Goal: Task Accomplishment & Management: Use online tool/utility

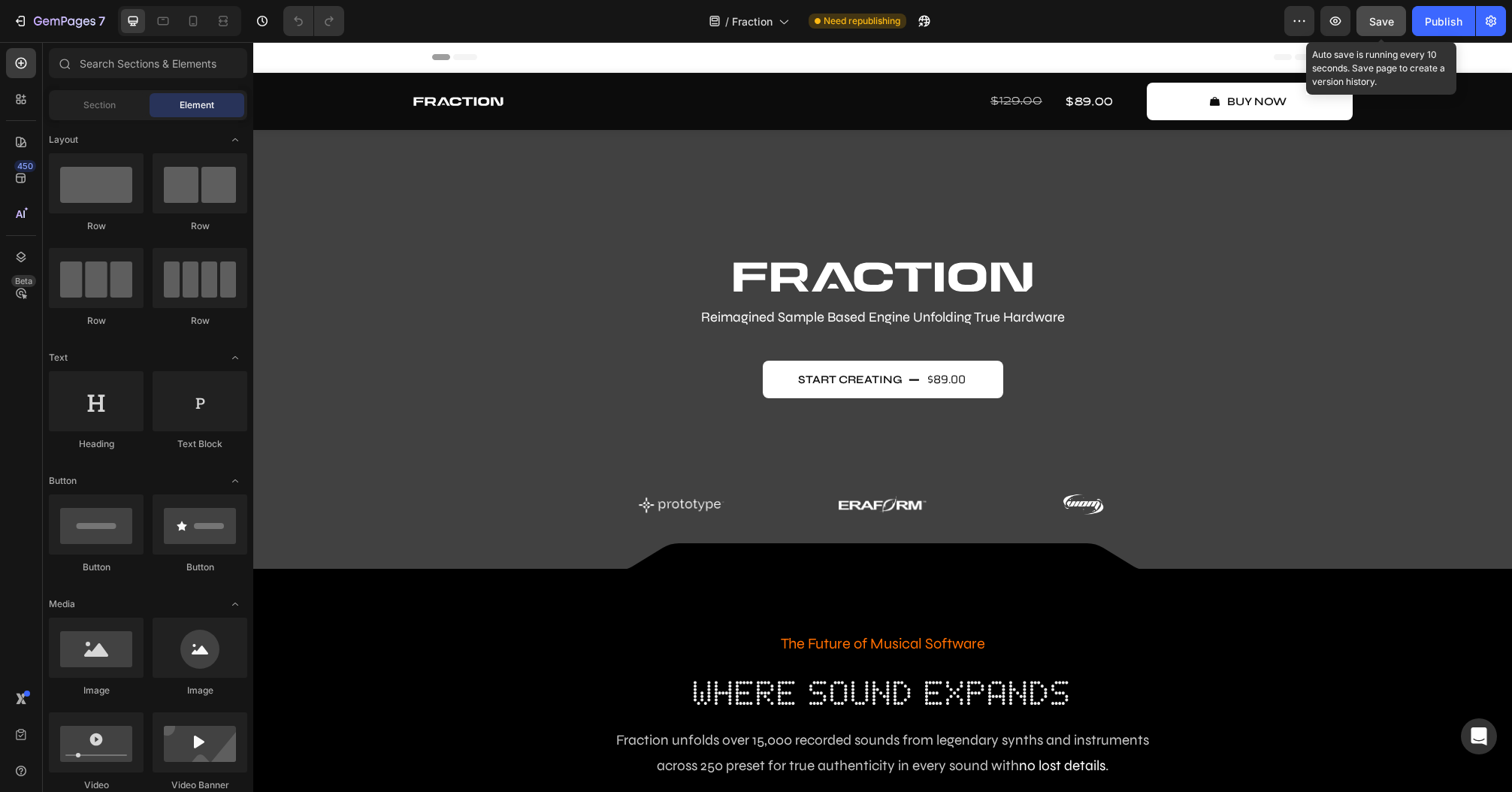
click at [1134, 23] on button "Save" at bounding box center [1382, 21] width 50 height 30
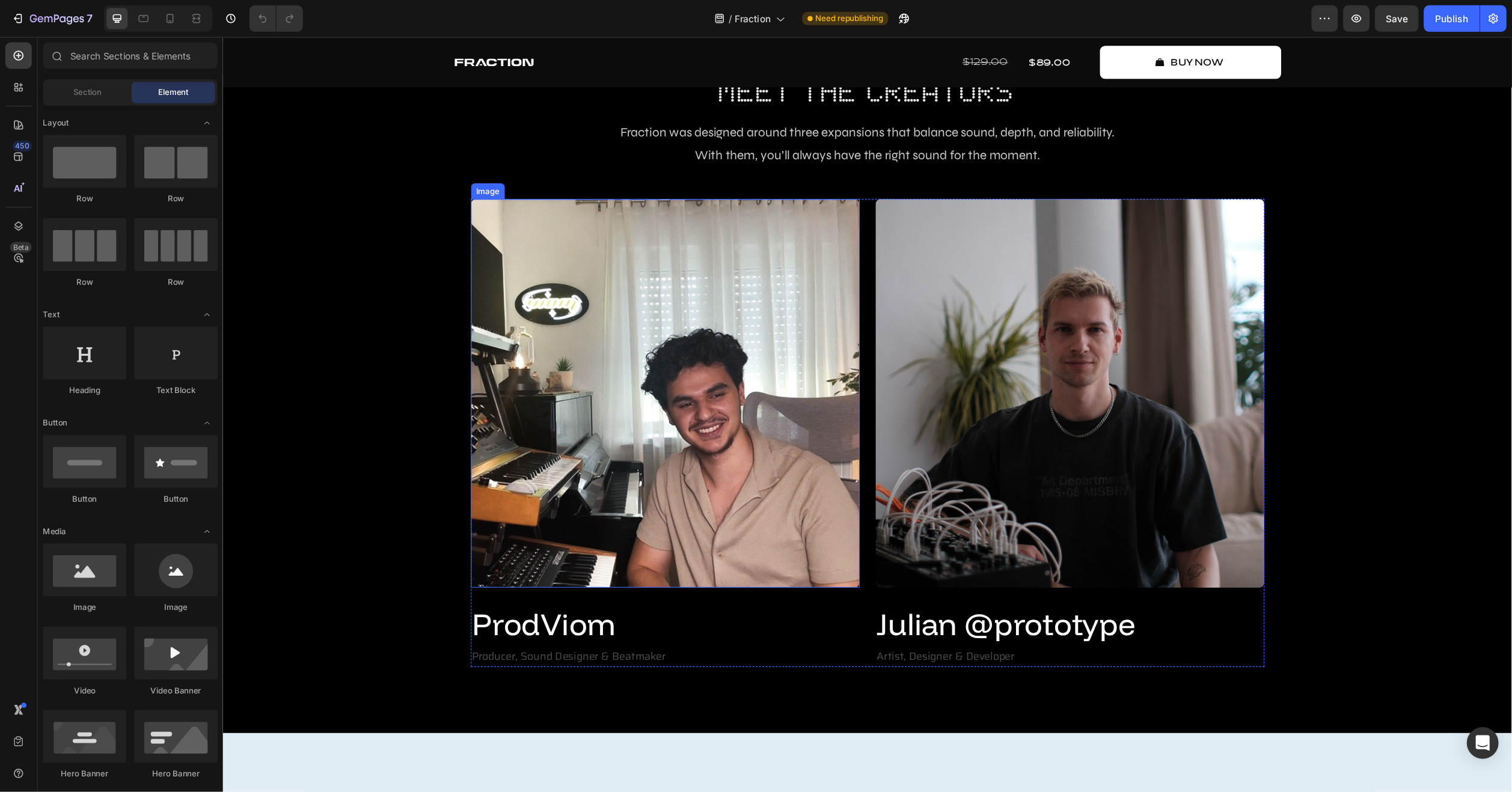
scroll to position [2674, 0]
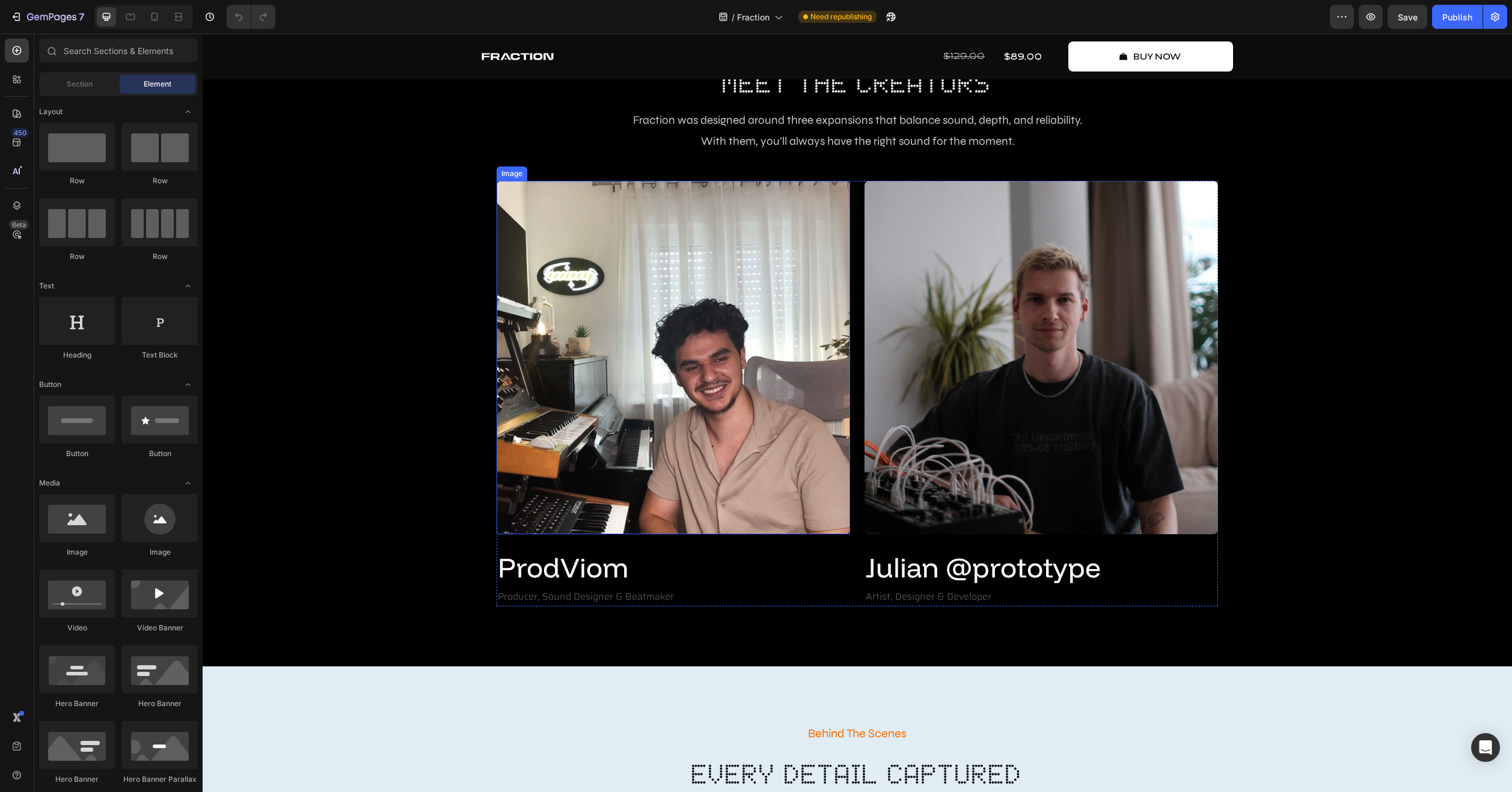
click at [595, 340] on img at bounding box center [673, 357] width 353 height 353
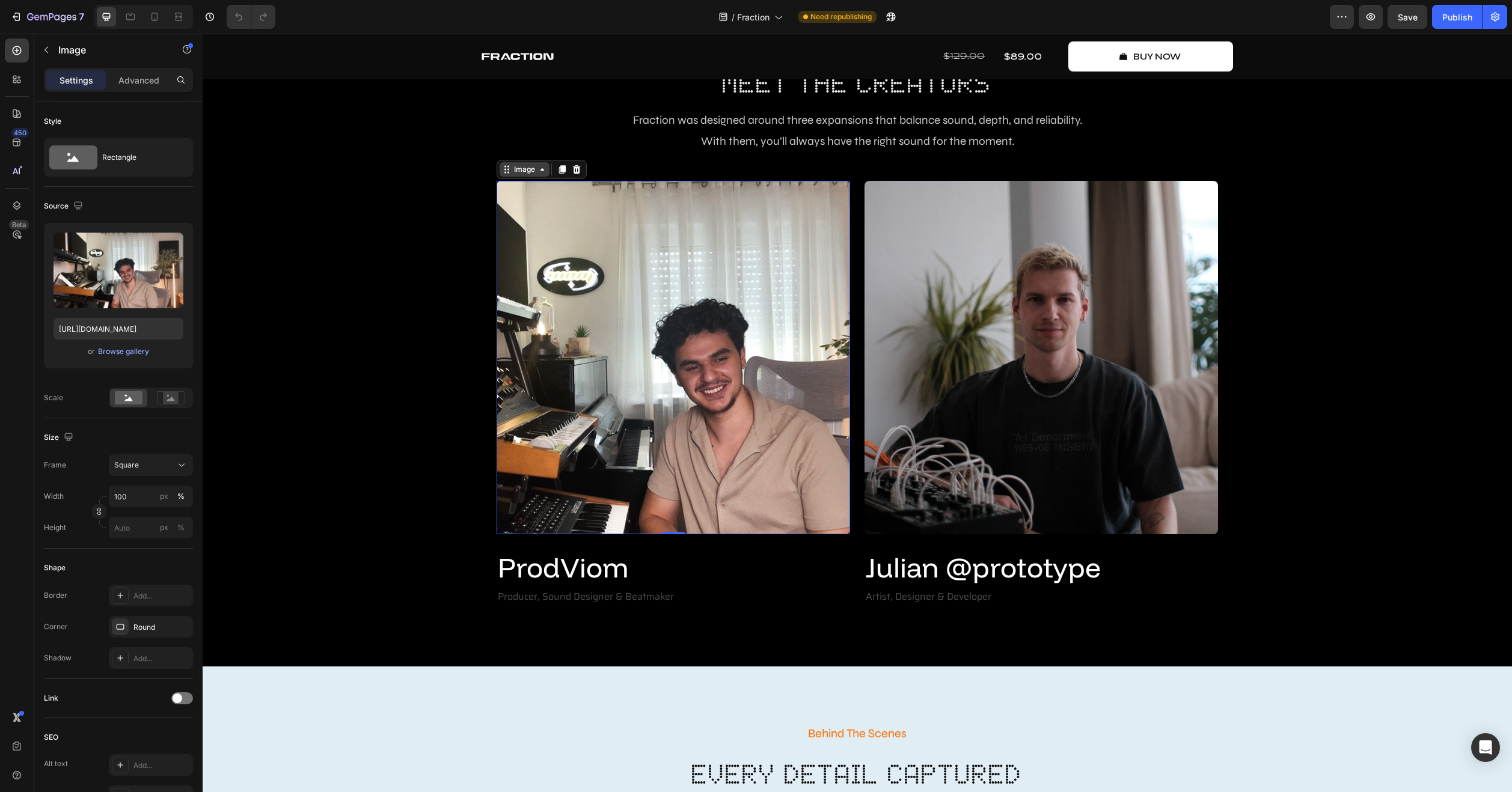
click at [524, 167] on div "Image" at bounding box center [524, 169] width 26 height 11
click at [516, 167] on div "Image" at bounding box center [524, 169] width 26 height 11
click at [136, 455] on button "Square" at bounding box center [151, 465] width 84 height 21
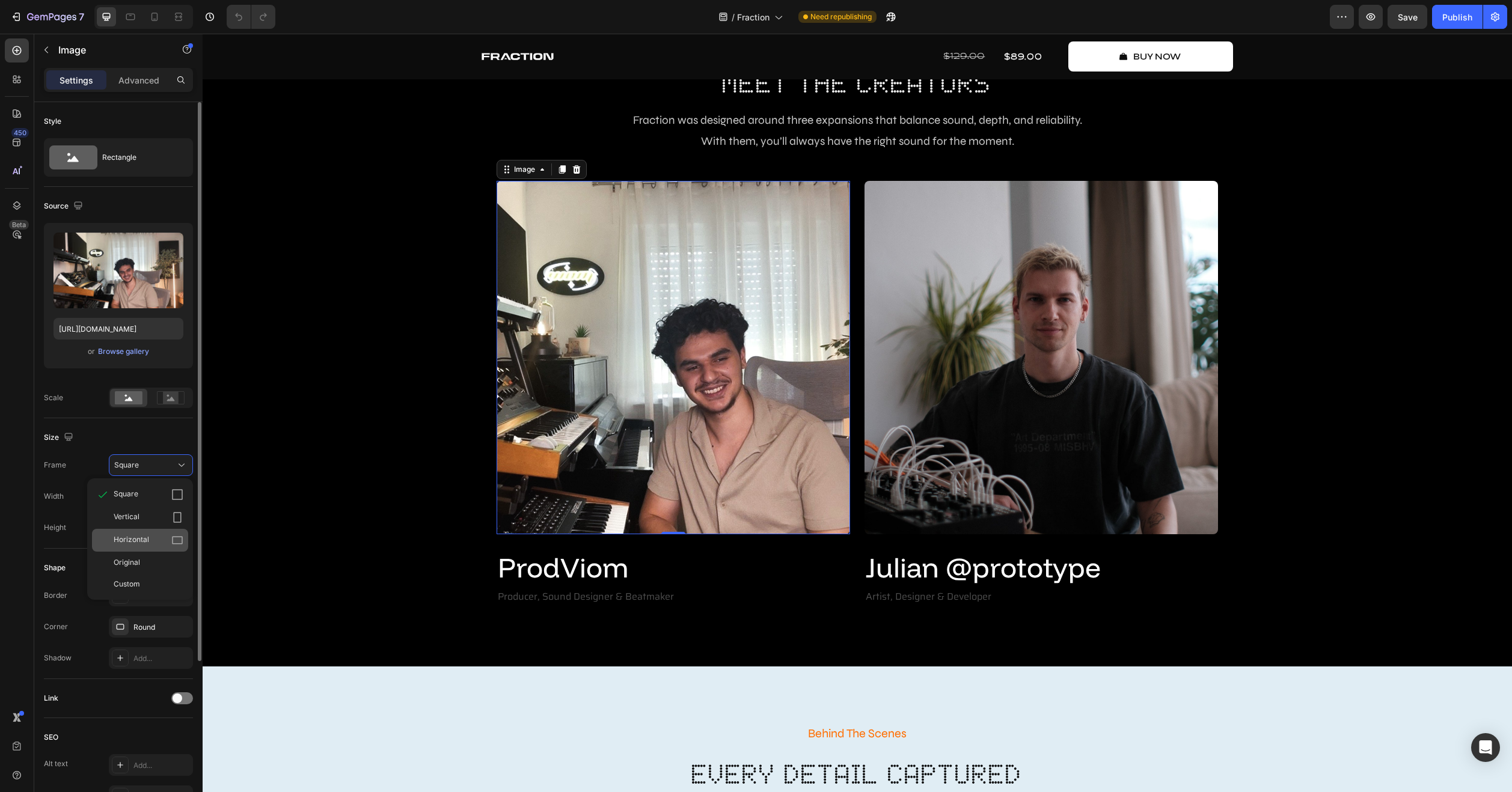
click at [157, 466] on div "Horizontal" at bounding box center [148, 540] width 70 height 12
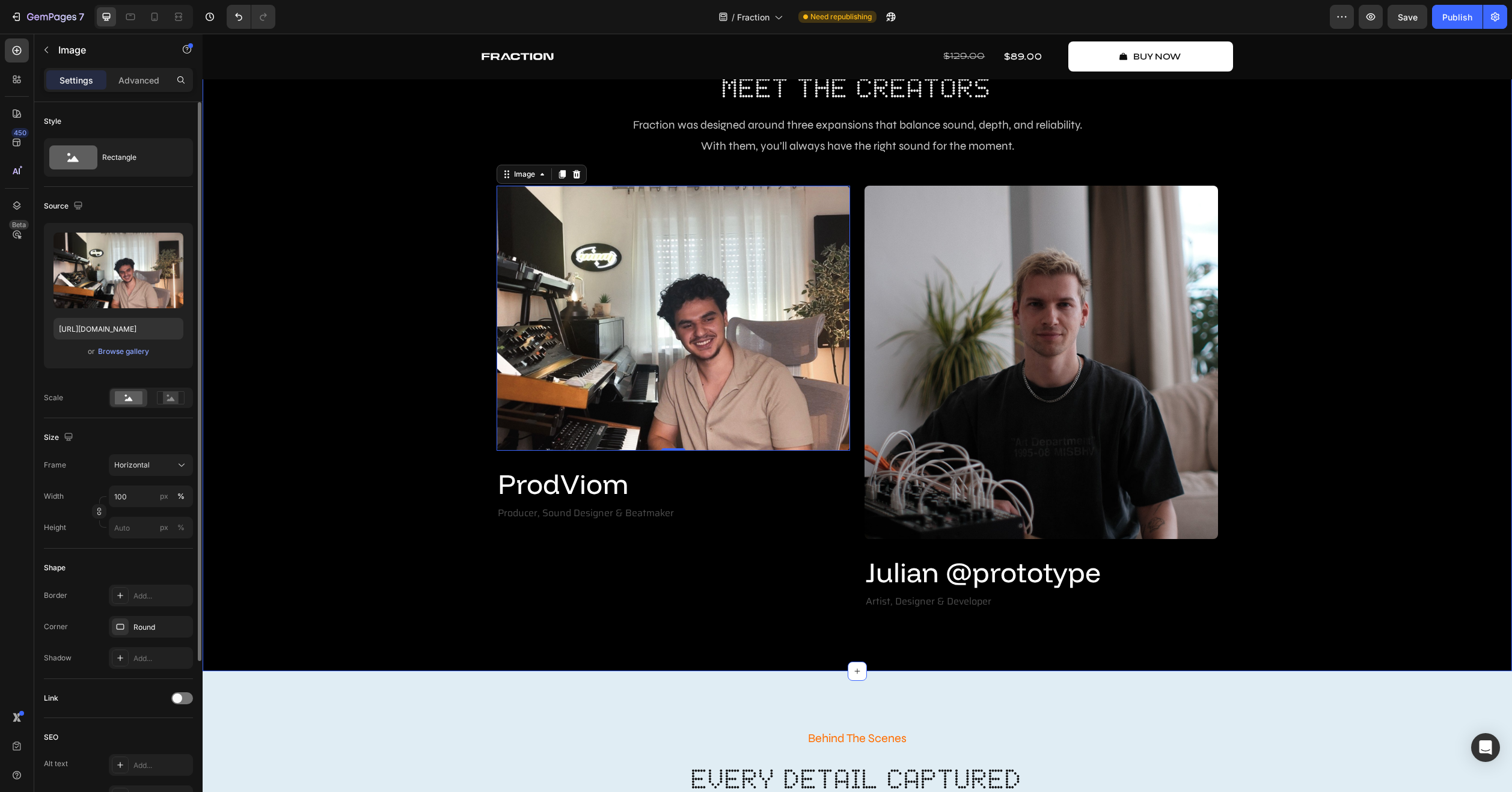
scroll to position [2614, 0]
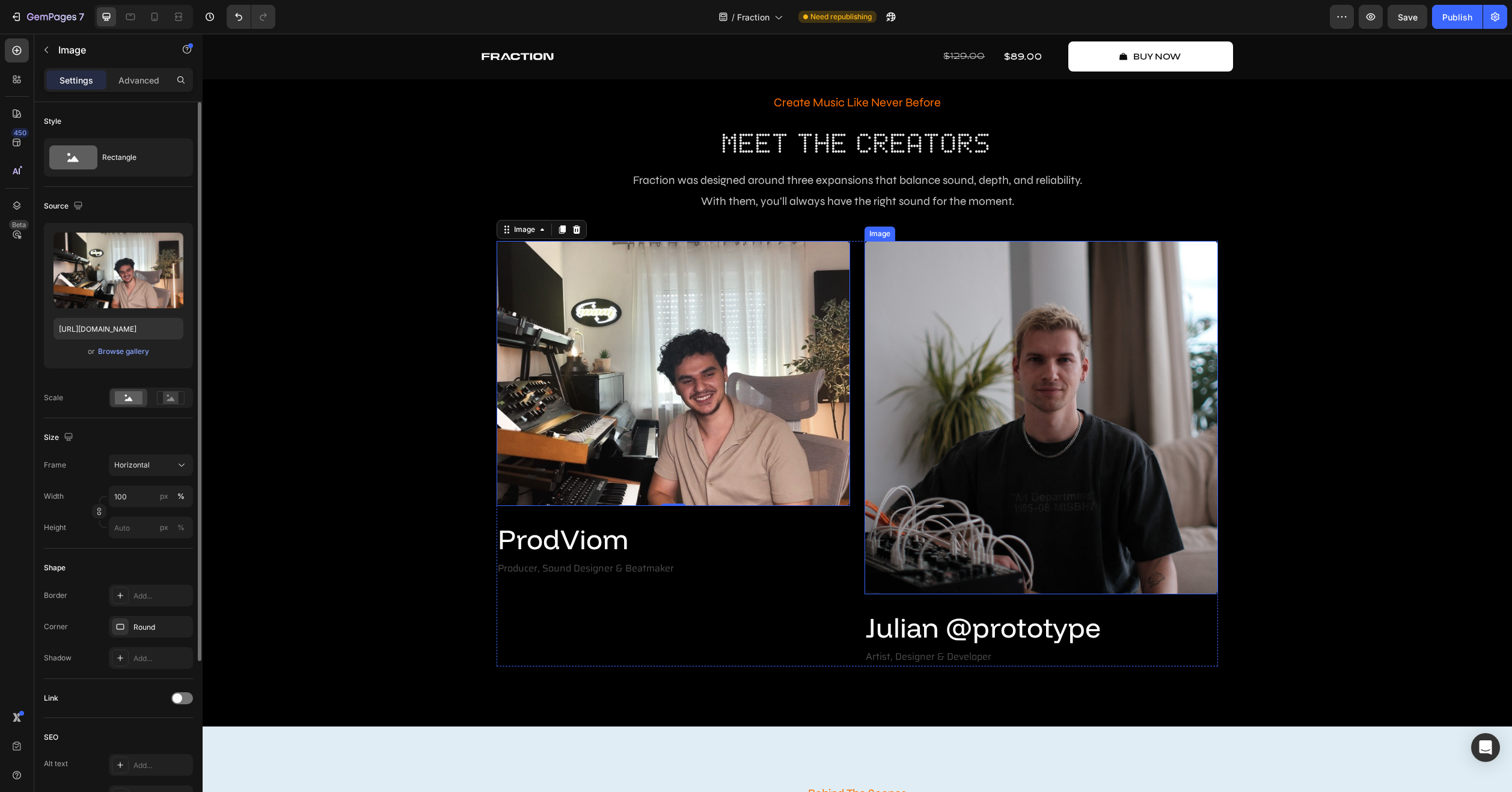
click at [907, 453] on img at bounding box center [1041, 417] width 353 height 353
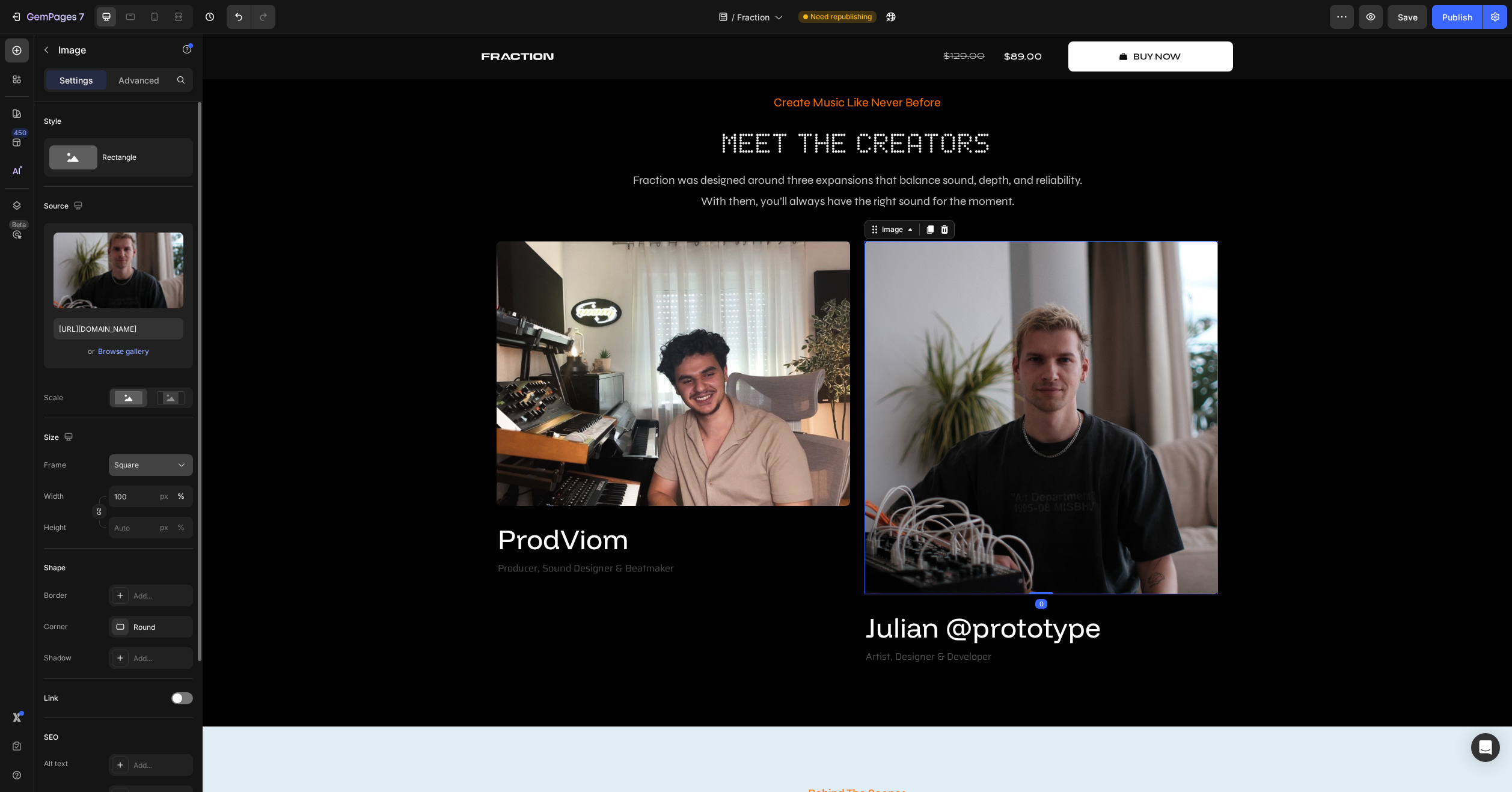
click at [160, 466] on div "Square" at bounding box center [144, 465] width 59 height 11
click at [156, 466] on div "Horizontal" at bounding box center [148, 540] width 70 height 12
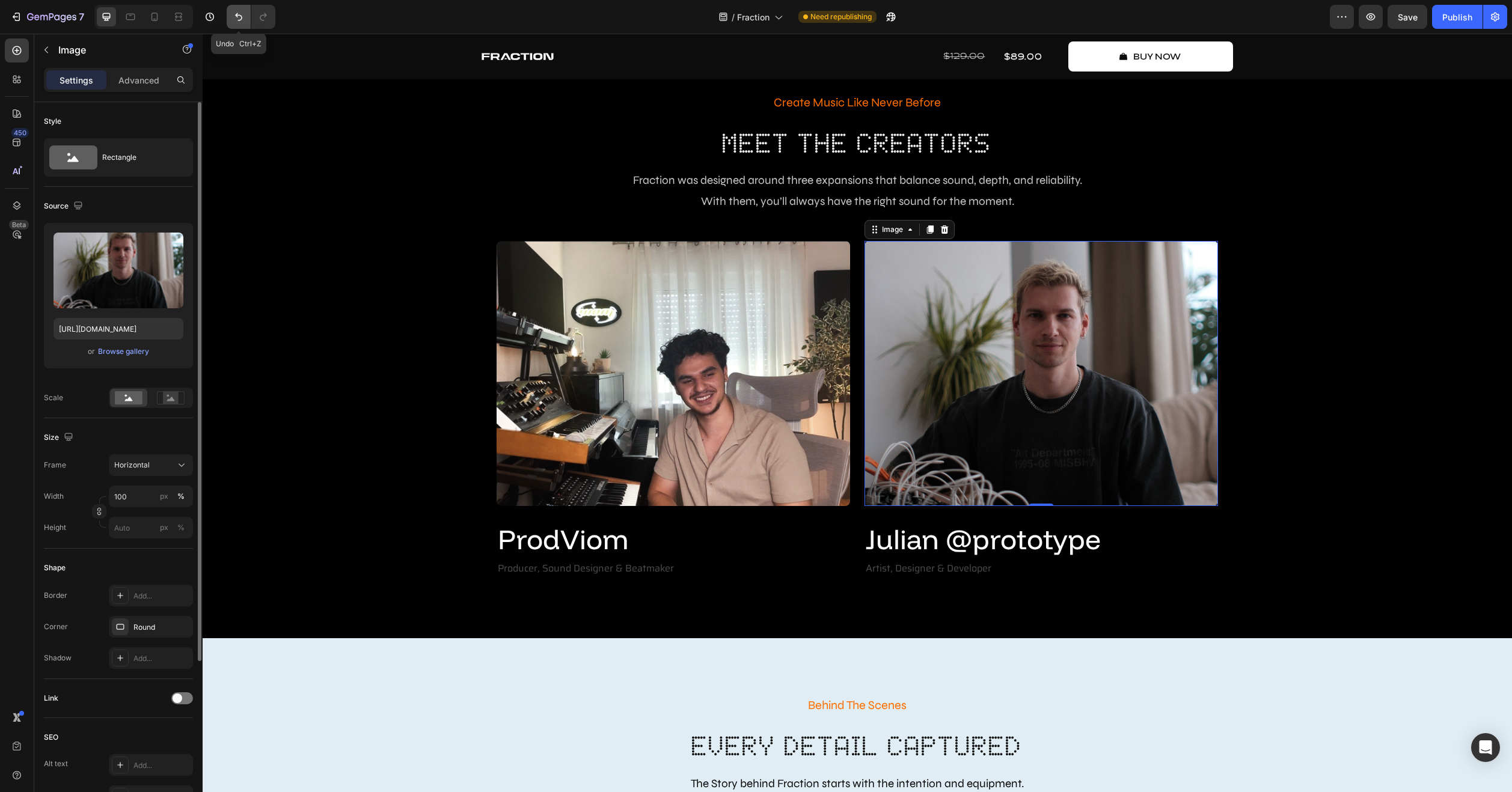
click at [233, 15] on icon "Undo/Redo" at bounding box center [239, 17] width 12 height 12
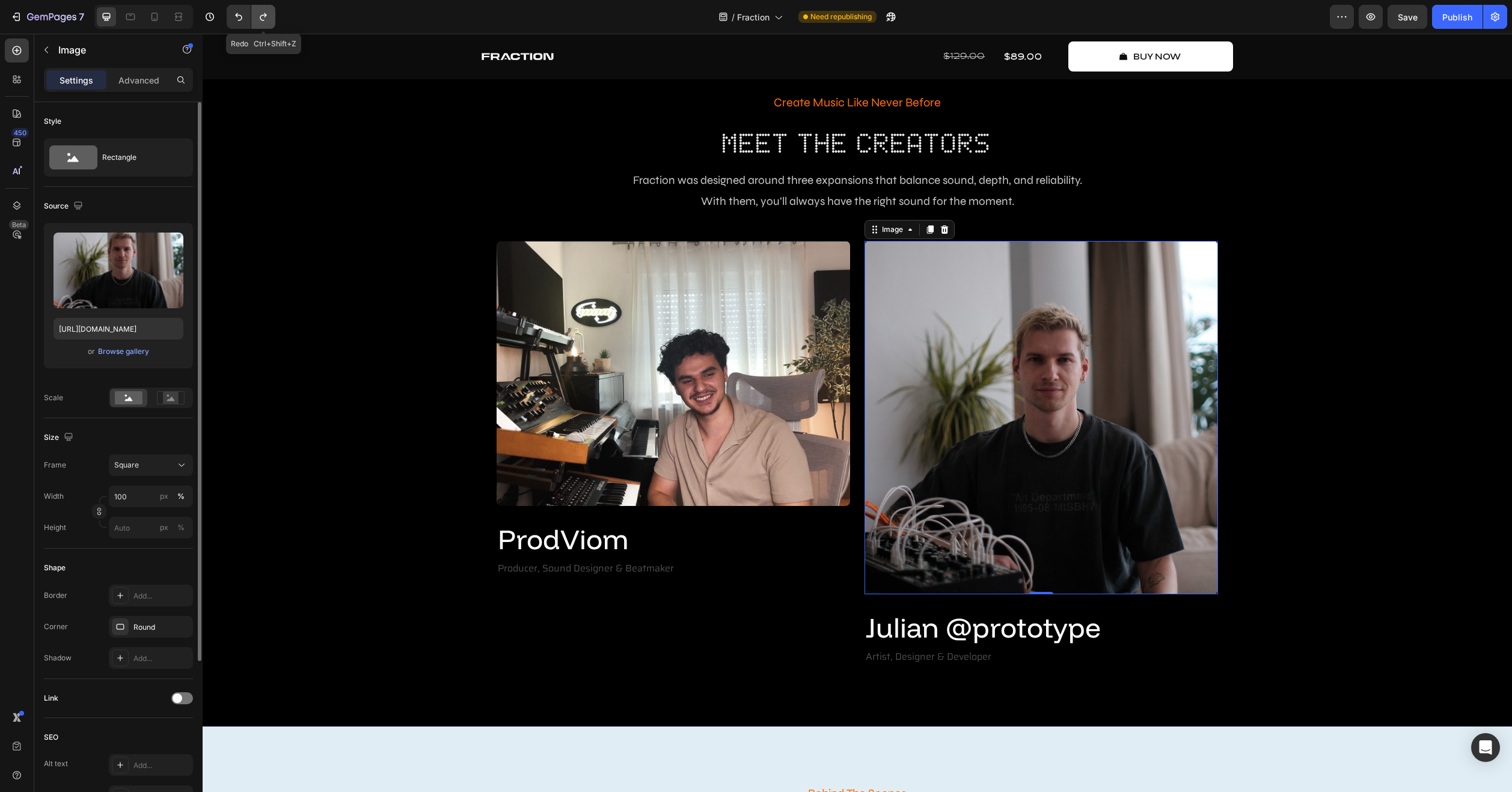
click at [262, 15] on icon "Undo/Redo" at bounding box center [263, 17] width 7 height 8
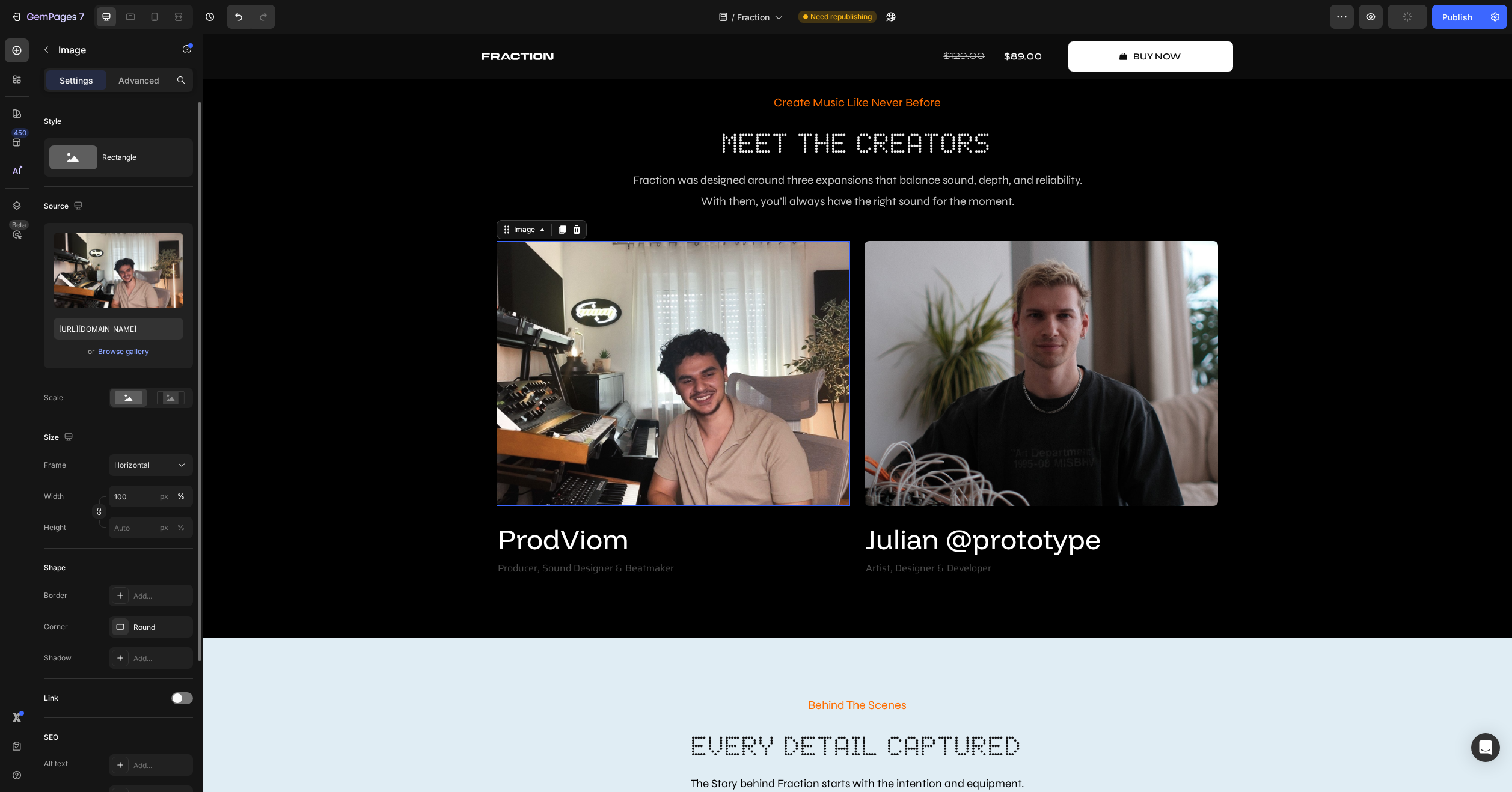
click at [702, 417] on img at bounding box center [673, 373] width 353 height 265
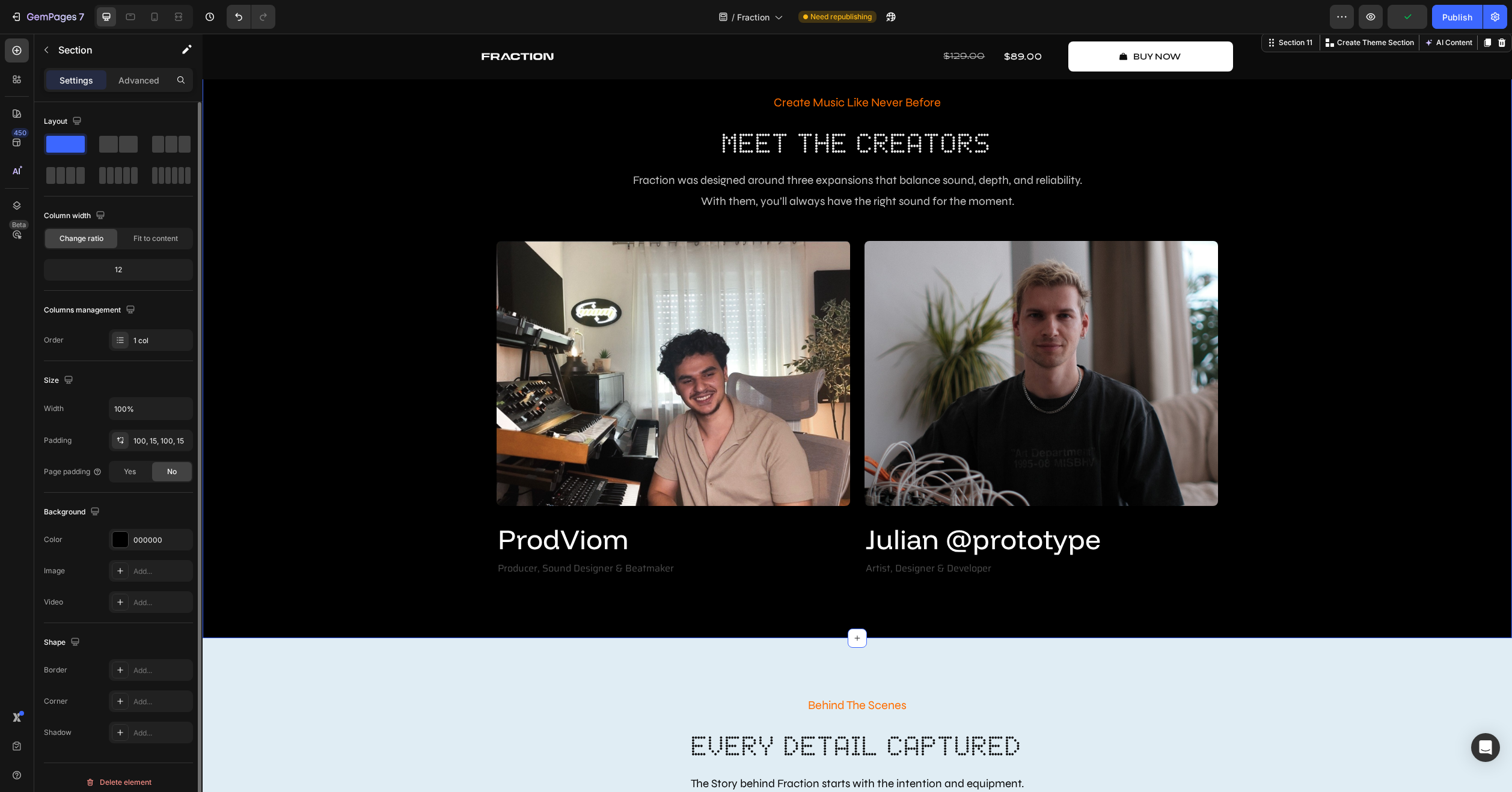
click at [436, 385] on div "Create Music Like Never Before Text Block Meet The Creators Heading Fraction wa…" at bounding box center [857, 335] width 1291 height 488
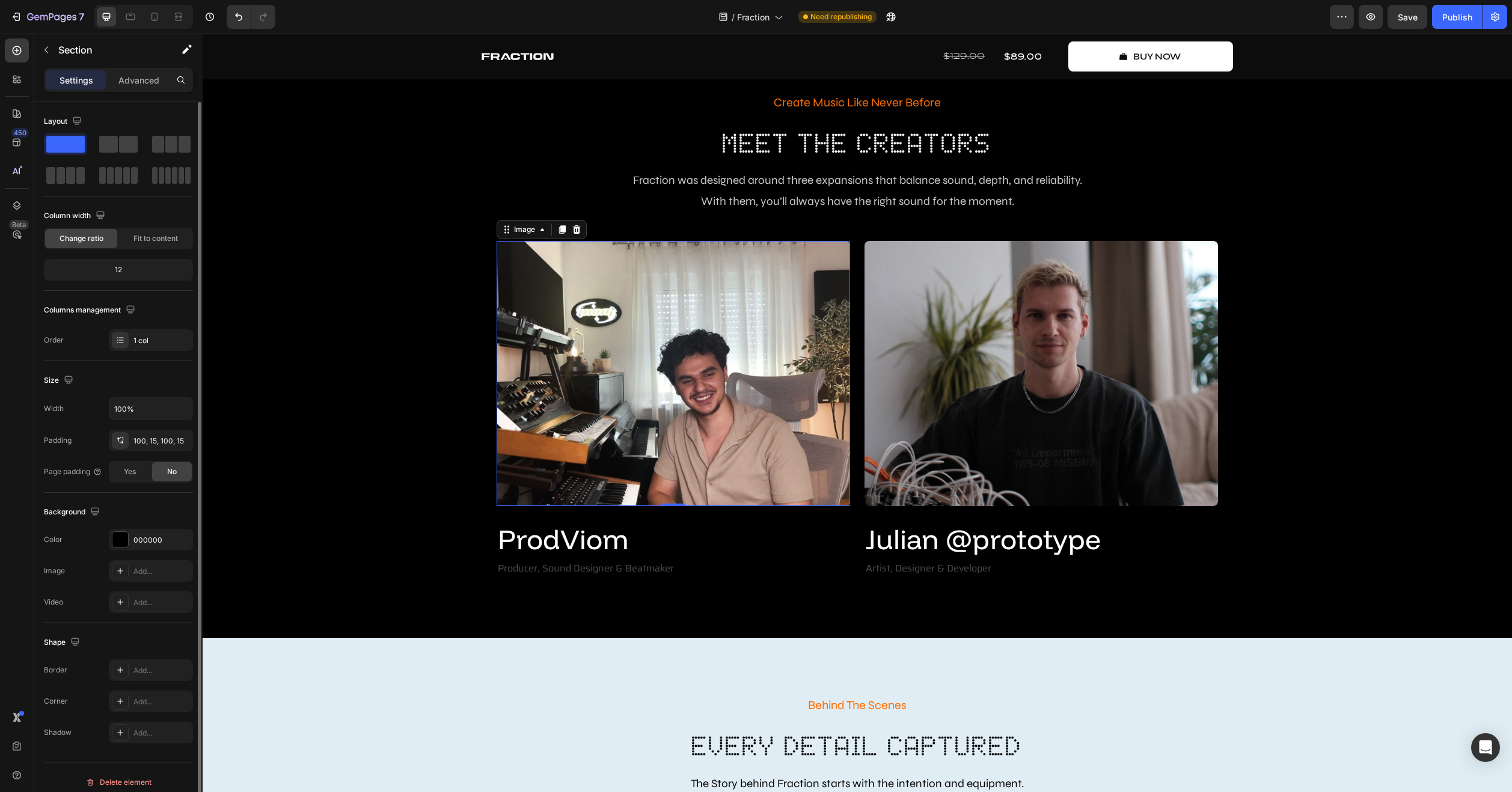
click at [685, 399] on img at bounding box center [673, 373] width 353 height 265
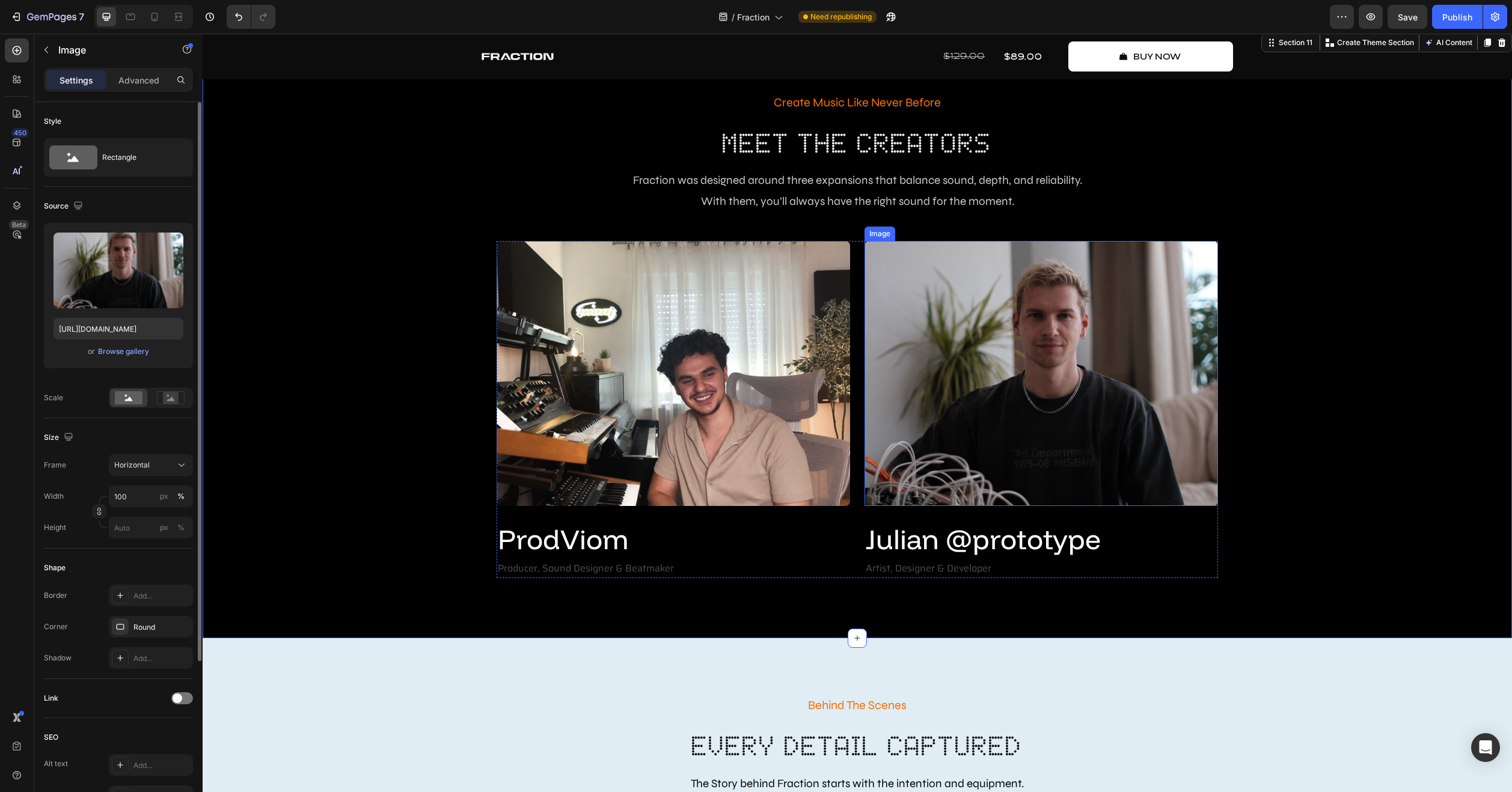
click at [907, 443] on img at bounding box center [1041, 373] width 353 height 265
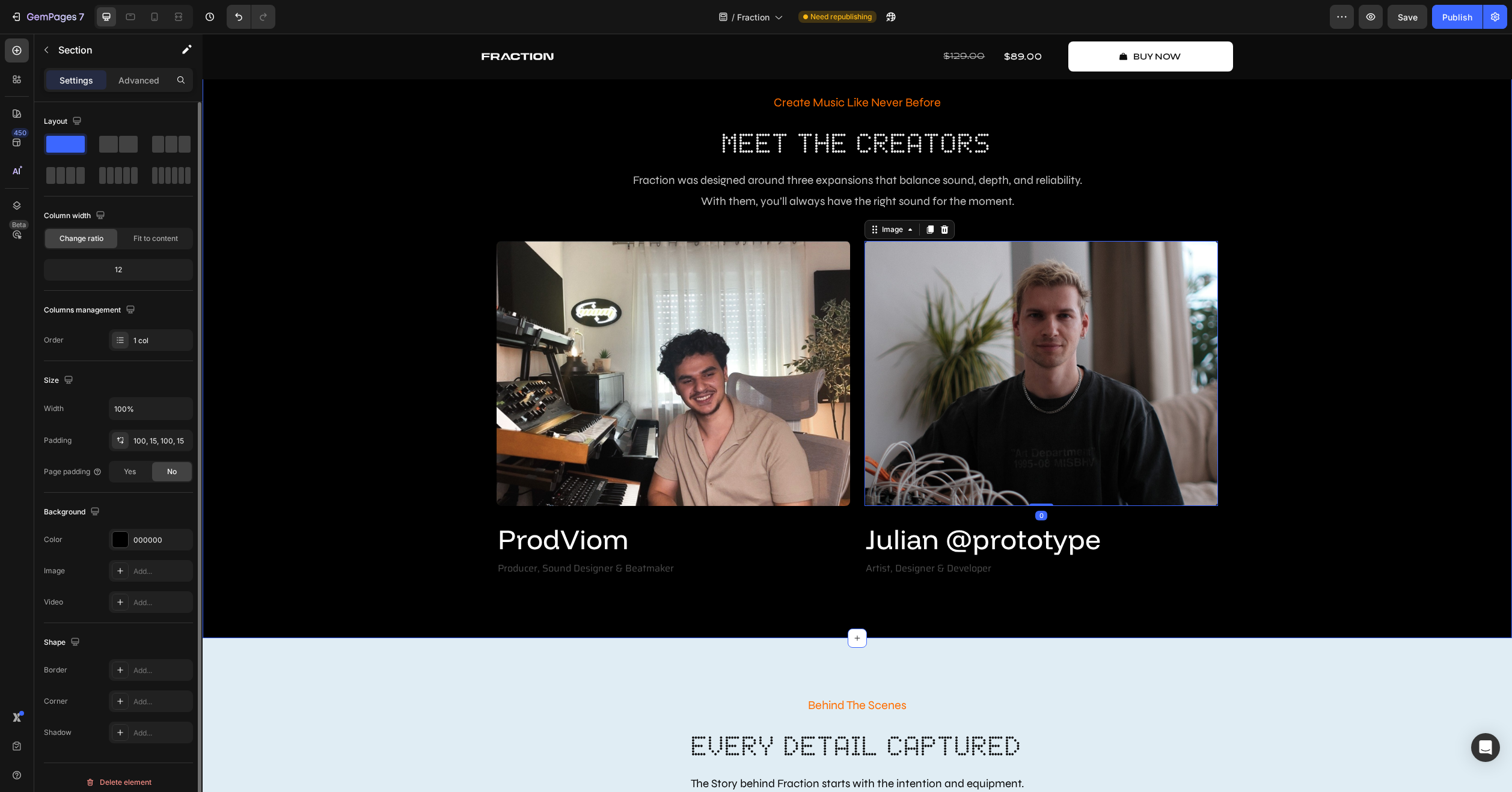
click at [907, 443] on div "Create Music Like Never Before Text Block Meet The Creators Heading Fraction wa…" at bounding box center [857, 335] width 1291 height 488
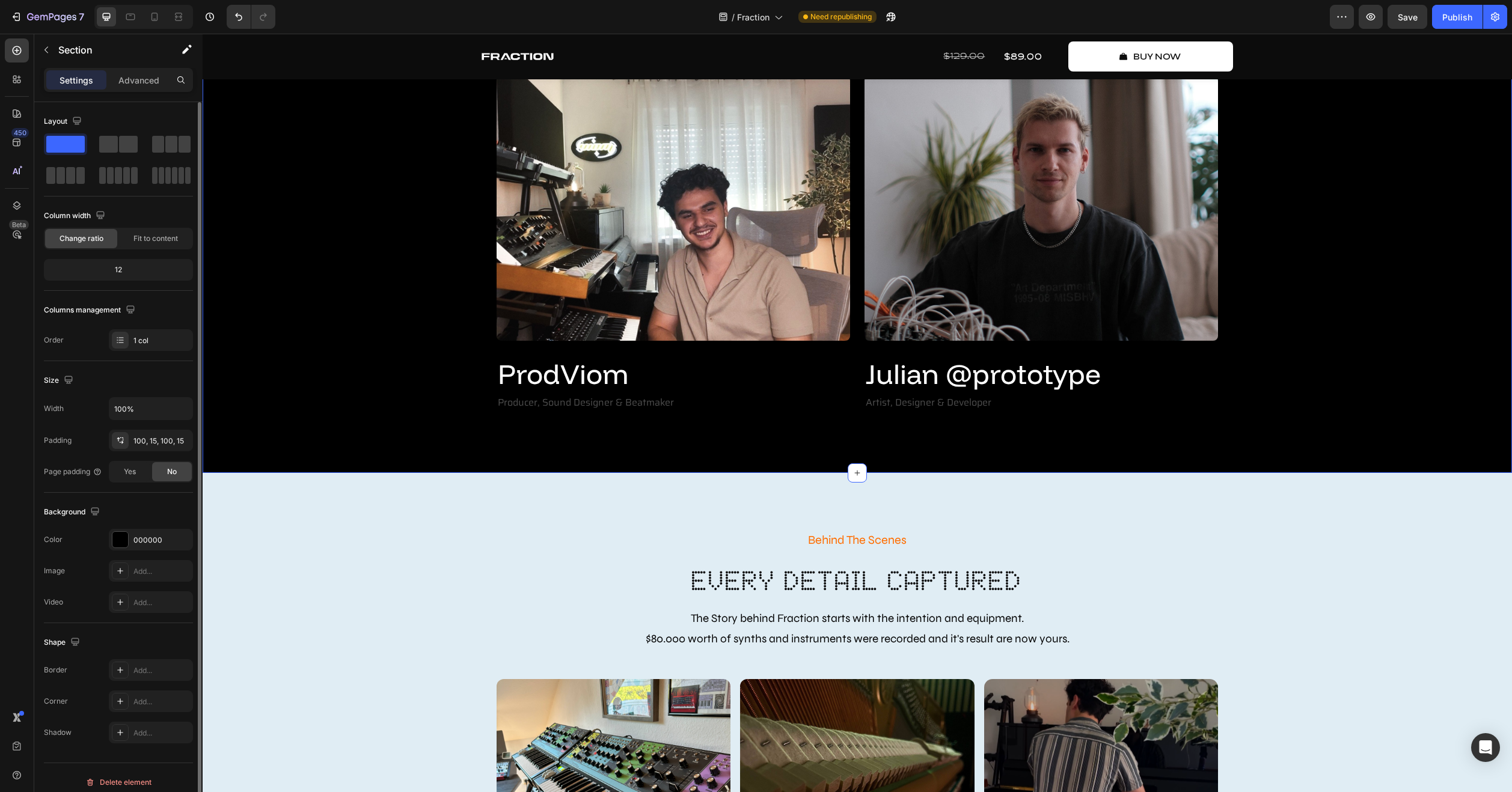
scroll to position [2554, 0]
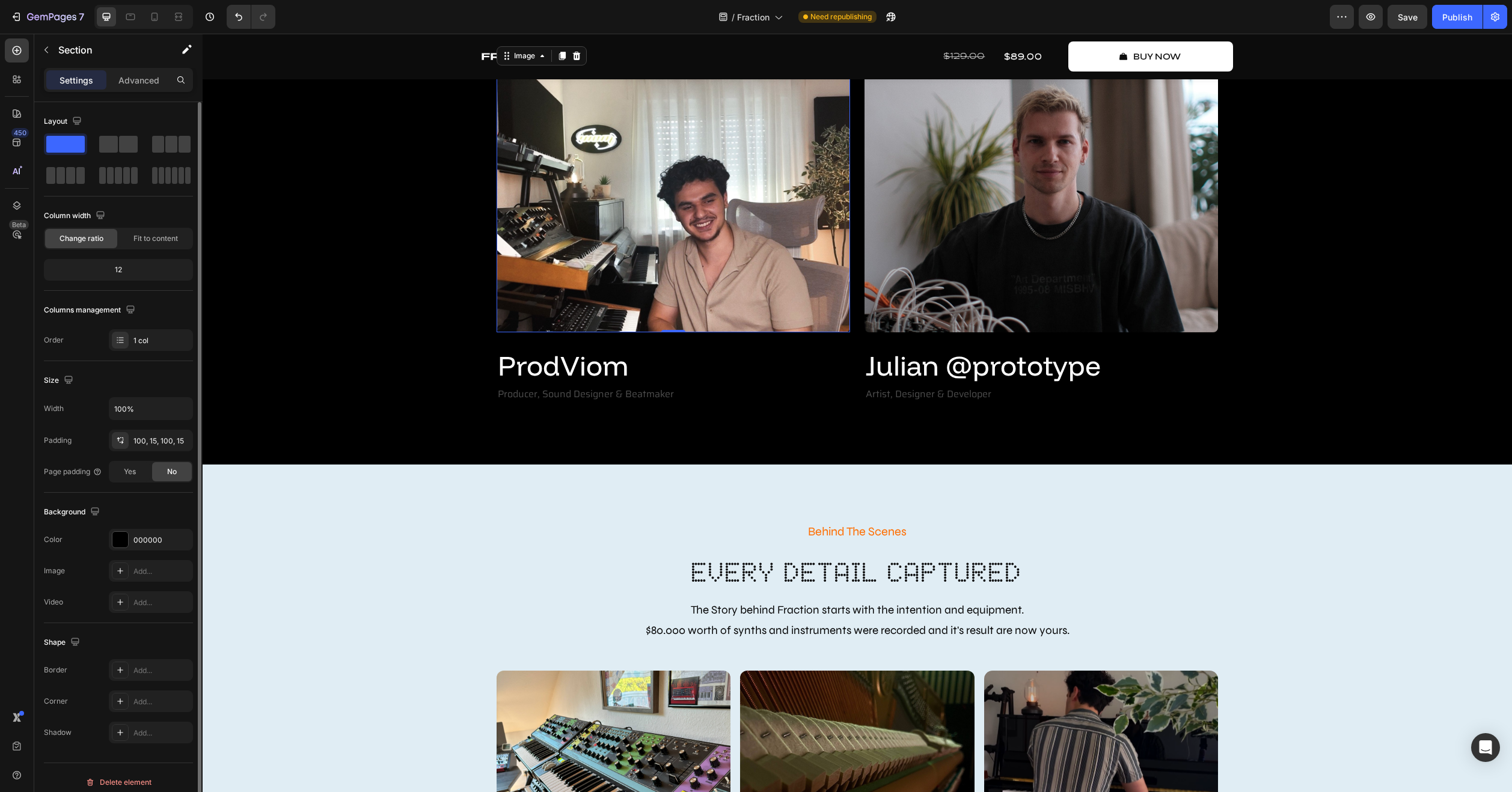
click at [596, 333] on img at bounding box center [673, 200] width 353 height 265
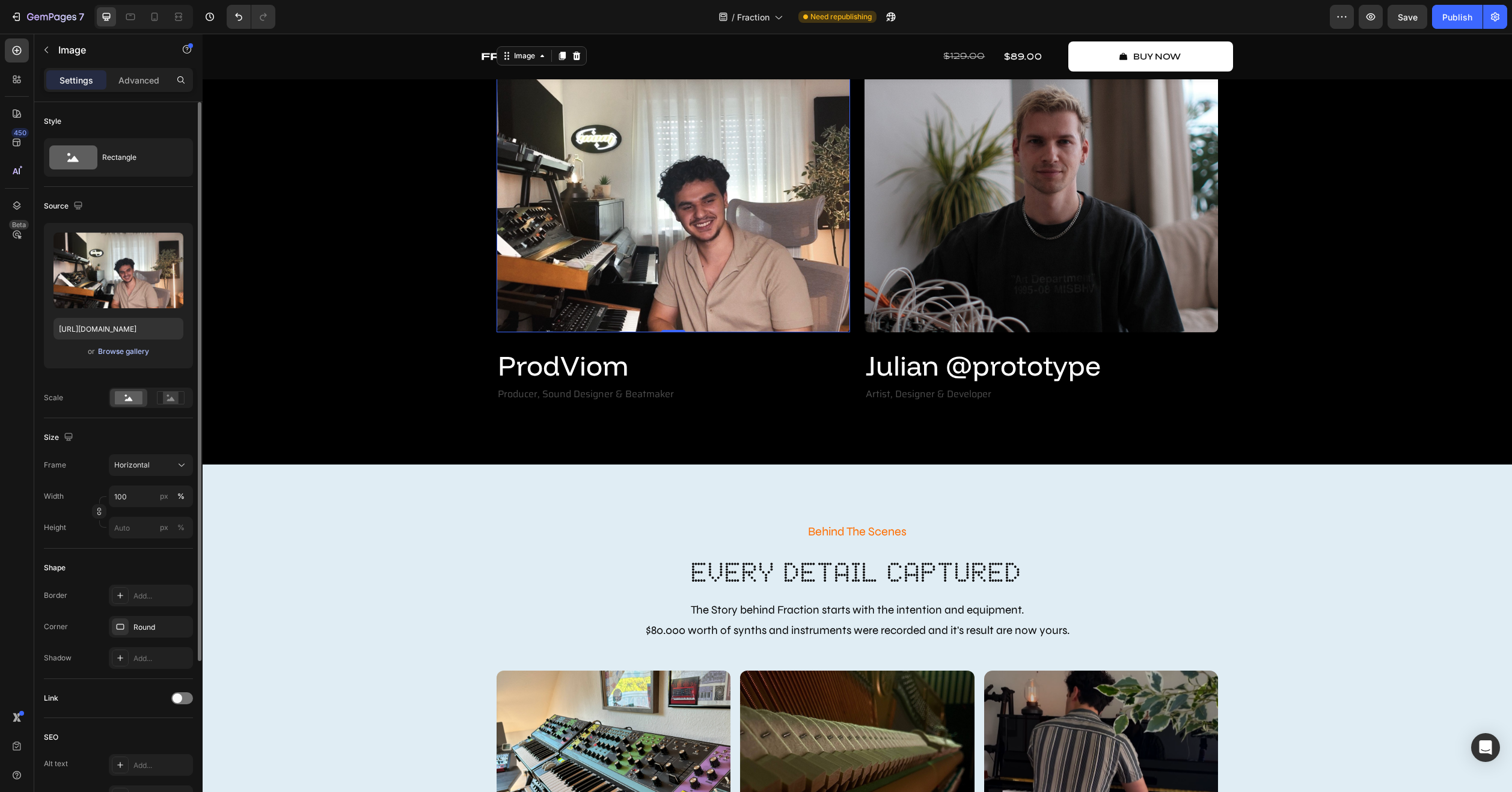
click at [136, 356] on div "Browse gallery" at bounding box center [123, 351] width 51 height 11
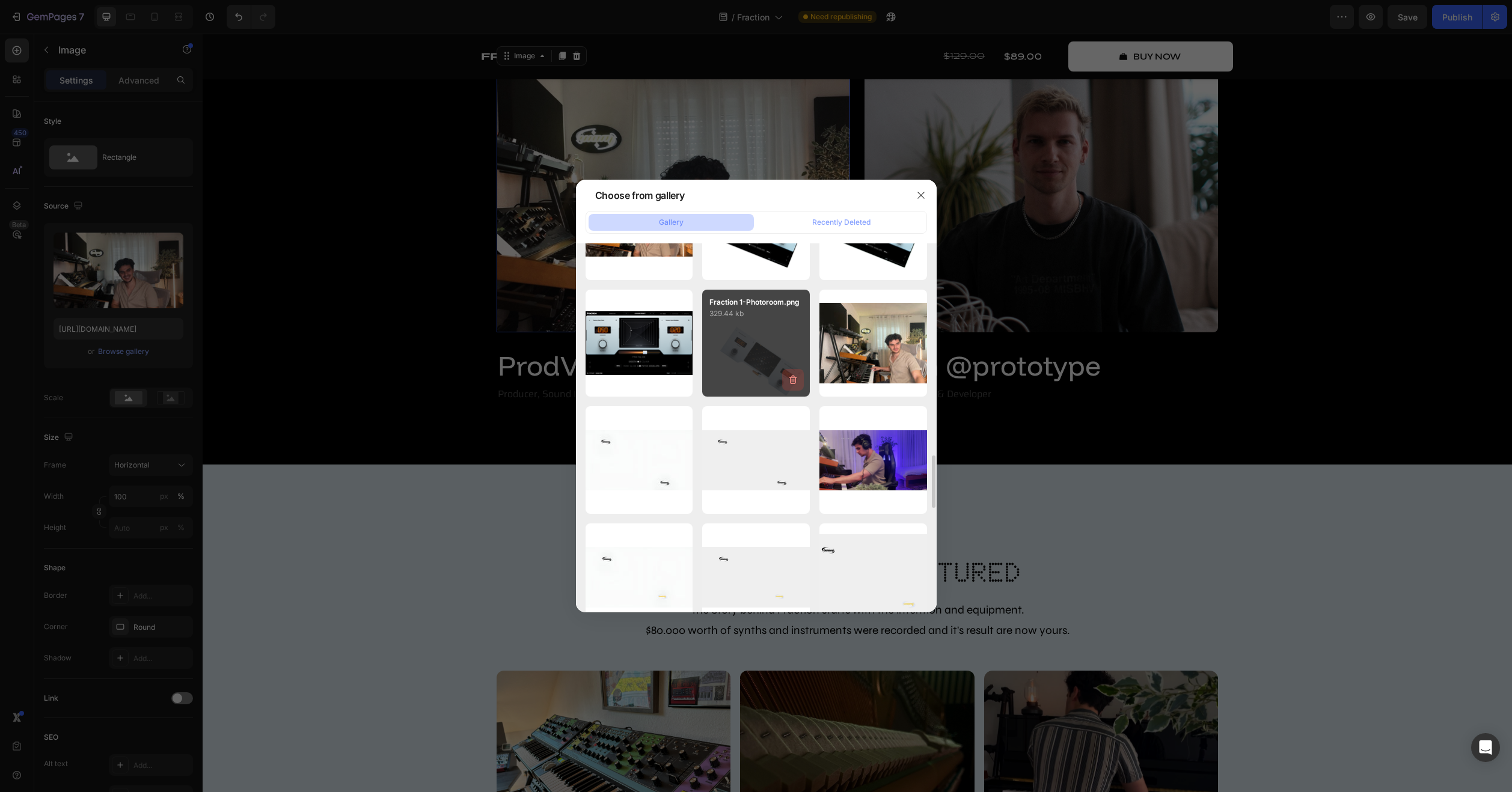
scroll to position [1424, 0]
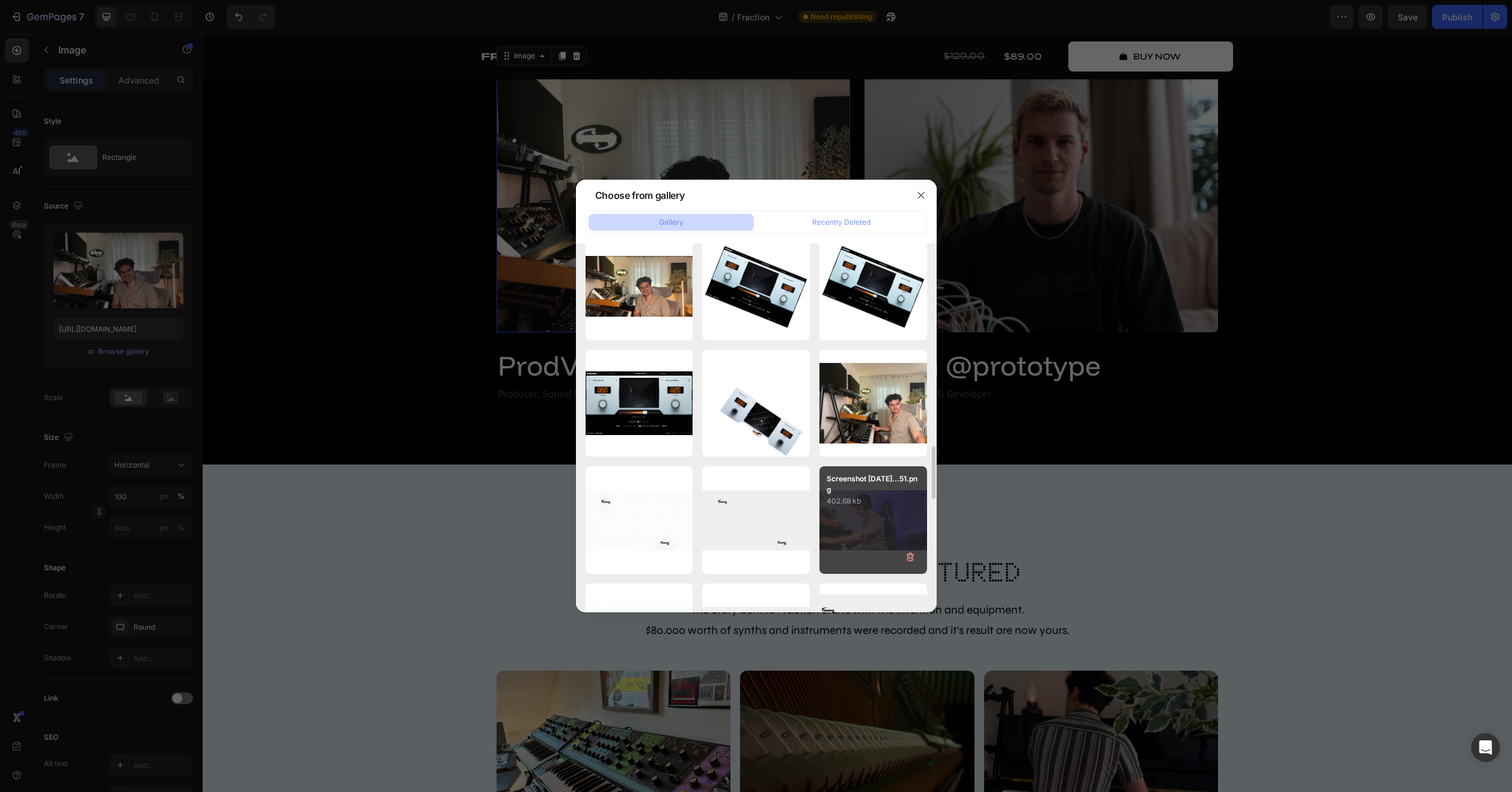
click at [859, 466] on p "Screenshot [DATE]...51.png" at bounding box center [873, 484] width 93 height 21
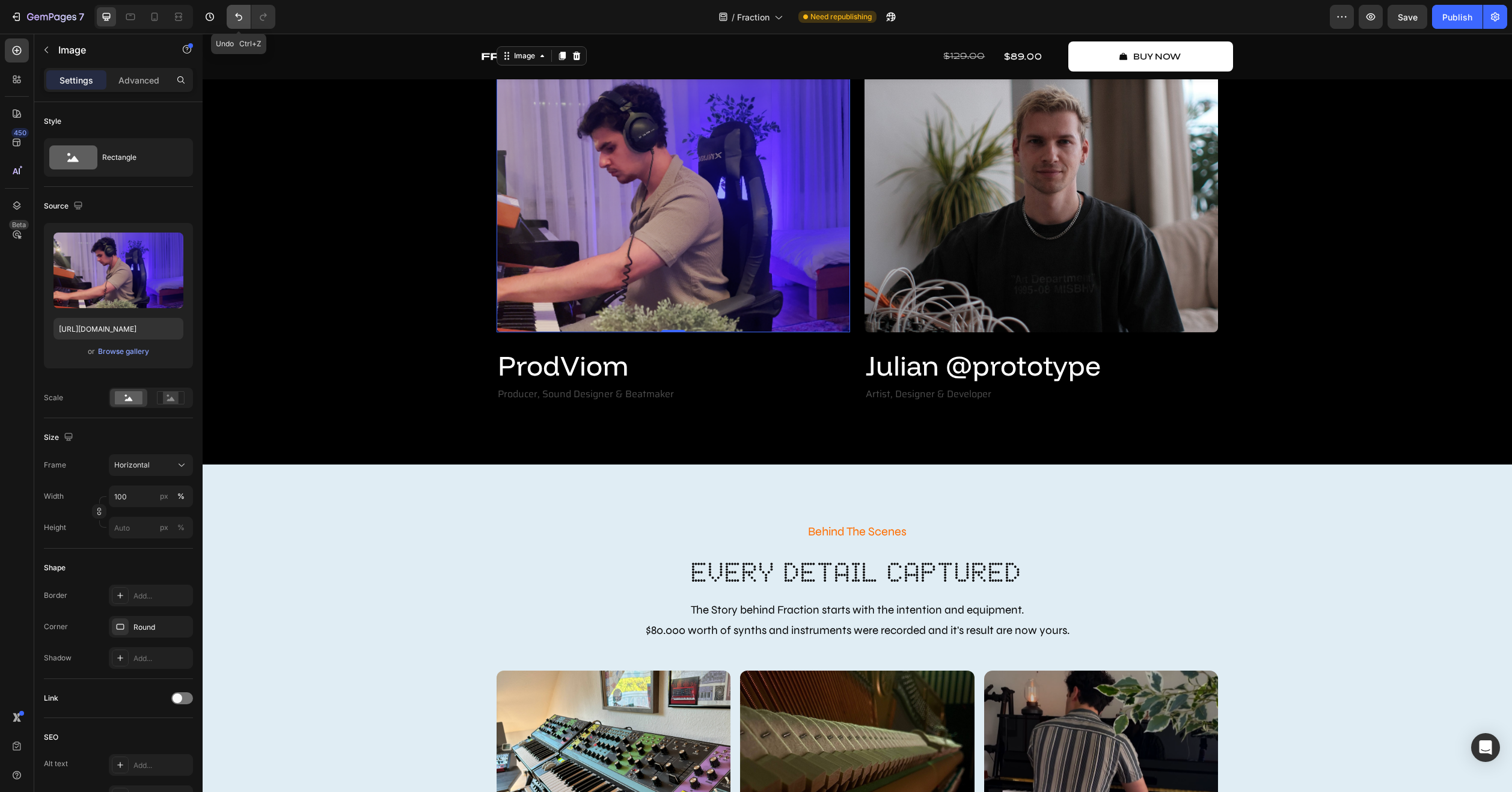
click at [239, 17] on icon "Undo/Redo" at bounding box center [239, 17] width 12 height 12
type input "[URL][DOMAIN_NAME]"
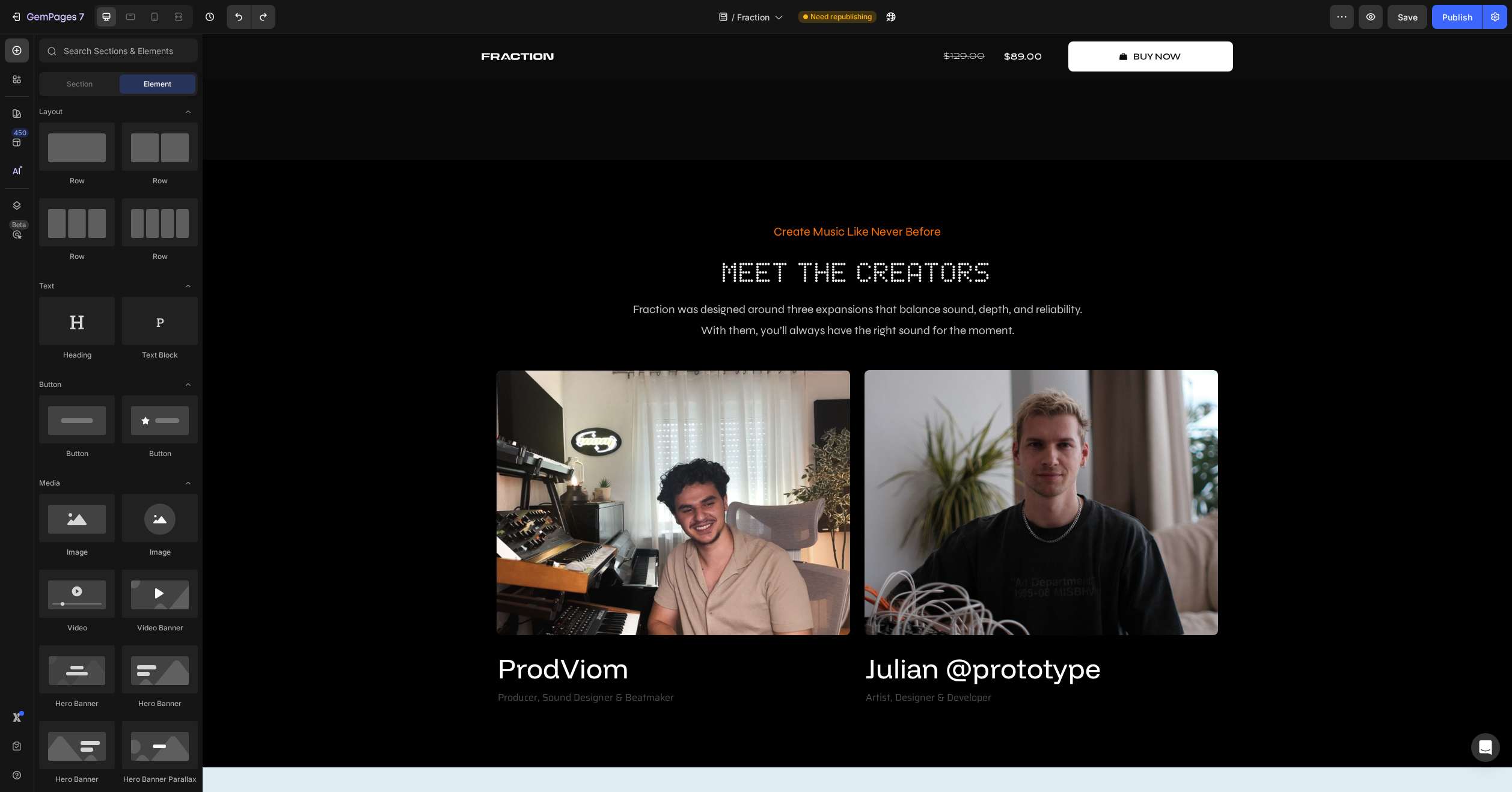
scroll to position [2469, 0]
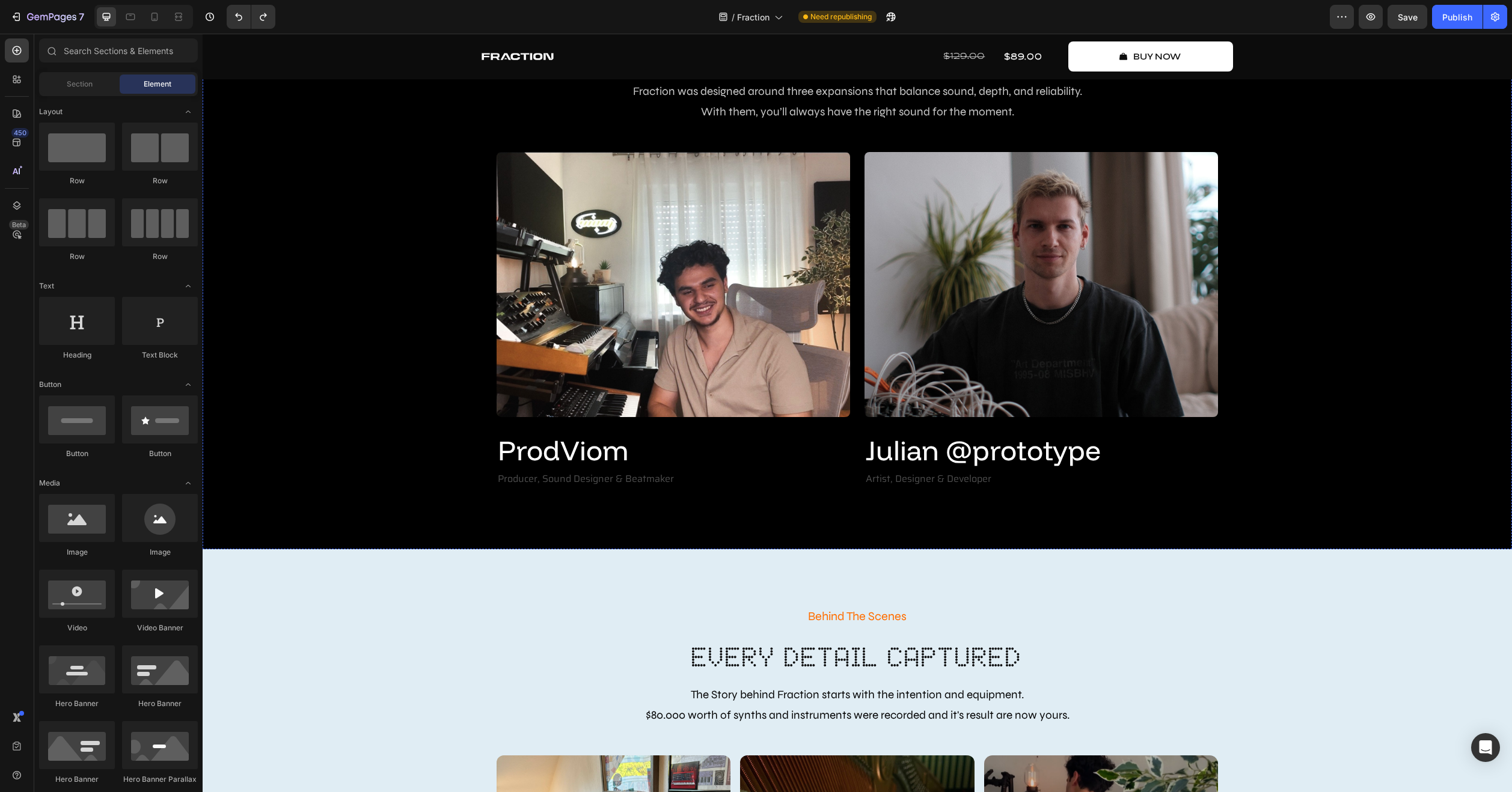
click at [880, 73] on h2 "Meet The Creators" at bounding box center [857, 54] width 1291 height 38
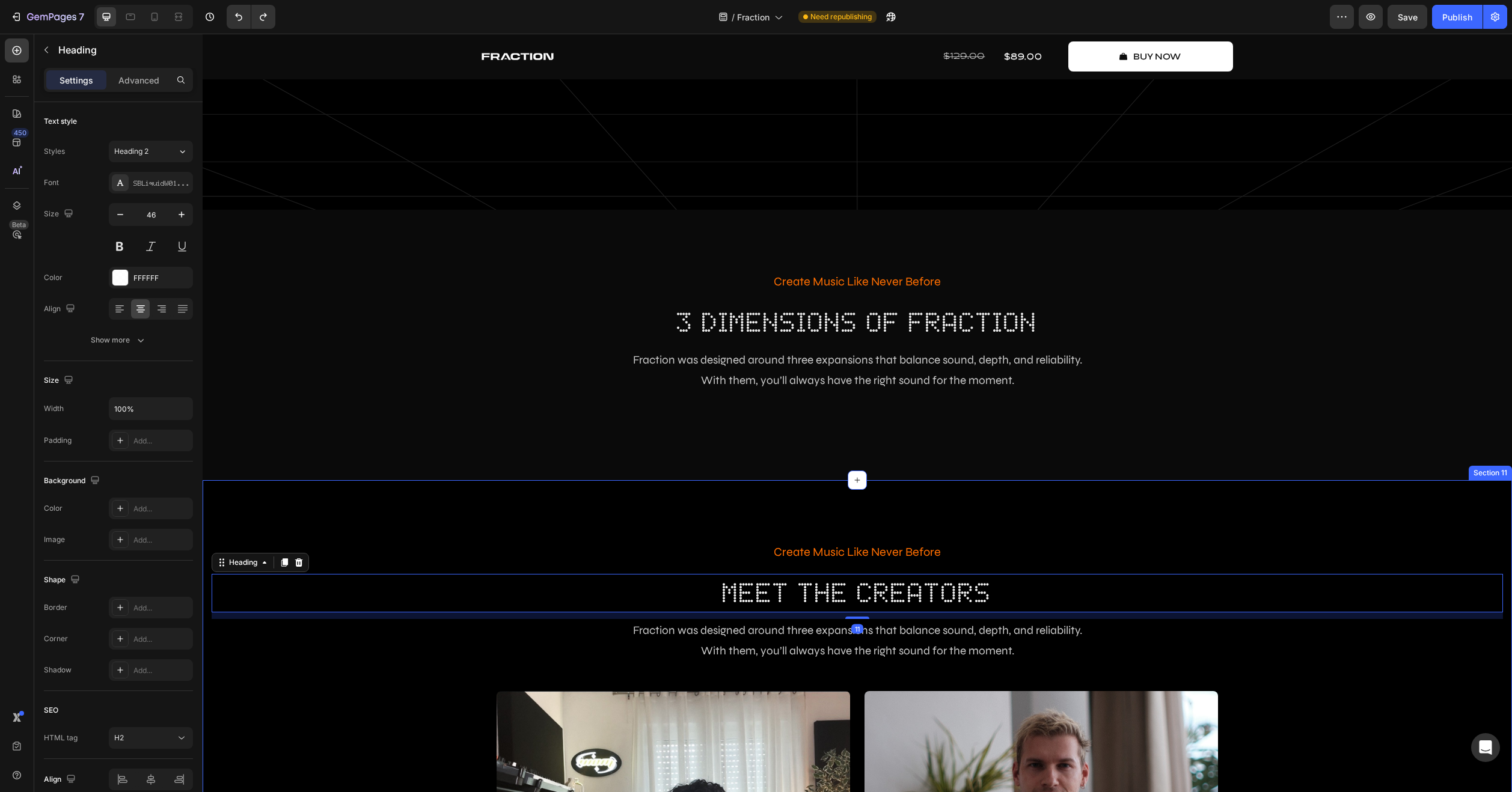
scroll to position [1928, 0]
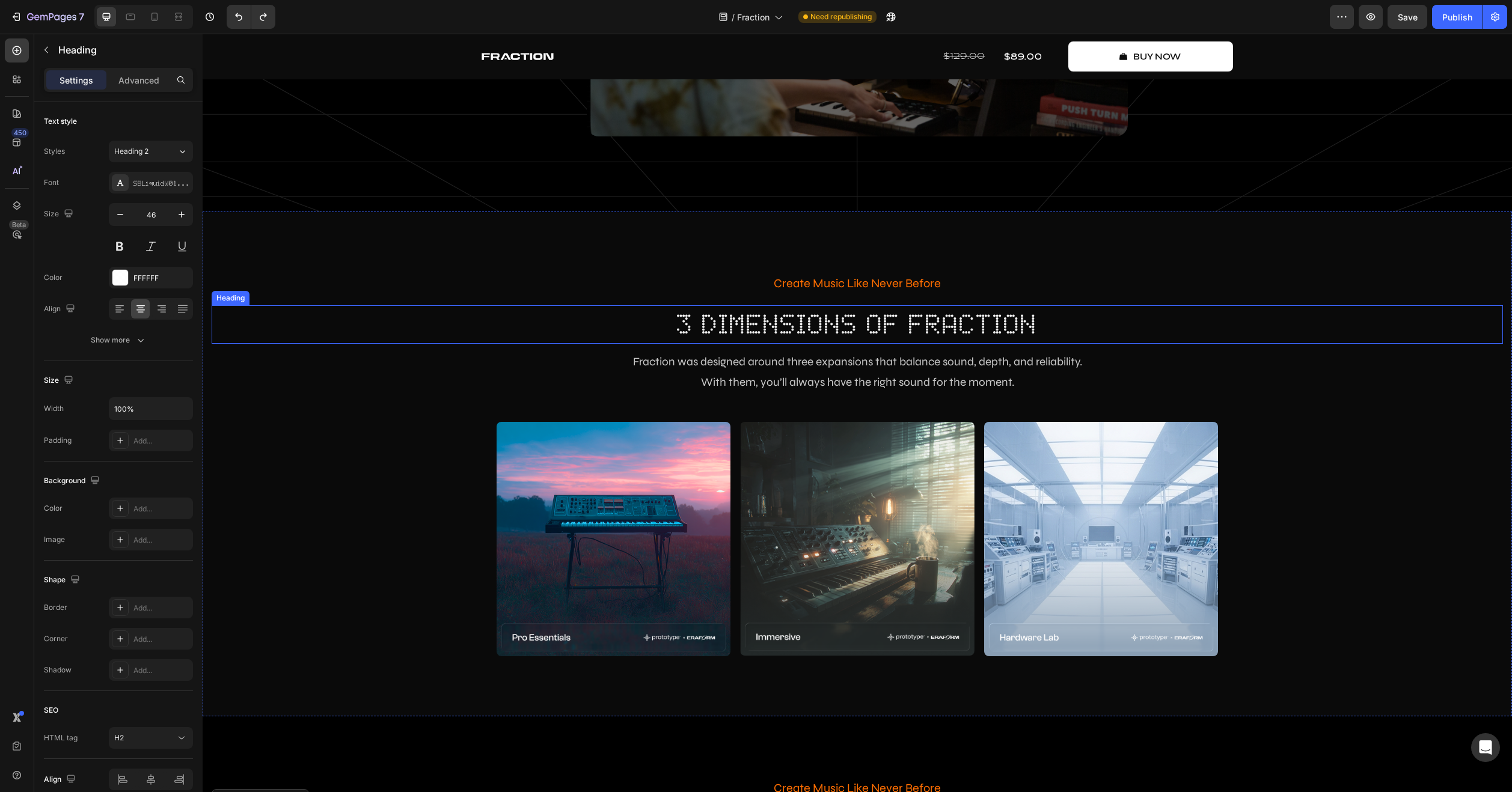
click at [843, 319] on h2 "3 dimensions of fraction" at bounding box center [857, 324] width 1291 height 38
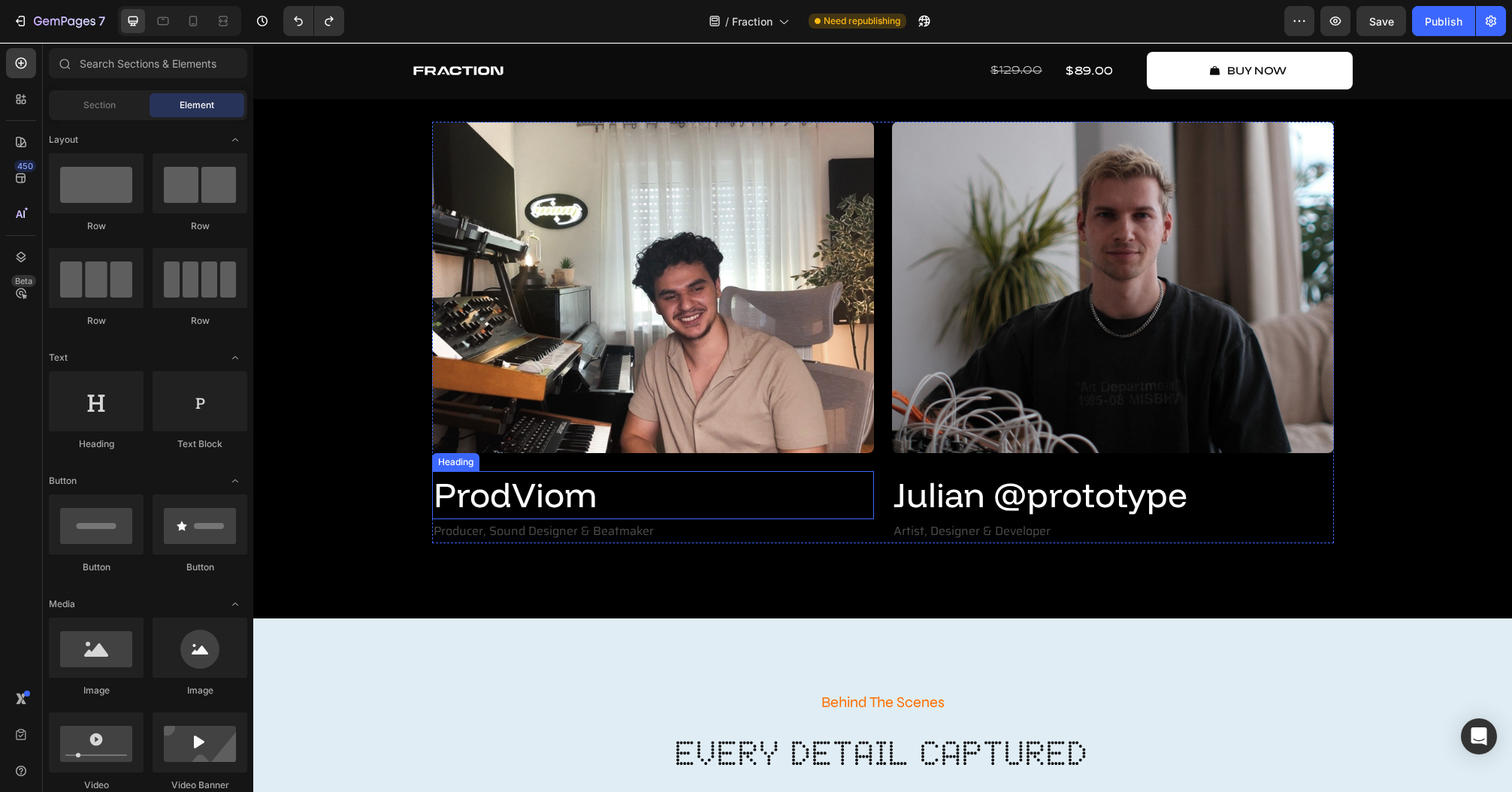
scroll to position [3460, 0]
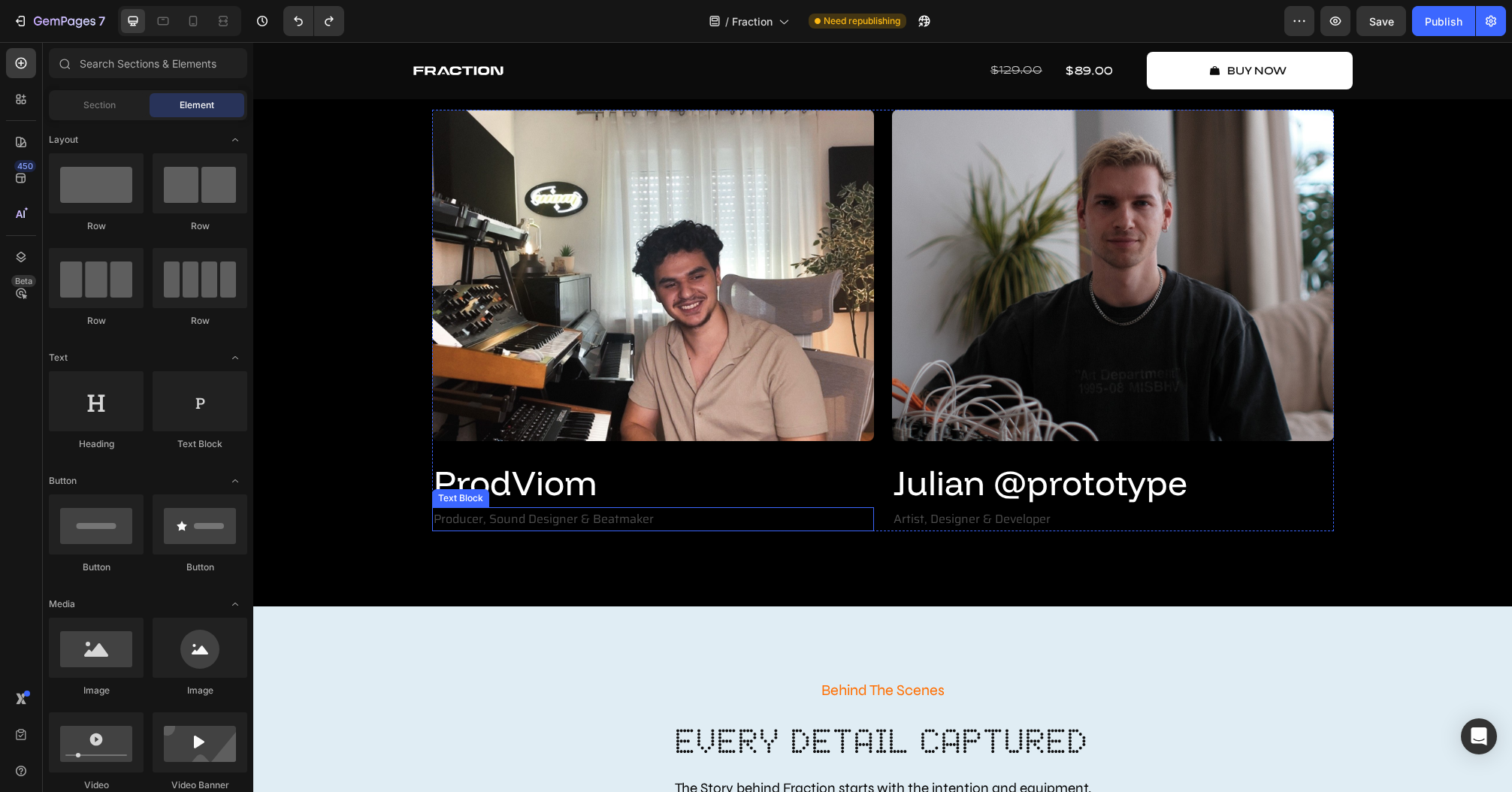
click at [590, 515] on p "Producer, Sound Designer & Beatmaker" at bounding box center [653, 519] width 439 height 22
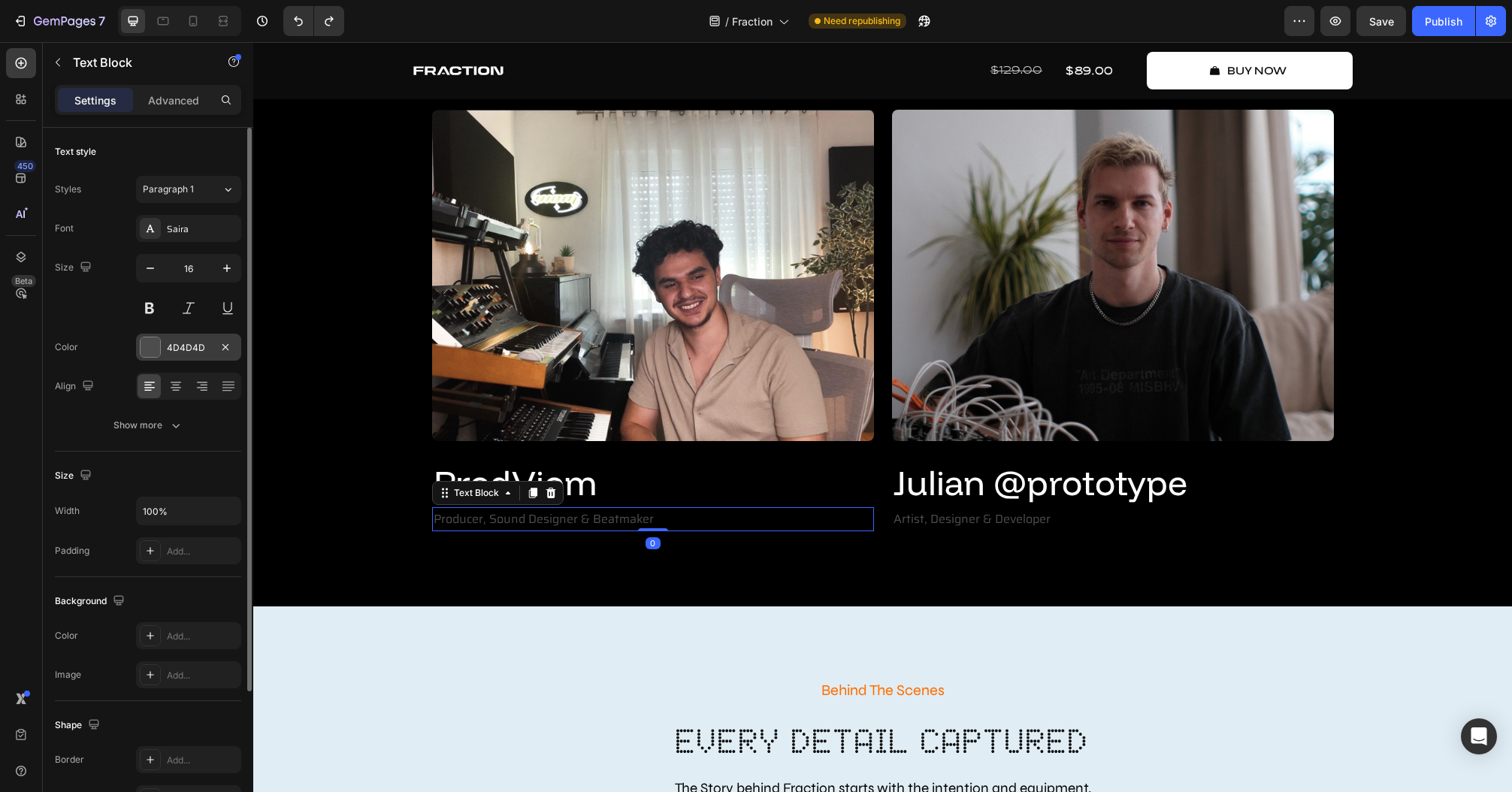
click at [177, 350] on div "4D4D4D" at bounding box center [188, 348] width 43 height 14
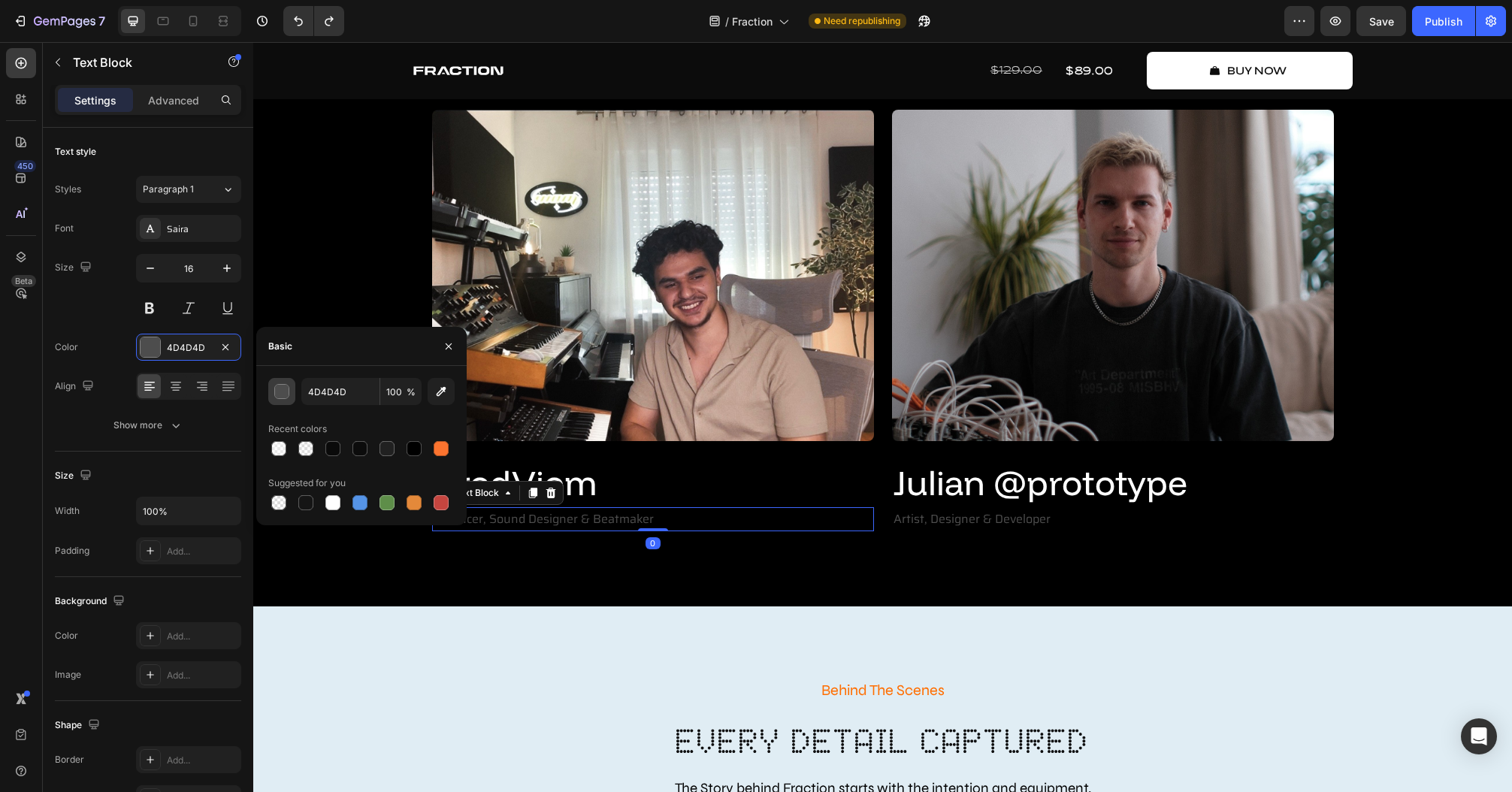
click at [271, 393] on button "button" at bounding box center [281, 391] width 27 height 27
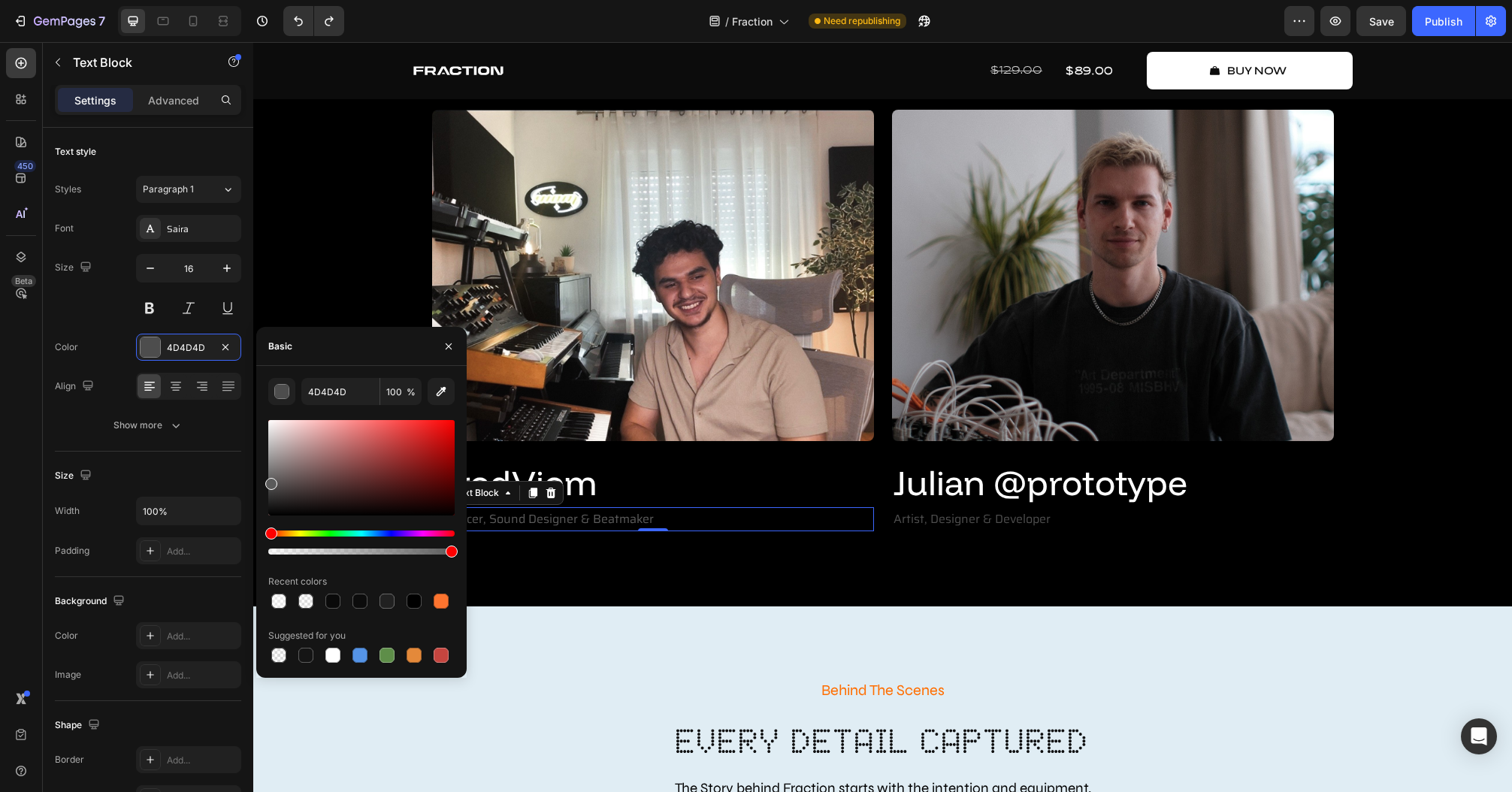
drag, startPoint x: 0, startPoint y: 441, endPoint x: 236, endPoint y: 481, distance: 239.4
click at [236, 481] on div "450 Beta Sections(18) Elements(83) Section Element Hero Section Product Detail …" at bounding box center [127, 417] width 253 height 750
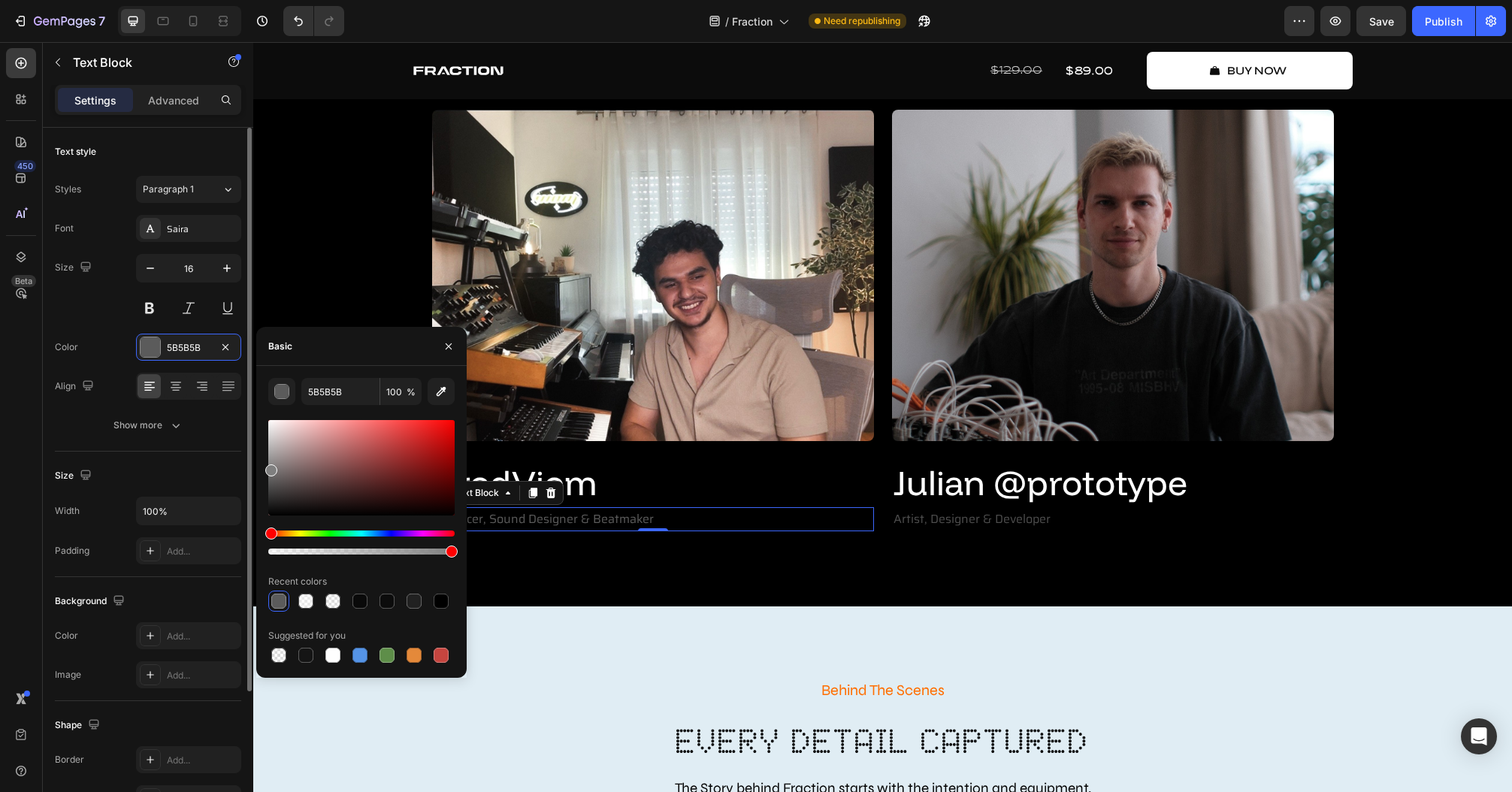
drag, startPoint x: 245, startPoint y: 467, endPoint x: 1, endPoint y: 427, distance: 247.3
click at [241, 466] on div "450 Beta Sections(18) Elements(83) Section Element Hero Section Product Detail …" at bounding box center [127, 417] width 253 height 750
type input "828282"
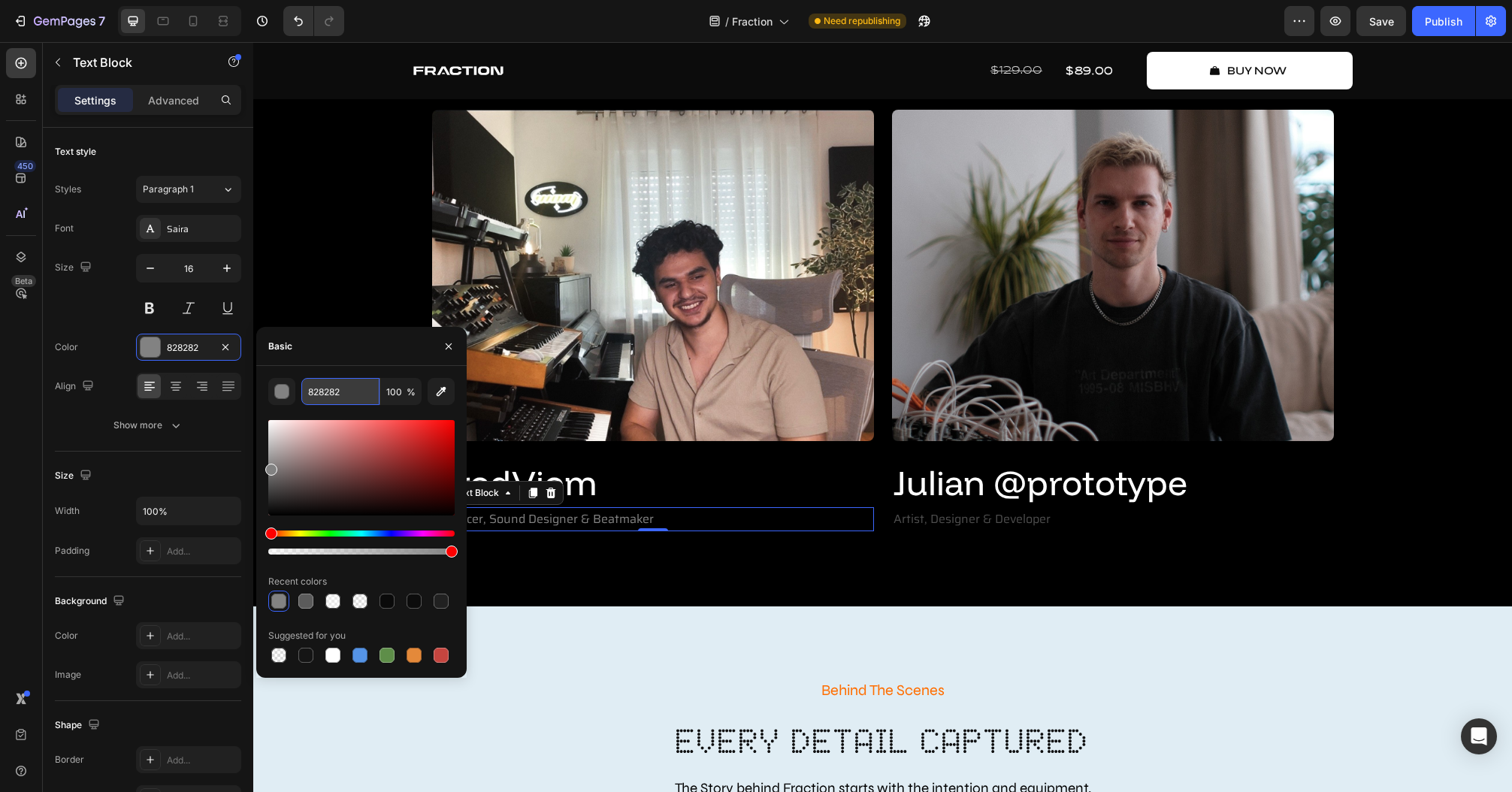
click at [331, 391] on input "828282" at bounding box center [340, 391] width 78 height 27
click at [1002, 525] on p "Artist, Designer & Developer" at bounding box center [1113, 519] width 439 height 22
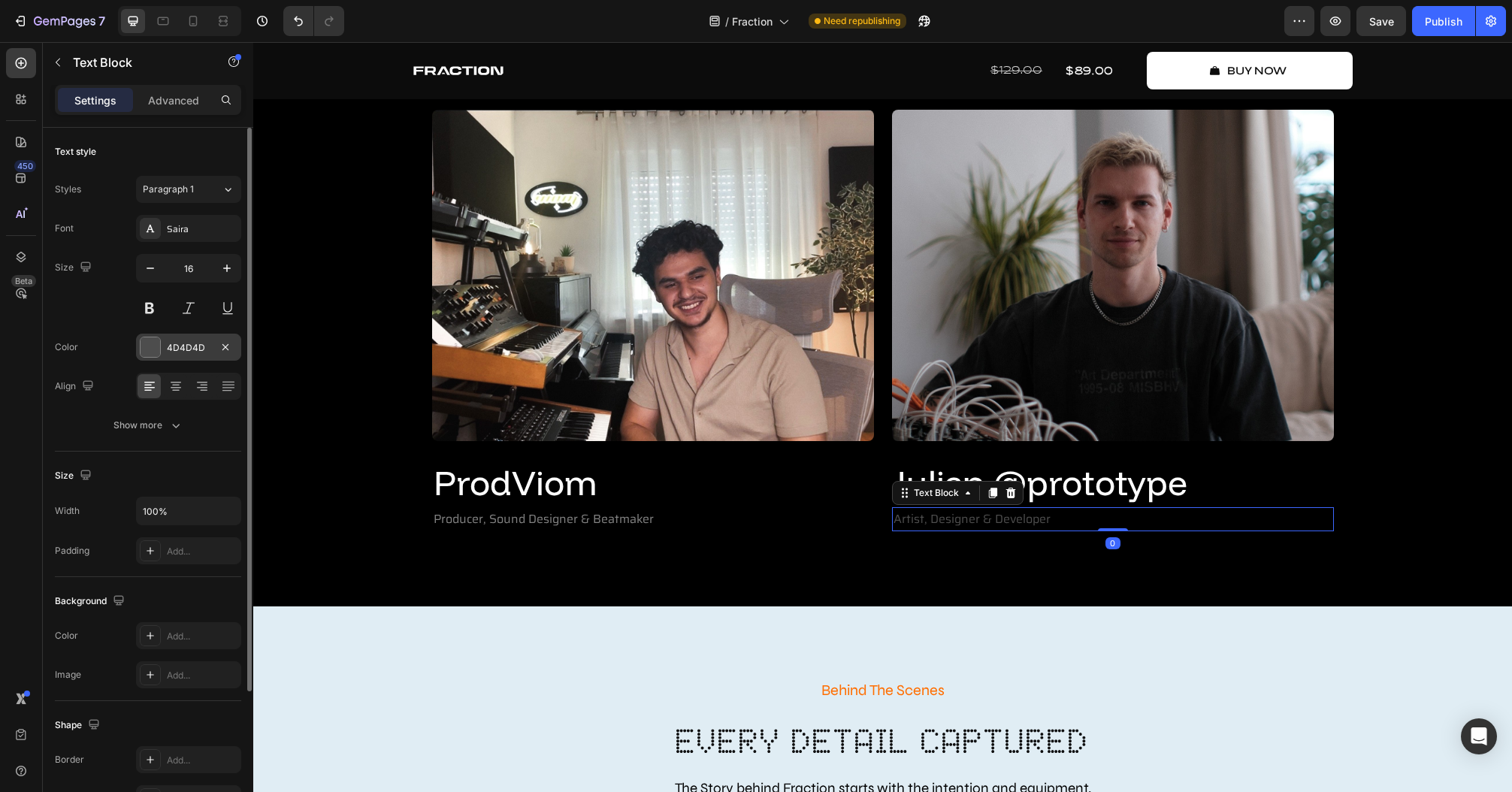
click at [174, 355] on div "4D4D4D" at bounding box center [188, 346] width 106 height 27
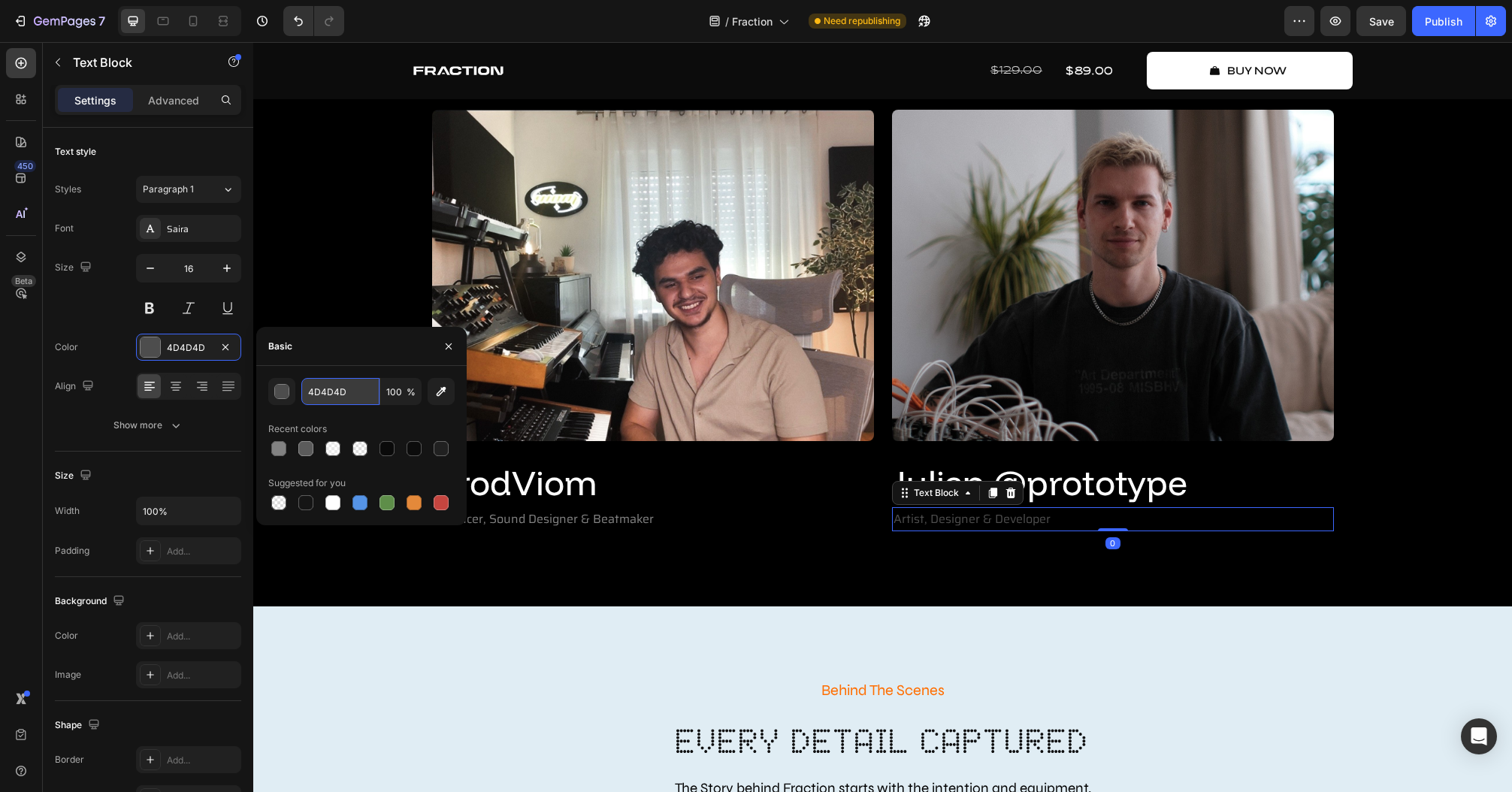
click at [355, 390] on input "4D4D4D" at bounding box center [340, 391] width 78 height 27
paste input "828282"
type input "828282"
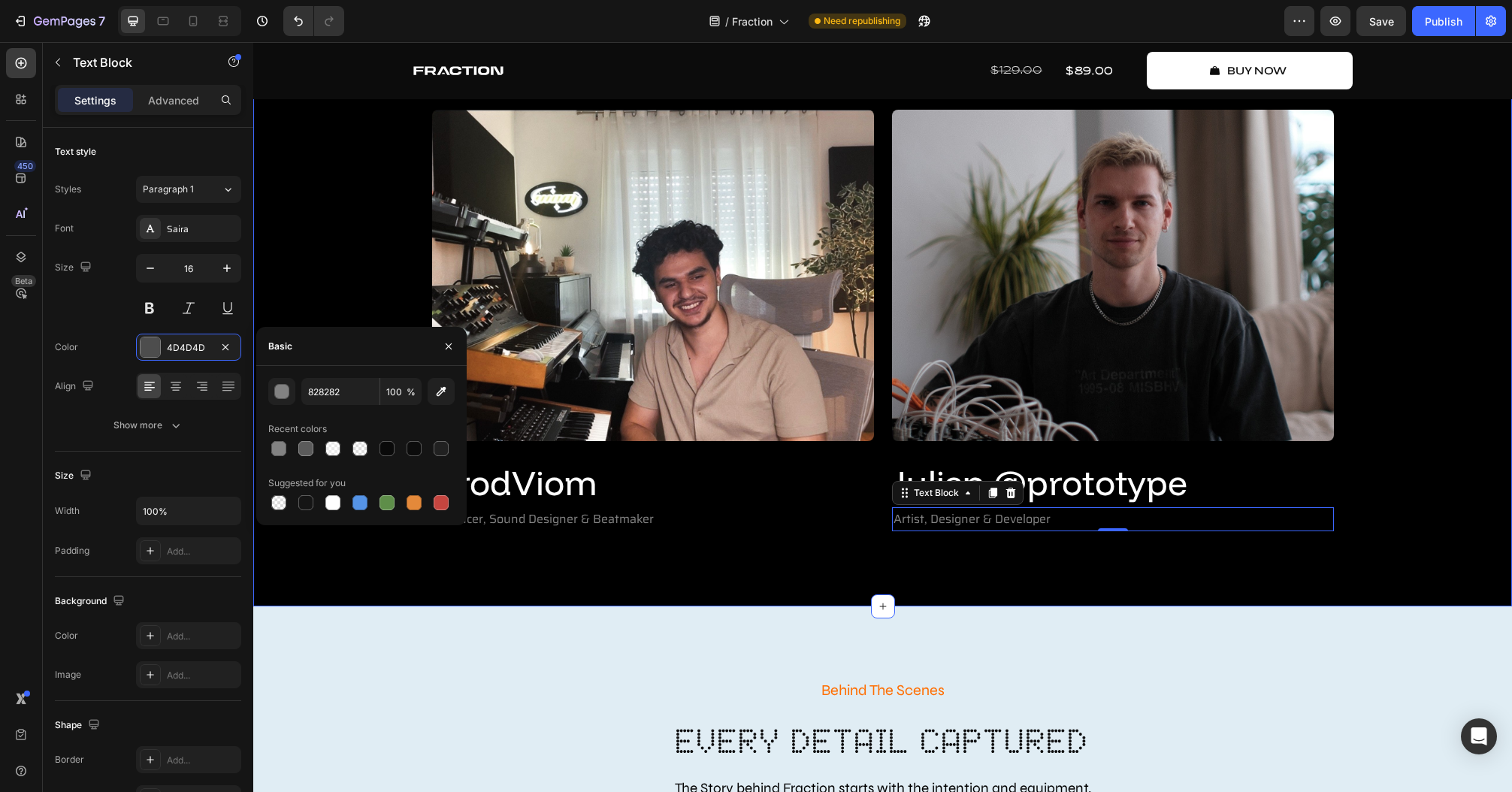
click at [568, 563] on div "Create Music Like Never Before Text Block Meet The Creators Heading Fraction wa…" at bounding box center [882, 227] width 1259 height 760
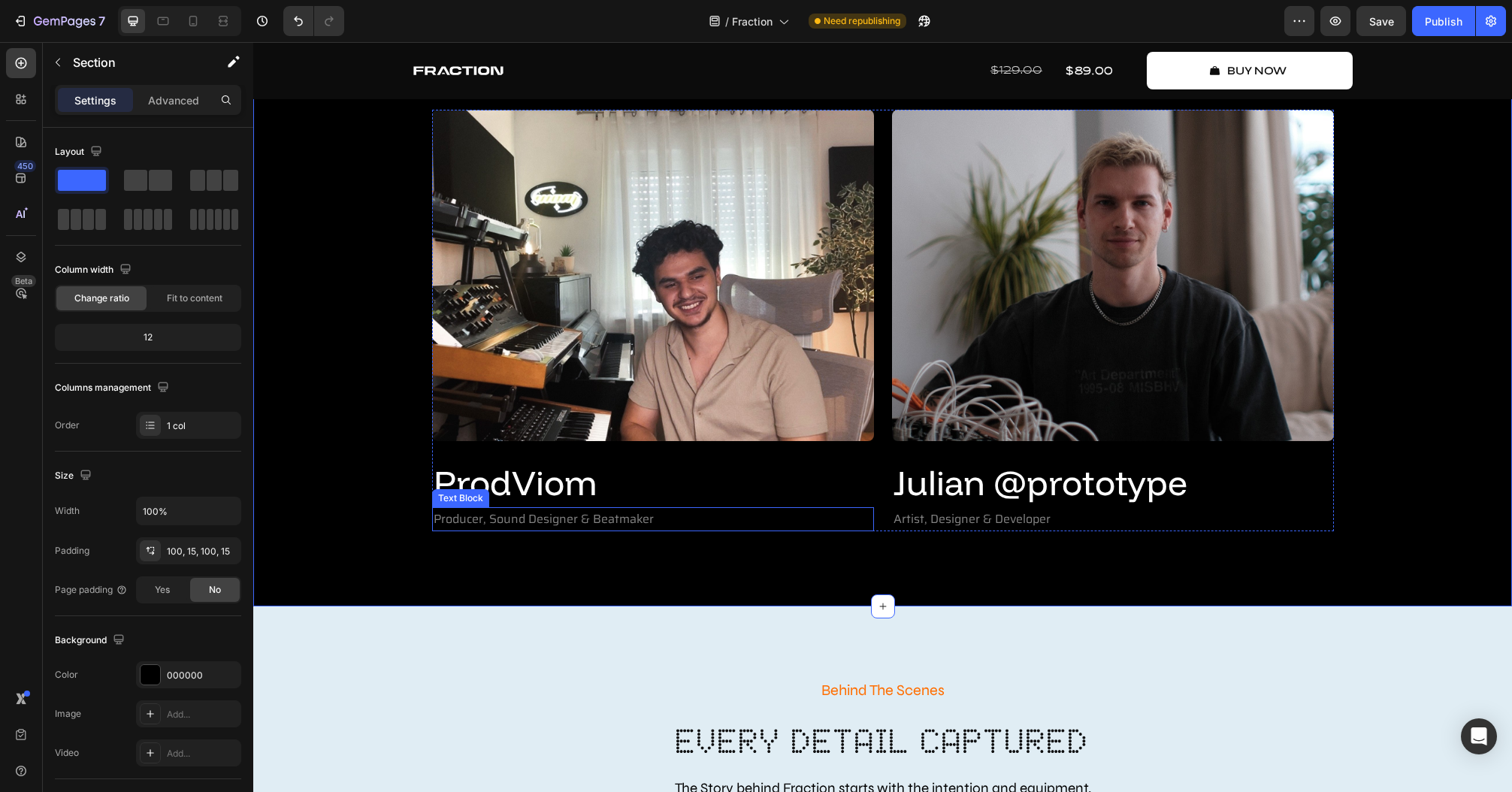
click at [470, 522] on p "Producer, Sound Designer & Beatmaker" at bounding box center [653, 519] width 439 height 22
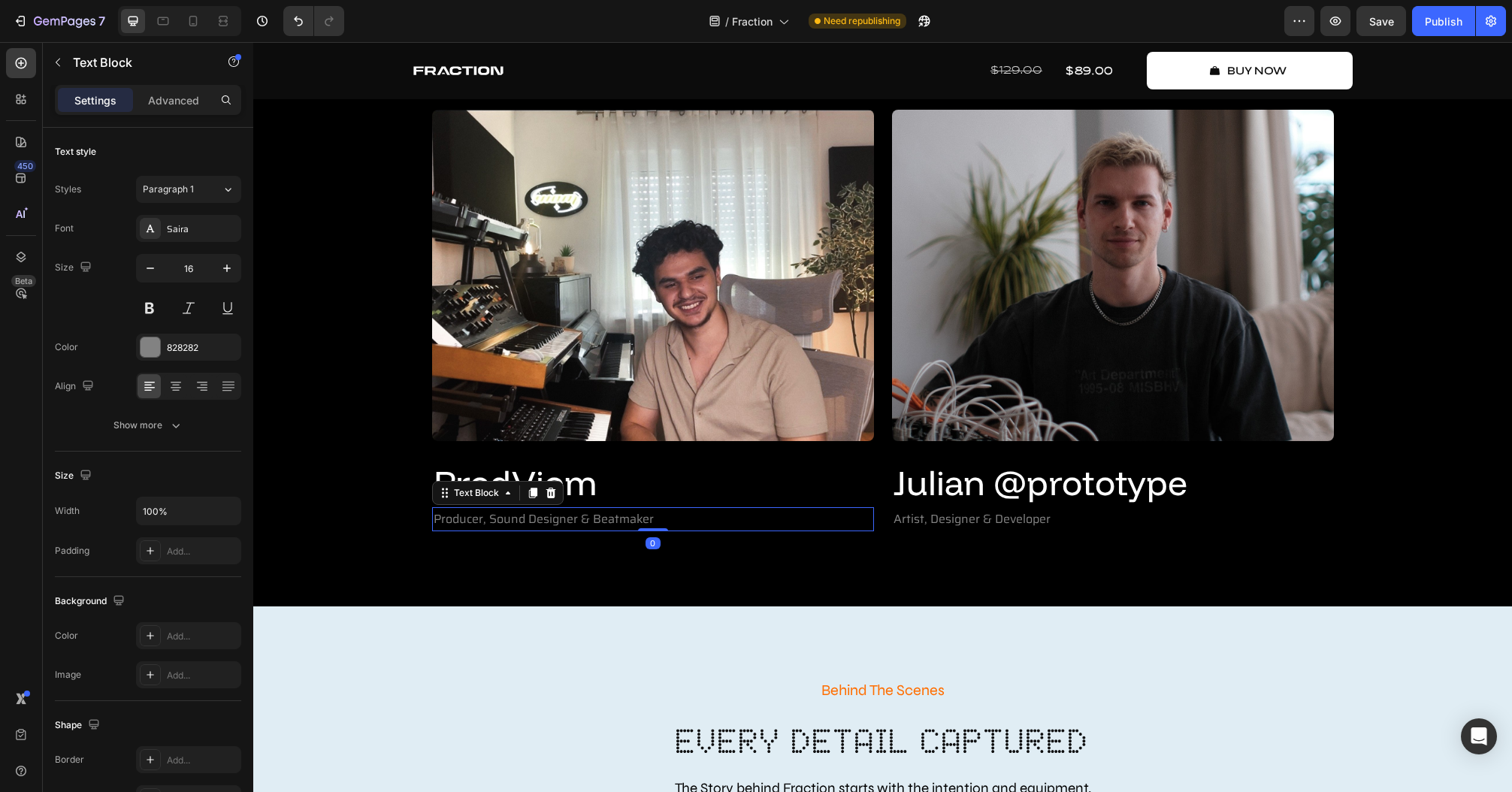
click at [511, 521] on p "Producer, Sound Designer & Beatmaker" at bounding box center [653, 519] width 439 height 22
click at [588, 528] on p "Producer, Sound Designer & Beatmaker" at bounding box center [653, 519] width 439 height 22
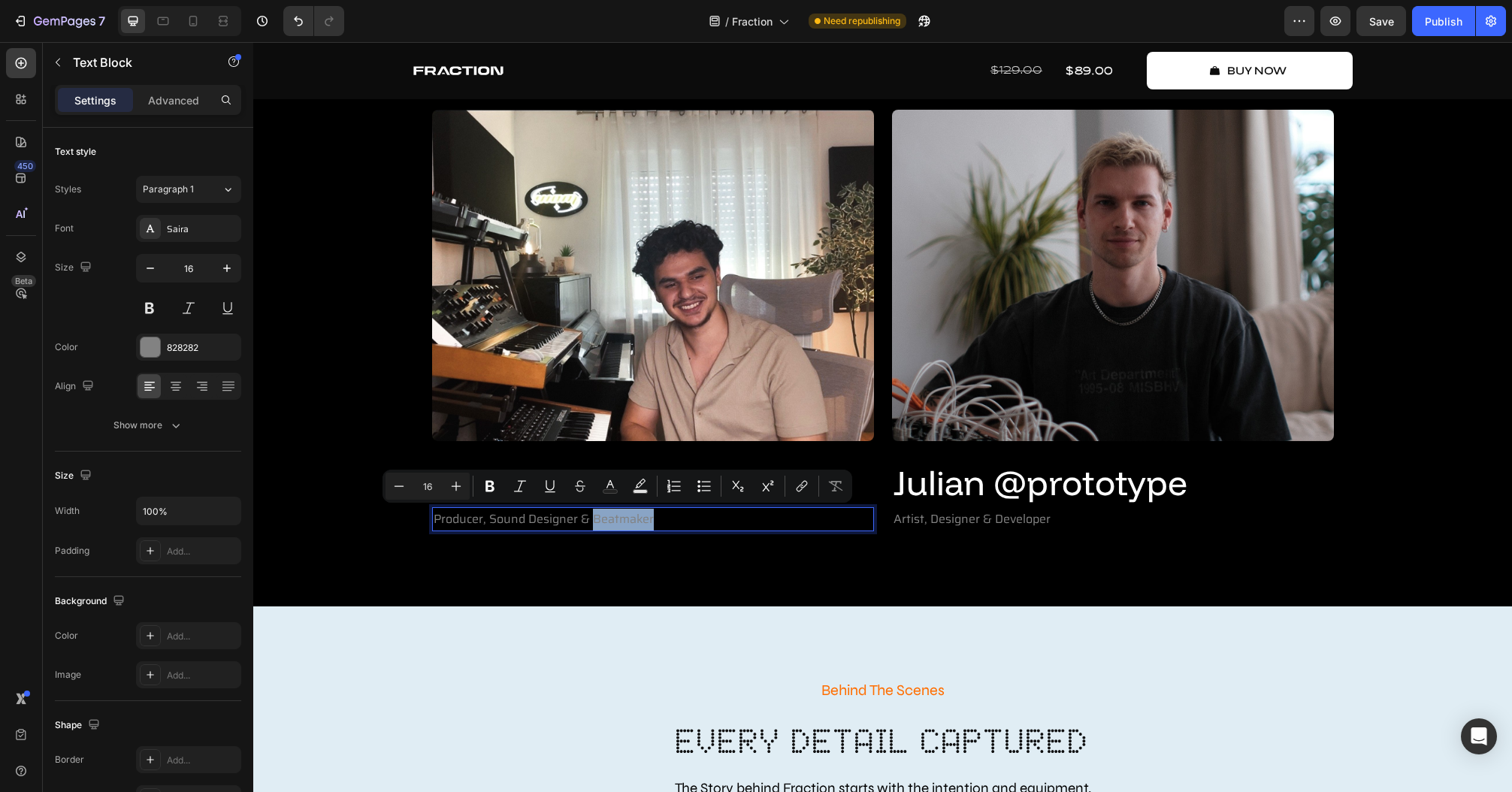
drag, startPoint x: 665, startPoint y: 528, endPoint x: 590, endPoint y: 523, distance: 75.2
click at [590, 523] on p "Producer, Sound Designer & Beatmaker" at bounding box center [653, 519] width 439 height 22
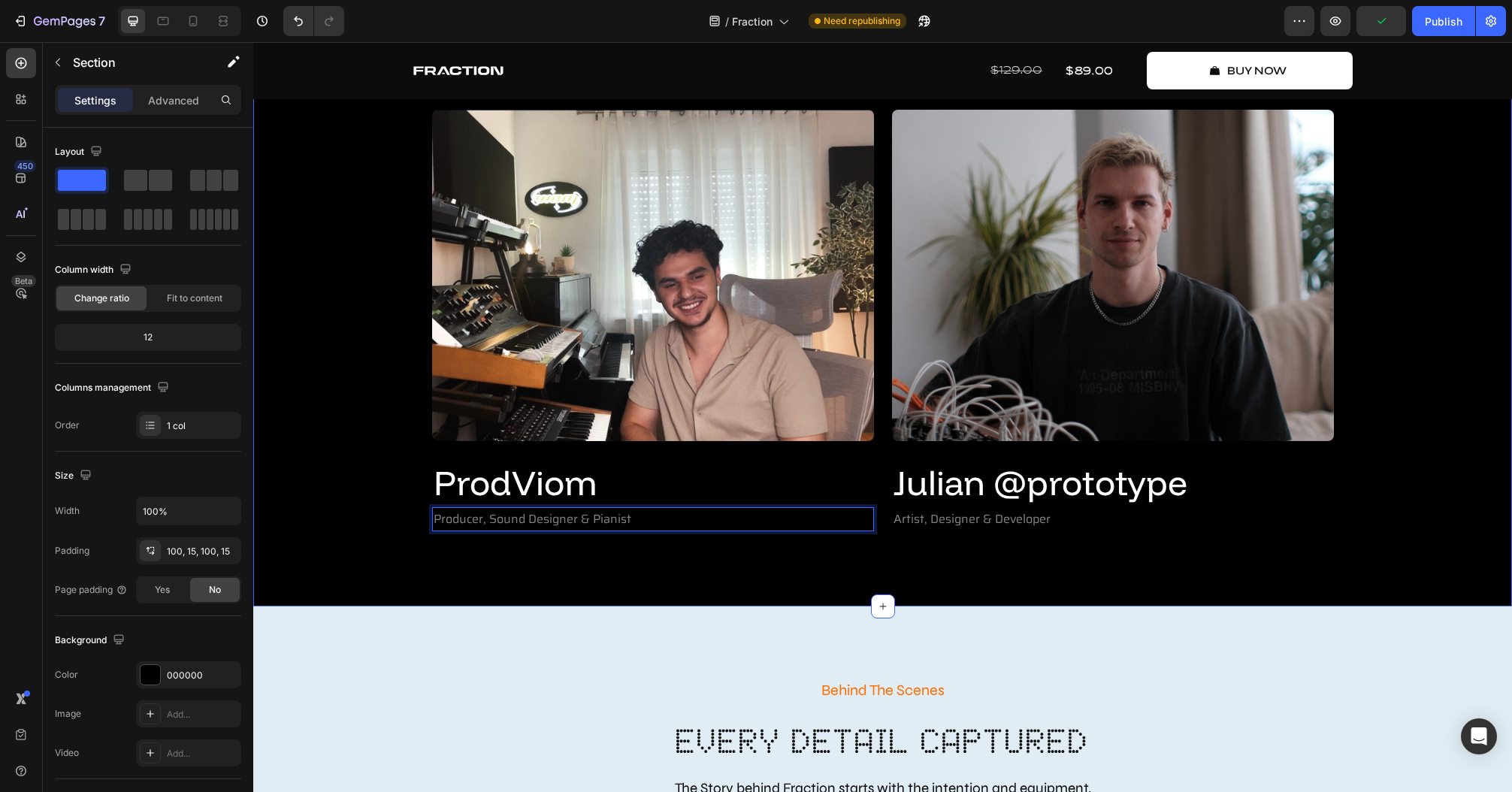
drag, startPoint x: 673, startPoint y: 563, endPoint x: 697, endPoint y: 568, distance: 24.5
click at [673, 564] on div "Create Music Like Never Before Text Block Meet The Creators Heading Fraction wa…" at bounding box center [882, 227] width 1259 height 760
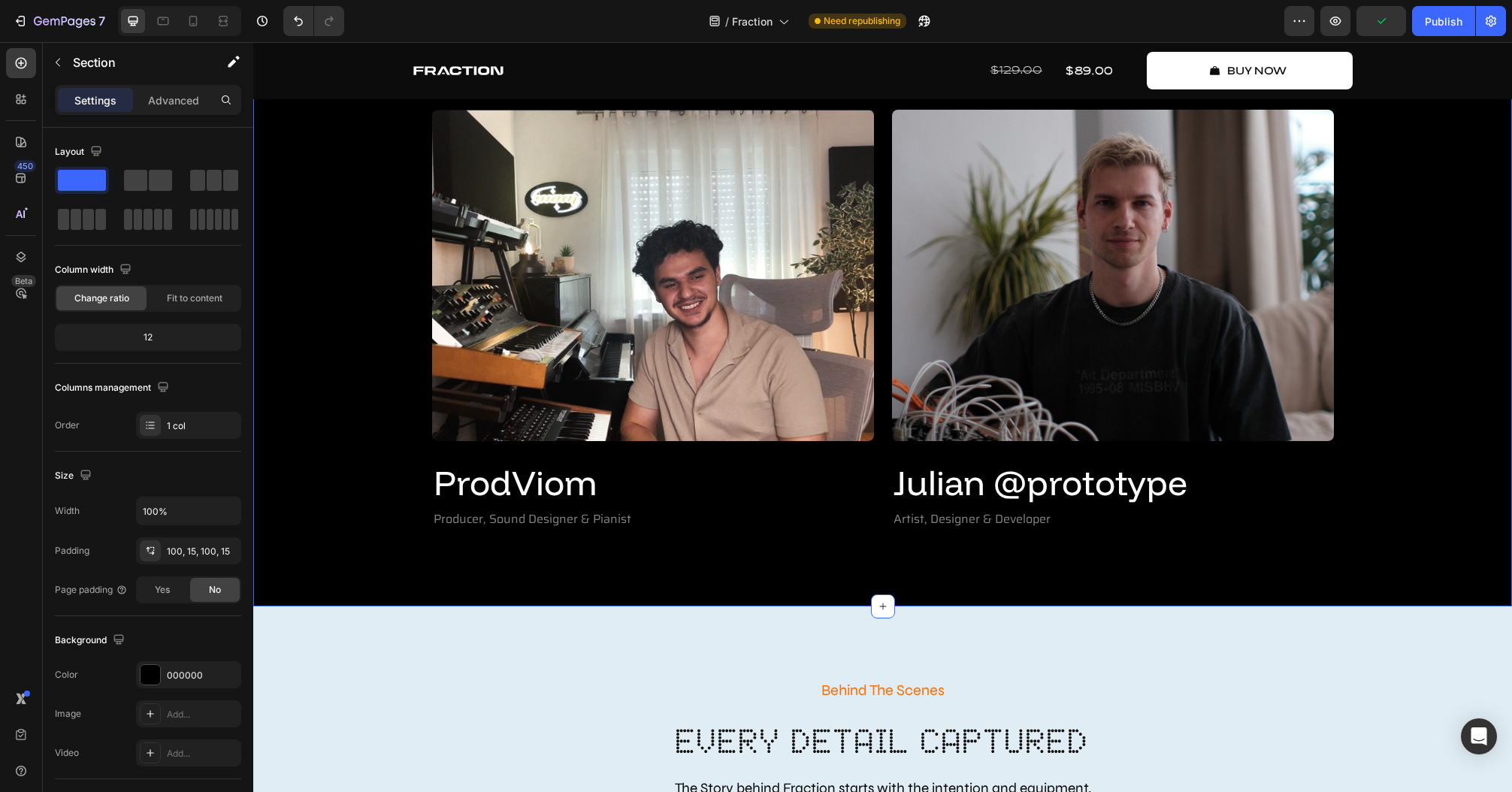
click at [1001, 576] on div "Create Music Like Never Before Text Block Meet The Creators Heading Fraction wa…" at bounding box center [882, 227] width 1259 height 760
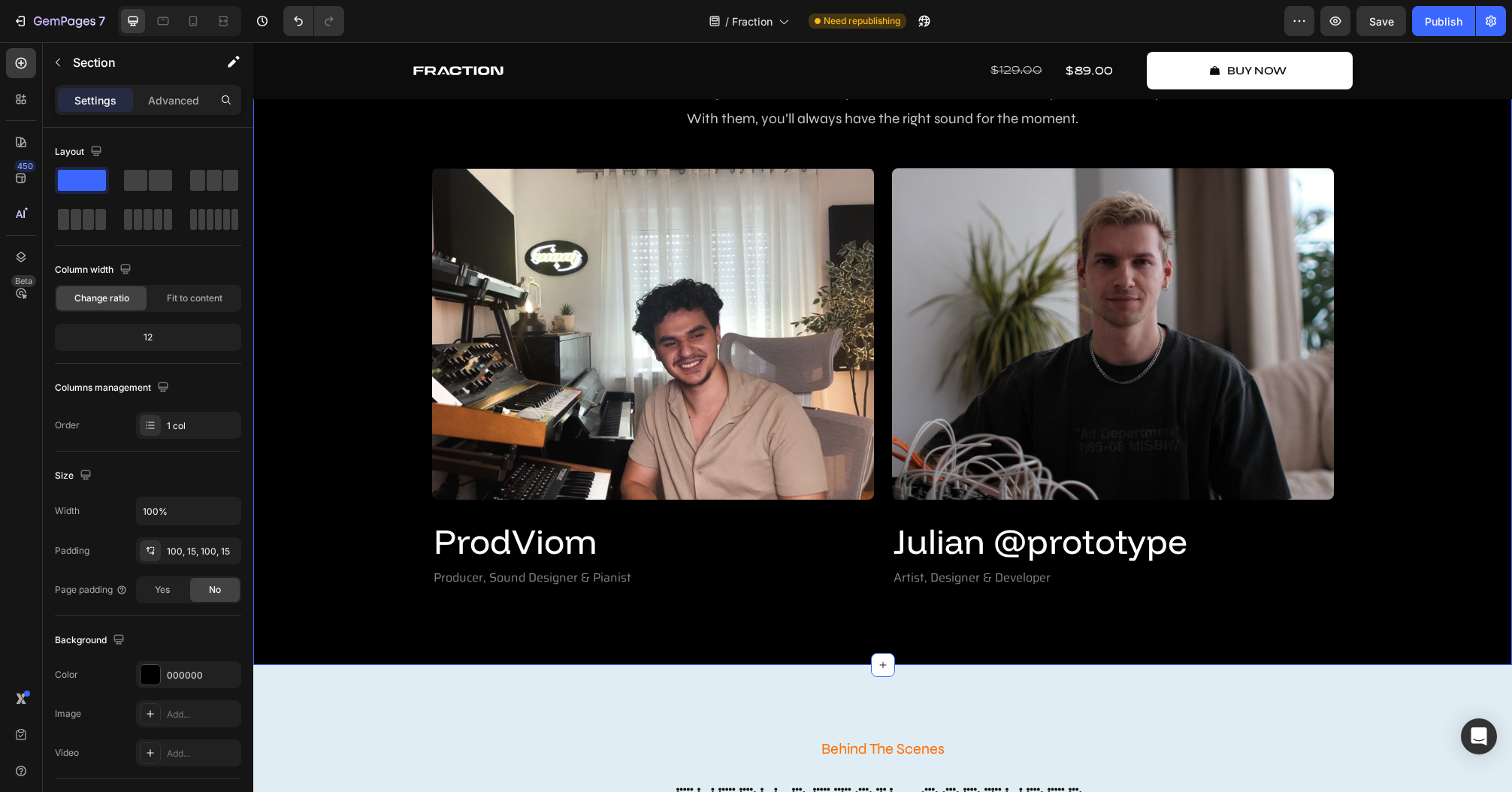
scroll to position [3399, 0]
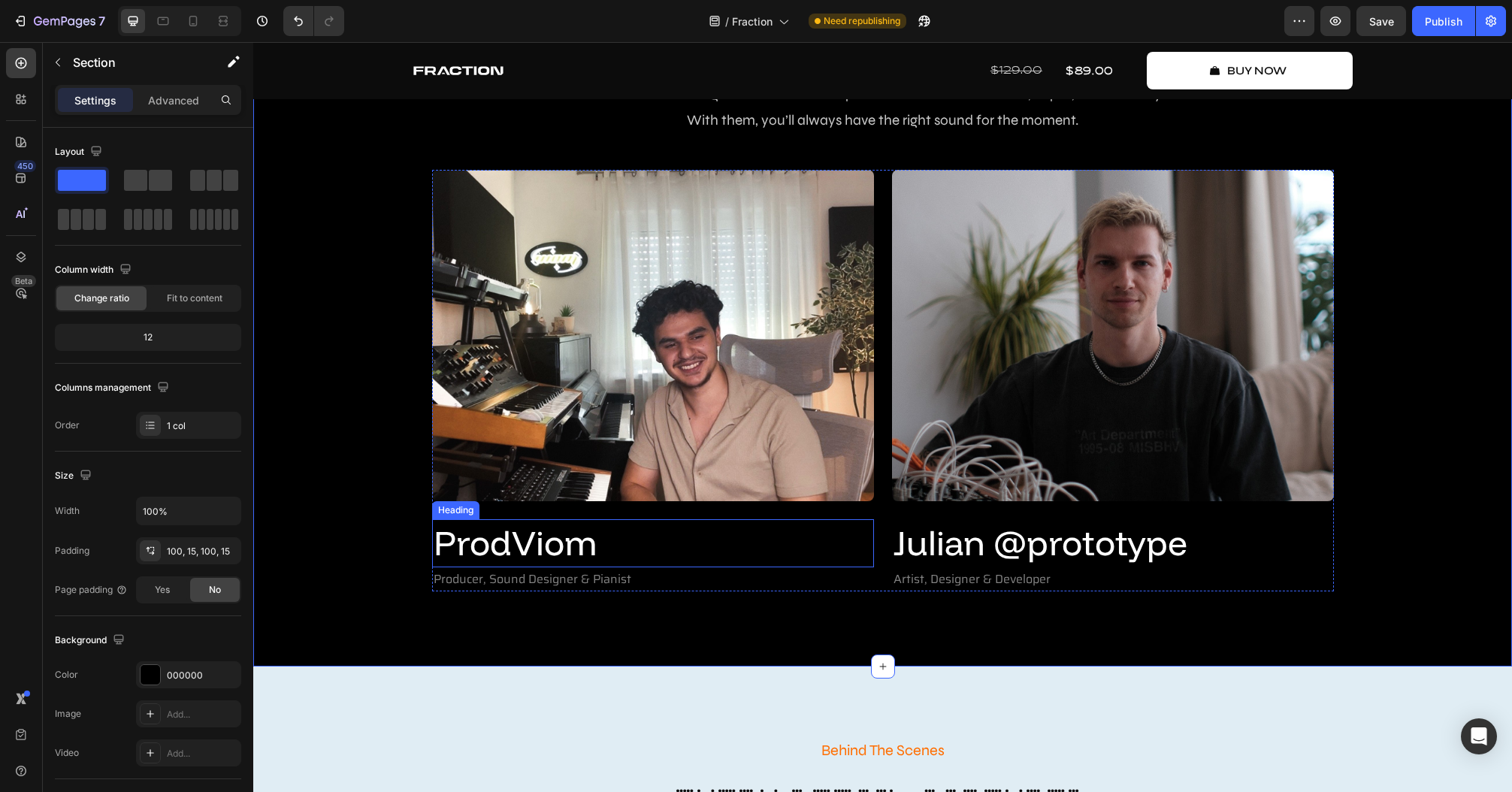
drag, startPoint x: 630, startPoint y: 544, endPoint x: 677, endPoint y: 542, distance: 47.0
click at [631, 544] on h2 "ProdViom" at bounding box center [653, 543] width 442 height 48
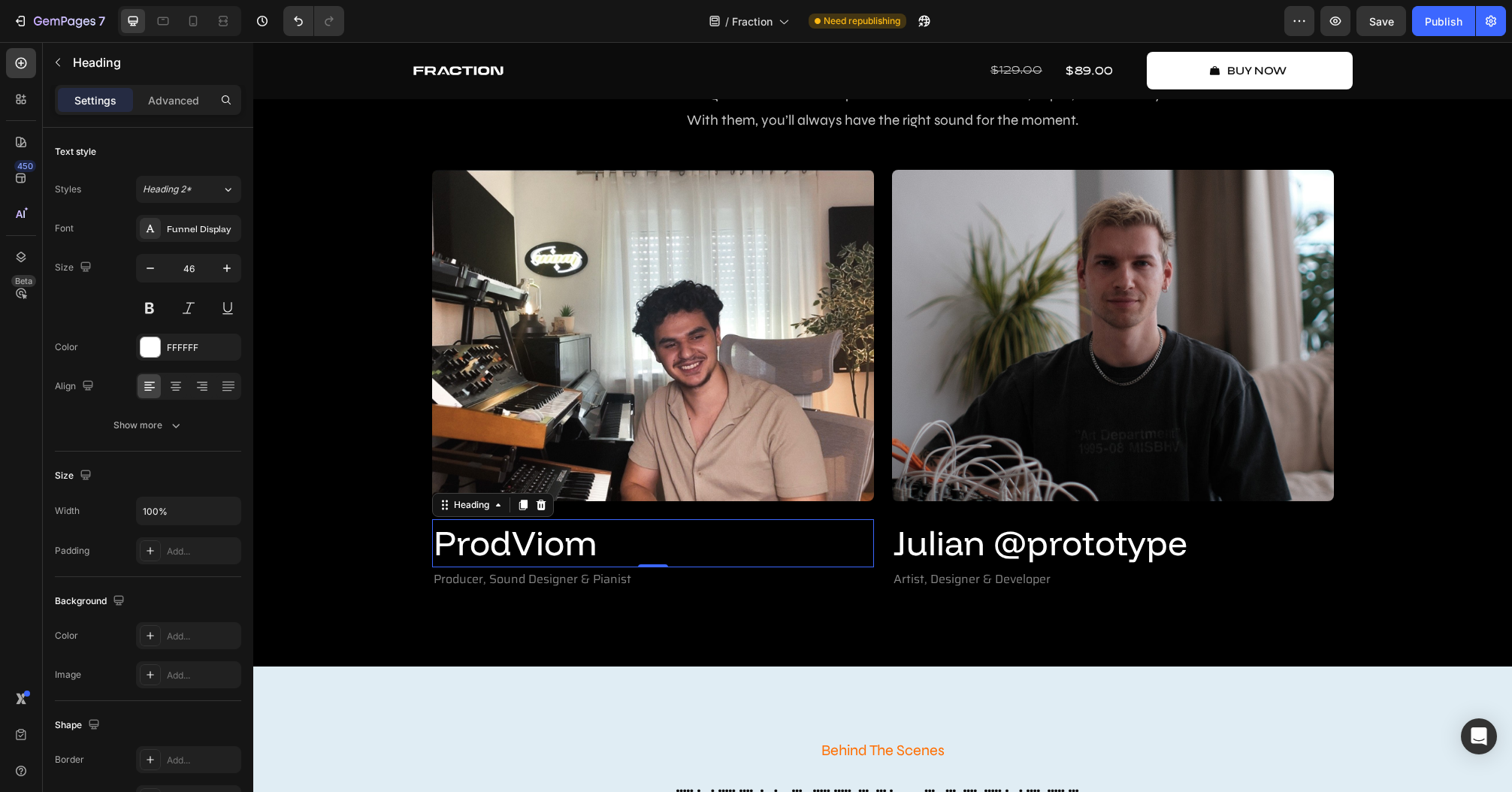
click at [678, 542] on h2 "ProdViom" at bounding box center [653, 543] width 442 height 48
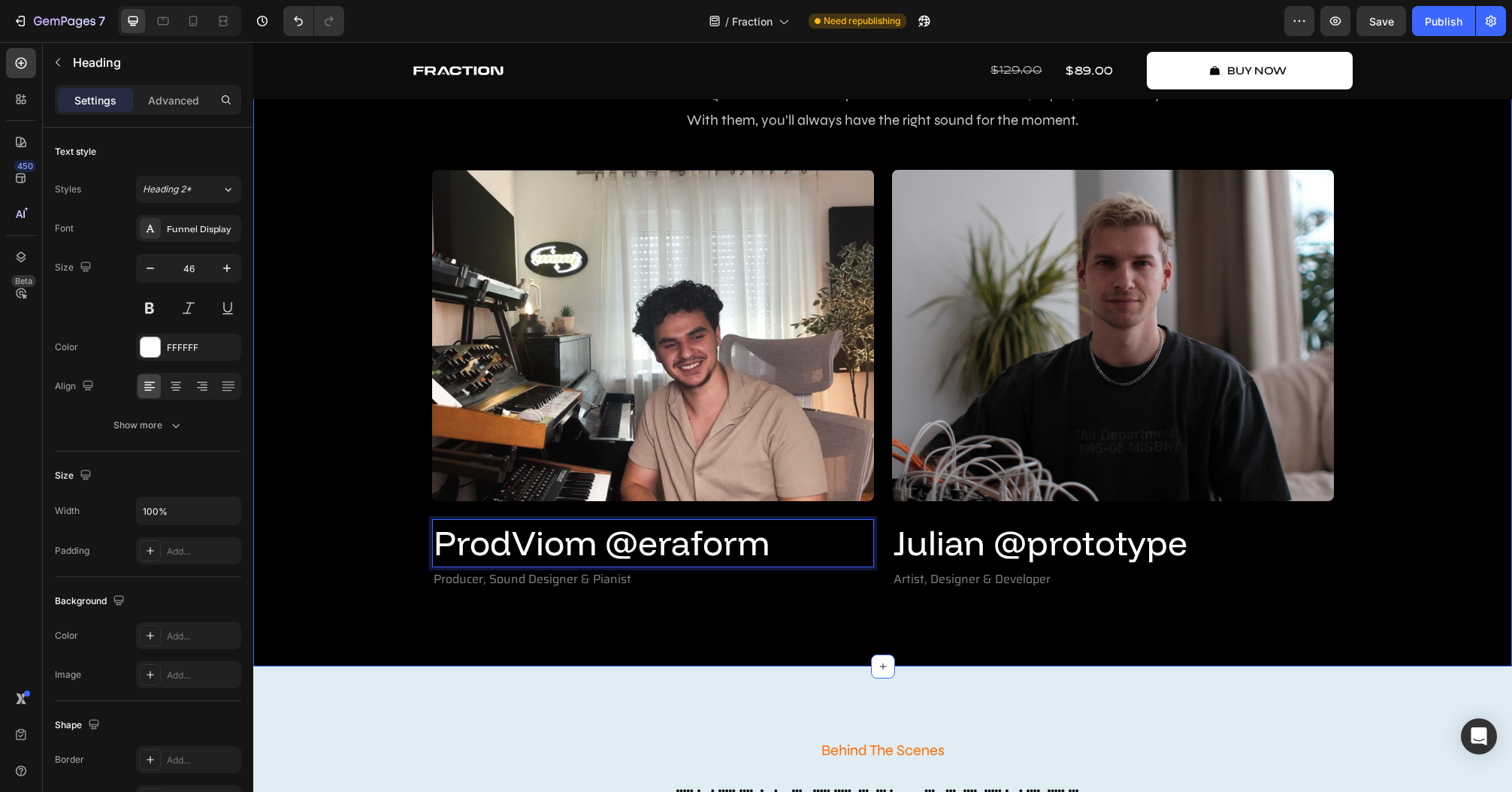
click at [655, 583] on div "Create Music Like Never Before Text Block Meet The Creators Heading Fraction wa…" at bounding box center [882, 286] width 1259 height 760
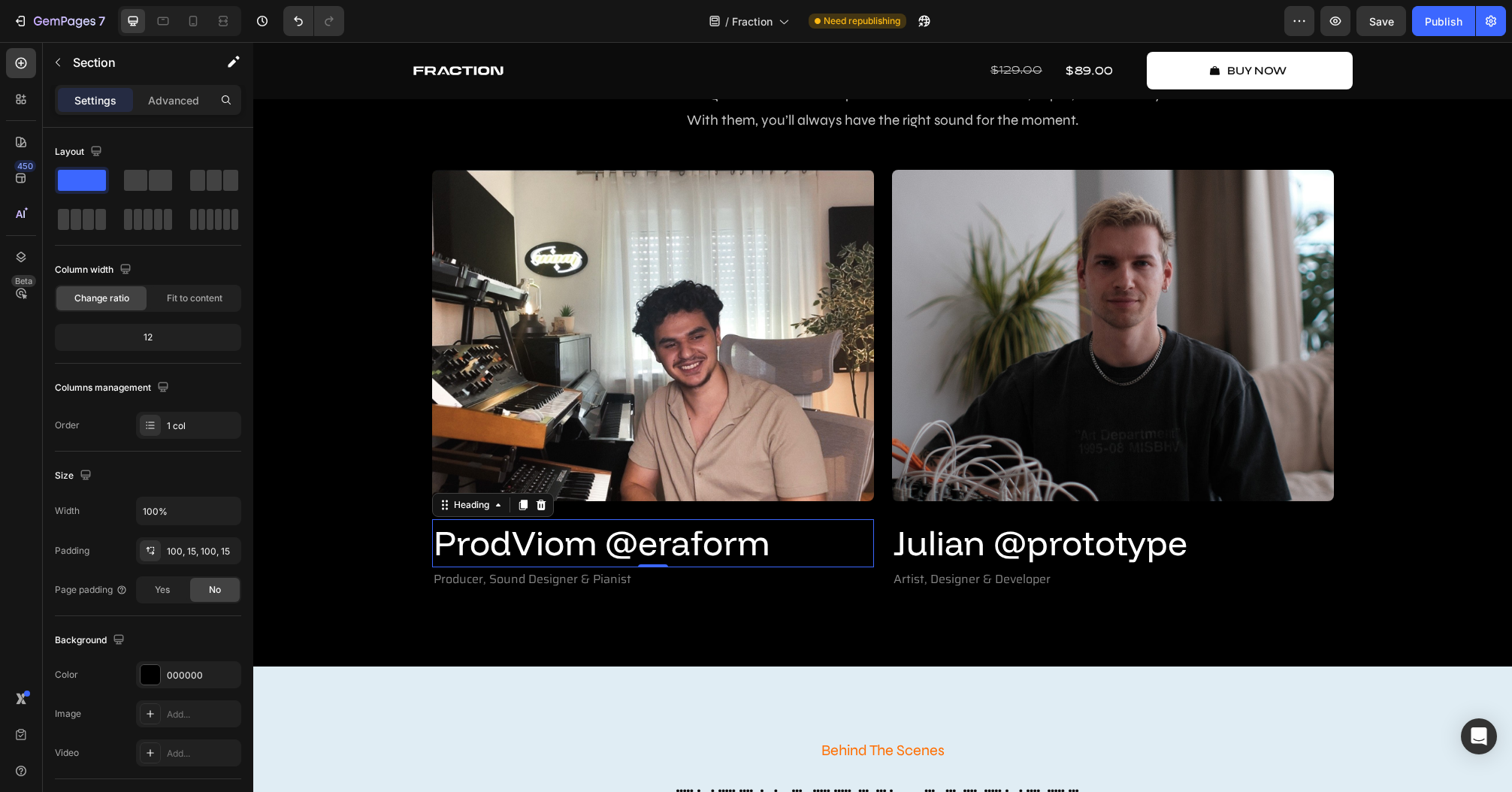
click at [508, 546] on p "ProdViom @eraform" at bounding box center [653, 542] width 439 height 45
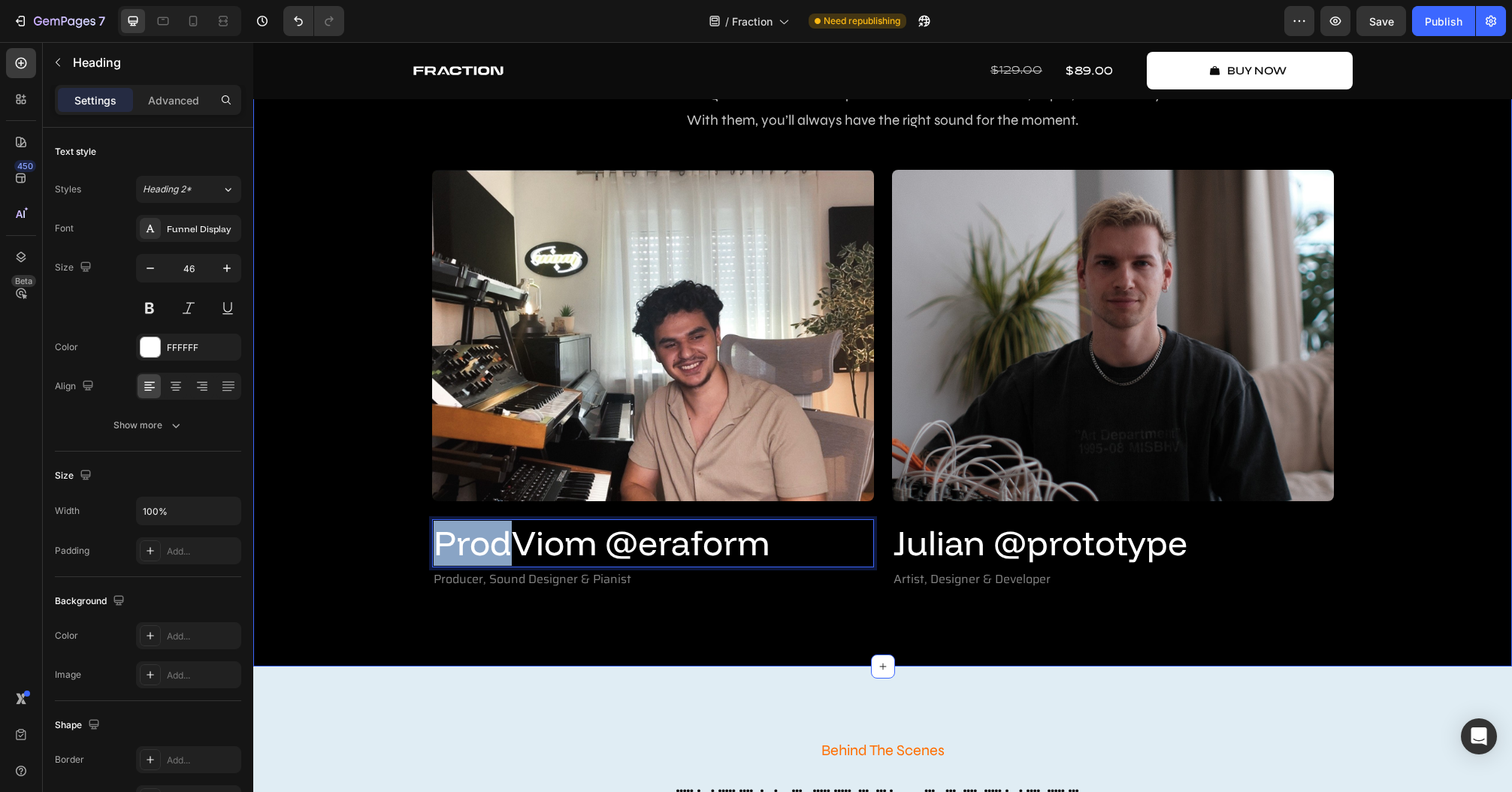
drag, startPoint x: 508, startPoint y: 548, endPoint x: 399, endPoint y: 548, distance: 109.0
click at [399, 549] on div "Create Music Like Never Before Text Block Meet The Creators Heading Fraction wa…" at bounding box center [882, 286] width 1237 height 610
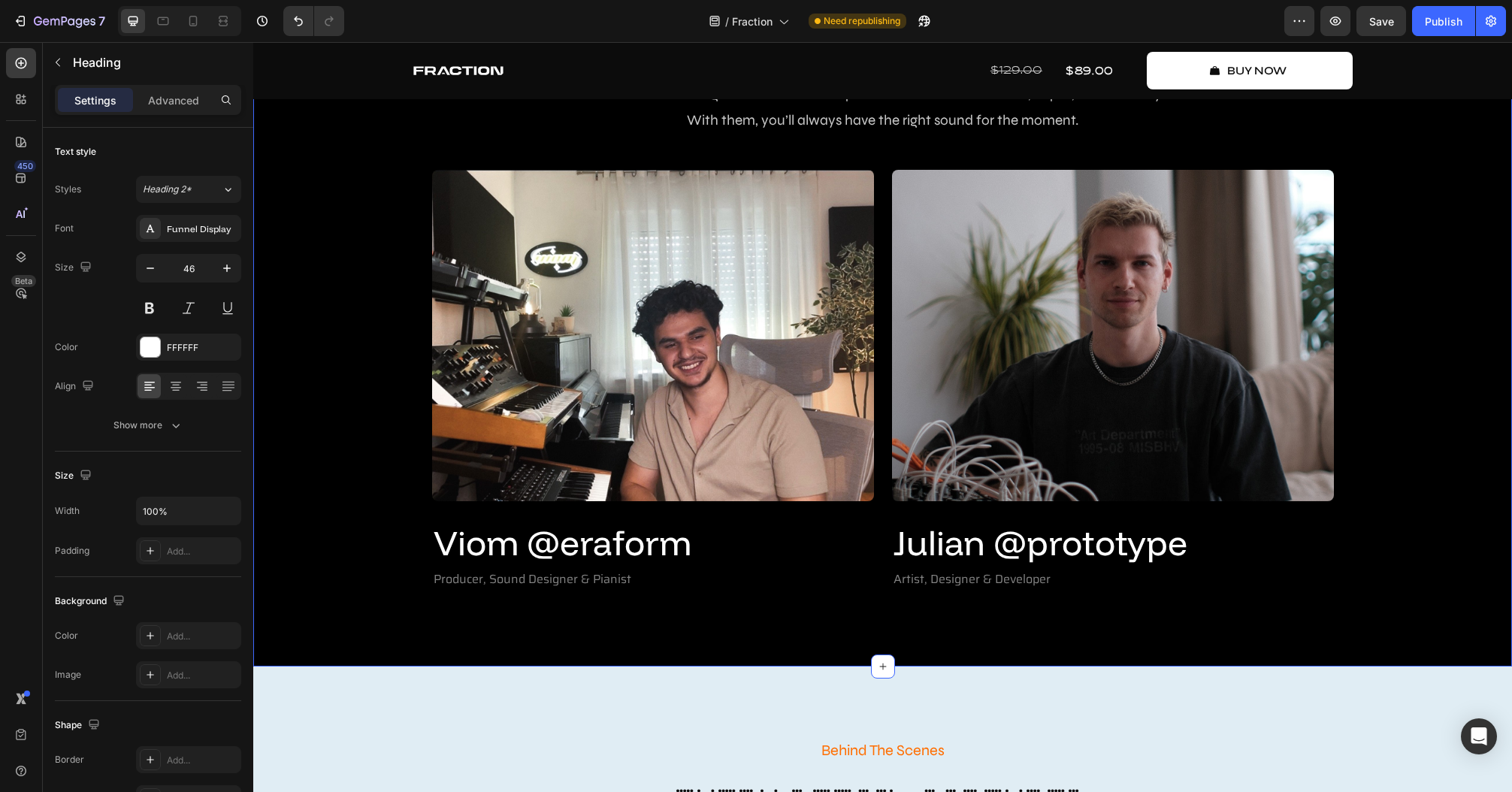
click at [714, 583] on div "Create Music Like Never Before Text Block Meet The Creators Heading Fraction wa…" at bounding box center [882, 286] width 1259 height 760
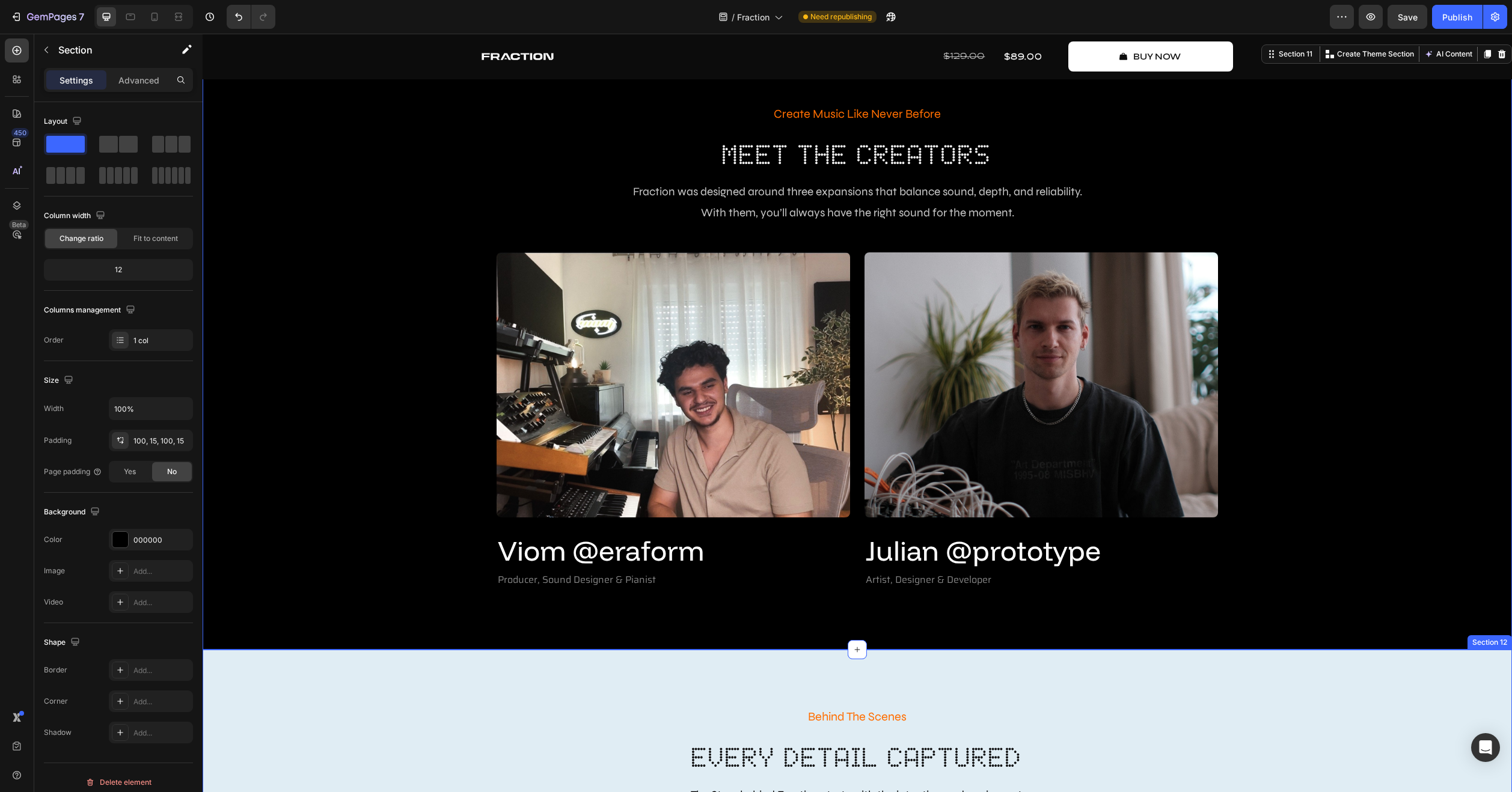
scroll to position [2598, 0]
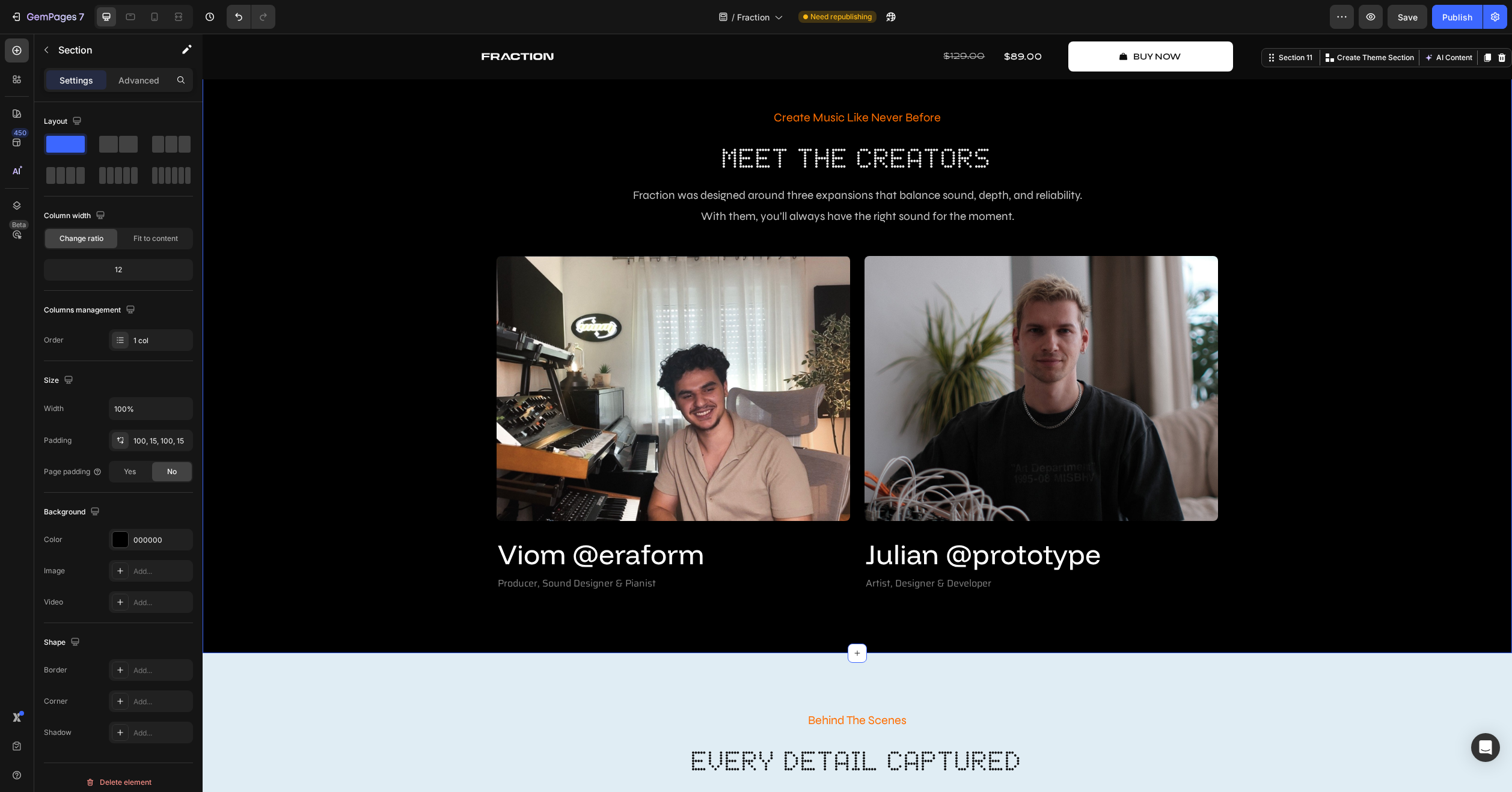
click at [907, 466] on div "Create Music Like Never Before Text Block Meet The Creators Heading Fraction wa…" at bounding box center [857, 349] width 1291 height 488
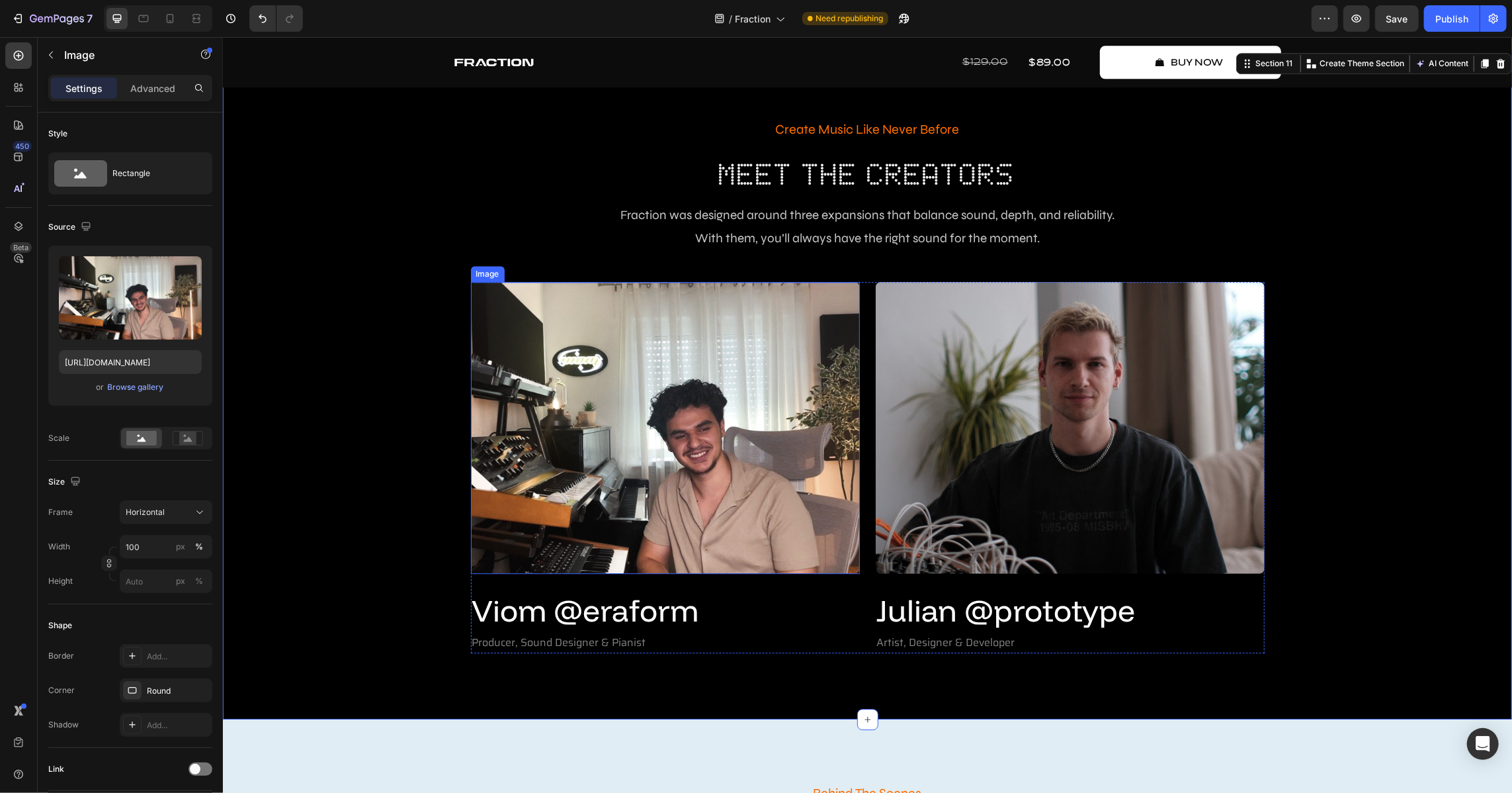
click at [699, 465] on img at bounding box center [664, 427] width 389 height 292
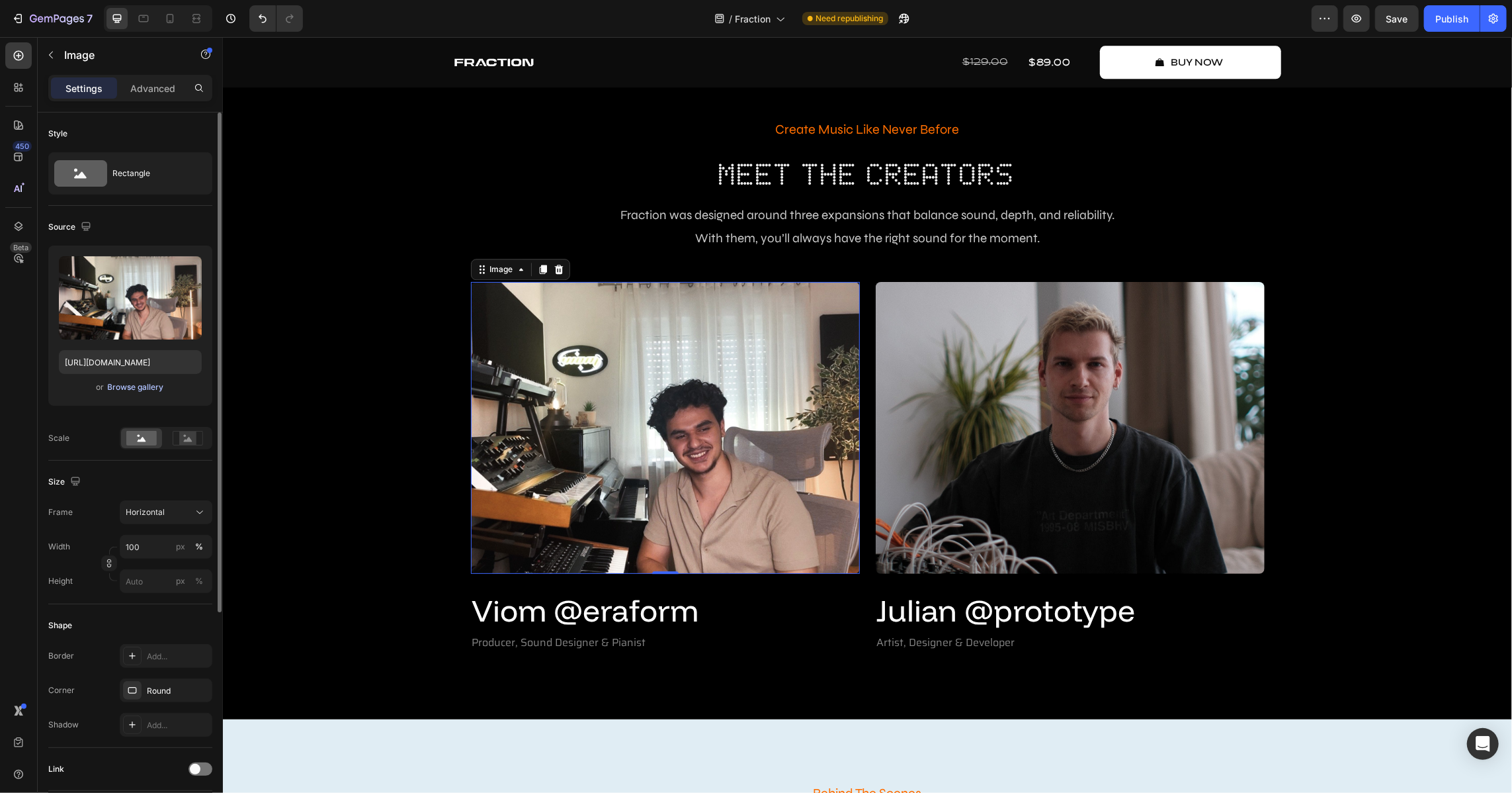
click at [140, 384] on div "Browse gallery" at bounding box center [136, 386] width 57 height 12
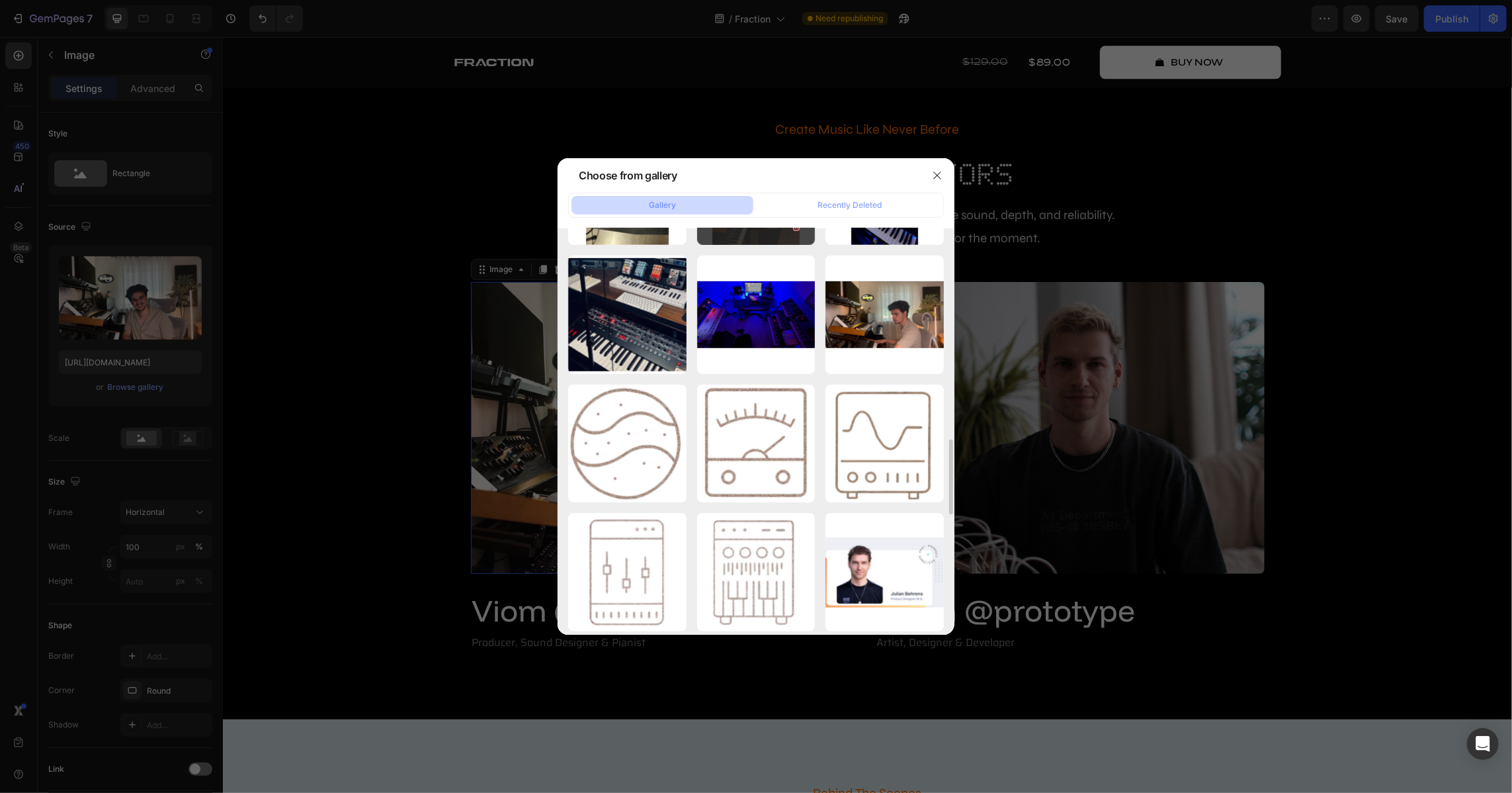
scroll to position [1023, 0]
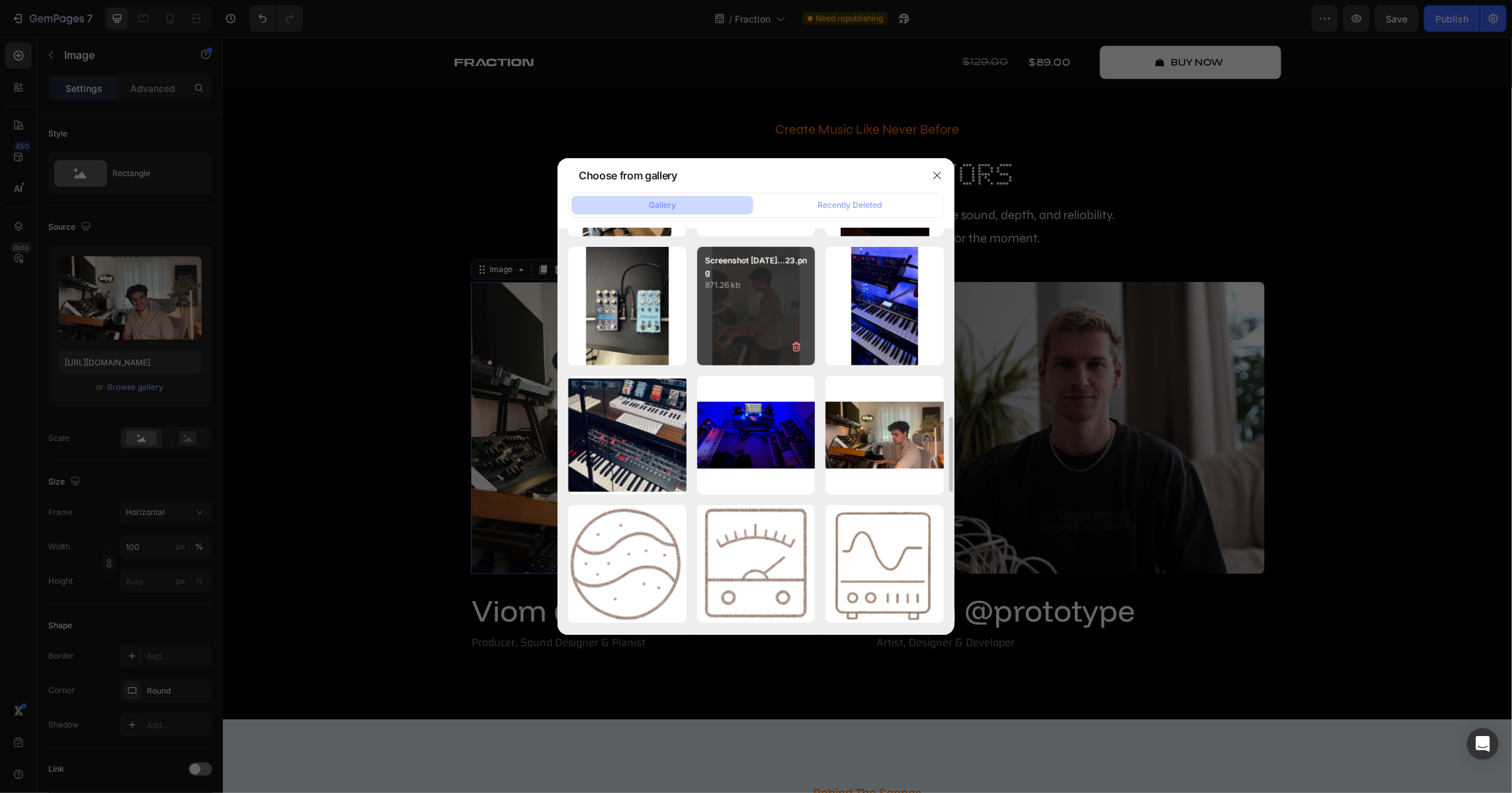
click at [743, 302] on div "Screenshot [DATE]...23.png 871.26 kb" at bounding box center [756, 306] width 119 height 119
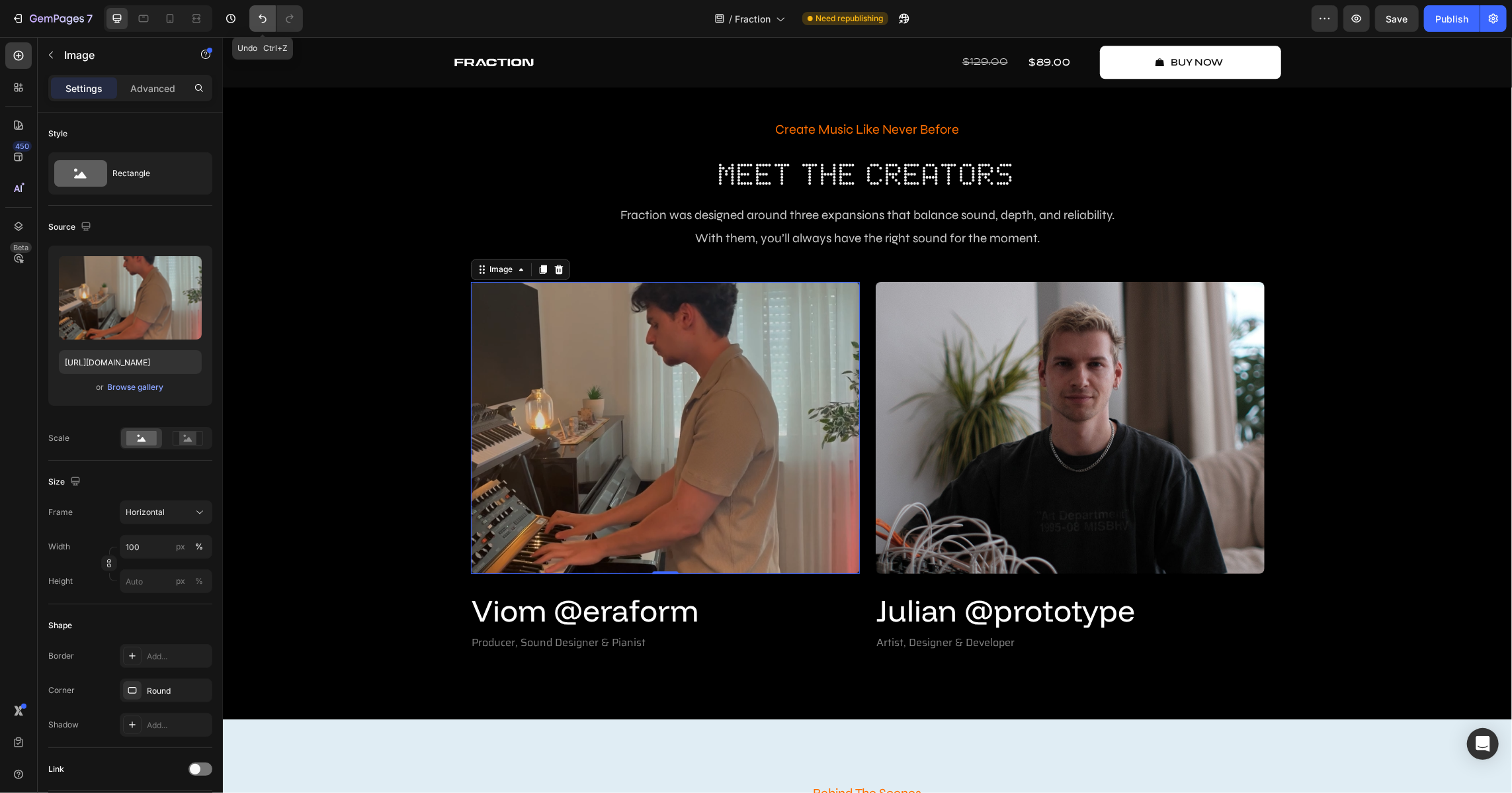
click at [264, 17] on icon "Undo/Redo" at bounding box center [263, 19] width 8 height 9
type input "[URL][DOMAIN_NAME]"
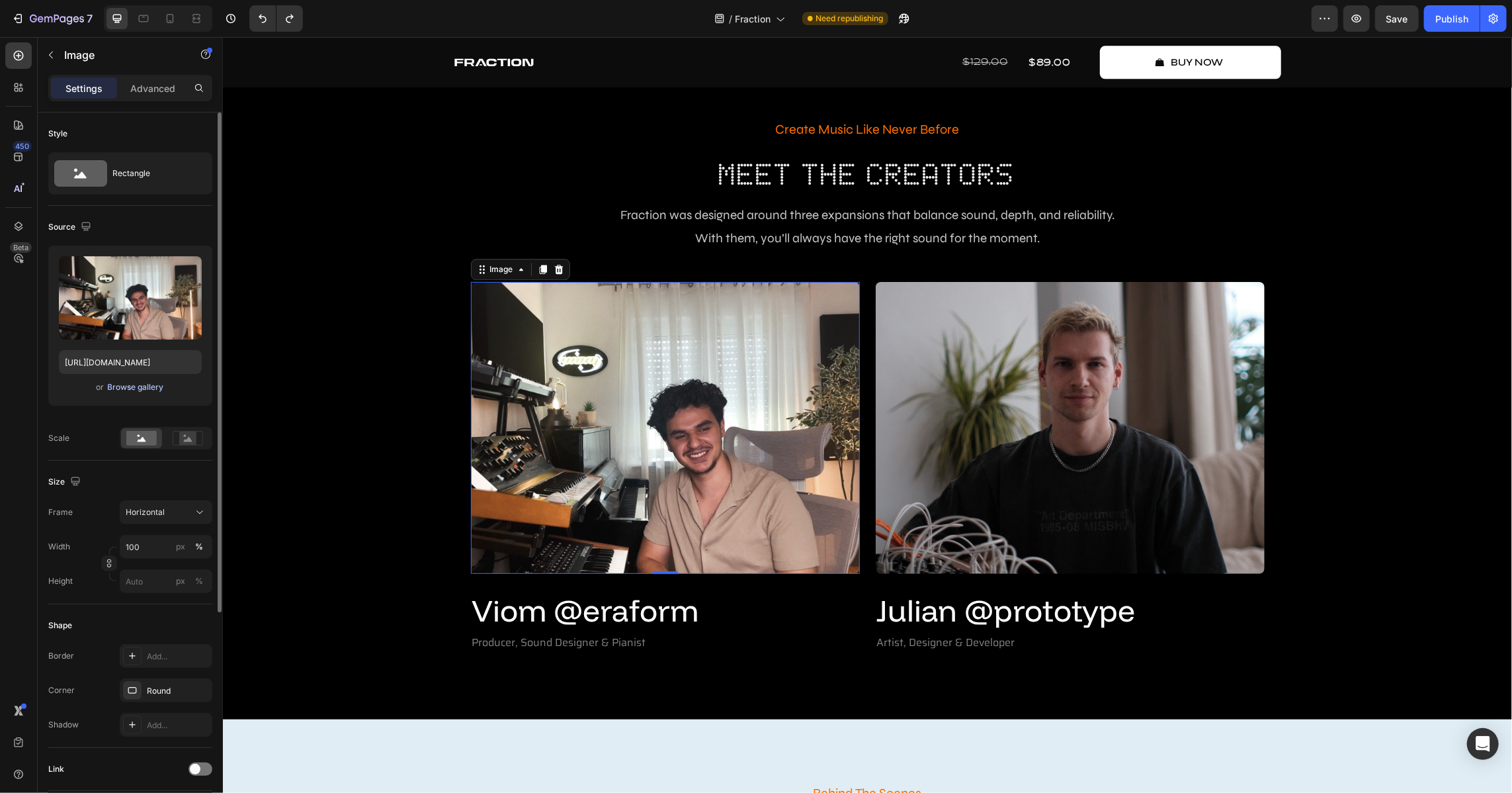
click at [136, 381] on button "Browse gallery" at bounding box center [136, 387] width 57 height 13
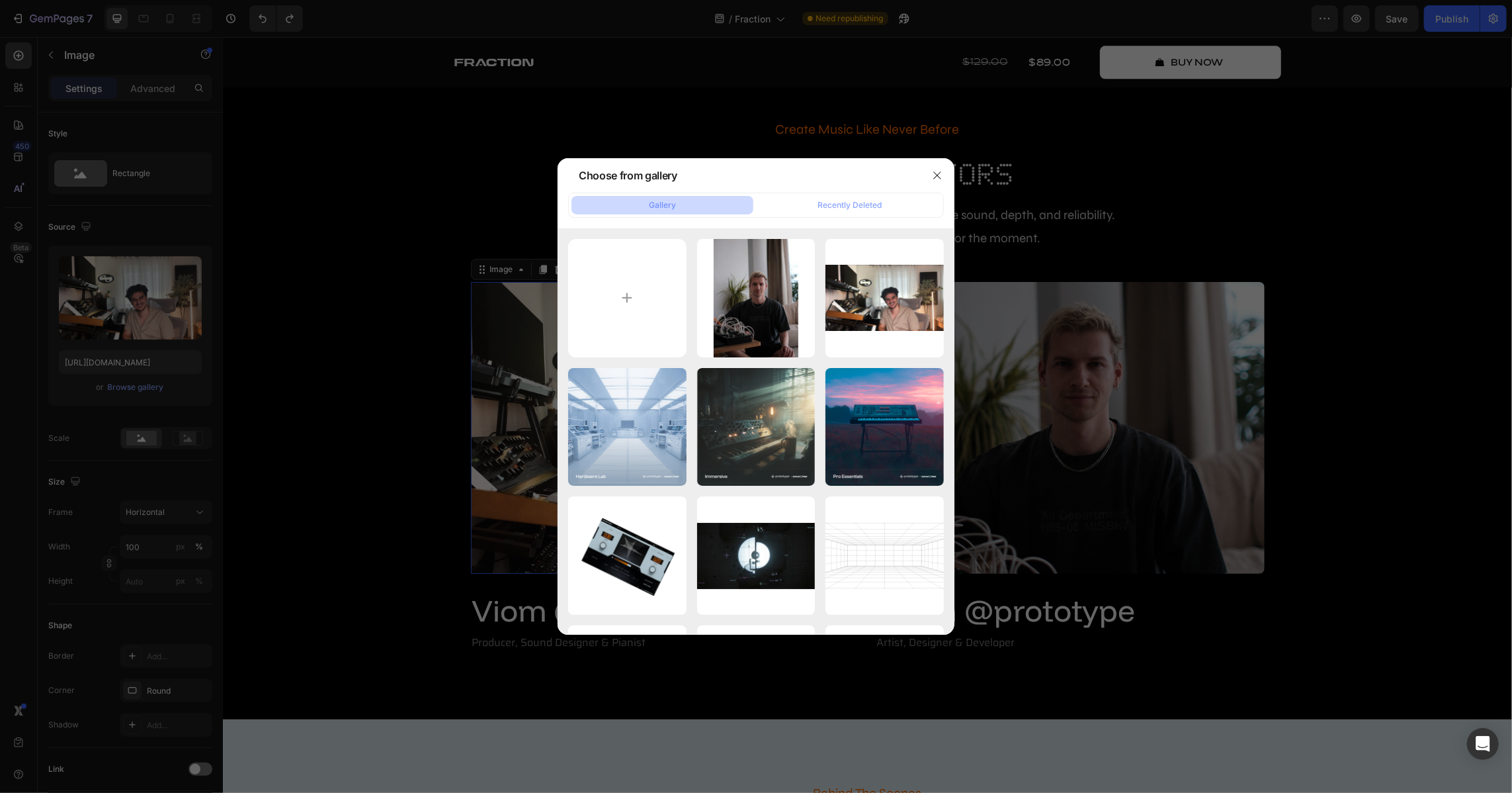
click at [137, 378] on div at bounding box center [756, 396] width 1512 height 793
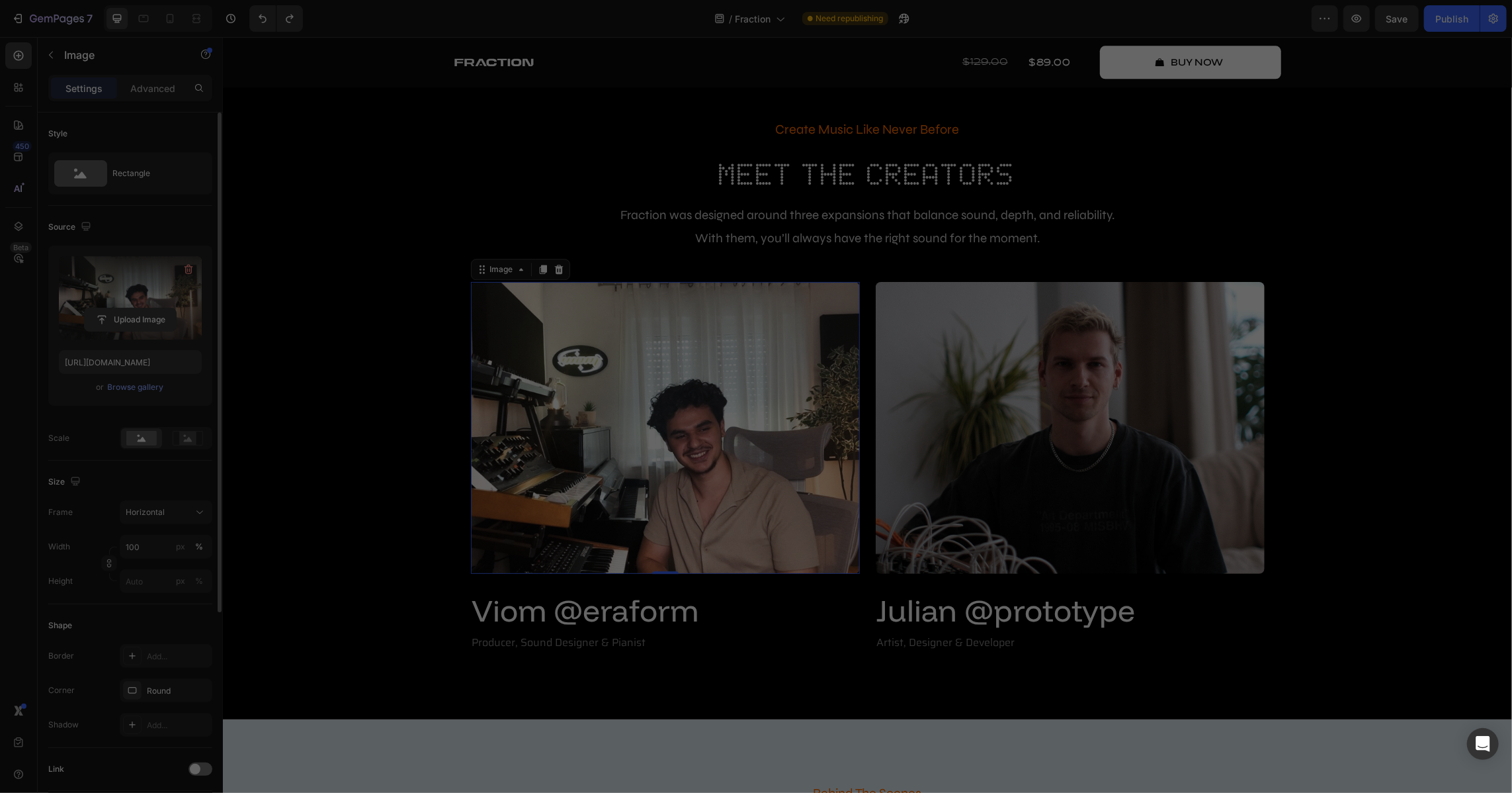
click at [151, 321] on input "file" at bounding box center [130, 319] width 91 height 23
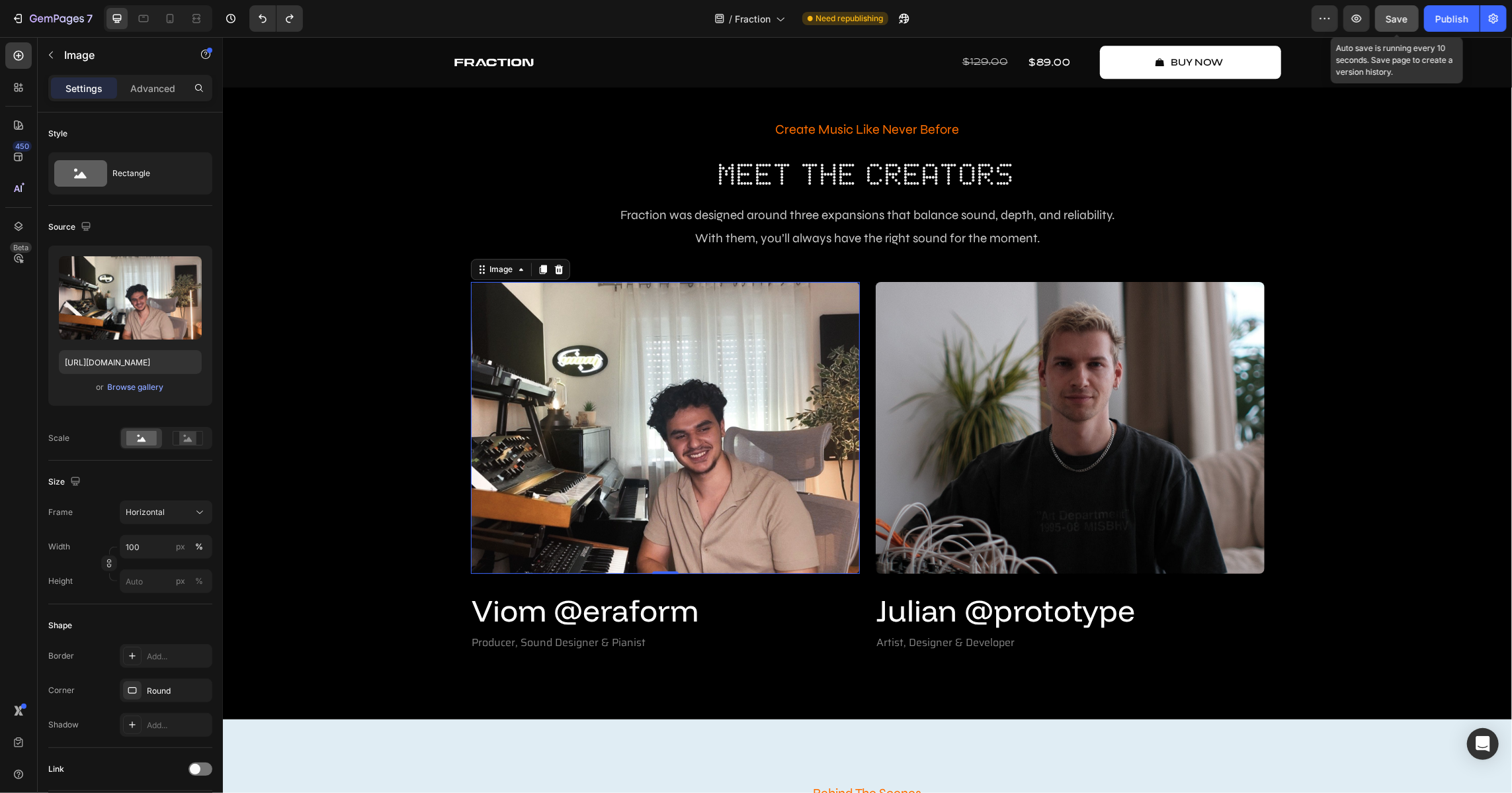
click at [998, 12] on button "Save" at bounding box center [1397, 19] width 44 height 27
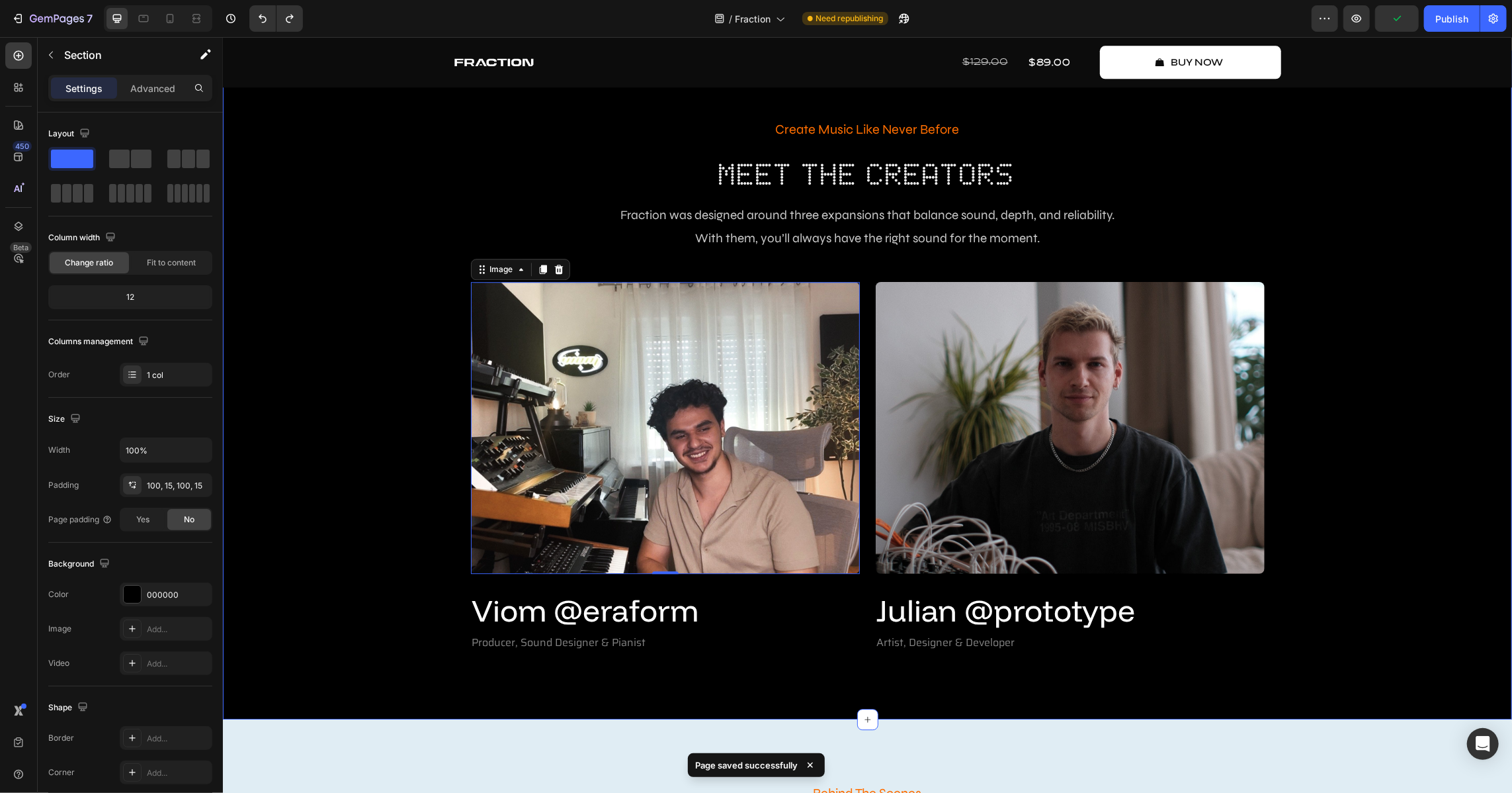
click at [998, 508] on div "Create Music Like Never Before Text Block Meet The Creators Heading Fraction wa…" at bounding box center [866, 384] width 1270 height 538
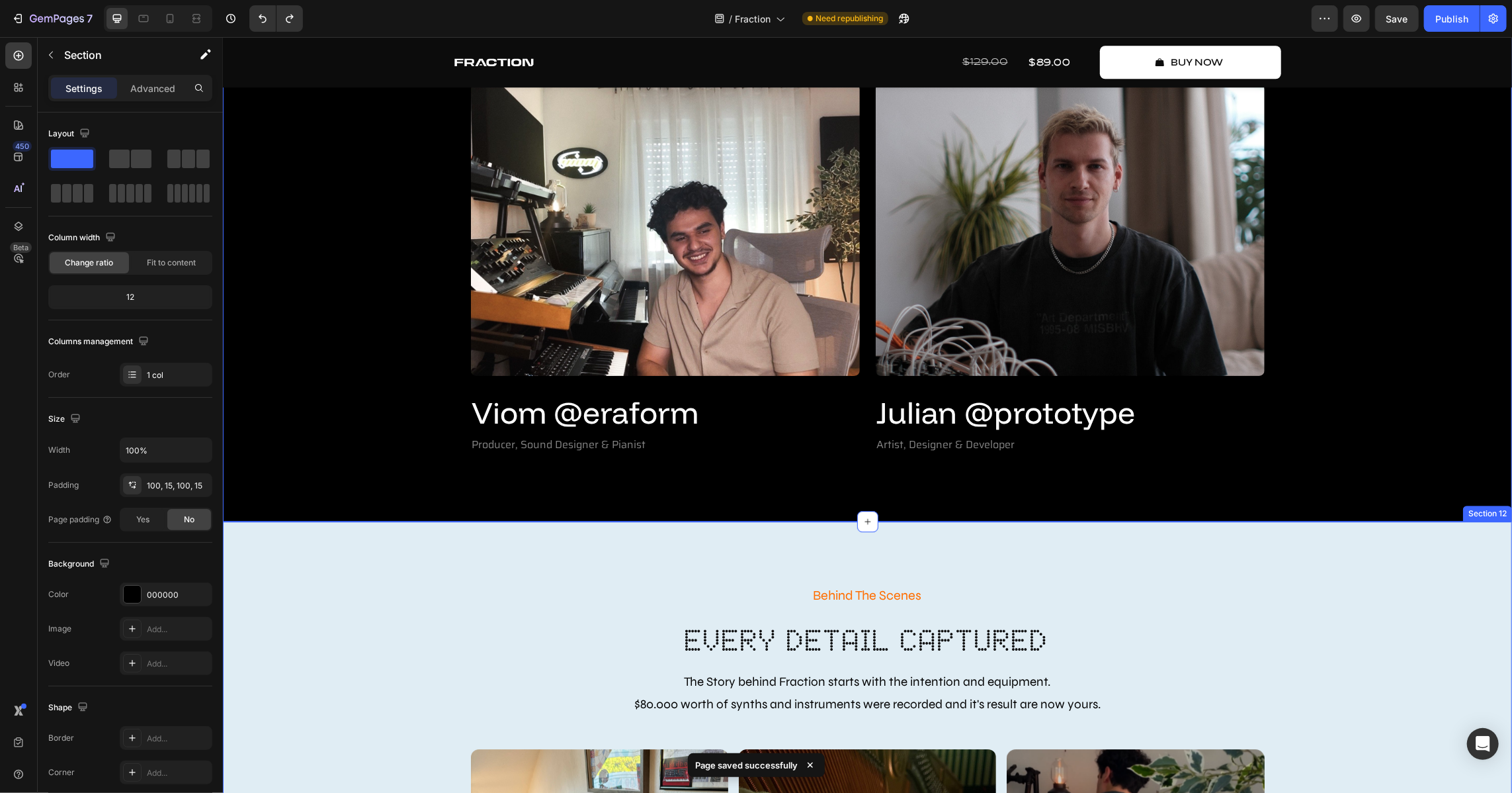
scroll to position [3043, 0]
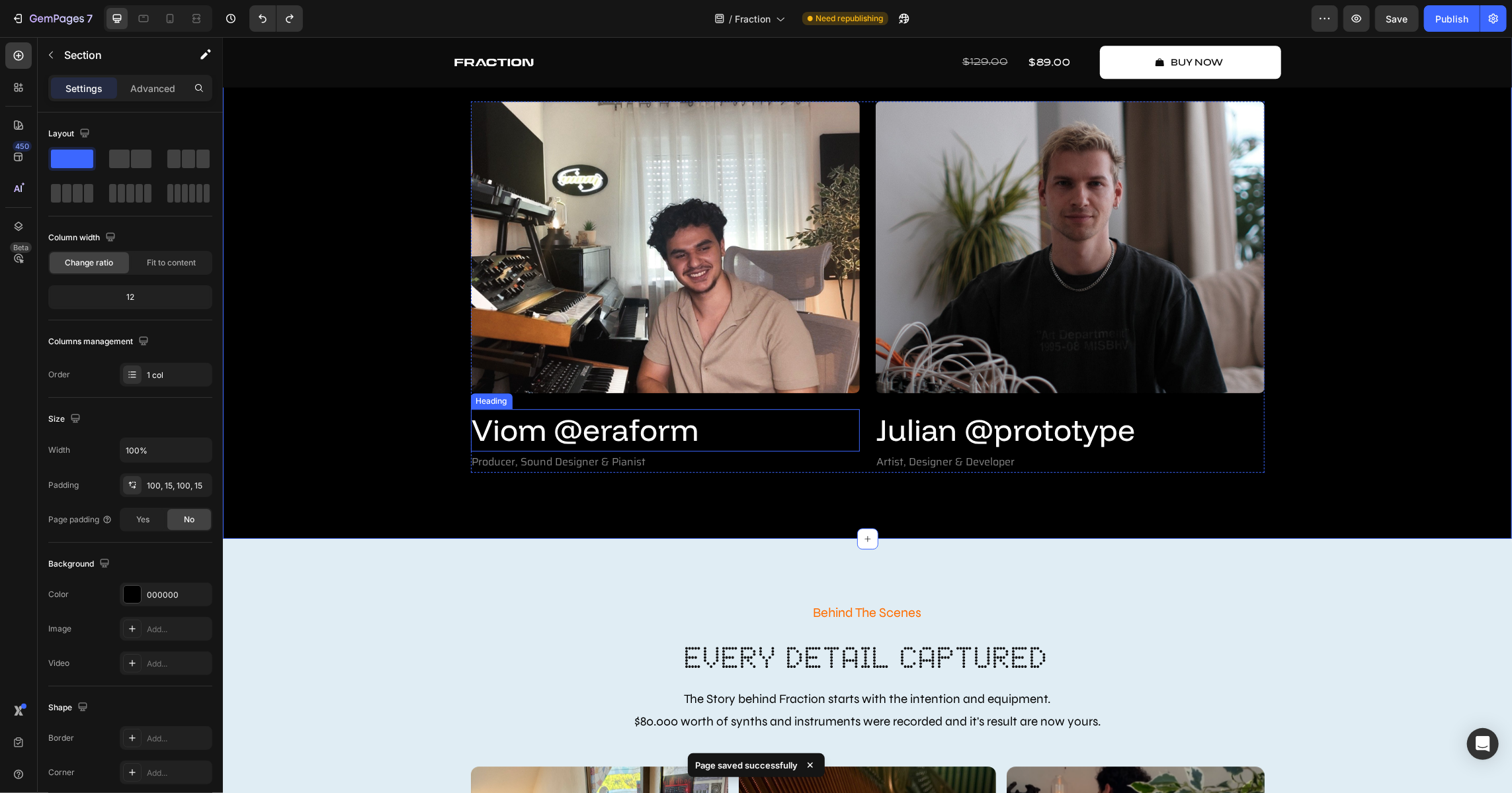
click at [520, 428] on p "Viom @eraform" at bounding box center [665, 429] width 386 height 40
drag, startPoint x: 337, startPoint y: 378, endPoint x: 275, endPoint y: 305, distance: 95.8
click at [337, 378] on div "Create Music Like Never Before Text Block Meet The Creators Heading Fraction wa…" at bounding box center [866, 204] width 1270 height 538
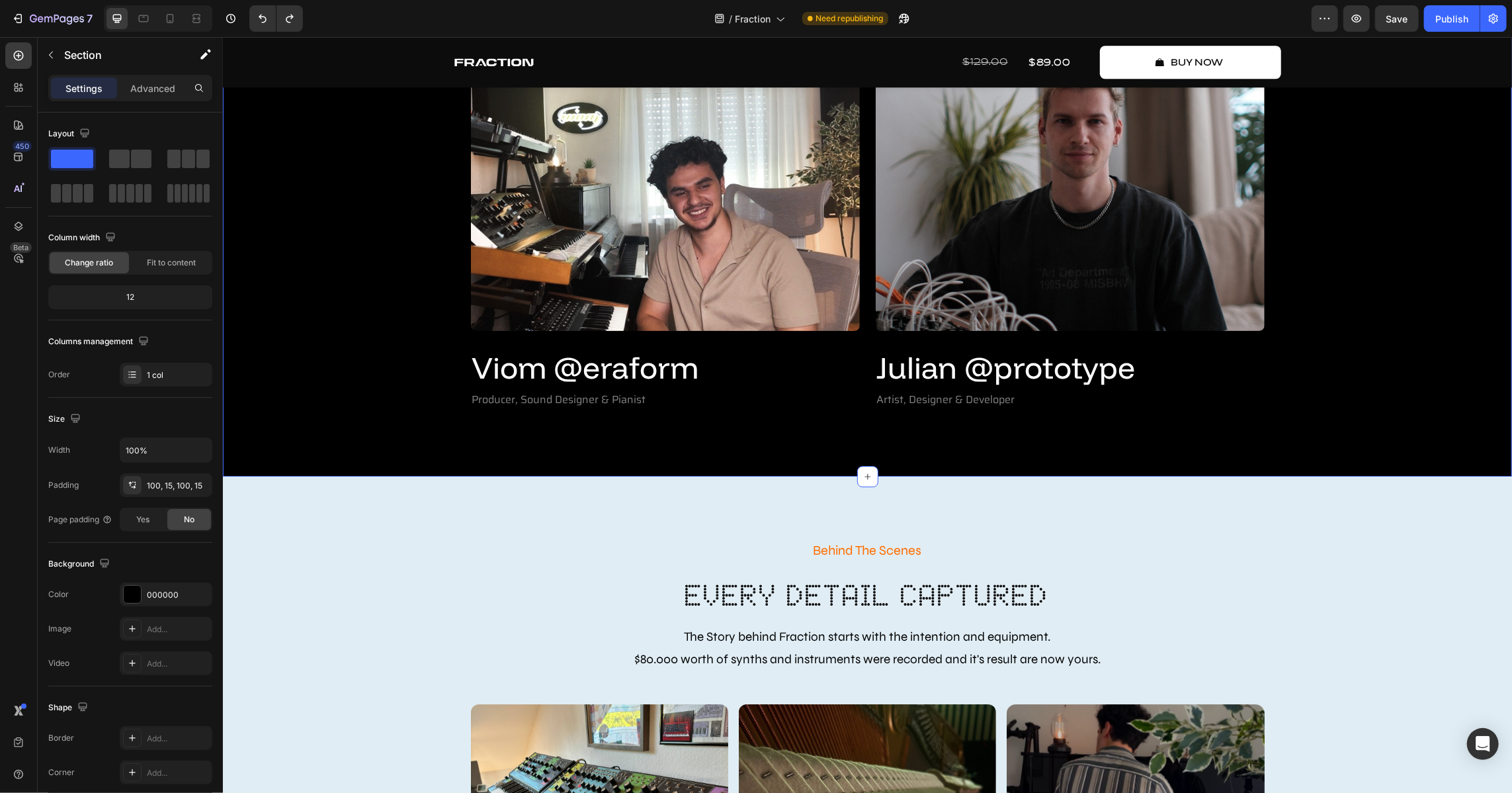
scroll to position [3343, 0]
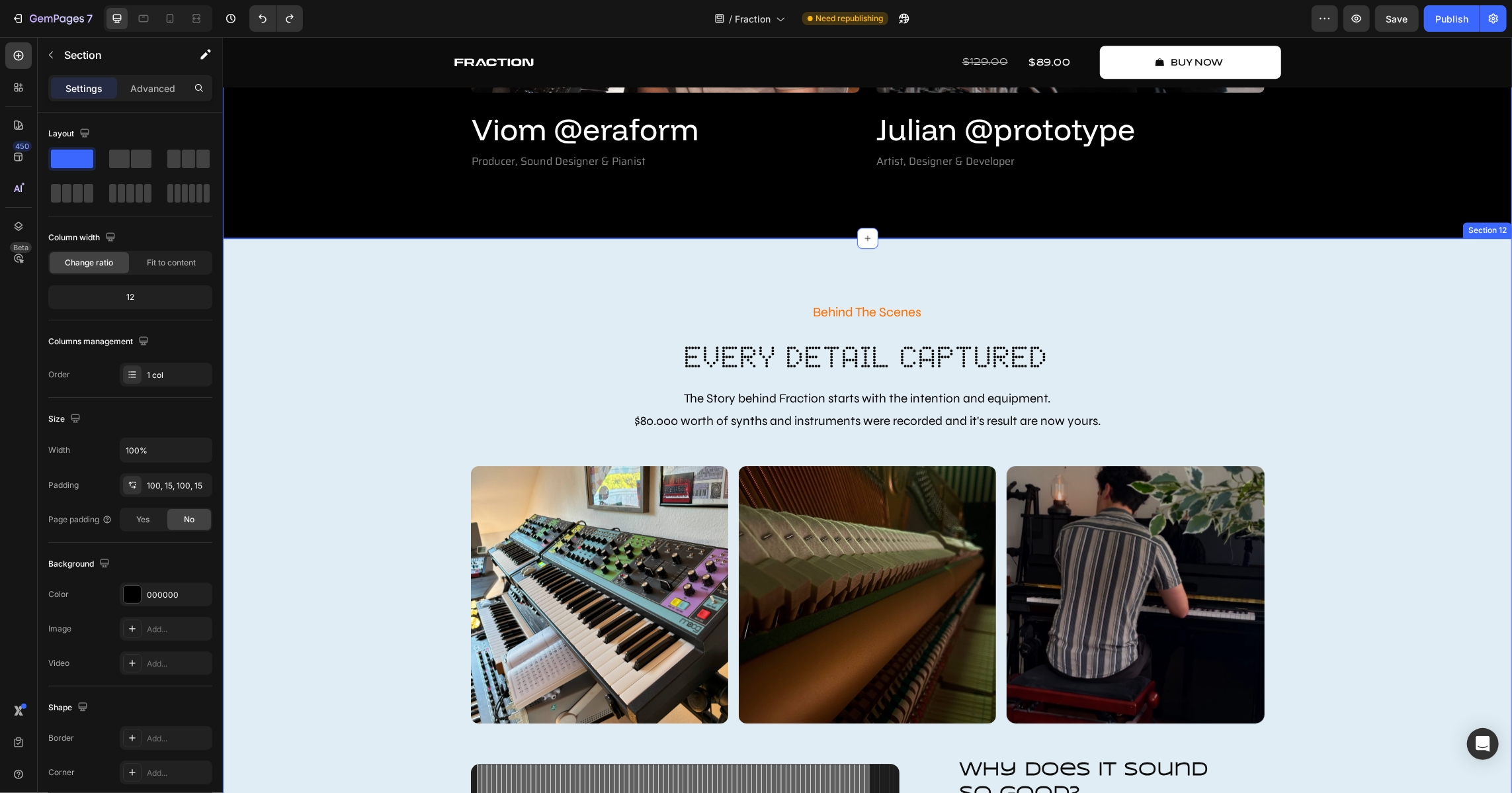
click at [695, 412] on span "$80.000 worth of synths and instruments were recorded and it's result are now y…" at bounding box center [866, 420] width 466 height 15
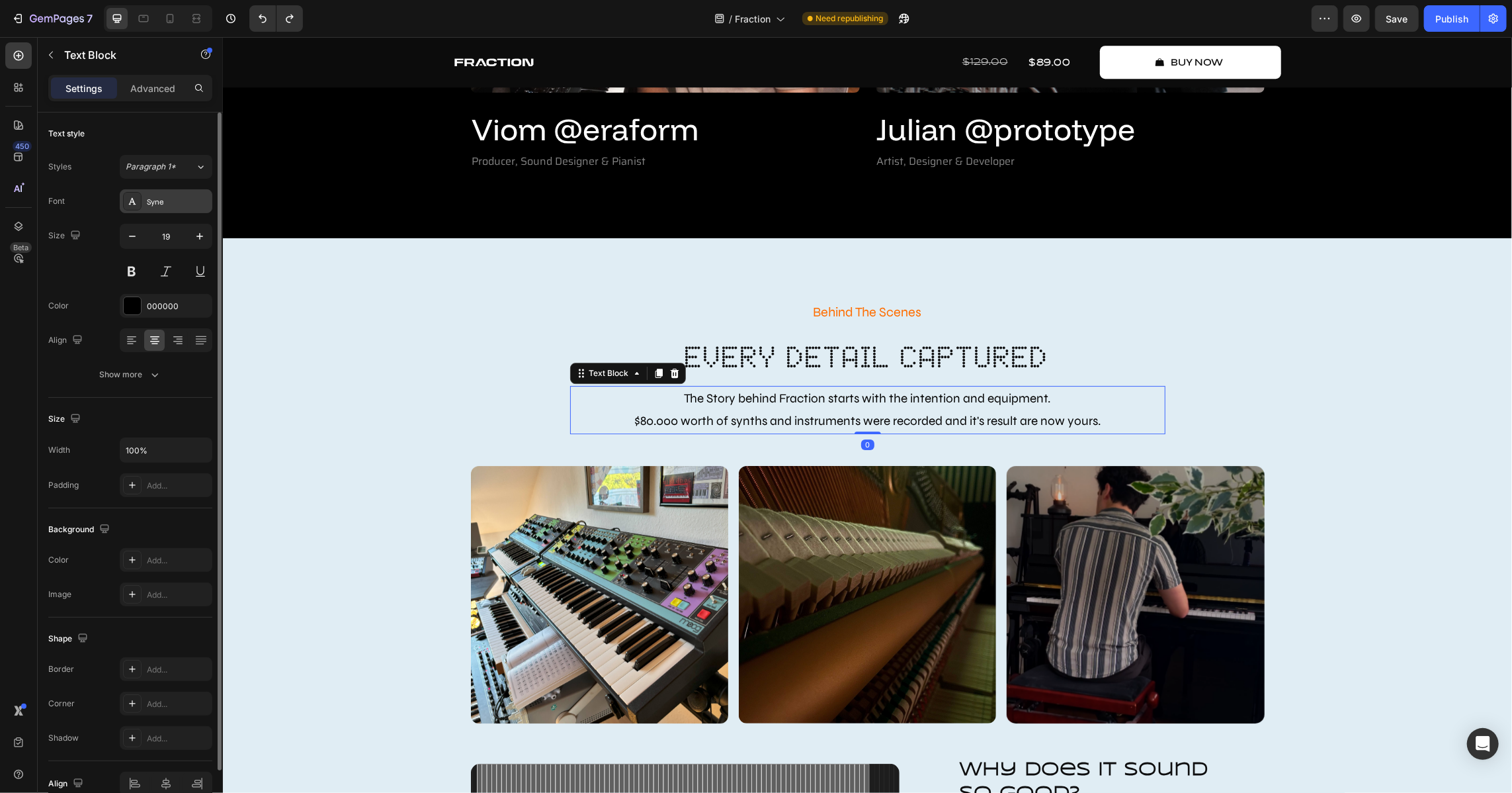
click at [162, 206] on div "Syne" at bounding box center [178, 201] width 62 height 12
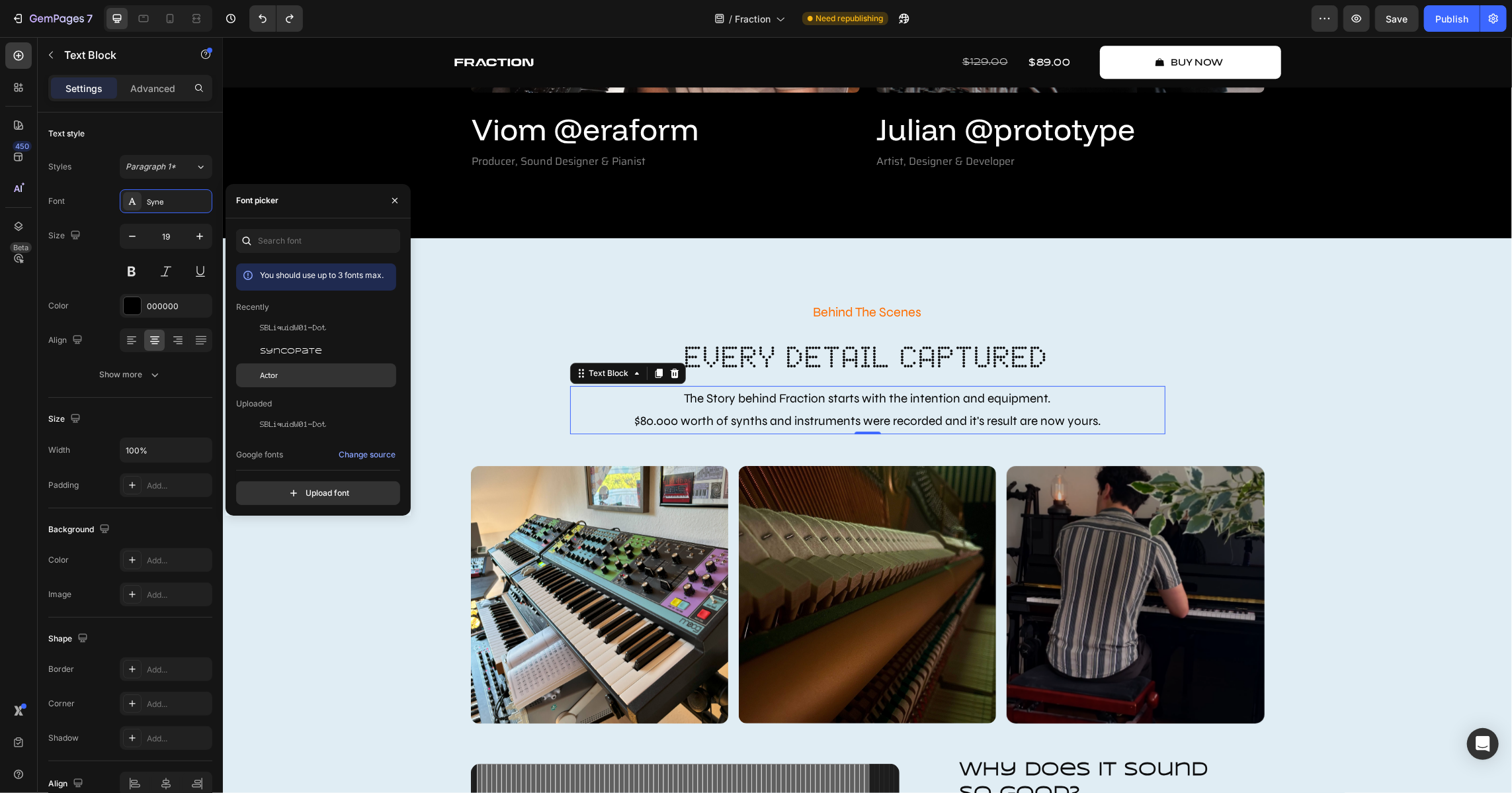
click at [284, 375] on div "Actor" at bounding box center [326, 375] width 133 height 12
click at [262, 20] on icon "Undo/Redo" at bounding box center [263, 19] width 13 height 13
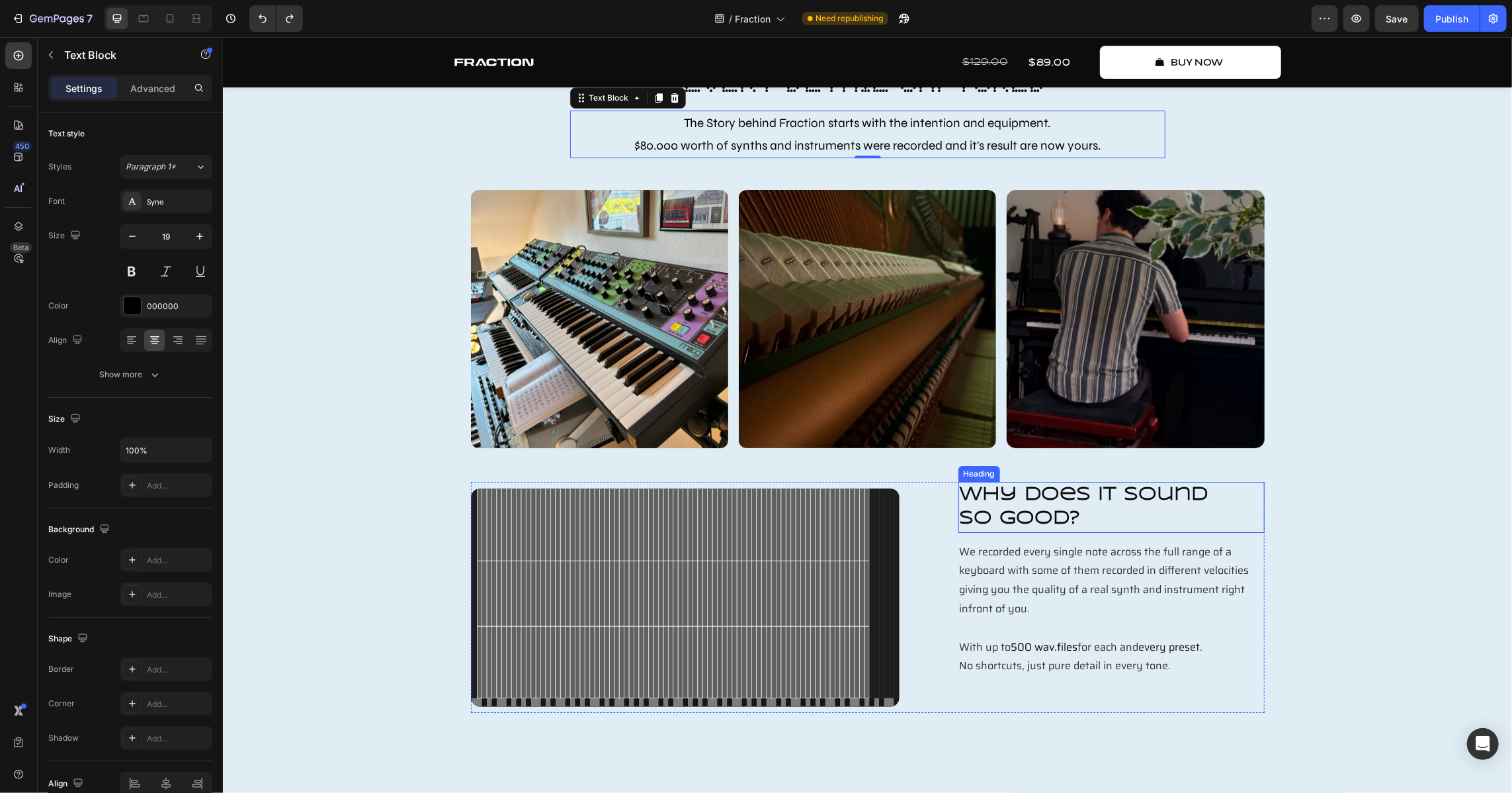
scroll to position [3524, 0]
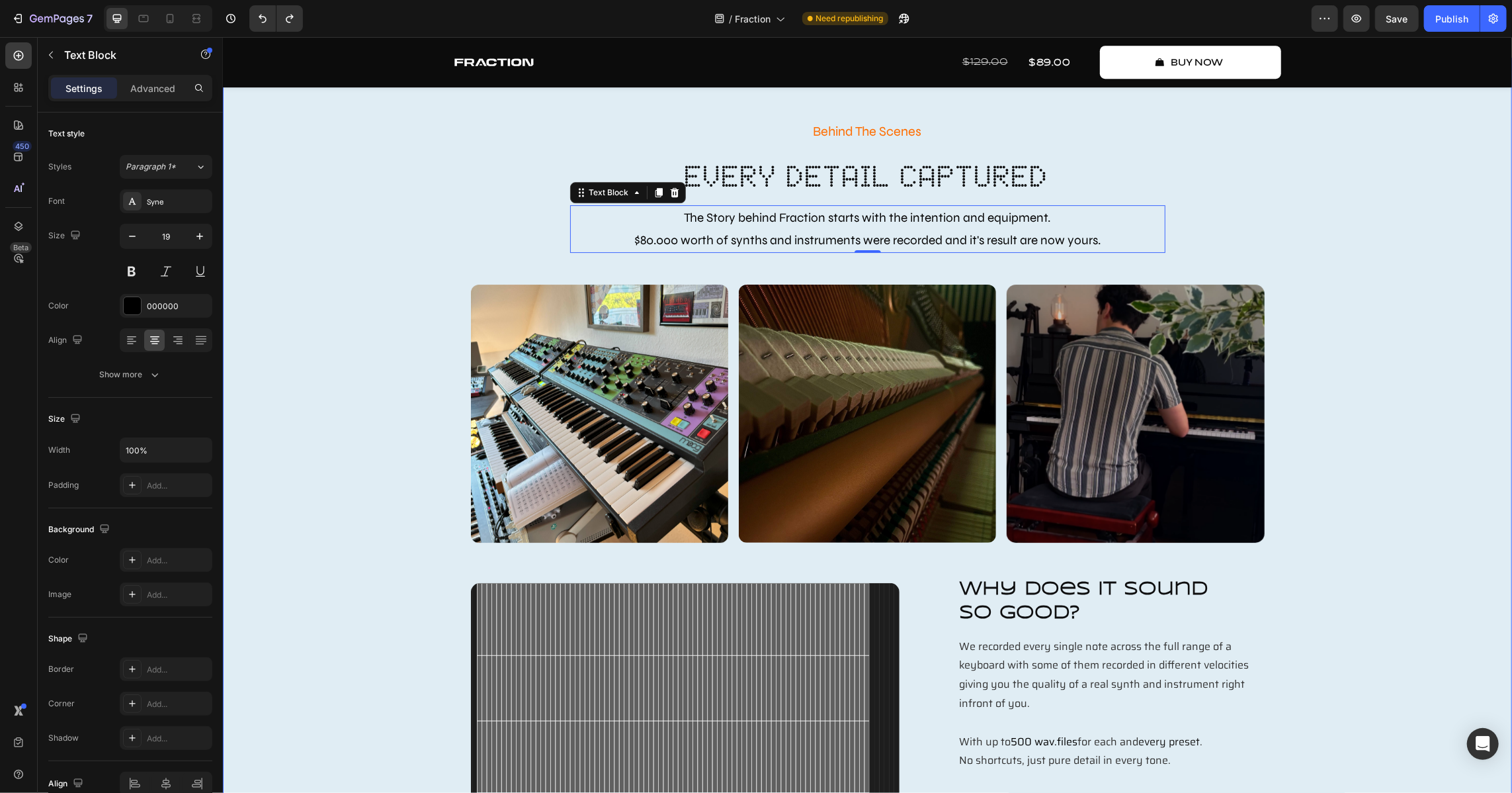
click at [998, 513] on div "Behind The Scenes Text Block every detail captured Heading The Story behind Fra…" at bounding box center [866, 462] width 1270 height 689
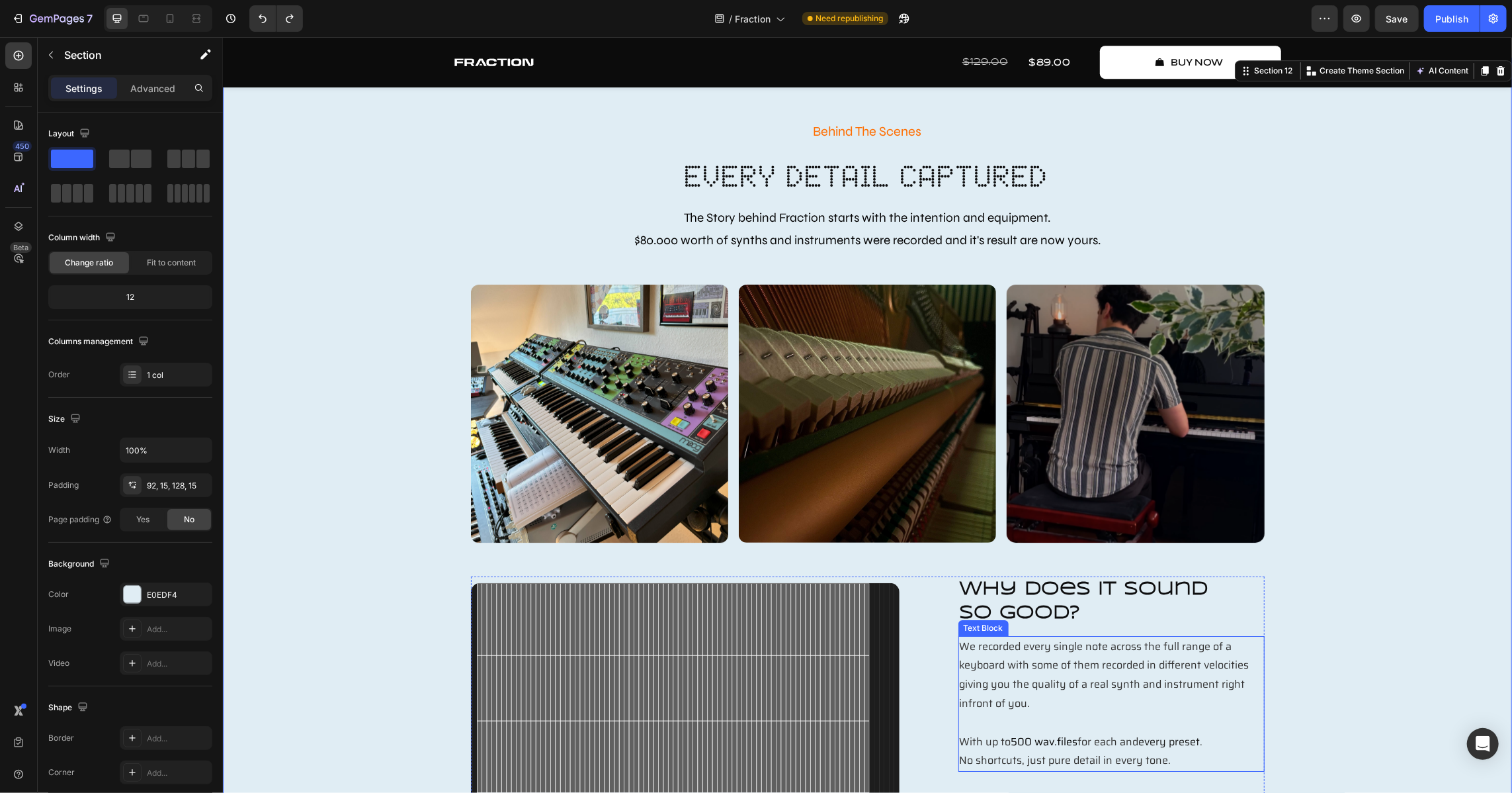
click at [998, 513] on p "We recorded every single note across the full range of a keyboard with some of …" at bounding box center [1111, 702] width 304 height 133
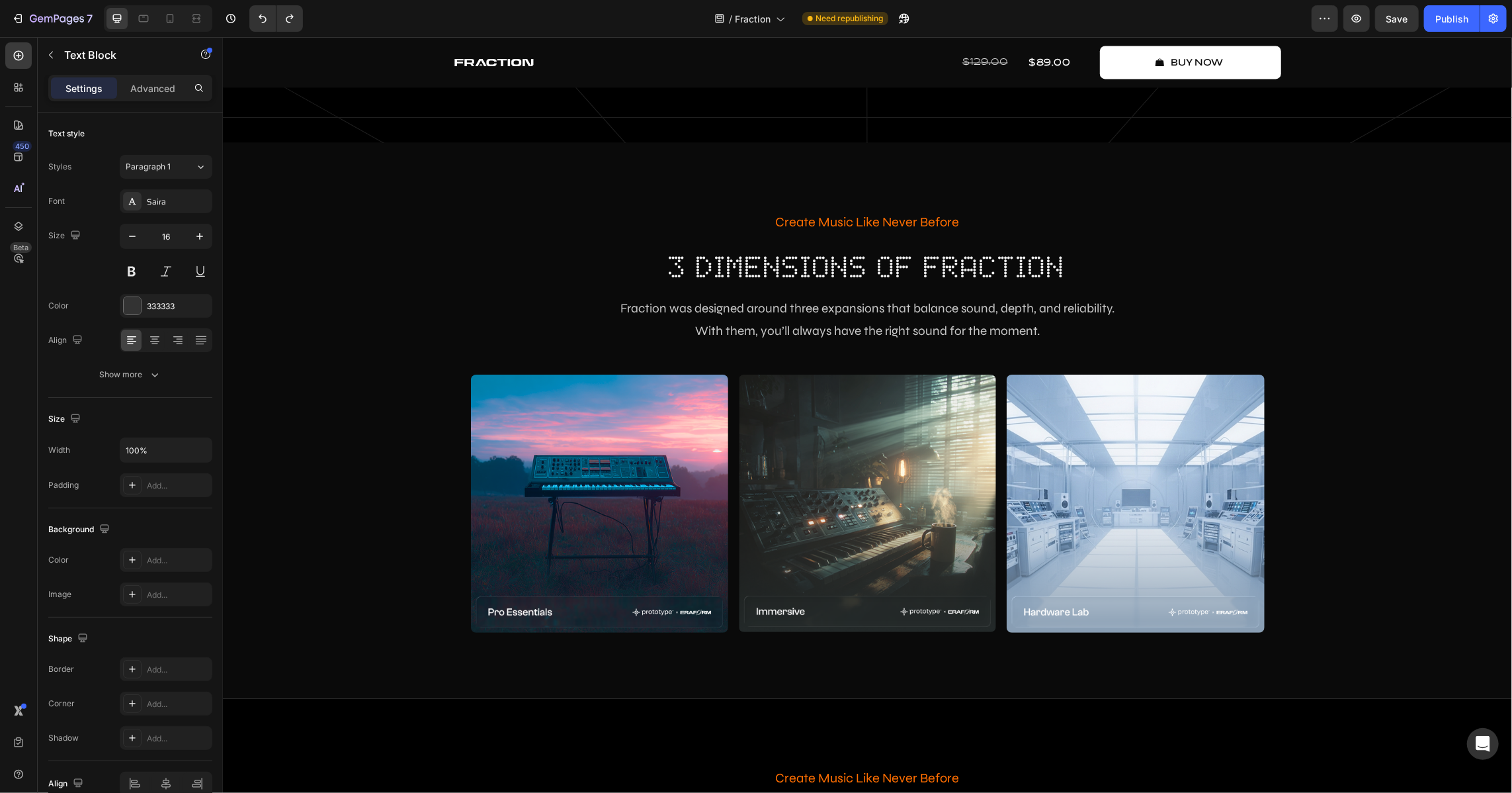
scroll to position [2200, 0]
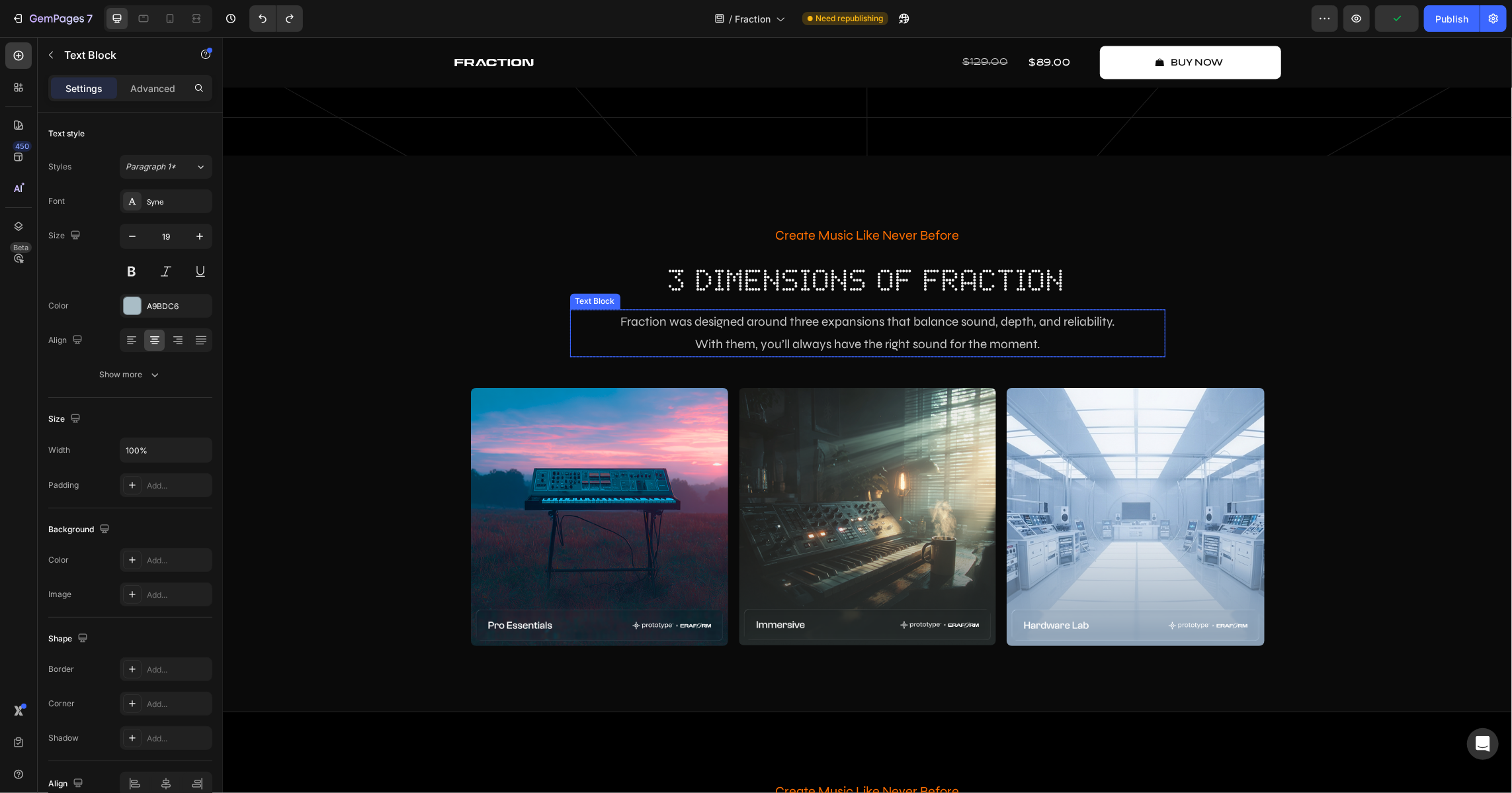
click at [775, 332] on p "With them, you’ll always have the right sound for the moment." at bounding box center [866, 344] width 592 height 23
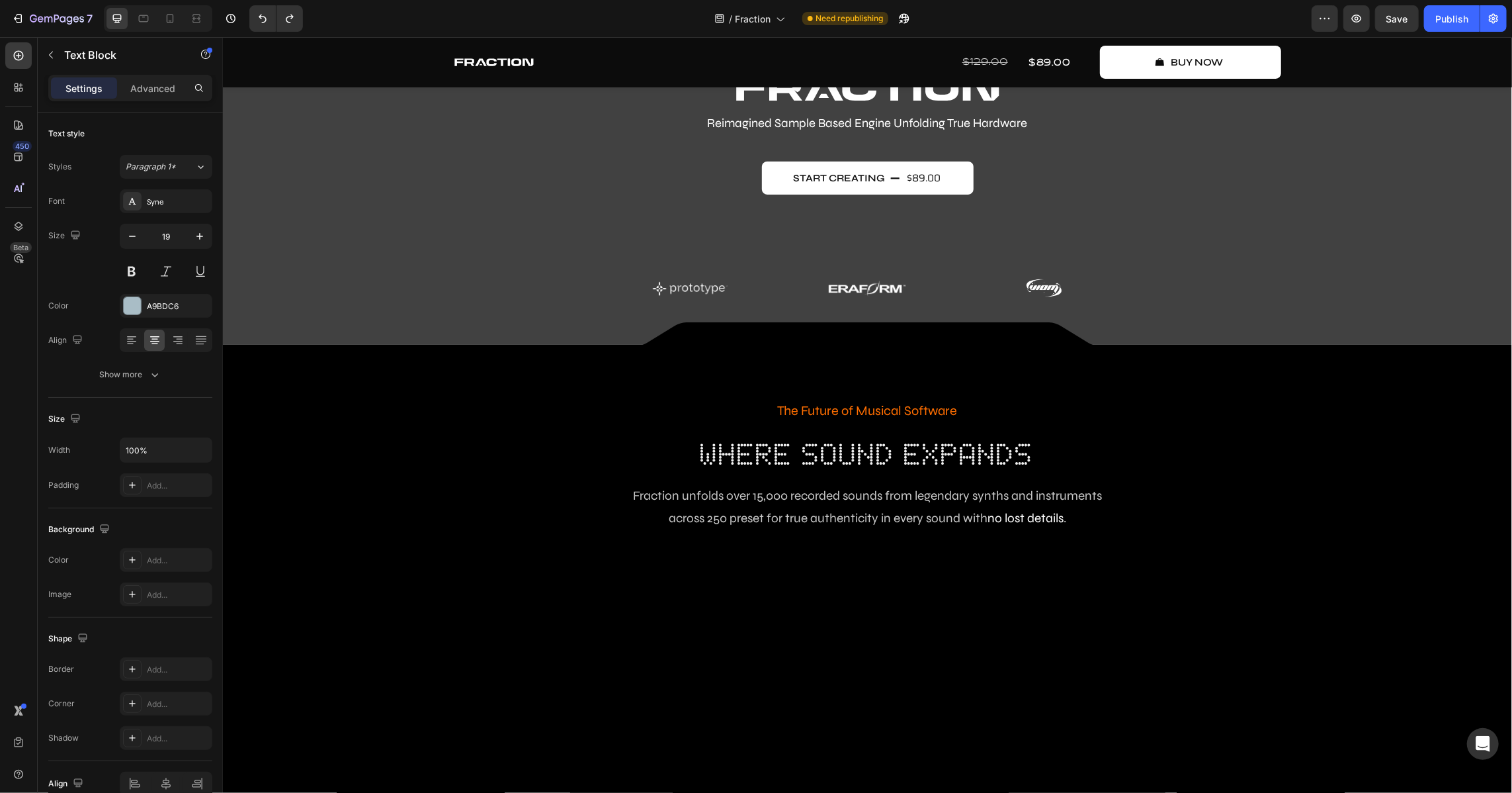
scroll to position [155, 0]
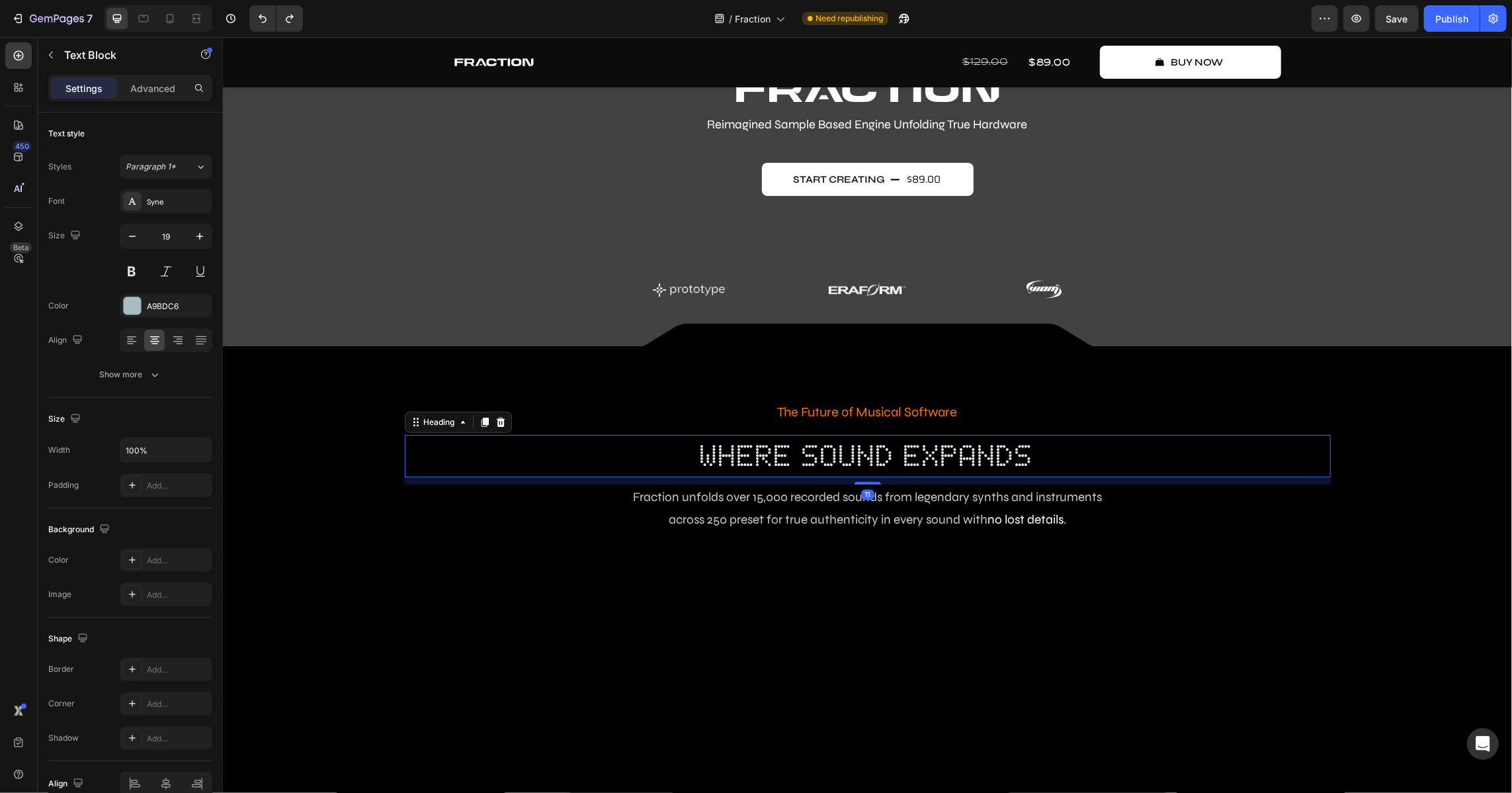
click at [785, 441] on h2 "where sound expands" at bounding box center [867, 455] width 926 height 42
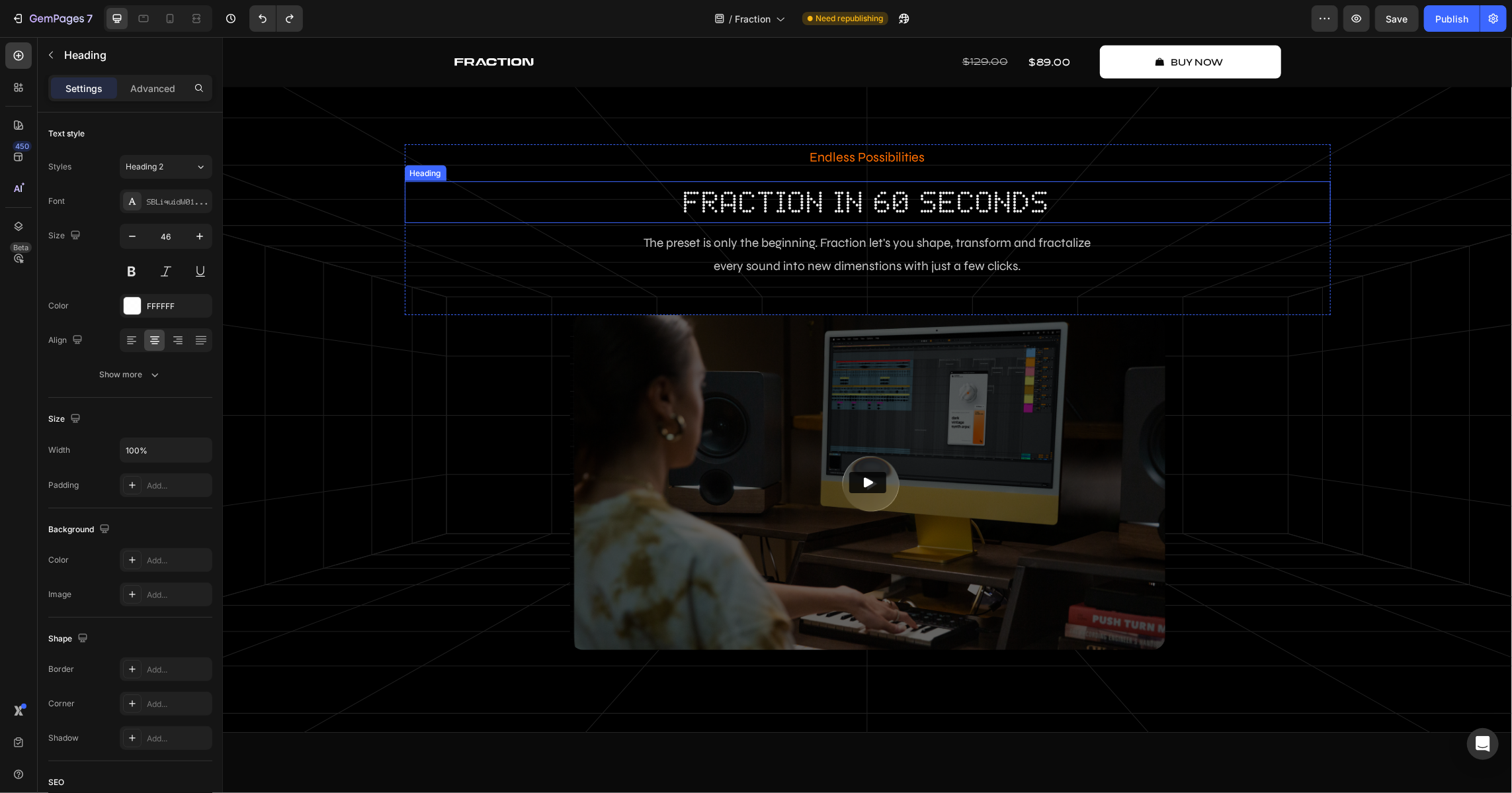
click at [770, 211] on h2 "fraction in 60 seconds" at bounding box center [867, 201] width 926 height 42
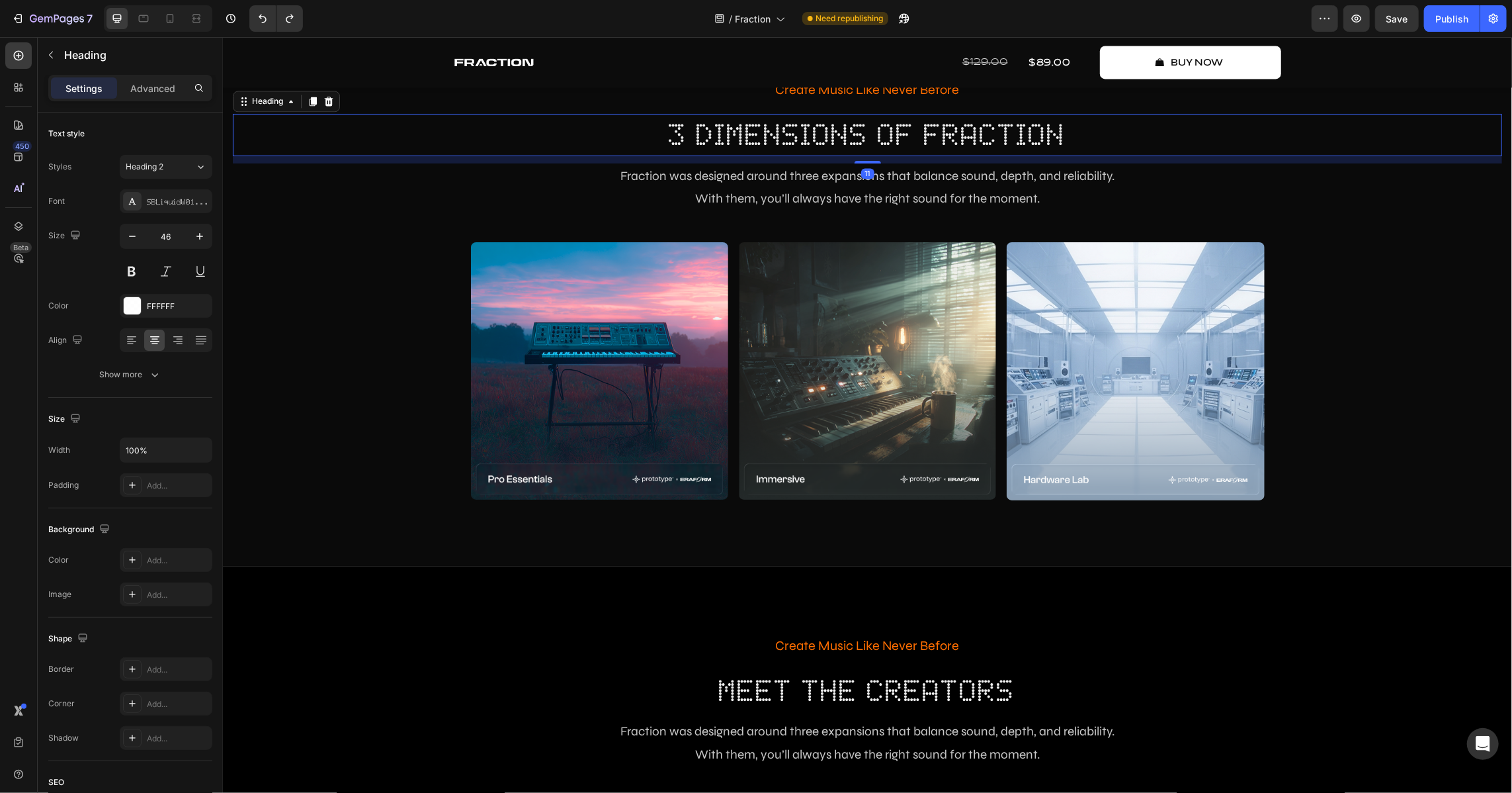
click at [749, 137] on h2 "3 dimensions of fraction" at bounding box center [866, 134] width 1270 height 42
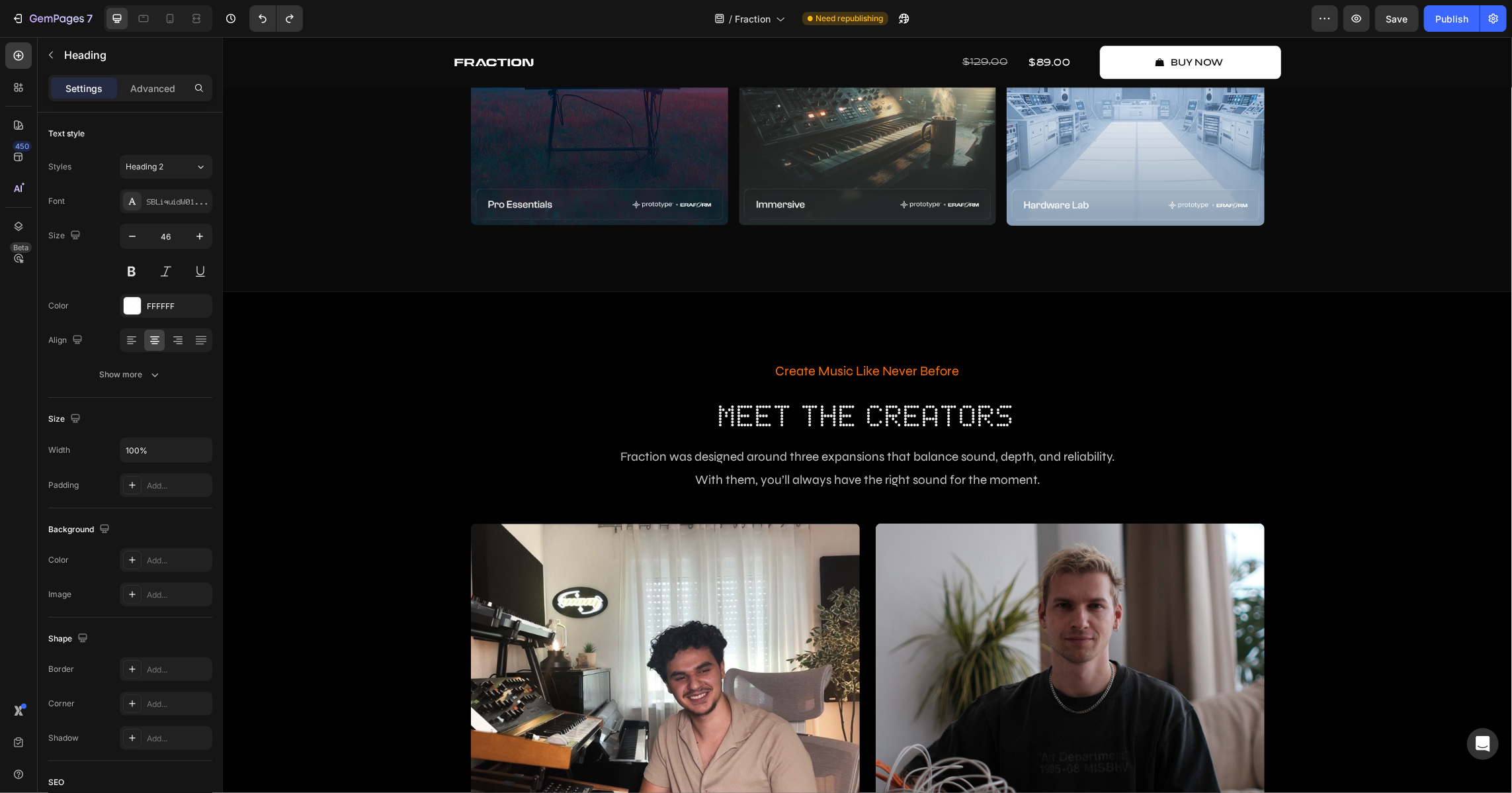
scroll to position [2766, 0]
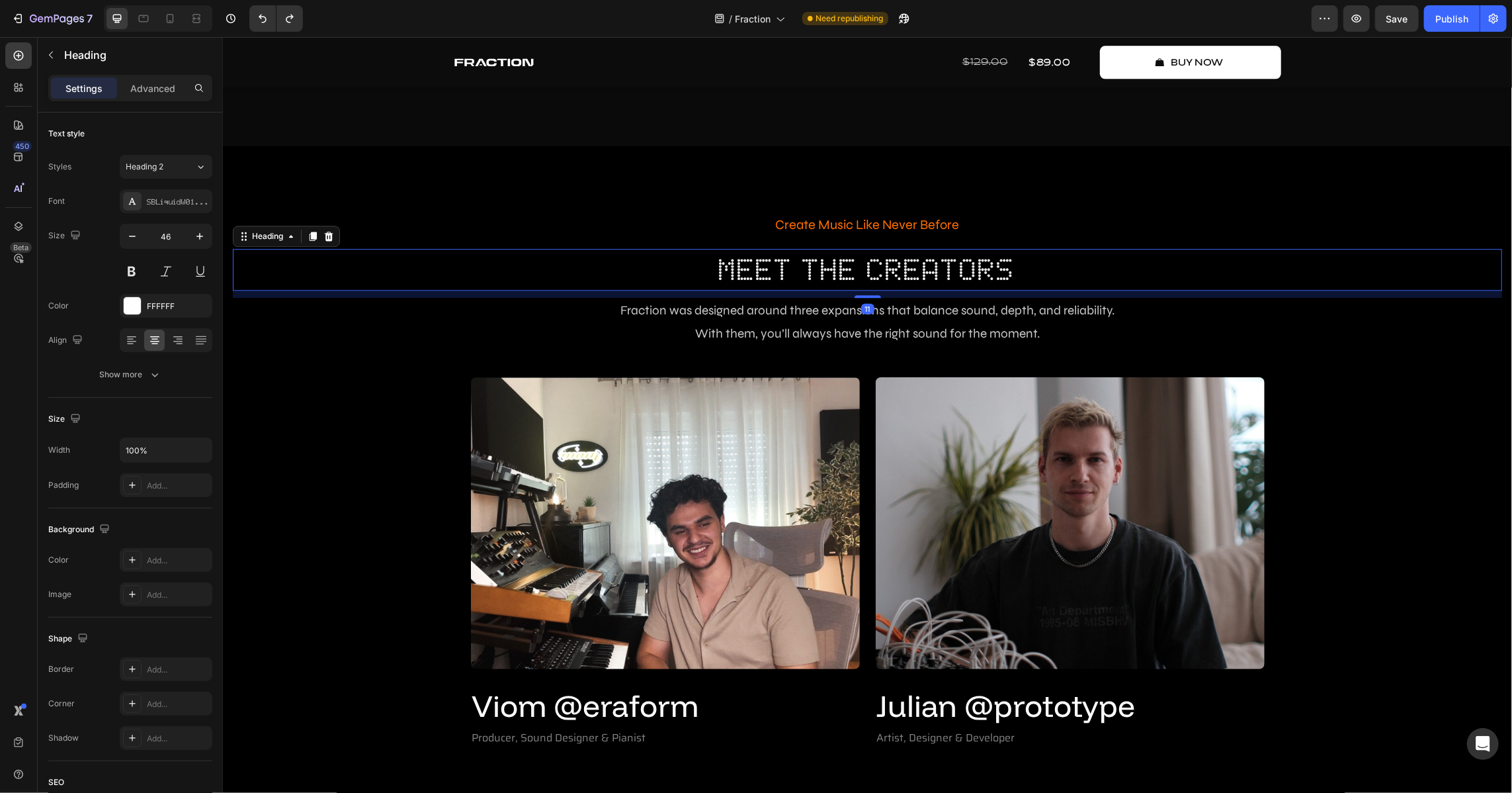
click at [775, 276] on h2 "Meet The Creators" at bounding box center [866, 269] width 1270 height 42
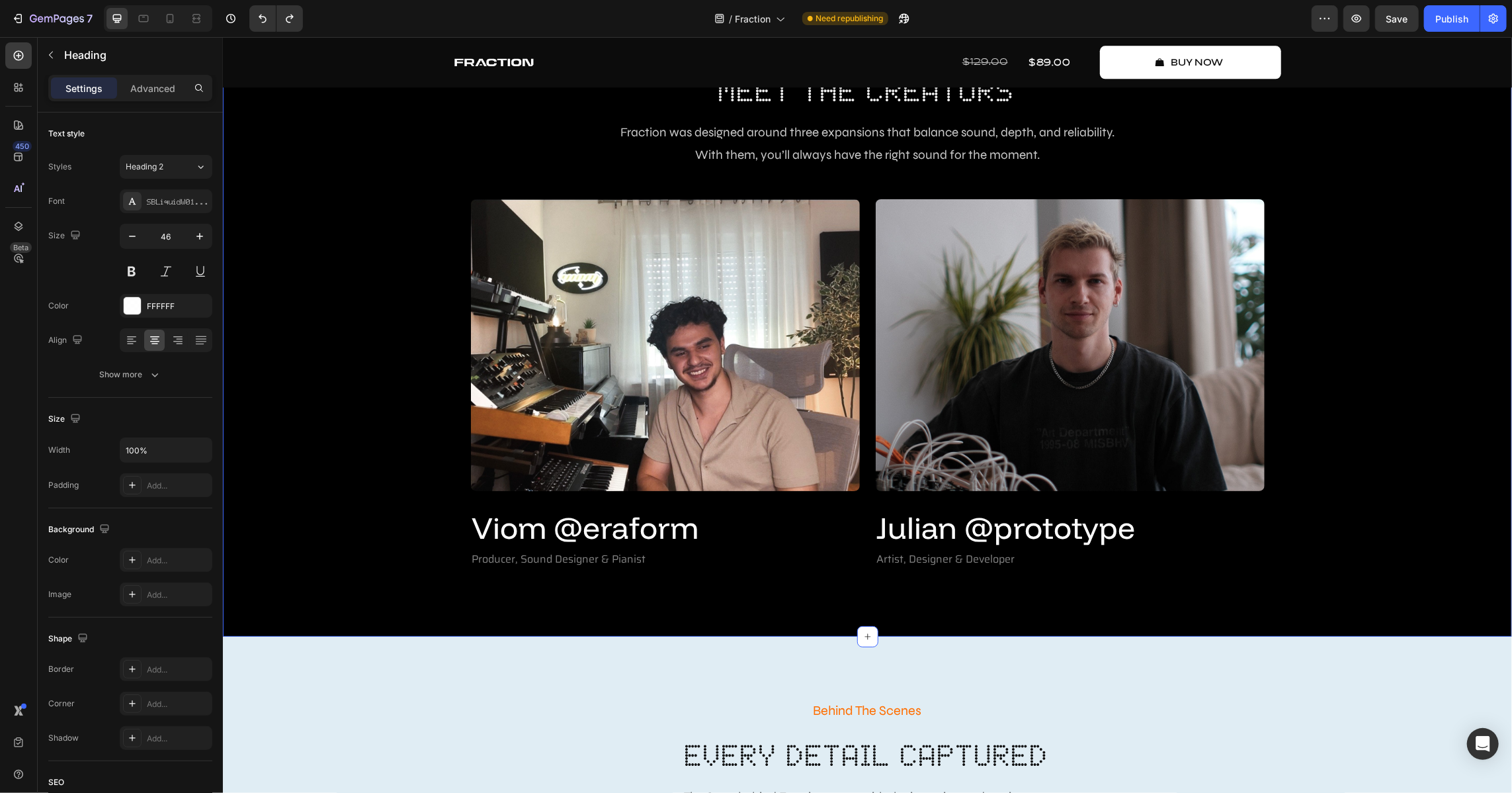
scroll to position [2947, 0]
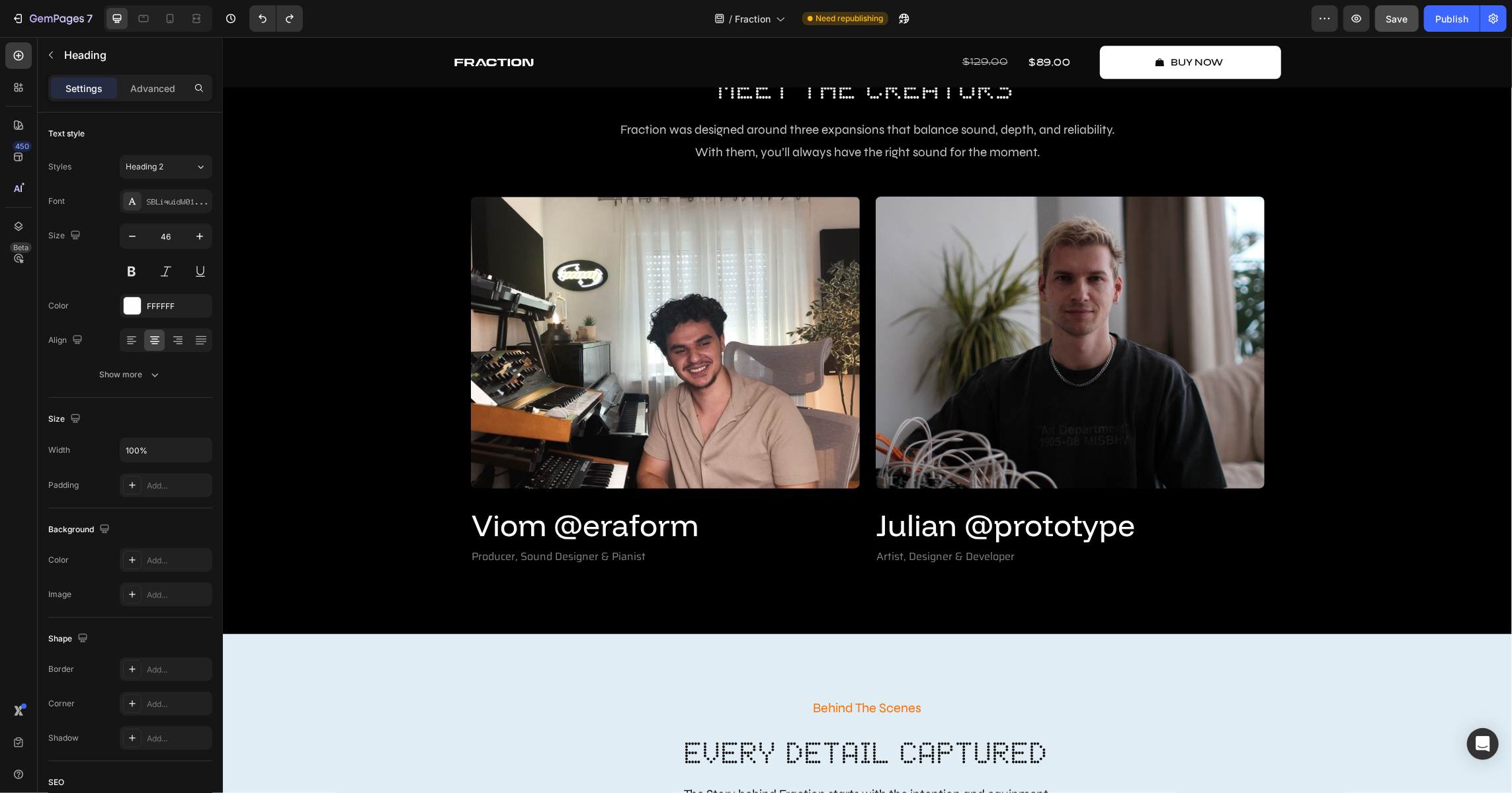
click at [998, 23] on span "Save" at bounding box center [1397, 19] width 22 height 11
click at [998, 25] on button "Save" at bounding box center [1397, 19] width 44 height 27
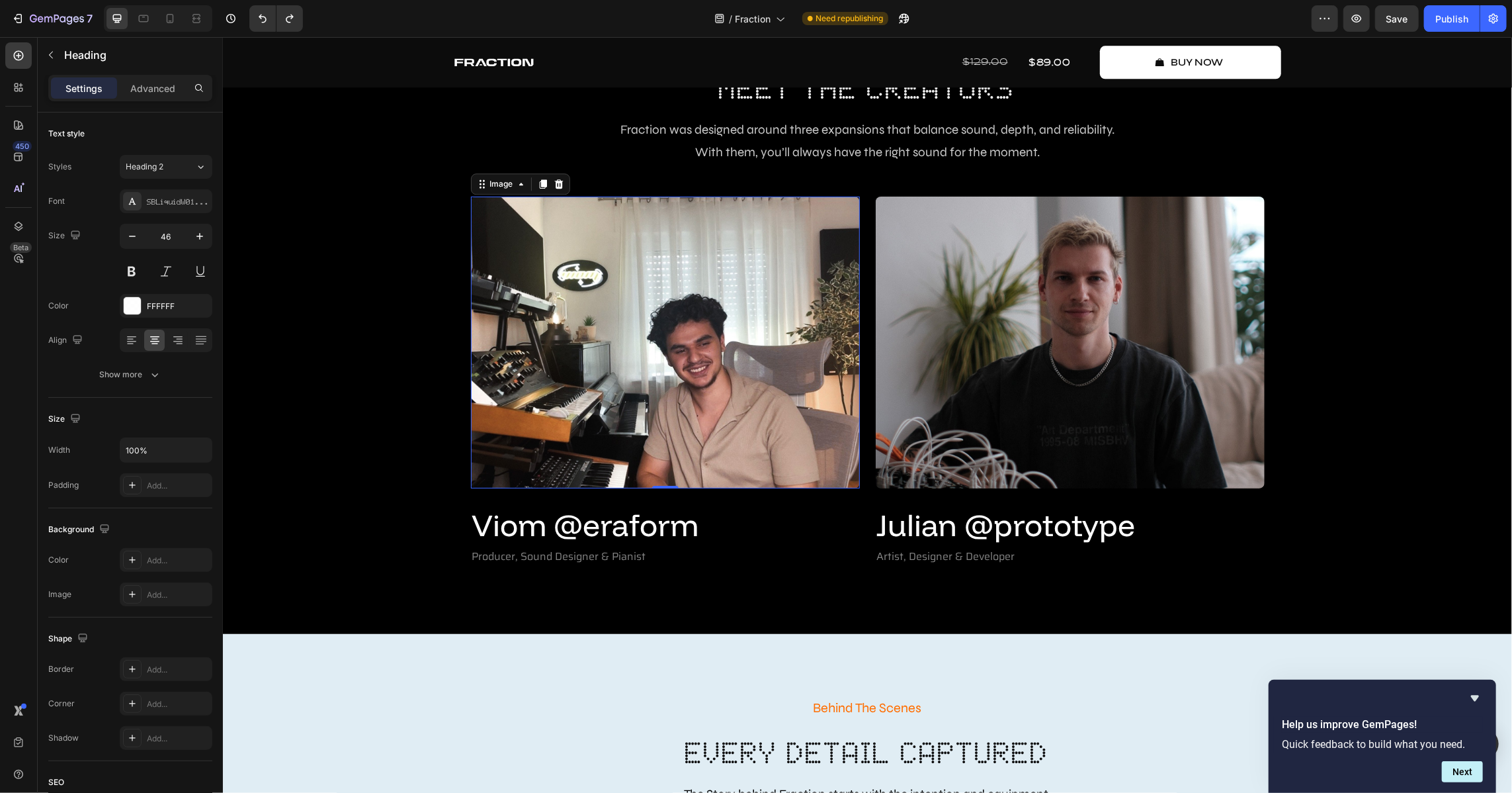
click at [670, 363] on img at bounding box center [664, 341] width 389 height 292
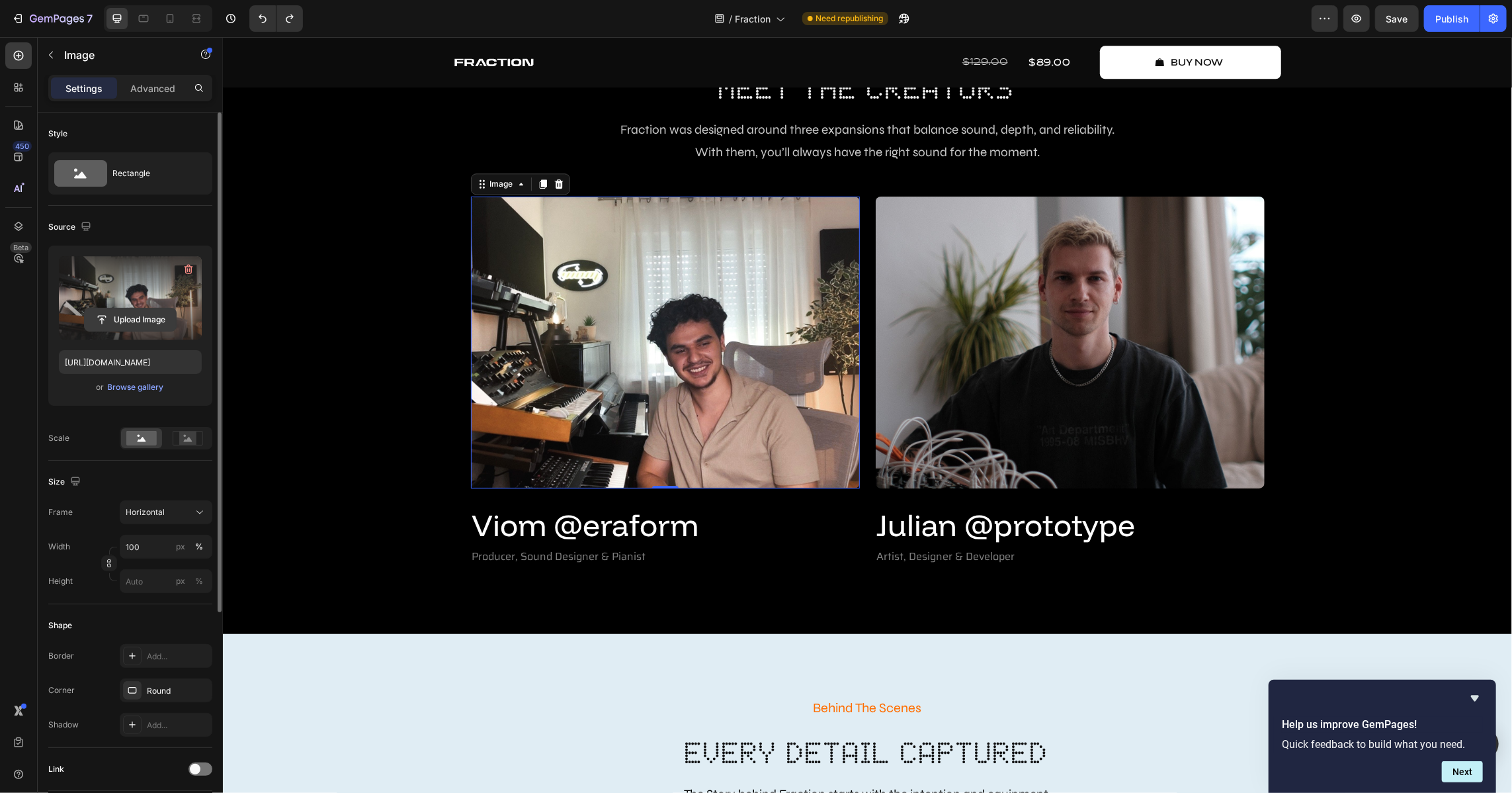
click at [133, 323] on input "file" at bounding box center [130, 319] width 91 height 23
type input "C:\fakepath\IMG_8755.heic"
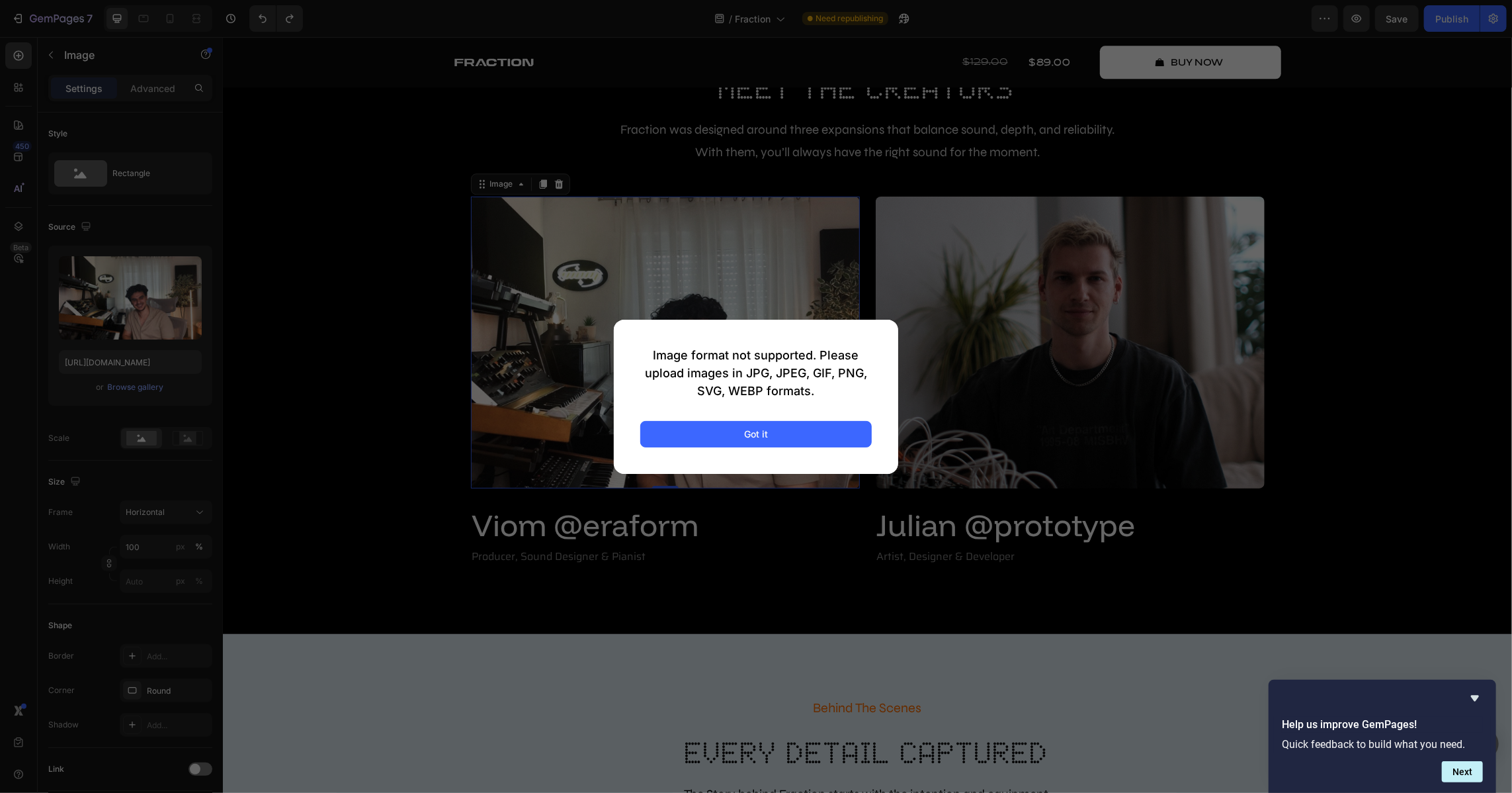
click at [776, 447] on div "Image format not supported. Please upload images in JPG, JPEG, GIF, PNG, SVG, W…" at bounding box center [756, 396] width 284 height 154
drag, startPoint x: 829, startPoint y: 432, endPoint x: 871, endPoint y: 414, distance: 45.7
click at [829, 432] on button "Got it" at bounding box center [756, 434] width 231 height 27
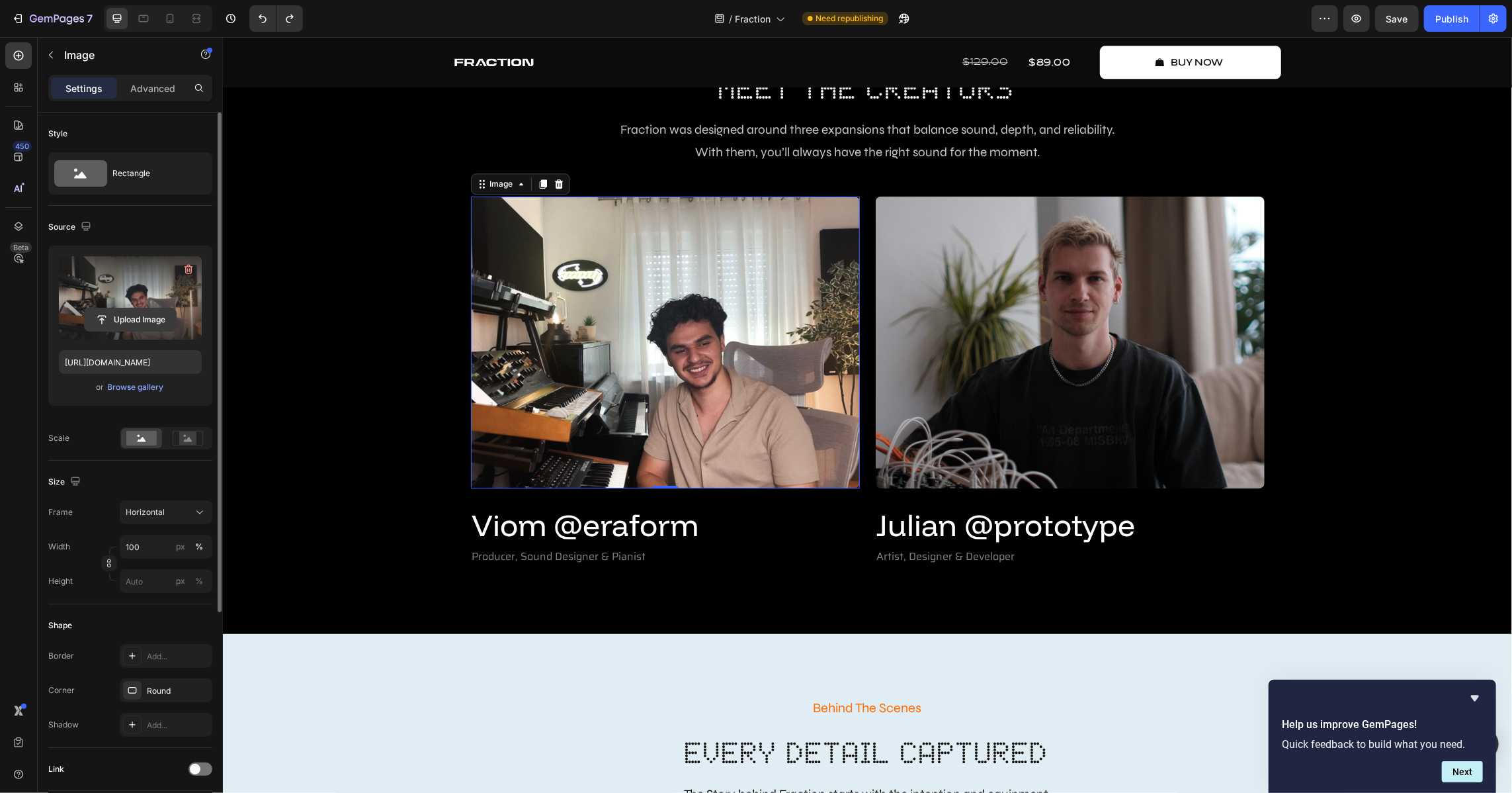
click at [134, 317] on input "file" at bounding box center [130, 319] width 91 height 23
click at [148, 311] on input "file" at bounding box center [130, 319] width 91 height 23
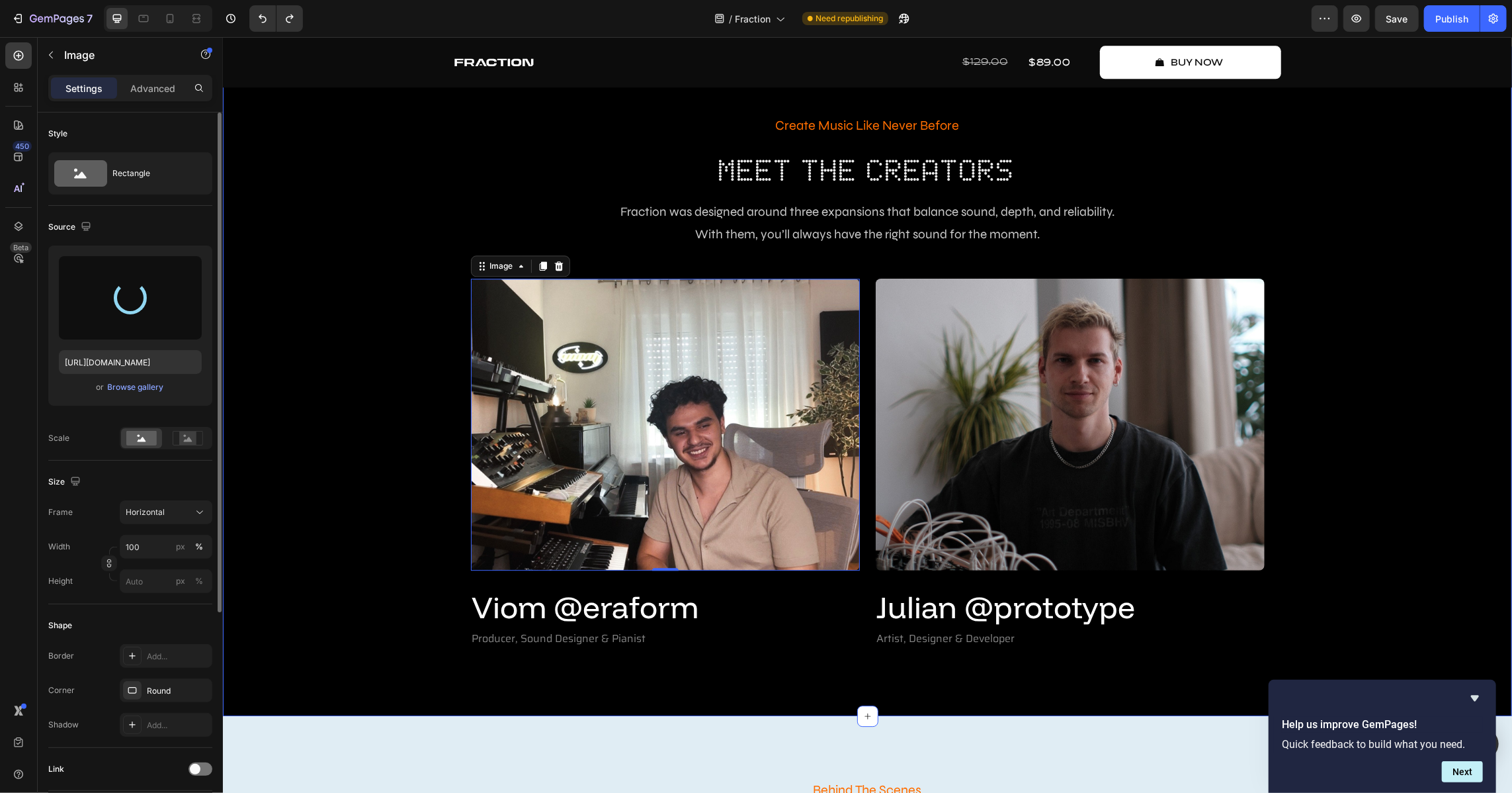
scroll to position [2827, 0]
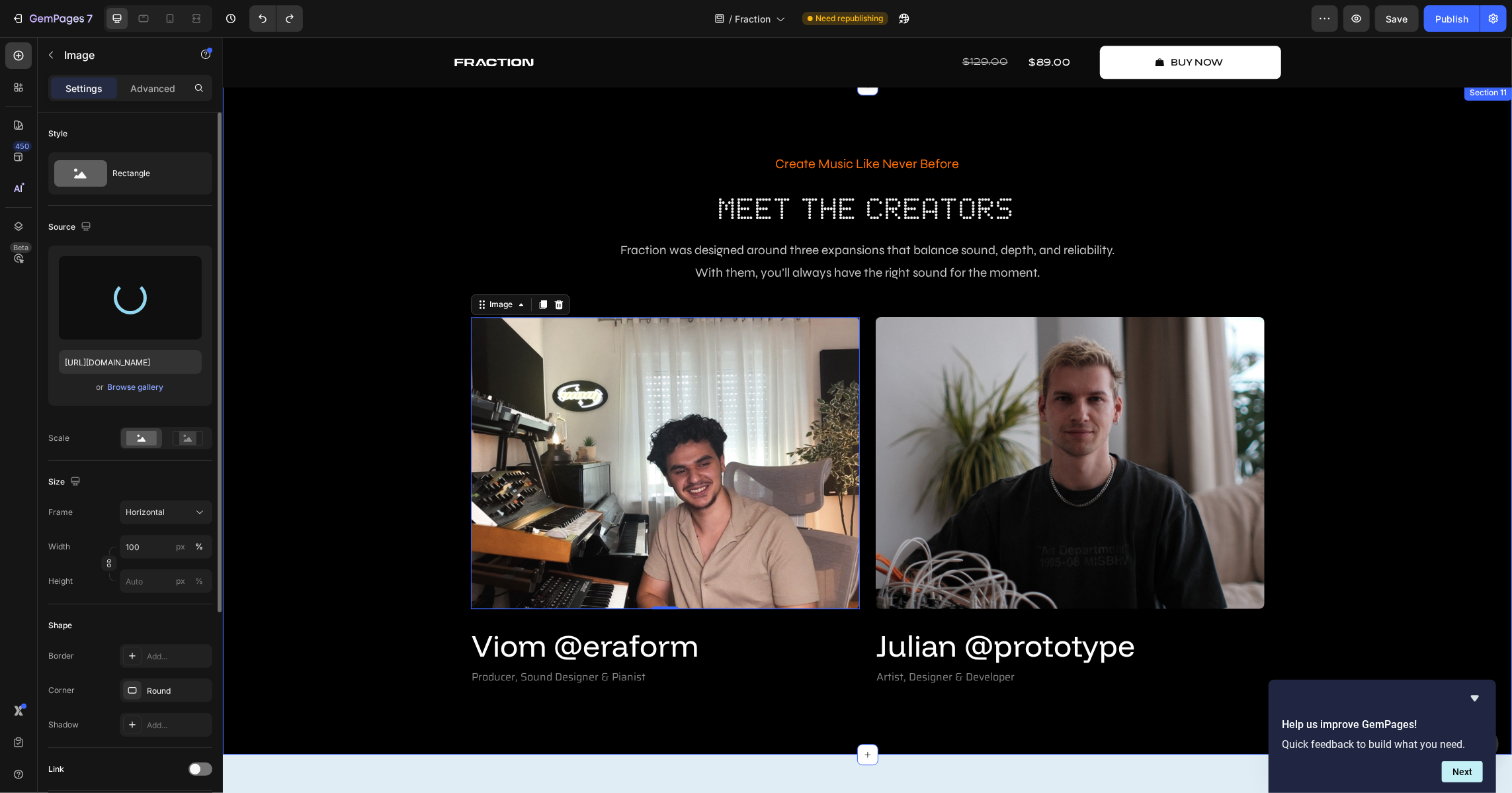
type input "[URL][DOMAIN_NAME]"
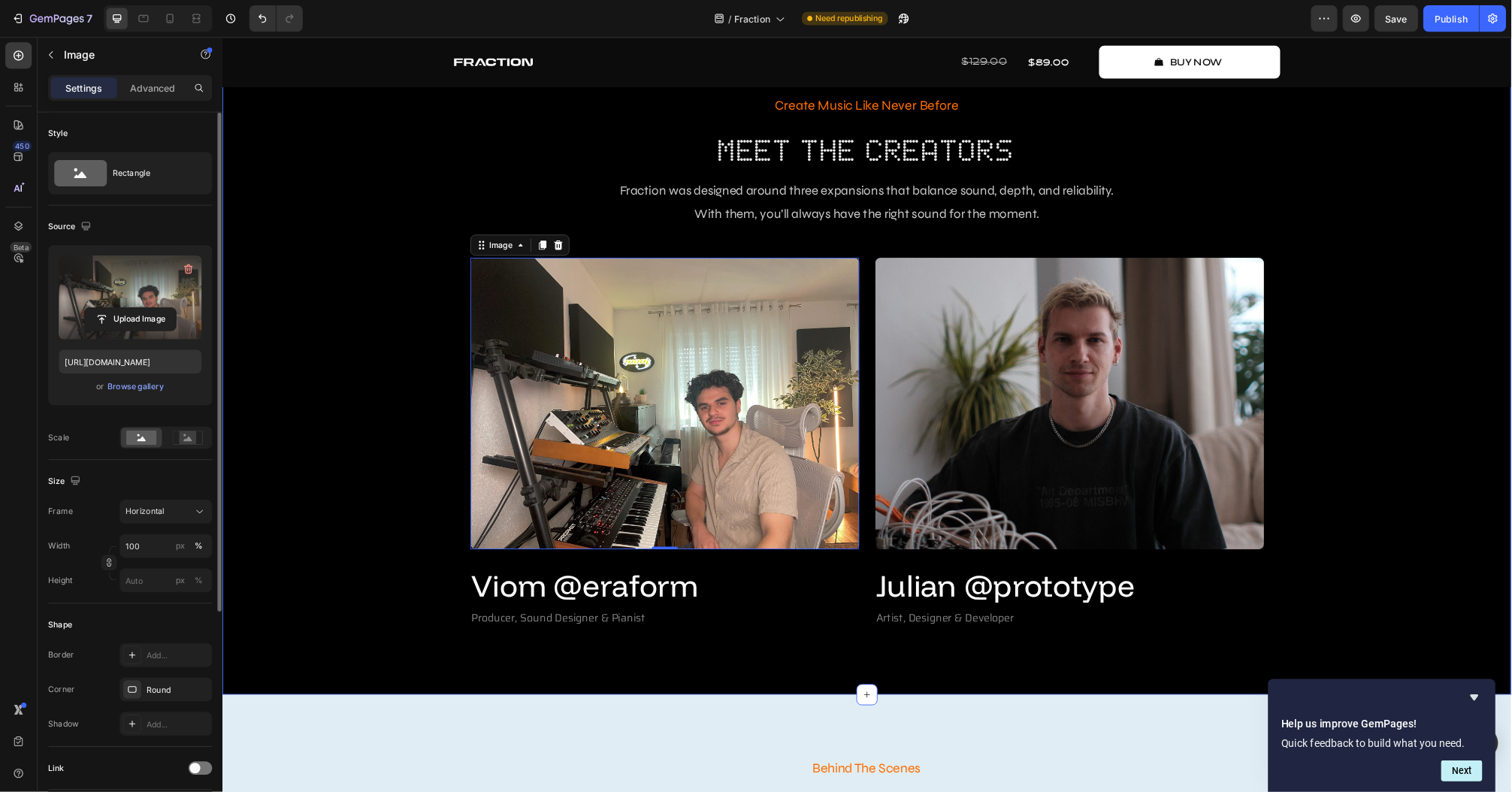
scroll to position [3277, 0]
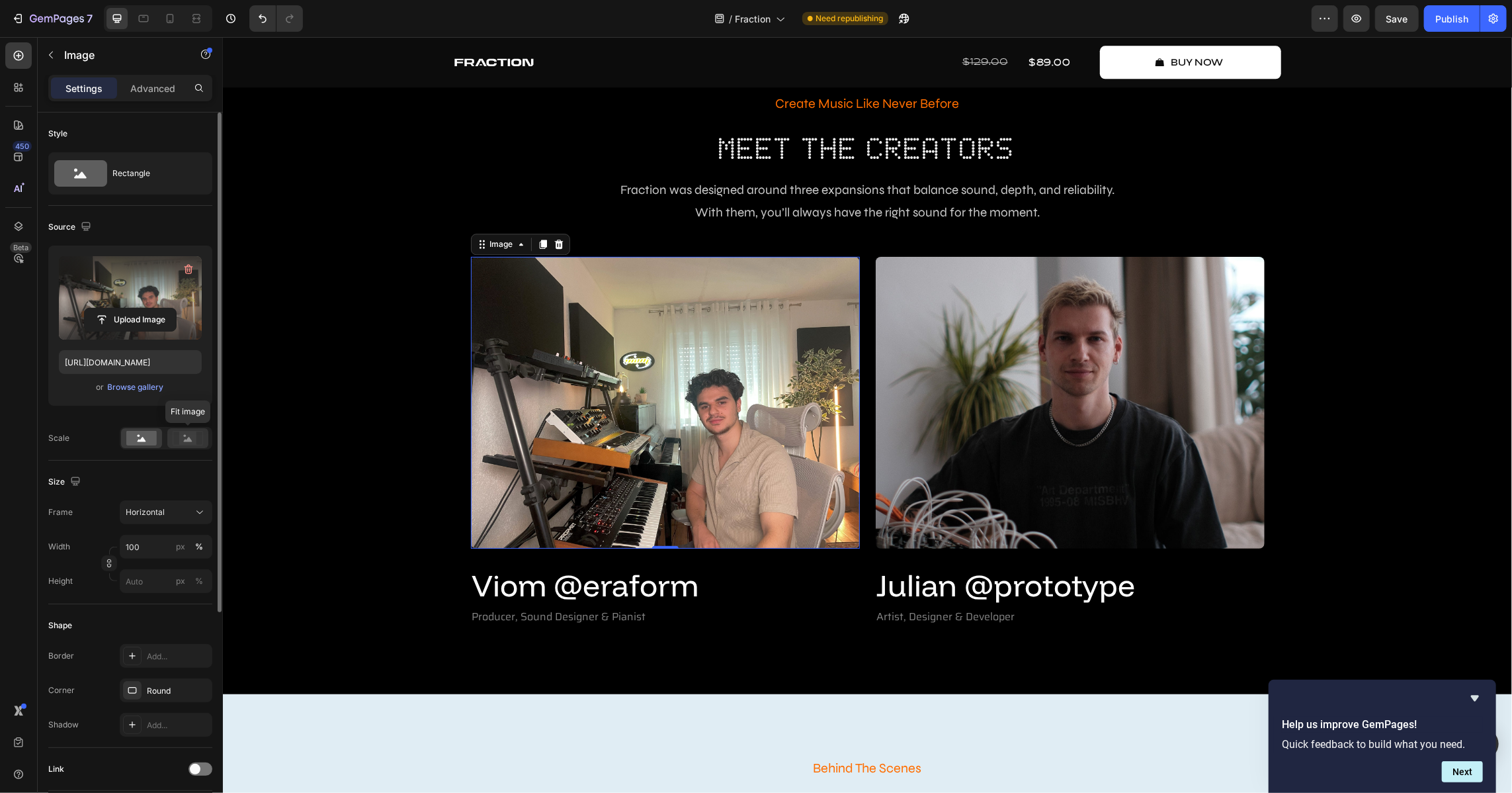
click at [192, 437] on rect at bounding box center [187, 438] width 17 height 13
click at [134, 443] on rect at bounding box center [141, 438] width 31 height 15
click at [139, 382] on div "Browse gallery" at bounding box center [136, 386] width 57 height 12
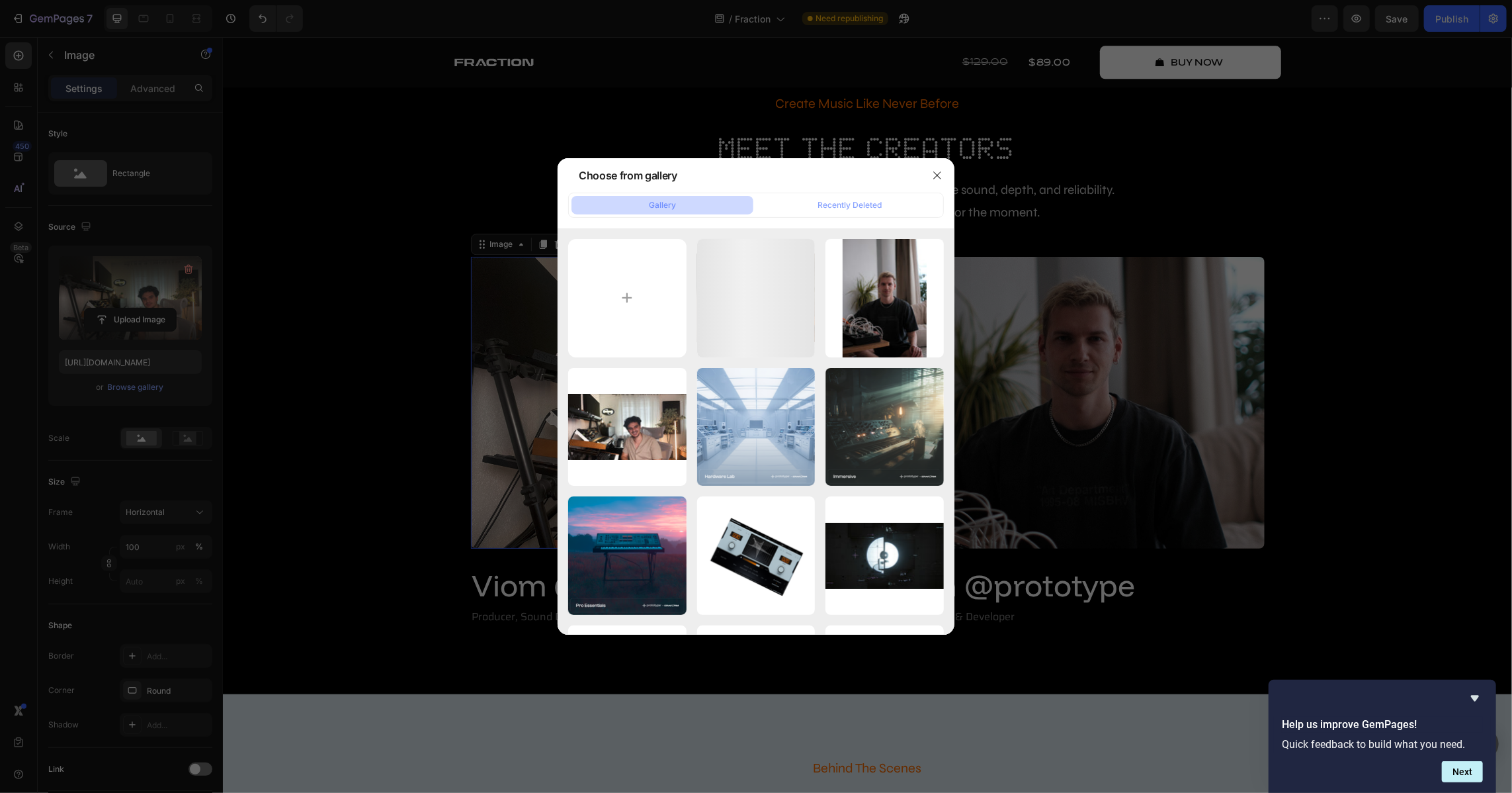
click at [144, 403] on div at bounding box center [756, 396] width 1512 height 793
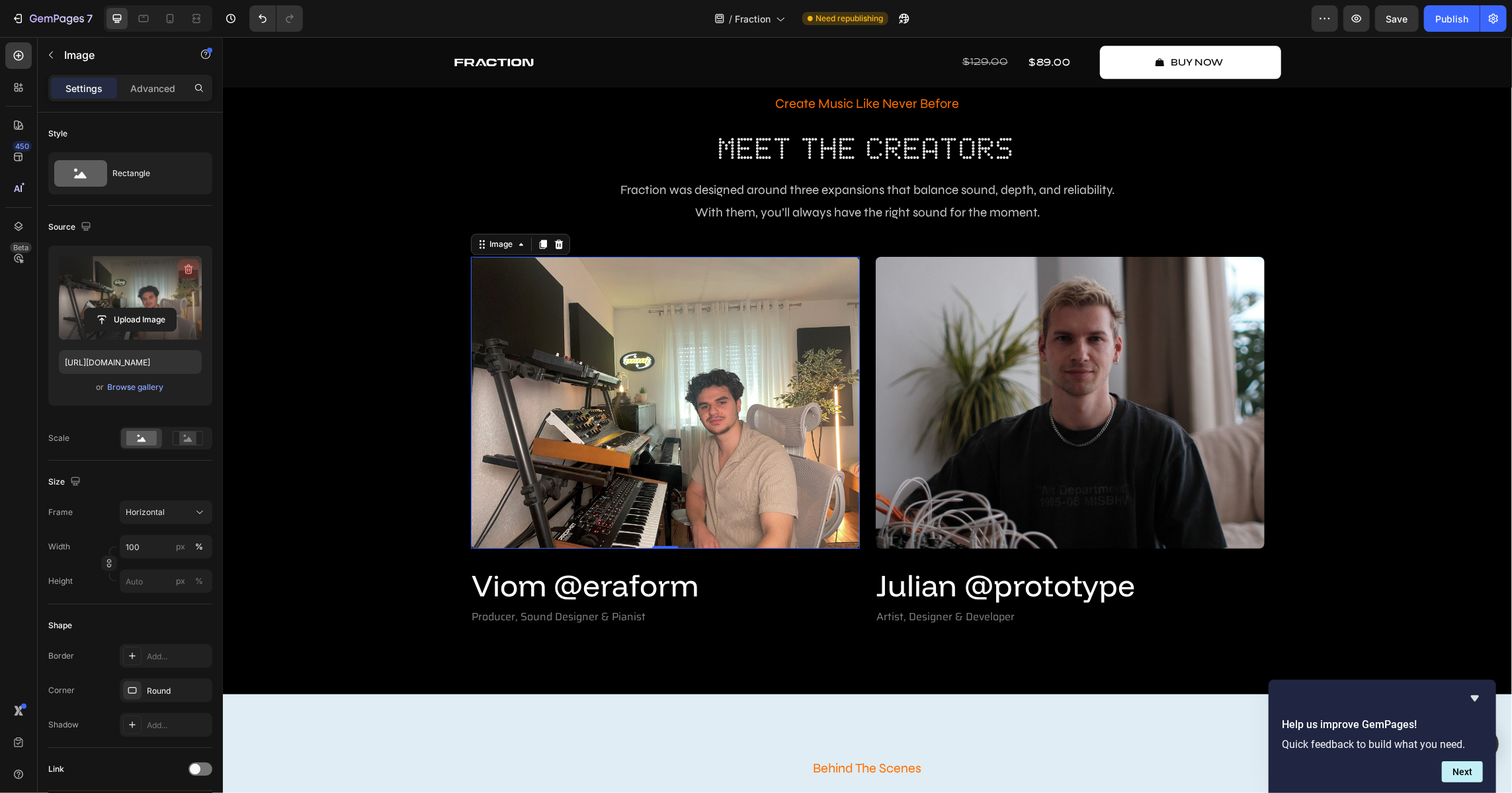
drag, startPoint x: 187, startPoint y: 268, endPoint x: 130, endPoint y: 287, distance: 60.1
click at [187, 268] on icon "button" at bounding box center [188, 269] width 13 height 13
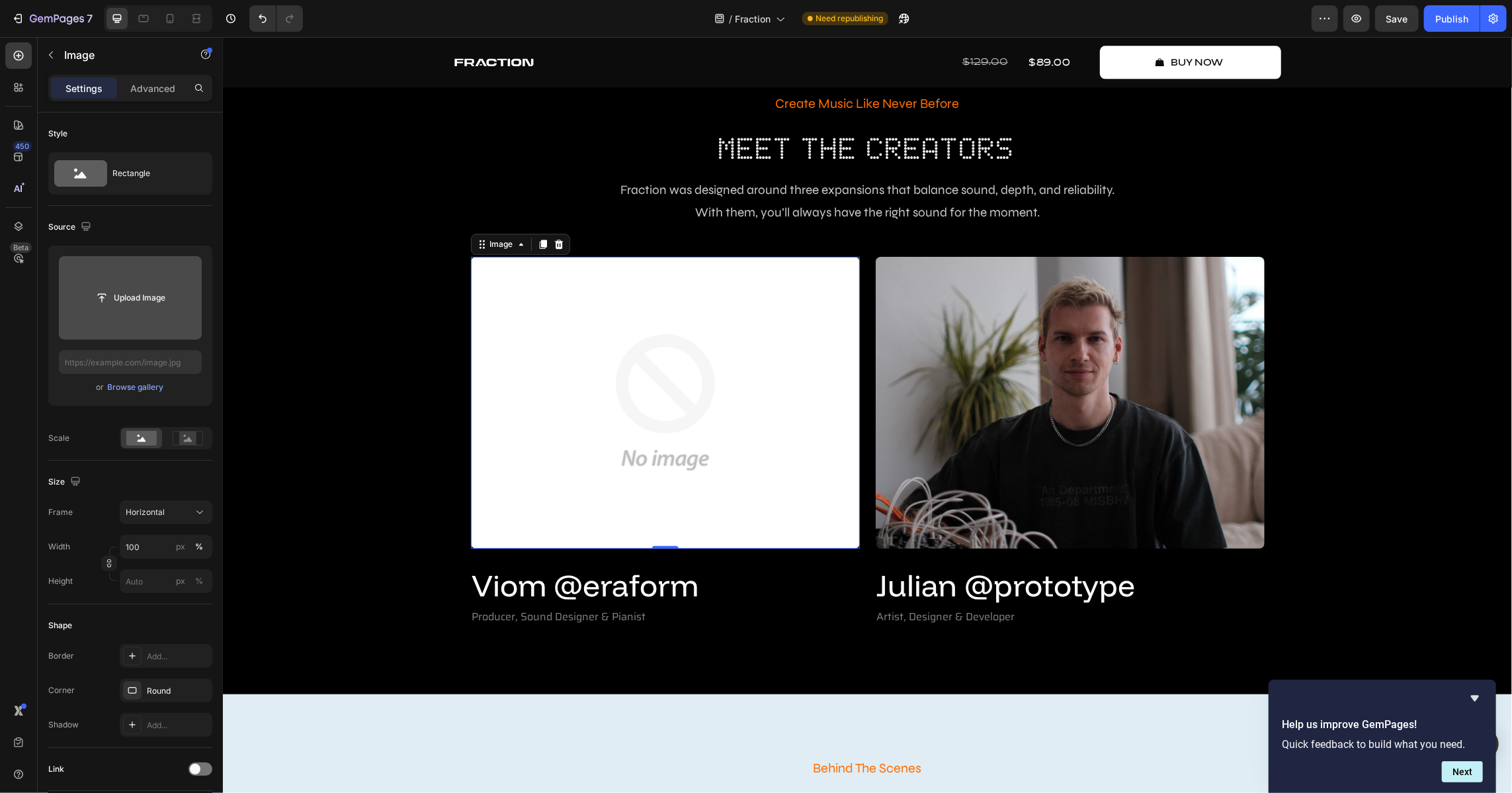
click at [135, 323] on input "file" at bounding box center [130, 297] width 143 height 83
click at [998, 513] on icon "Hide survey" at bounding box center [1476, 698] width 16 height 16
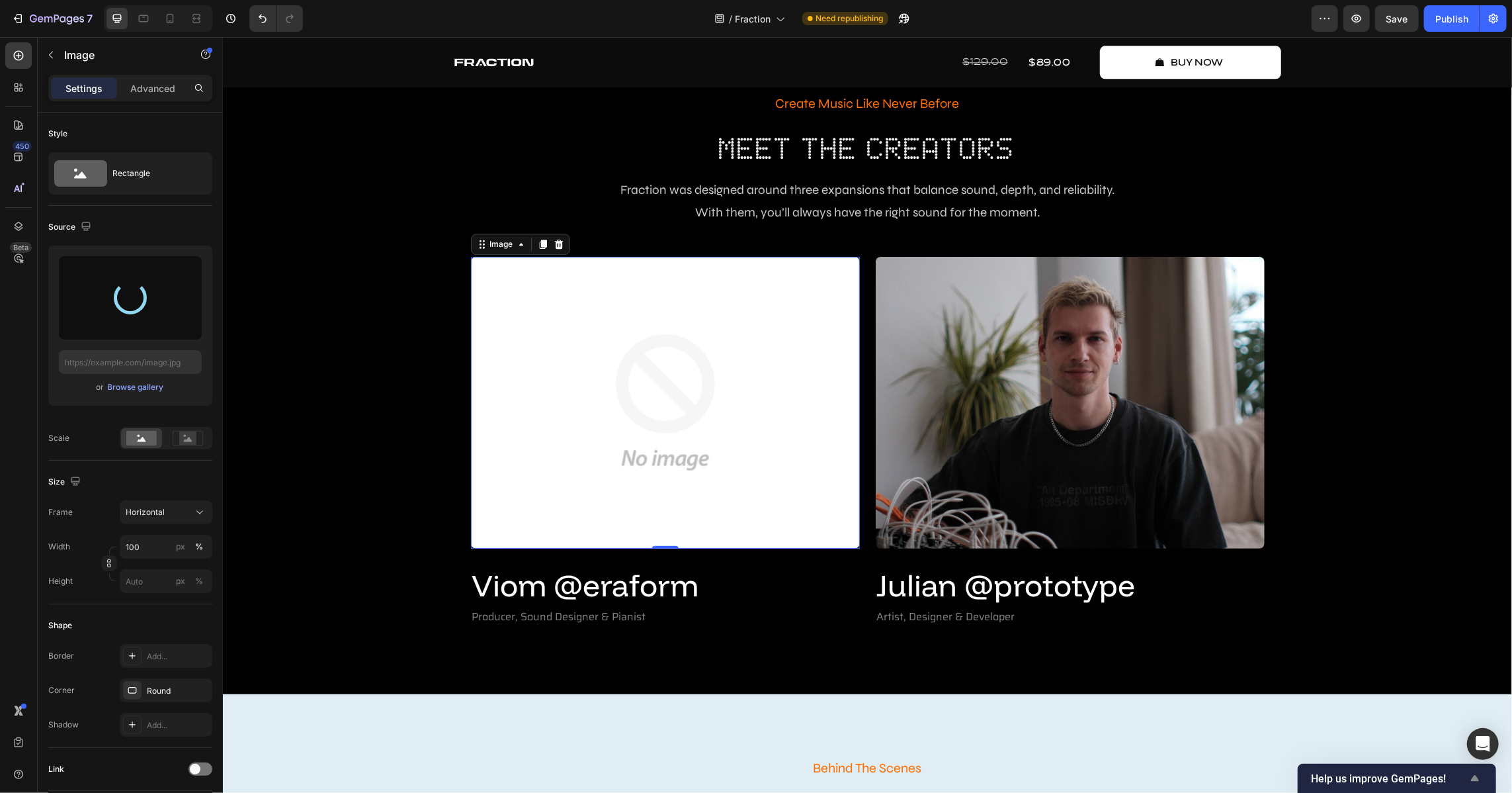
click at [998, 513] on icon "Show survey - Help us improve GemPages!" at bounding box center [1475, 778] width 8 height 6
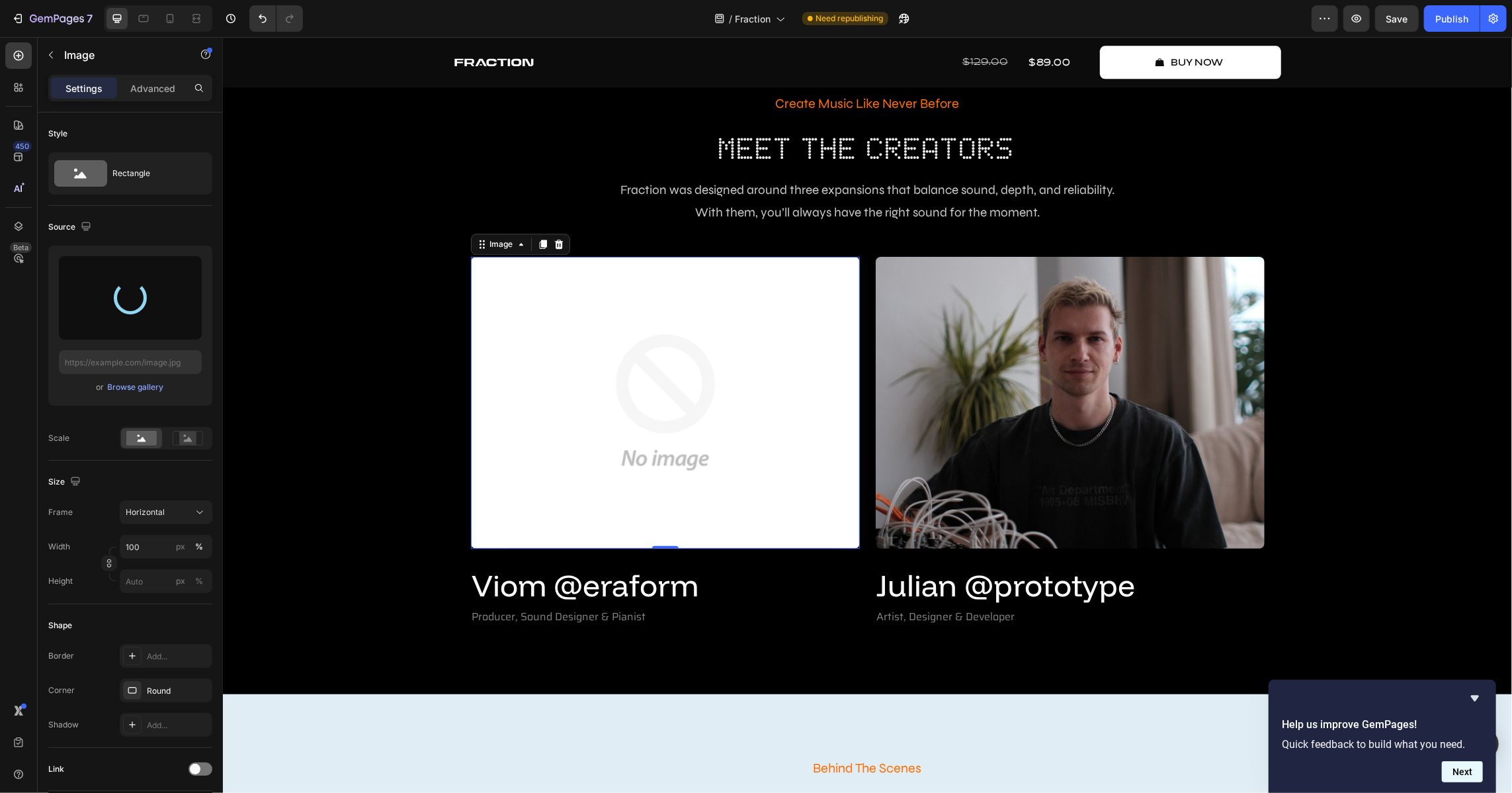
click at [998, 513] on button "Next" at bounding box center [1462, 771] width 41 height 21
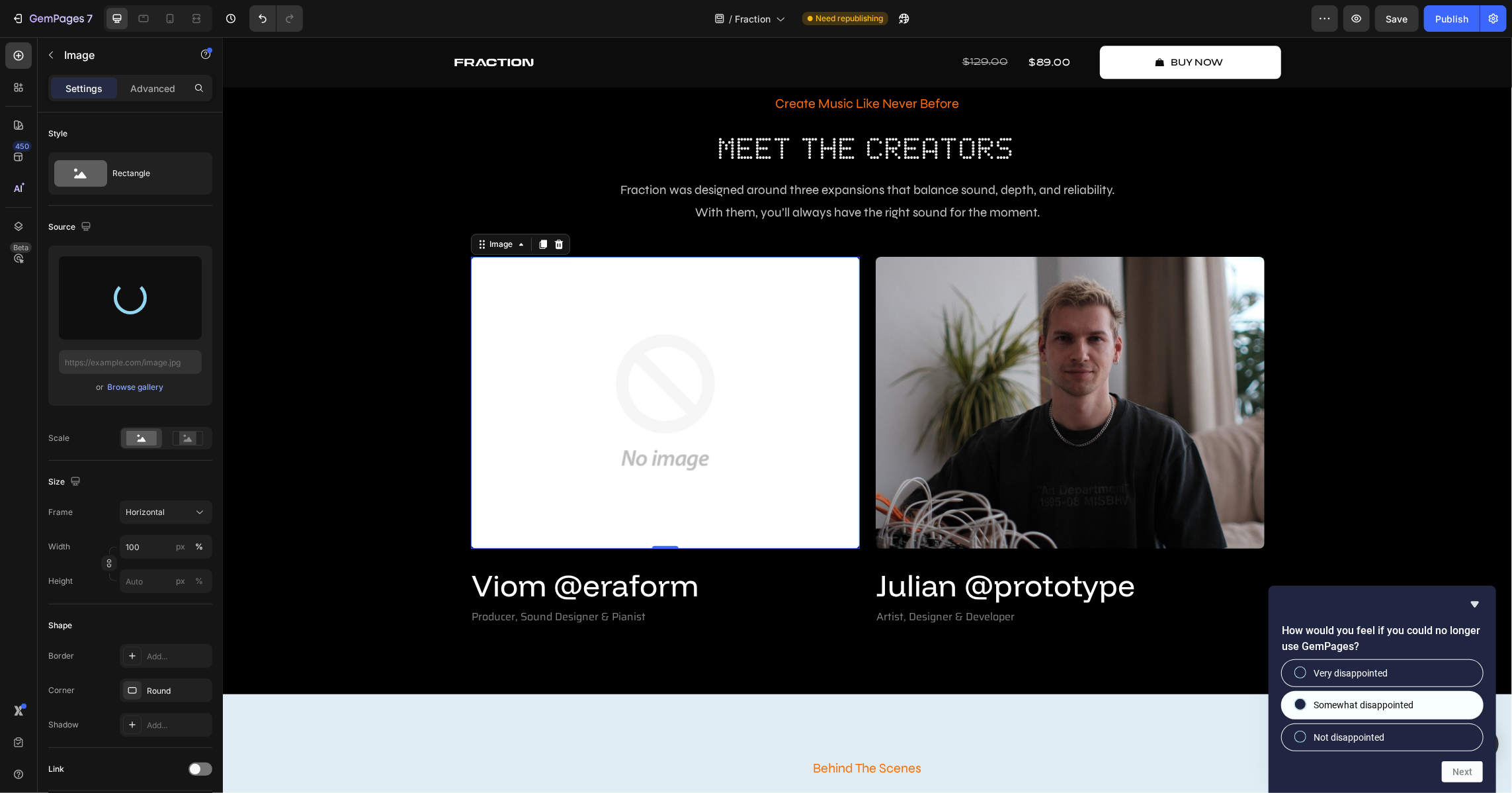
type input "[URL][DOMAIN_NAME]"
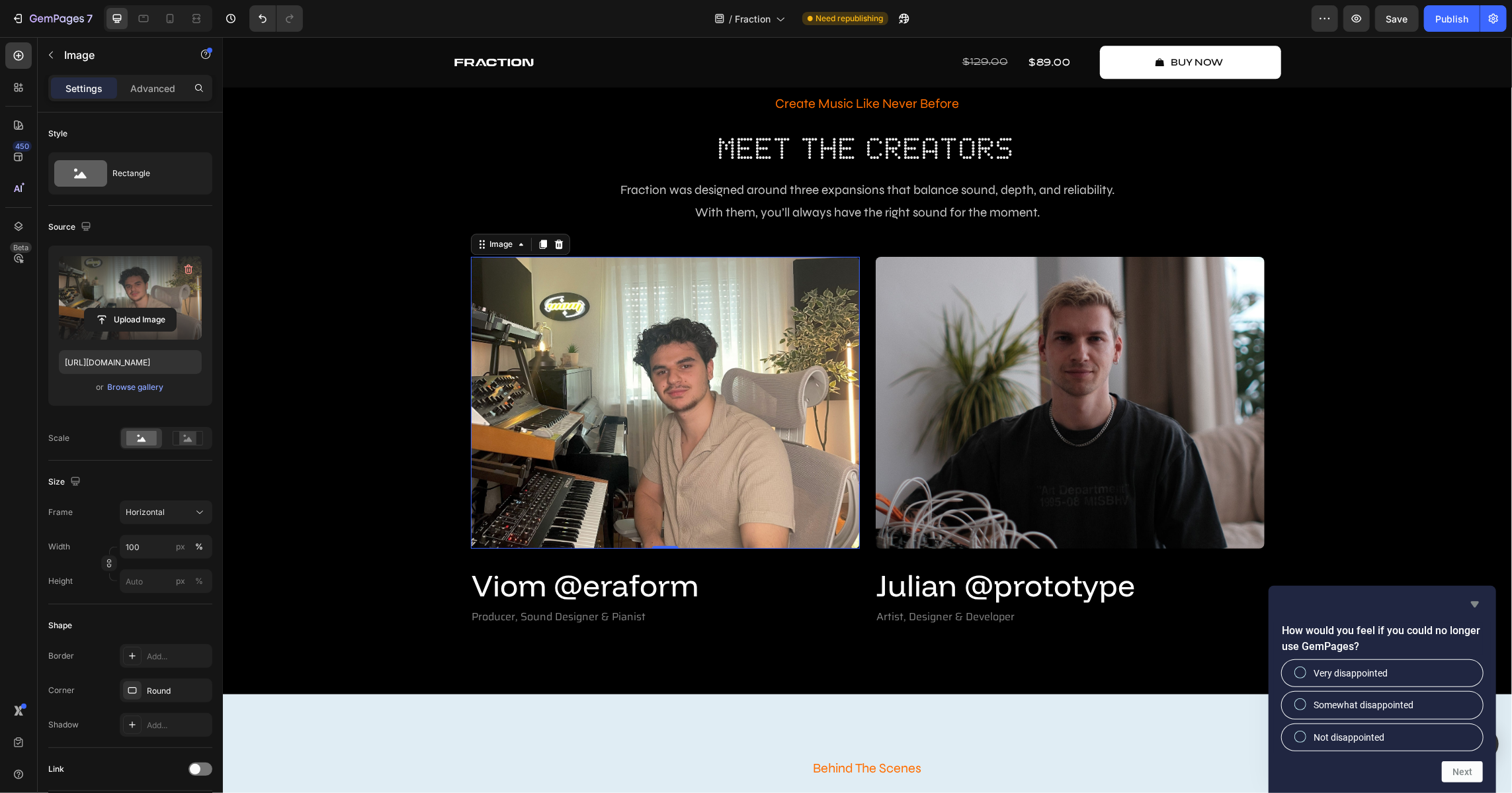
click at [998, 513] on icon "Hide survey" at bounding box center [1476, 605] width 16 height 16
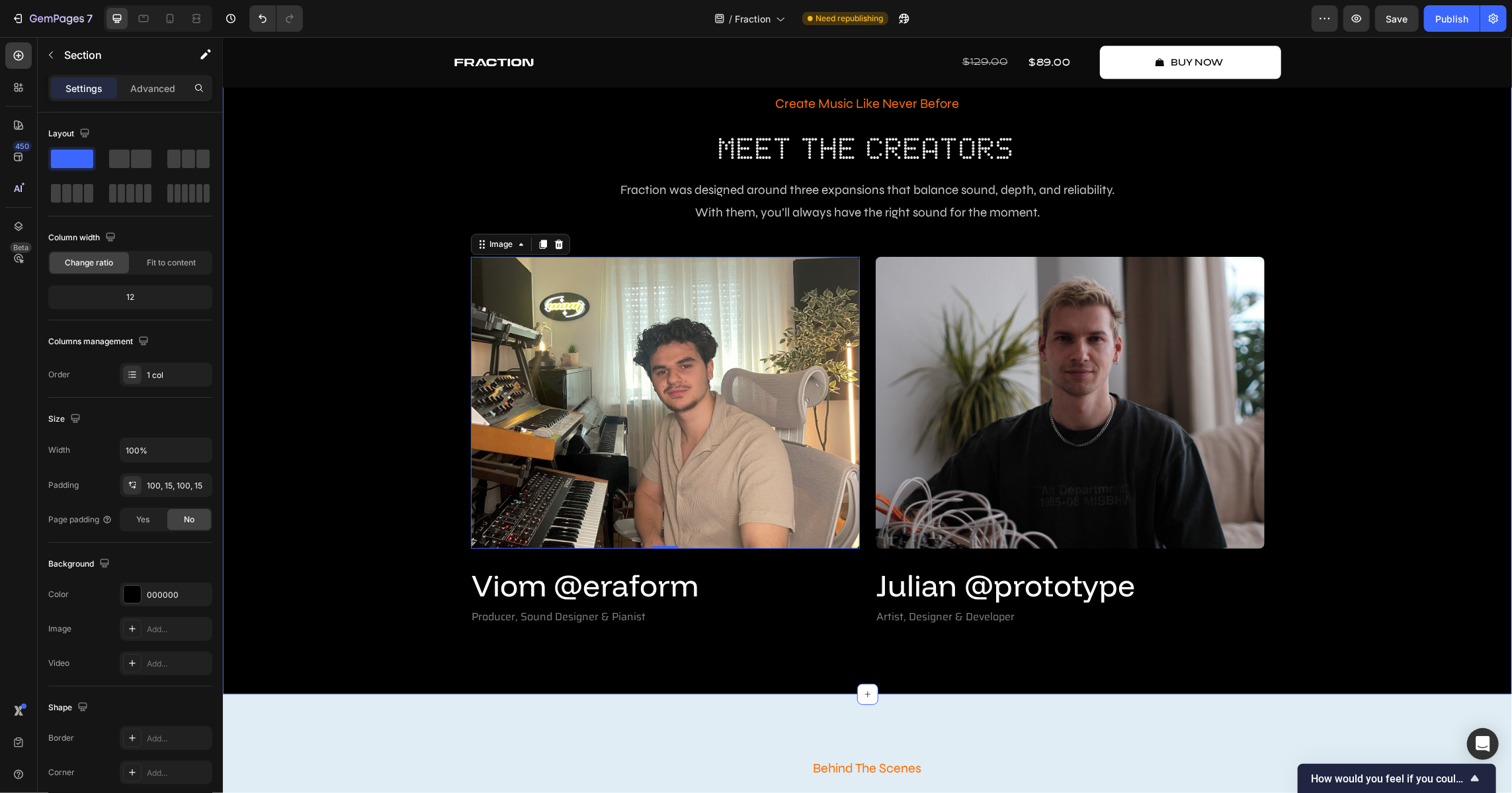
click at [998, 513] on div "Create Music Like Never Before Text Block Meet The Creators Heading Fraction wa…" at bounding box center [866, 358] width 1270 height 538
click at [998, 443] on div "Create Music Like Never Before Text Block Meet The Creators Heading Fraction wa…" at bounding box center [866, 358] width 1270 height 538
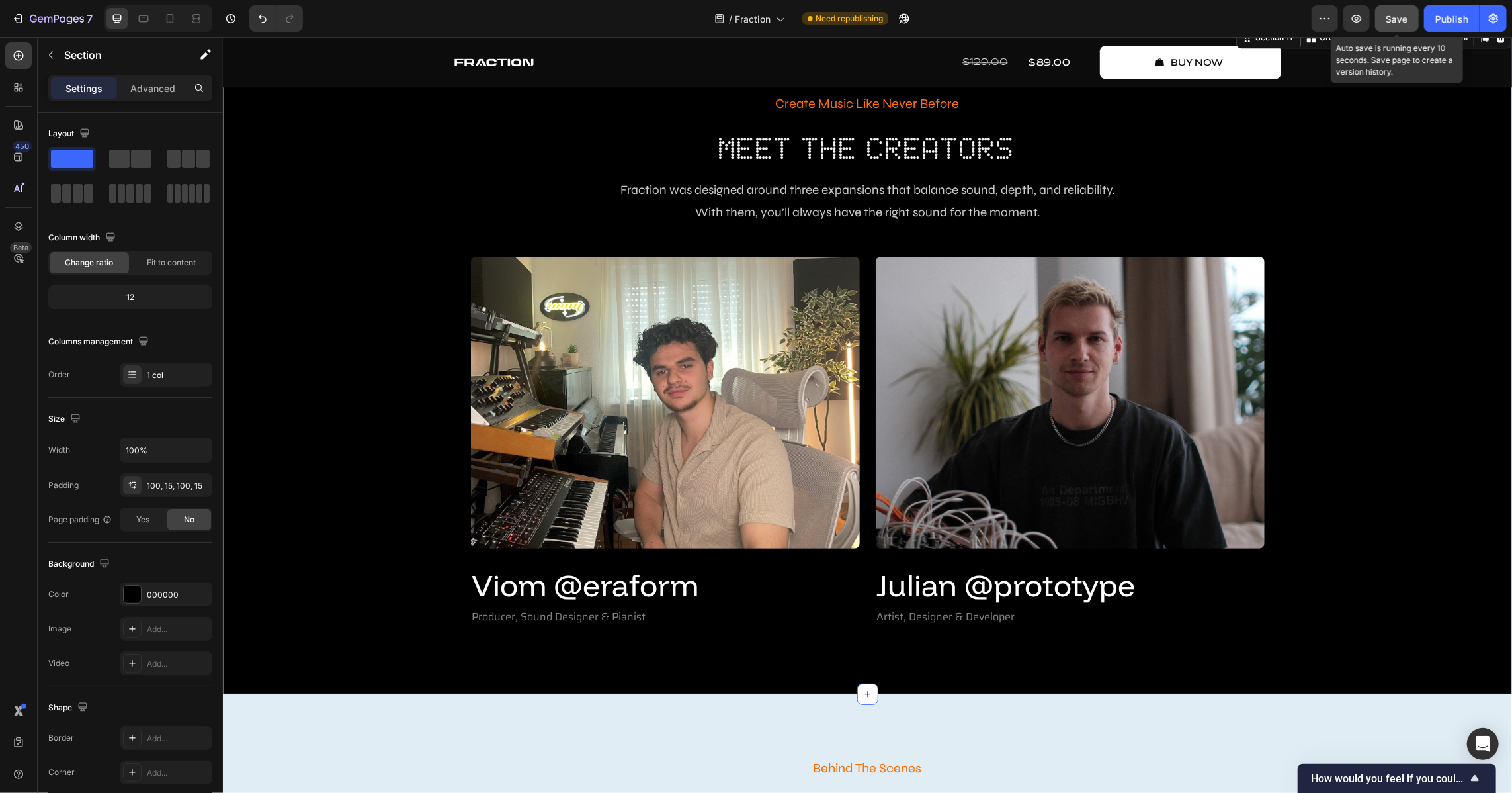
click at [998, 27] on button "Save" at bounding box center [1397, 19] width 44 height 27
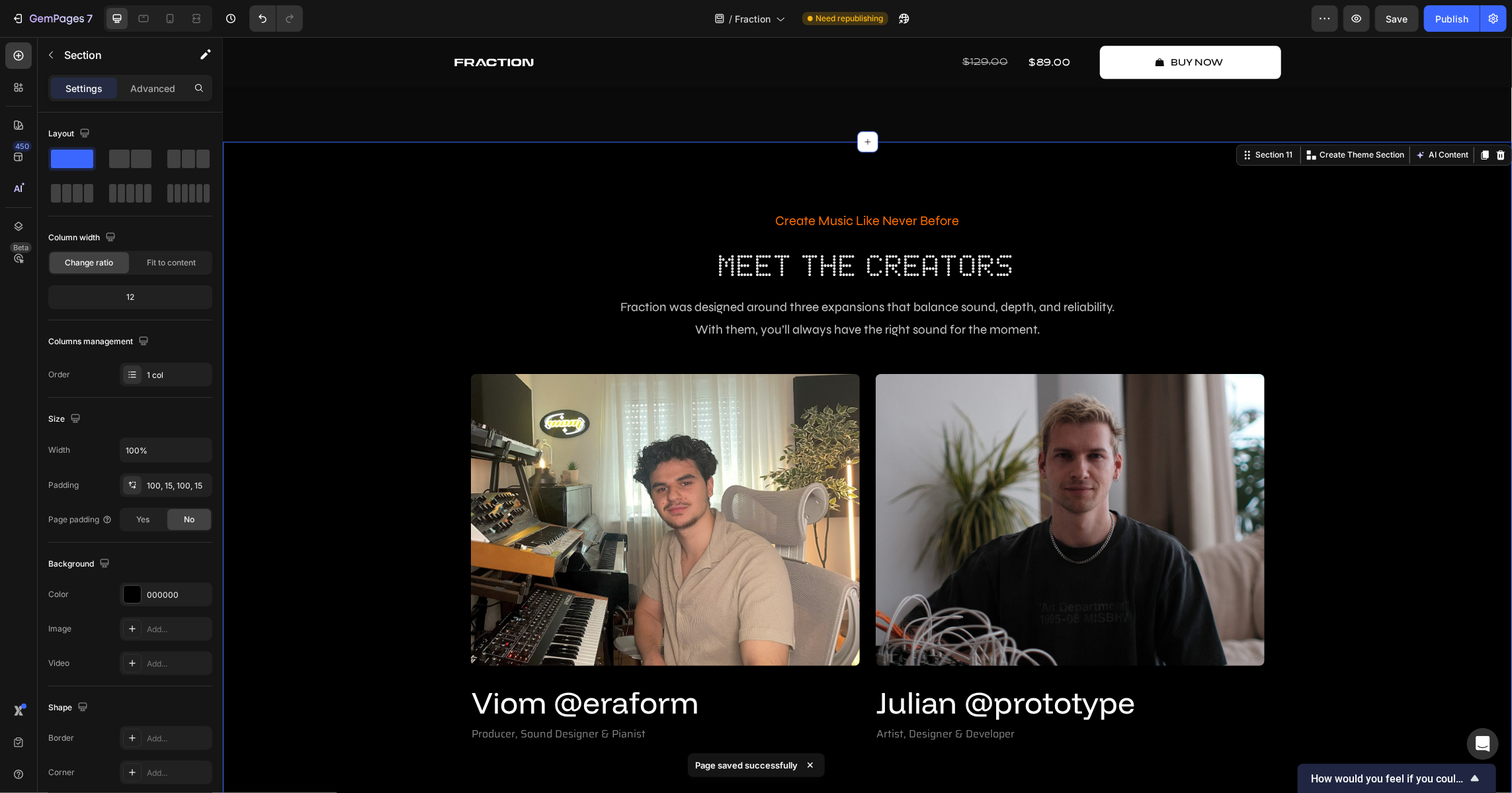
scroll to position [2766, 0]
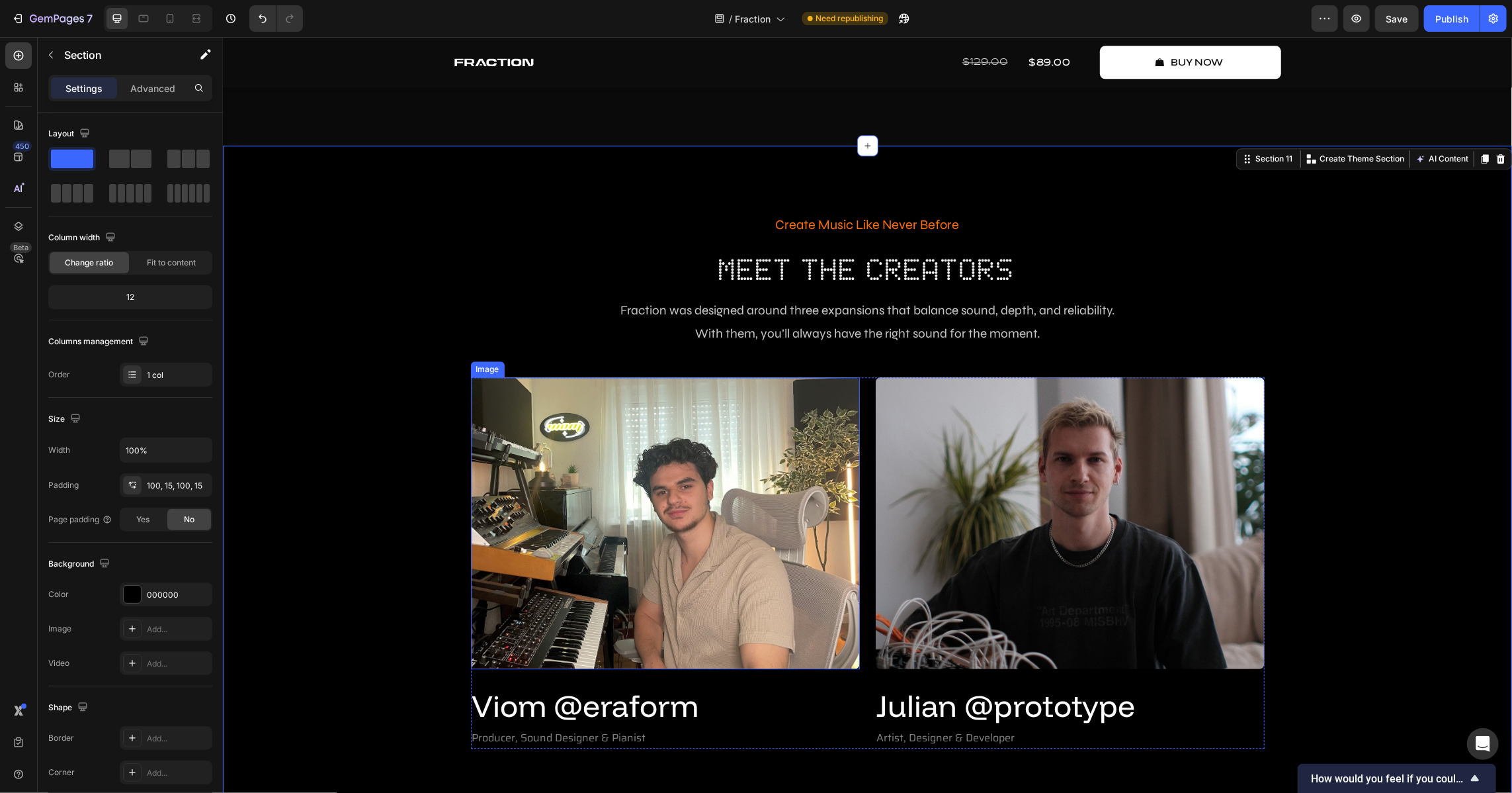
click at [689, 513] on img at bounding box center [664, 522] width 389 height 292
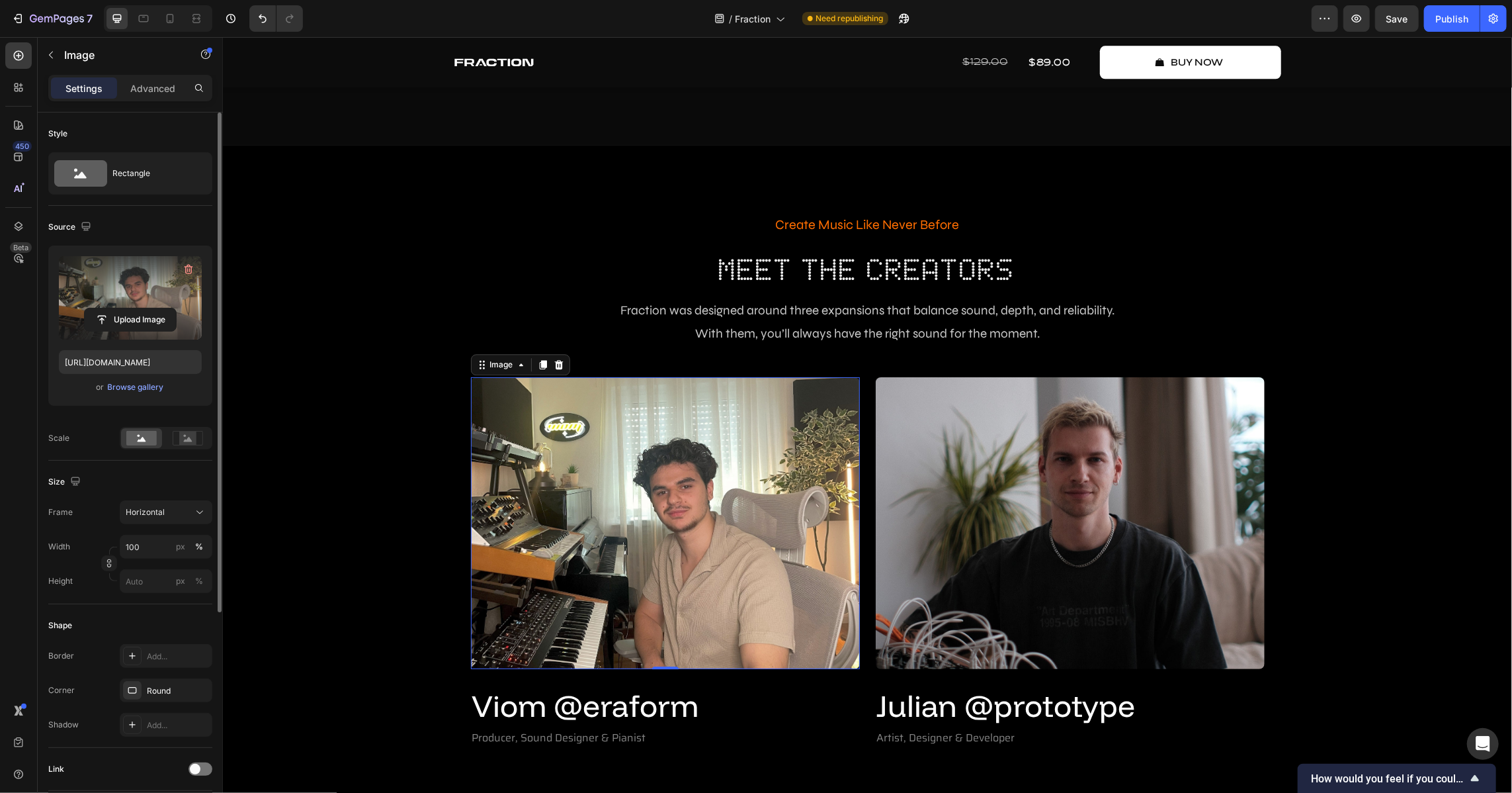
click at [95, 302] on label at bounding box center [130, 297] width 143 height 83
click at [95, 308] on input "file" at bounding box center [130, 319] width 91 height 23
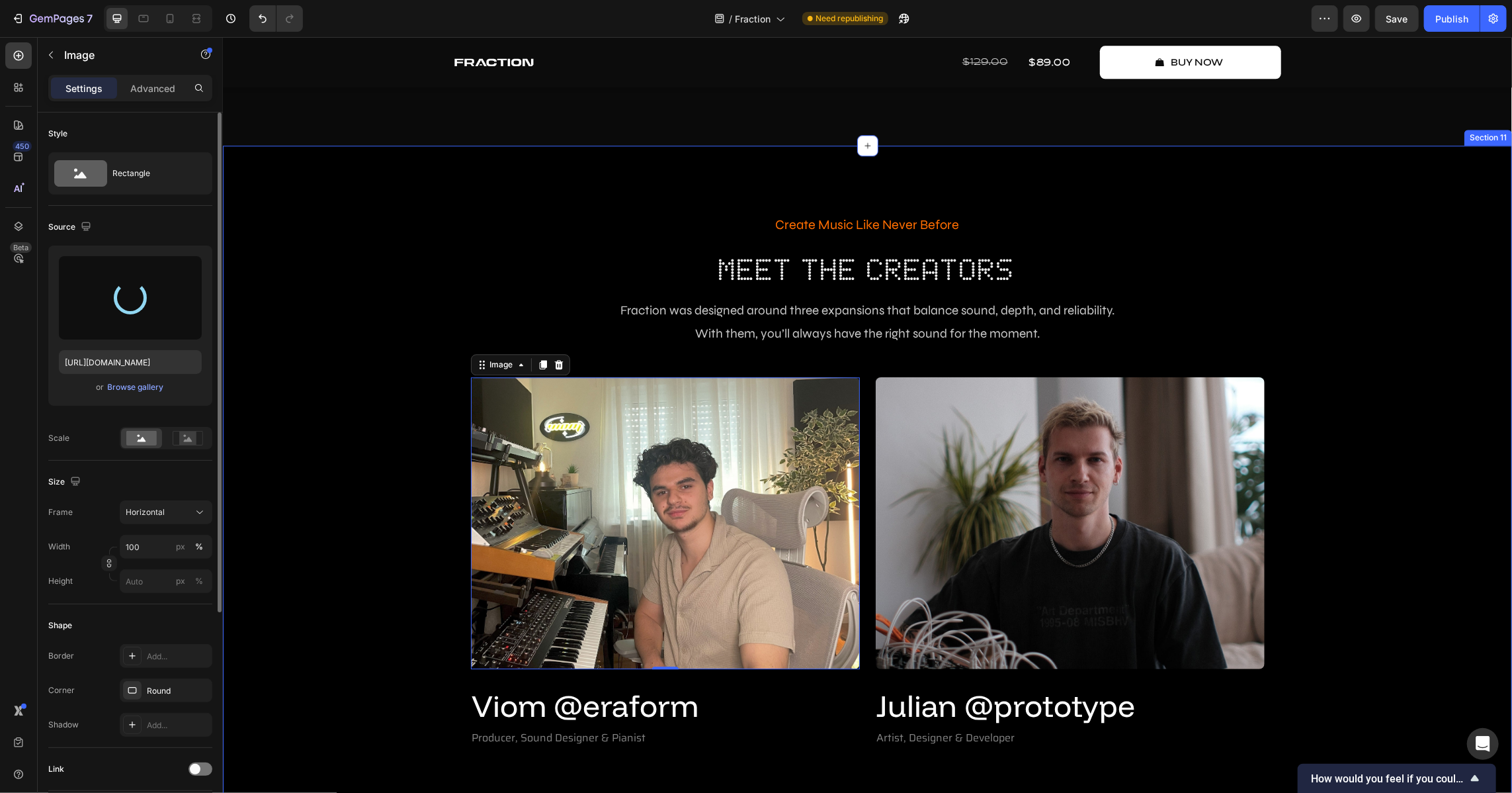
type input "[URL][DOMAIN_NAME]"
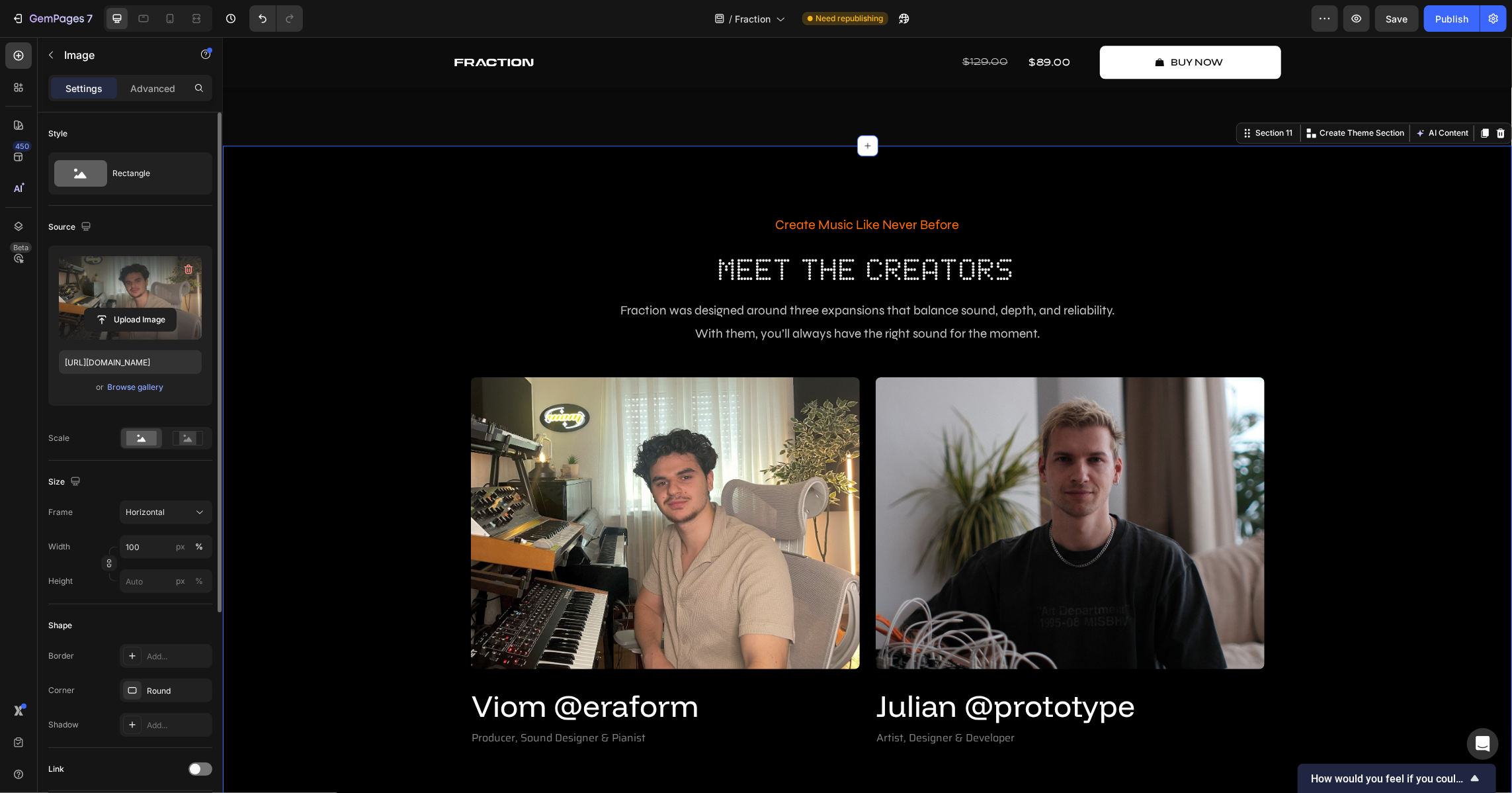
click at [257, 470] on div "Create Music Like Never Before Text Block Meet The Creators Heading Fraction wa…" at bounding box center [866, 479] width 1270 height 538
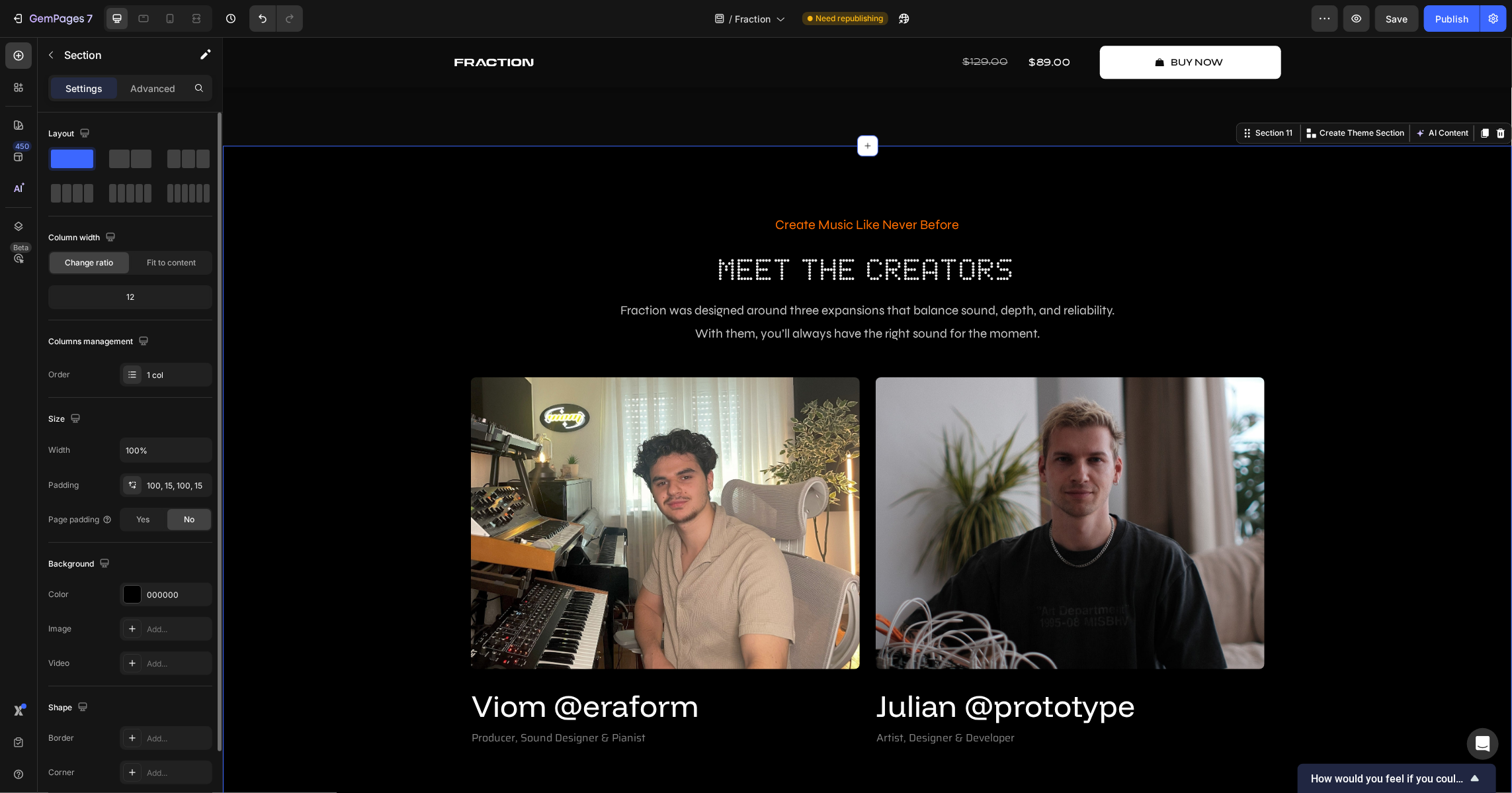
scroll to position [2947, 0]
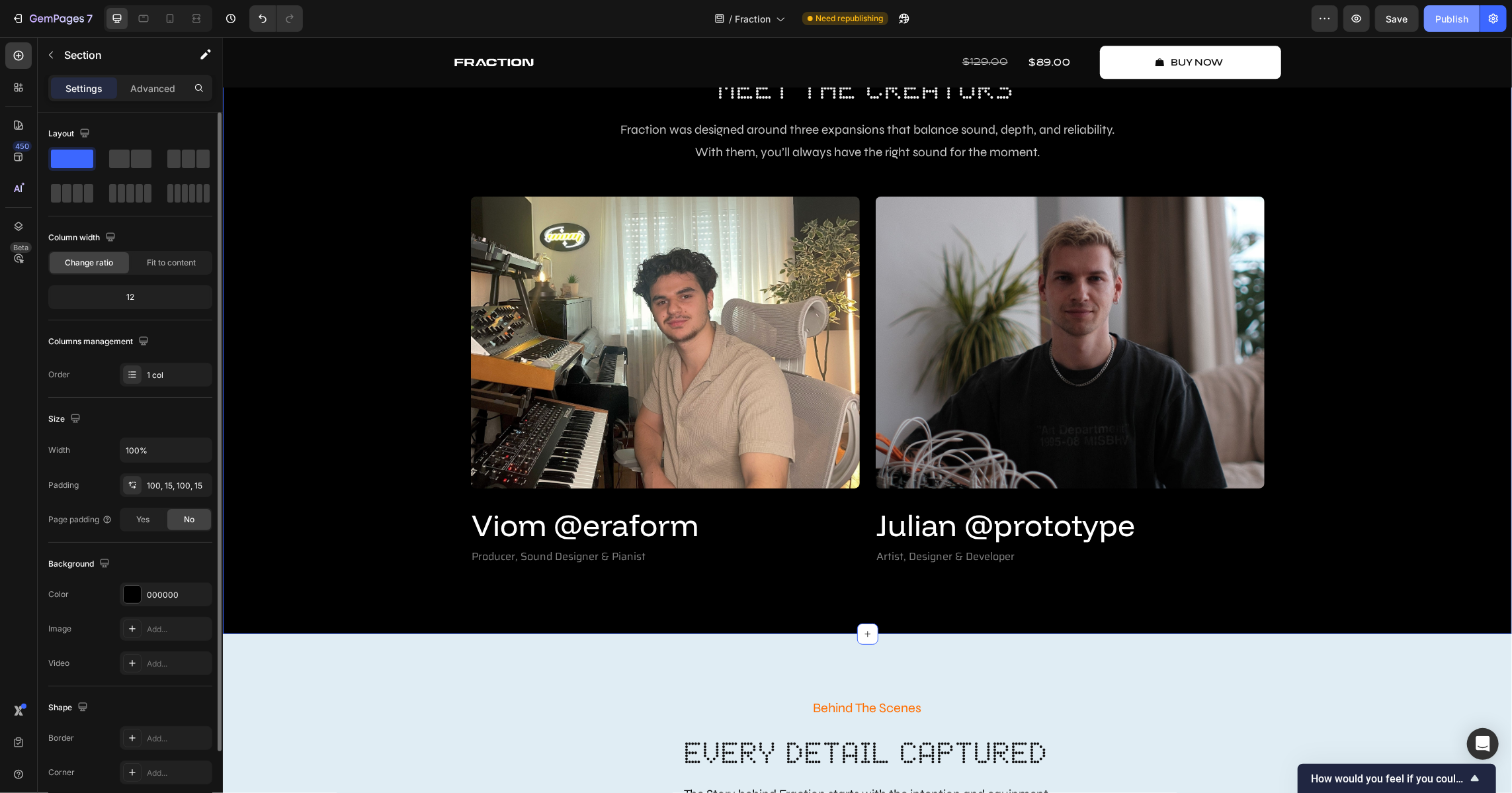
click at [998, 18] on div "Publish" at bounding box center [1451, 19] width 33 height 14
click at [998, 346] on div "Create Music Like Never Before Text Block Meet The Creators Heading Fraction wa…" at bounding box center [866, 298] width 1270 height 538
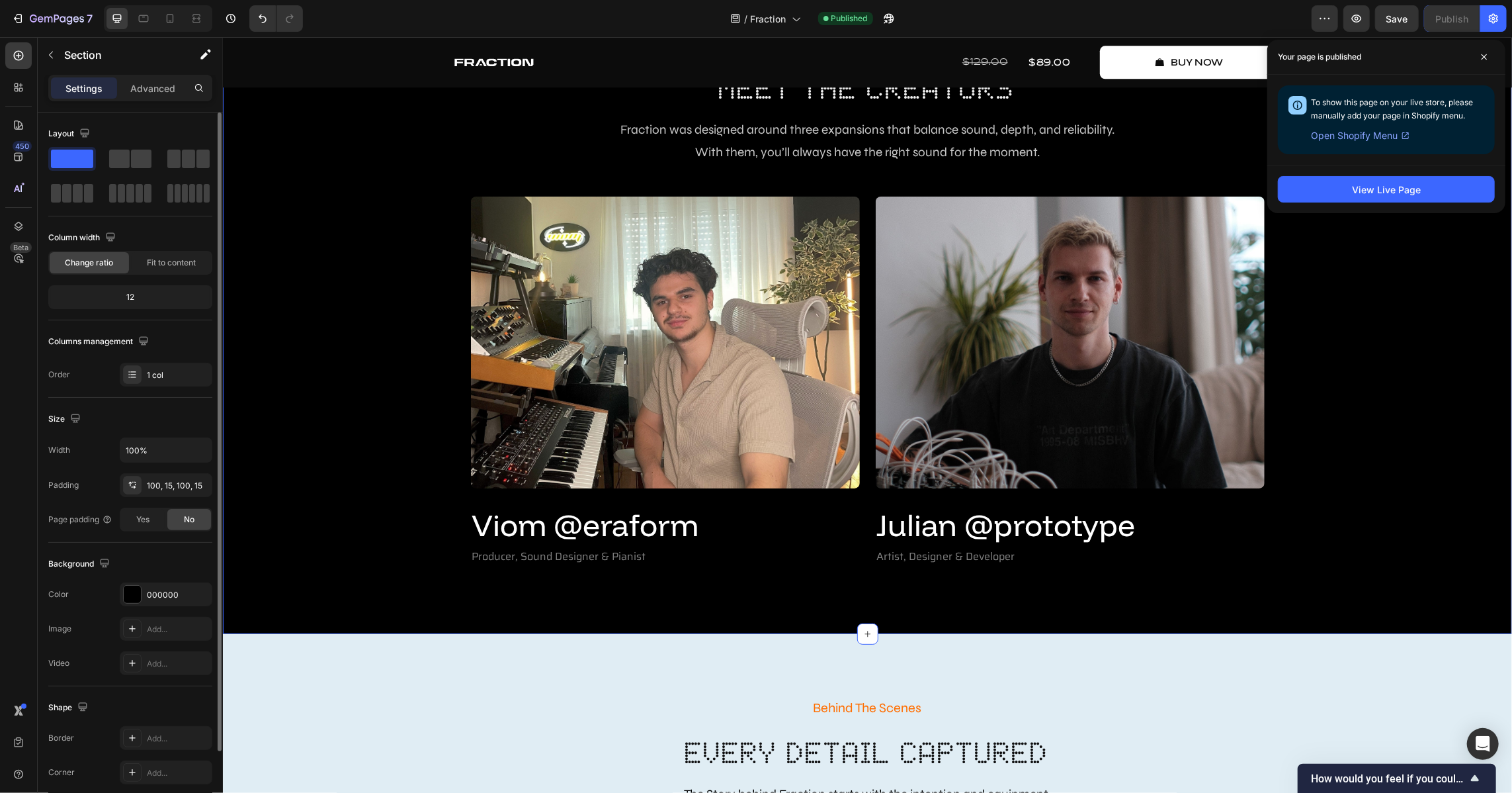
drag, startPoint x: 1486, startPoint y: 54, endPoint x: 1468, endPoint y: 78, distance: 30.0
click at [998, 53] on icon at bounding box center [1485, 57] width 6 height 6
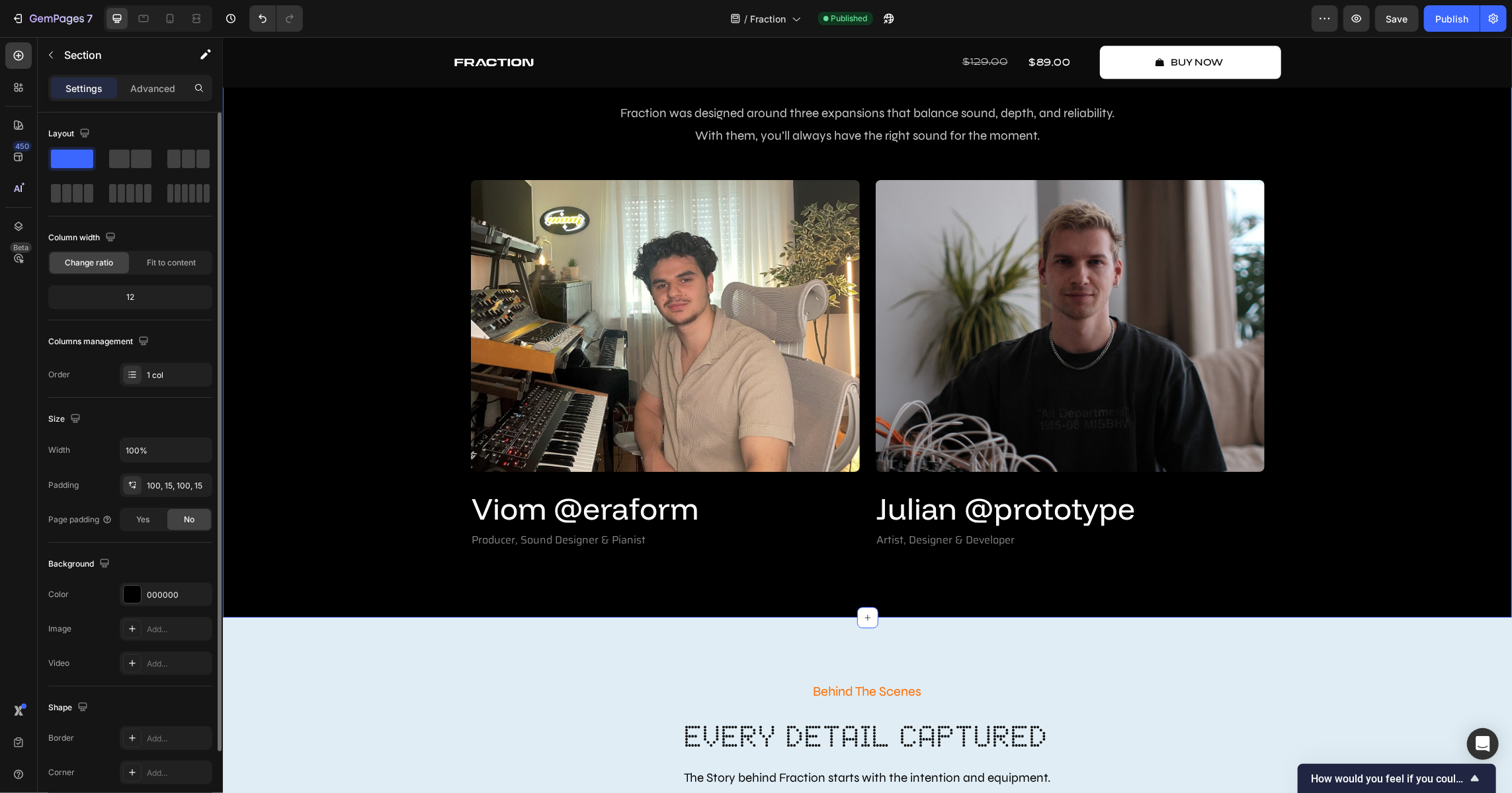
scroll to position [3007, 0]
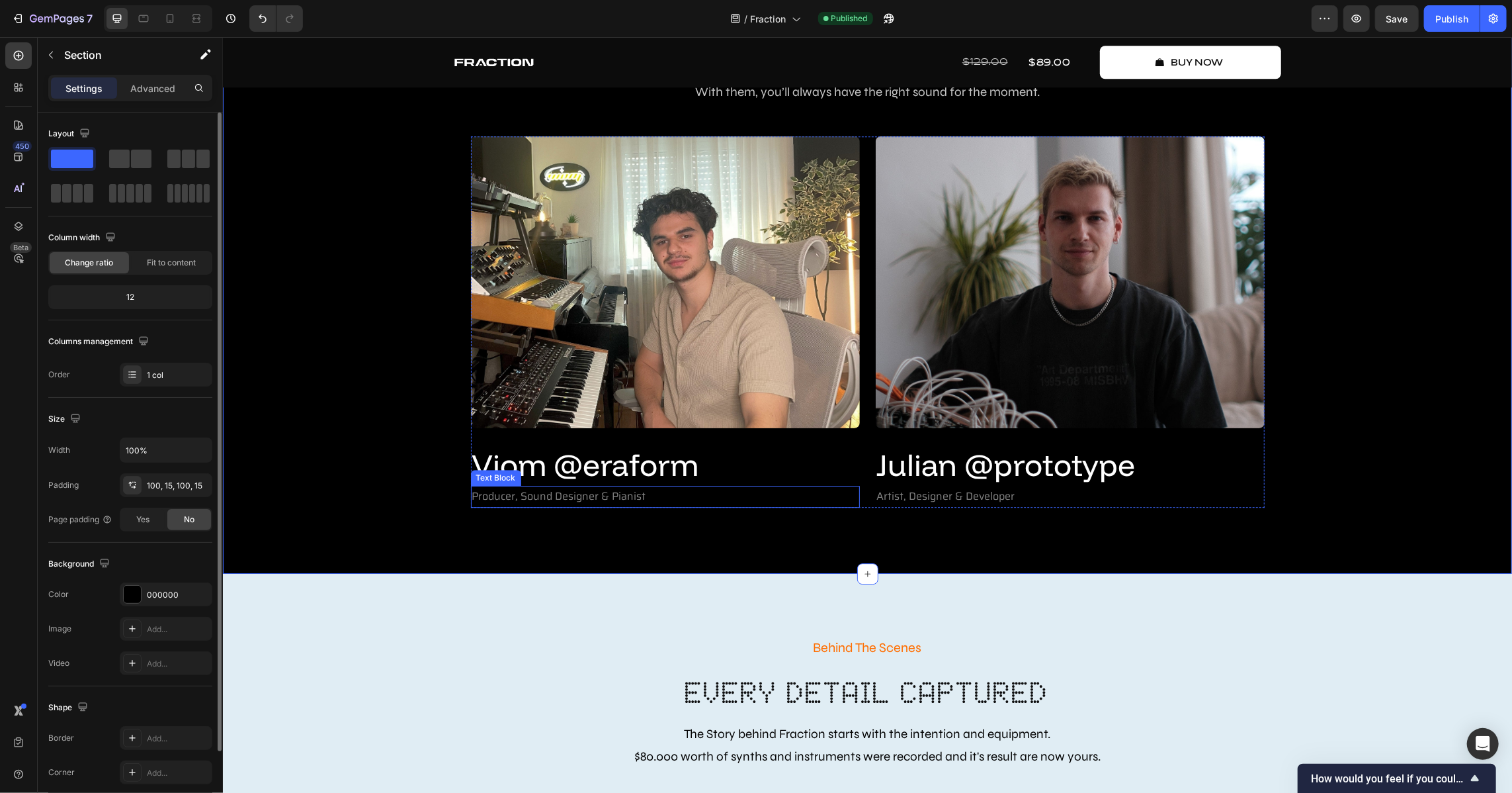
click at [589, 491] on p "Producer, Sound Designer & Pianist" at bounding box center [665, 496] width 386 height 19
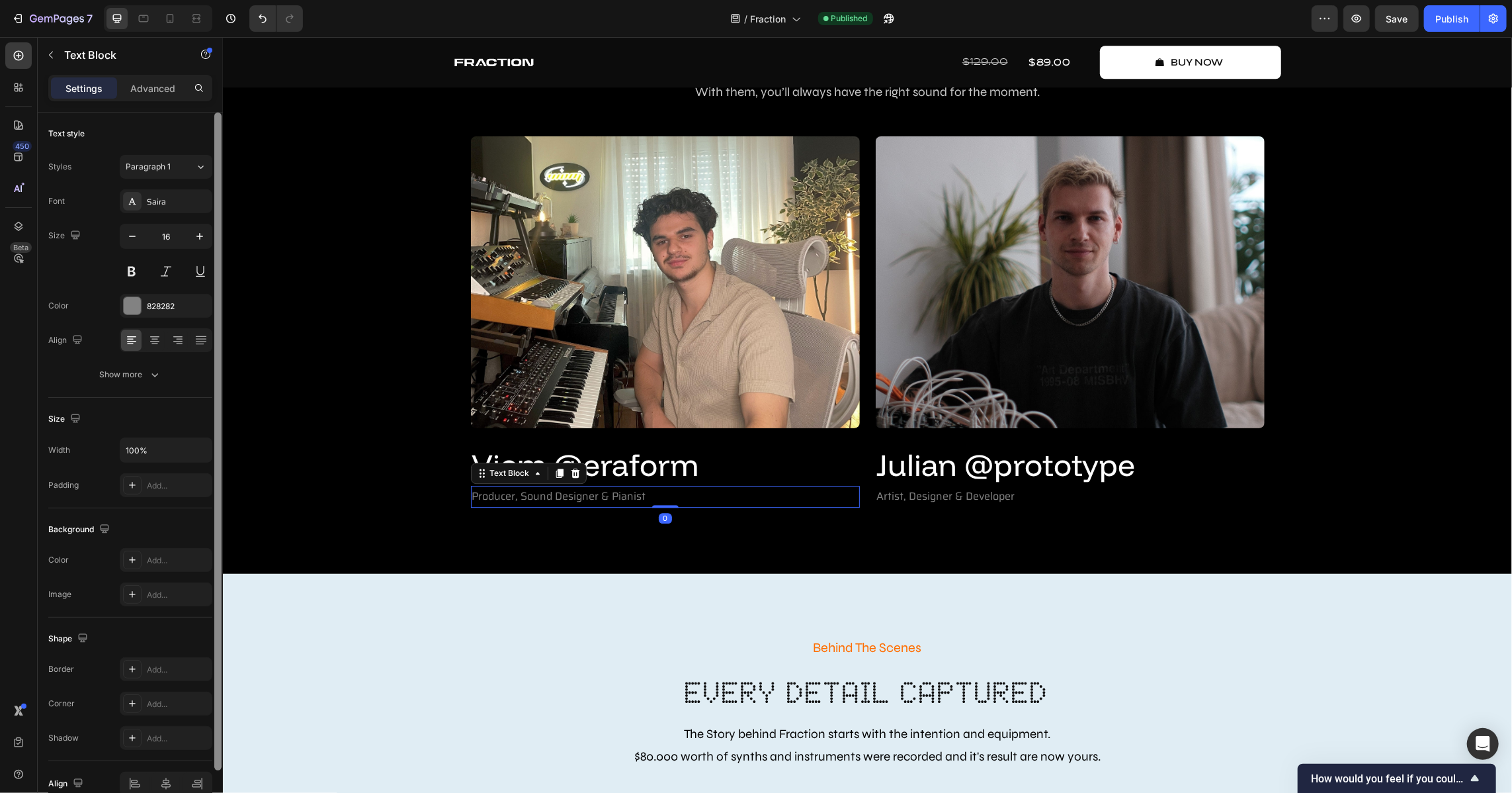
drag, startPoint x: 200, startPoint y: 238, endPoint x: 217, endPoint y: 243, distance: 17.7
click at [200, 238] on icon "button" at bounding box center [200, 236] width 6 height 6
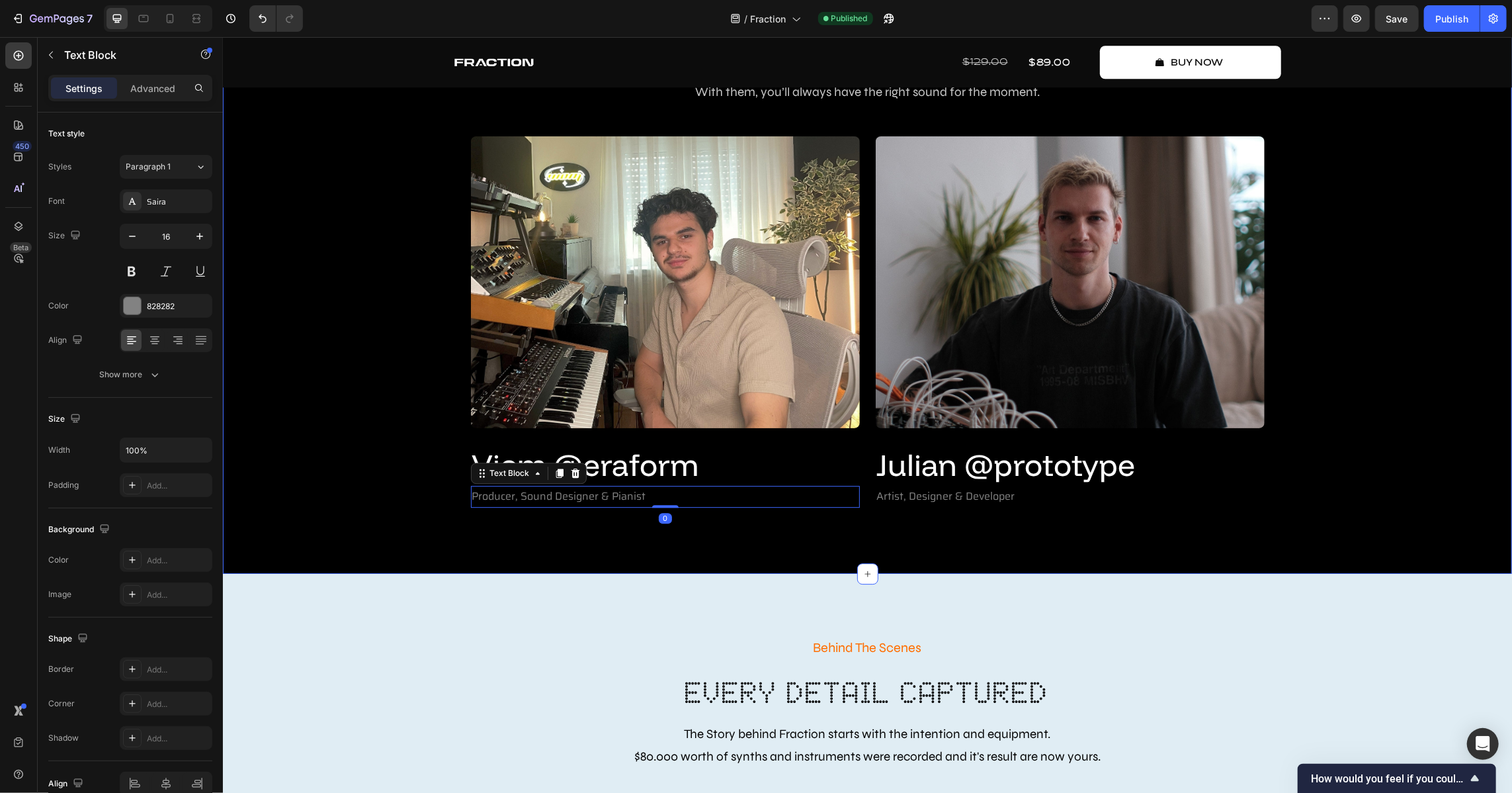
type input "17"
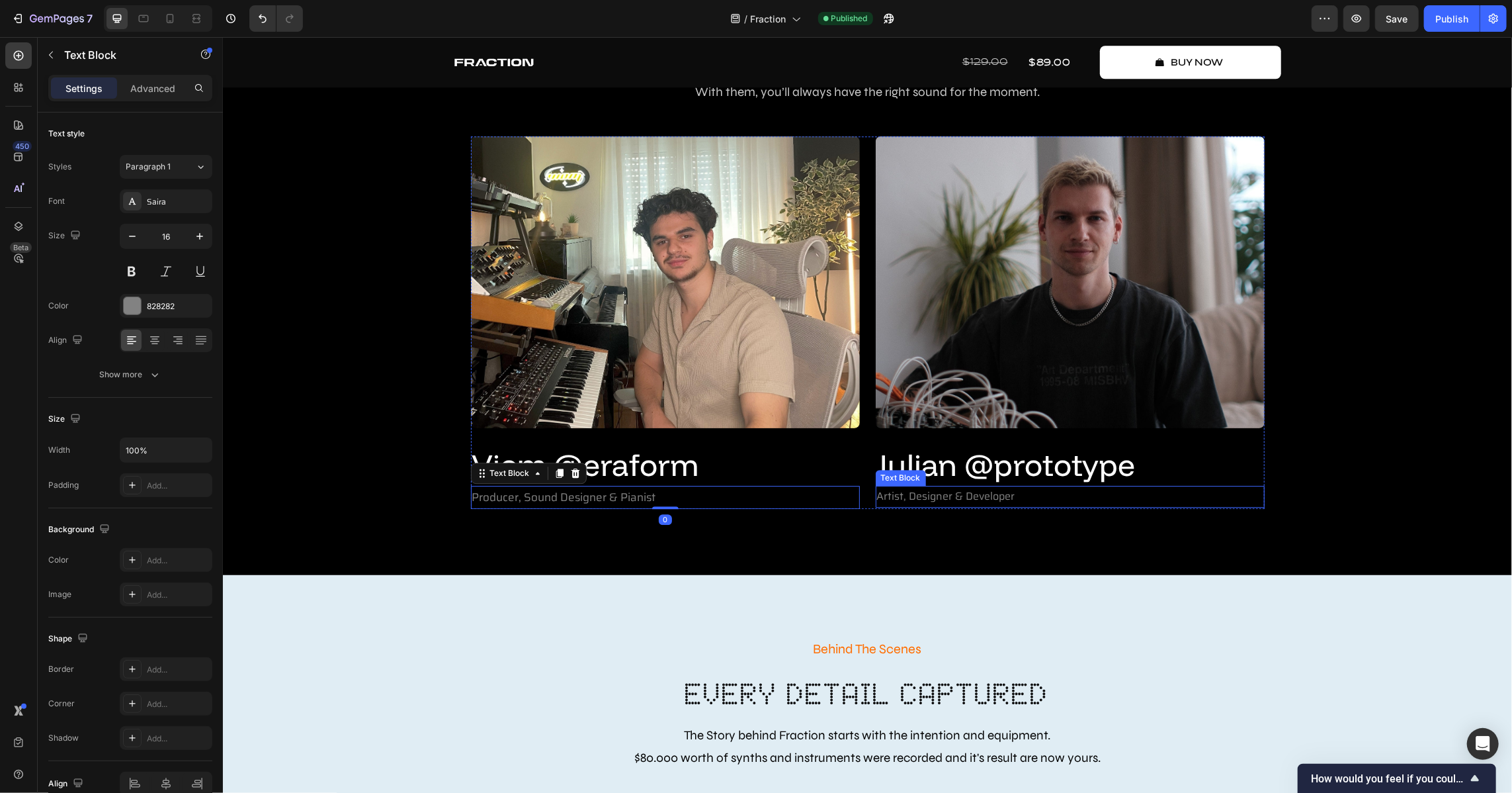
click at [932, 494] on p "Artist, Designer & Developer" at bounding box center [1070, 496] width 386 height 19
click at [360, 403] on div "Create Music Like Never Before Text Block Meet The Creators Heading Fraction wa…" at bounding box center [866, 238] width 1270 height 538
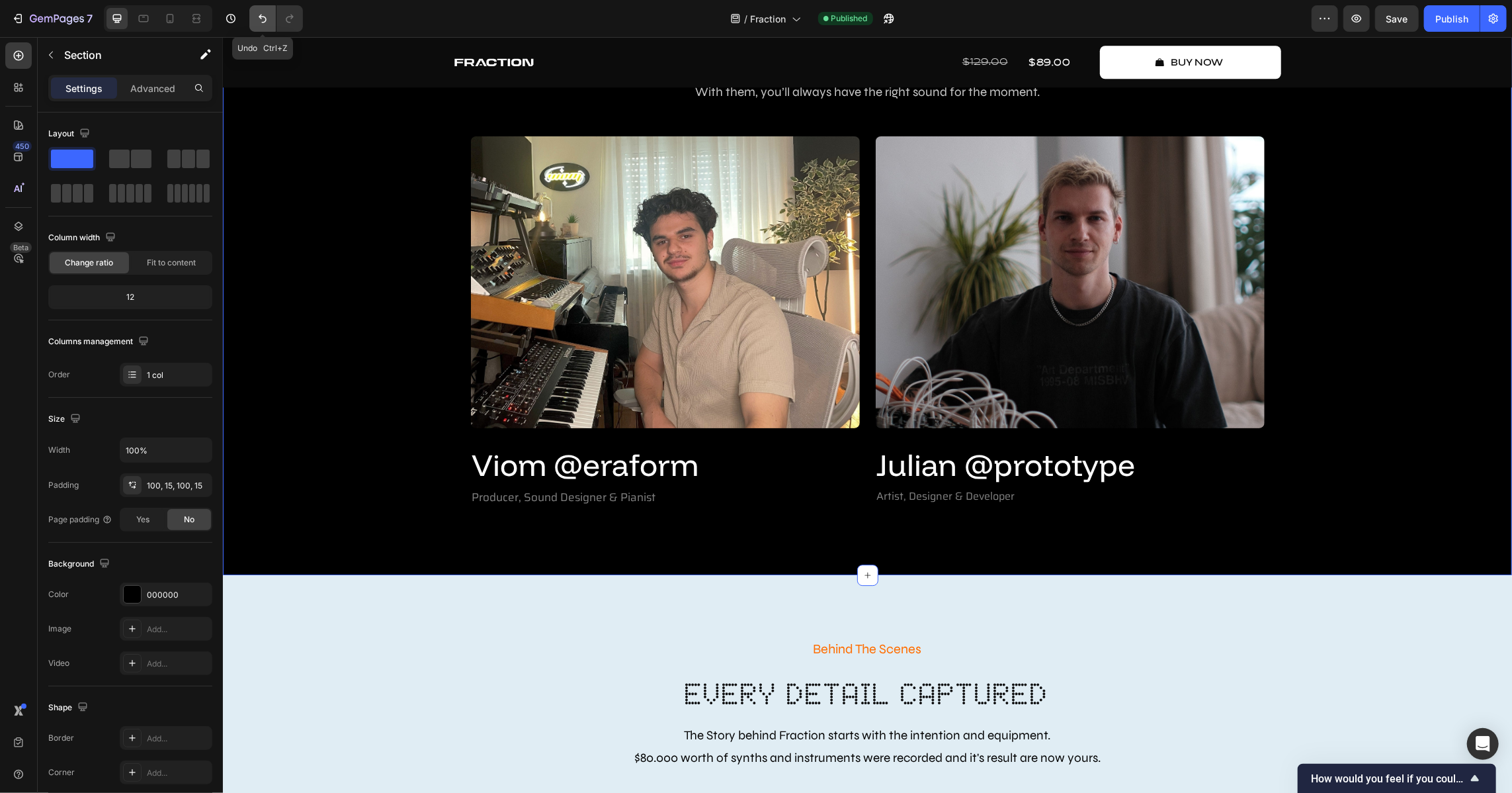
click at [261, 6] on button "Undo/Redo" at bounding box center [263, 19] width 27 height 27
click at [516, 496] on p "Producer, Sound Designer & Pianist" at bounding box center [665, 496] width 386 height 20
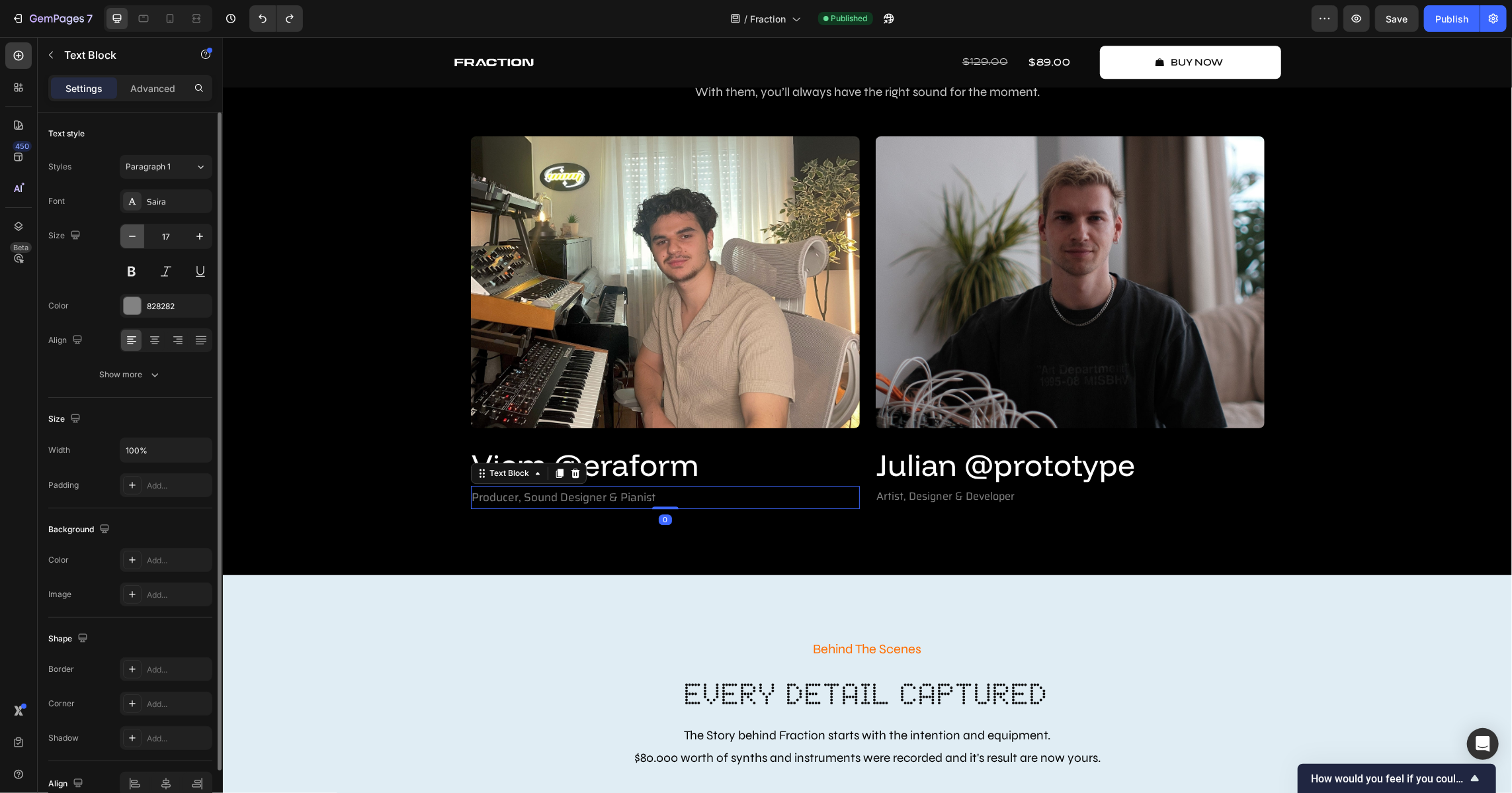
click at [129, 230] on icon "button" at bounding box center [133, 236] width 13 height 13
type input "16"
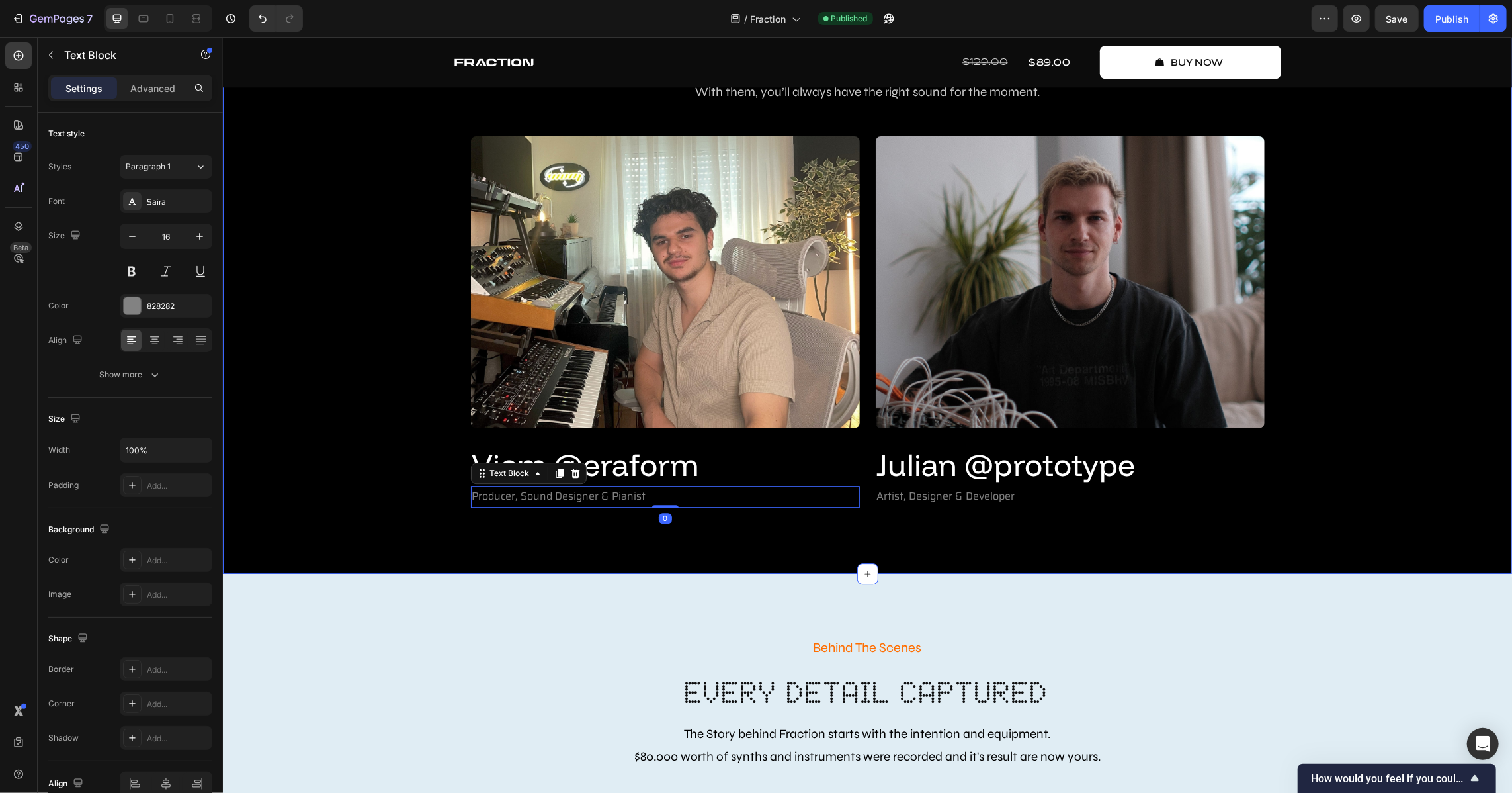
click at [359, 390] on div "Create Music Like Never Before Text Block Meet The Creators Heading Fraction wa…" at bounding box center [866, 238] width 1270 height 538
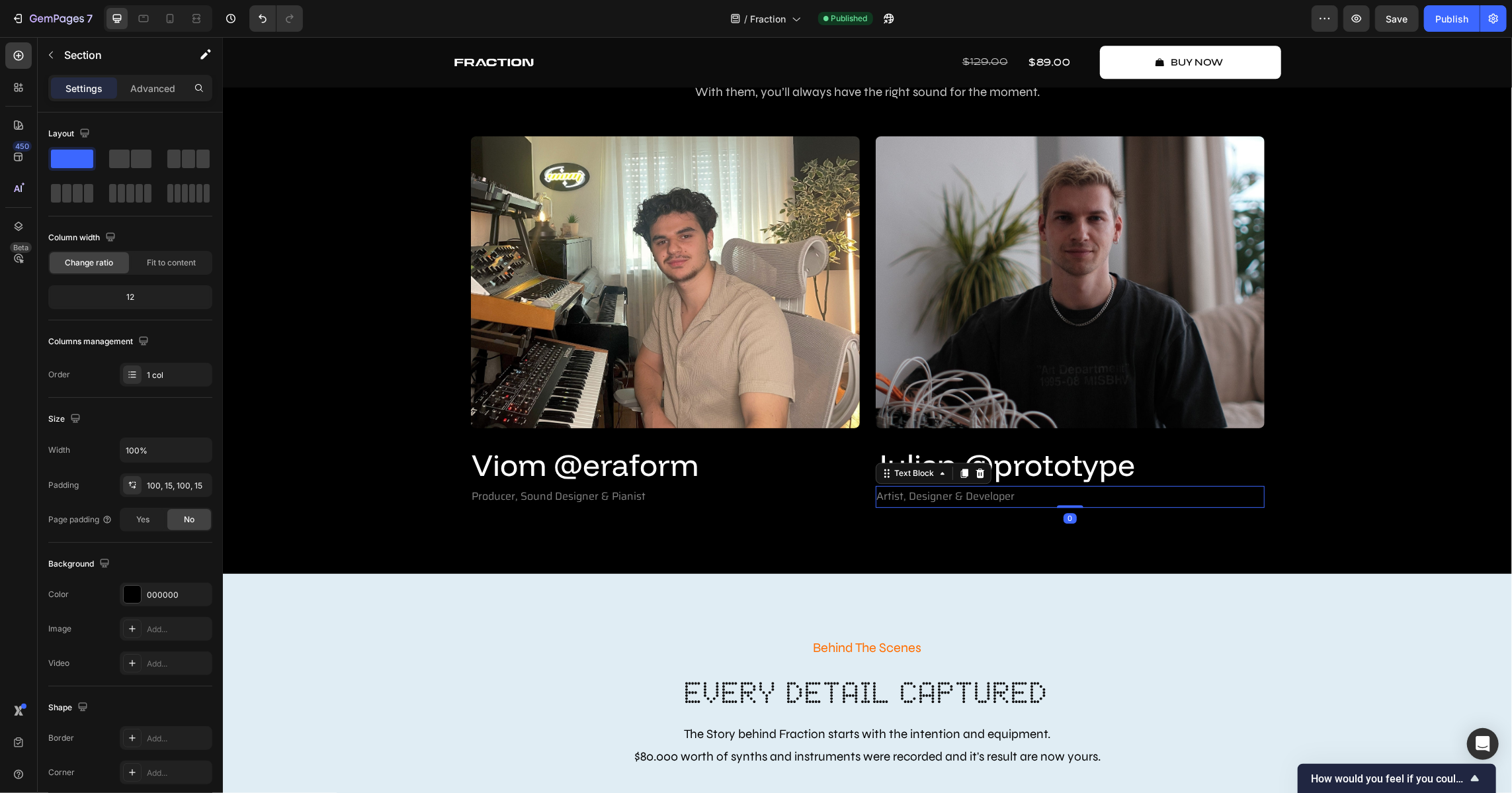
click at [902, 496] on p "Artist, Designer & Developer" at bounding box center [1070, 496] width 386 height 19
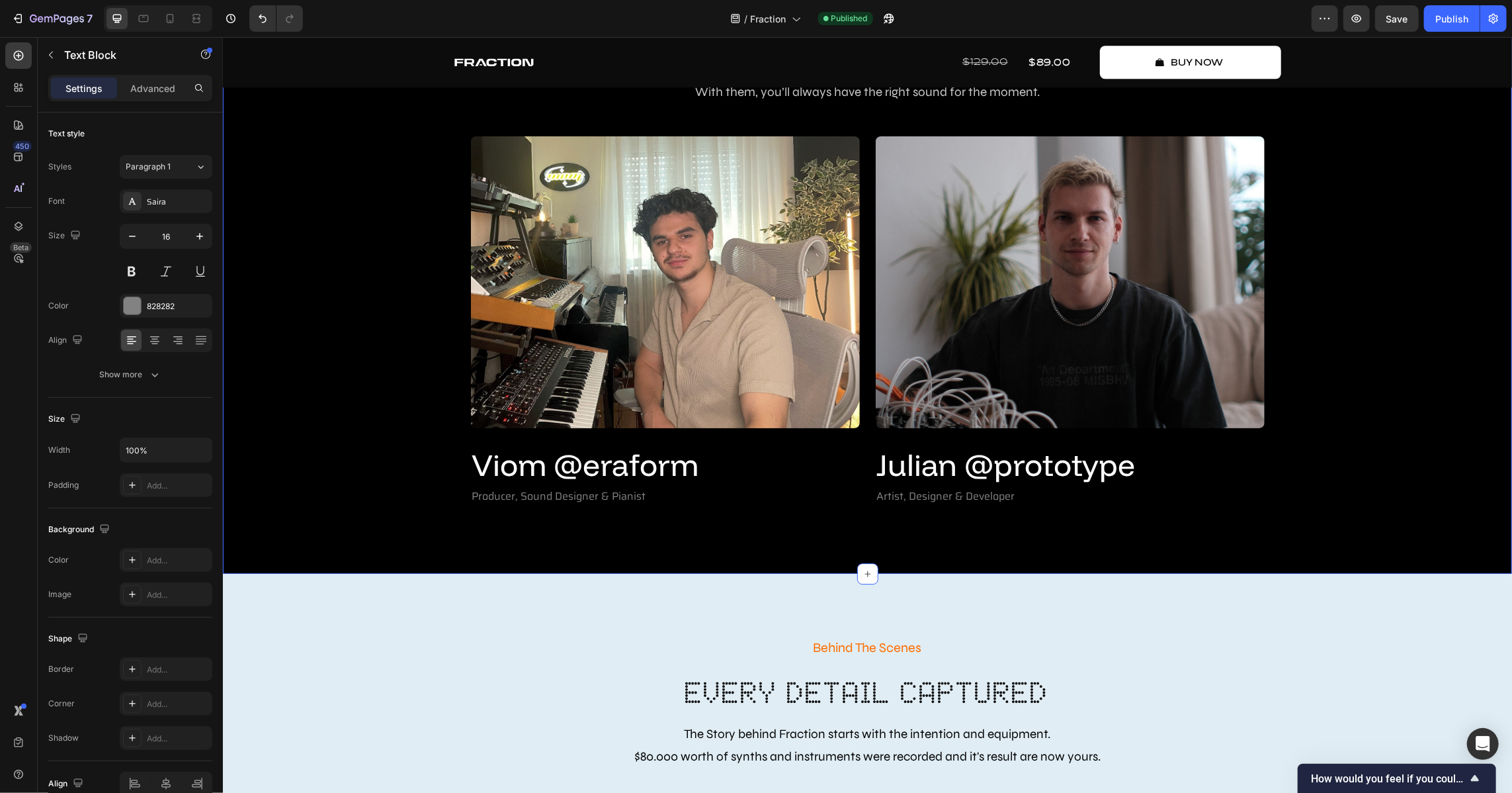
click at [998, 472] on div "Create Music Like Never Before Text Block Meet The Creators Heading Fraction wa…" at bounding box center [866, 238] width 1270 height 538
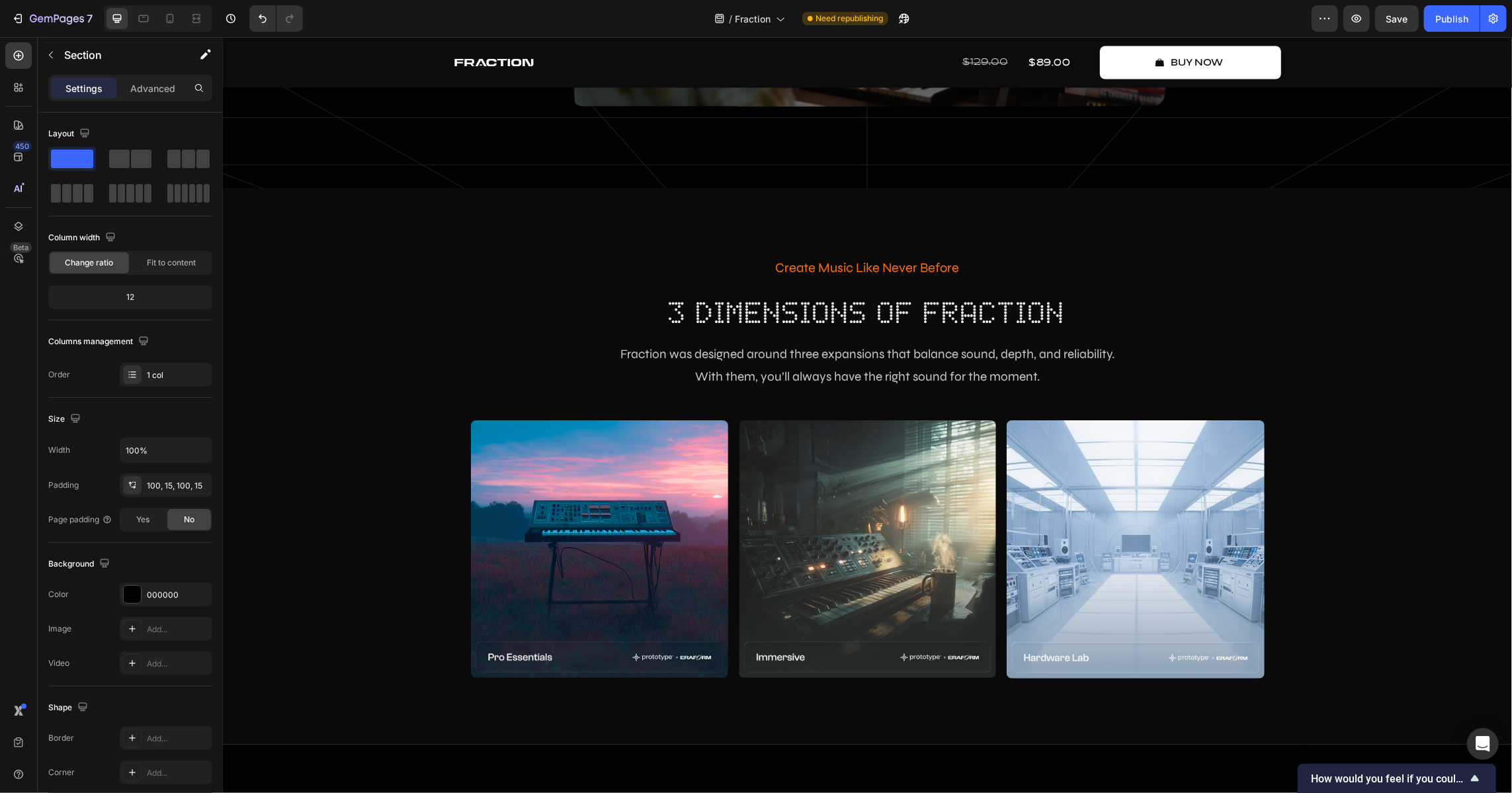
scroll to position [2165, 0]
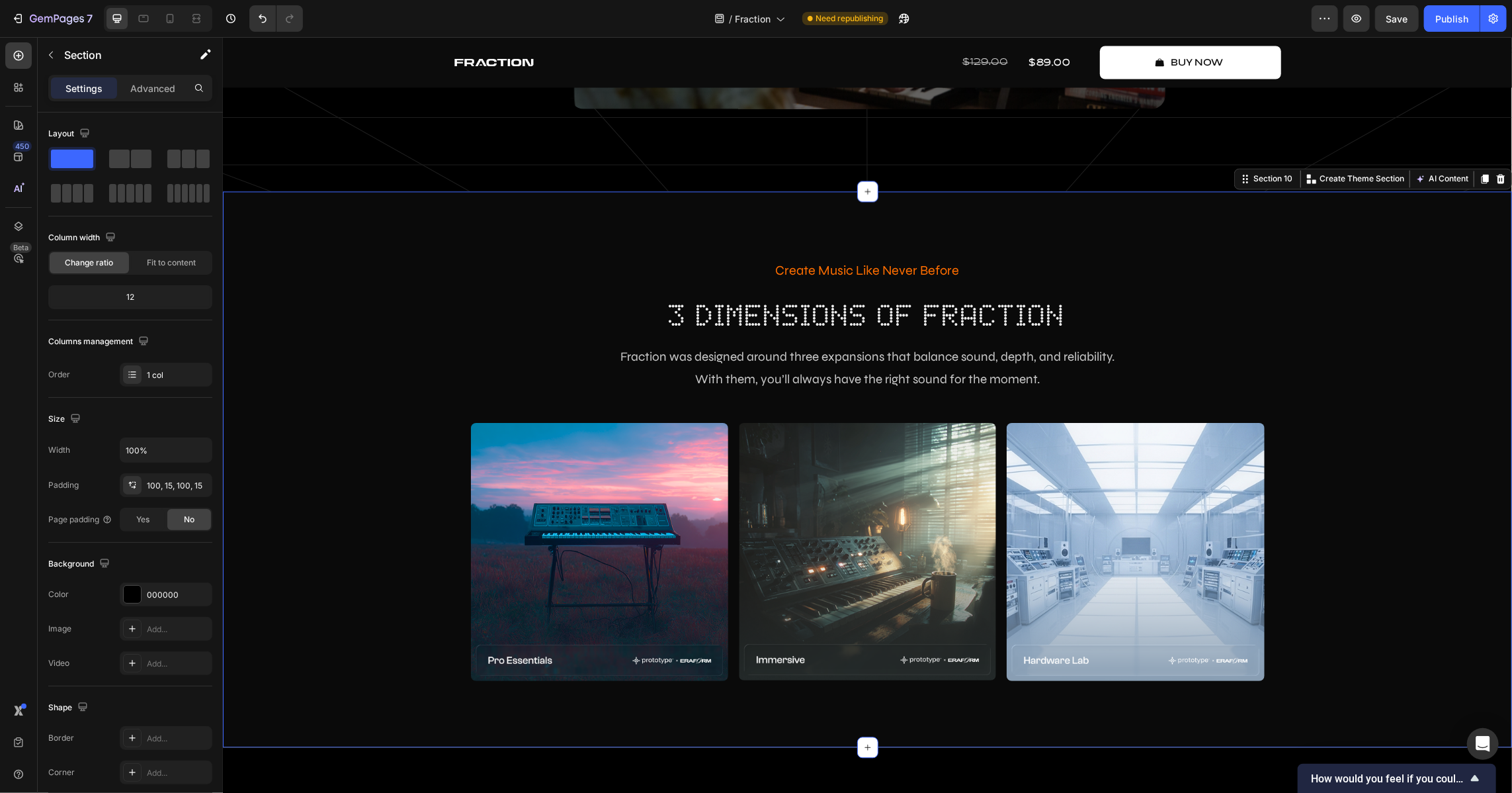
click at [337, 359] on div "Create Music Like Never Before Text Block 3 dimensions of fraction Heading Frac…" at bounding box center [866, 469] width 1270 height 424
click at [145, 88] on p "Advanced" at bounding box center [153, 88] width 45 height 14
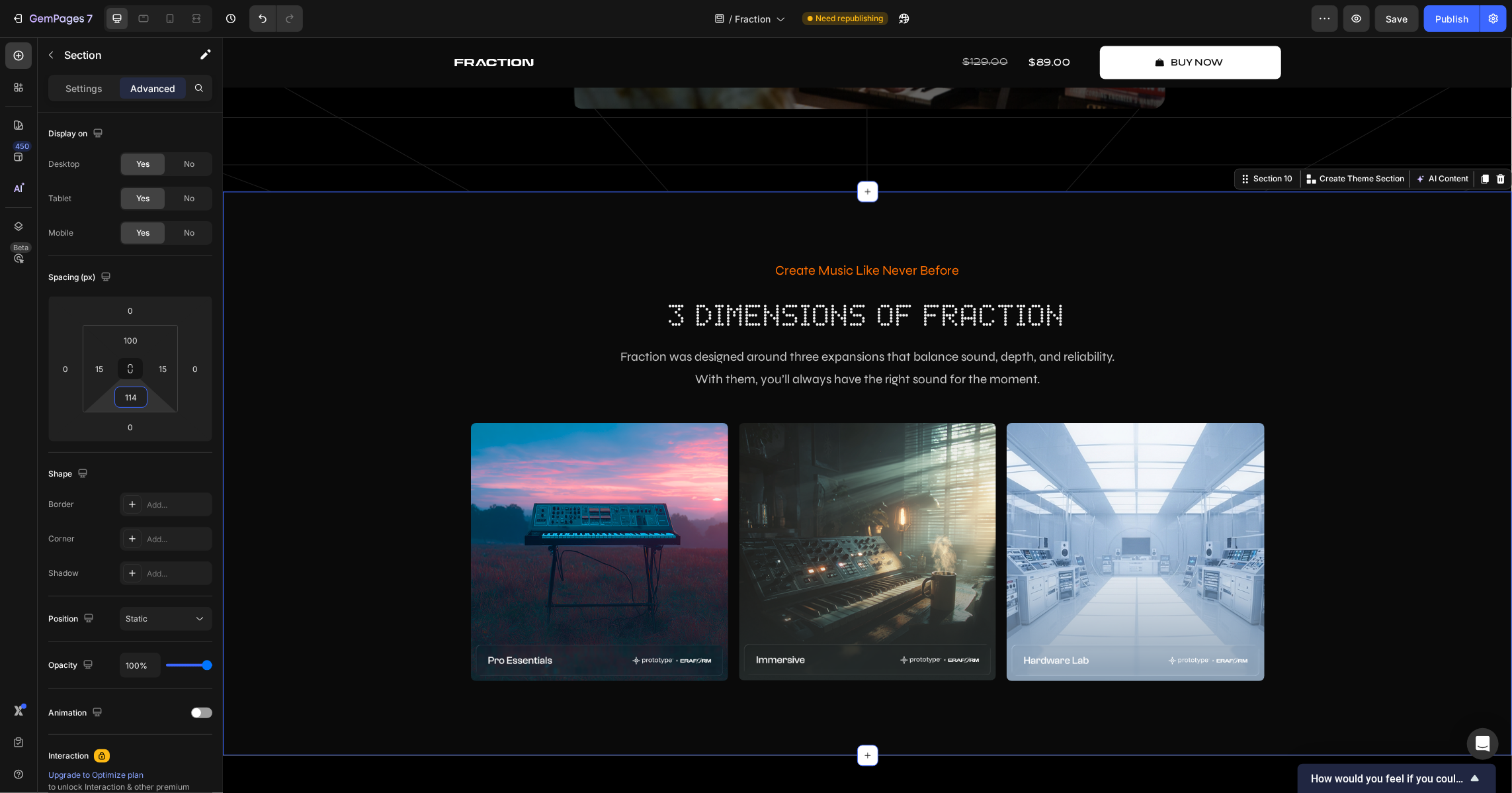
type input "116"
click at [160, 0] on html "7 Version history / Fraction Need republishing Preview Save Publish 450 Beta Se…" at bounding box center [756, 0] width 1512 height 0
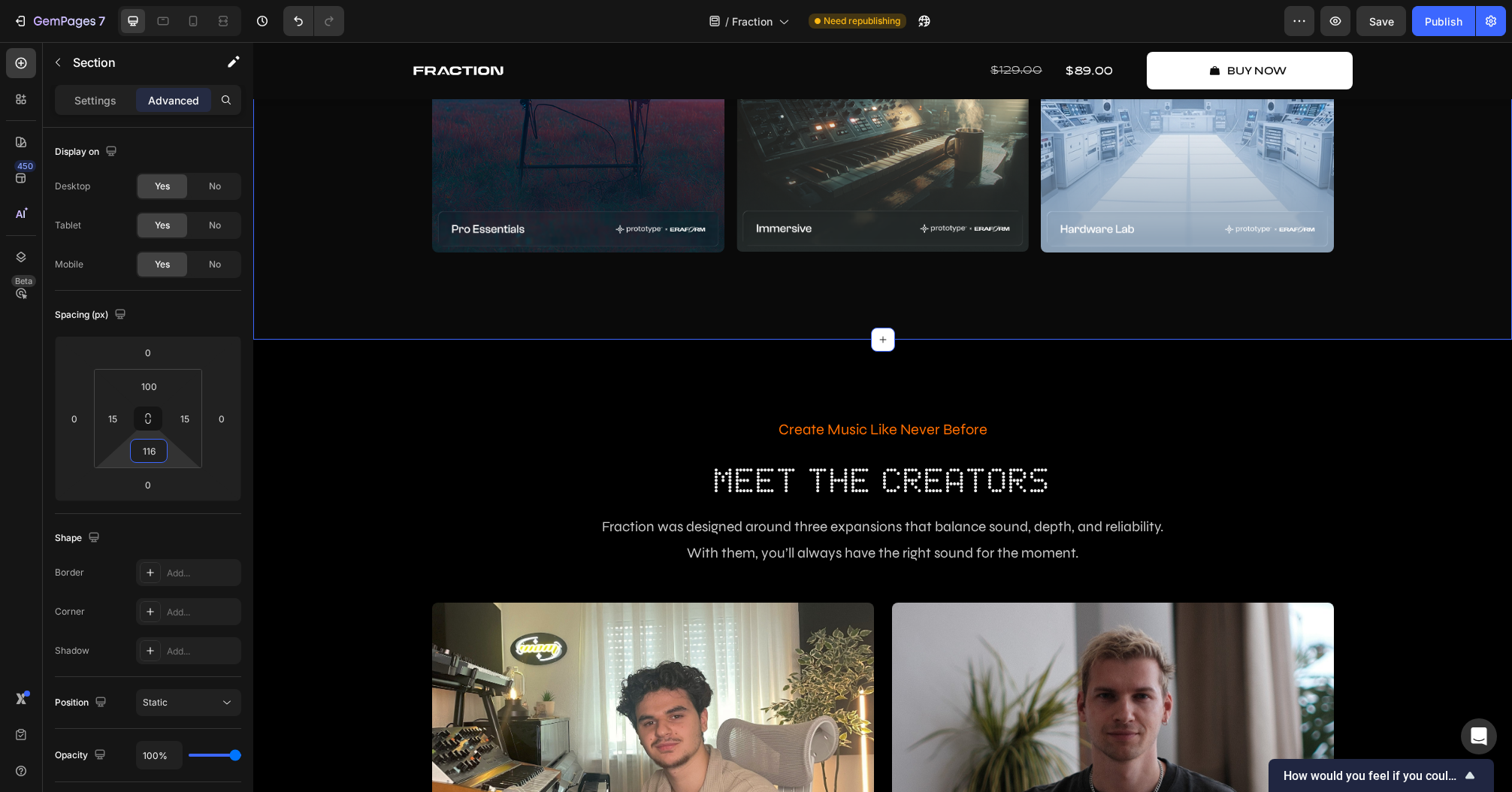
scroll to position [3016, 0]
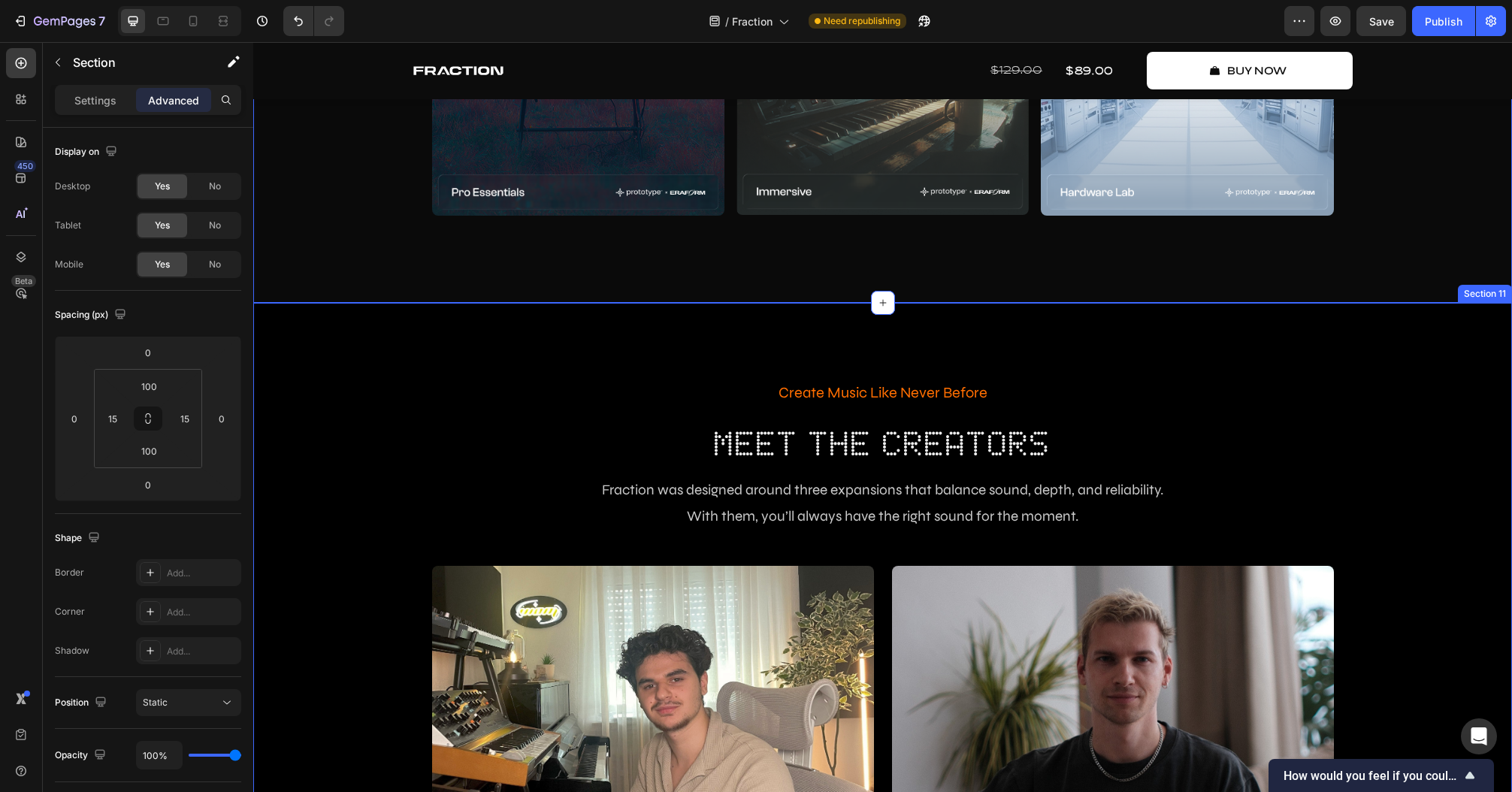
click at [363, 351] on div "Create Music Like Never Before Text Block Meet The Creators Heading Fraction wa…" at bounding box center [882, 683] width 1259 height 760
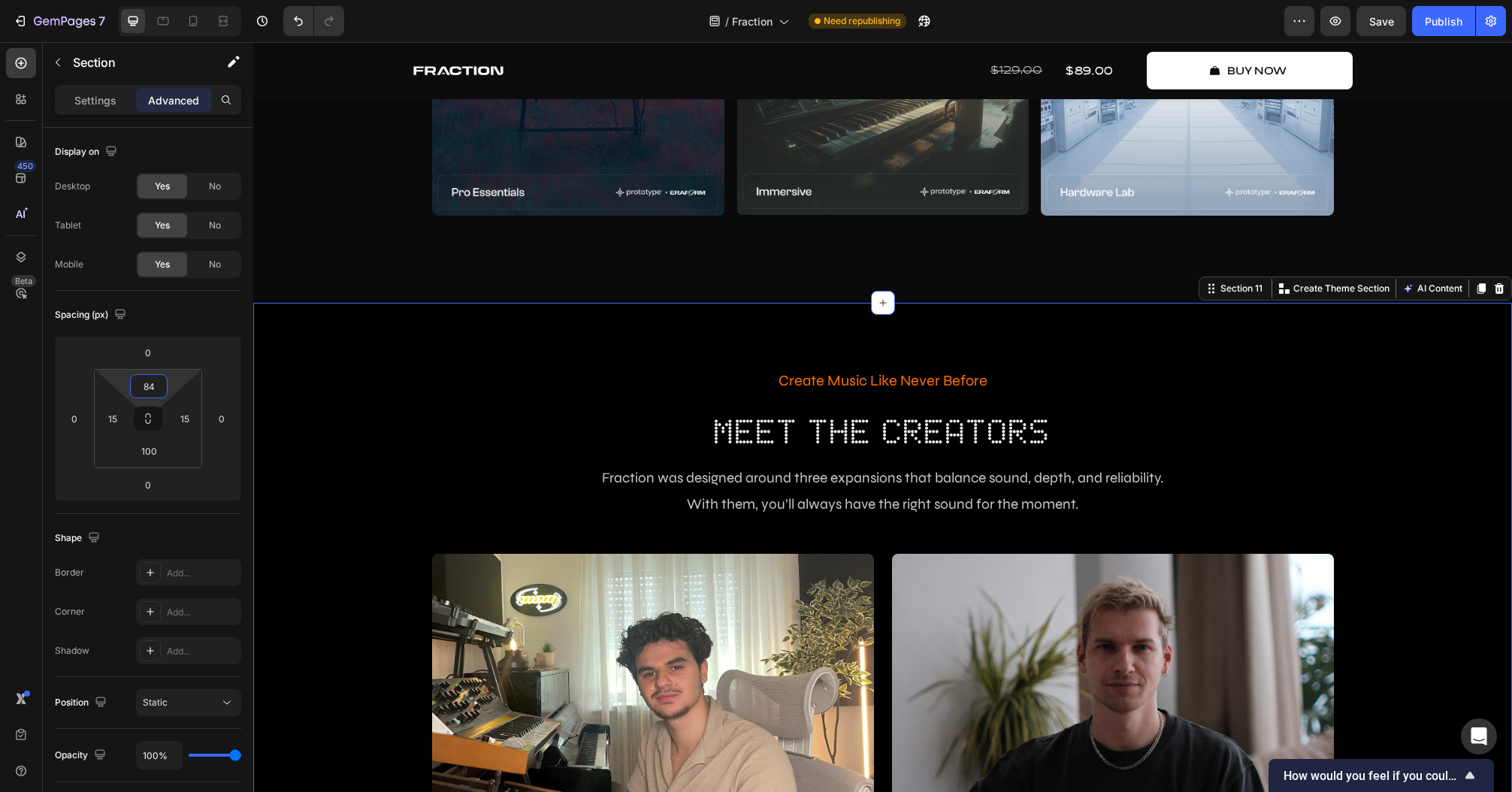
type input "82"
click at [185, 0] on html "7 Version history / Fraction Need republishing Preview Save Publish 450 Beta Se…" at bounding box center [756, 0] width 1512 height 0
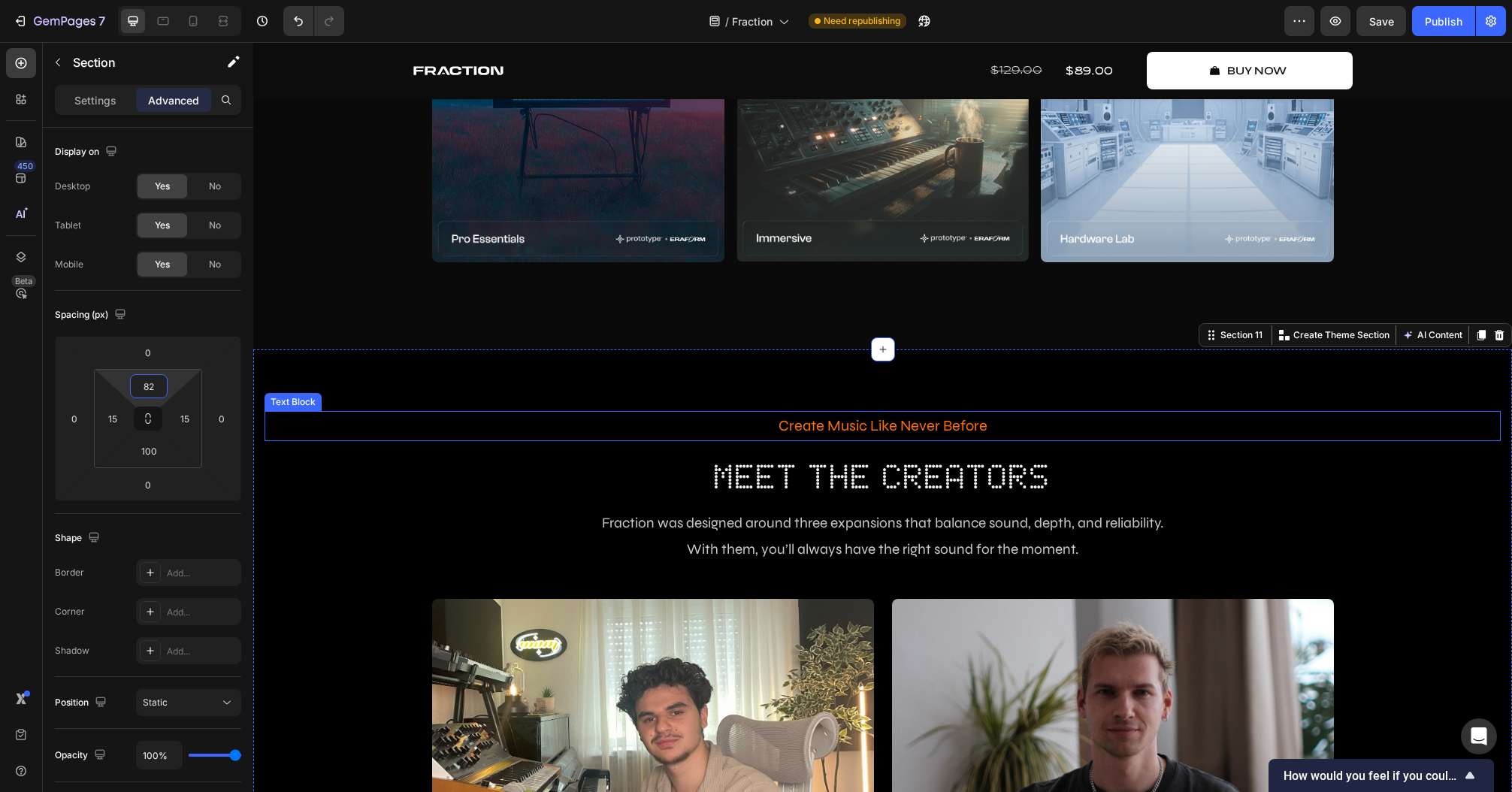
scroll to position [2955, 0]
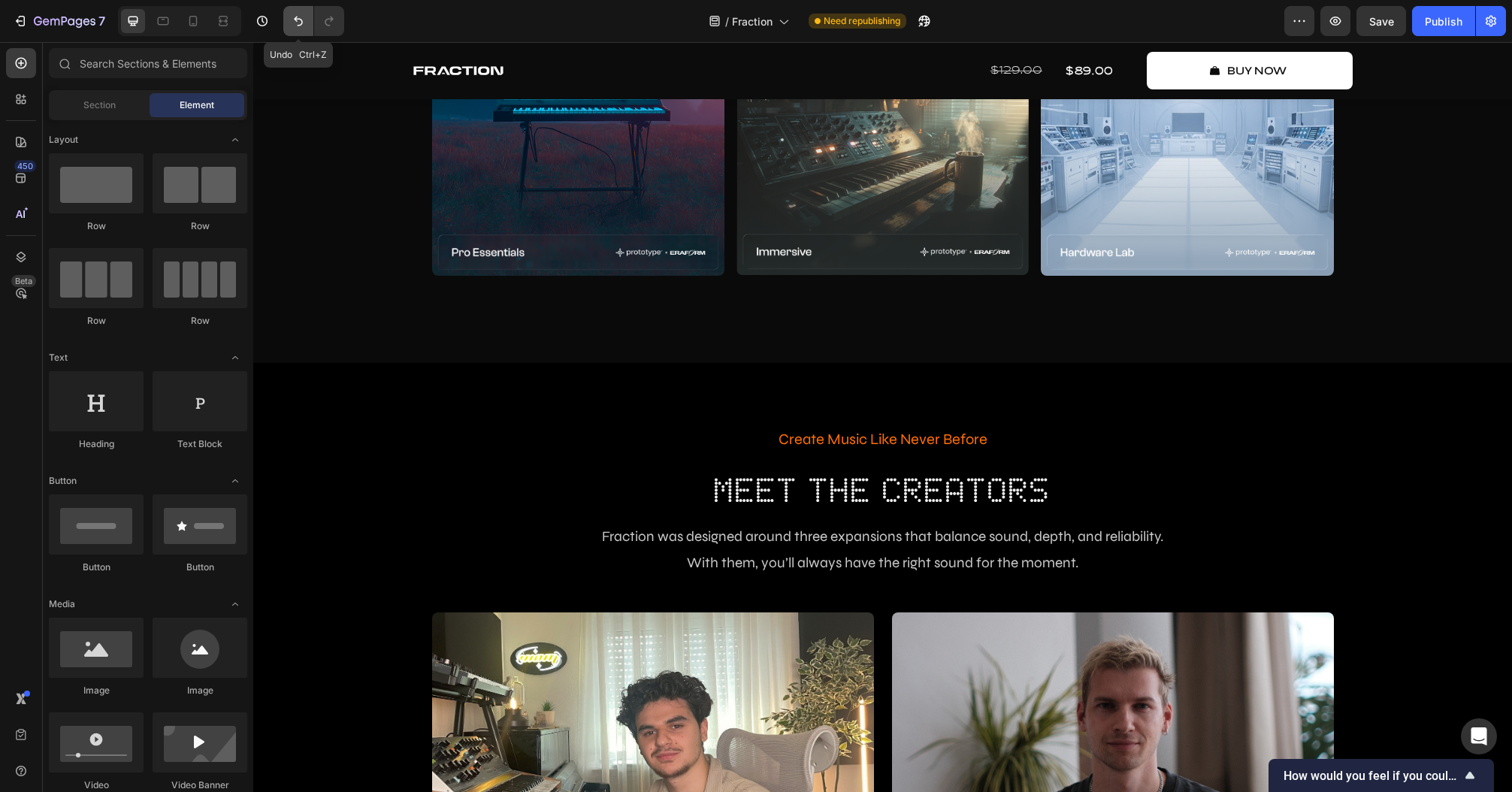
click at [304, 20] on icon "Undo/Redo" at bounding box center [298, 21] width 15 height 15
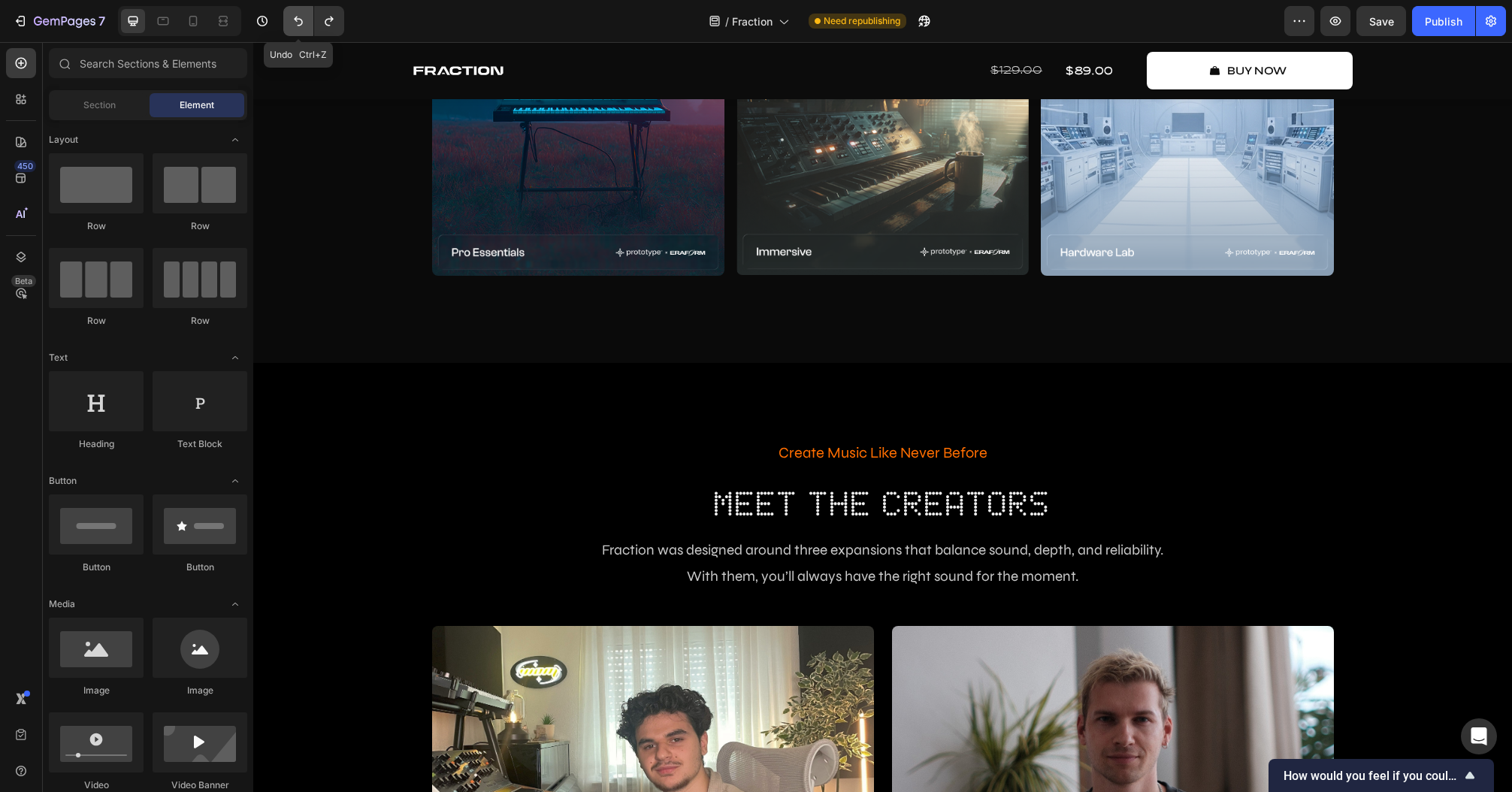
click at [304, 20] on icon "Undo/Redo" at bounding box center [298, 21] width 15 height 15
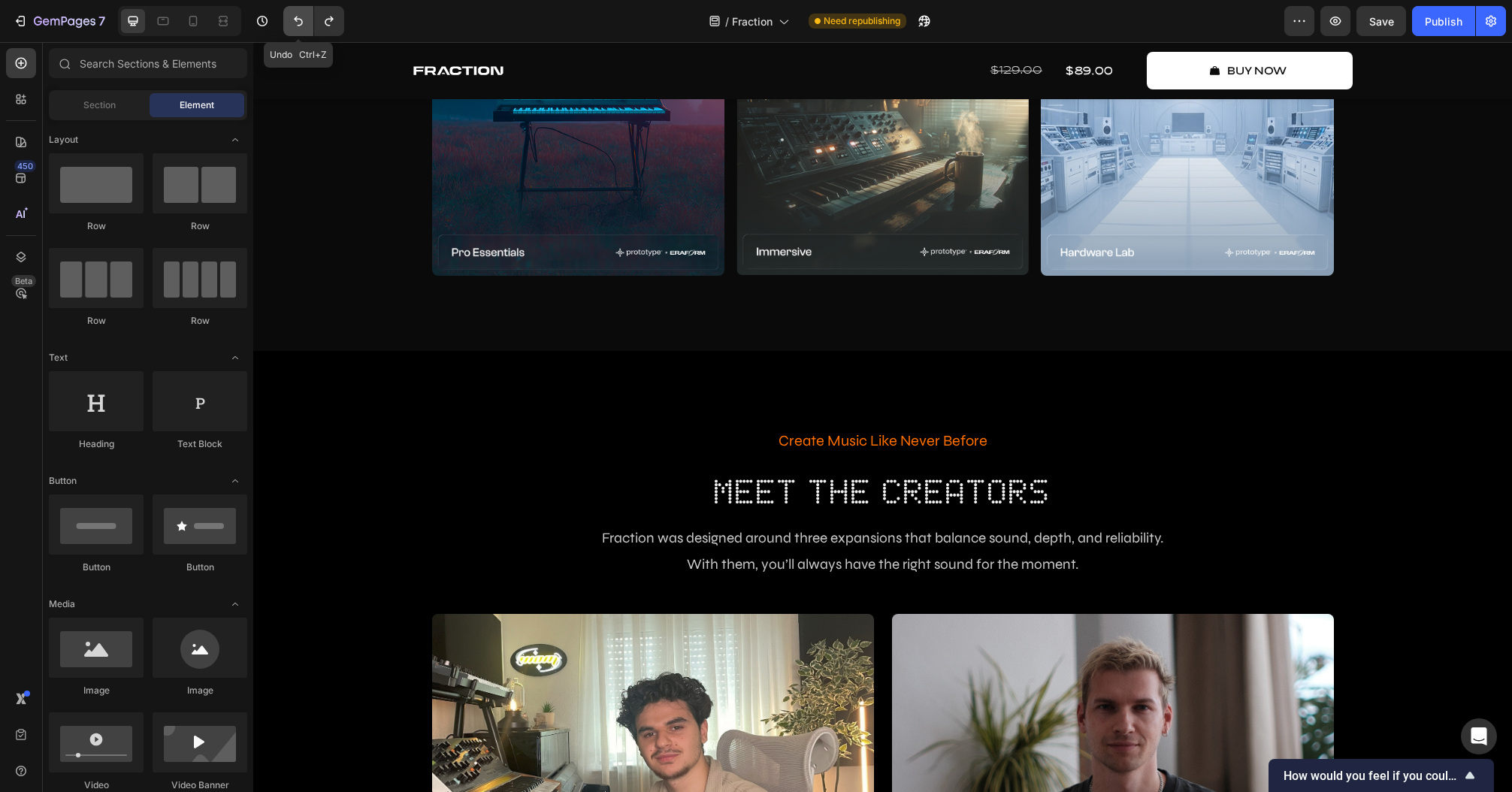
click at [304, 20] on icon "Undo/Redo" at bounding box center [298, 21] width 15 height 15
click at [343, 21] on button "Undo/Redo" at bounding box center [329, 21] width 30 height 30
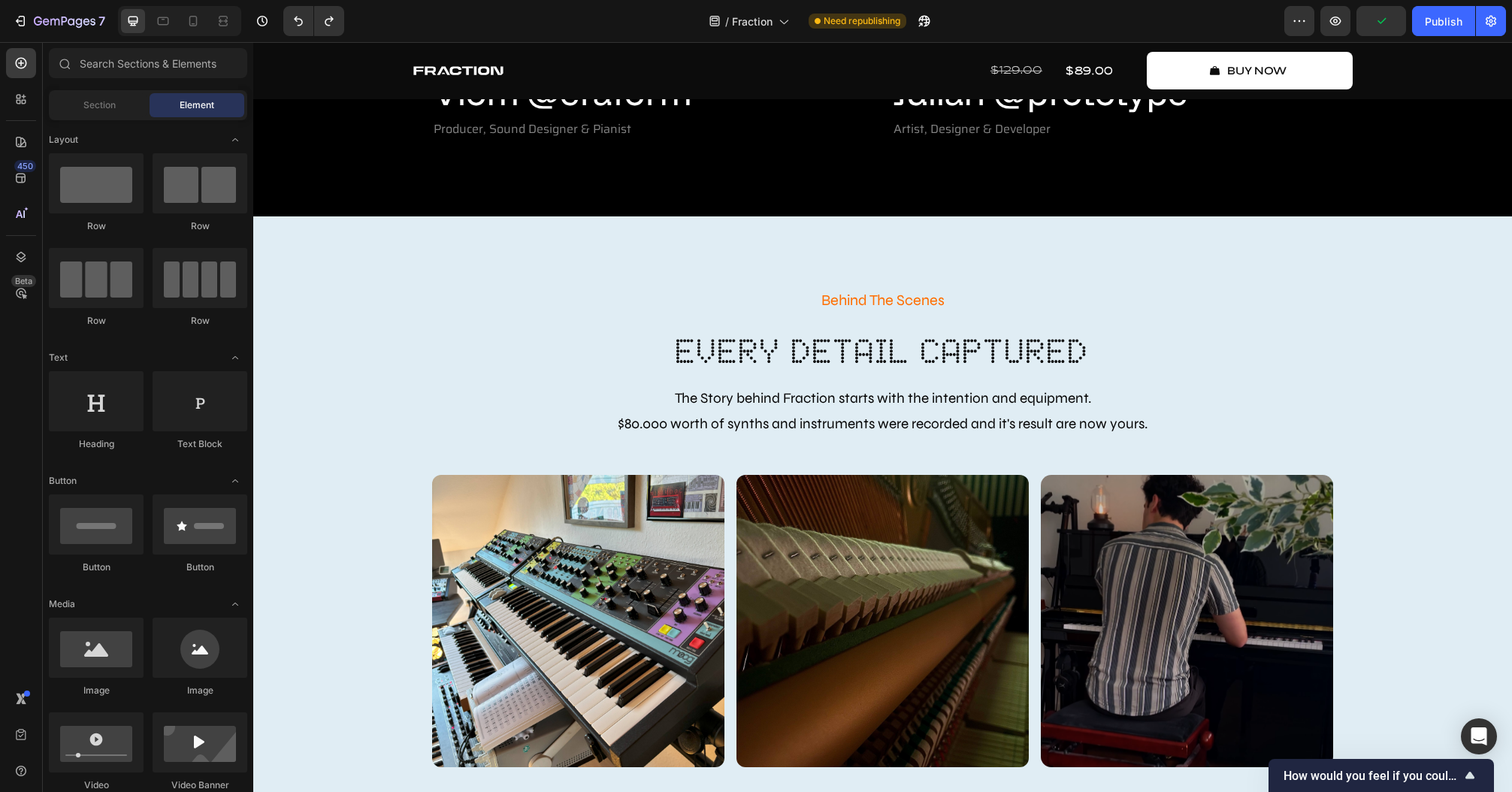
scroll to position [3849, 0]
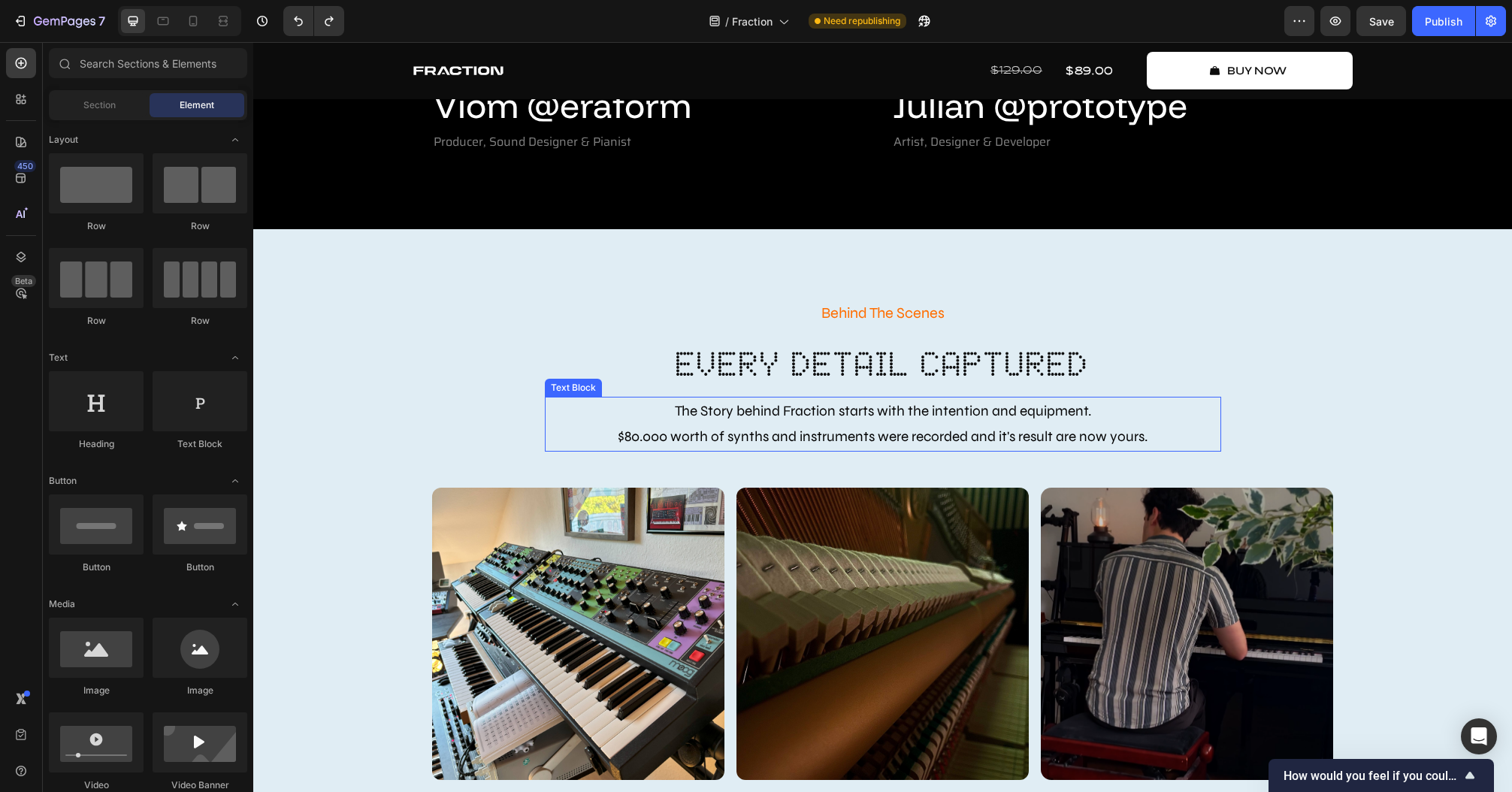
click at [918, 426] on p "The Story behind Fraction starts with the intention and equipment. $80.000 wort…" at bounding box center [882, 424] width 673 height 51
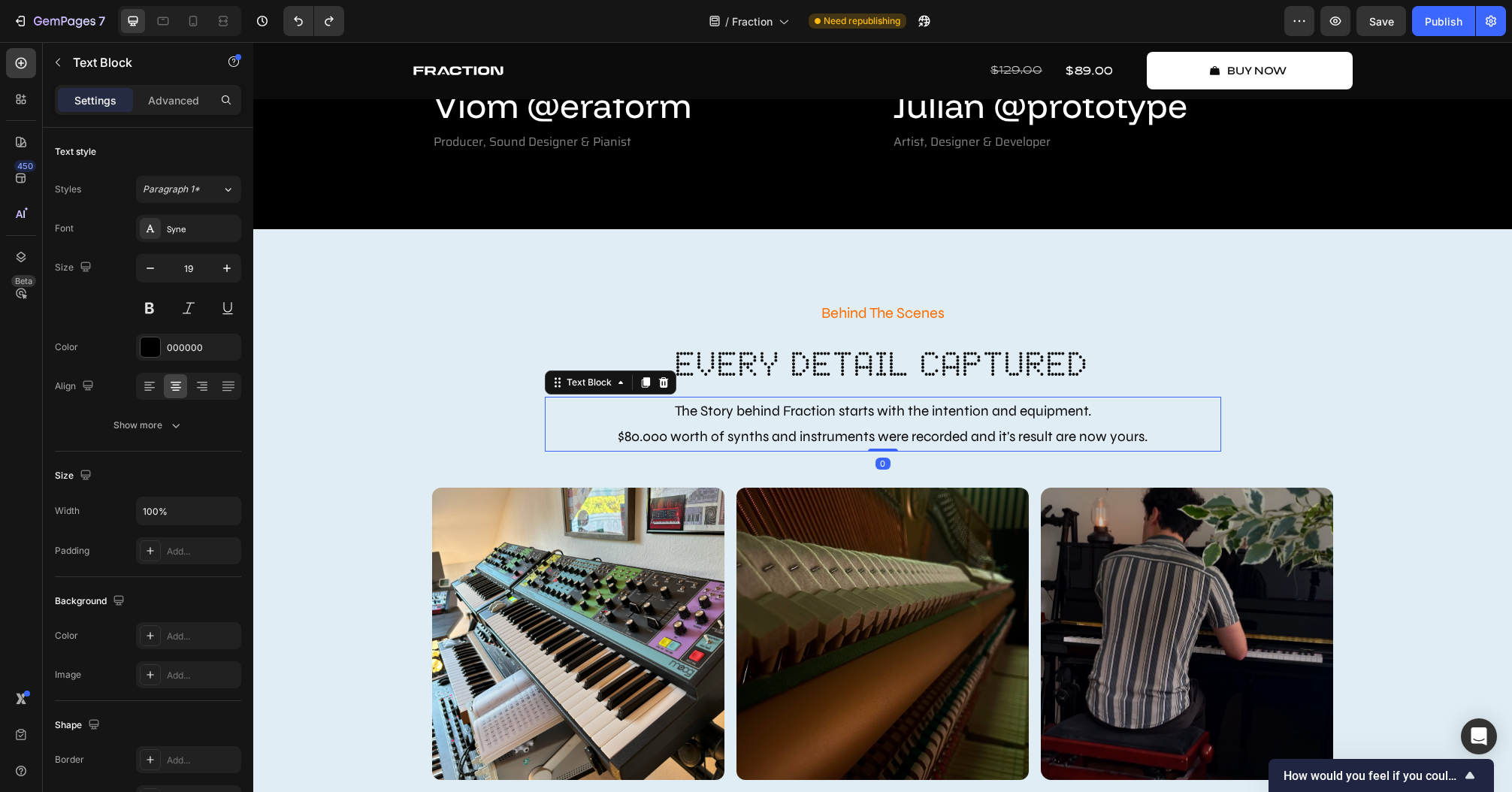
scroll to position [3488, 0]
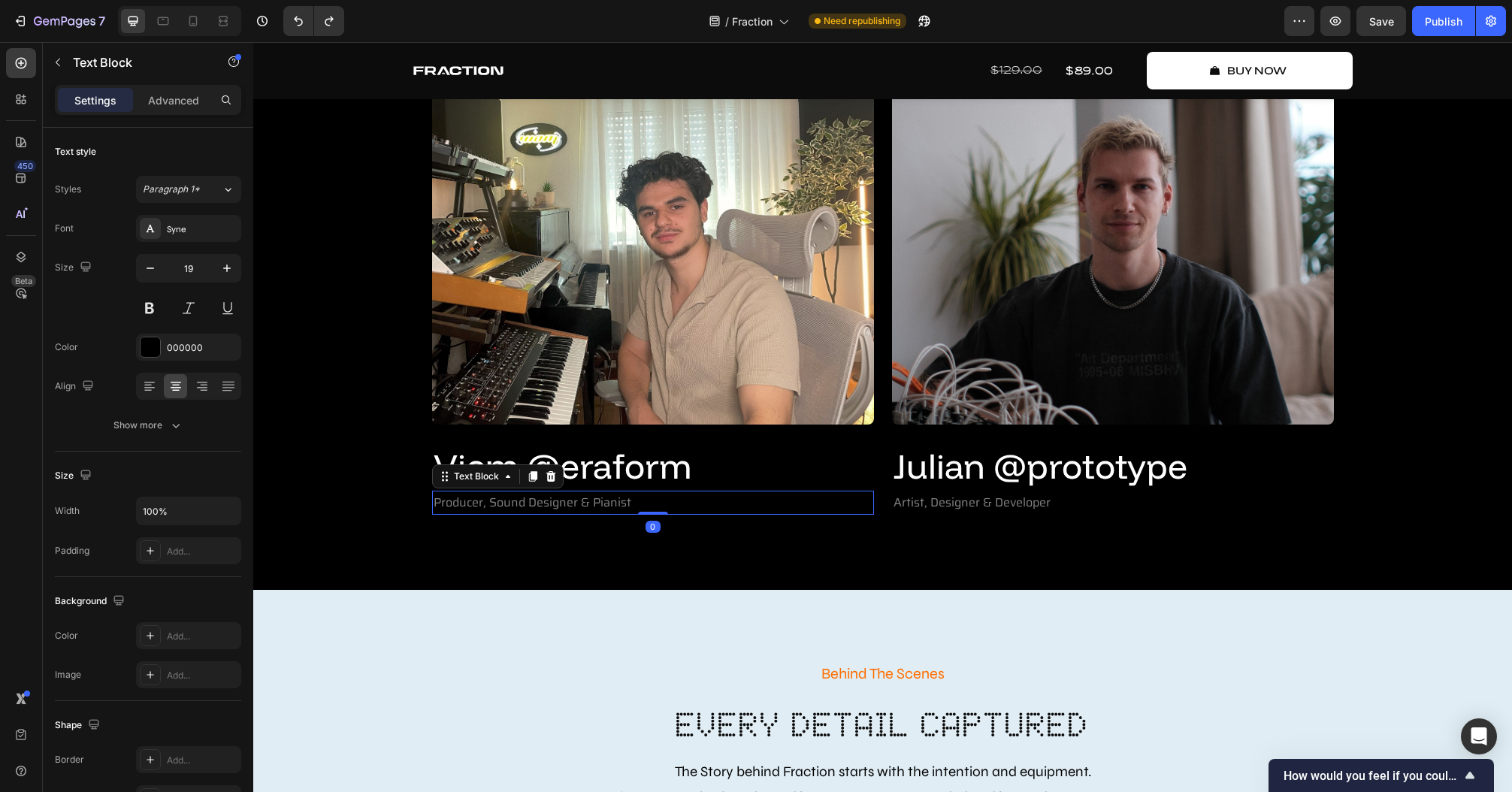
click at [590, 495] on p "Producer, Sound Designer & Pianist" at bounding box center [653, 503] width 439 height 22
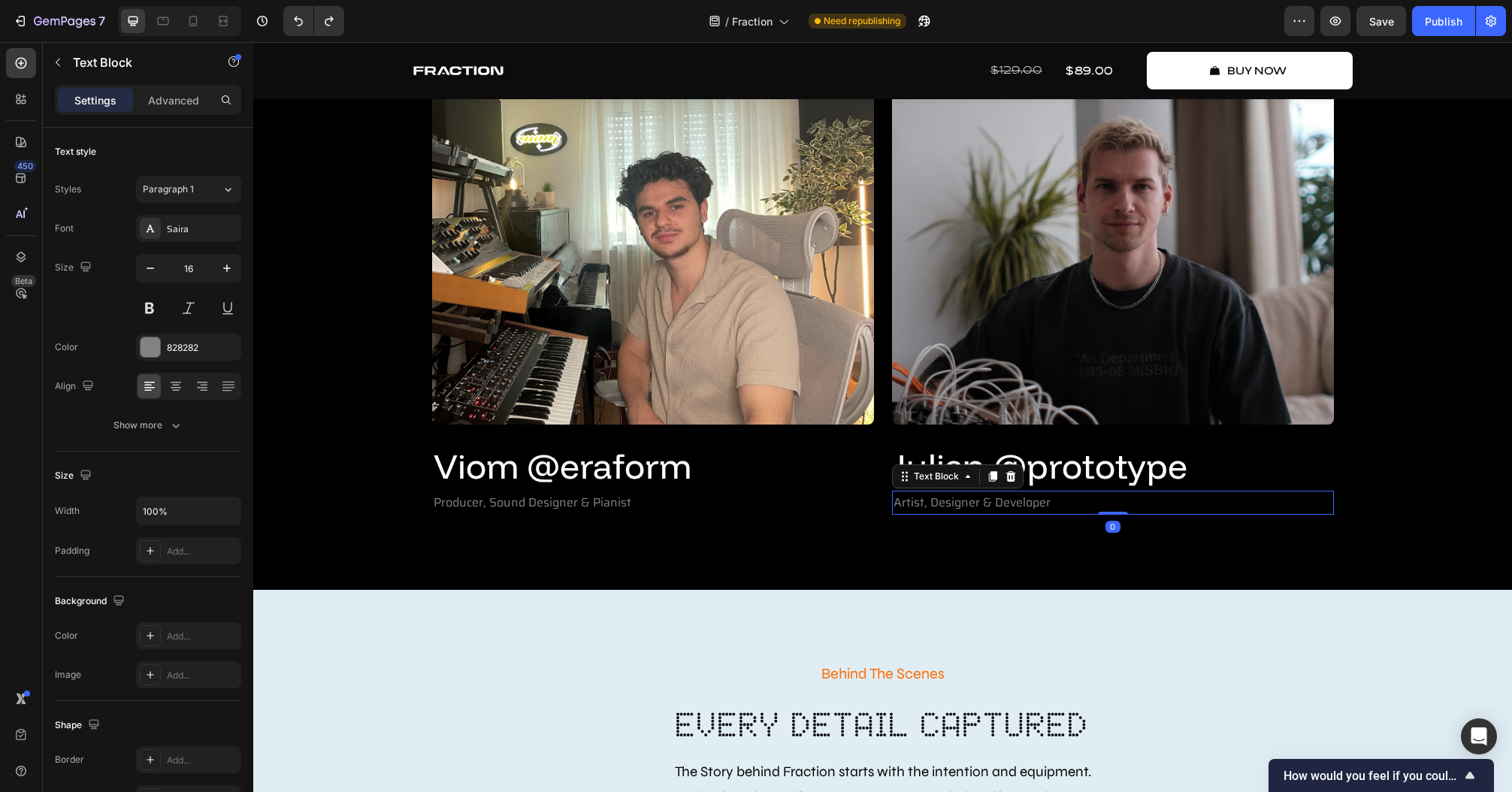
click at [1021, 511] on p "Artist, Designer & Developer" at bounding box center [1113, 503] width 439 height 22
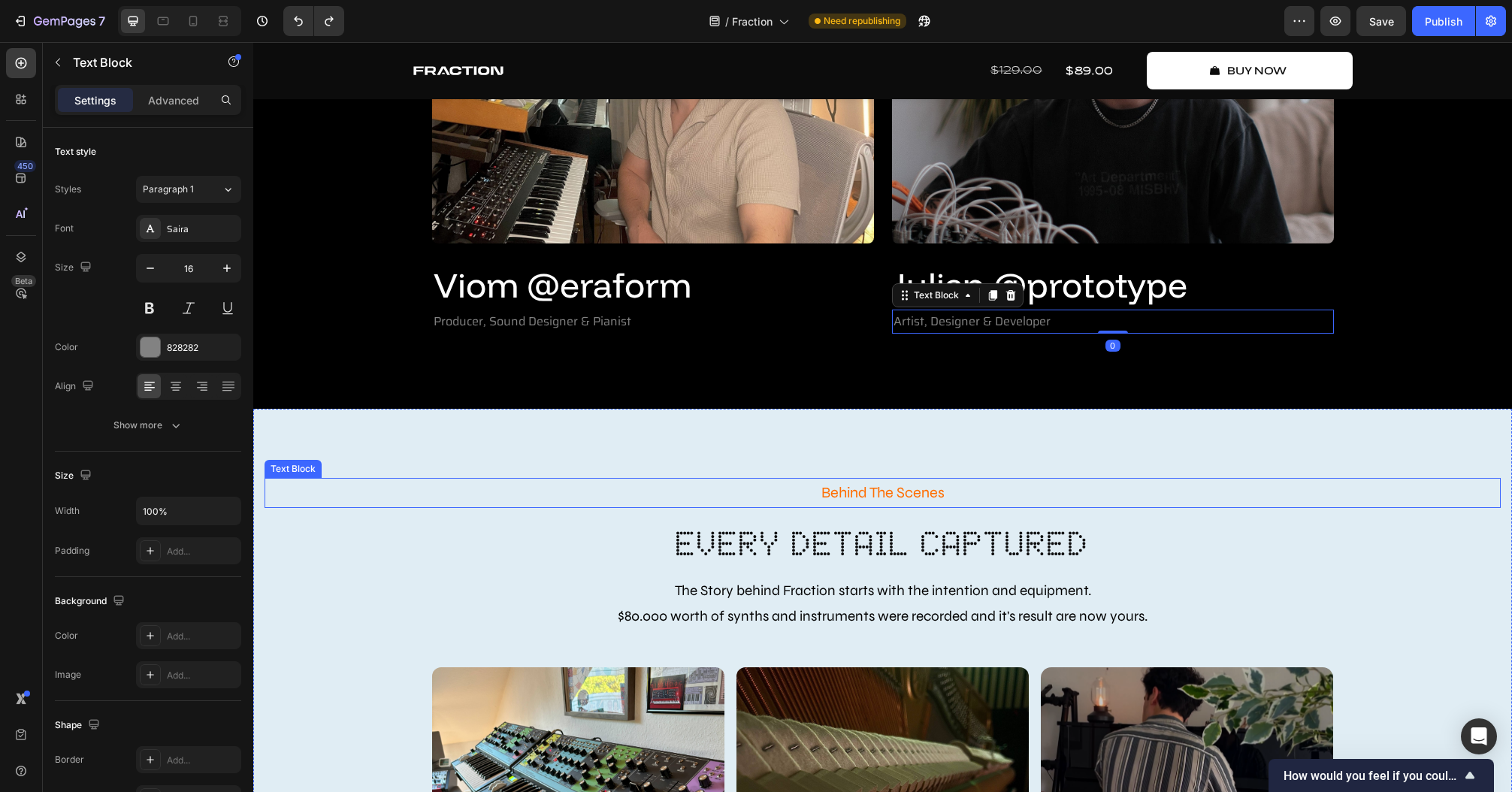
scroll to position [3788, 0]
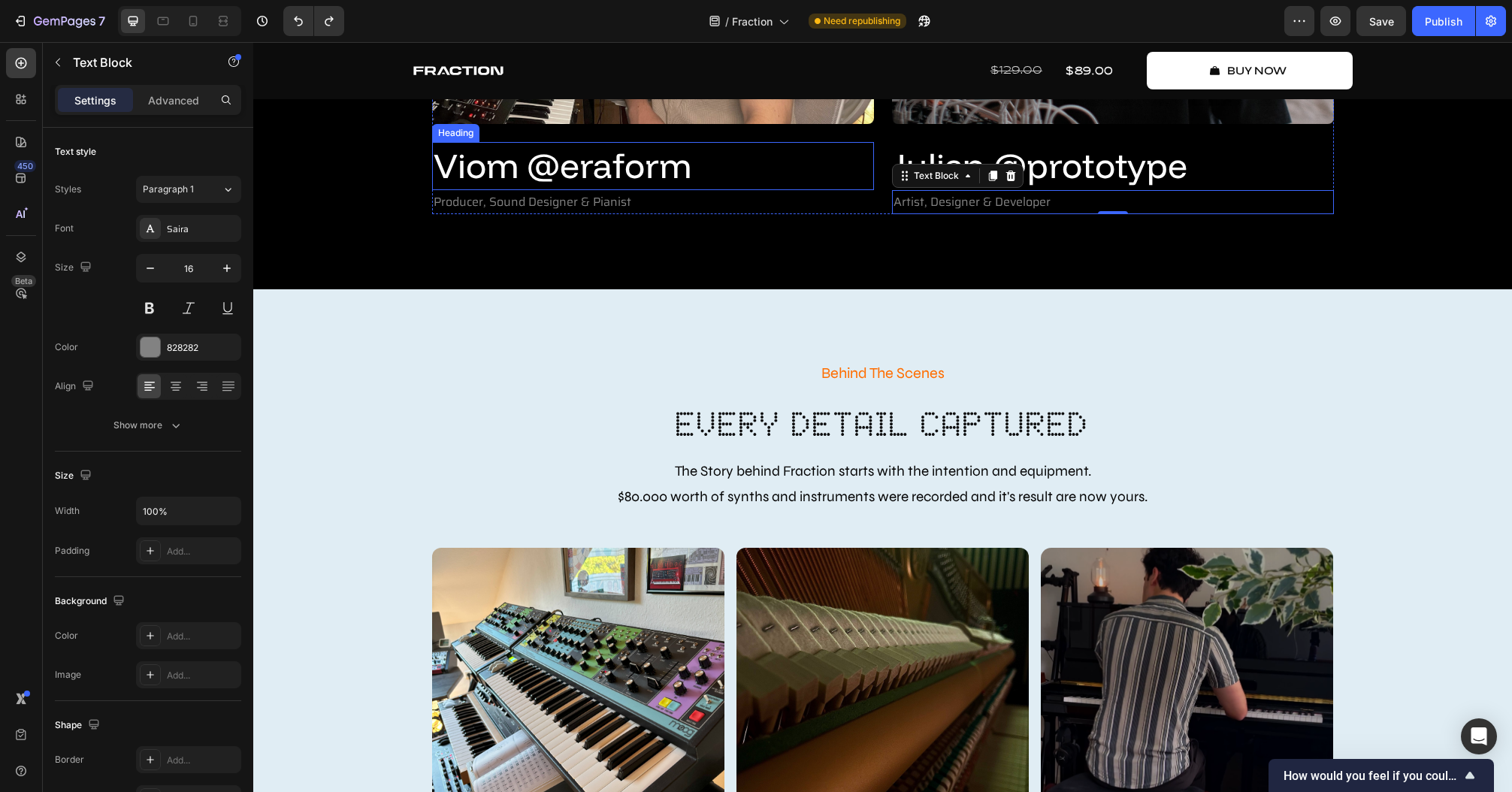
click at [613, 165] on h2 "Viom @eraform" at bounding box center [653, 166] width 442 height 48
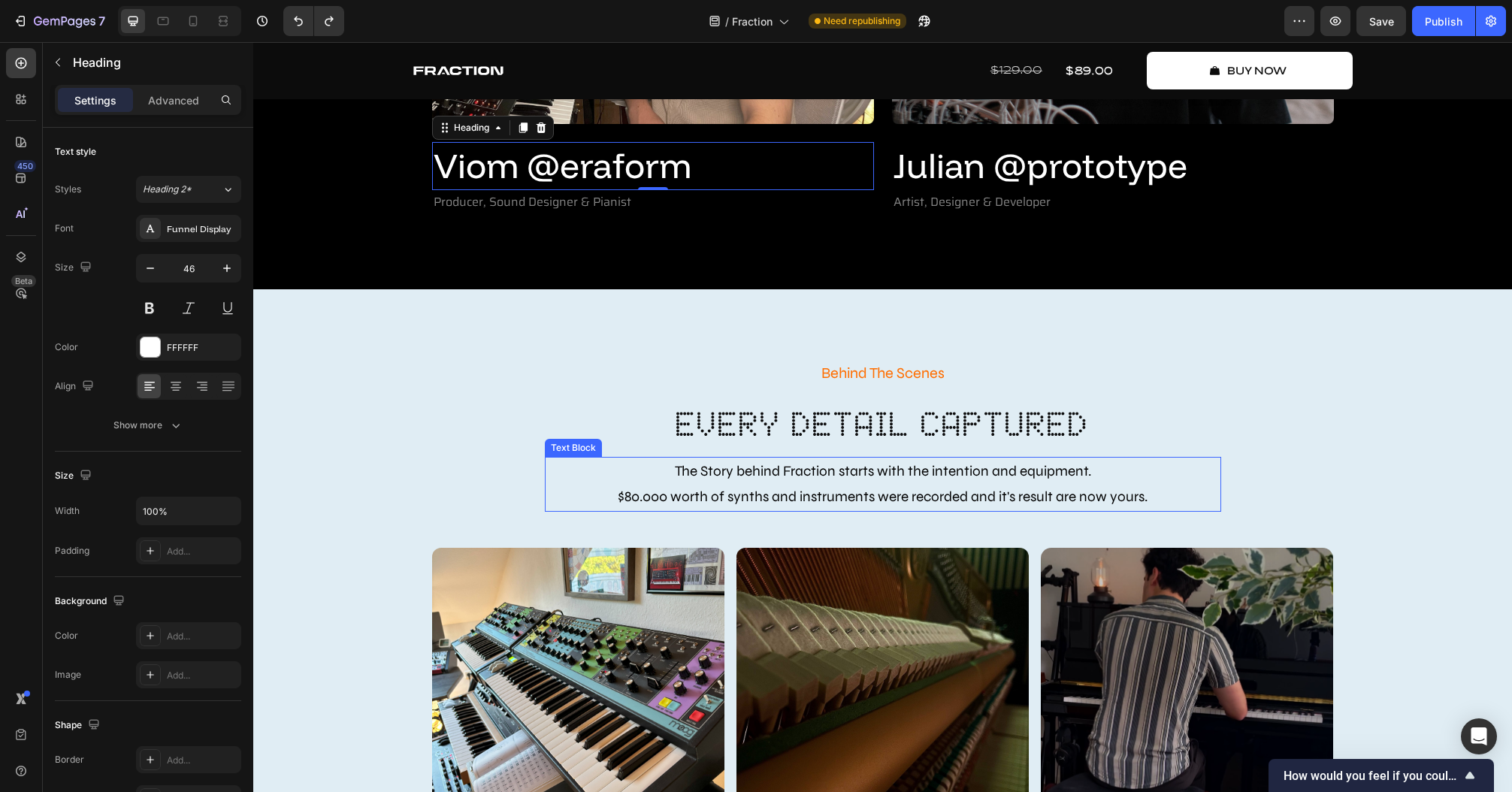
click at [831, 486] on p "The Story behind Fraction starts with the intention and equipment. $80.000 wort…" at bounding box center [882, 484] width 673 height 51
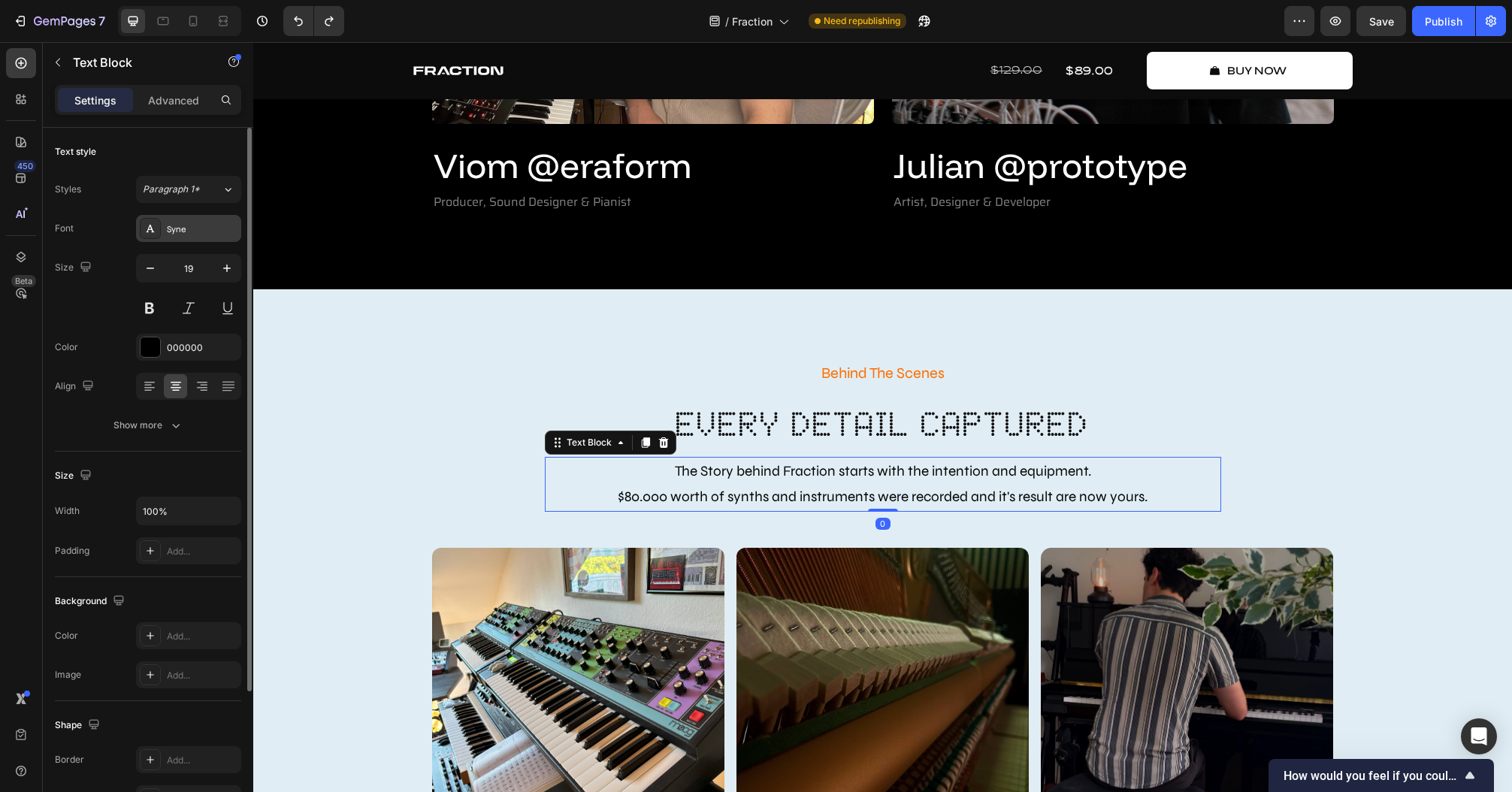
click at [185, 222] on div "Syne" at bounding box center [202, 229] width 71 height 14
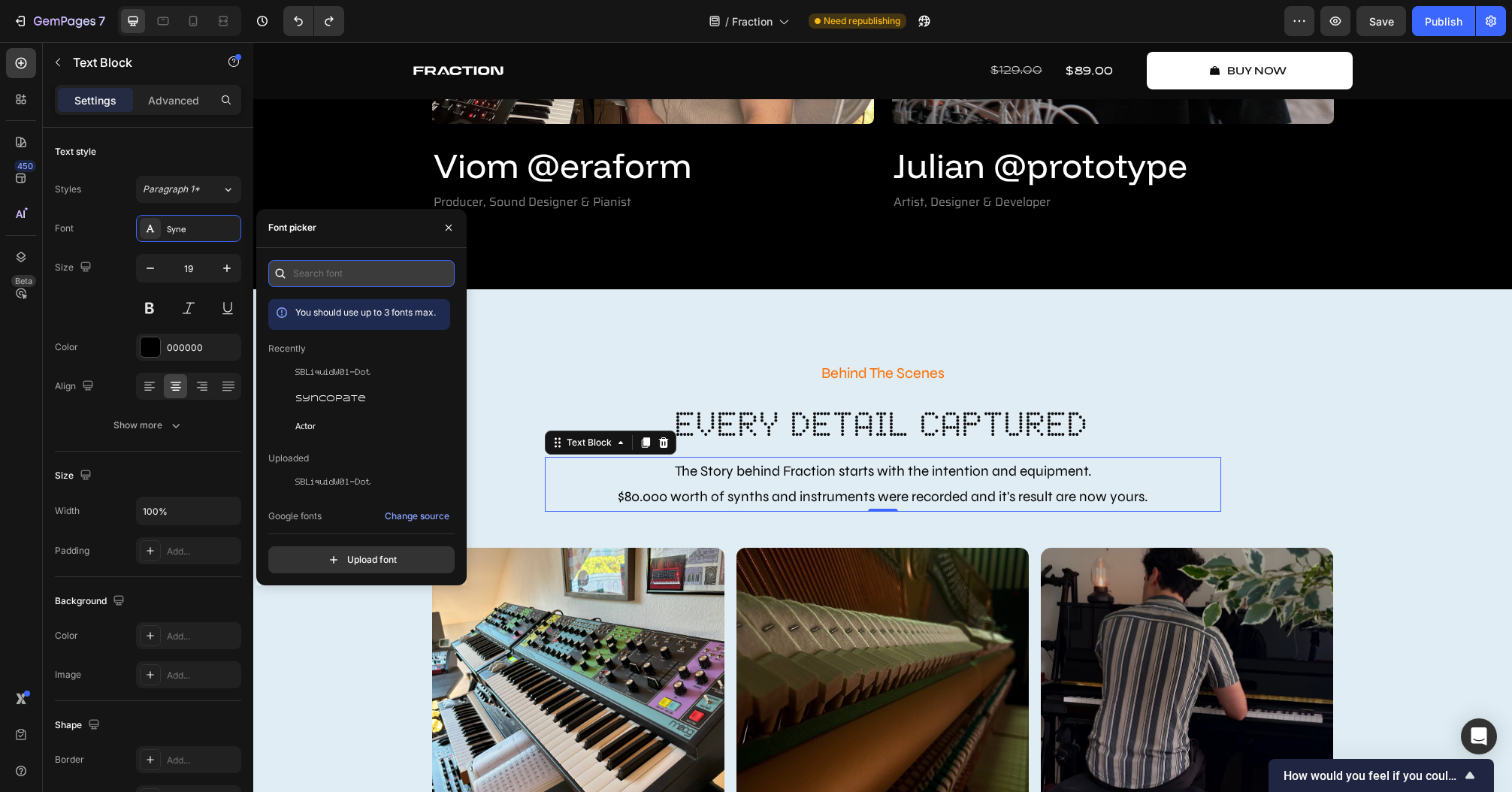
click at [375, 275] on input "text" at bounding box center [361, 273] width 186 height 27
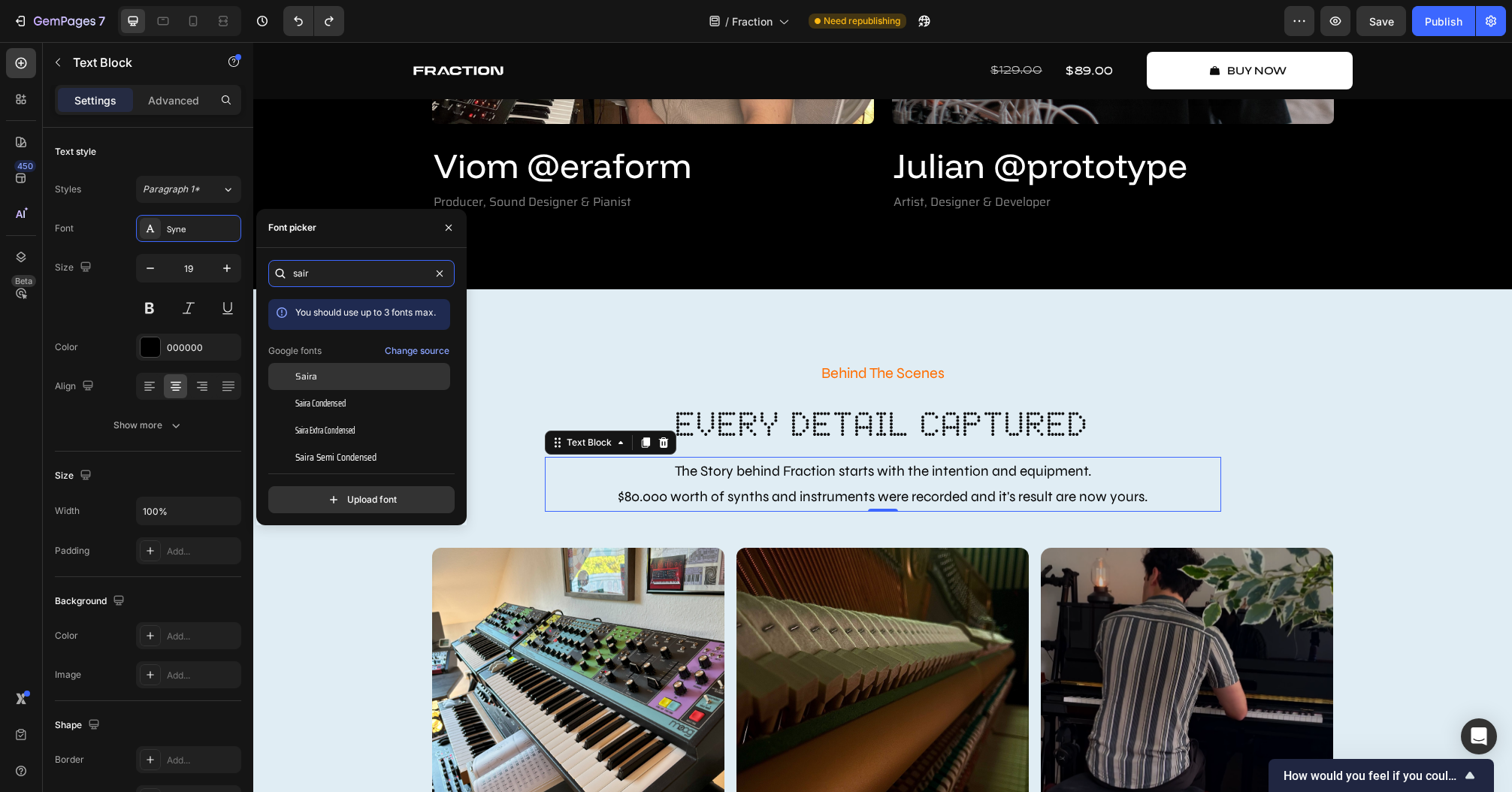
type input "sair"
click at [354, 383] on div "Saira" at bounding box center [371, 376] width 151 height 14
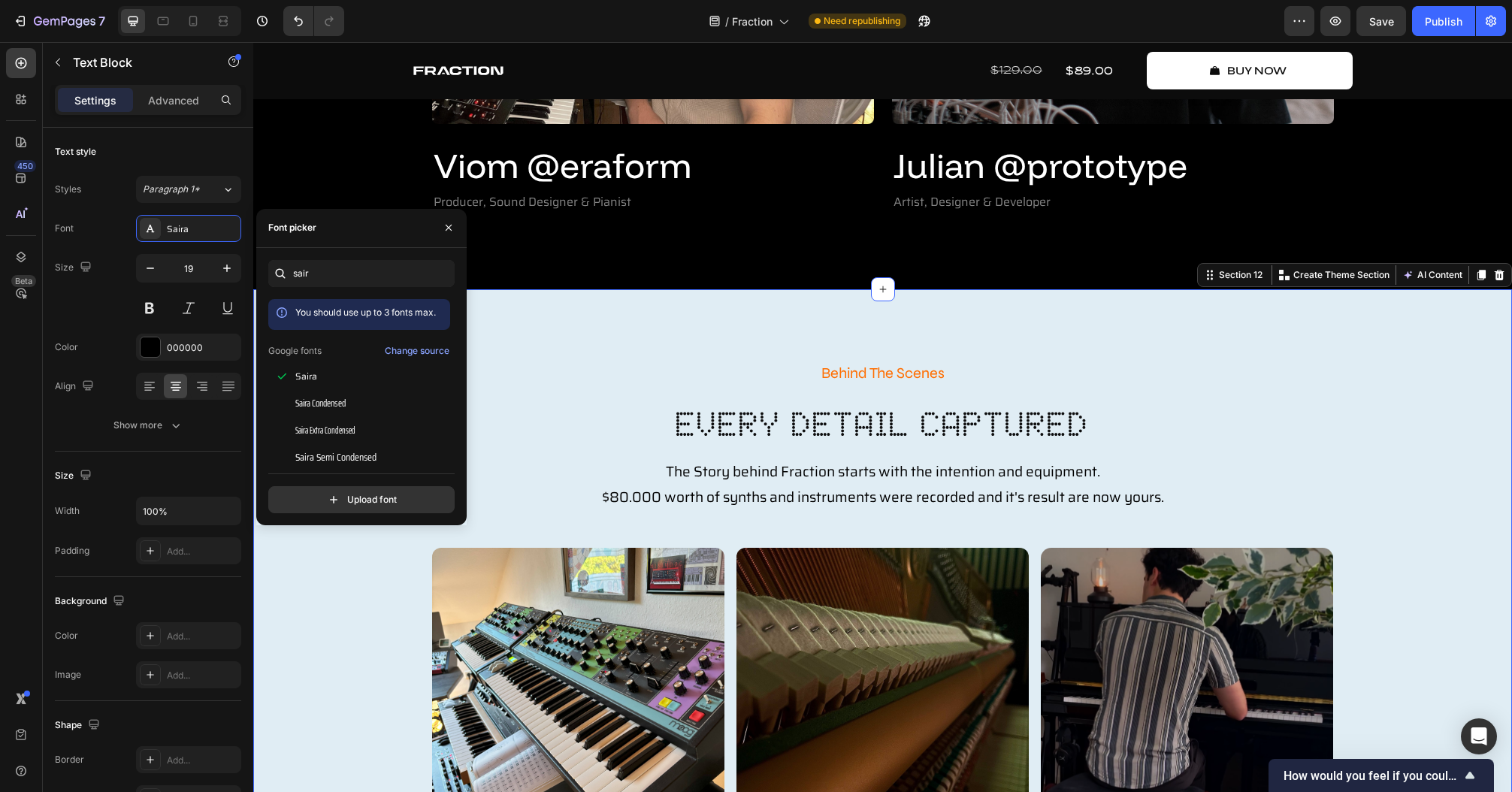
click at [610, 326] on div "Behind The Scenes Text Block every detail captured Heading The Story behind Fra…" at bounding box center [882, 763] width 1259 height 947
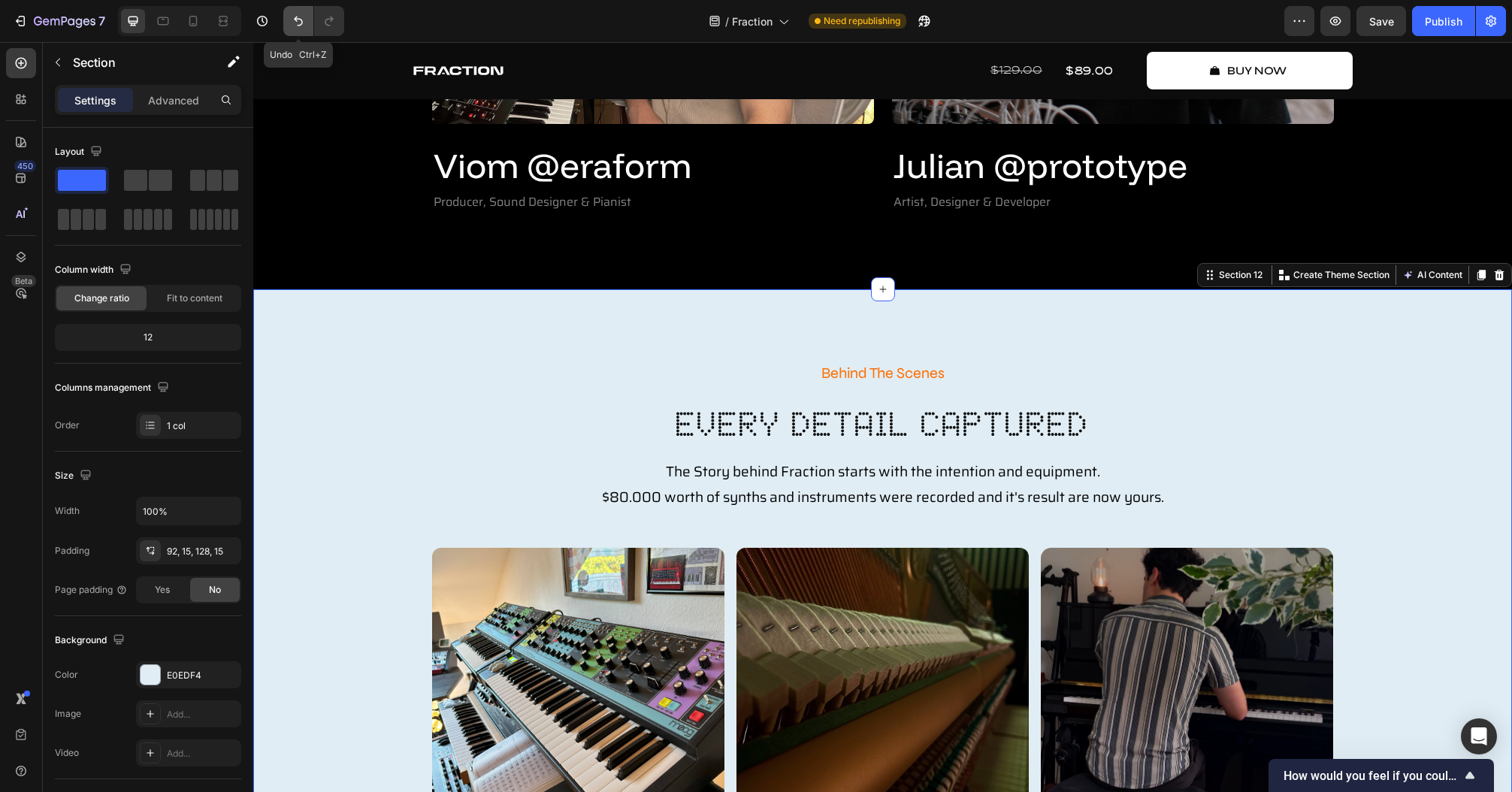
click at [300, 15] on icon "Undo/Redo" at bounding box center [298, 21] width 15 height 15
click at [333, 17] on icon "Undo/Redo" at bounding box center [329, 21] width 15 height 15
click at [663, 475] on p "The Story behind Fraction starts with the intention and equipment. $80.000 wort…" at bounding box center [882, 484] width 673 height 51
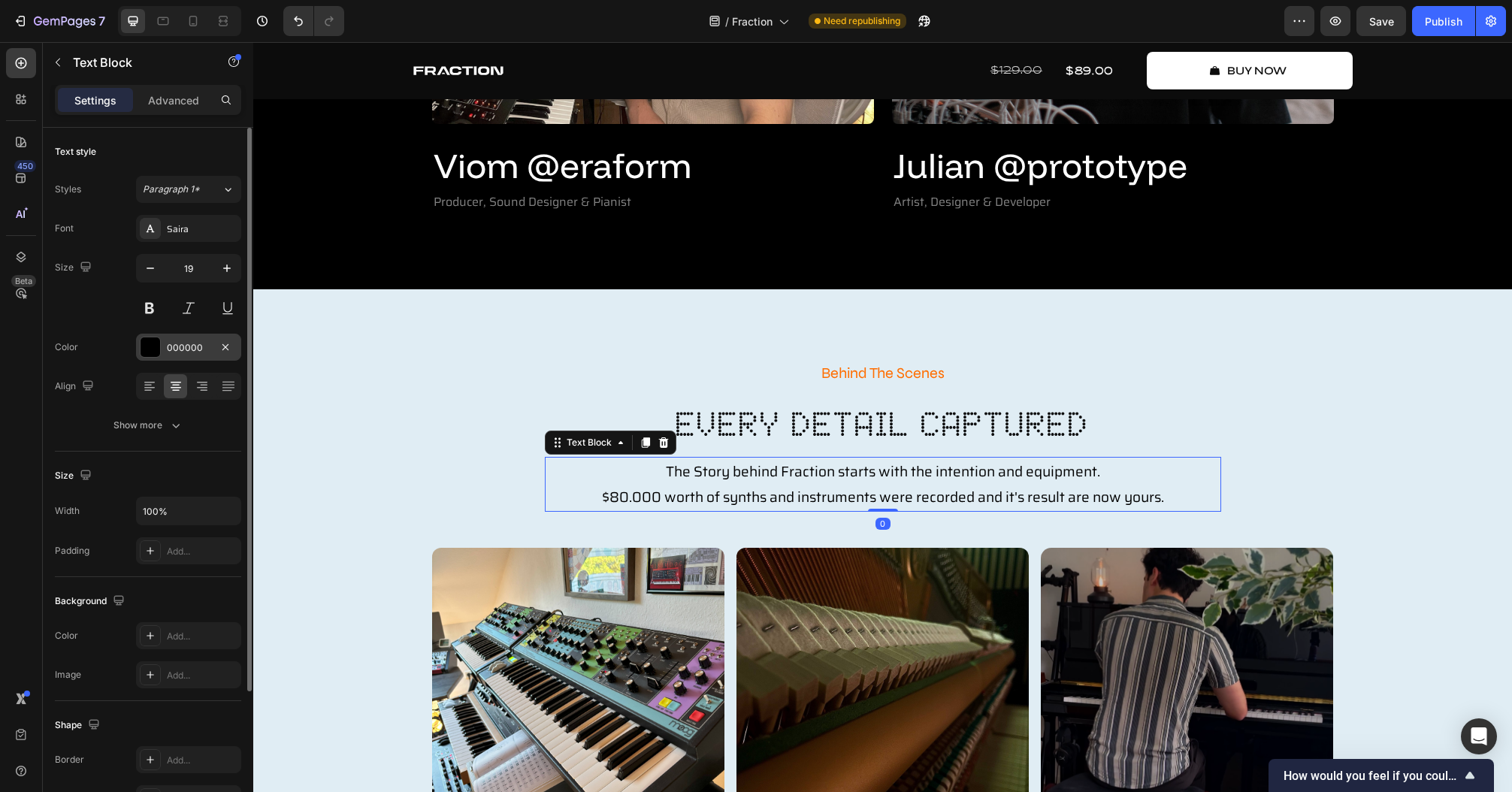
click at [163, 337] on div "000000" at bounding box center [188, 346] width 106 height 27
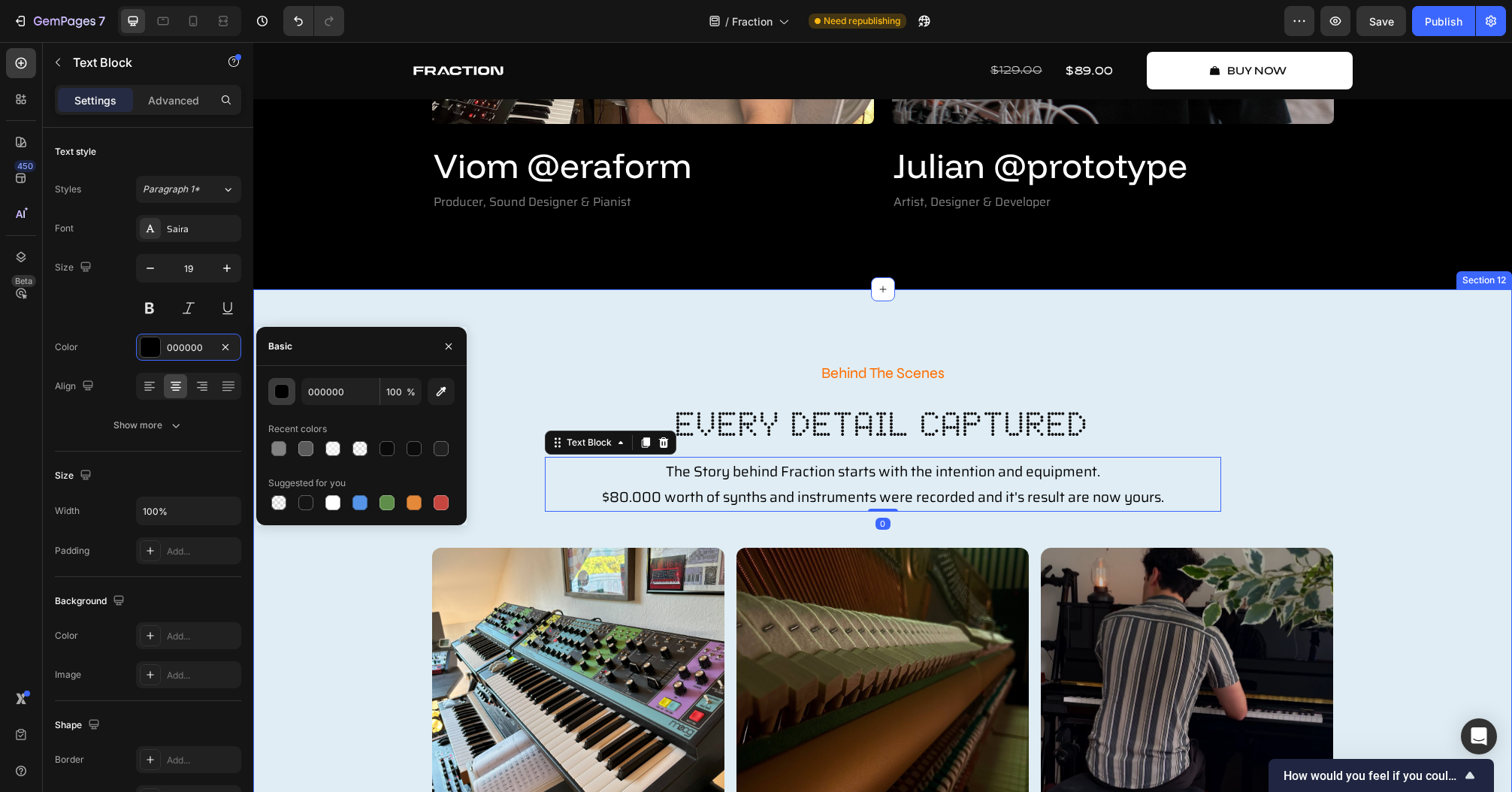
click at [272, 391] on button "button" at bounding box center [281, 391] width 27 height 27
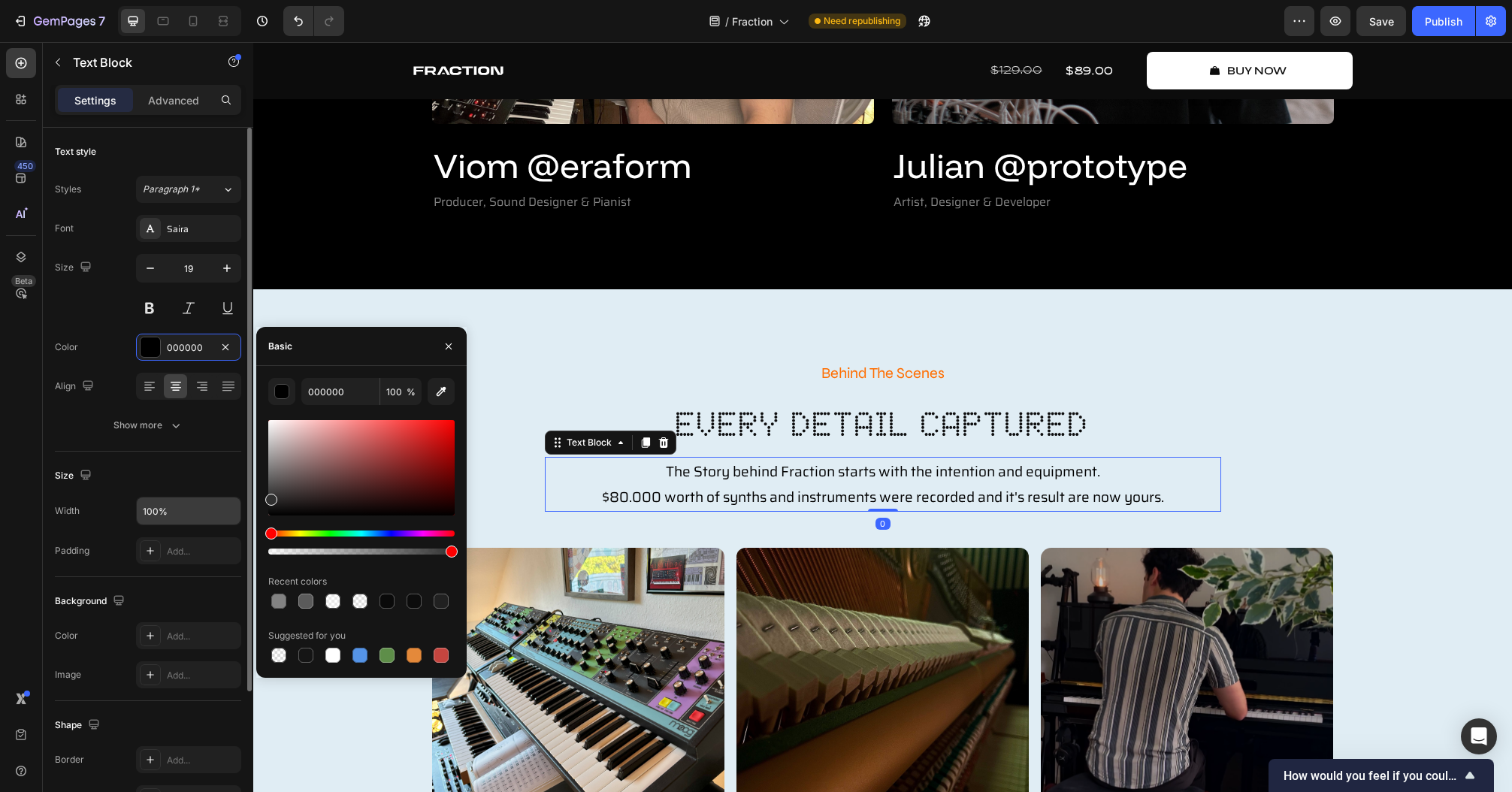
click at [238, 496] on div "450 Beta Sections(18) Elements(83) Section Element Hero Section Product Detail …" at bounding box center [127, 417] width 253 height 750
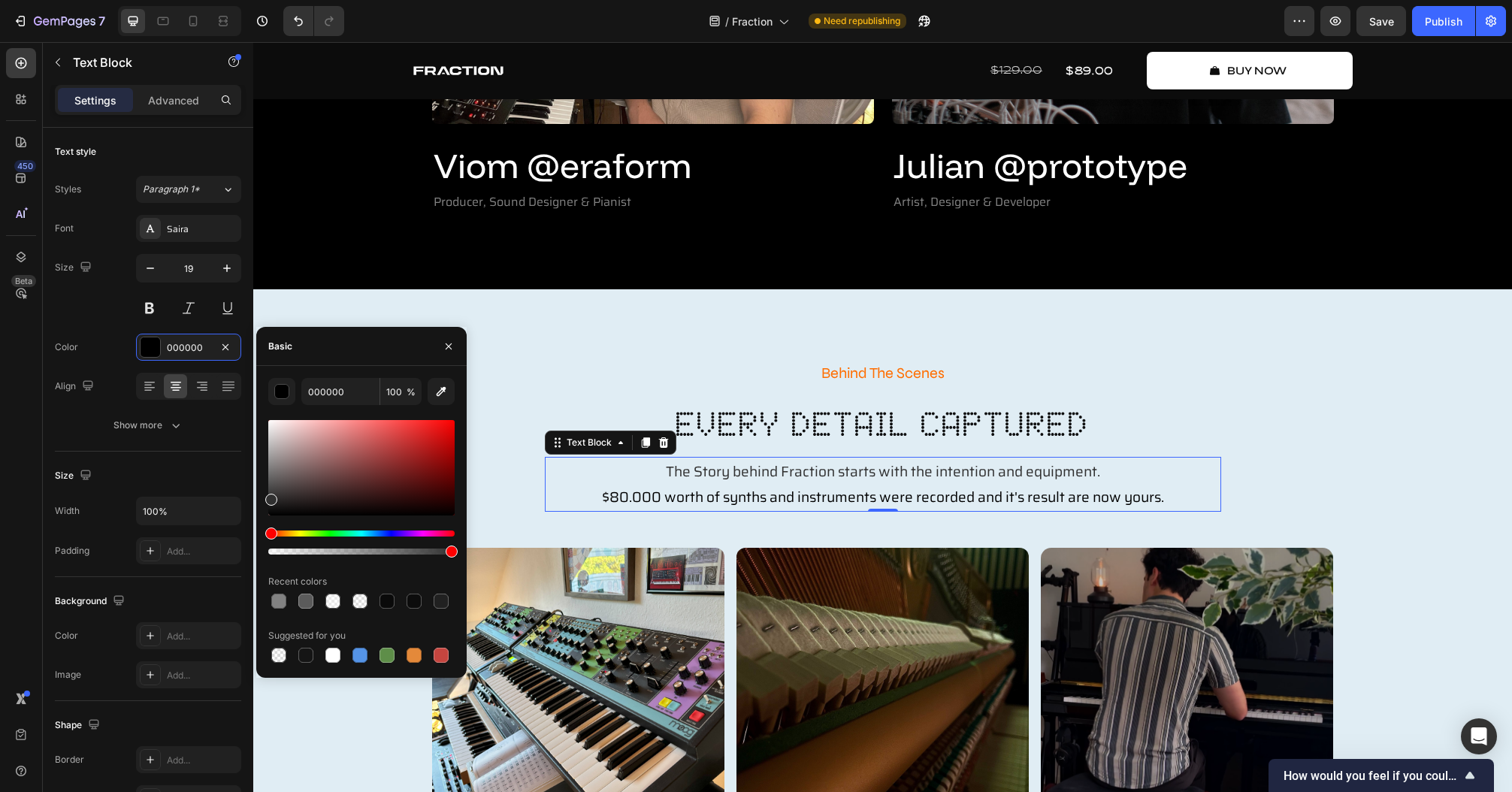
type input "303030"
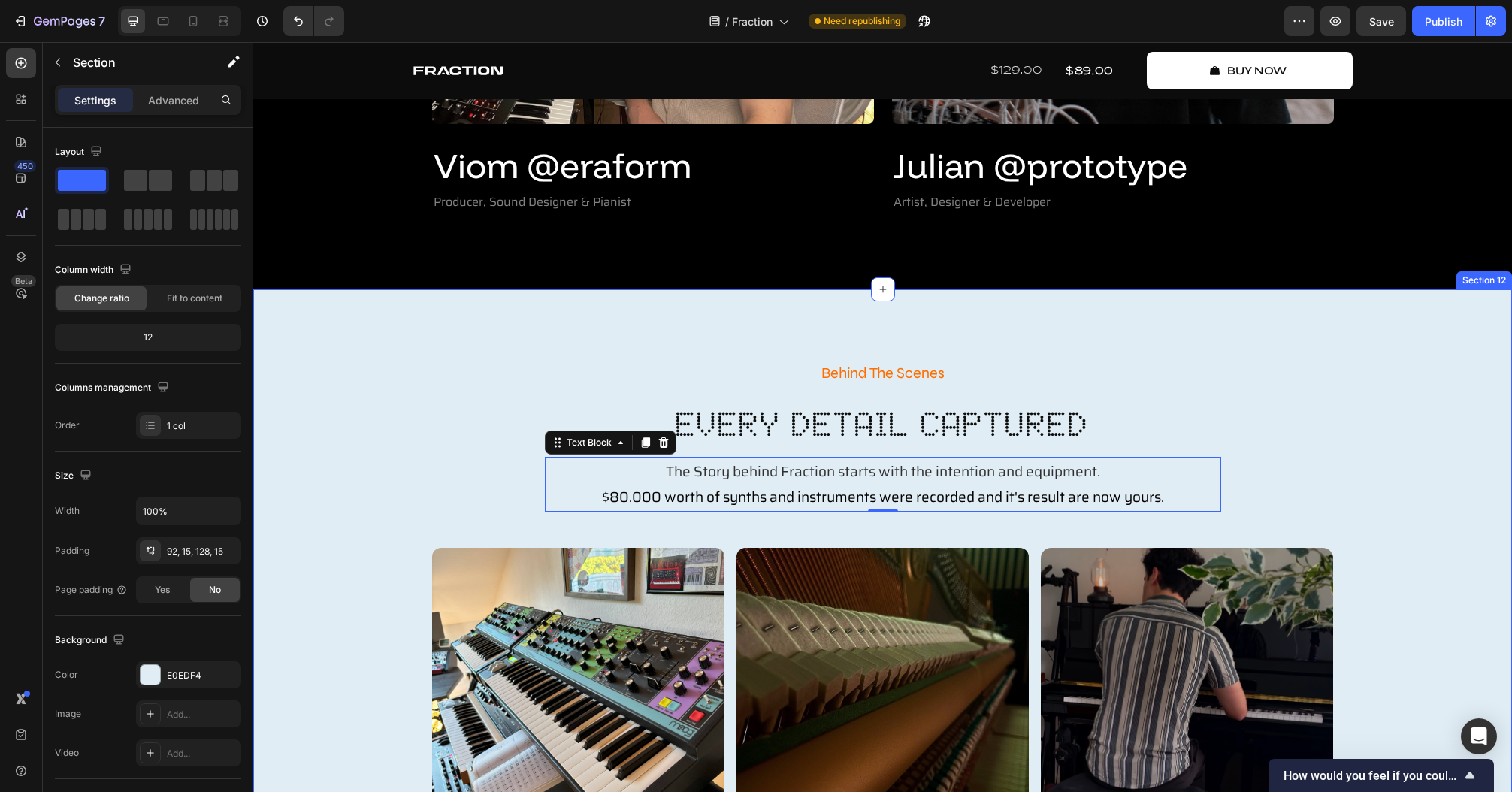
click at [722, 318] on div "Behind The Scenes Text Block every detail captured Heading The Story behind Fra…" at bounding box center [882, 763] width 1259 height 947
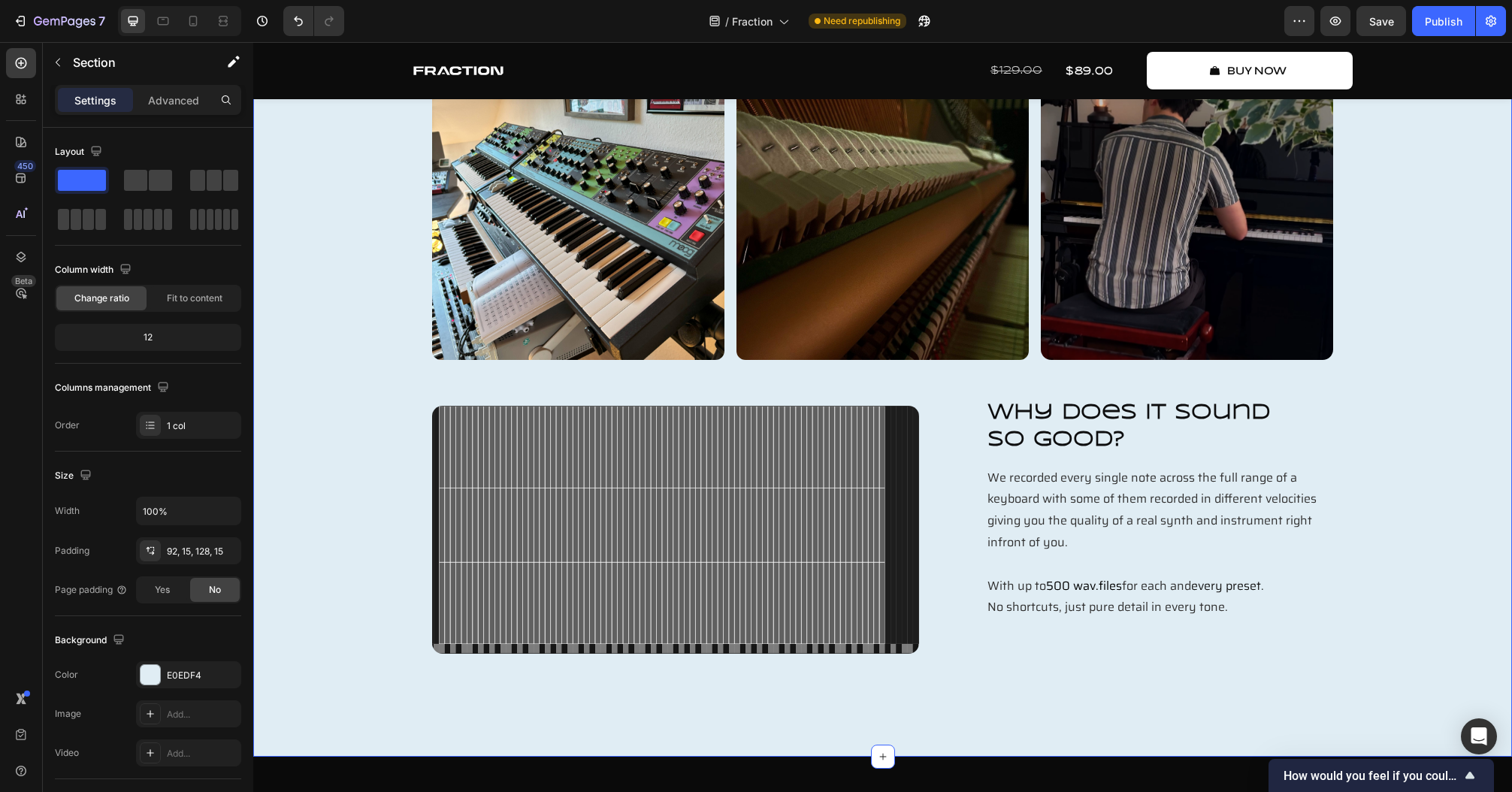
scroll to position [4269, 0]
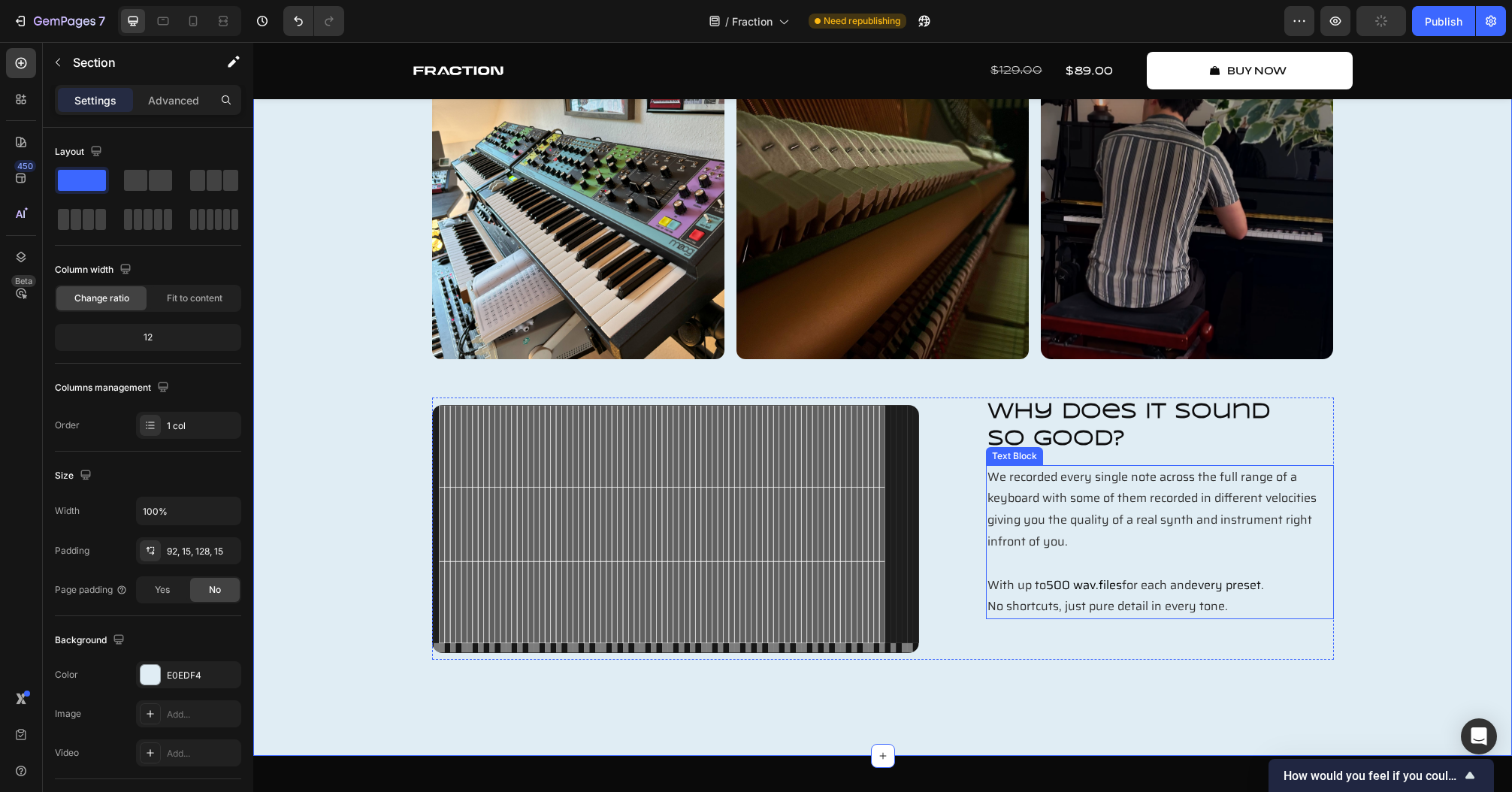
click at [1134, 535] on p "We recorded every single note across the full range of a keyboard with some of …" at bounding box center [1160, 541] width 345 height 151
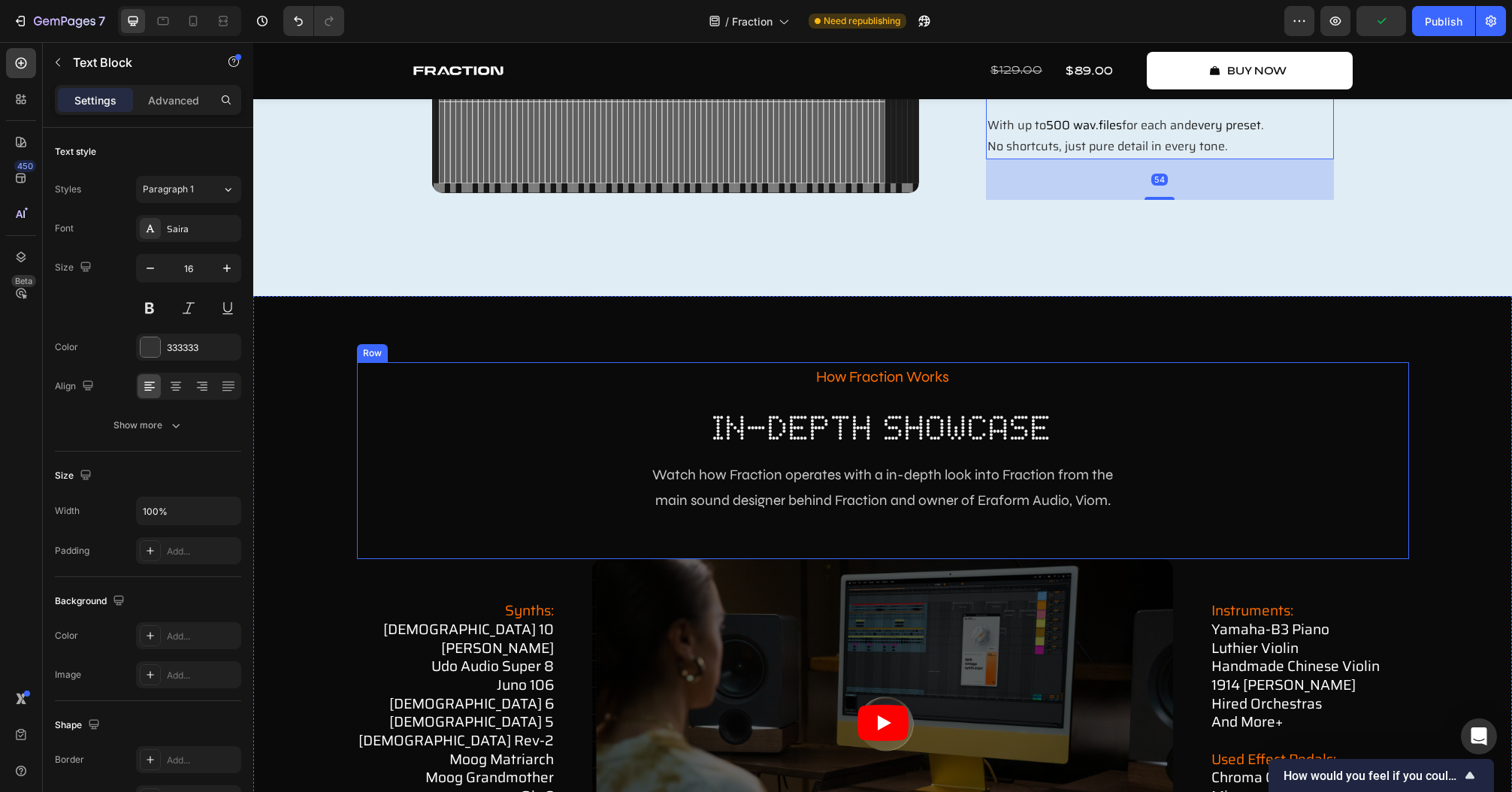
scroll to position [4930, 0]
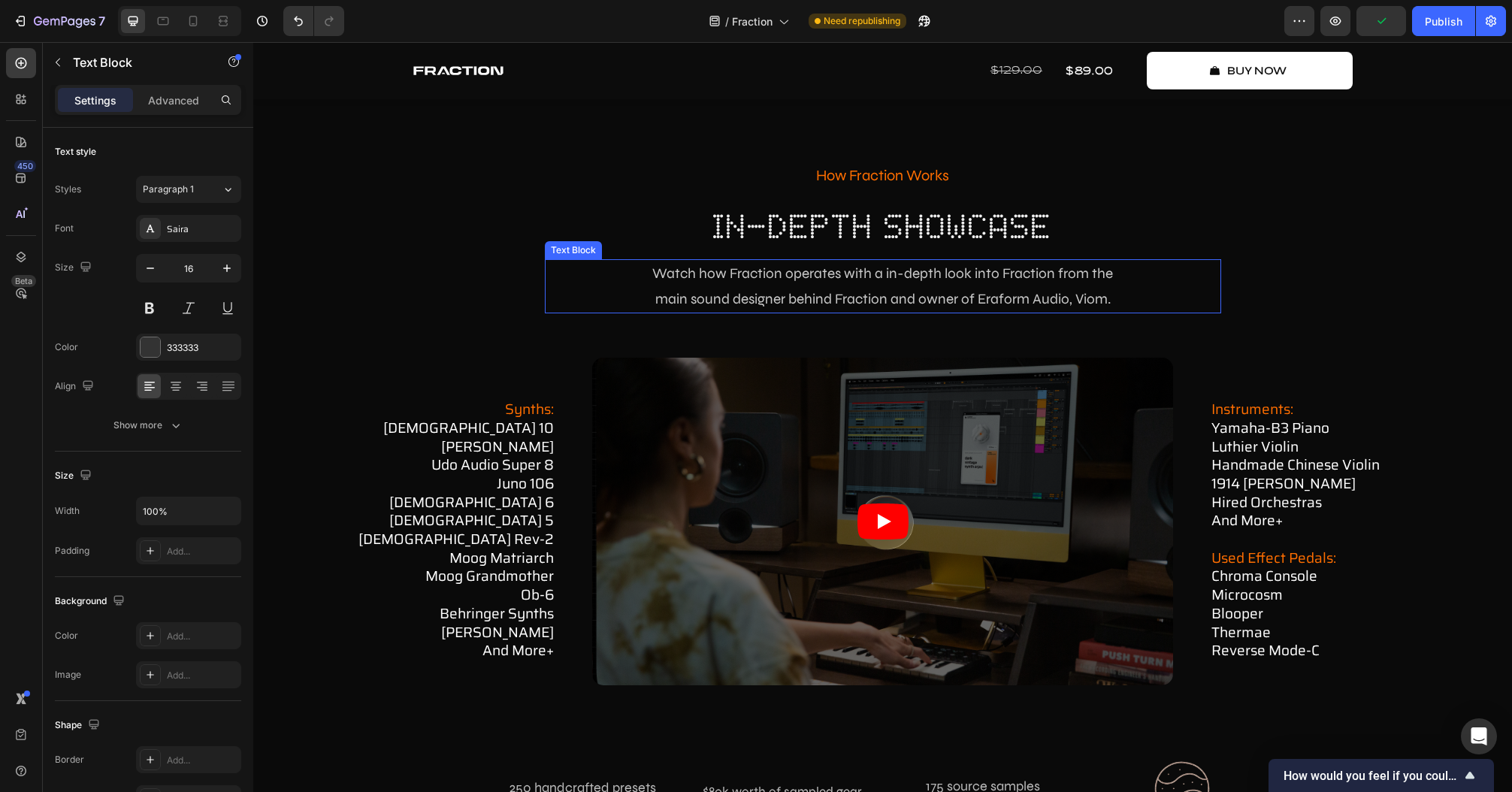
click at [773, 274] on span "Watch how Fraction operates with a in-depth look into Fraction from the" at bounding box center [883, 273] width 461 height 17
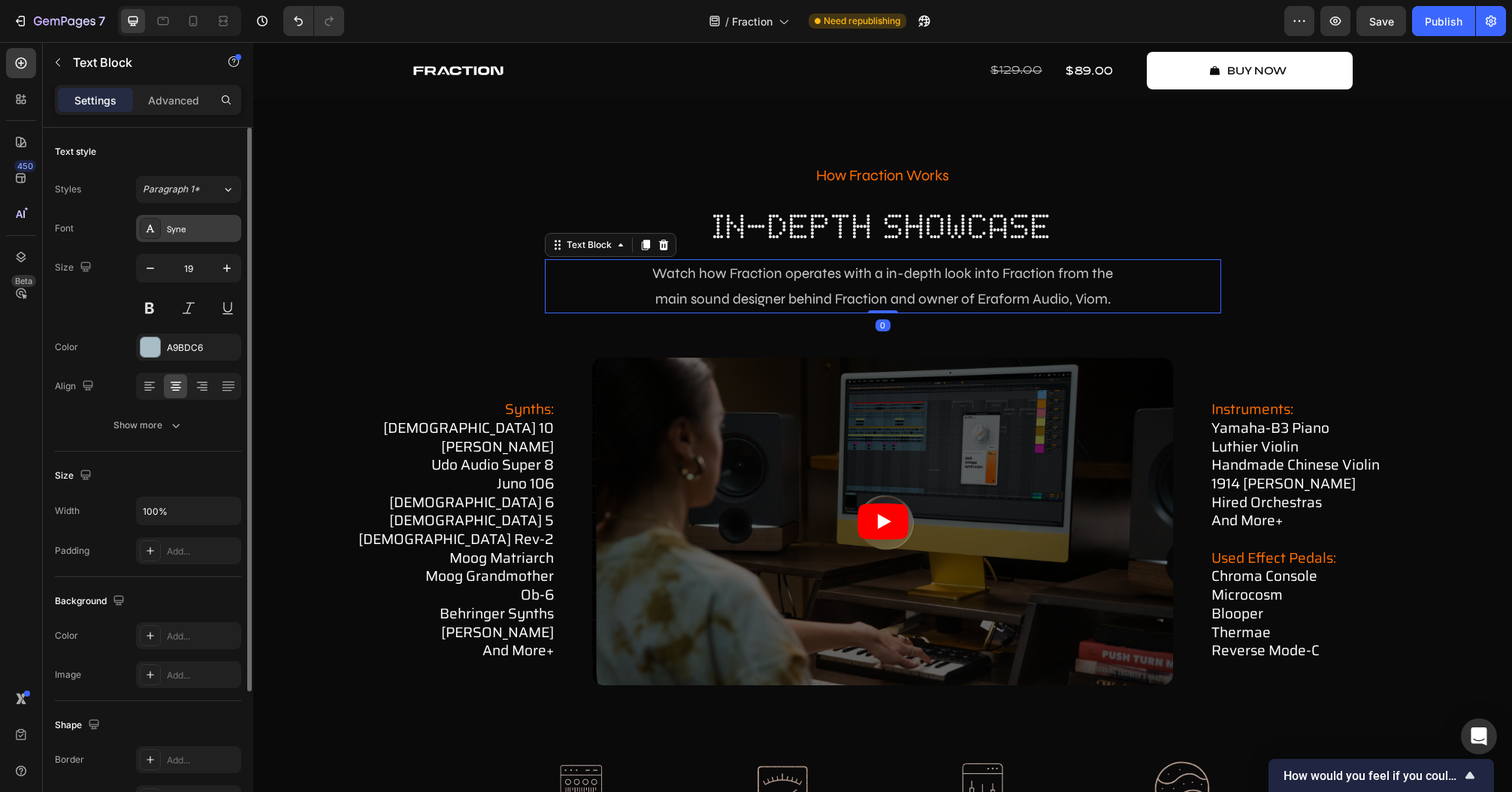
click at [184, 236] on div "Syne" at bounding box center [188, 228] width 106 height 27
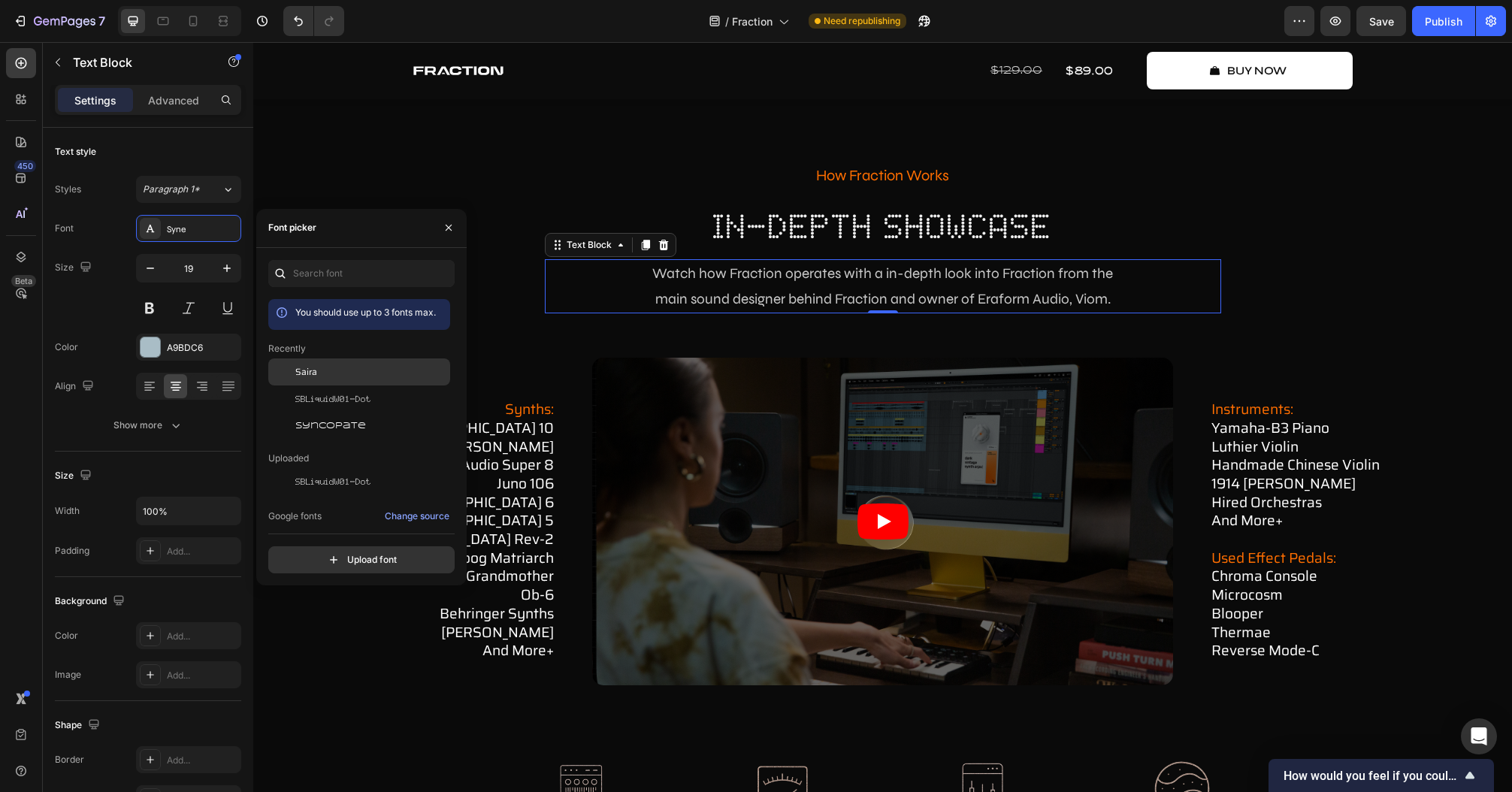
click at [354, 373] on div "Saira" at bounding box center [371, 372] width 151 height 14
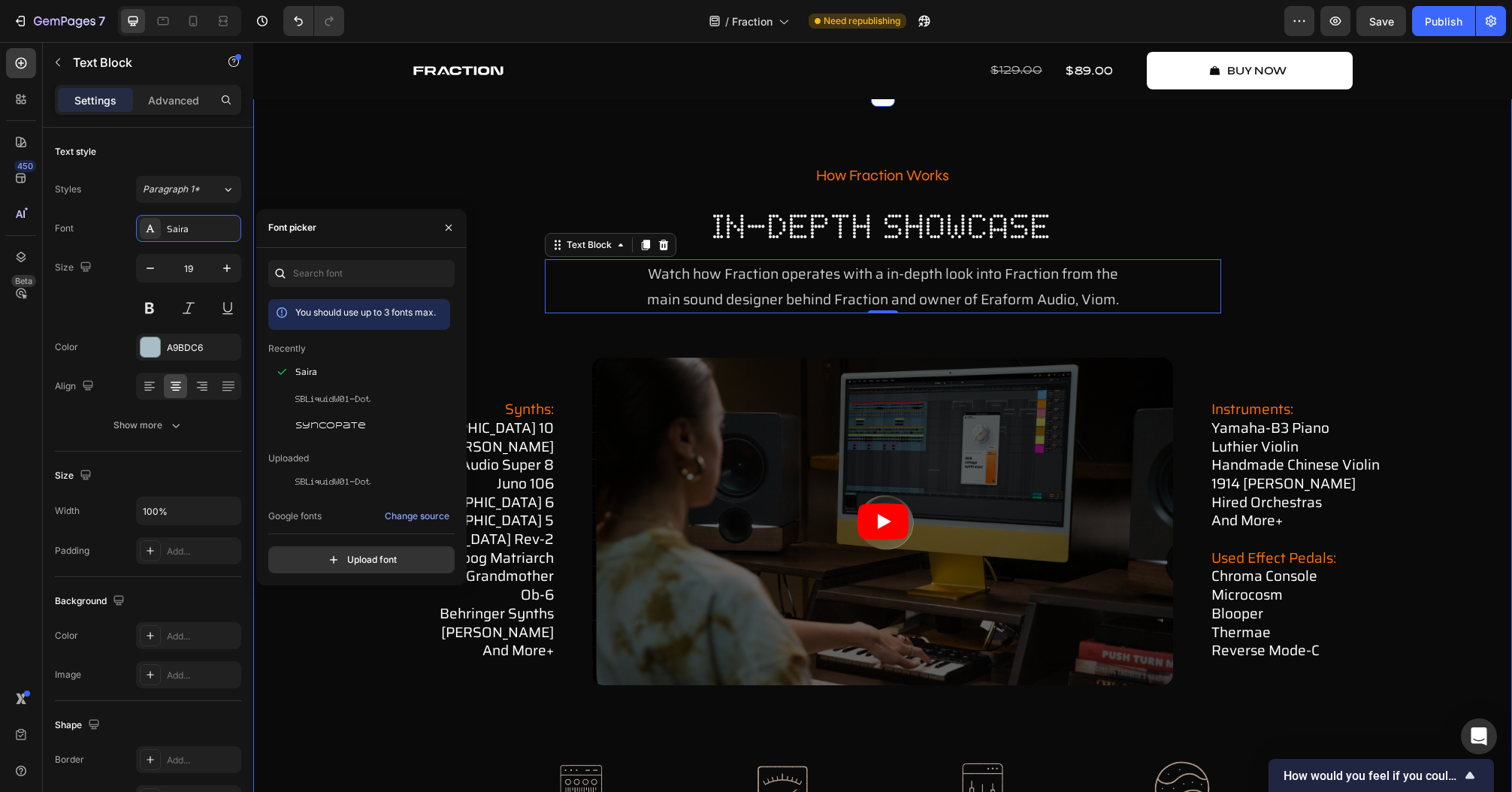
click at [1134, 337] on div "how fraction works Text Block in-depth showcase Heading Watch how Fraction oper…" at bounding box center [882, 523] width 1237 height 726
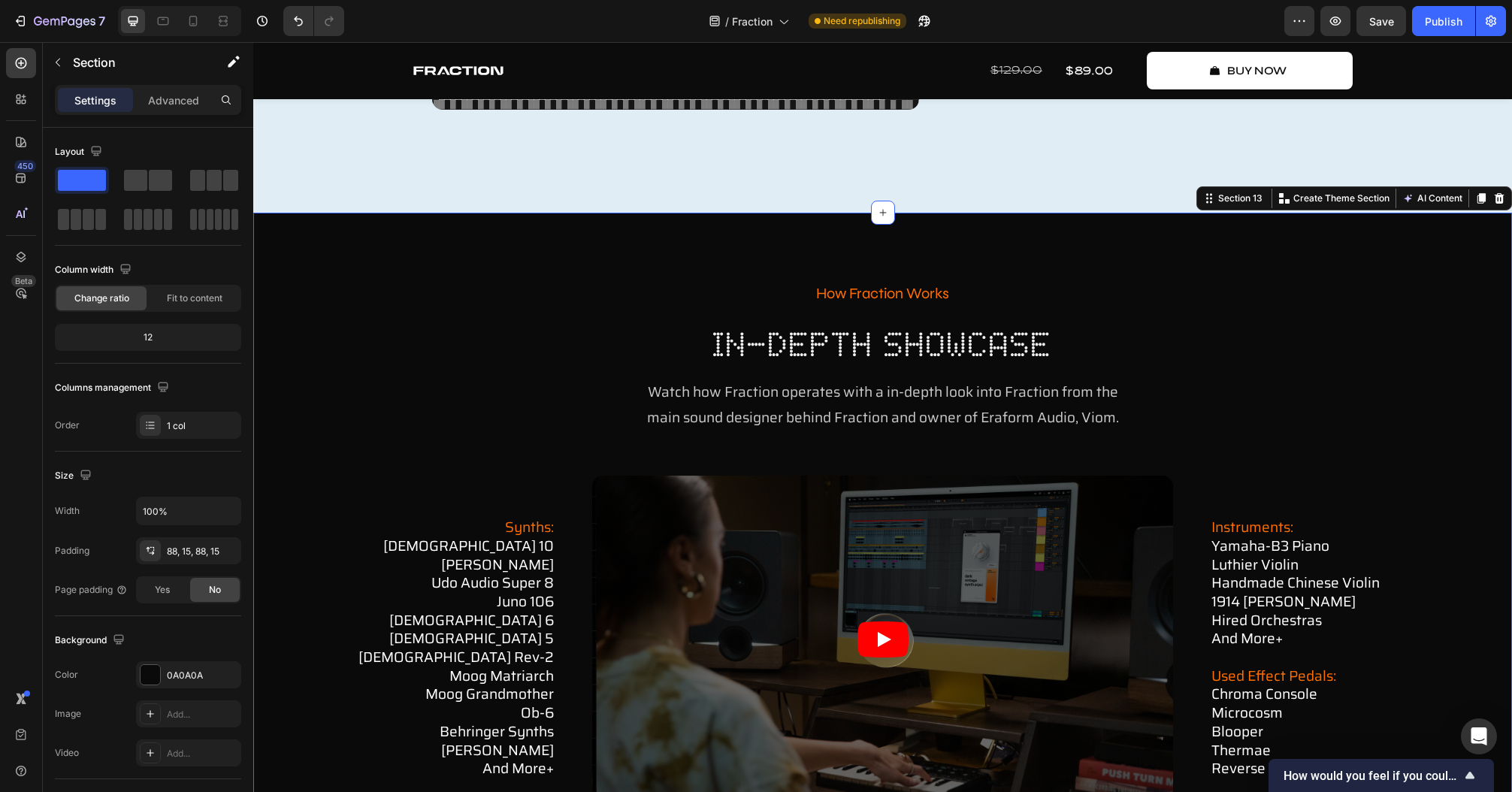
scroll to position [4810, 0]
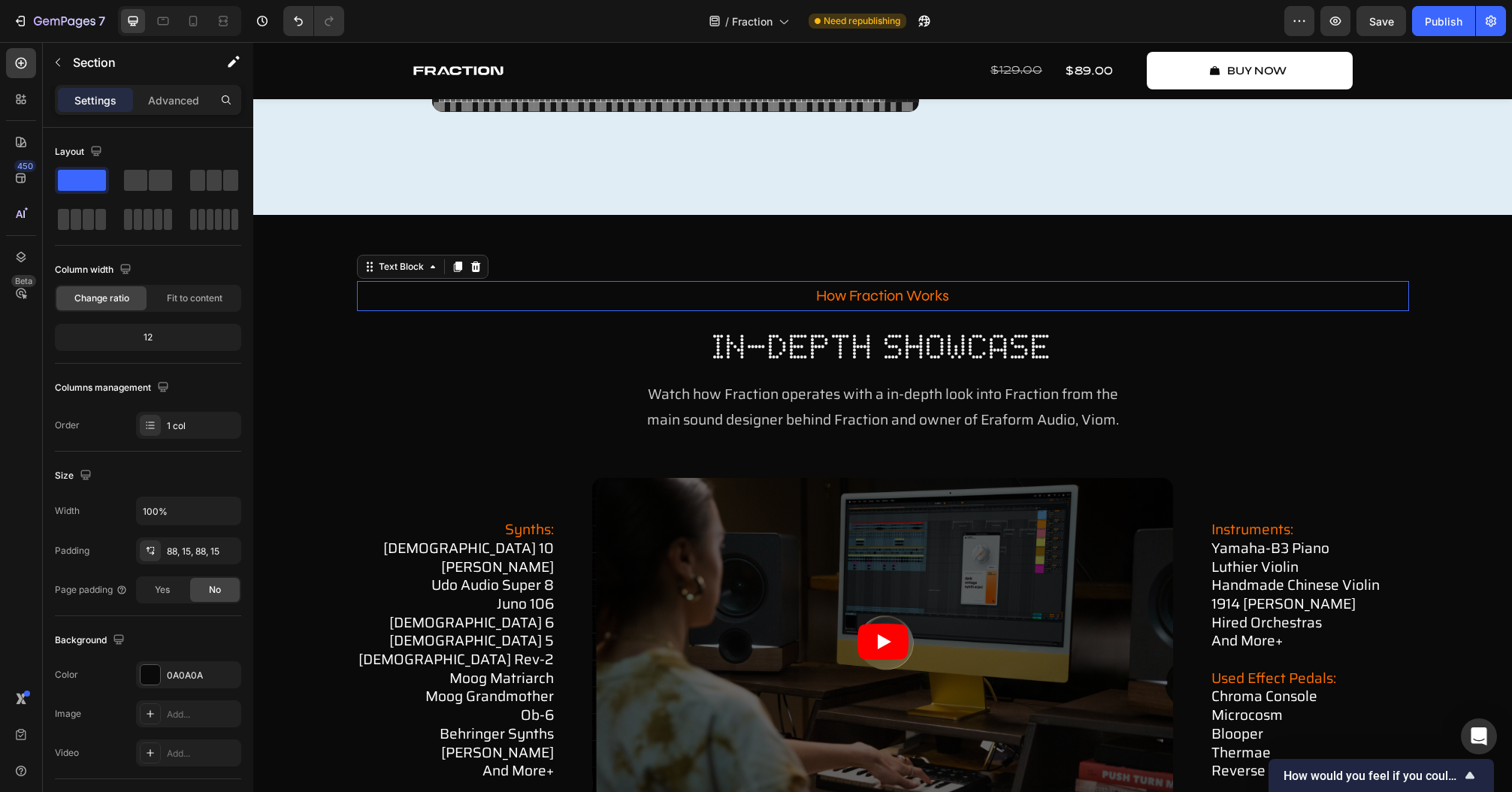
click at [917, 294] on p "how fraction works" at bounding box center [882, 296] width 1049 height 27
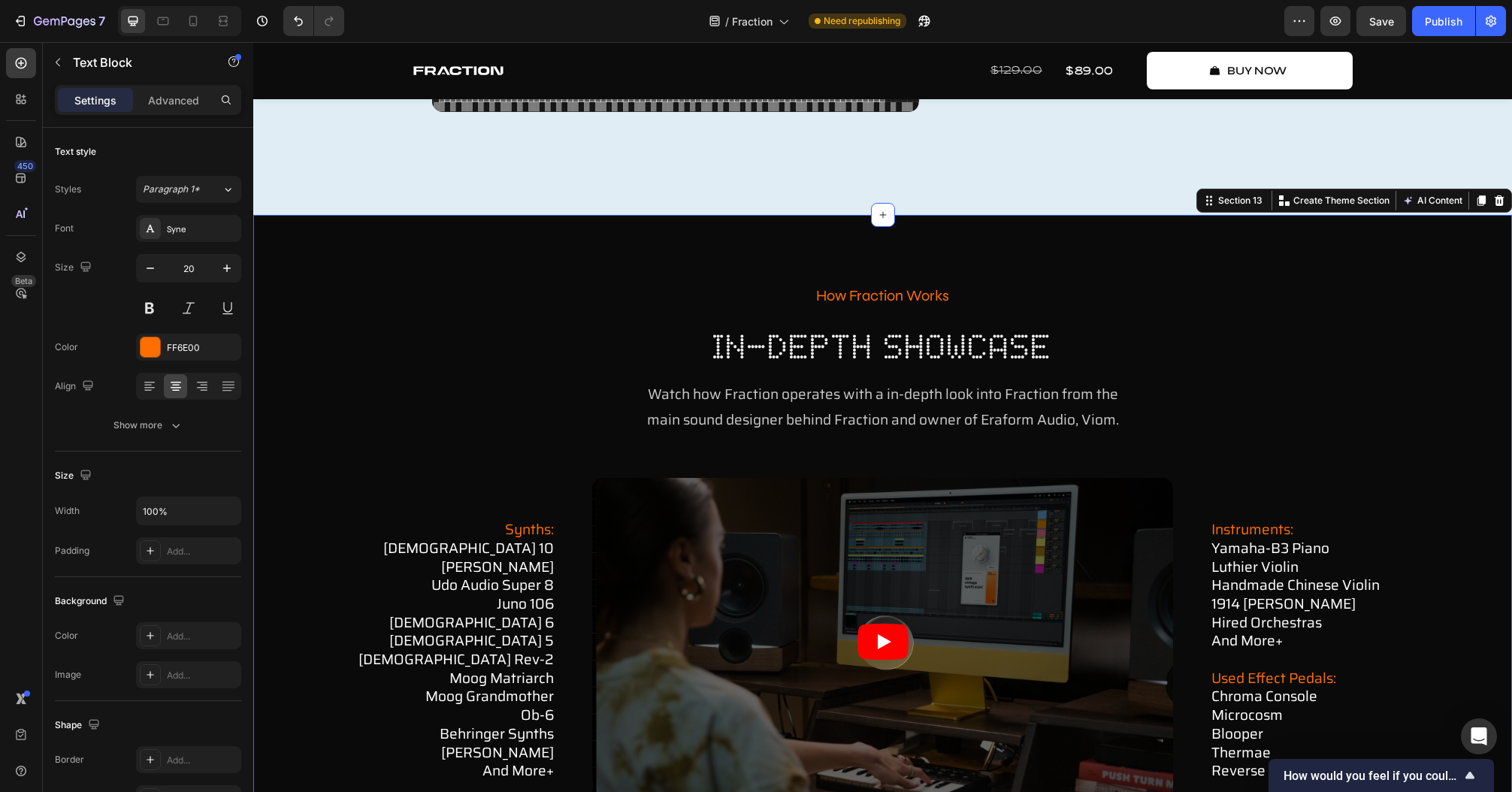
click at [661, 243] on div "how fraction works Text Block in-depth showcase Heading Watch how Fraction oper…" at bounding box center [882, 643] width 1259 height 858
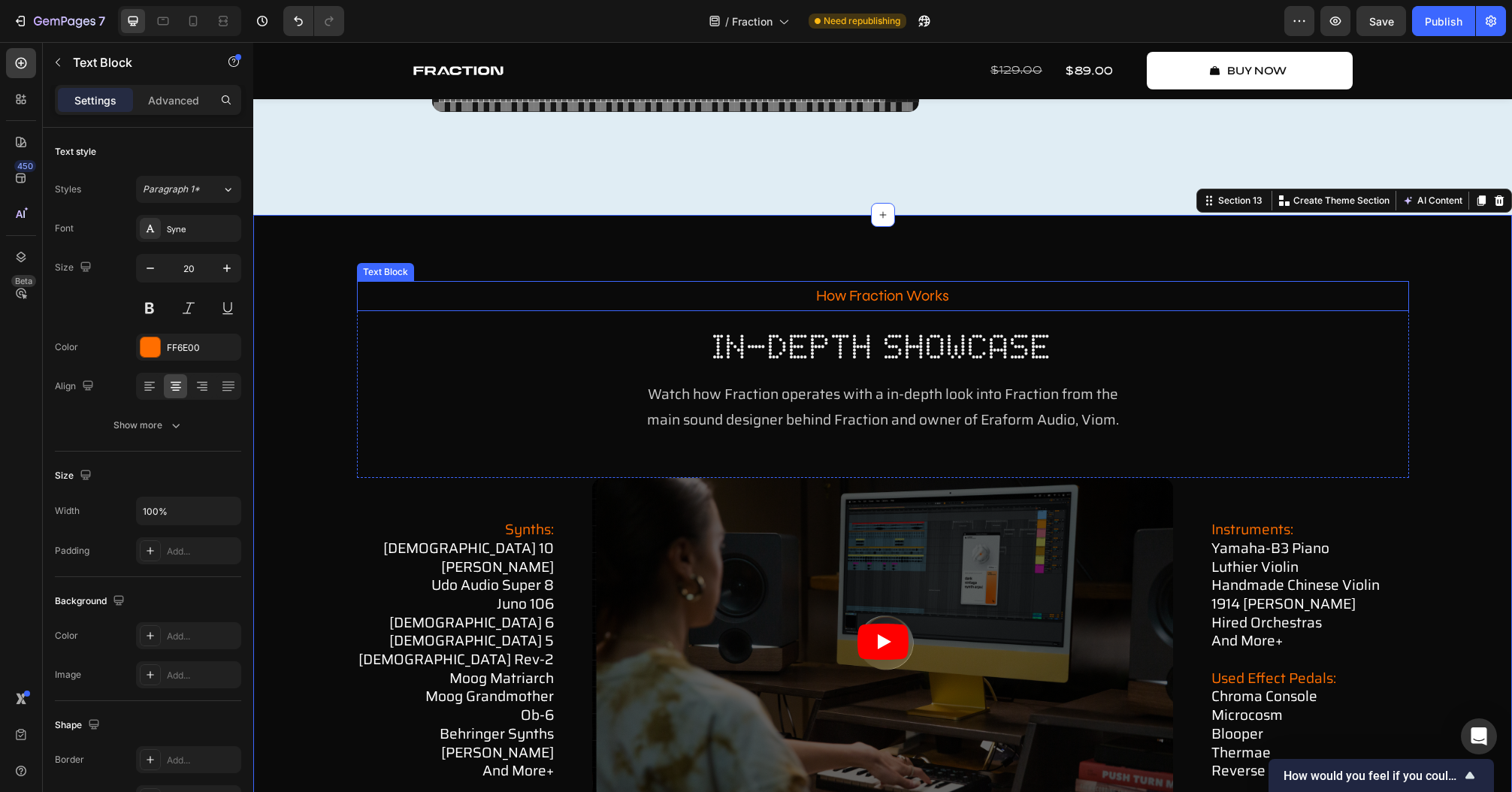
click at [826, 290] on p "how fraction works" at bounding box center [882, 296] width 1049 height 27
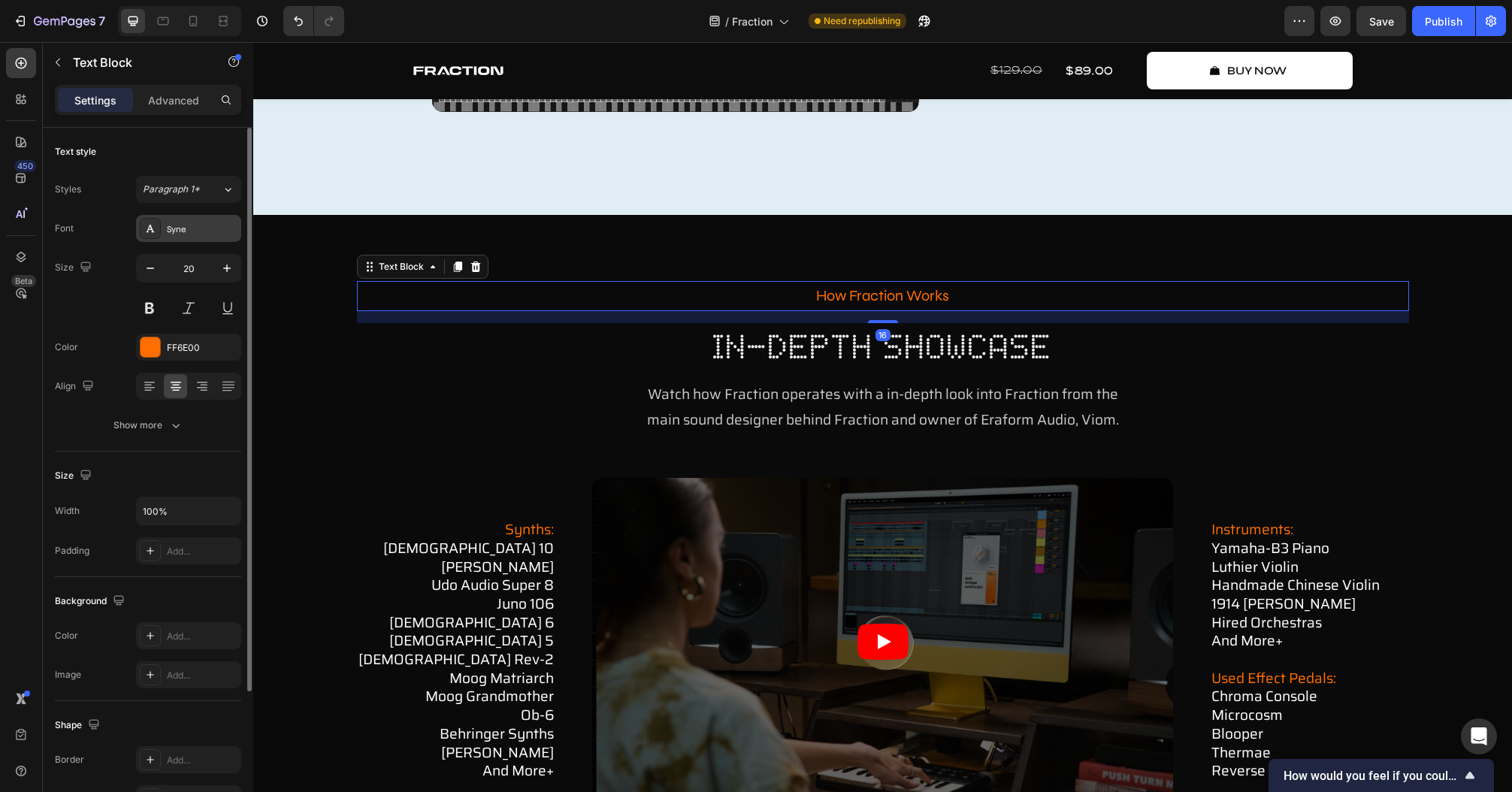
click at [184, 231] on div "Syne" at bounding box center [202, 229] width 71 height 14
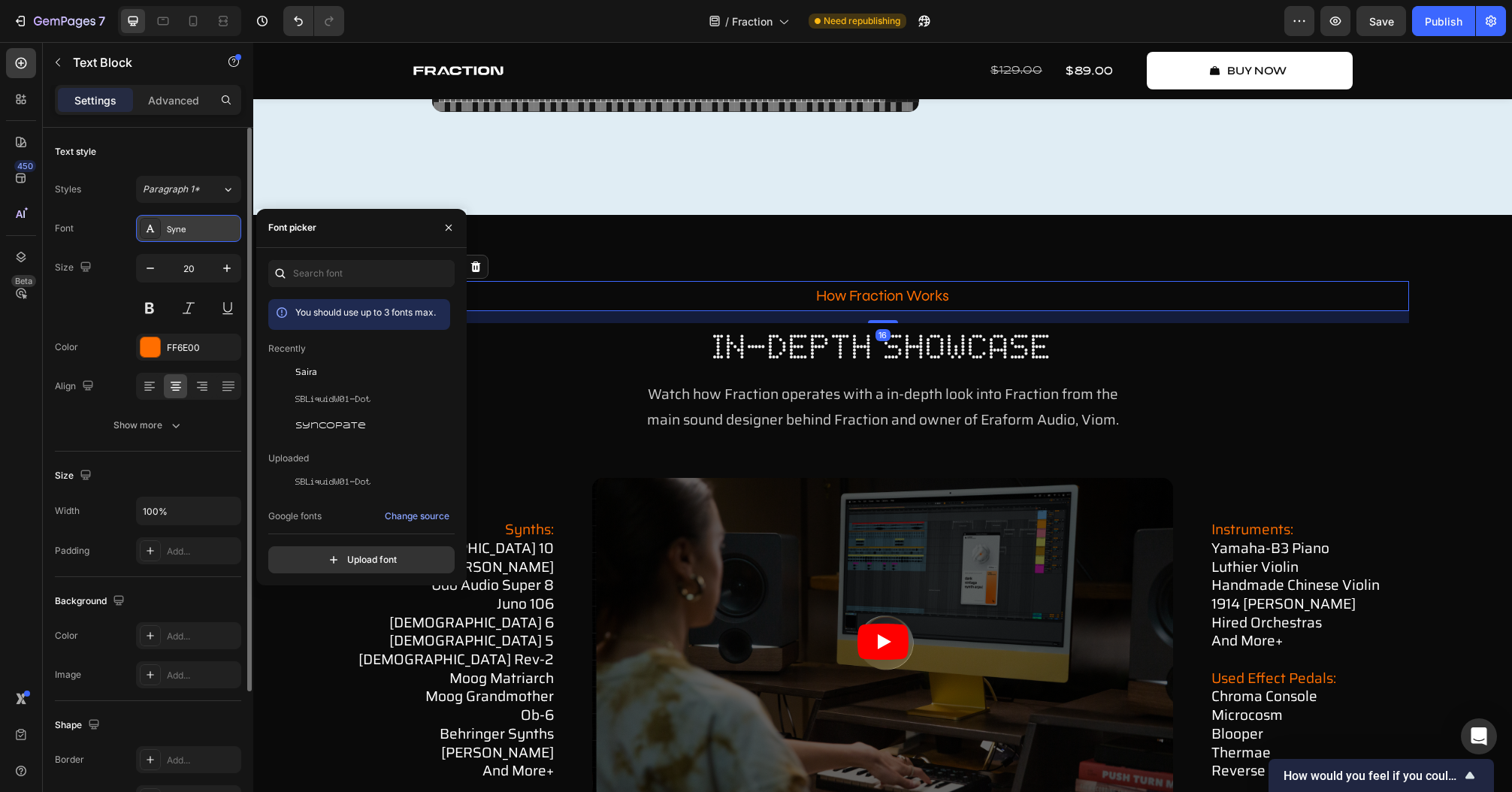
click at [185, 231] on div "Syne" at bounding box center [202, 229] width 71 height 14
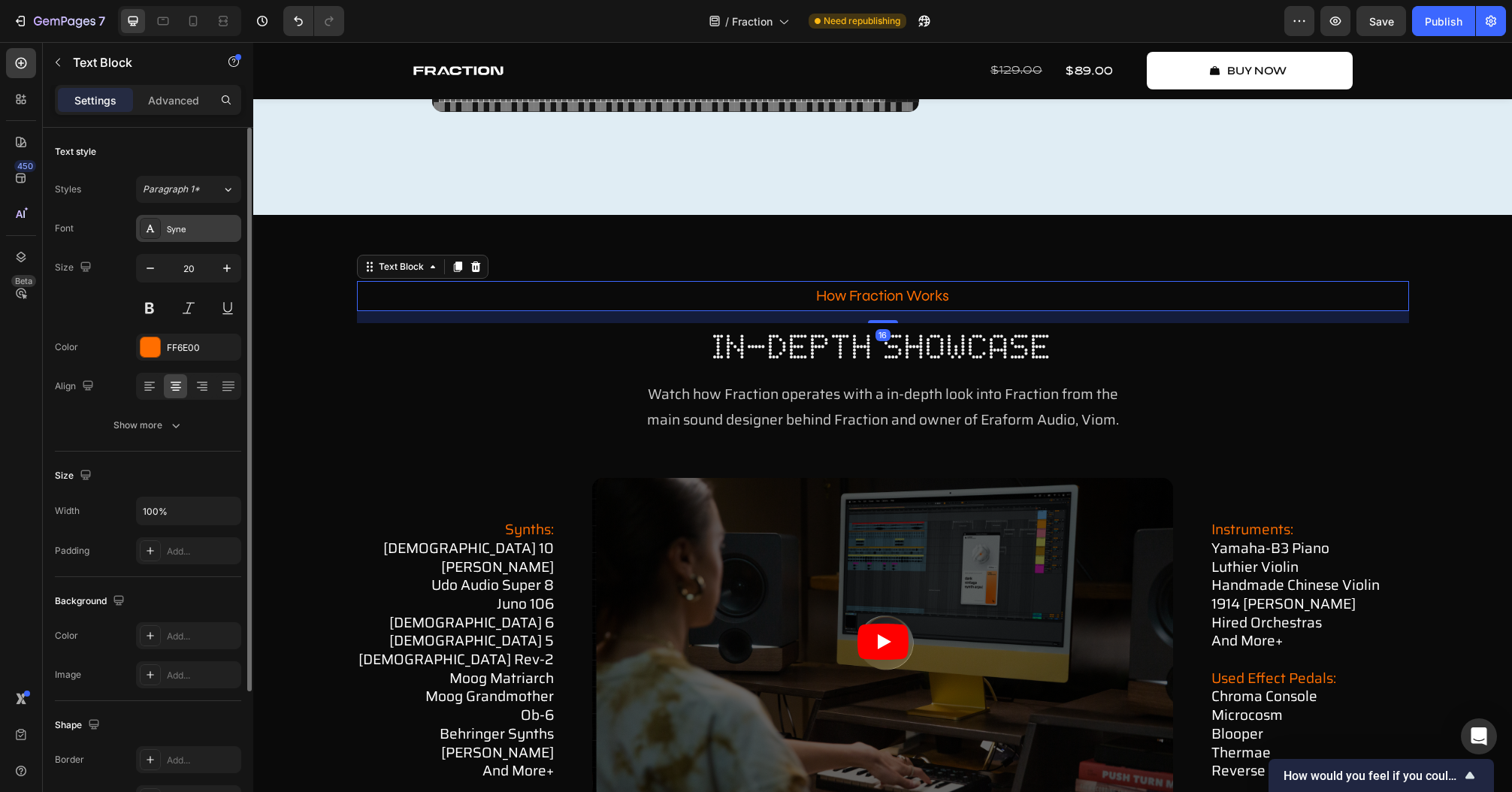
click at [185, 231] on div "Syne" at bounding box center [202, 229] width 71 height 14
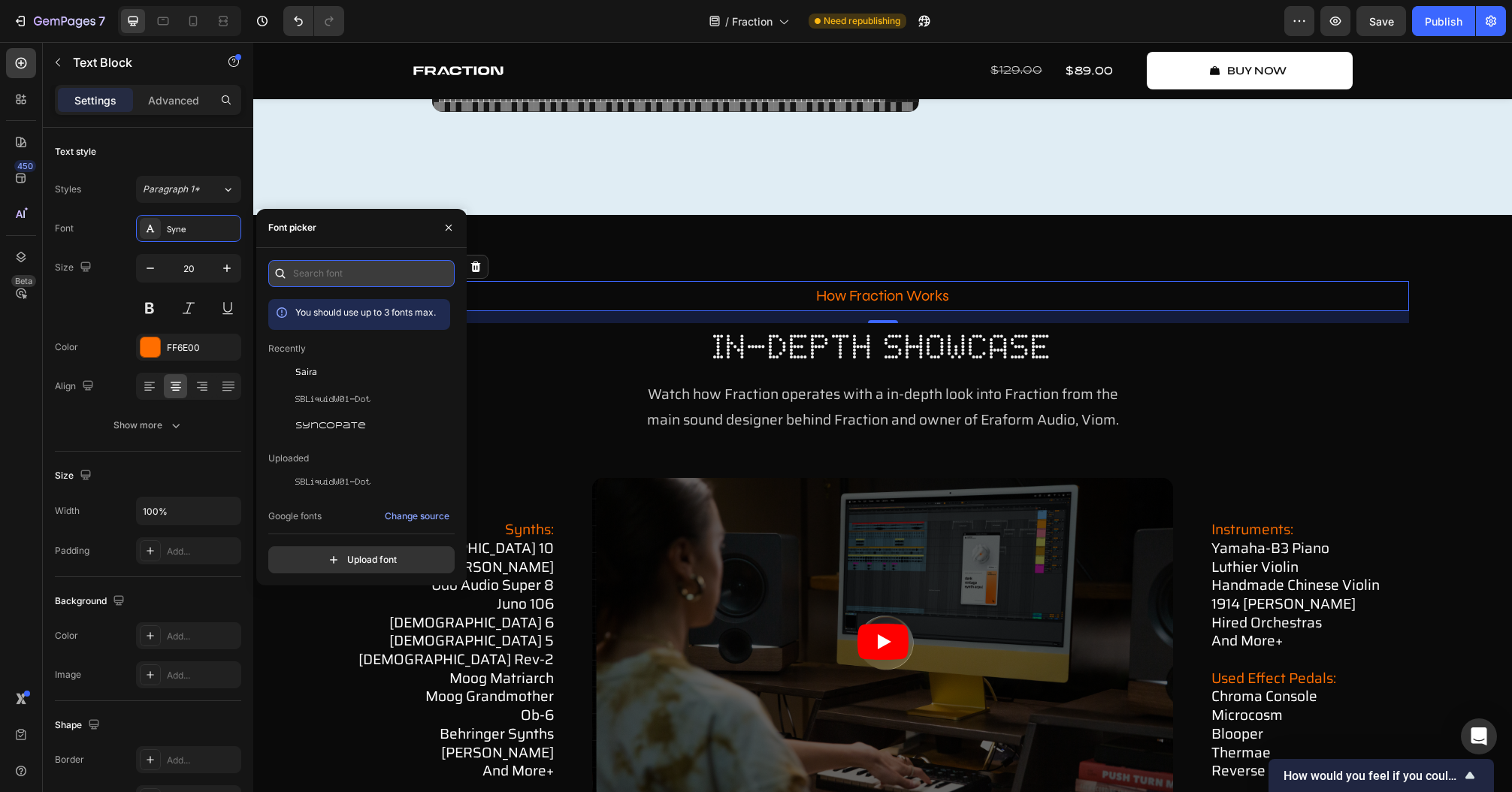
click at [350, 272] on input "text" at bounding box center [361, 273] width 186 height 27
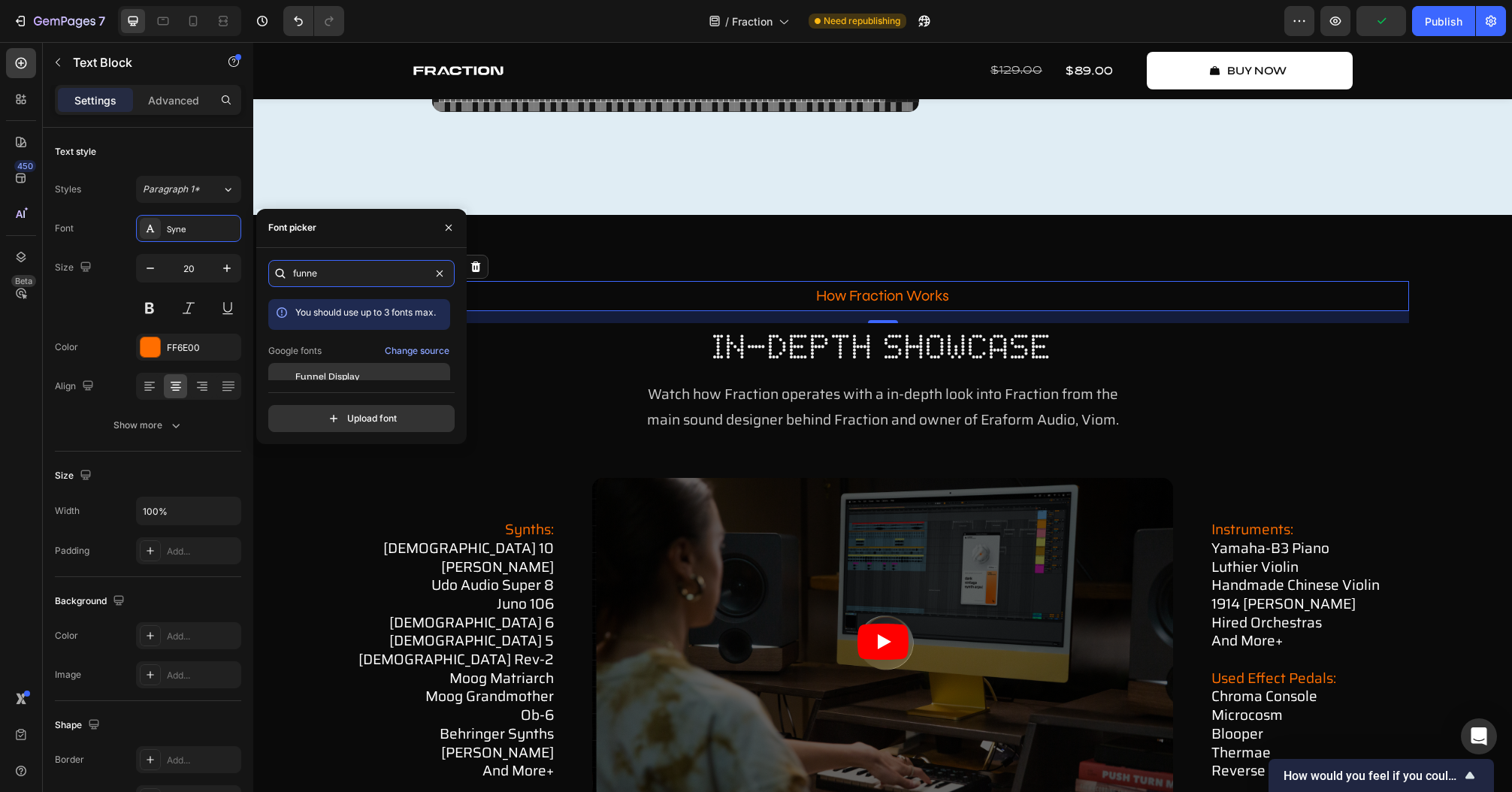
type input "funne"
click at [372, 376] on div "Funnel Display" at bounding box center [371, 376] width 151 height 14
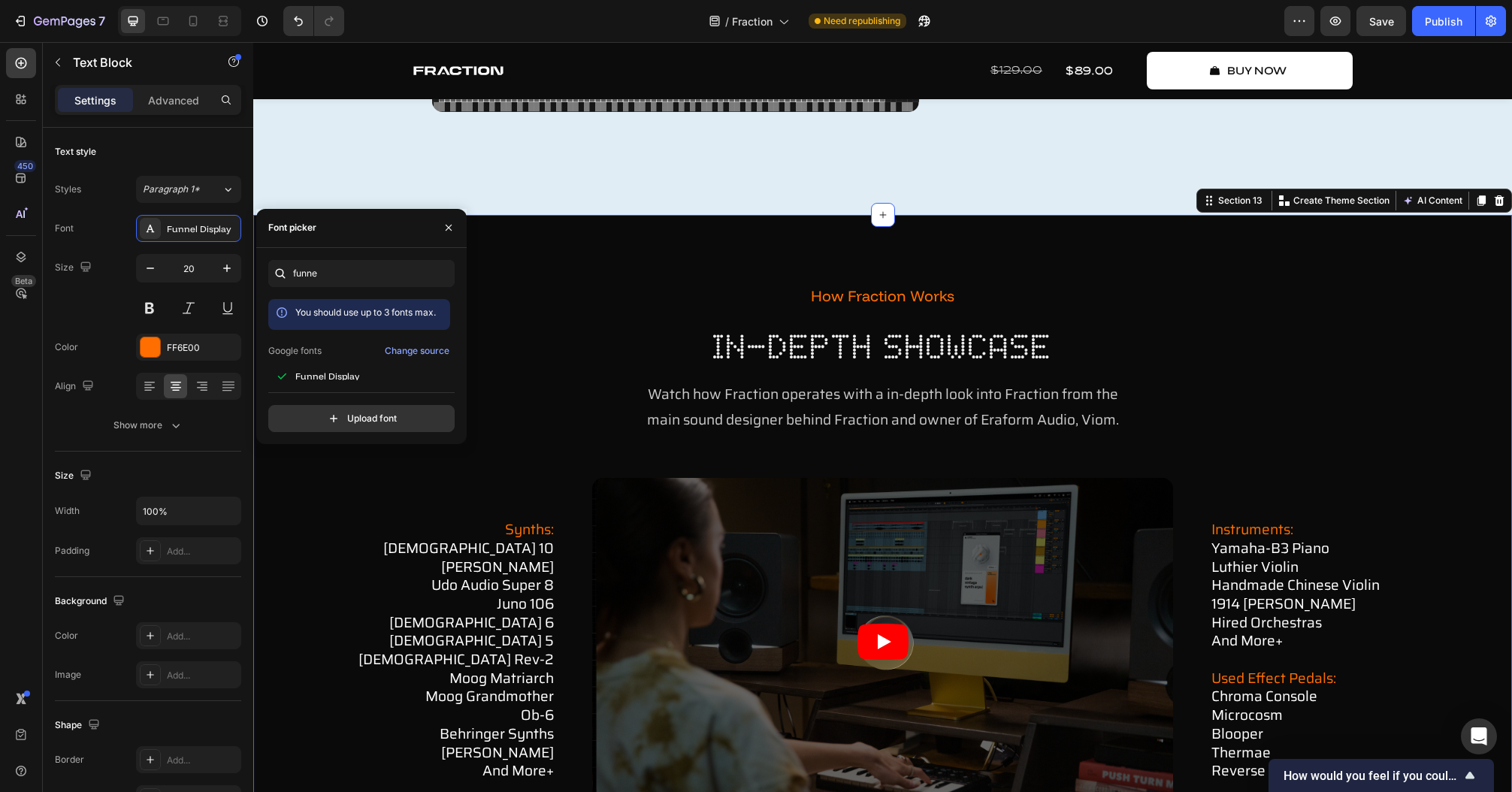
click at [706, 245] on div "how fraction works Text Block in-depth showcase Heading Watch how Fraction oper…" at bounding box center [882, 643] width 1259 height 858
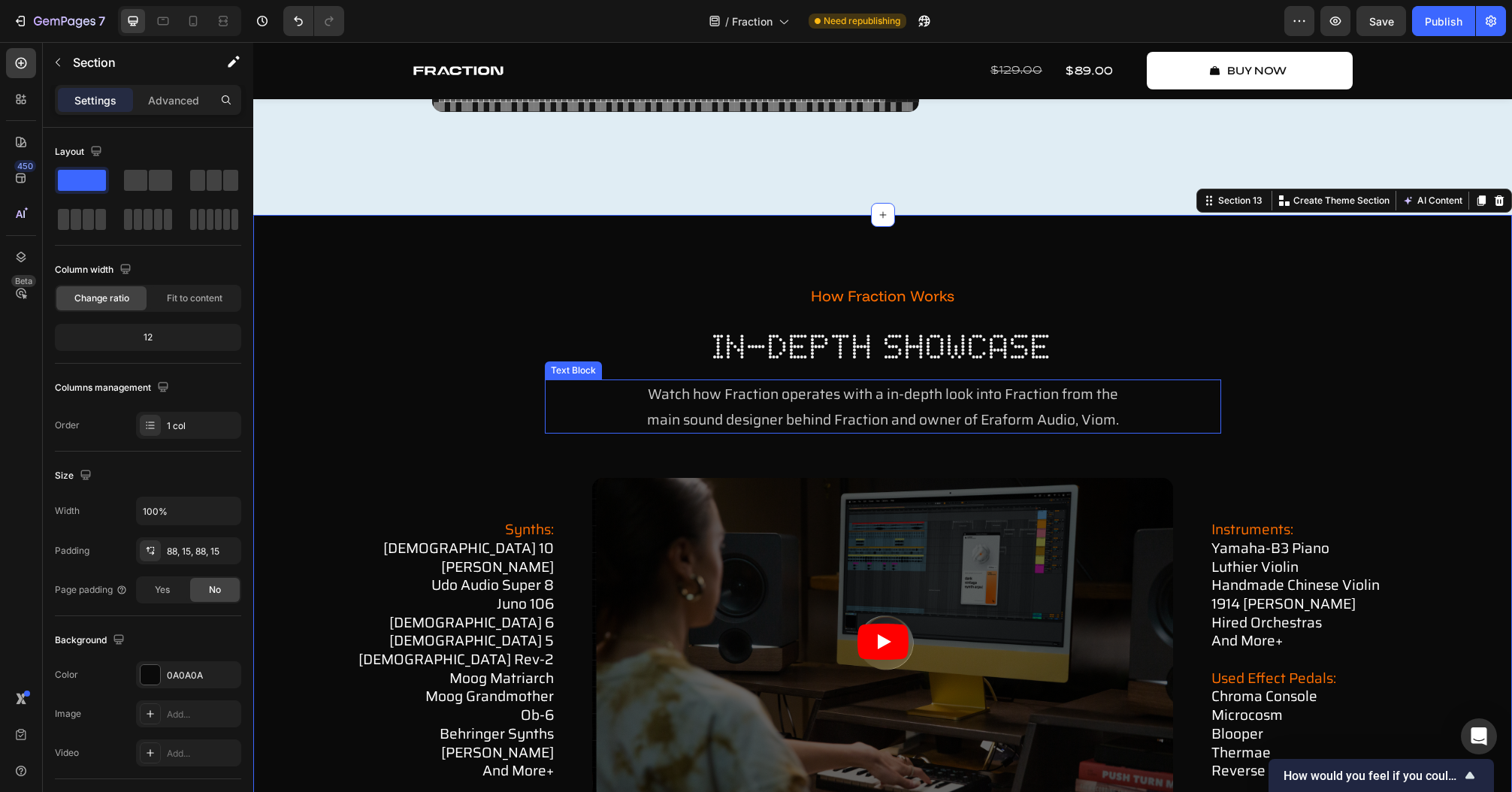
click at [814, 392] on span "Watch how Fraction operates with a in-depth look into Fraction from the" at bounding box center [883, 394] width 470 height 23
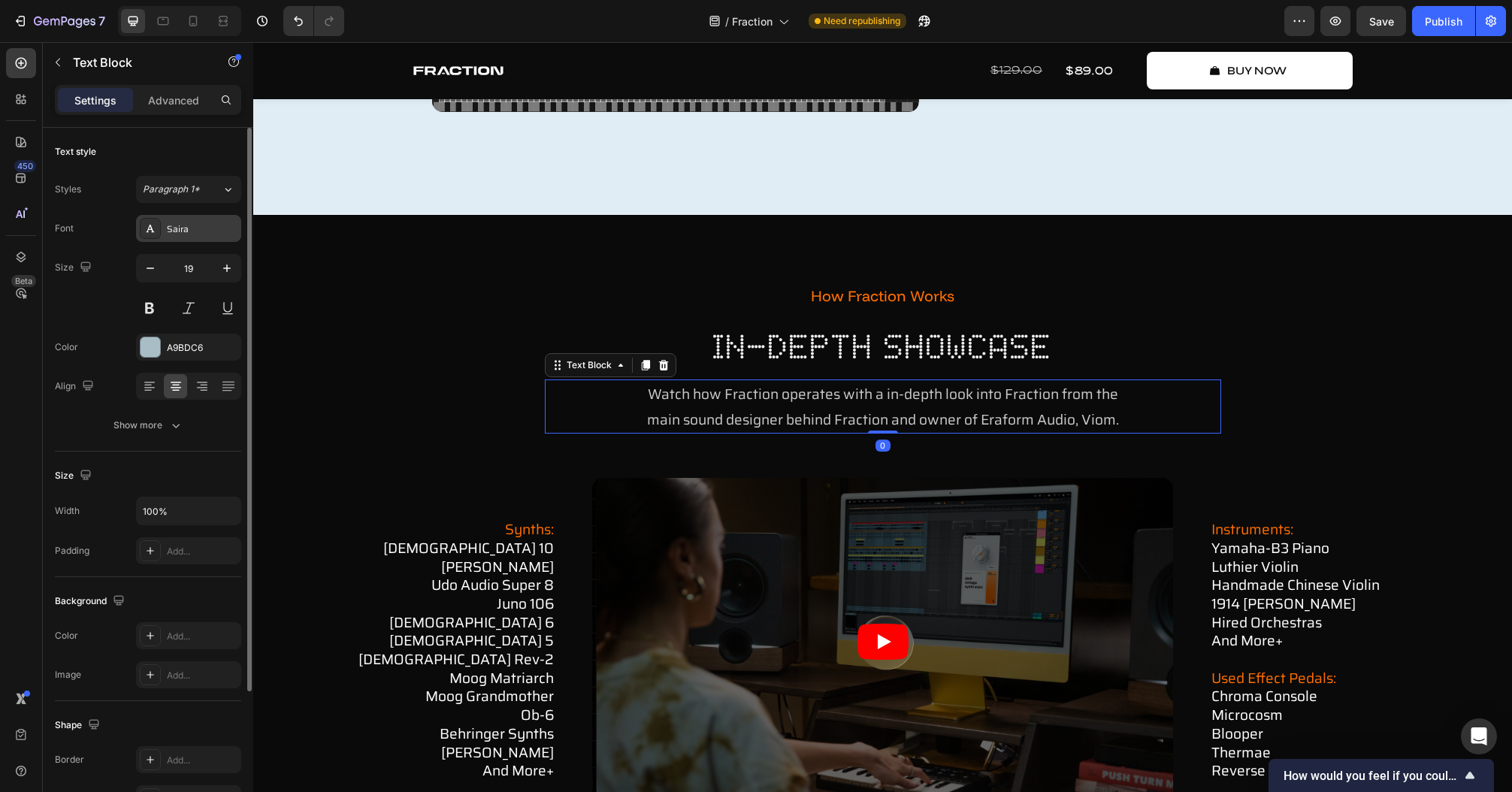
click at [177, 222] on div "Saira" at bounding box center [202, 229] width 71 height 14
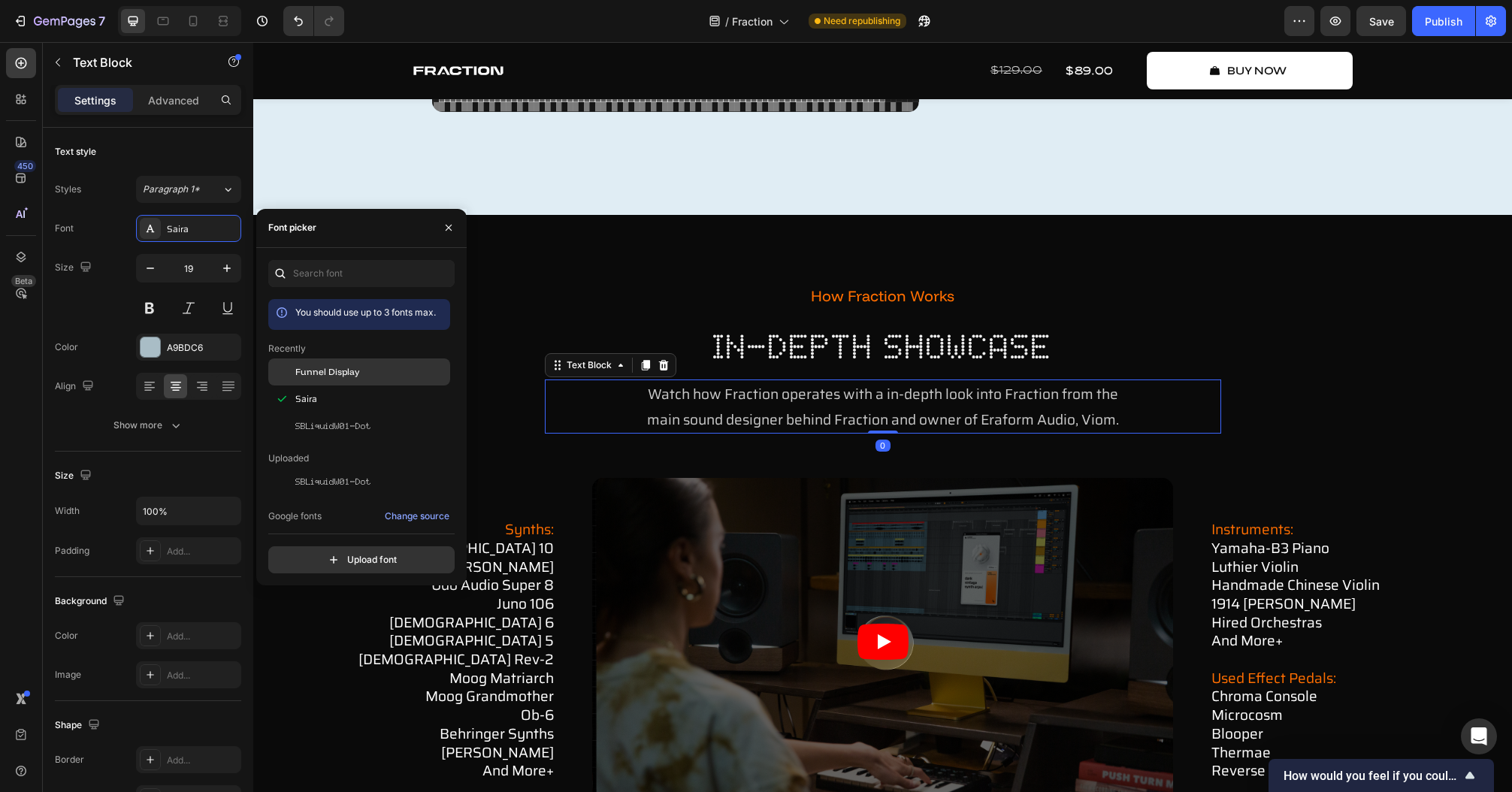
click at [367, 366] on div "Funnel Display" at bounding box center [371, 372] width 151 height 14
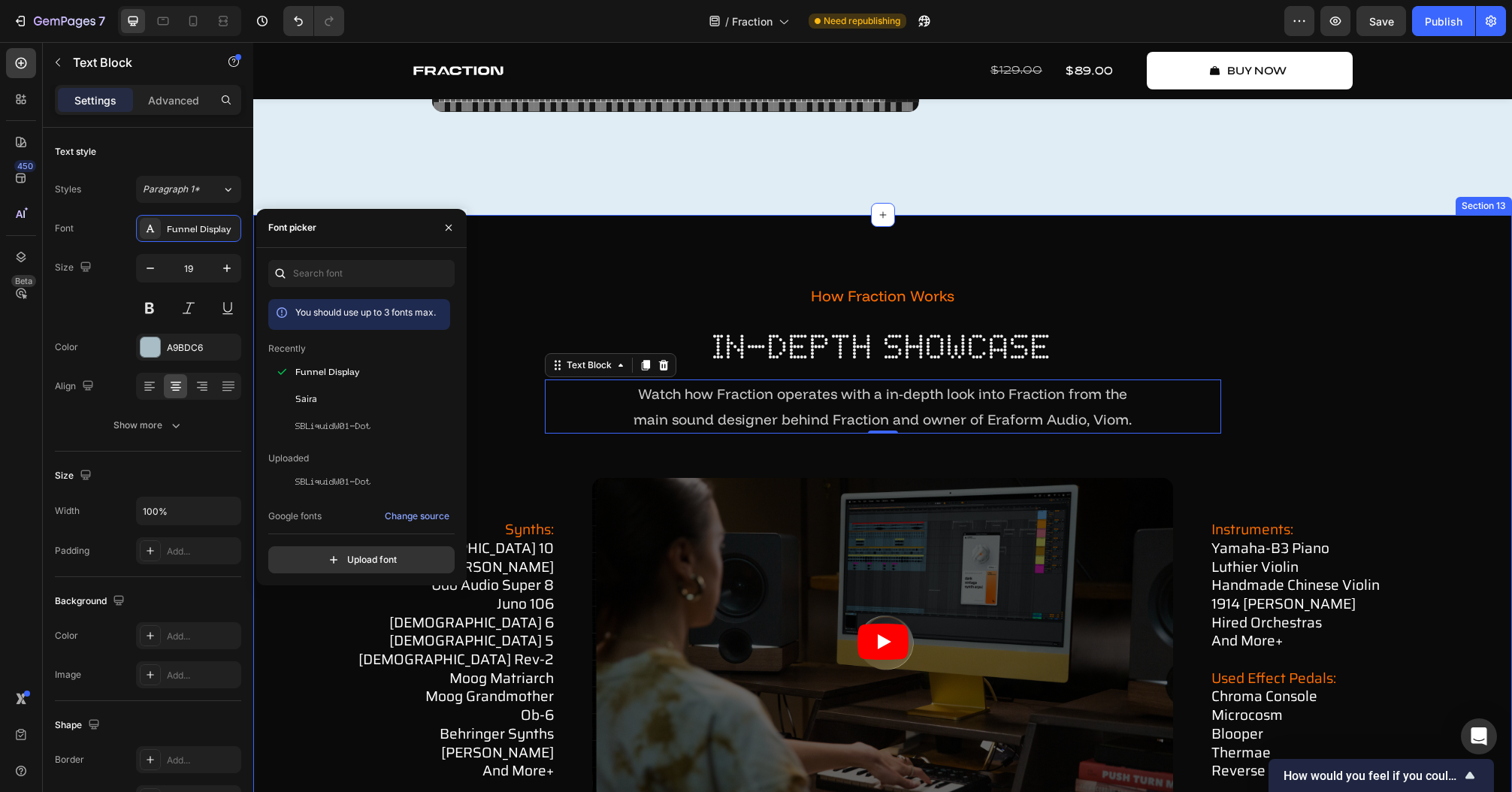
click at [797, 259] on div "how fraction works Text Block in-depth showcase Heading Watch how Fraction oper…" at bounding box center [882, 643] width 1259 height 858
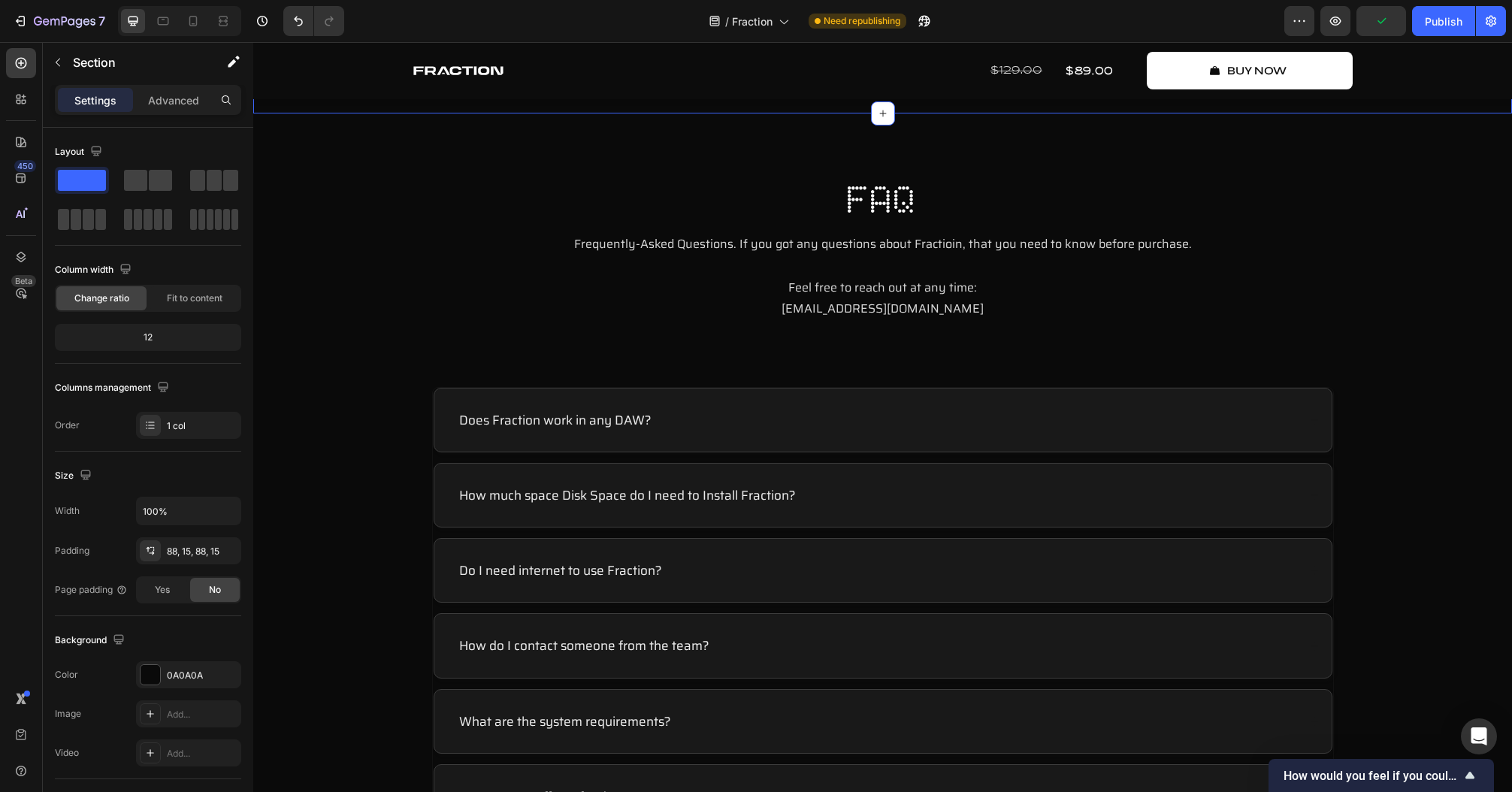
scroll to position [5772, 0]
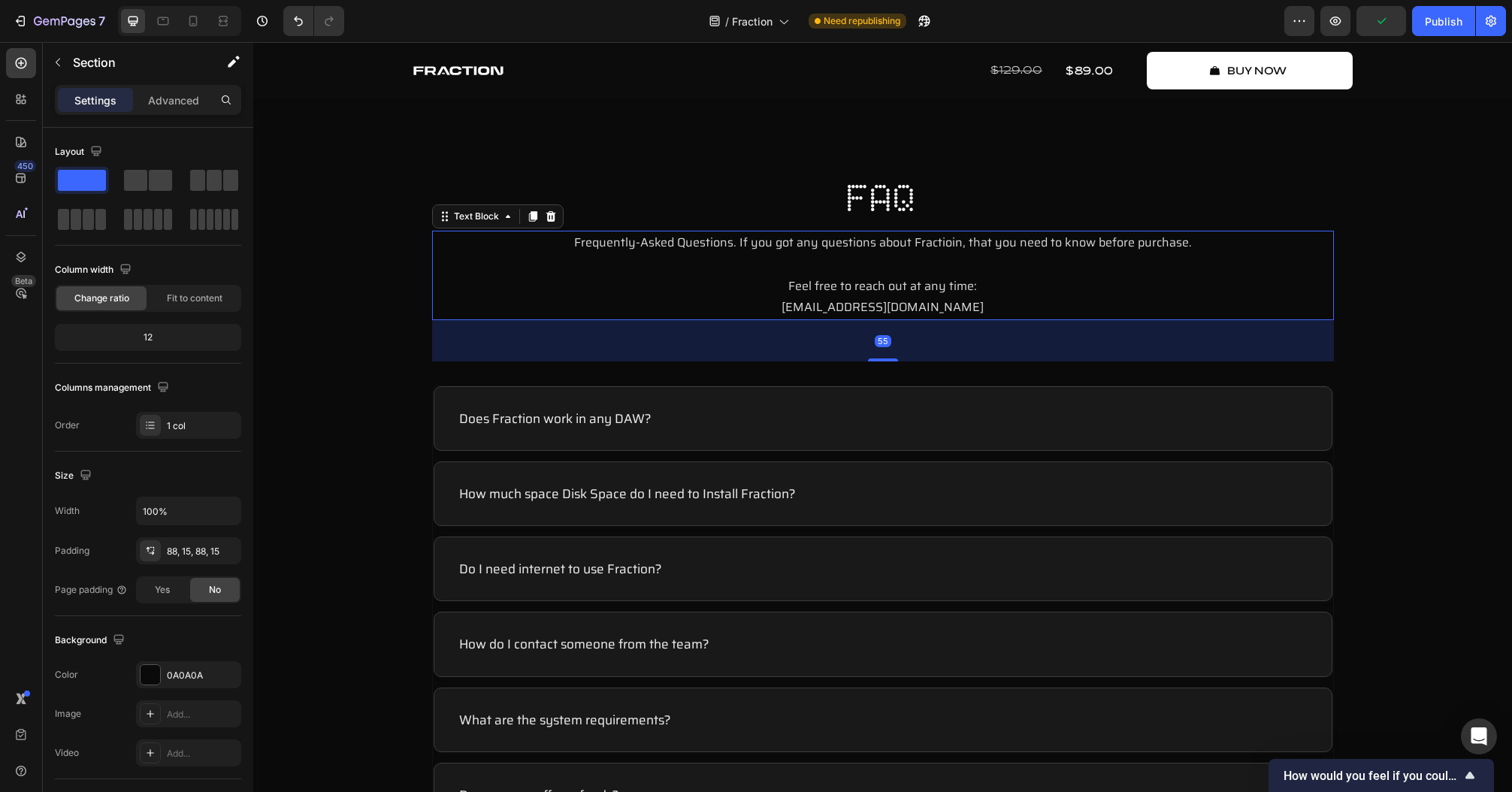
click at [788, 250] on p "Frequently-Asked Questions. If you got any questions about Fractioin, that you …" at bounding box center [882, 253] width 899 height 43
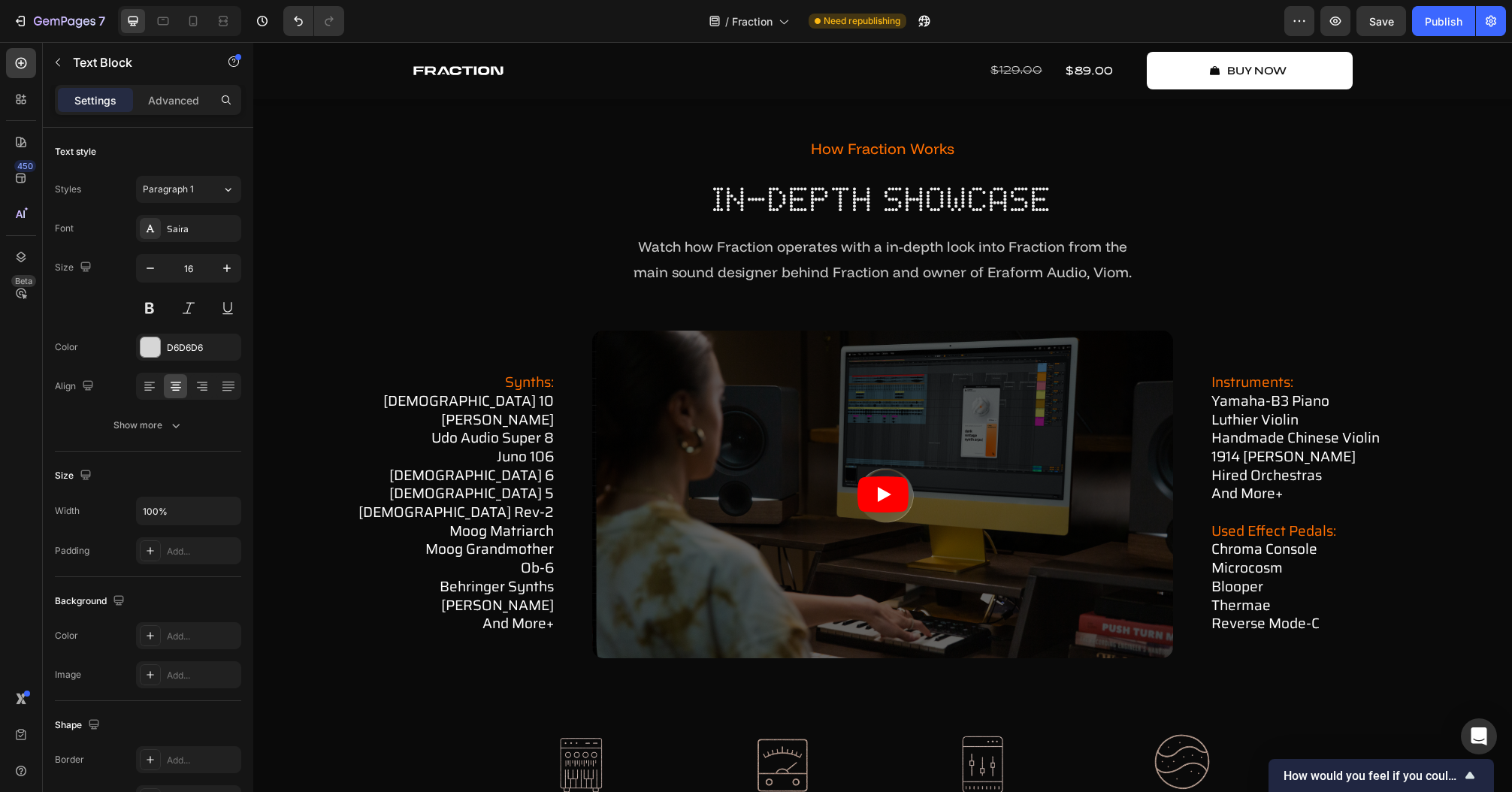
scroll to position [4930, 0]
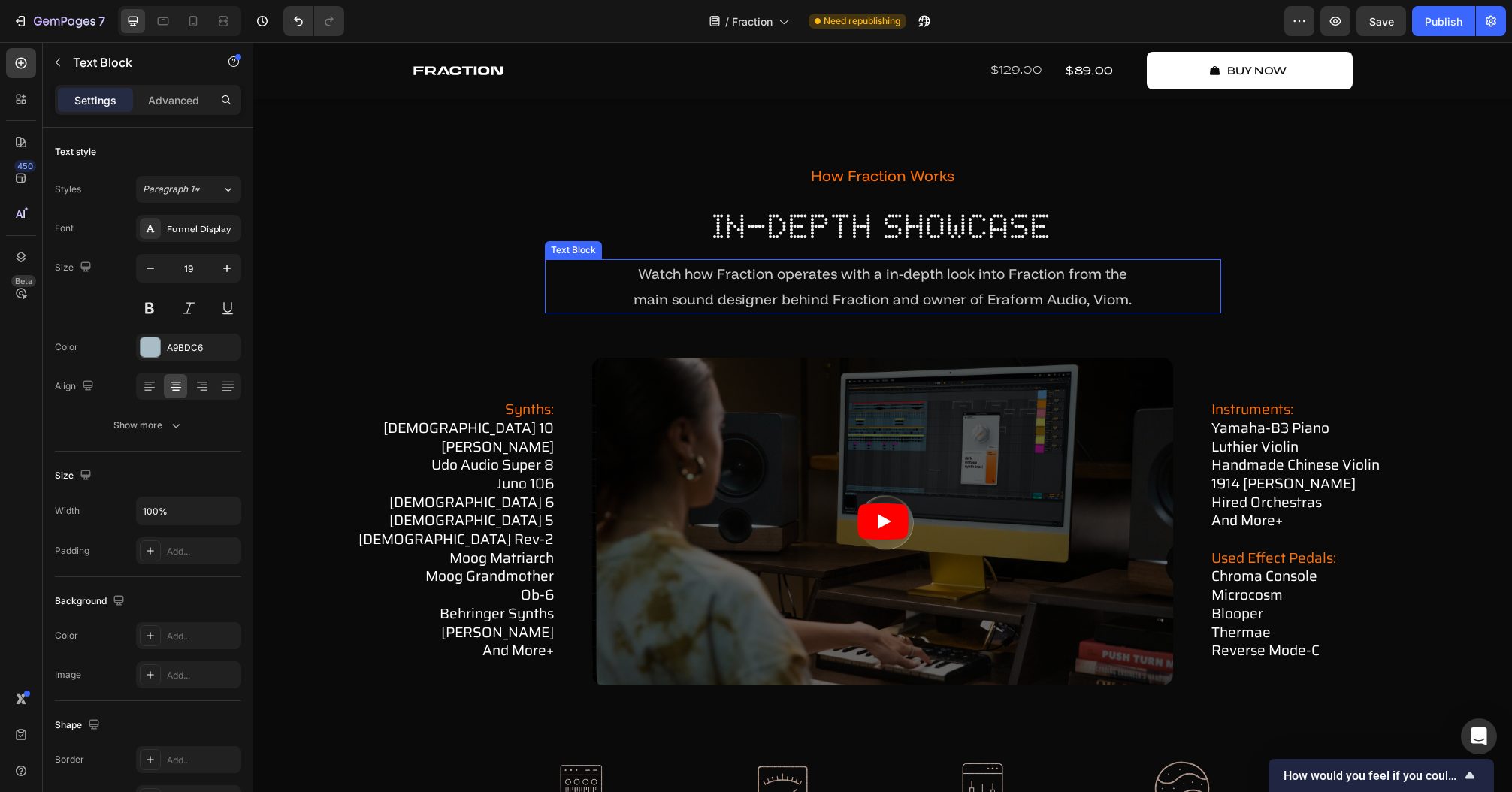
click at [797, 285] on p "Watch how Fraction operates with a in-depth look into Fraction from the" at bounding box center [882, 273] width 673 height 26
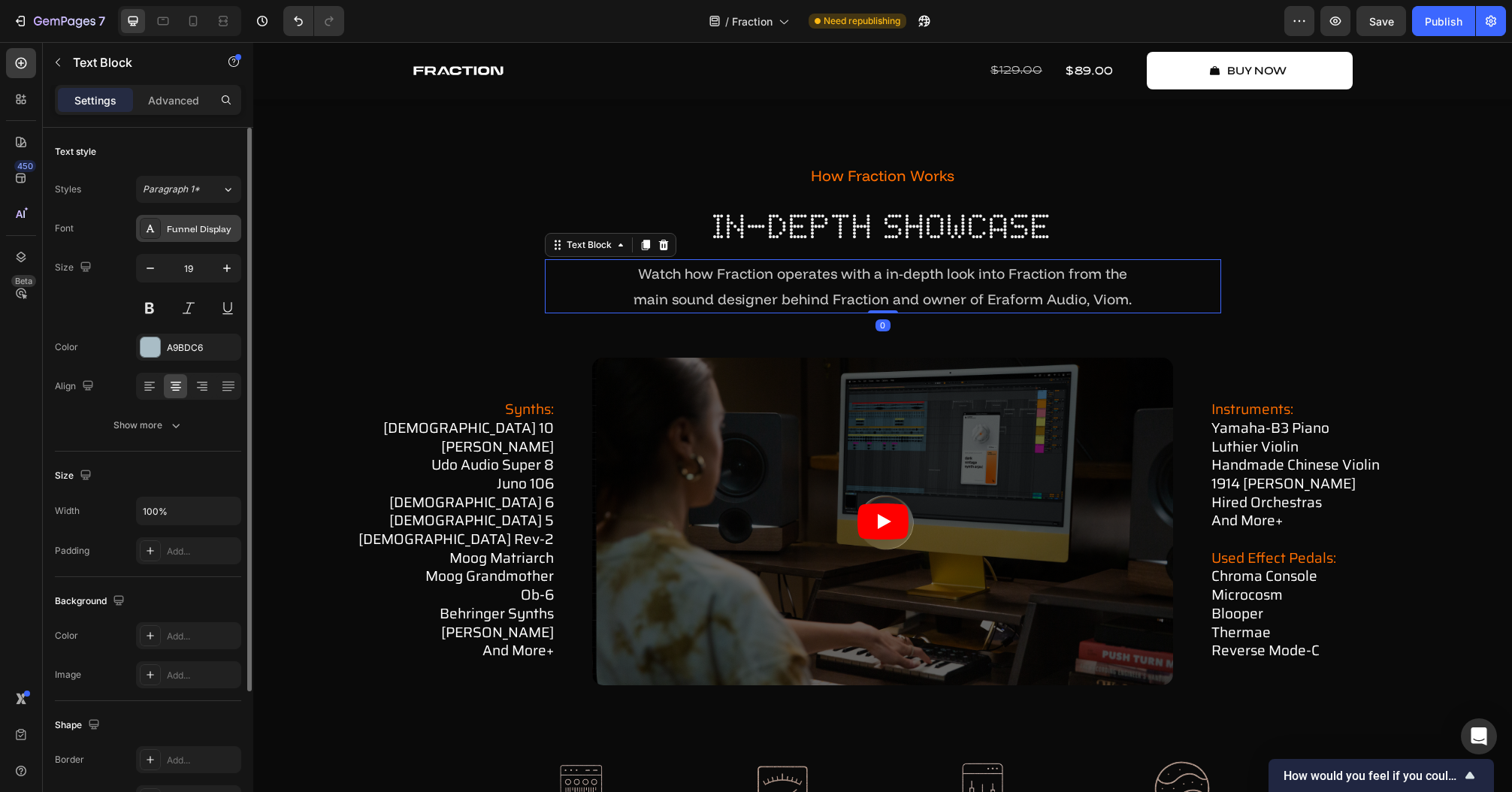
click at [185, 222] on div "Funnel Display" at bounding box center [202, 229] width 71 height 14
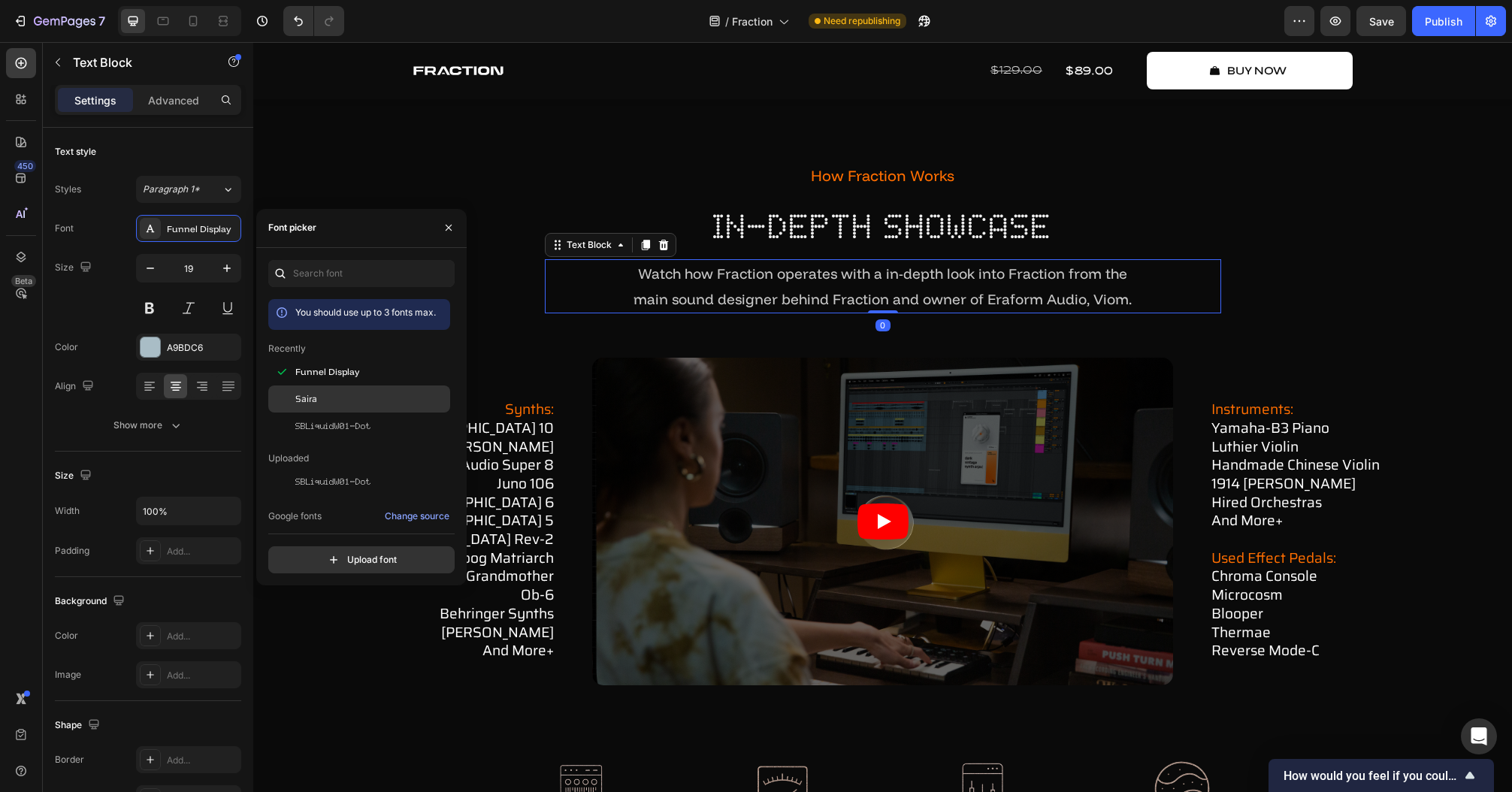
click at [330, 403] on div "Saira" at bounding box center [371, 398] width 151 height 14
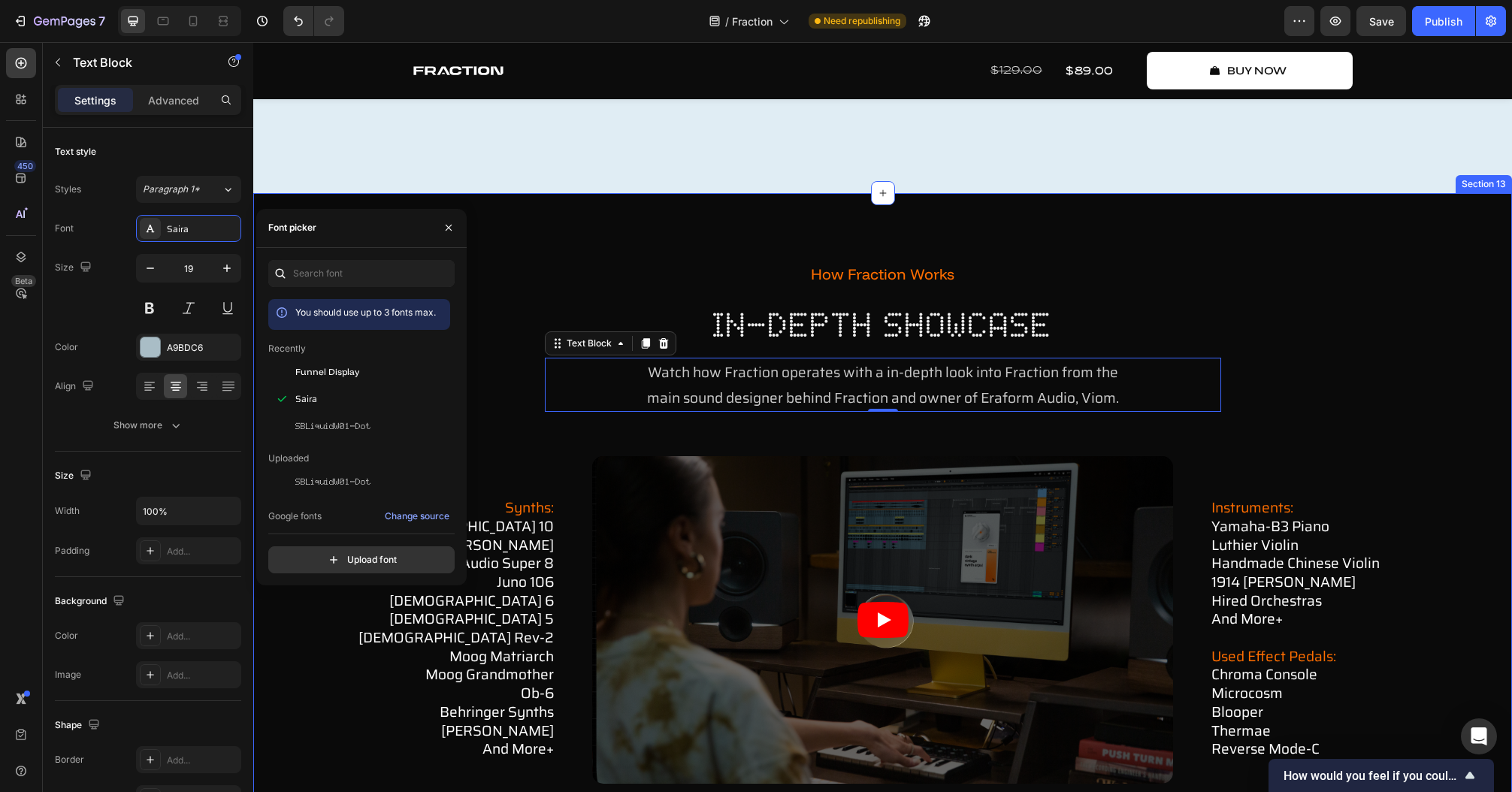
scroll to position [4810, 0]
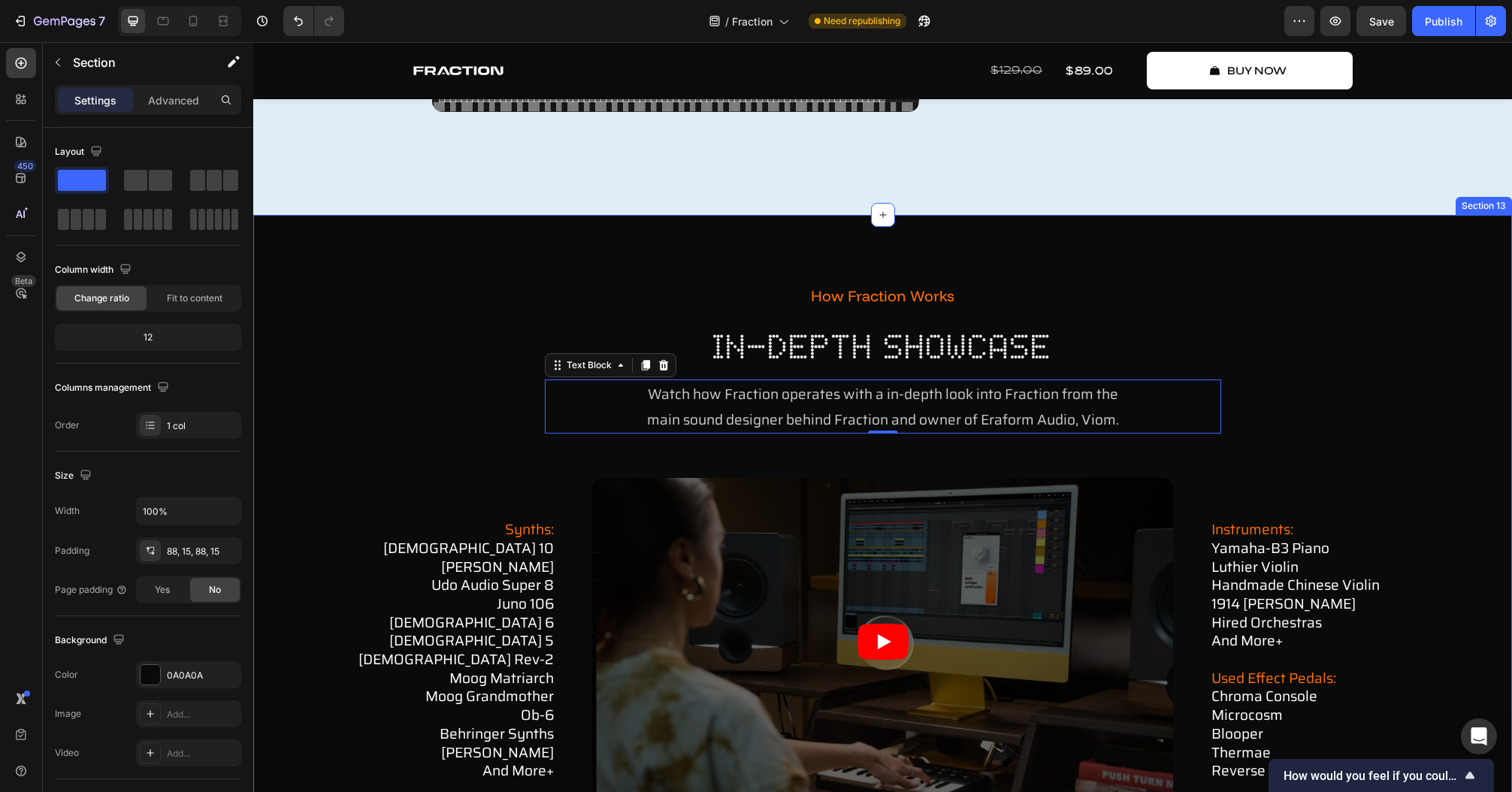
click at [767, 264] on div "how fraction works Text Block in-depth showcase Heading Watch how Fraction oper…" at bounding box center [882, 643] width 1259 height 858
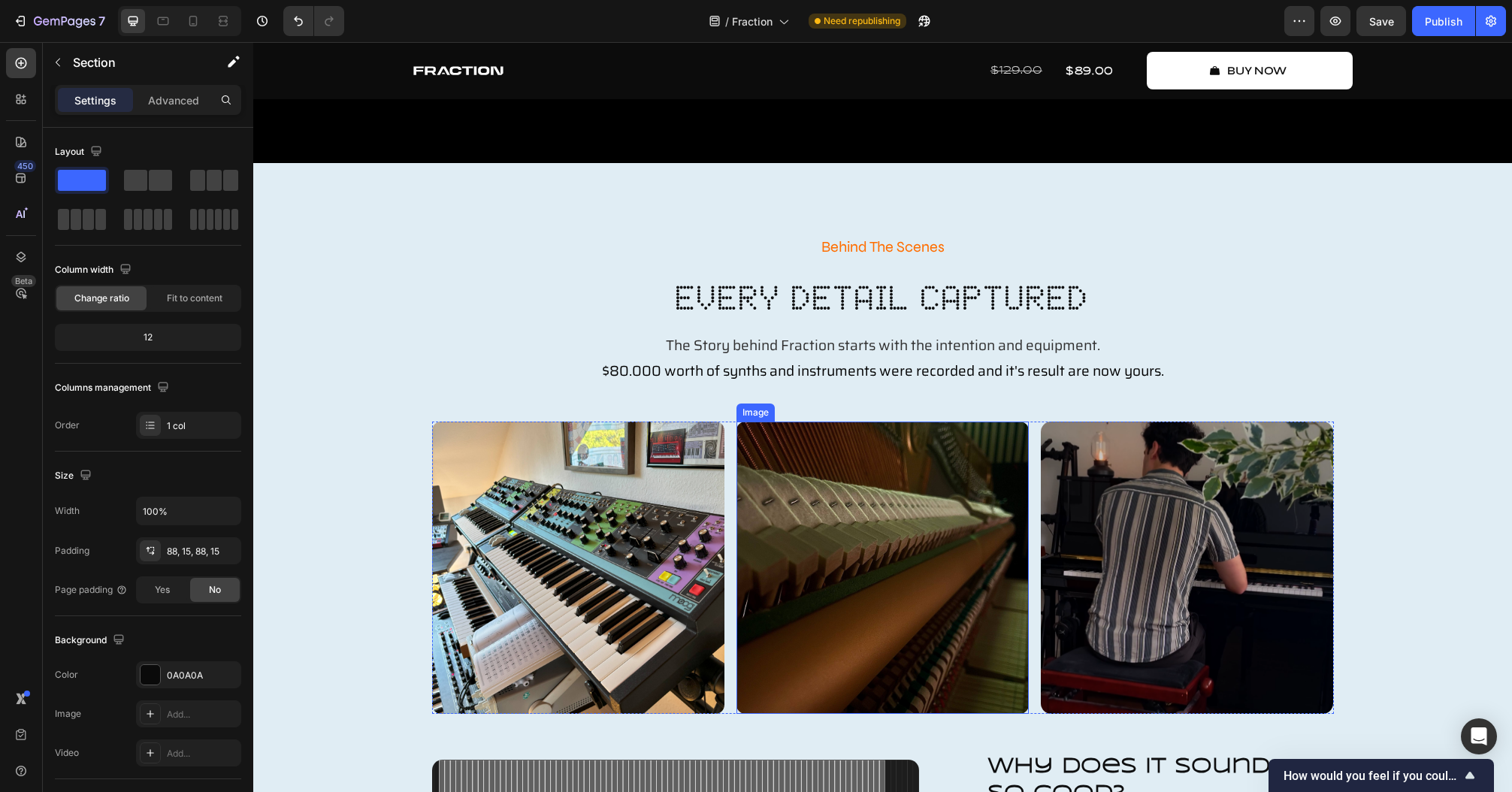
scroll to position [3909, 0]
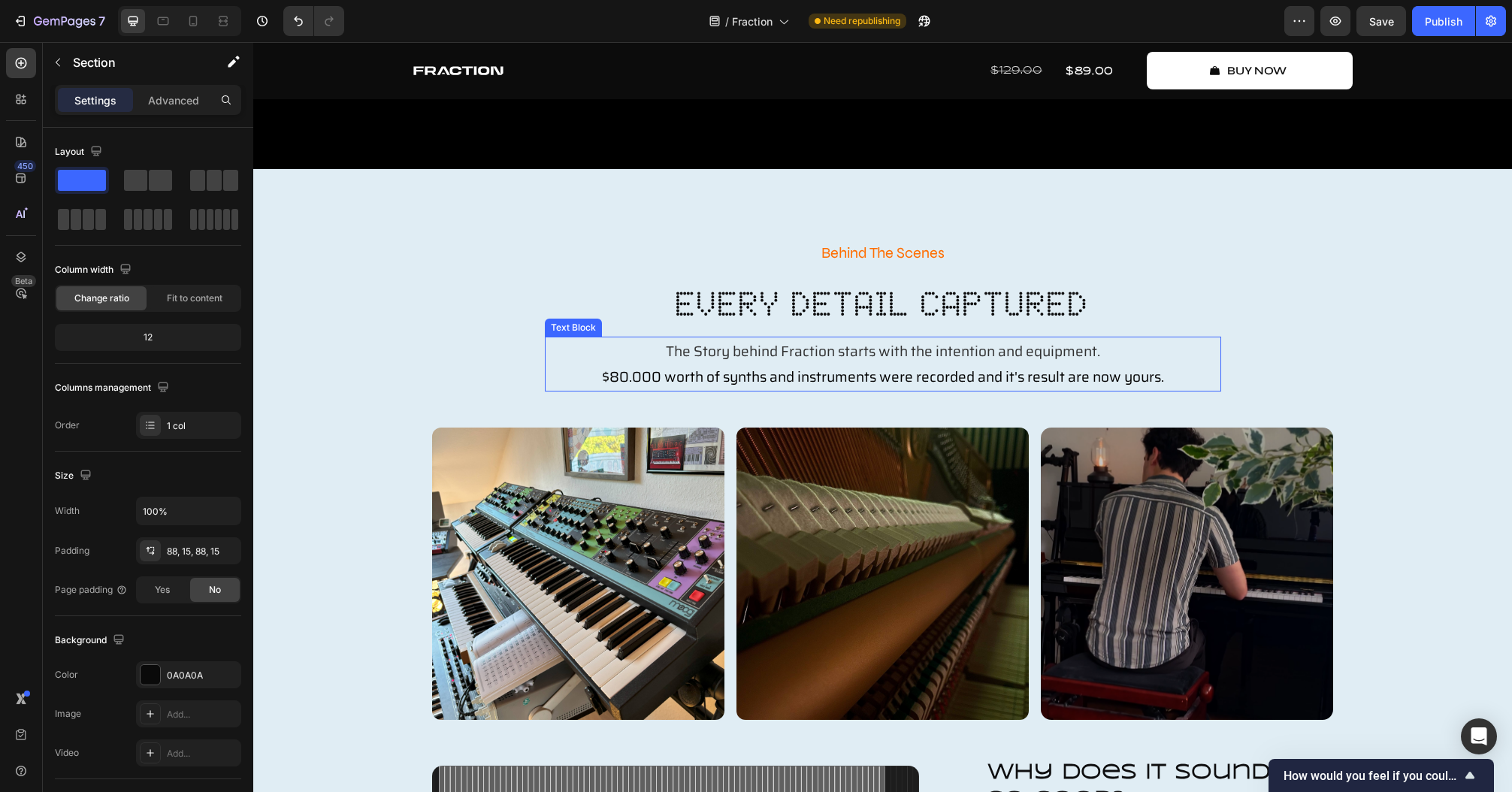
click at [769, 385] on span "$80.000 worth of synths and instruments were recorded and it's result are now y…" at bounding box center [883, 376] width 562 height 23
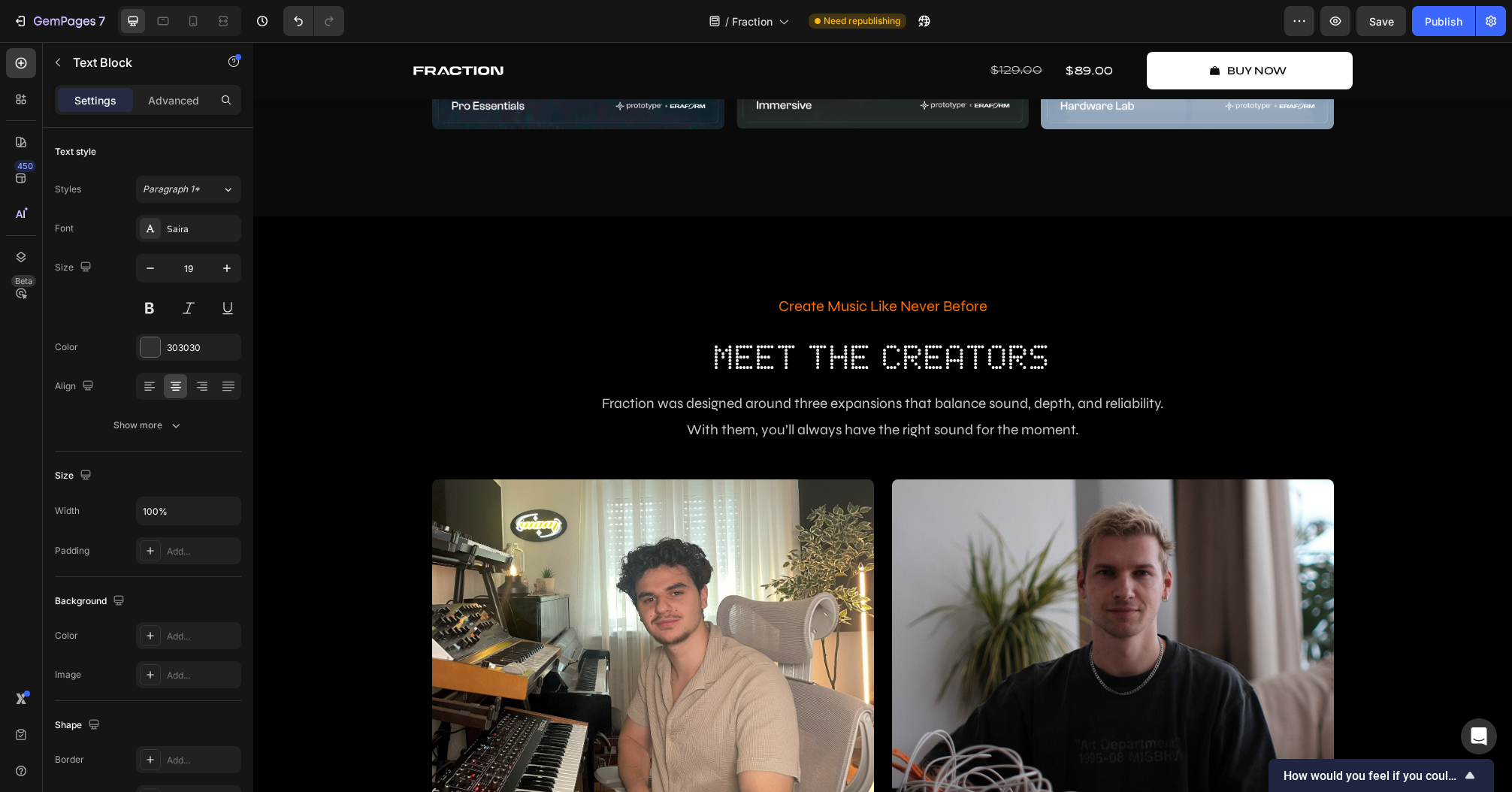
scroll to position [3067, 0]
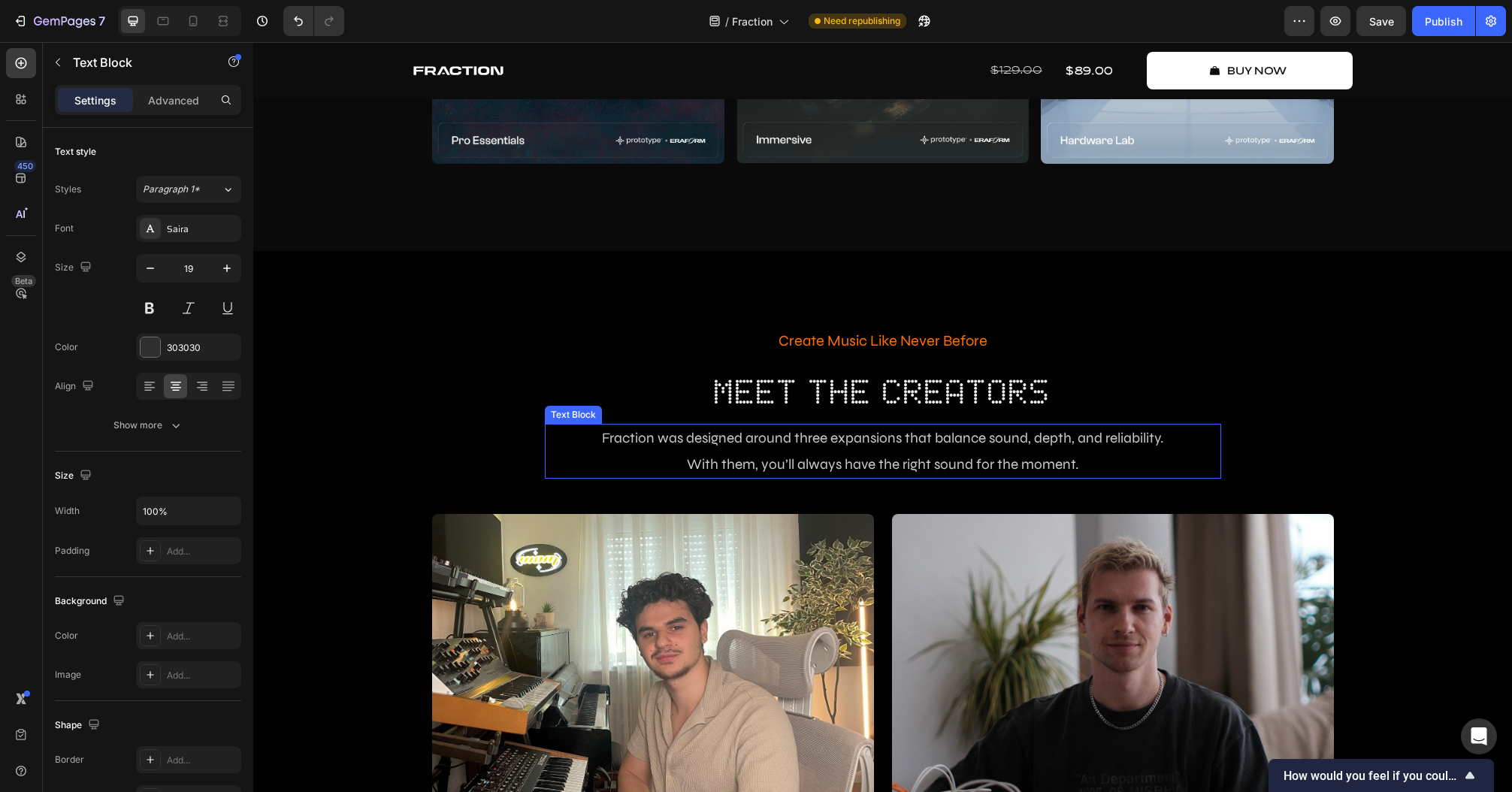
click at [797, 445] on span "Fraction was designed around three expansions that balance sound, depth, and re…" at bounding box center [882, 437] width 561 height 17
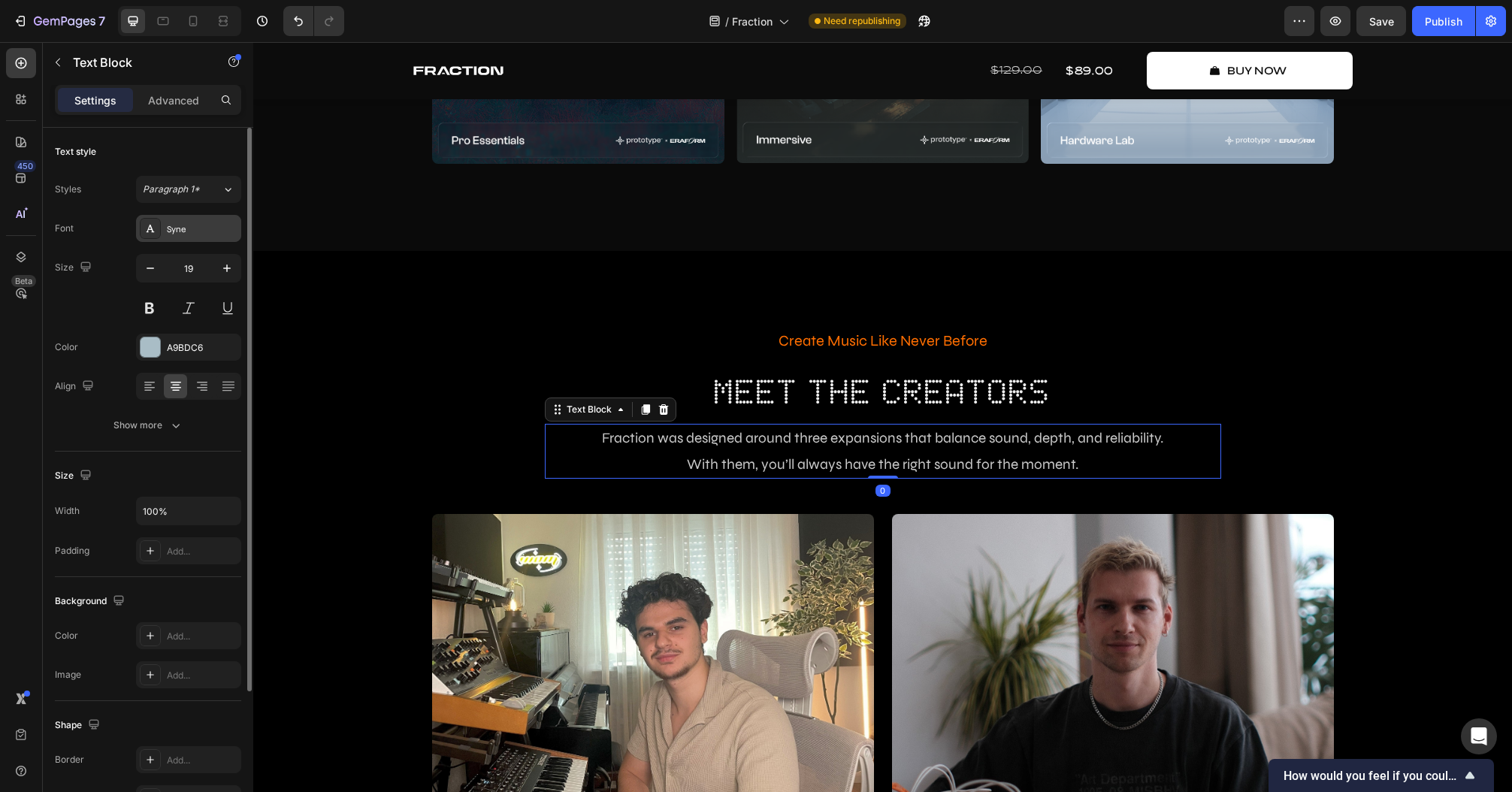
click at [184, 235] on div "Syne" at bounding box center [188, 228] width 106 height 27
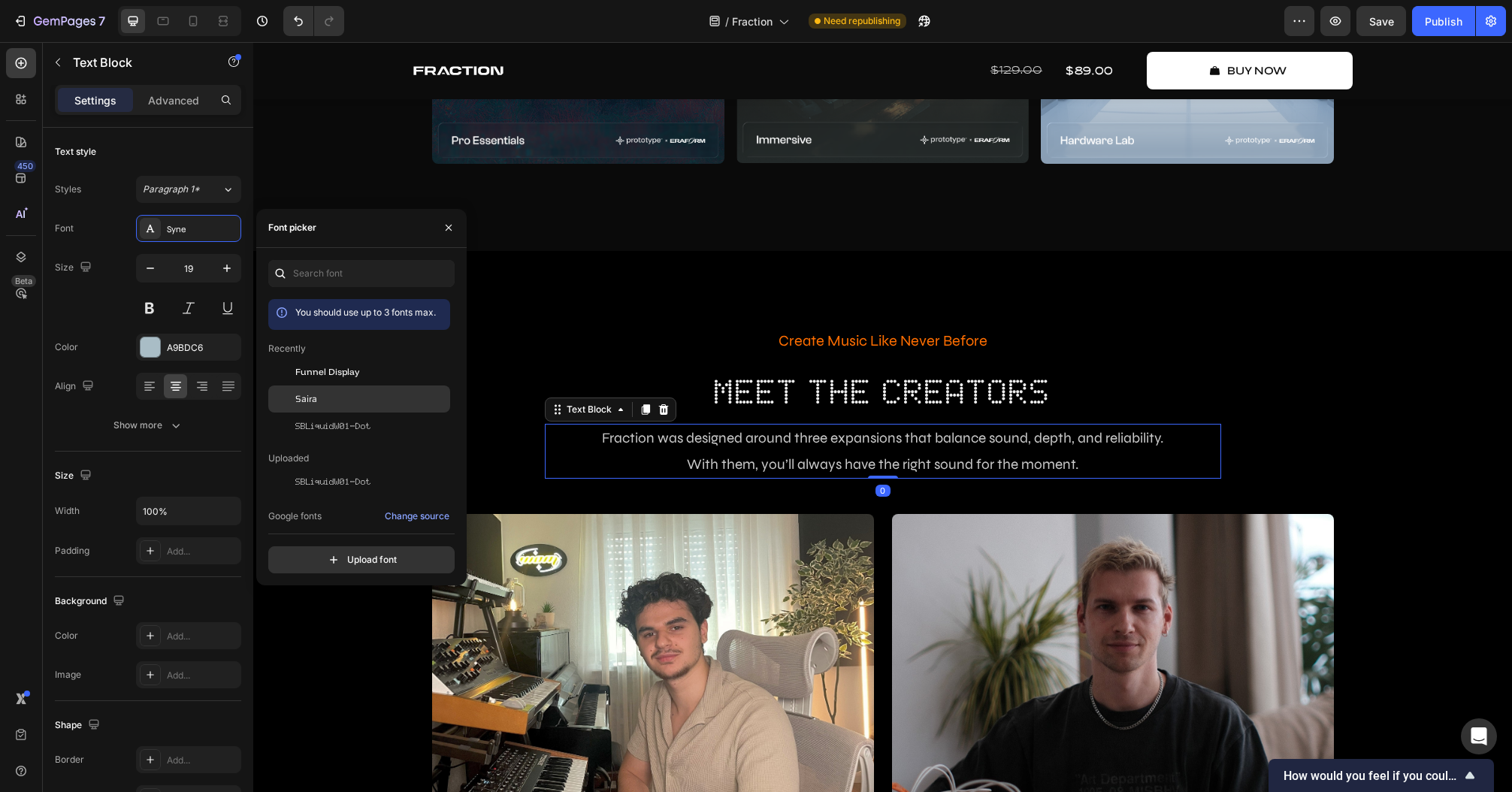
click at [362, 399] on div "Saira" at bounding box center [371, 398] width 151 height 14
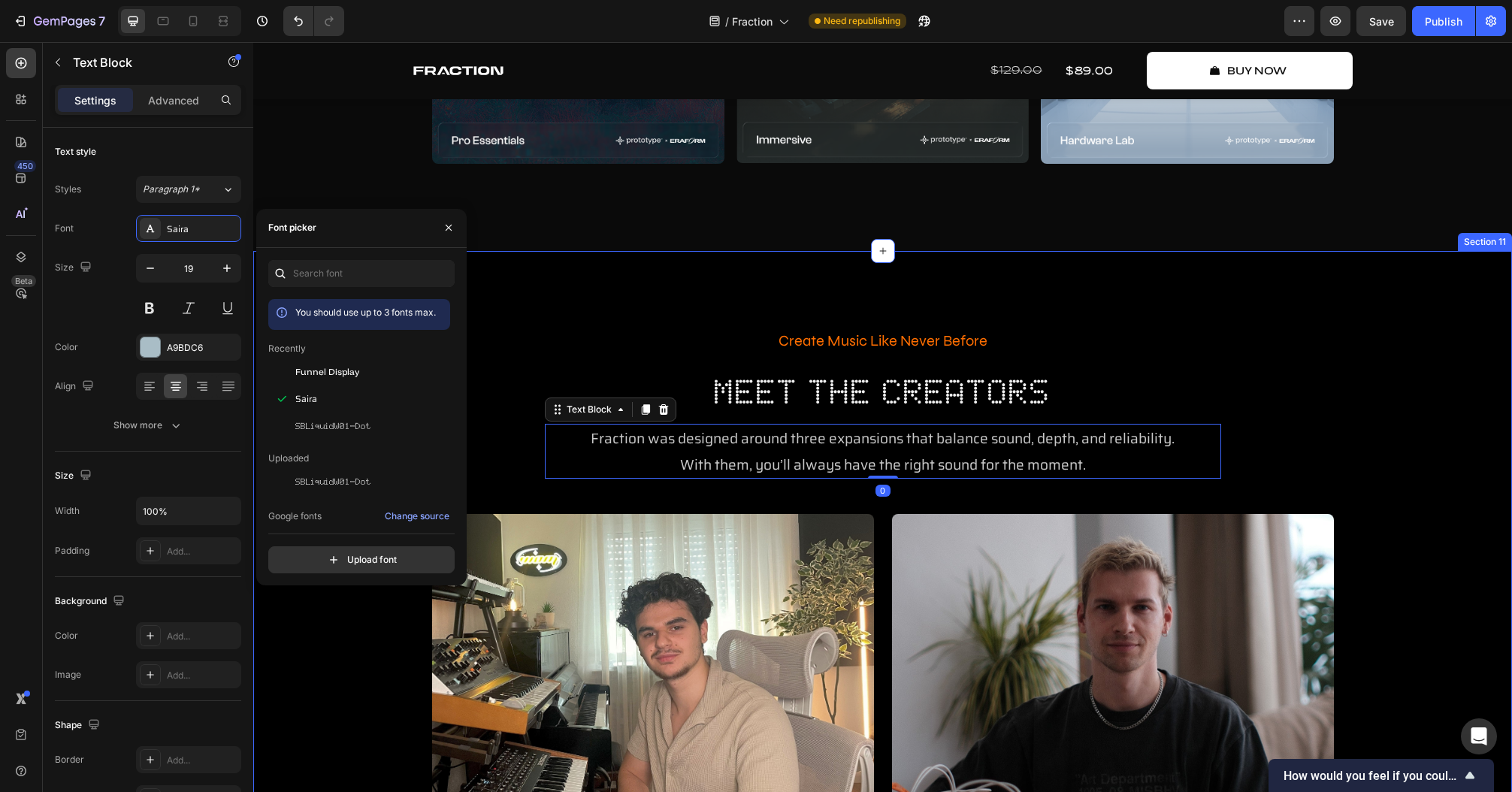
click at [777, 292] on div "Create Music Like Never Before Text Block Meet The Creators Heading Fraction wa…" at bounding box center [882, 630] width 1259 height 760
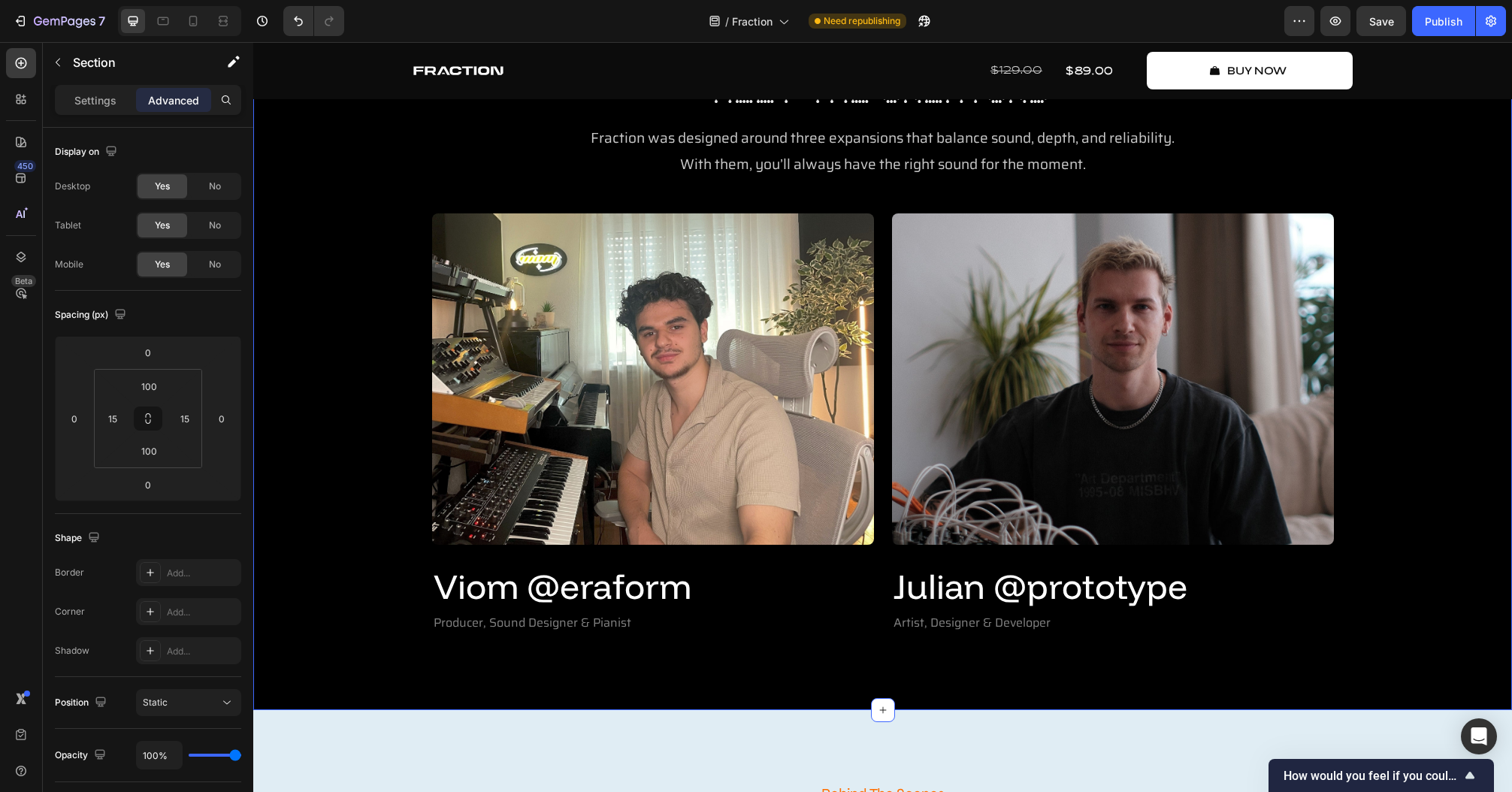
scroll to position [3248, 0]
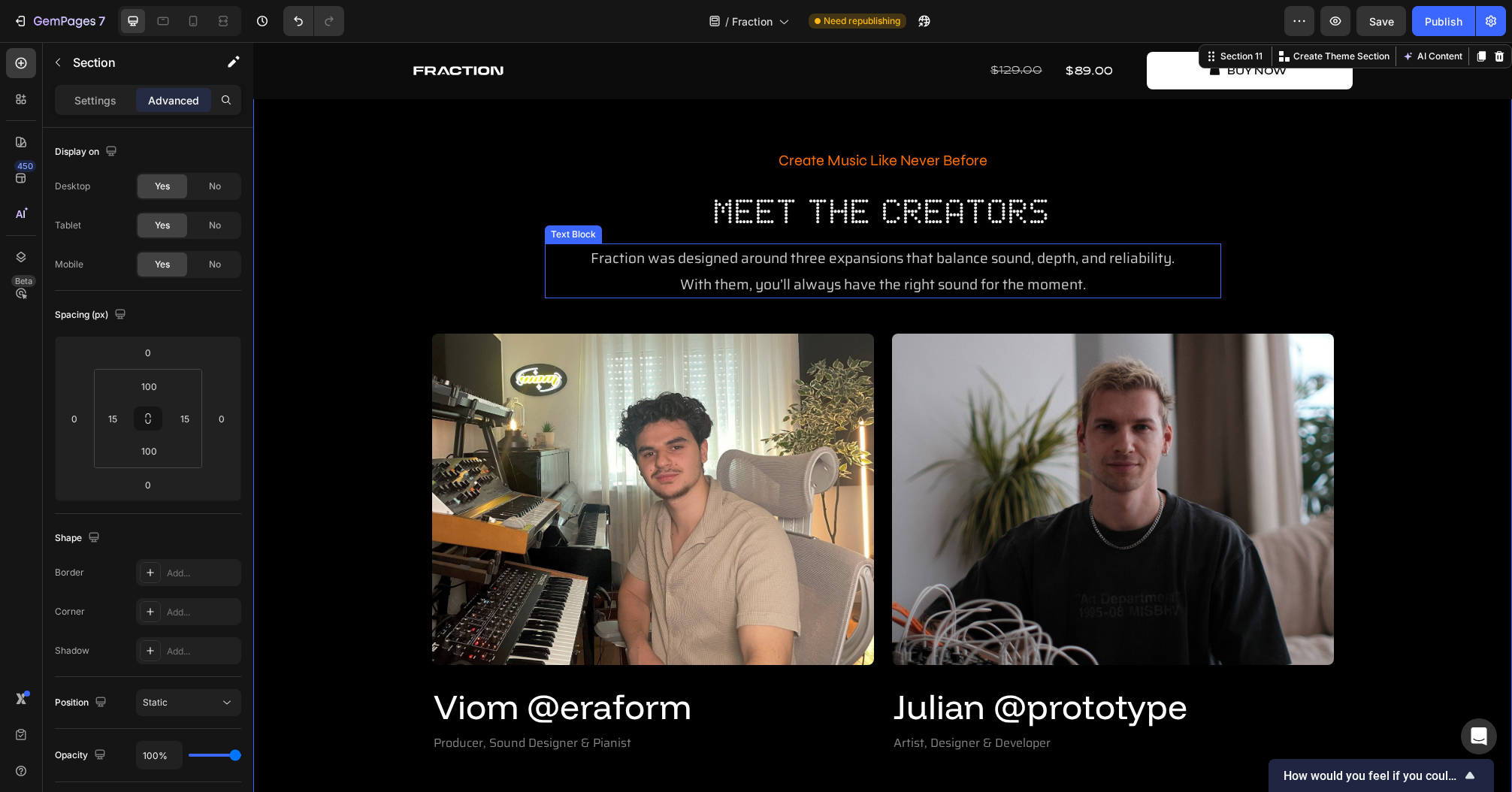
click at [779, 279] on span "With them, you’ll always have the right sound for the moment." at bounding box center [883, 284] width 406 height 23
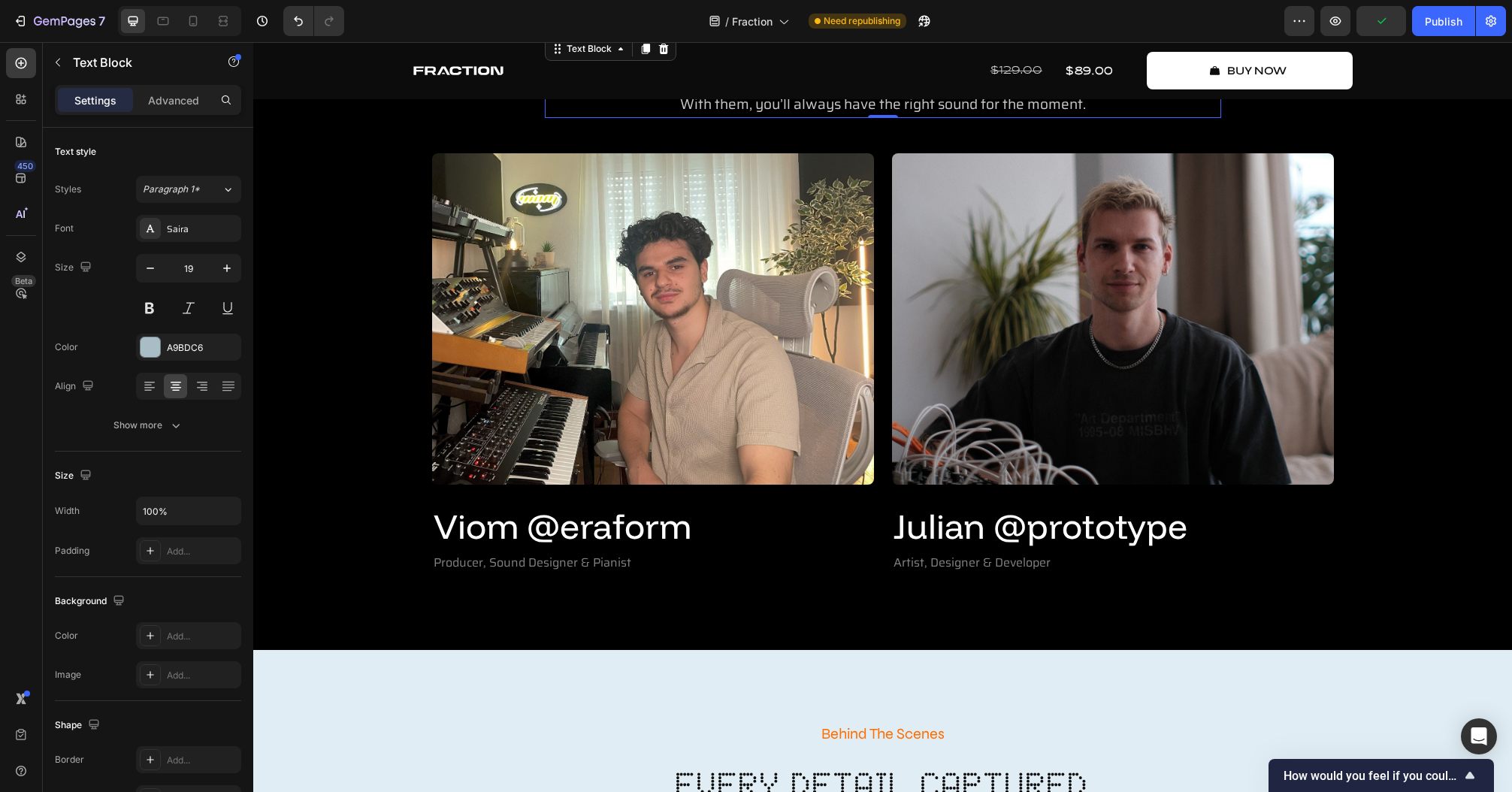
scroll to position [3128, 0]
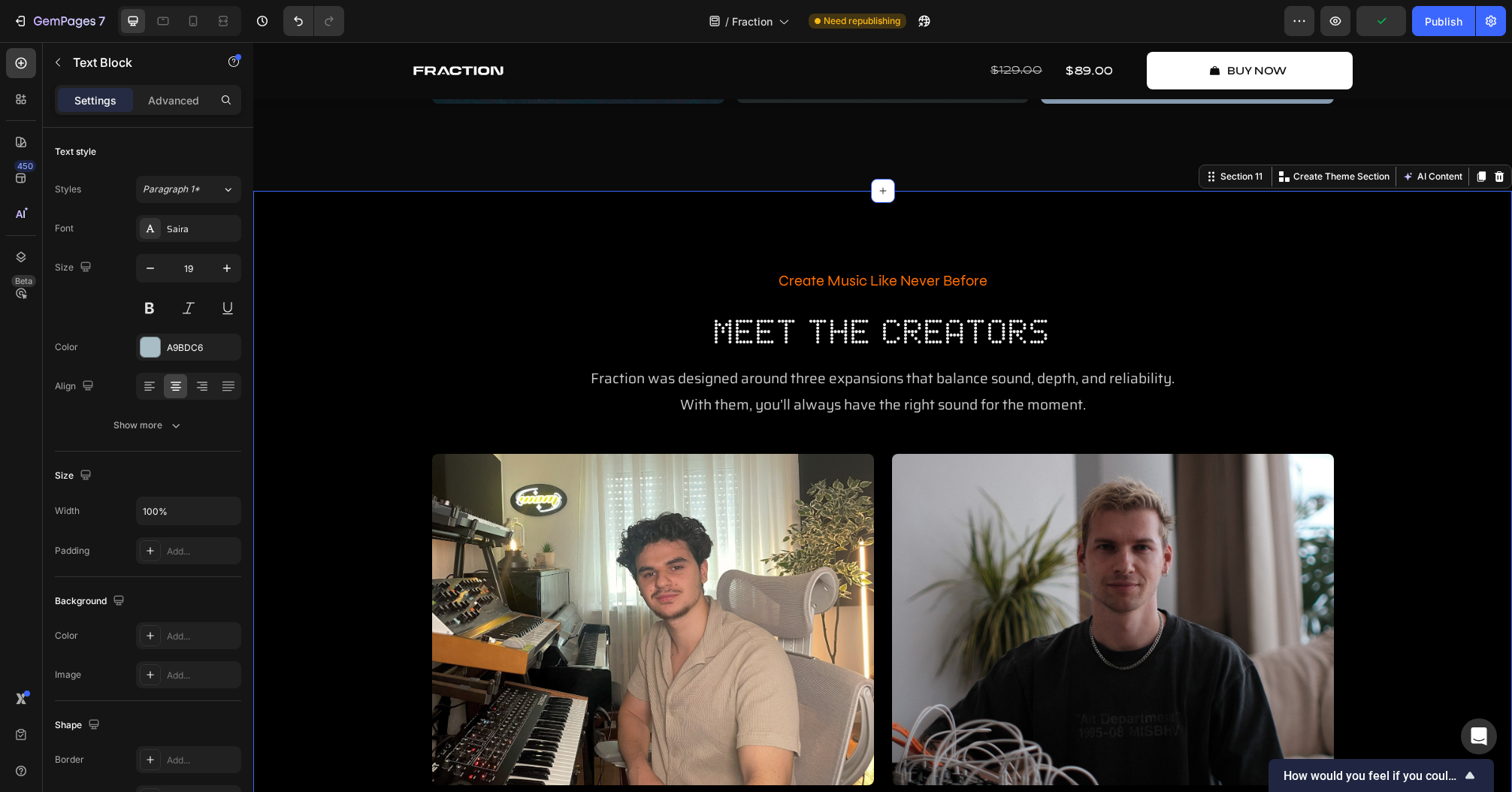
click at [783, 242] on div "Create Music Like Never Before Text Block Meet The Creators Heading Fraction wa…" at bounding box center [882, 571] width 1259 height 760
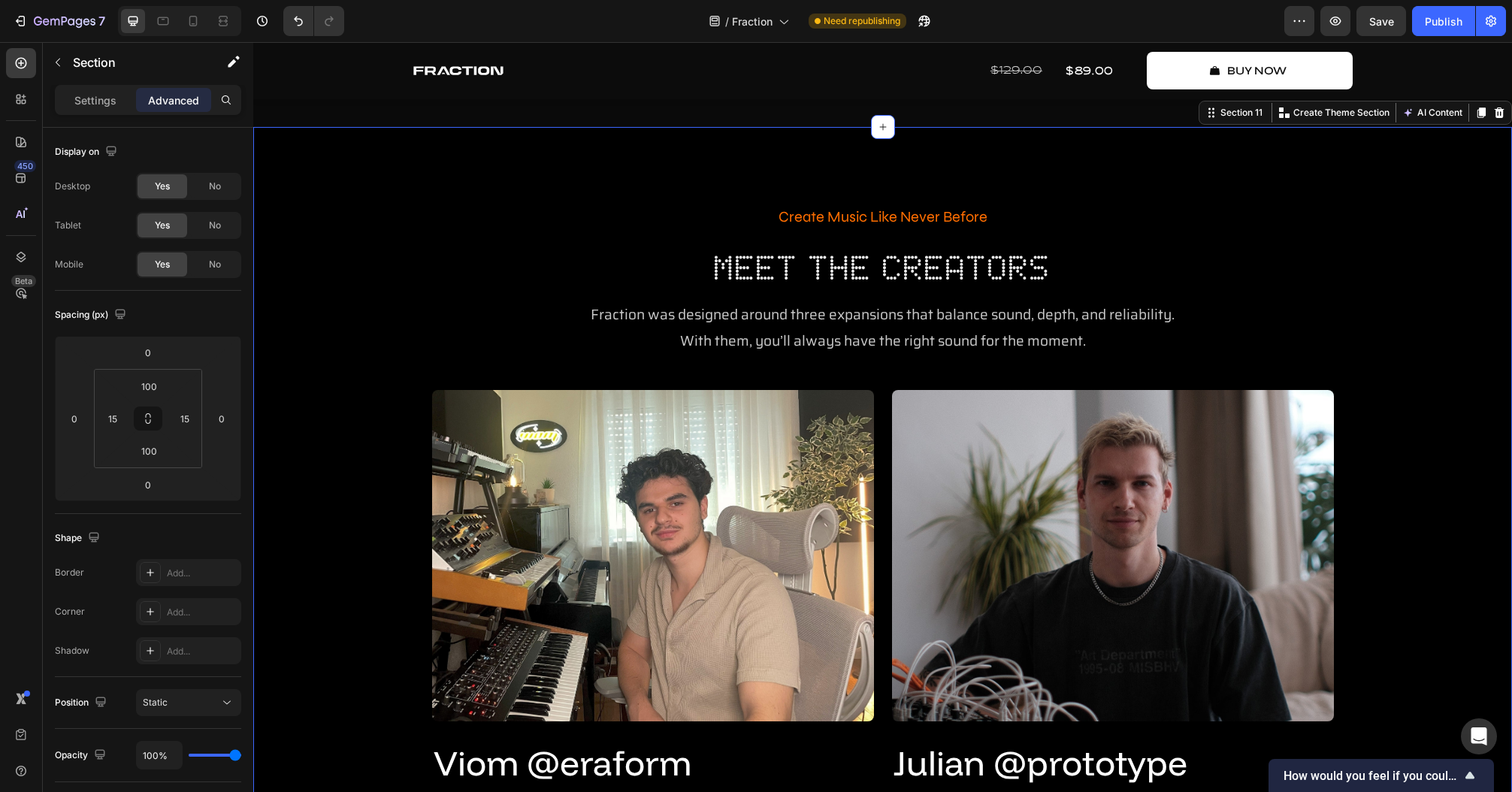
scroll to position [3187, 0]
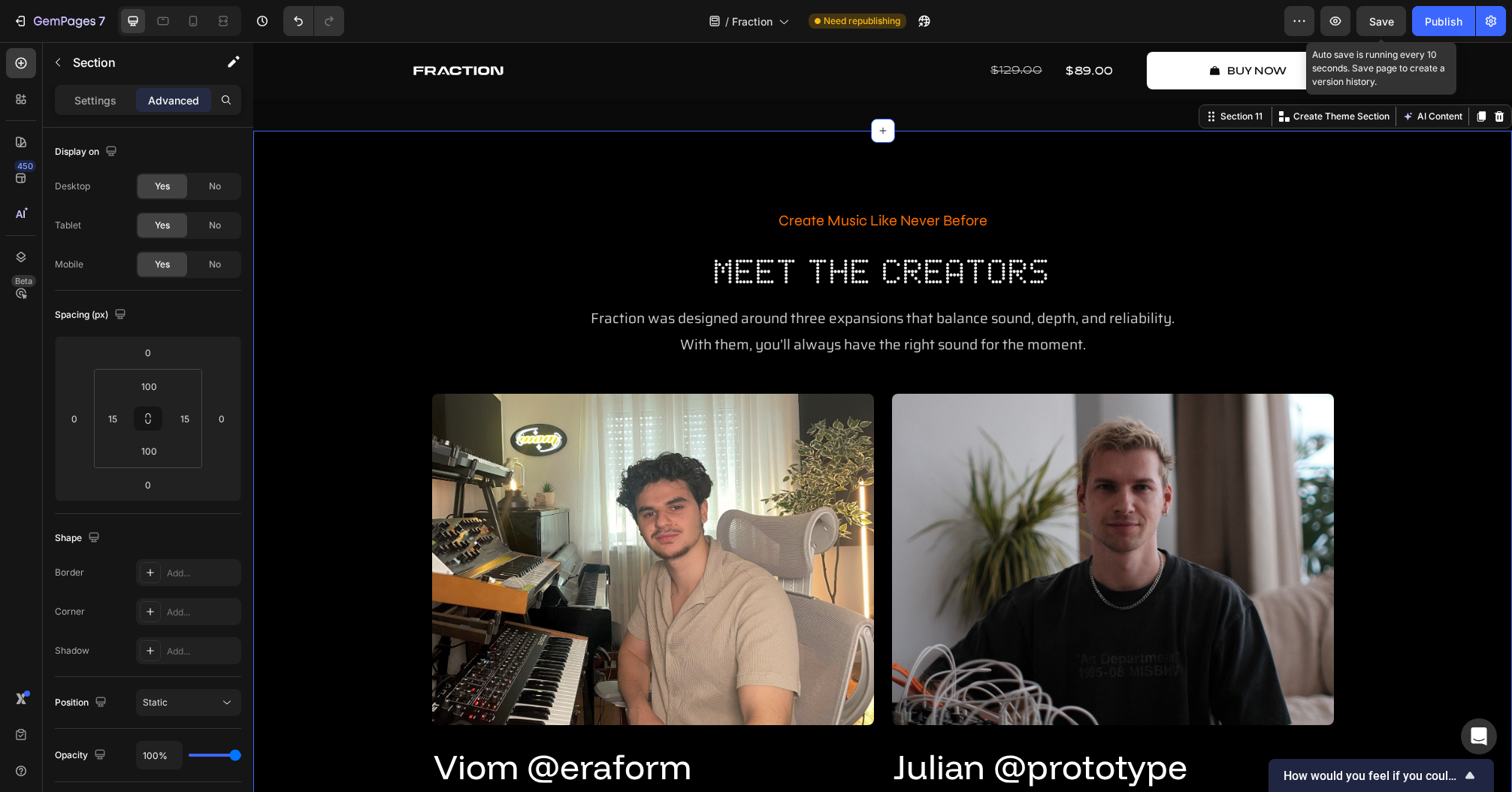
click at [1134, 18] on span "Save" at bounding box center [1381, 21] width 25 height 13
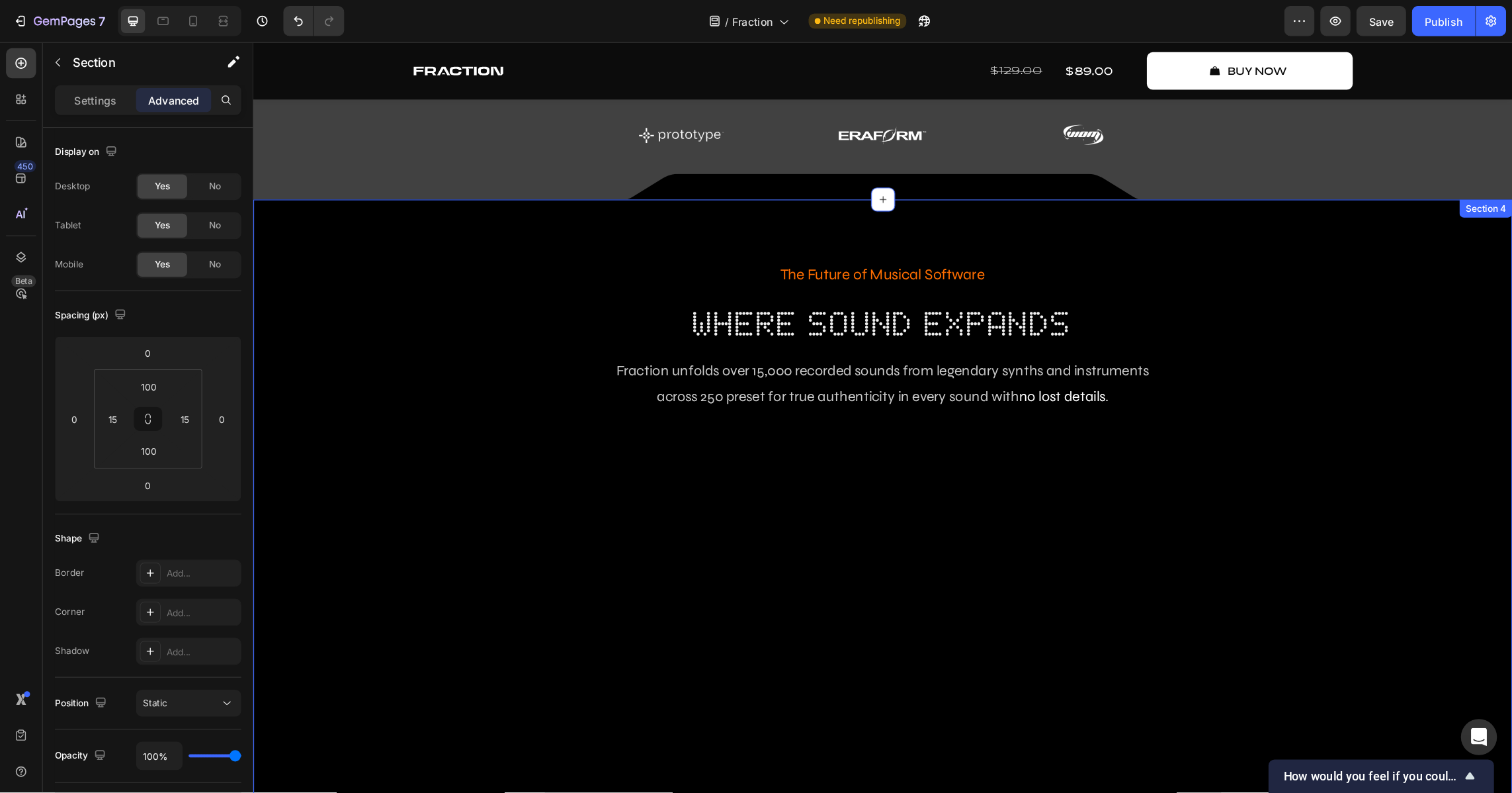
scroll to position [319, 0]
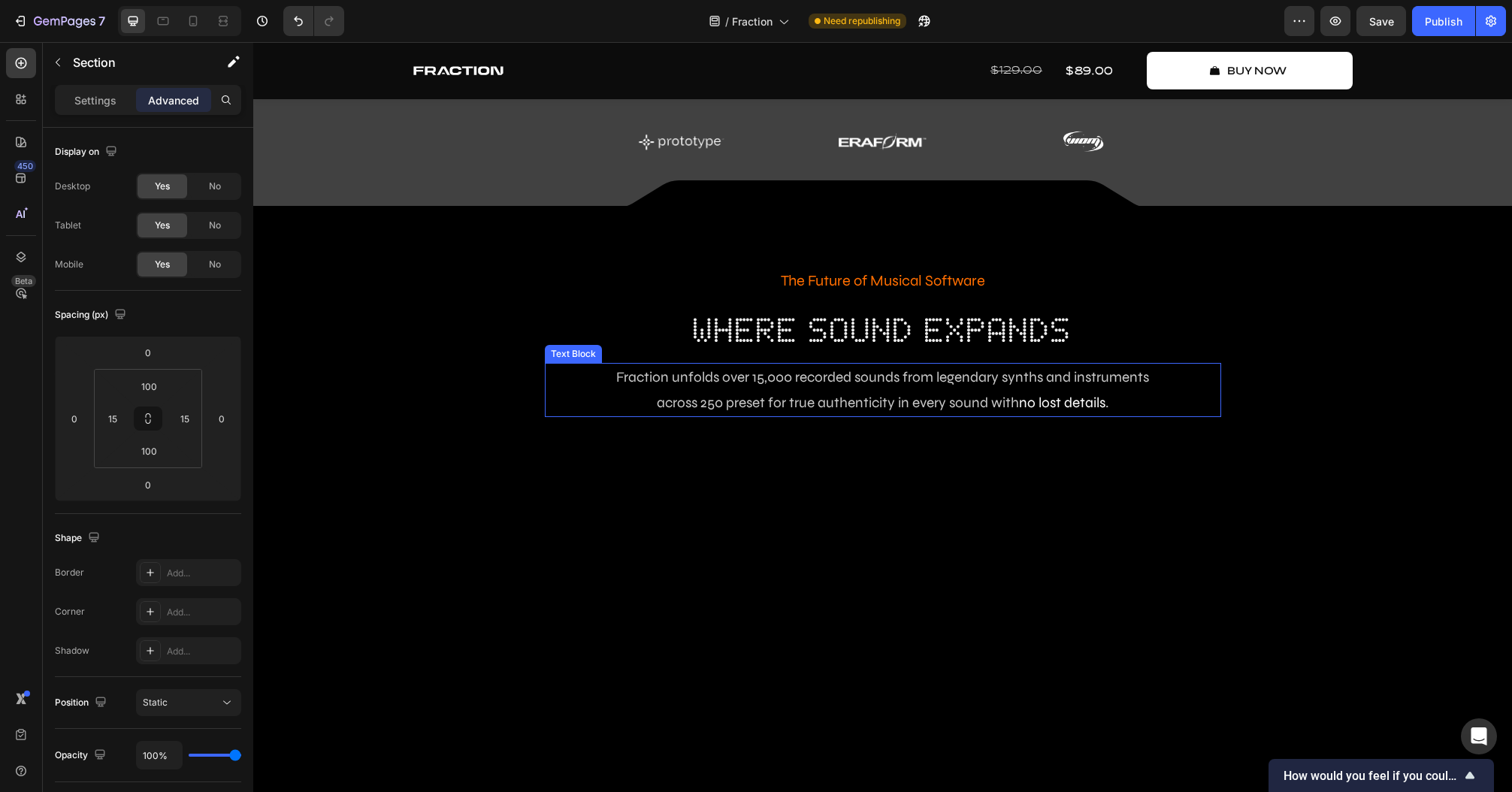
click at [905, 403] on span "across 250 preset for true authenticity in every sound with" at bounding box center [837, 402] width 363 height 17
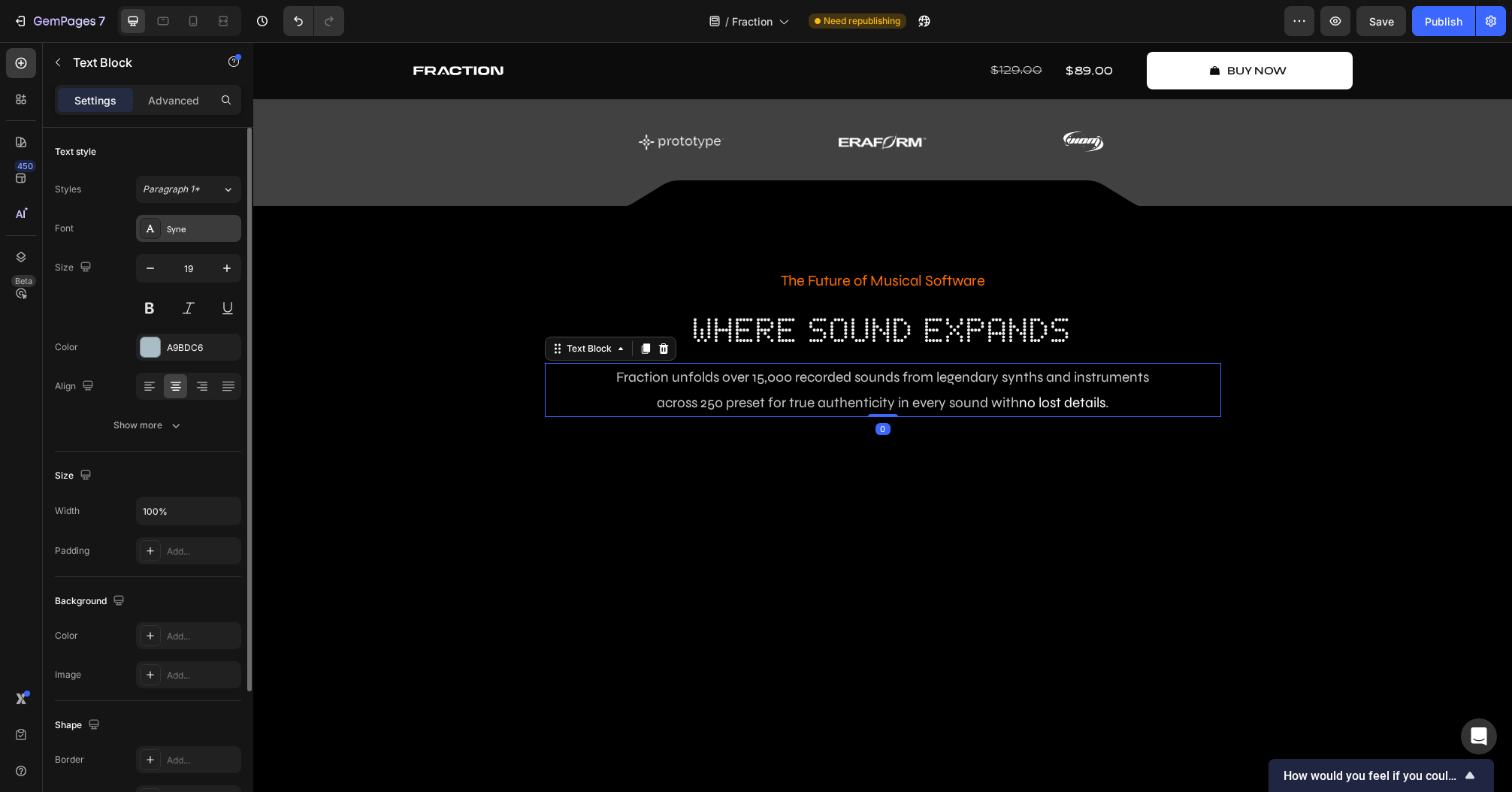
click at [179, 229] on div "Syne" at bounding box center [202, 229] width 71 height 14
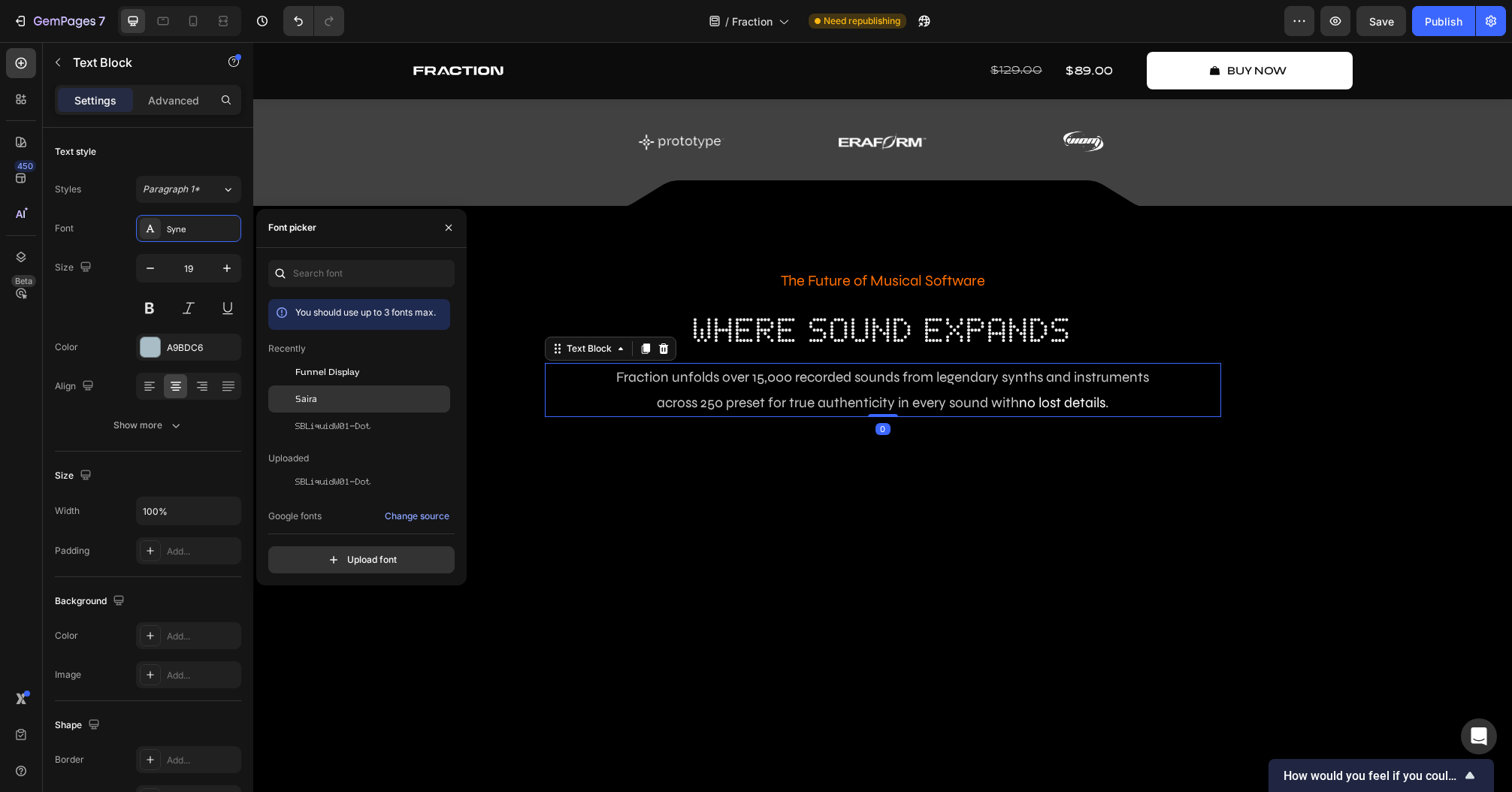
click at [337, 407] on div "Saira" at bounding box center [359, 398] width 182 height 27
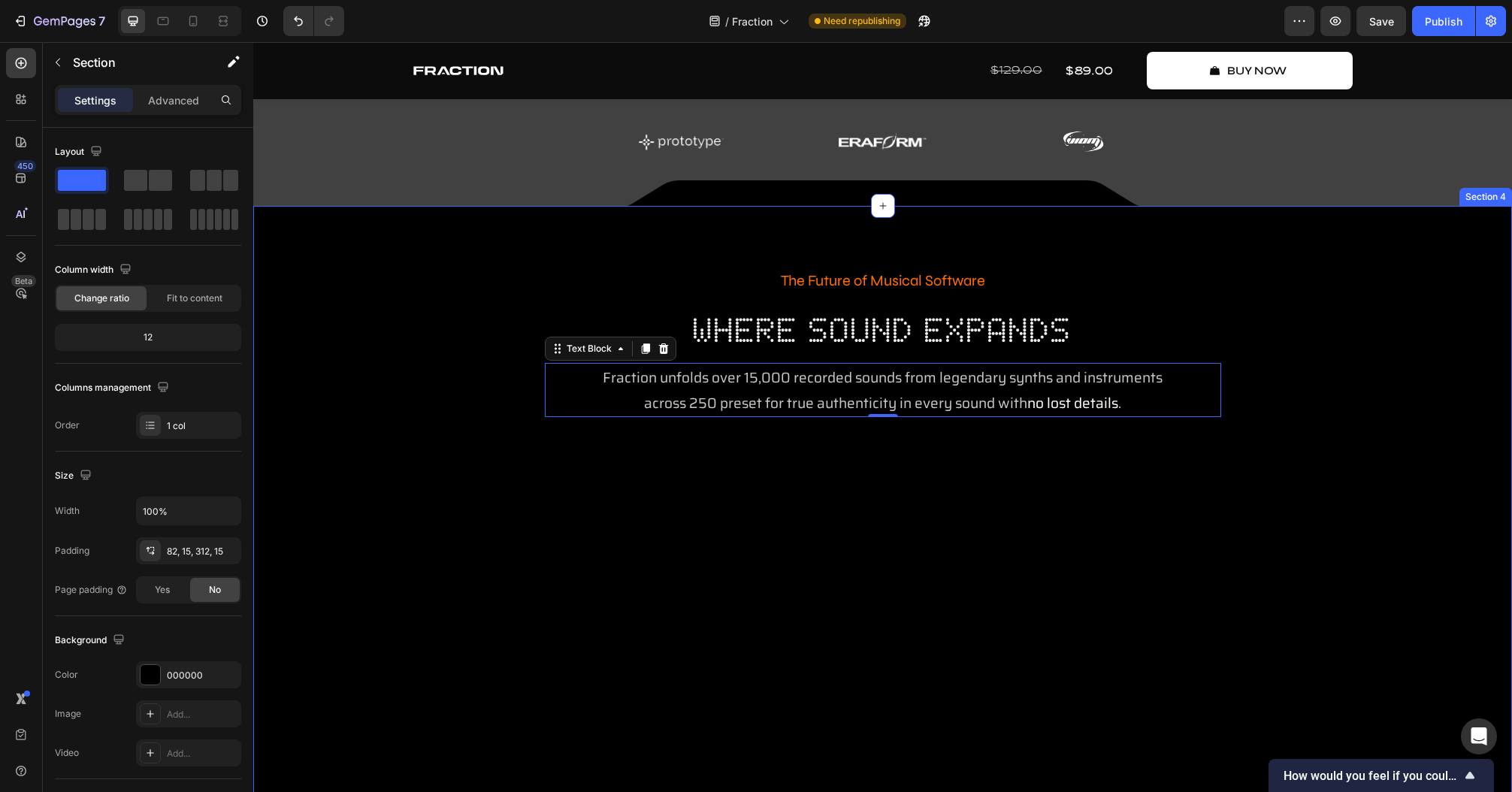
click at [610, 228] on div "The Future of Musical Software Text Block where sound expands Heading Fraction …" at bounding box center [882, 746] width 1259 height 1081
click at [670, 388] on p "Fraction unfolds over 15,000 recorded sounds from legendary synths and instrume…" at bounding box center [882, 377] width 673 height 26
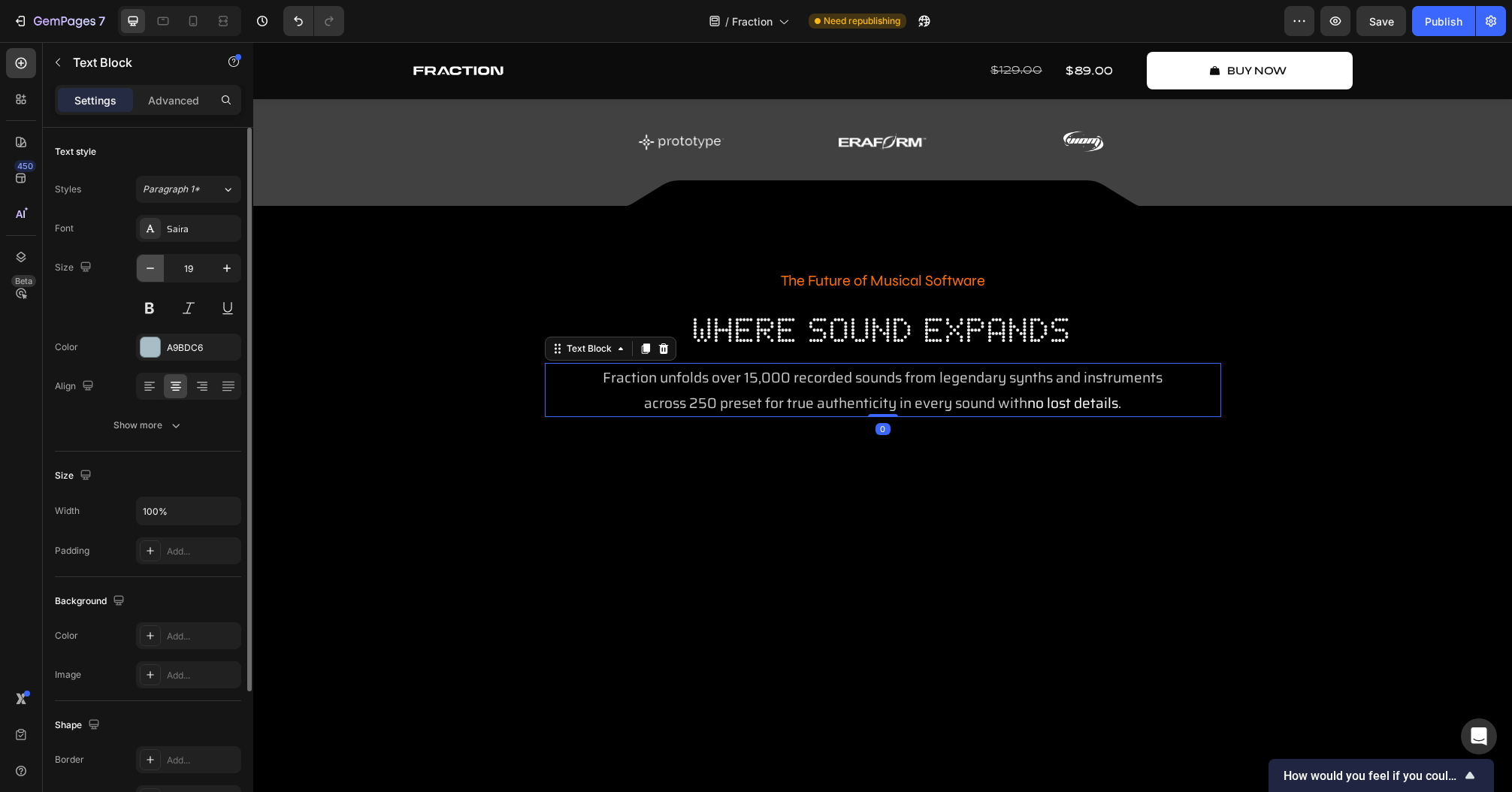
click at [151, 273] on icon "button" at bounding box center [151, 268] width 15 height 15
type input "18"
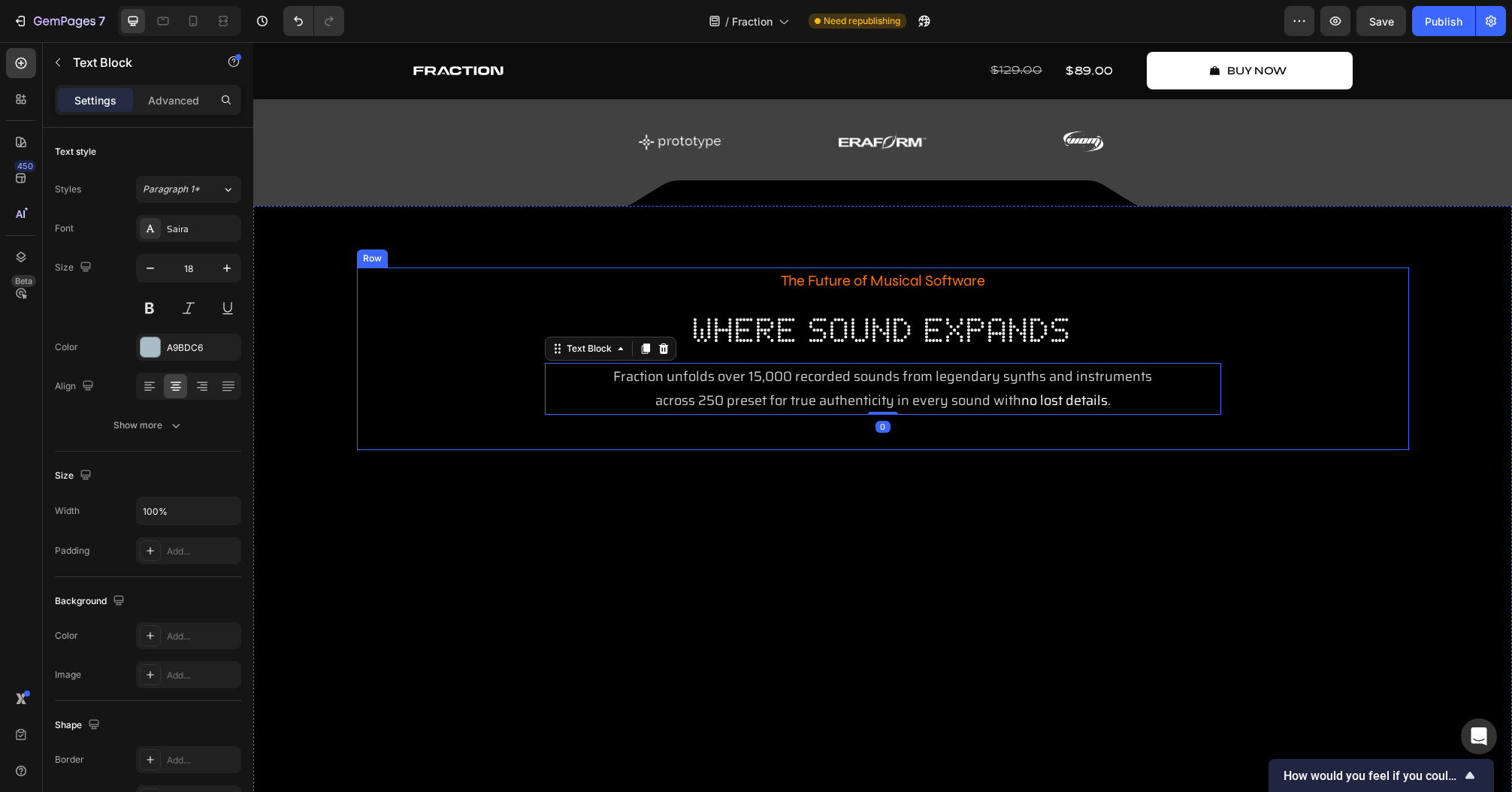
click at [1134, 373] on div "The Future of Musical Software Text Block where sound expands Heading Fraction …" at bounding box center [883, 358] width 1052 height 183
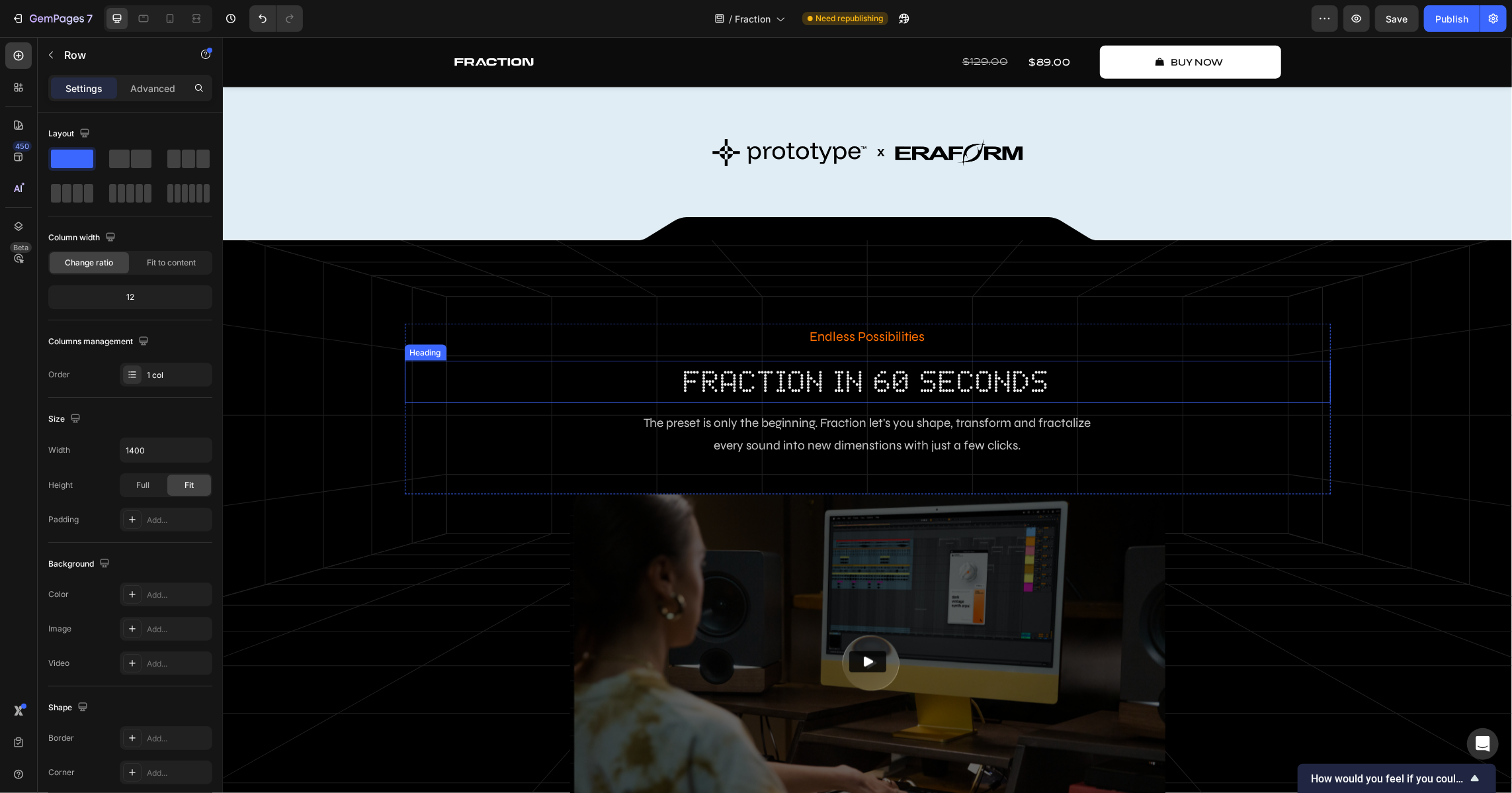
scroll to position [1523, 0]
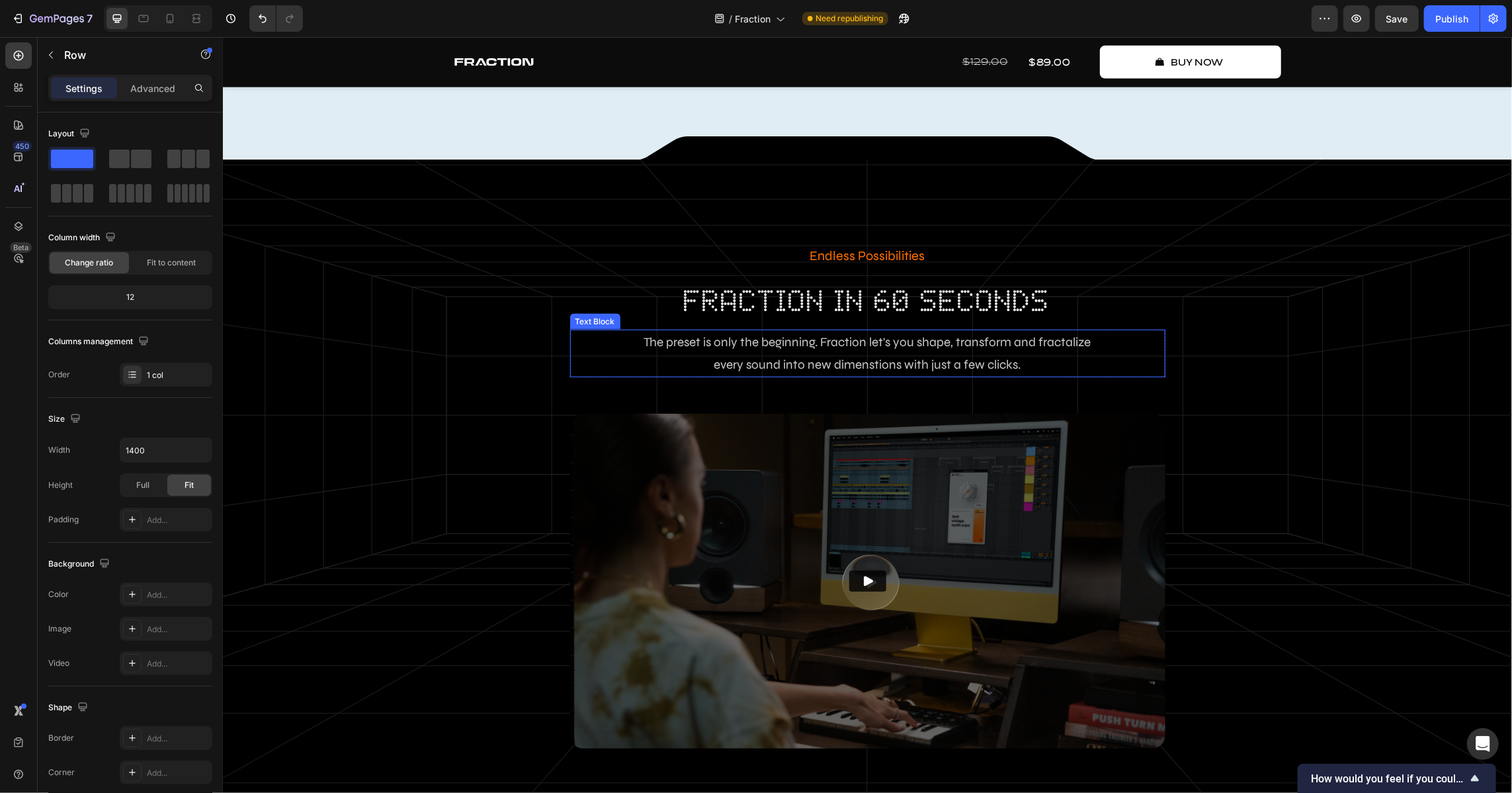
click at [778, 352] on p "every sound into new dimenstions with just a few clicks." at bounding box center [866, 364] width 592 height 23
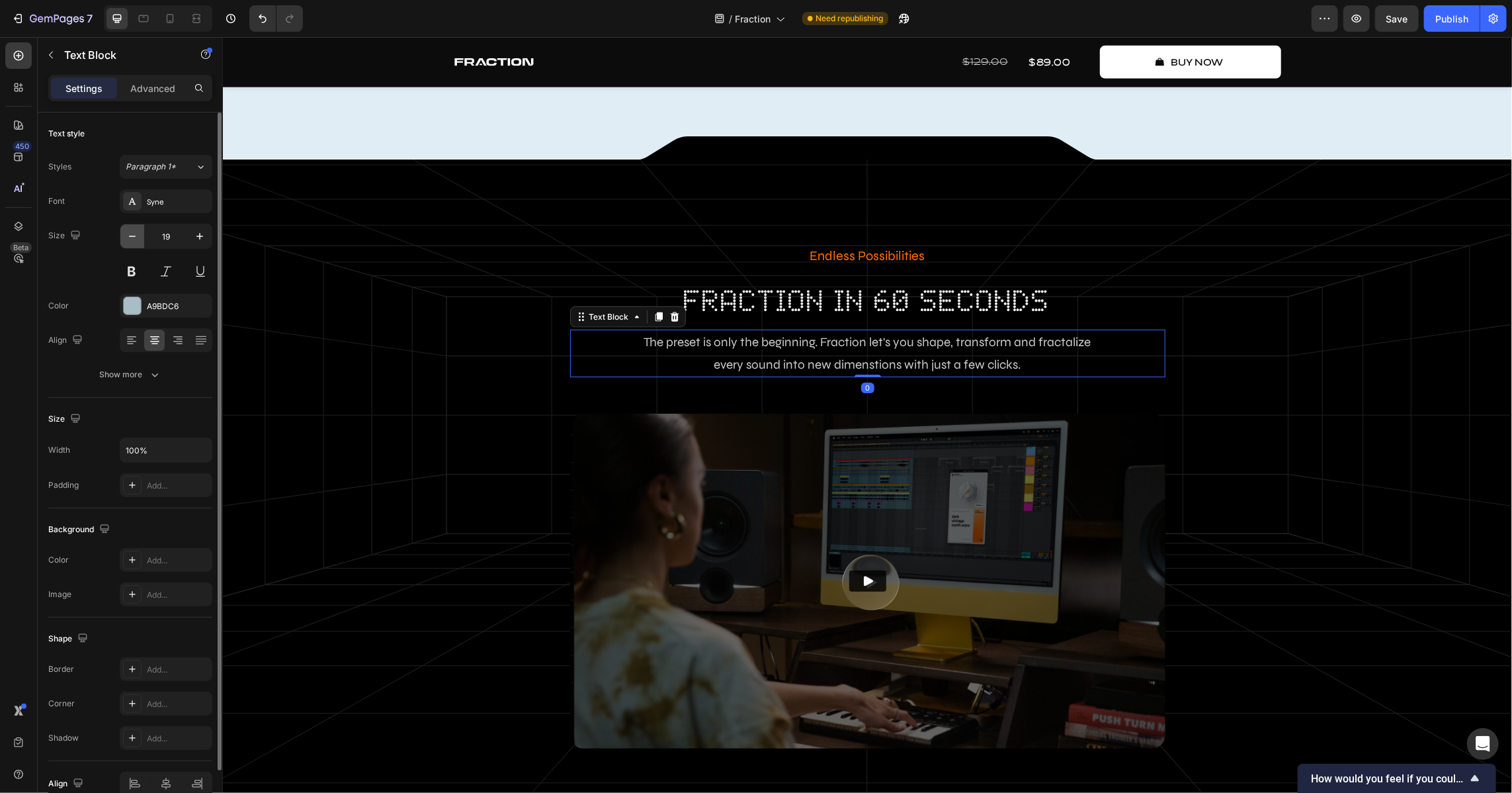
click at [124, 232] on button "button" at bounding box center [132, 235] width 23 height 23
type input "18"
click at [143, 203] on div "Syne" at bounding box center [166, 200] width 93 height 23
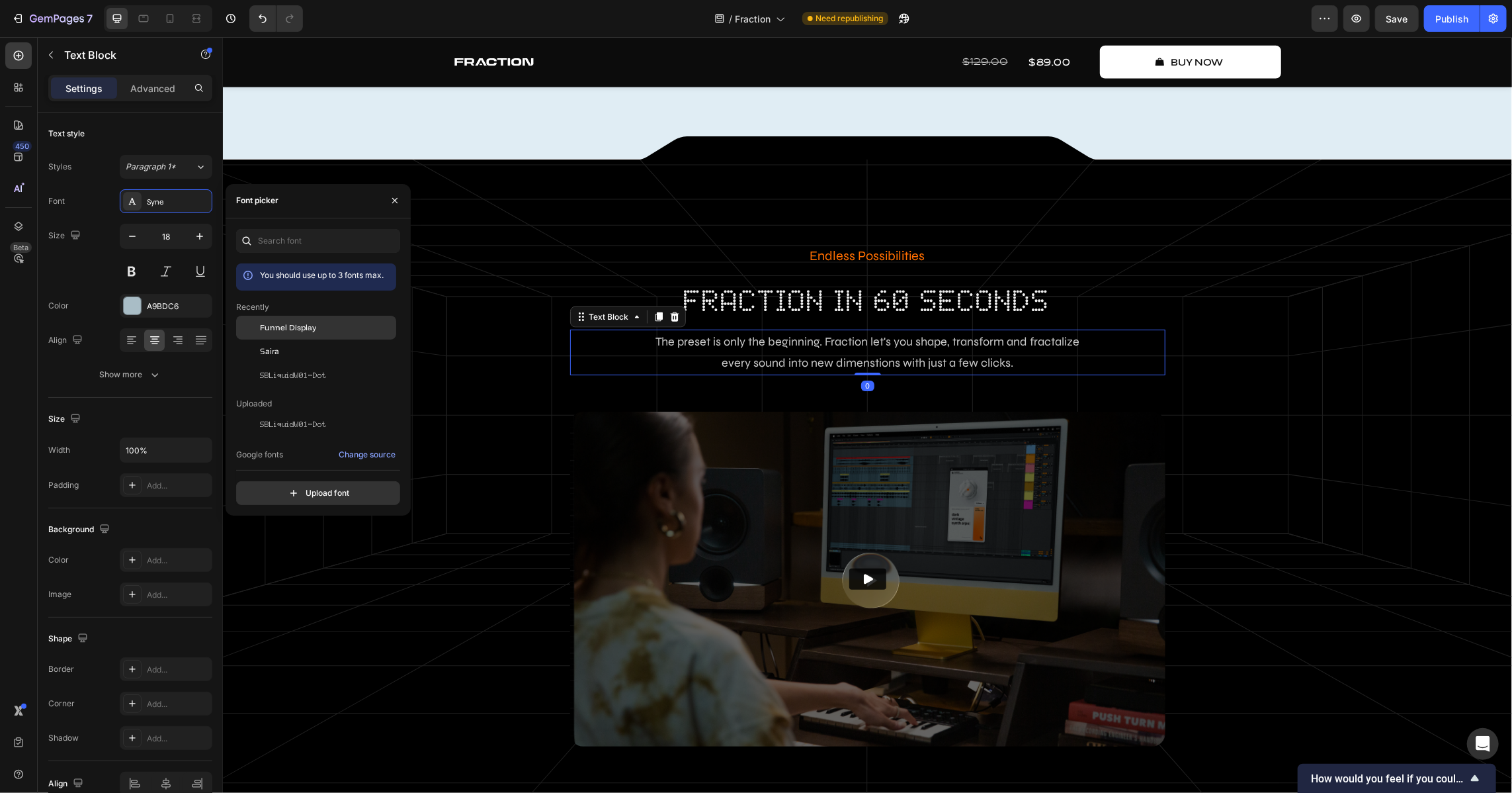
click at [290, 323] on span "Funnel Display" at bounding box center [289, 327] width 57 height 12
click at [285, 346] on div "Saira" at bounding box center [326, 351] width 133 height 12
click at [311, 327] on span "Funnel Display" at bounding box center [289, 327] width 57 height 12
click at [305, 349] on div "Saira" at bounding box center [326, 351] width 133 height 12
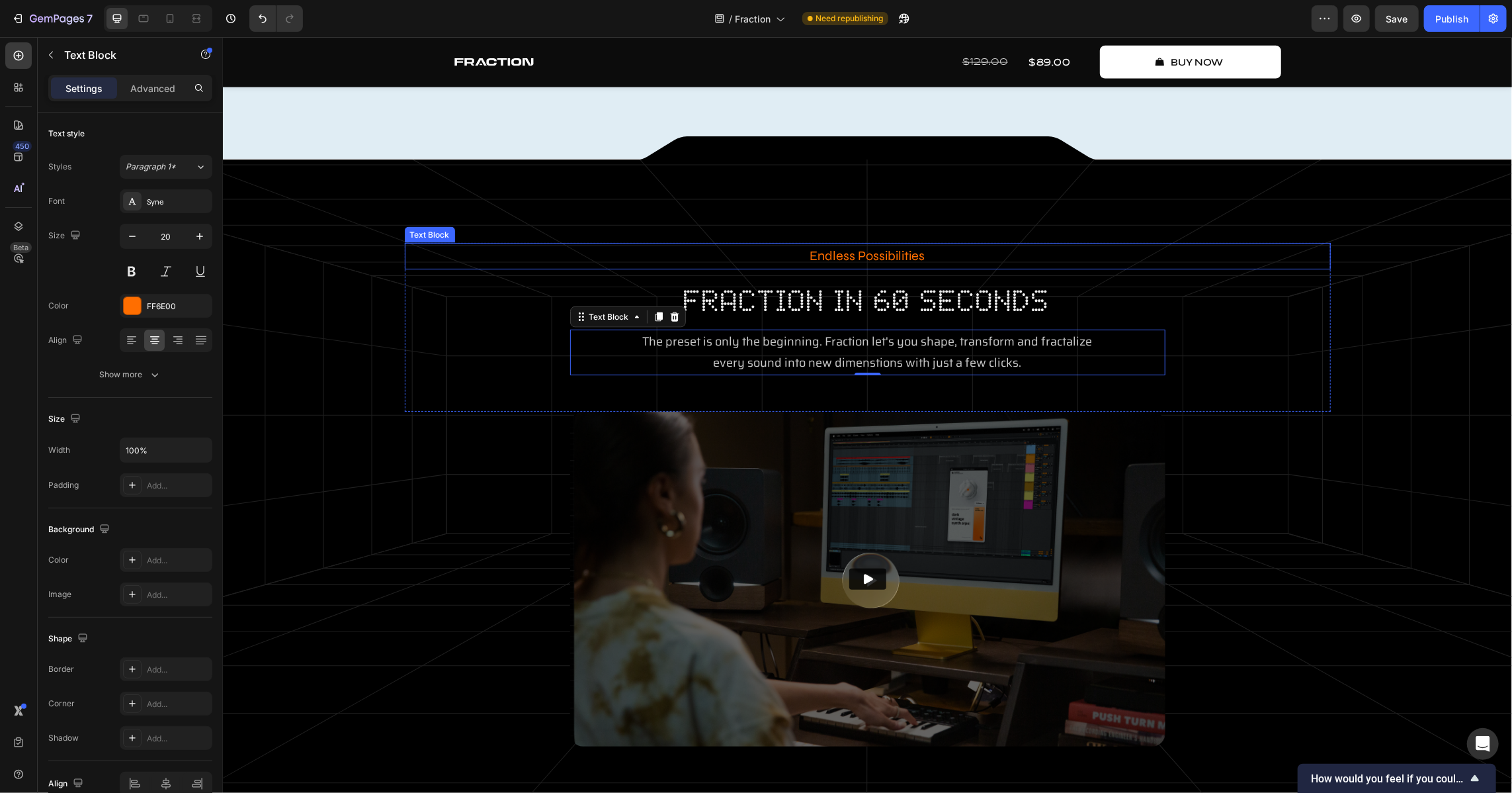
click at [906, 250] on p "Endless Possibilities" at bounding box center [867, 255] width 924 height 23
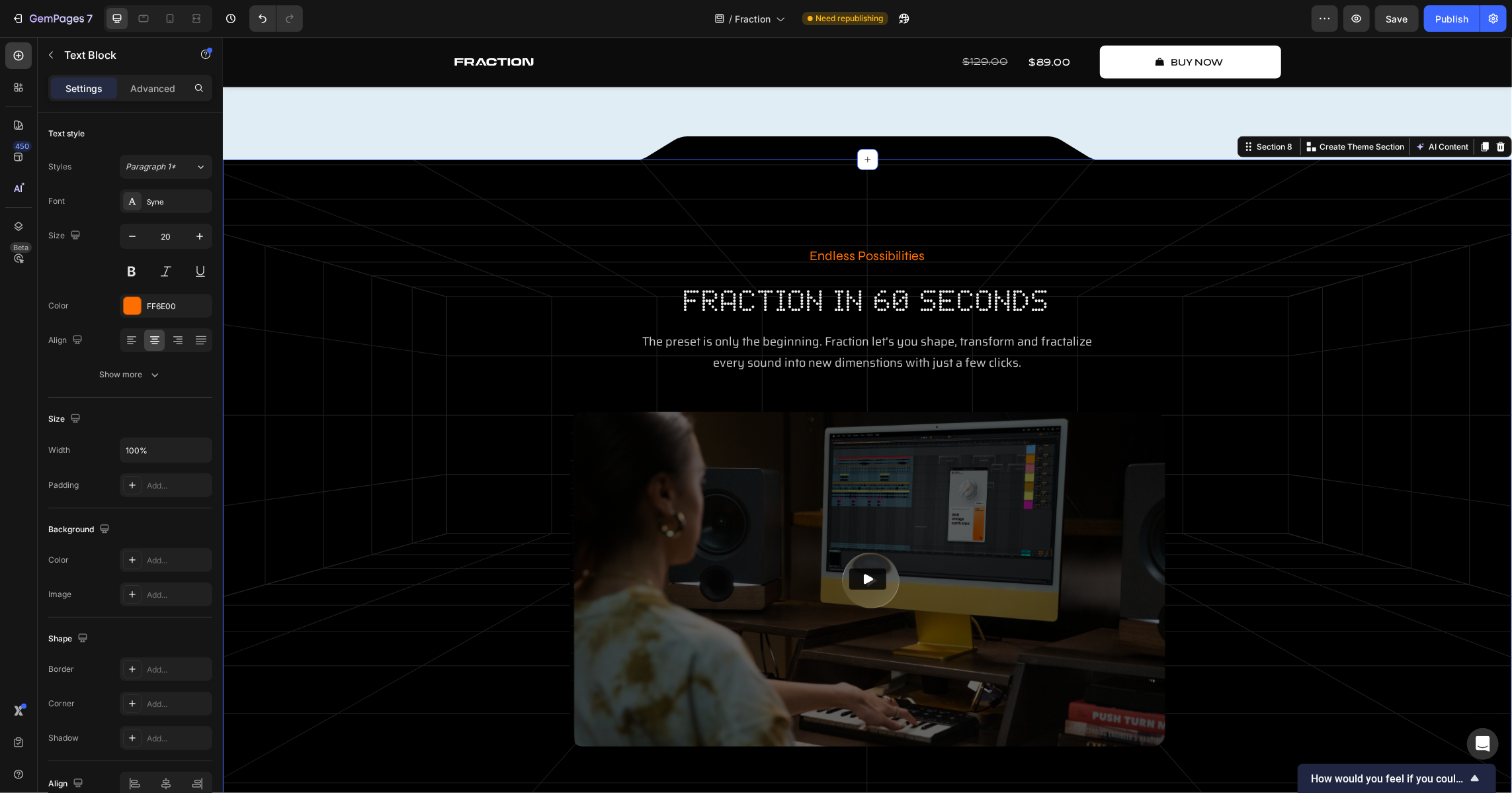
click at [670, 195] on div "Endless Possibilities Text Block fraction in 60 seconds Heading The preset is o…" at bounding box center [866, 493] width 1289 height 669
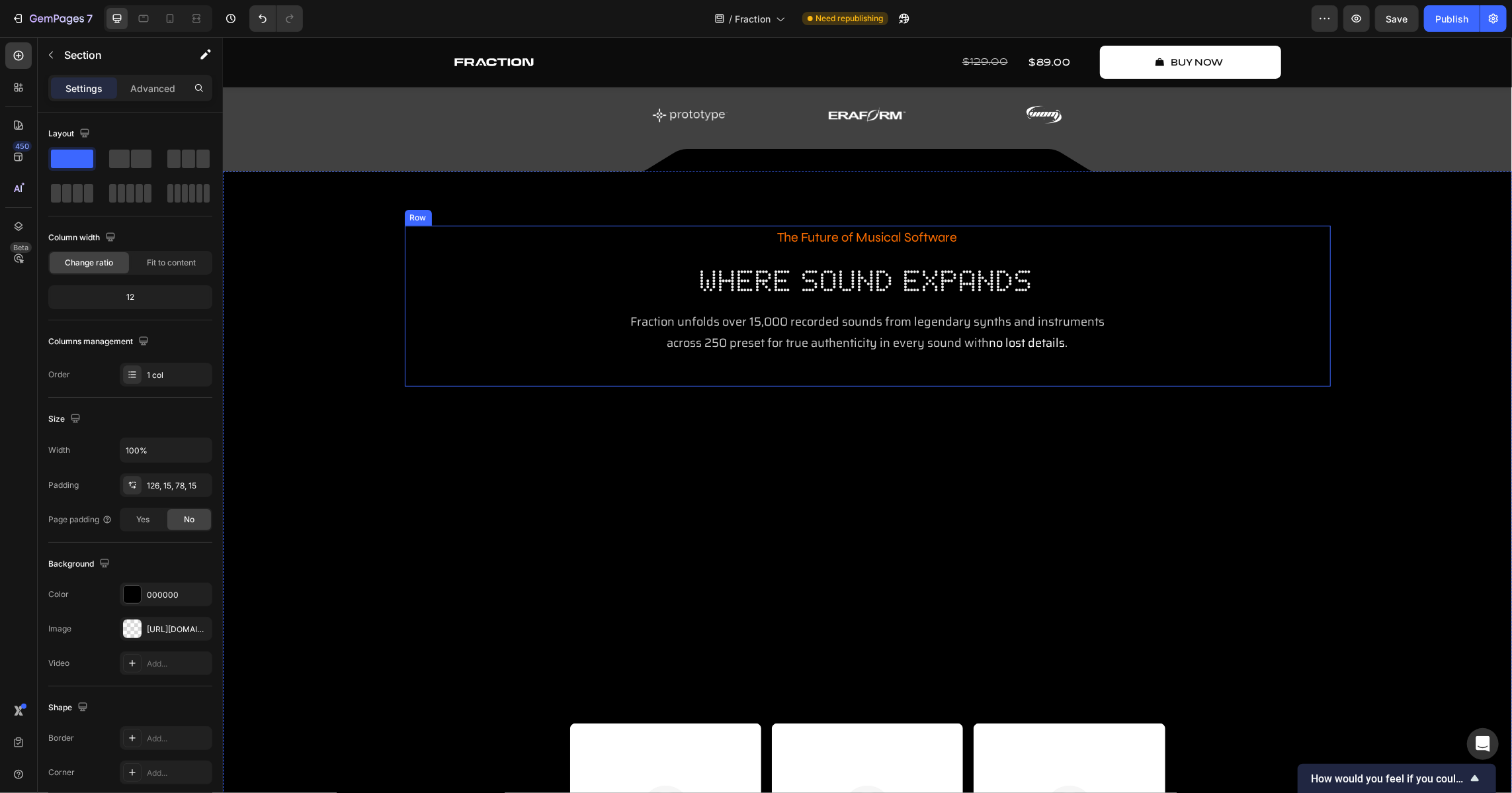
scroll to position [319, 0]
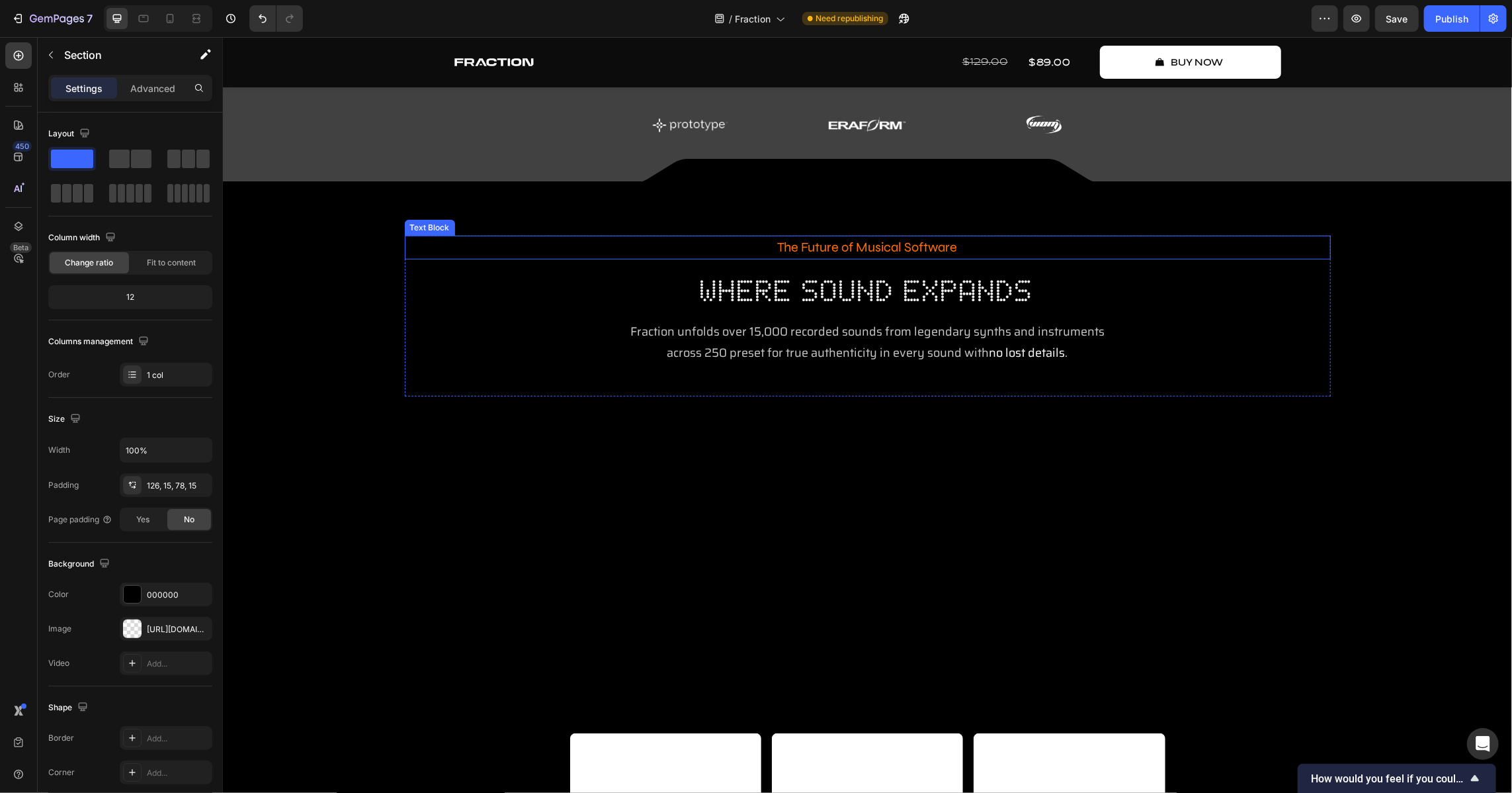
click at [835, 247] on p "The Future of Musical Software" at bounding box center [867, 247] width 926 height 23
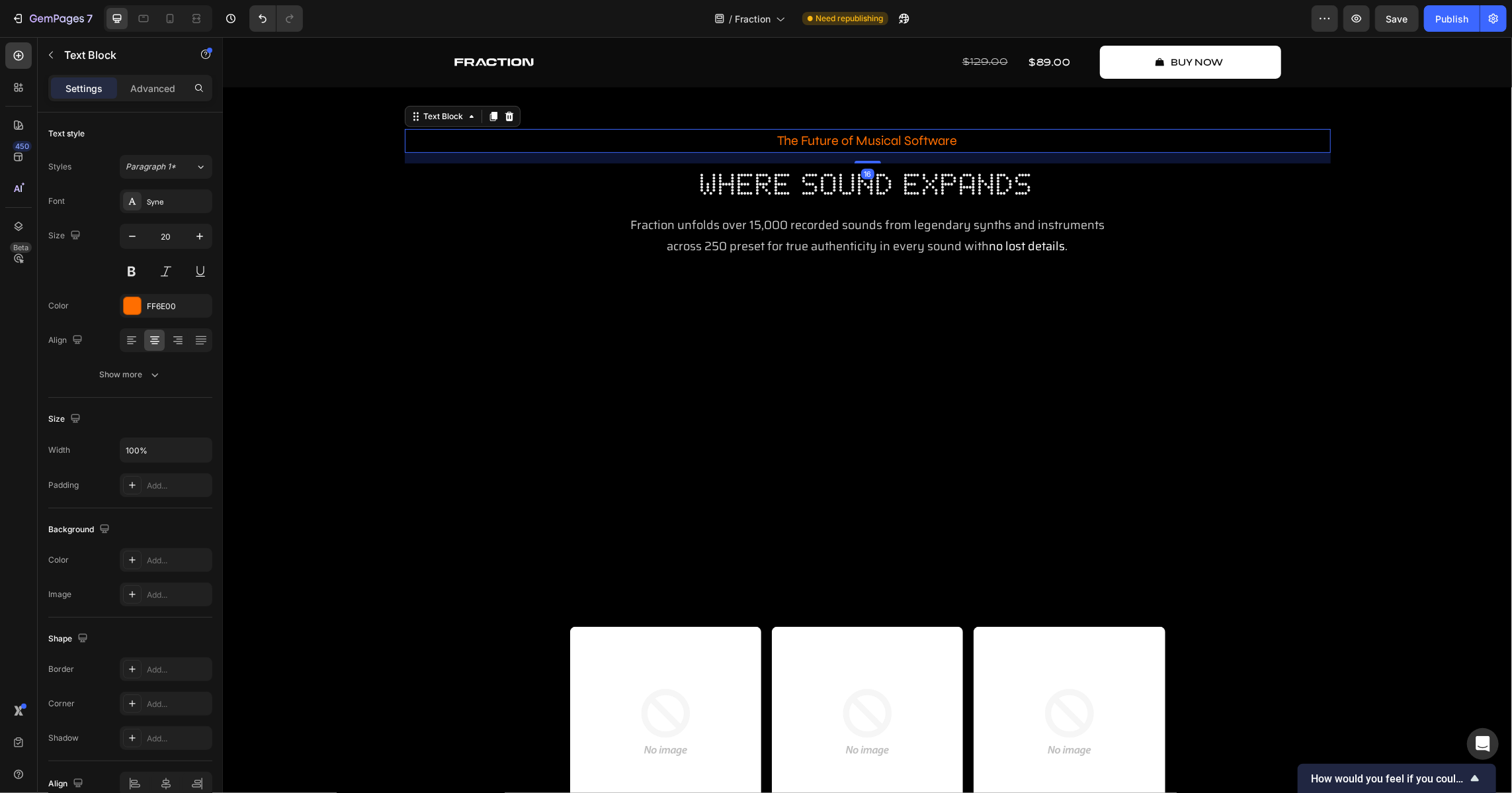
scroll to position [440, 0]
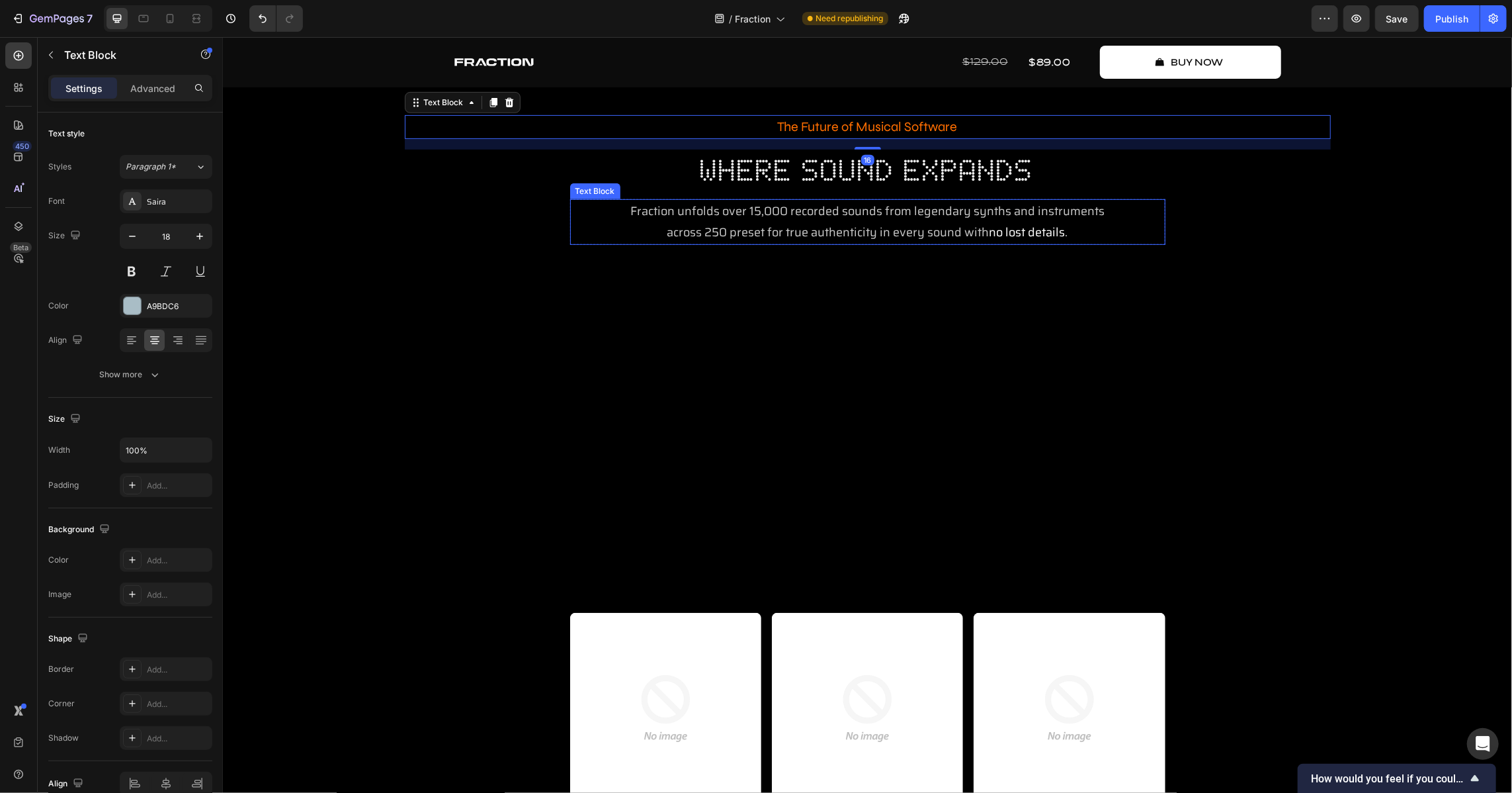
click at [826, 234] on span "across 250 preset for true authenticity in every sound with" at bounding box center [828, 231] width 322 height 19
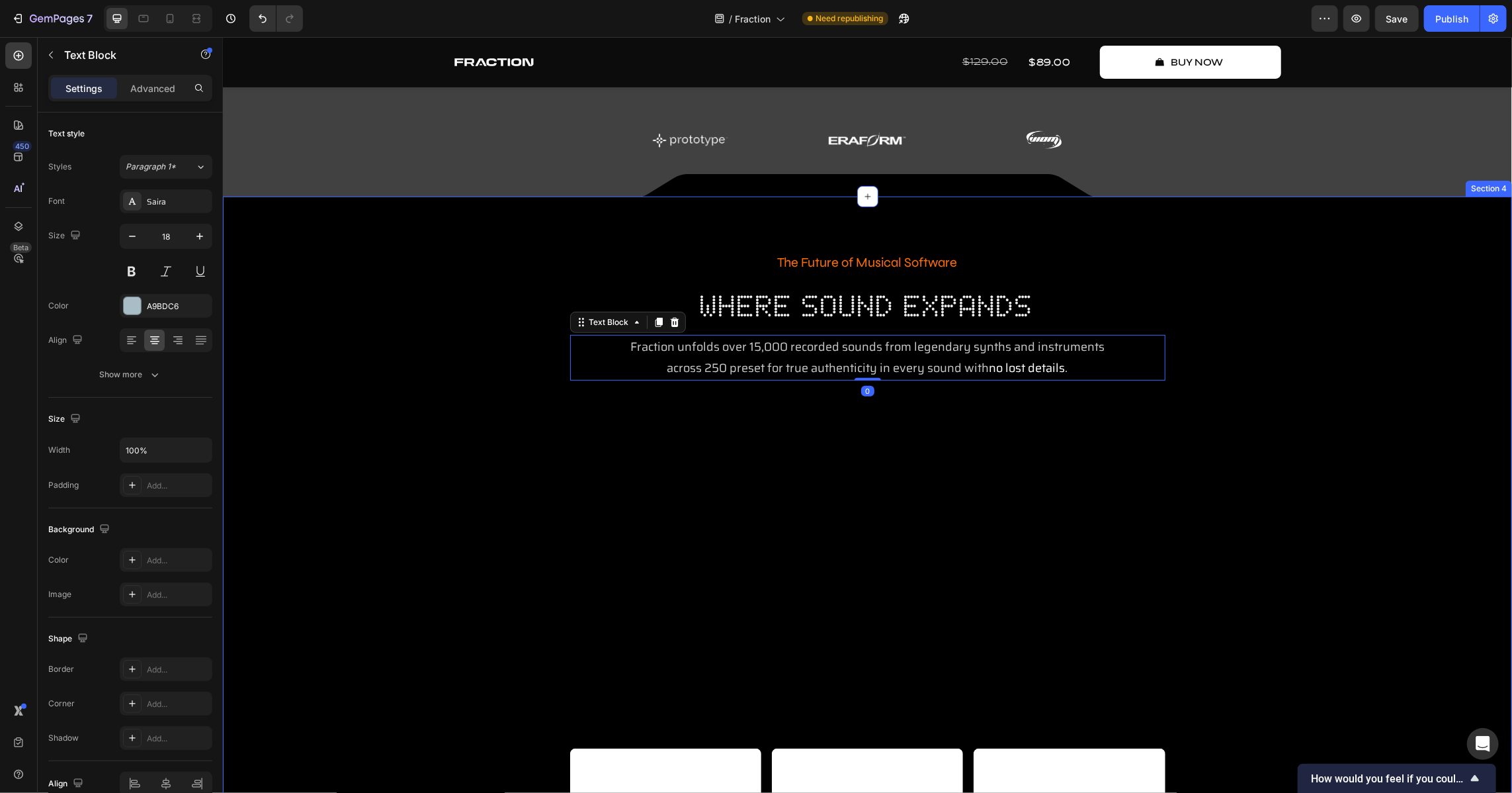
scroll to position [259, 0]
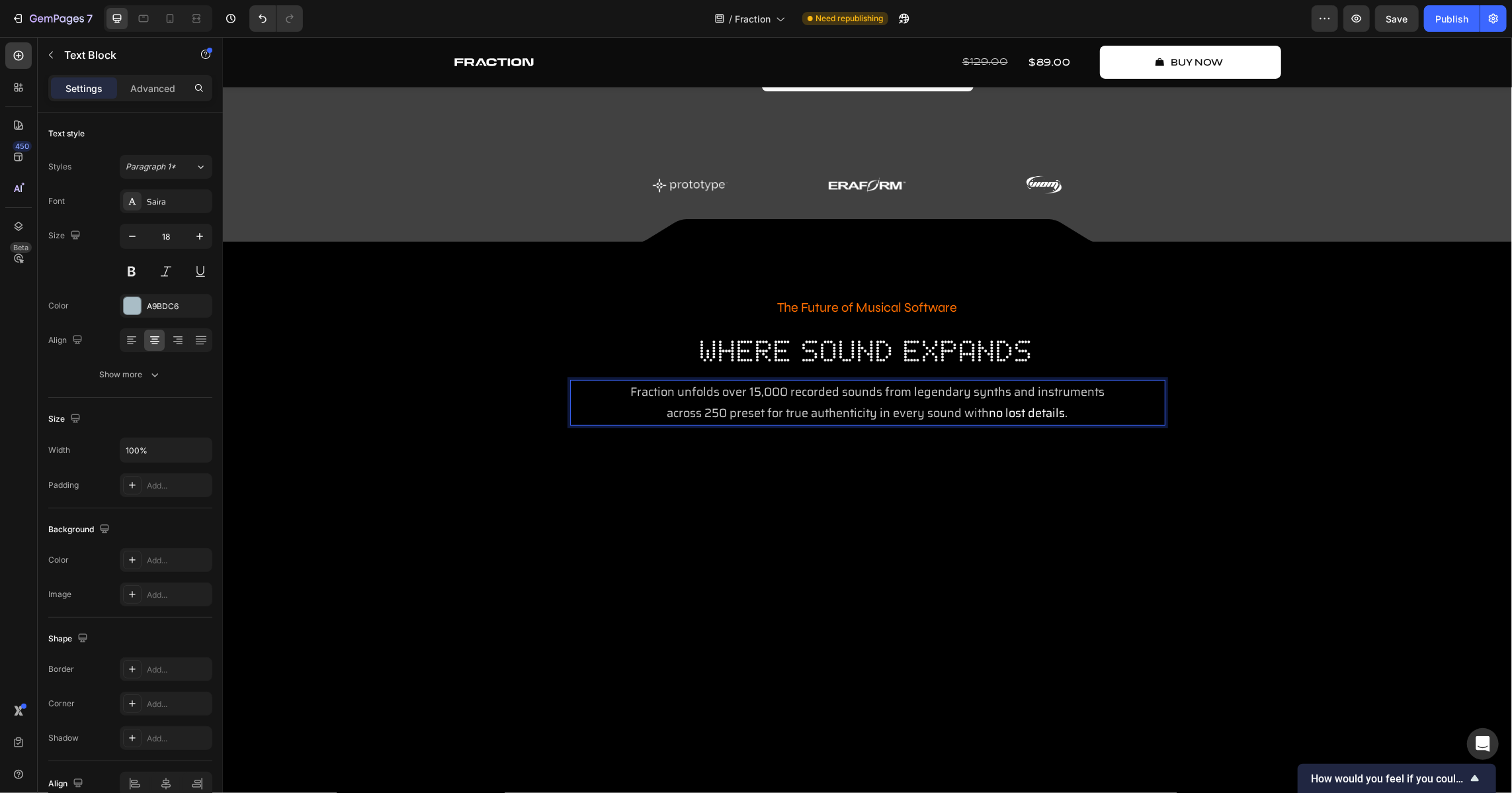
click at [998, 415] on p "across 250 preset for true authenticity in every sound with no lost details ." at bounding box center [866, 412] width 592 height 21
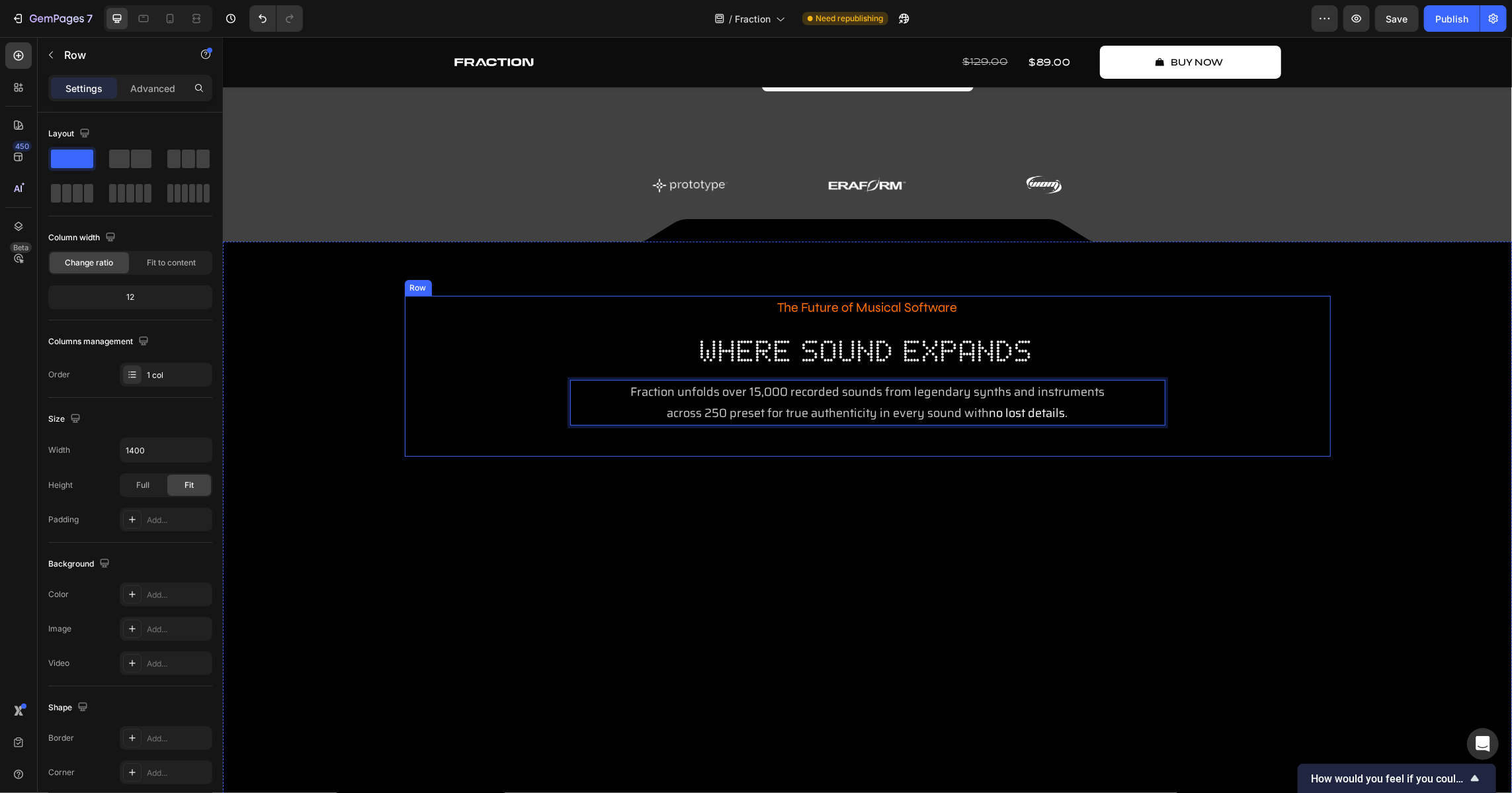
click at [998, 371] on div "The Future of Musical Software Text Block where sound expands Heading Fraction …" at bounding box center [867, 375] width 926 height 161
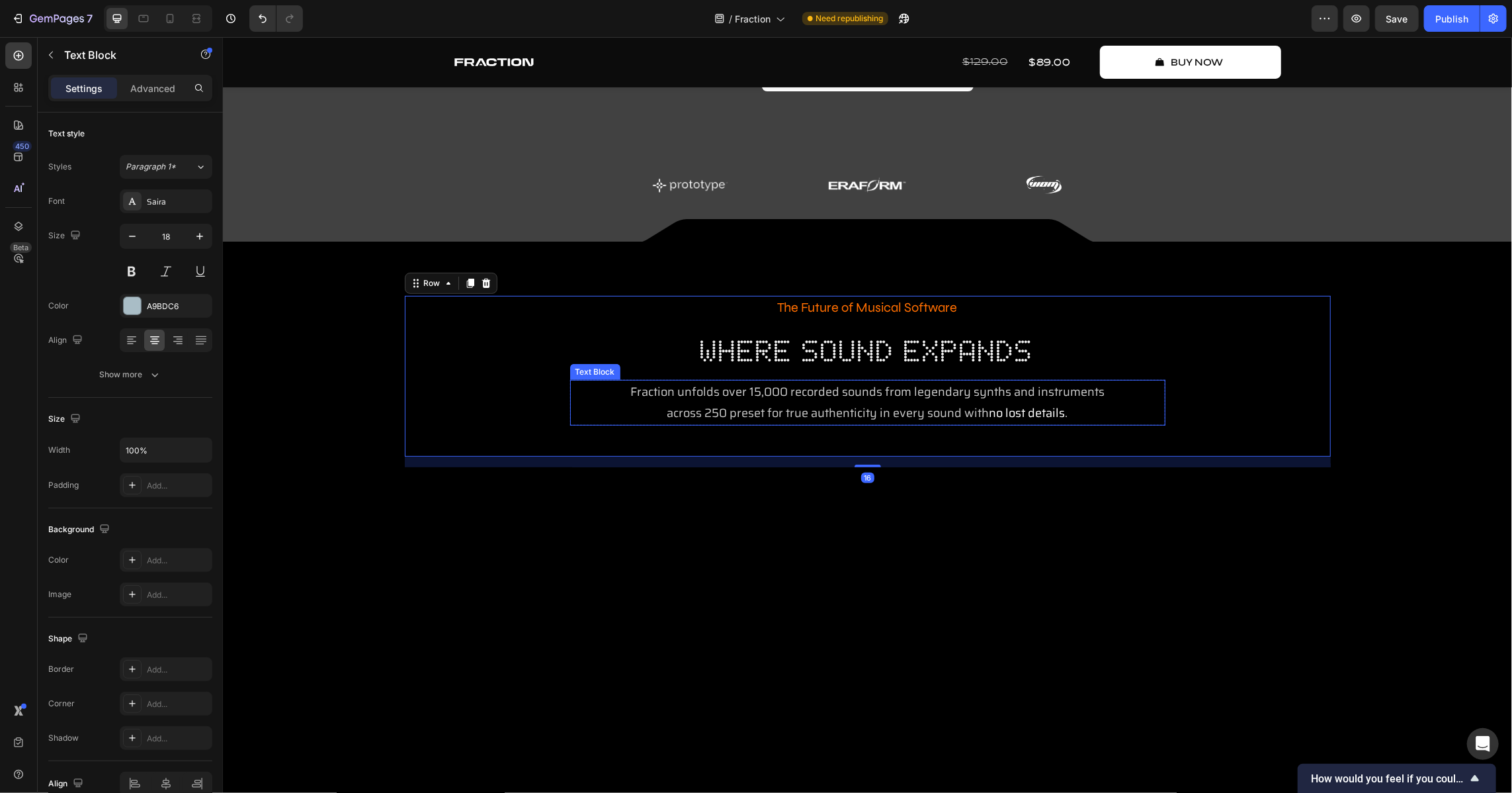
click at [998, 391] on span "Fraction unfolds over 15,000 recorded sounds from legendary synths and instrume…" at bounding box center [866, 390] width 474 height 19
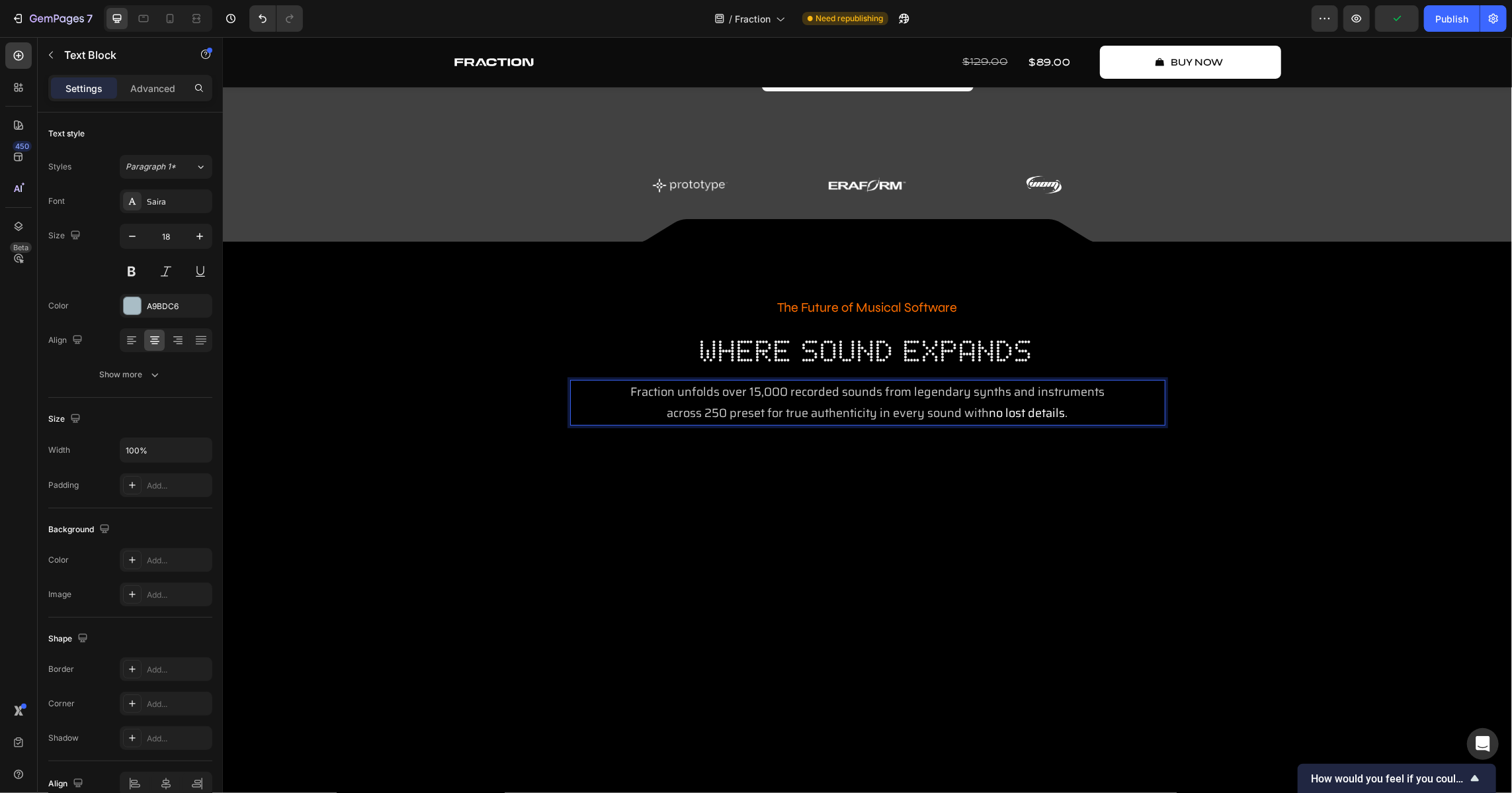
click at [672, 391] on span "Fraction unfolds over 15,000 recorded sounds from legendary synths and instrume…" at bounding box center [866, 390] width 474 height 19
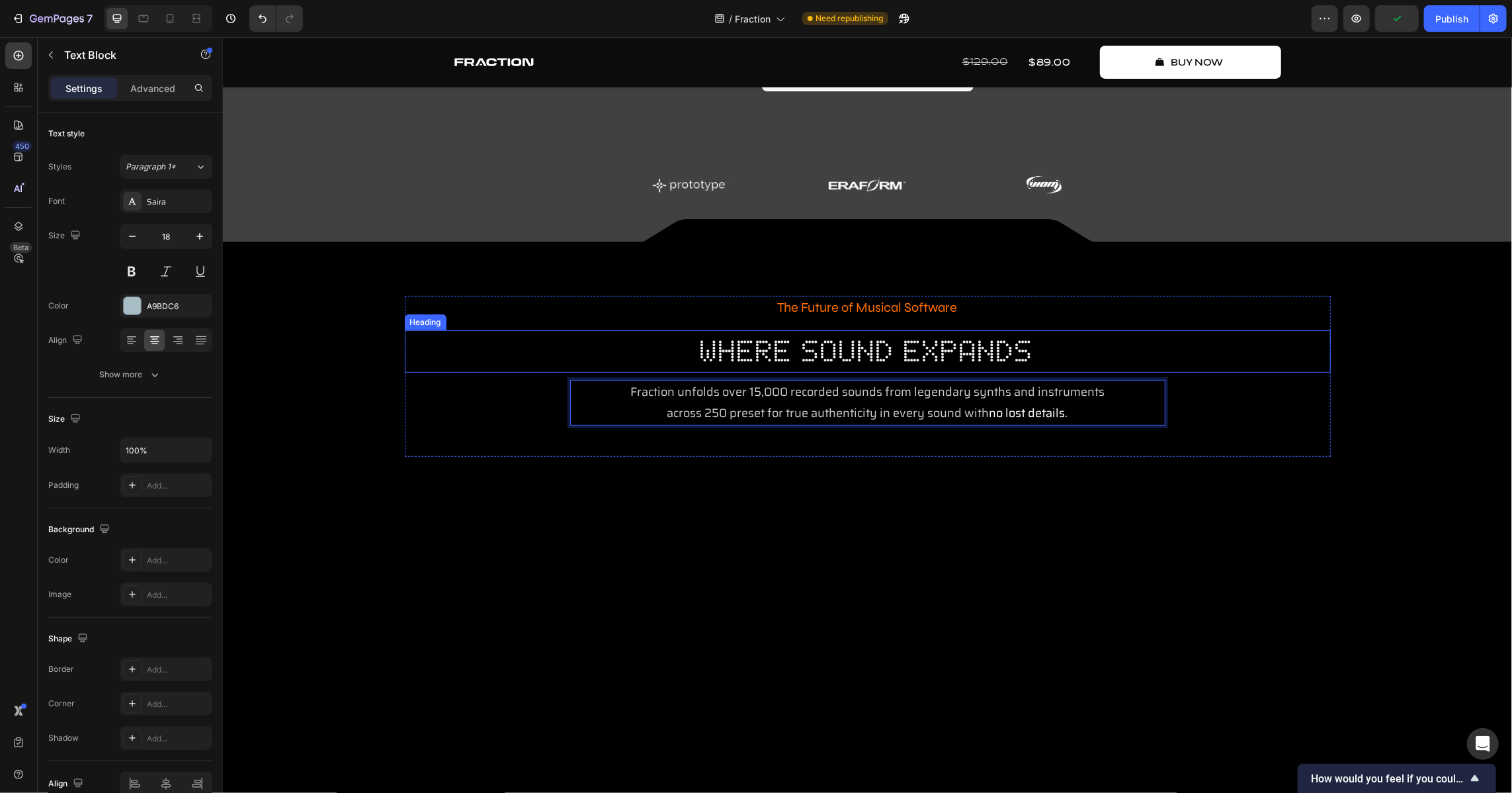
click at [409, 337] on h2 "where sound expands" at bounding box center [867, 351] width 926 height 42
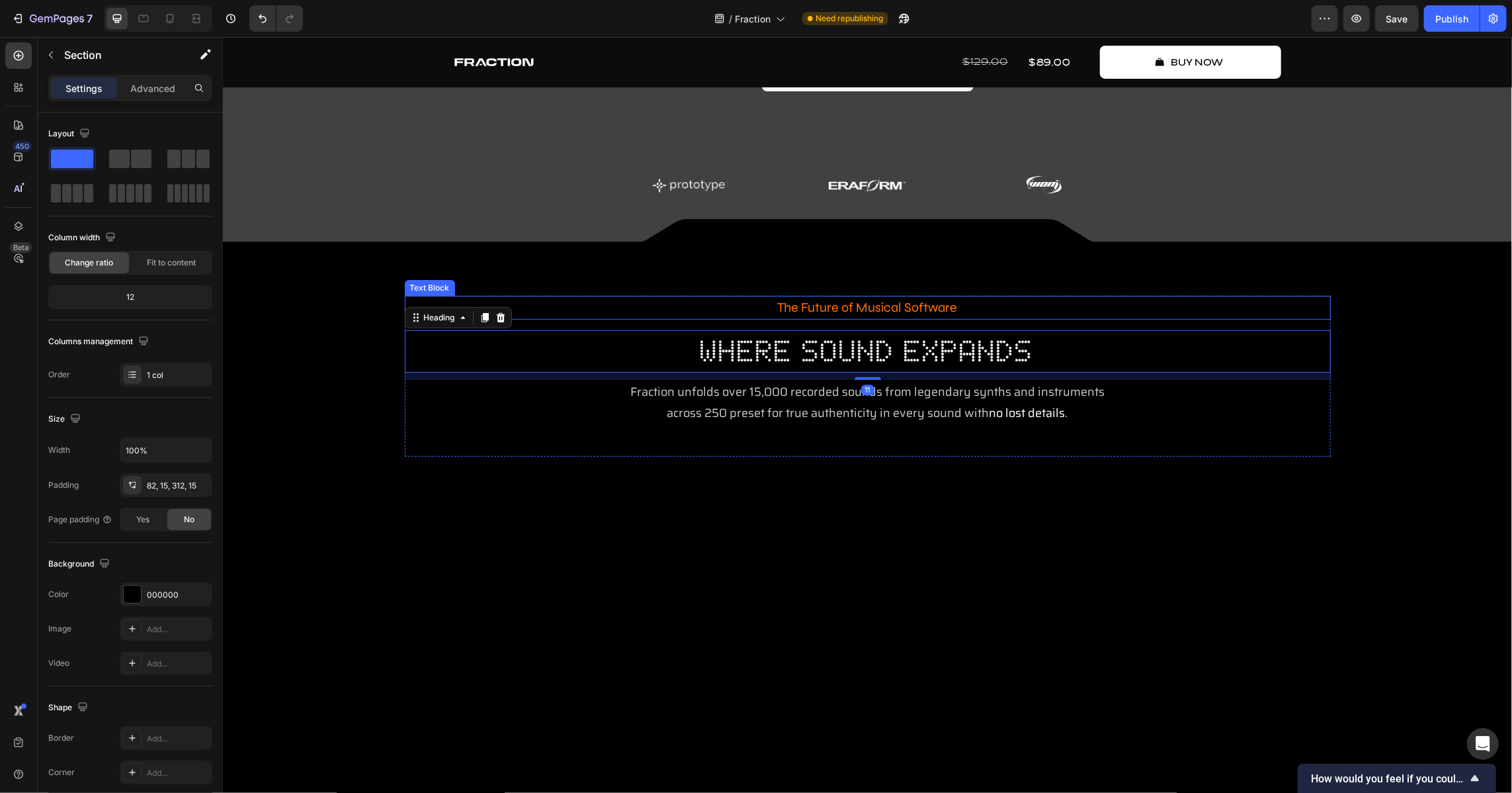
click at [464, 287] on div "The Future of Musical Software Text Block where sound expands Heading 11 Fracti…" at bounding box center [866, 715] width 1289 height 950
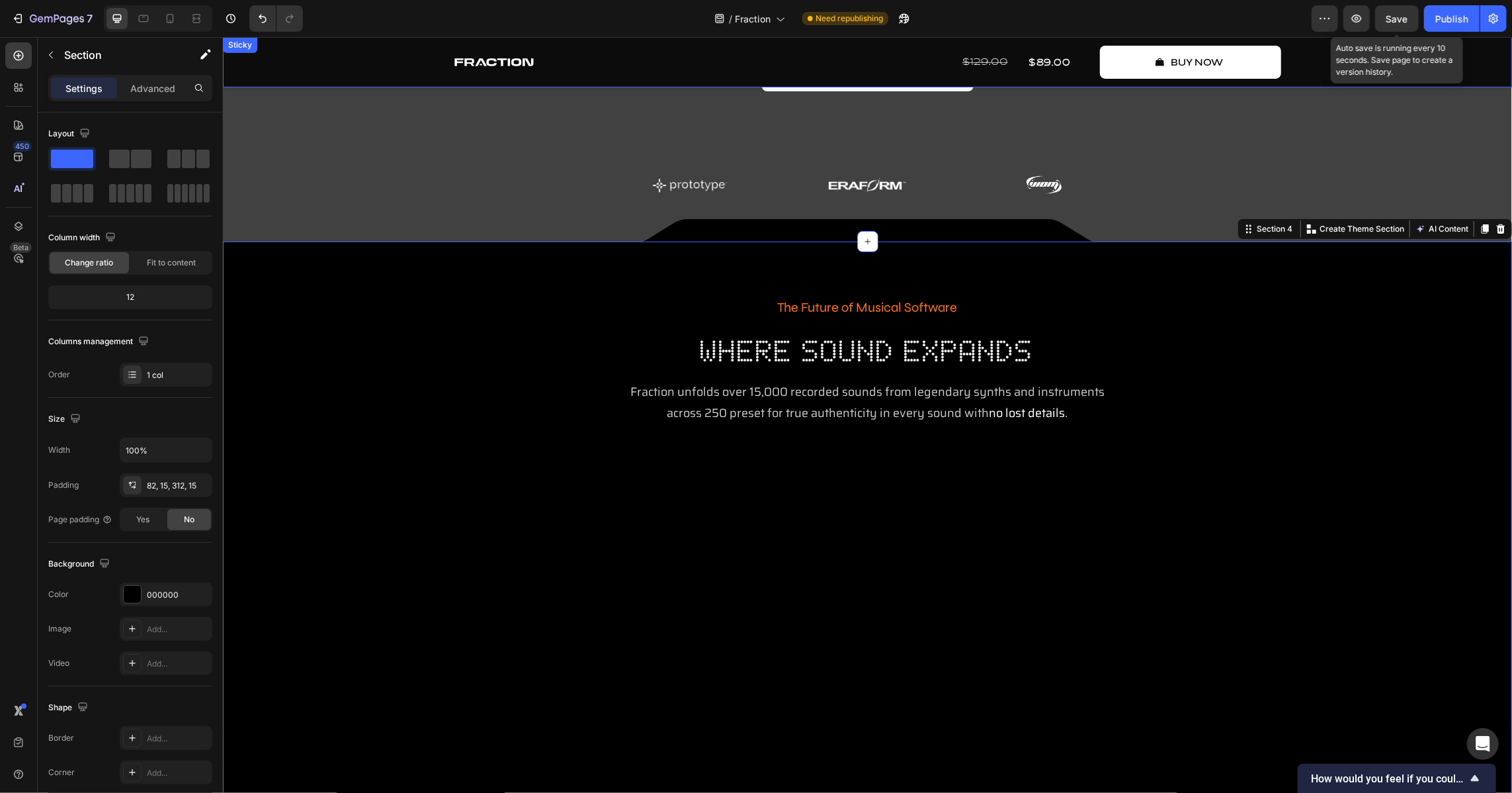
click at [998, 16] on span "Save" at bounding box center [1397, 19] width 22 height 11
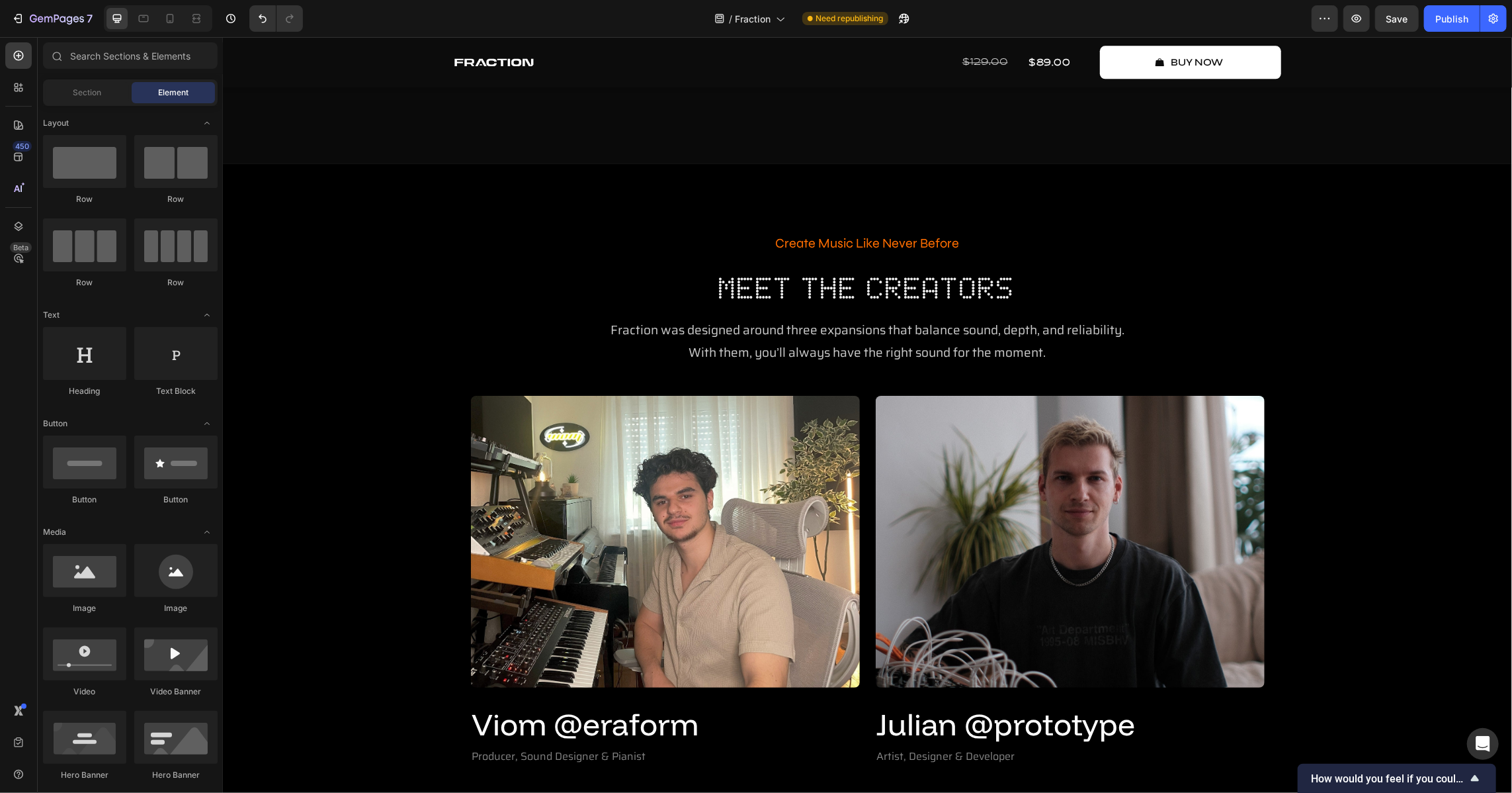
scroll to position [2868, 0]
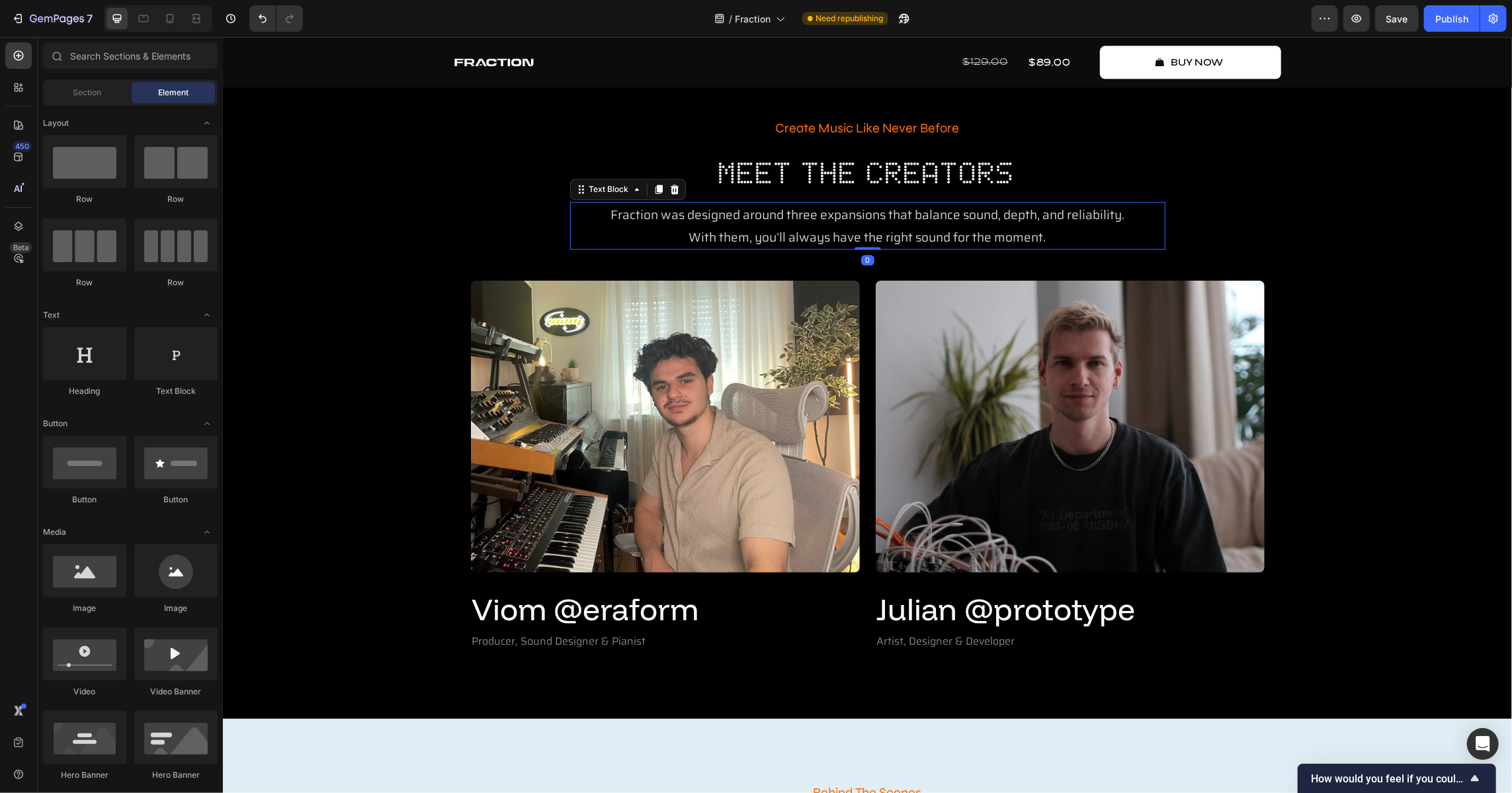
click at [832, 234] on span "With them, you’ll always have the right sound for the moment." at bounding box center [867, 236] width 357 height 20
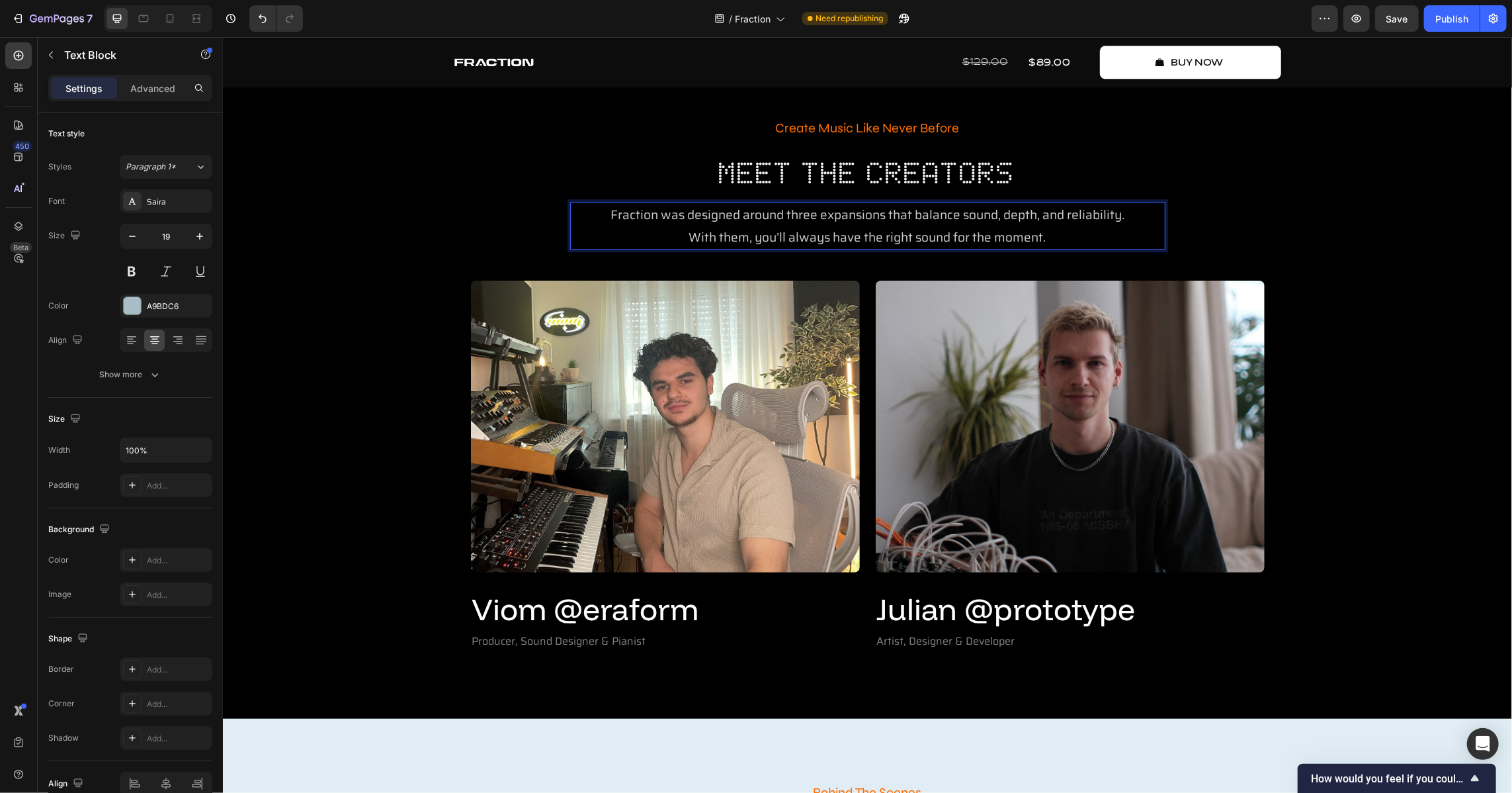
click at [979, 235] on span "With them, you’ll always have the right sound for the moment." at bounding box center [867, 236] width 357 height 20
click at [998, 235] on p "With them, you’ll always have the right sound for the moment." at bounding box center [866, 236] width 592 height 23
drag, startPoint x: 1018, startPoint y: 234, endPoint x: 944, endPoint y: 231, distance: 74.1
click at [944, 231] on span "With them, you’ll always have the right sound for the moment." at bounding box center [867, 236] width 357 height 20
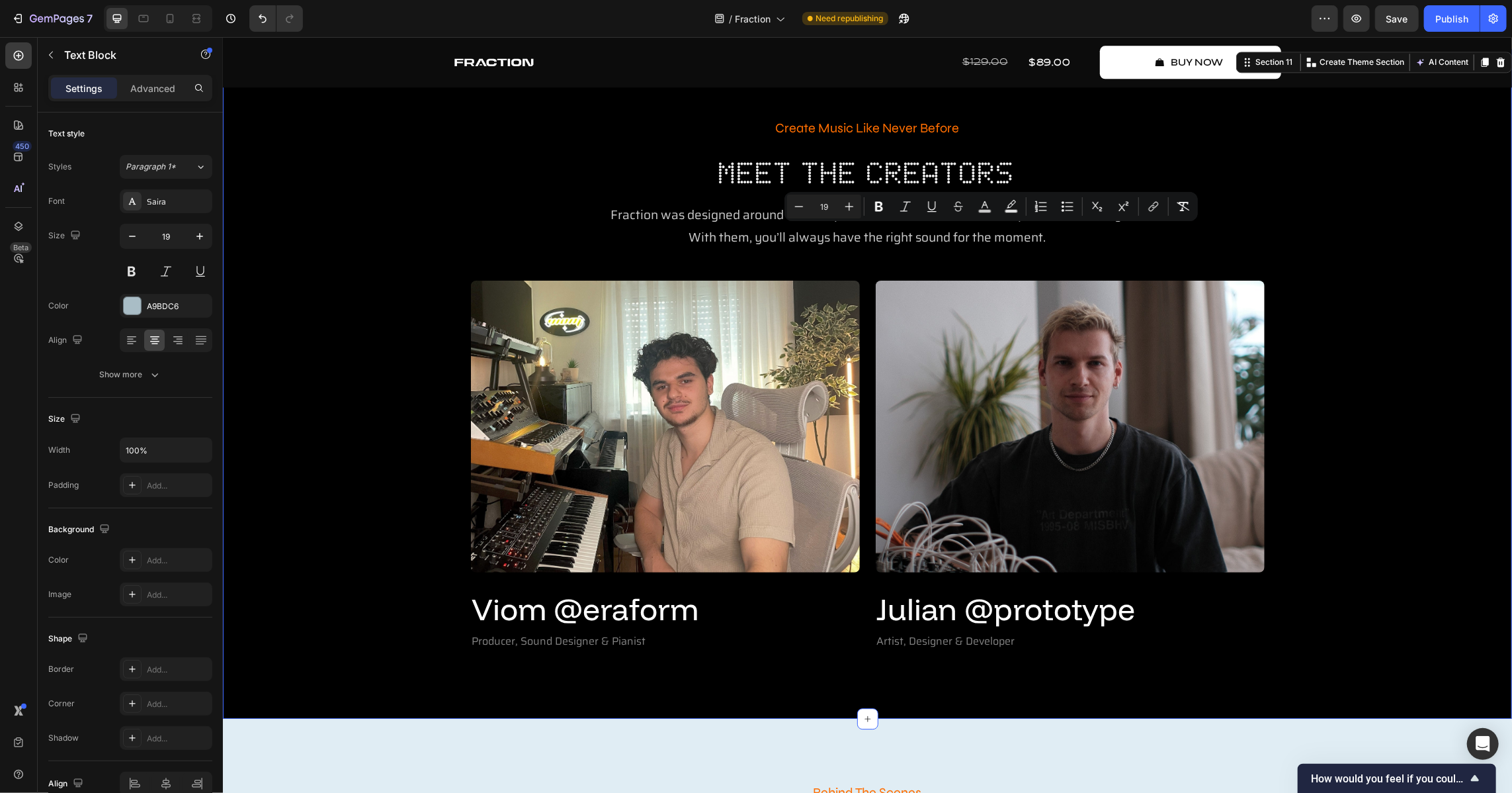
click at [998, 309] on div "Create Music Like Never Before Text Block Meet The Creators Heading Fraction wa…" at bounding box center [866, 383] width 1270 height 538
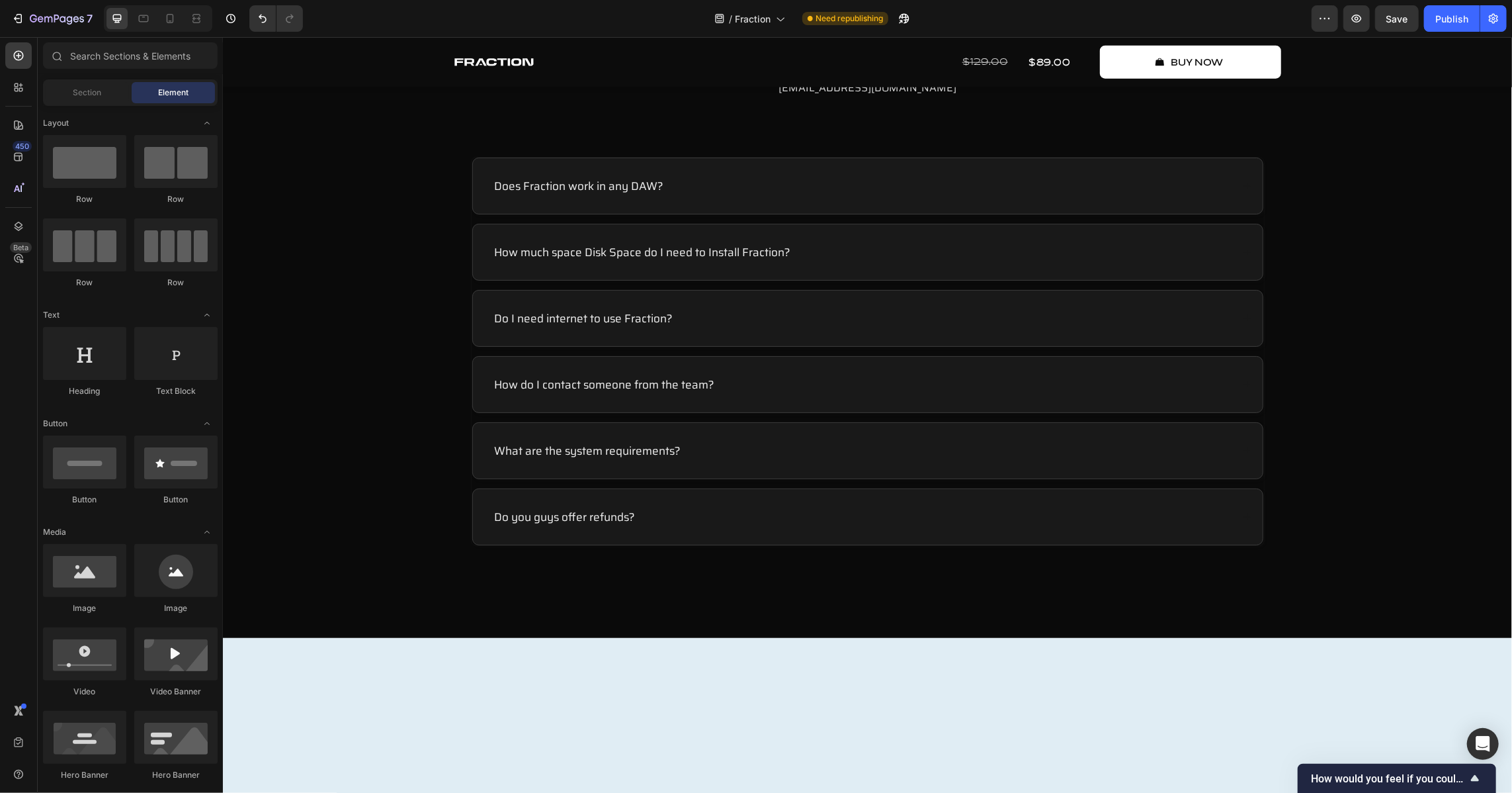
scroll to position [4575, 0]
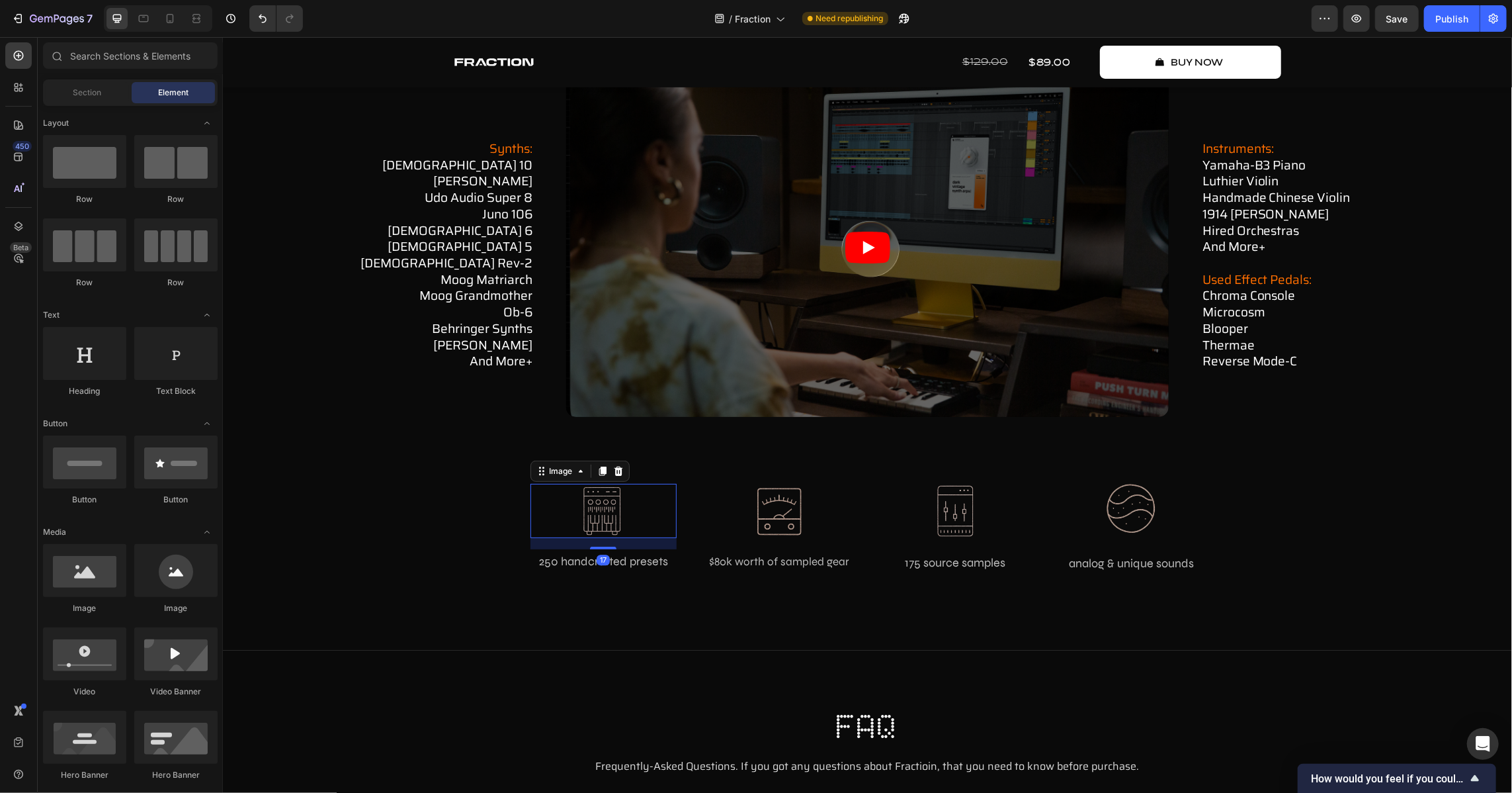
click at [607, 495] on img at bounding box center [603, 510] width 44 height 54
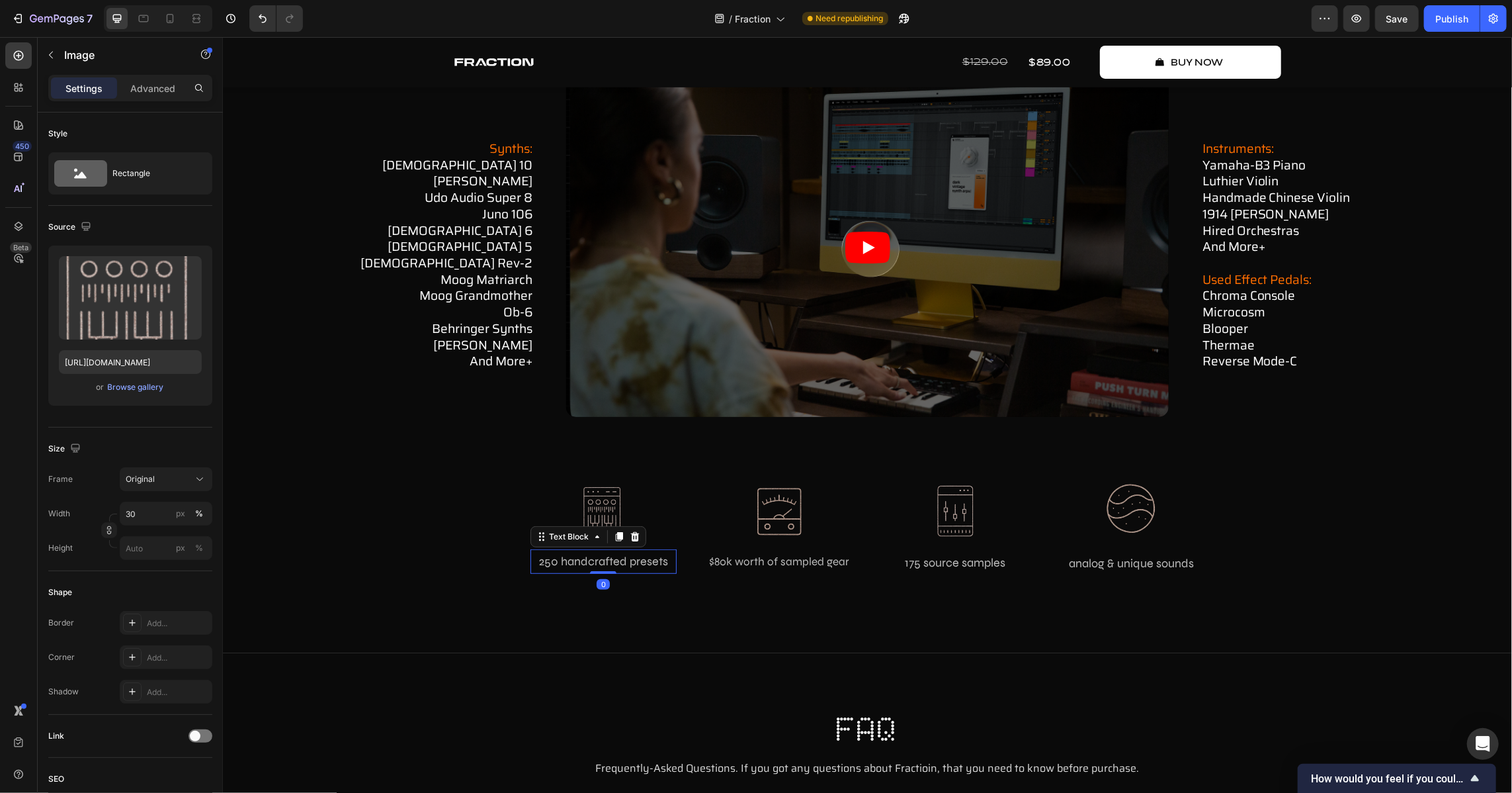
click at [629, 513] on p "250 handcrafted presets" at bounding box center [603, 560] width 144 height 21
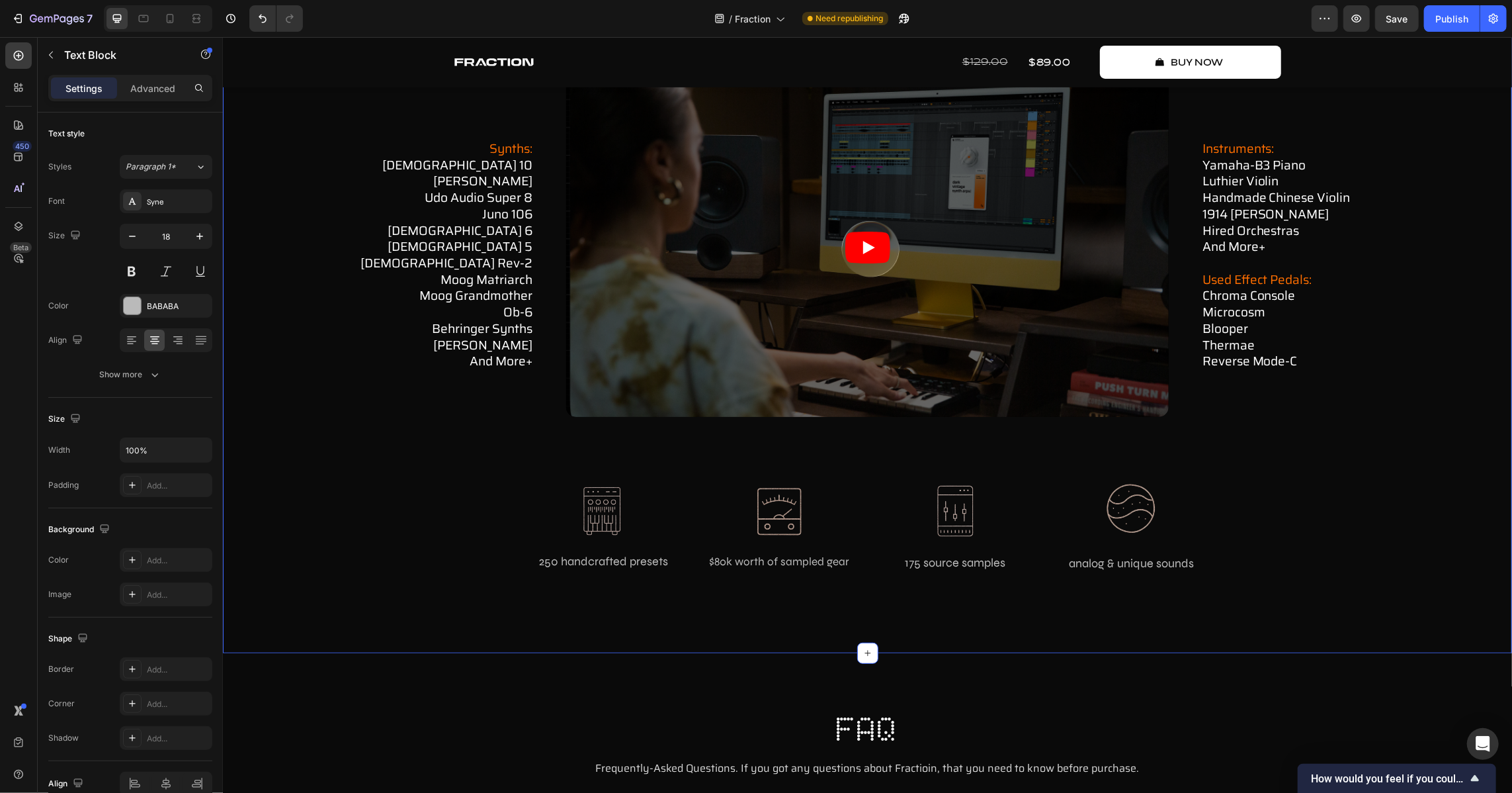
click at [349, 498] on div "how fraction works Text Block in-depth showcase Heading Watch how Fraction oper…" at bounding box center [866, 249] width 1270 height 690
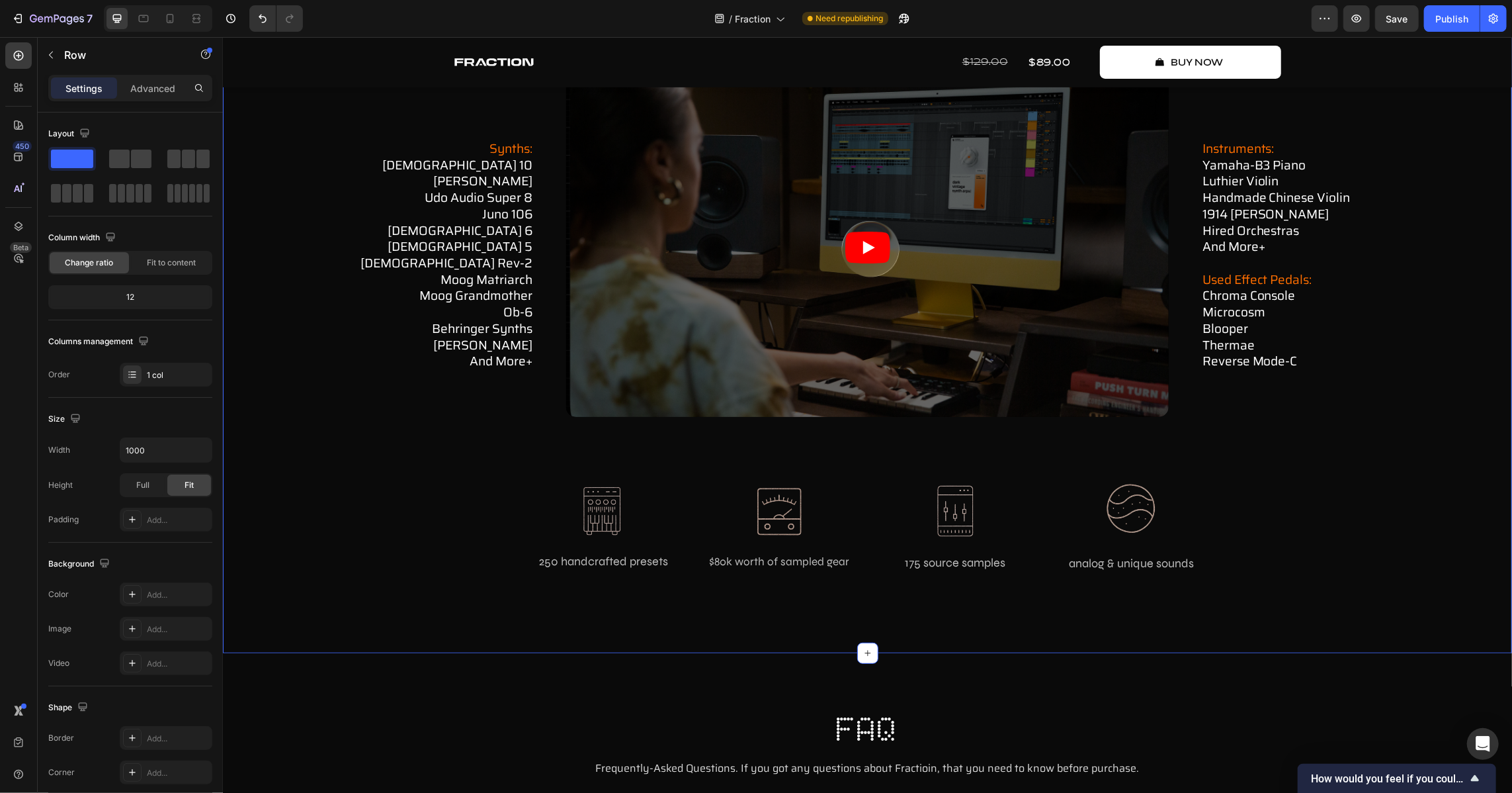
click at [760, 427] on div "Video" at bounding box center [867, 254] width 603 height 353
click at [857, 427] on div at bounding box center [867, 428] width 27 height 4
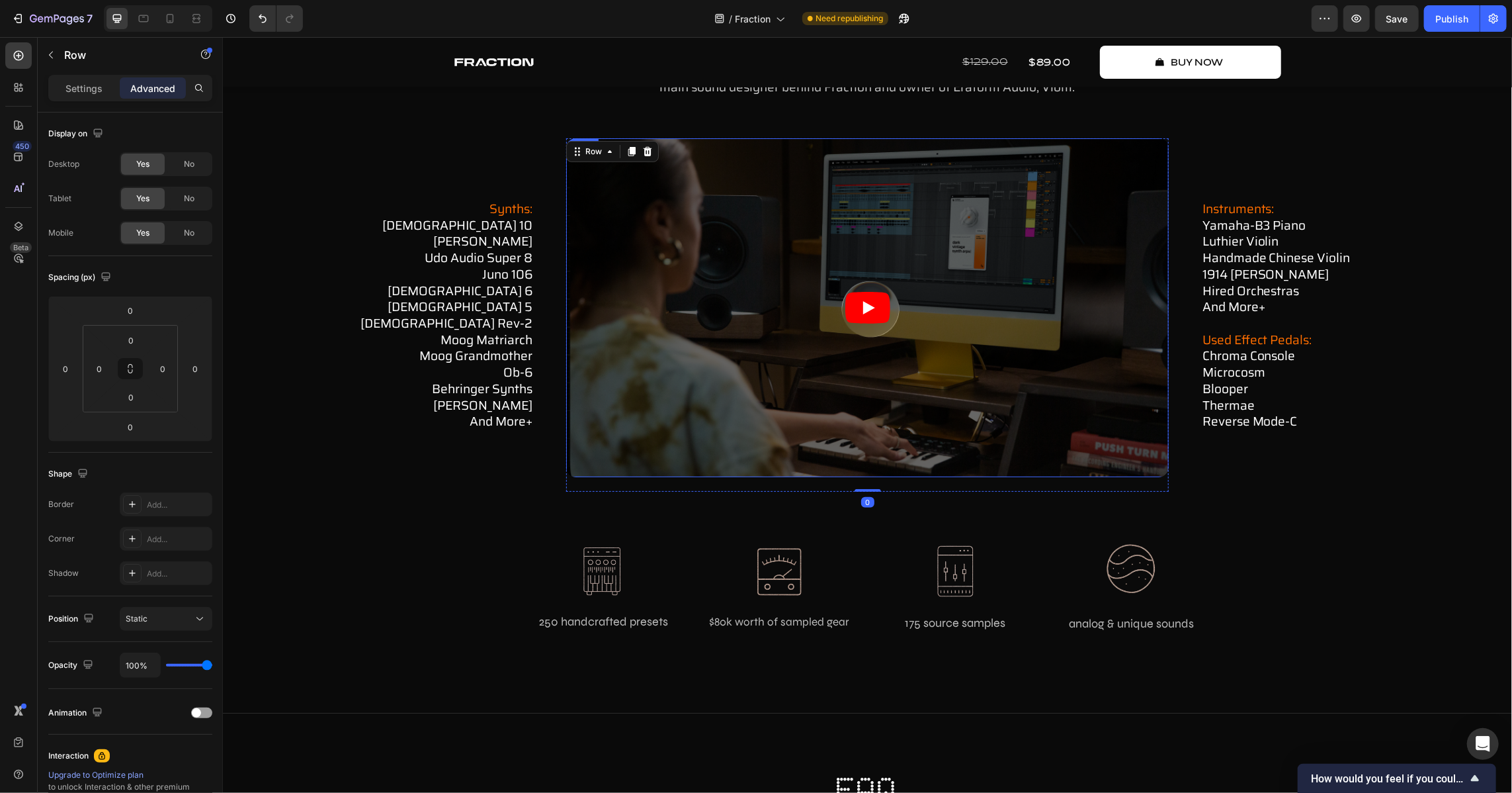
click at [414, 481] on div "synths: prophet 10 [PERSON_NAME] udo audio super 8 juno 106 [DEMOGRAPHIC_DATA] …" at bounding box center [382, 314] width 301 height 353
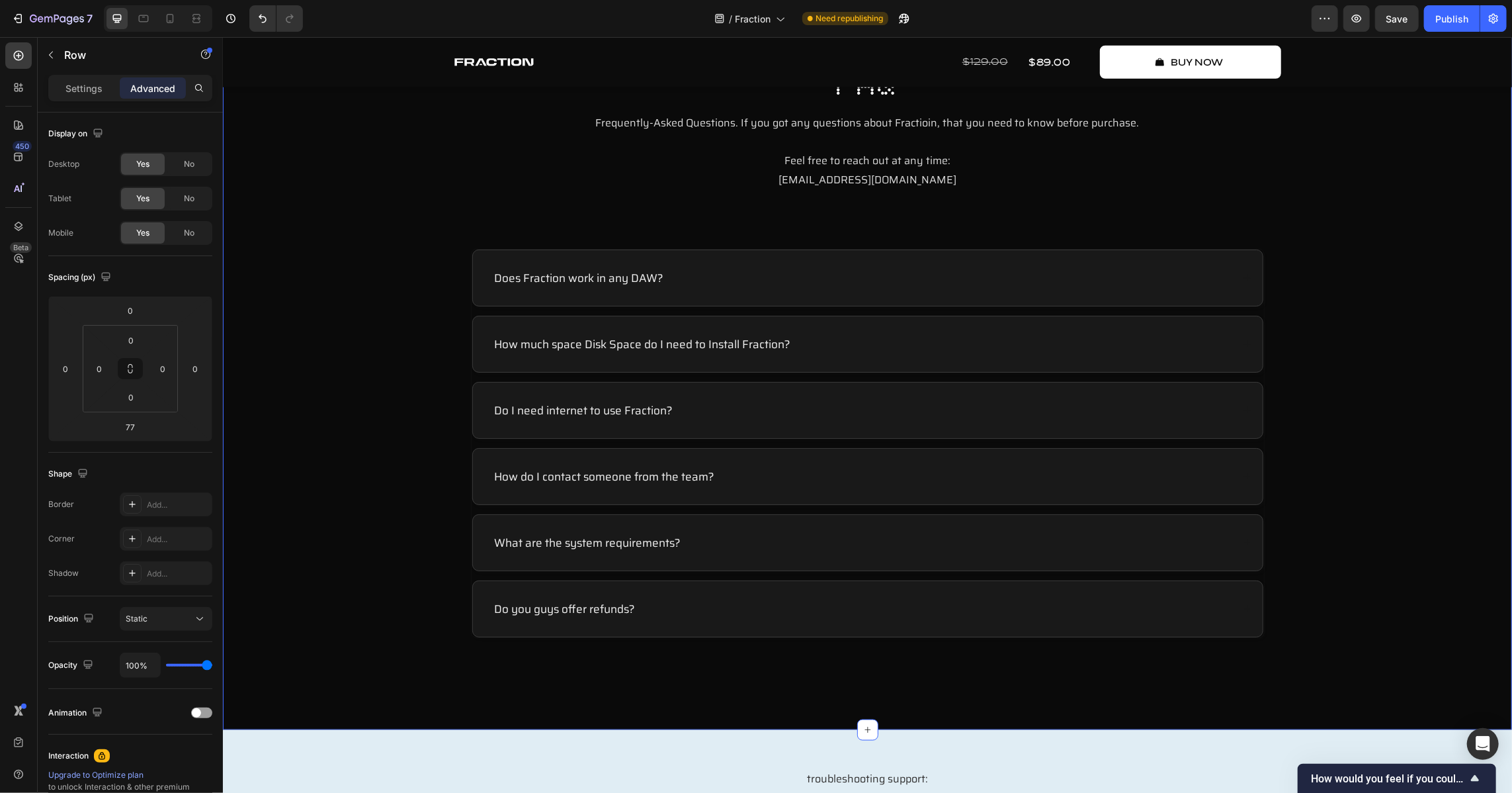
scroll to position [5237, 0]
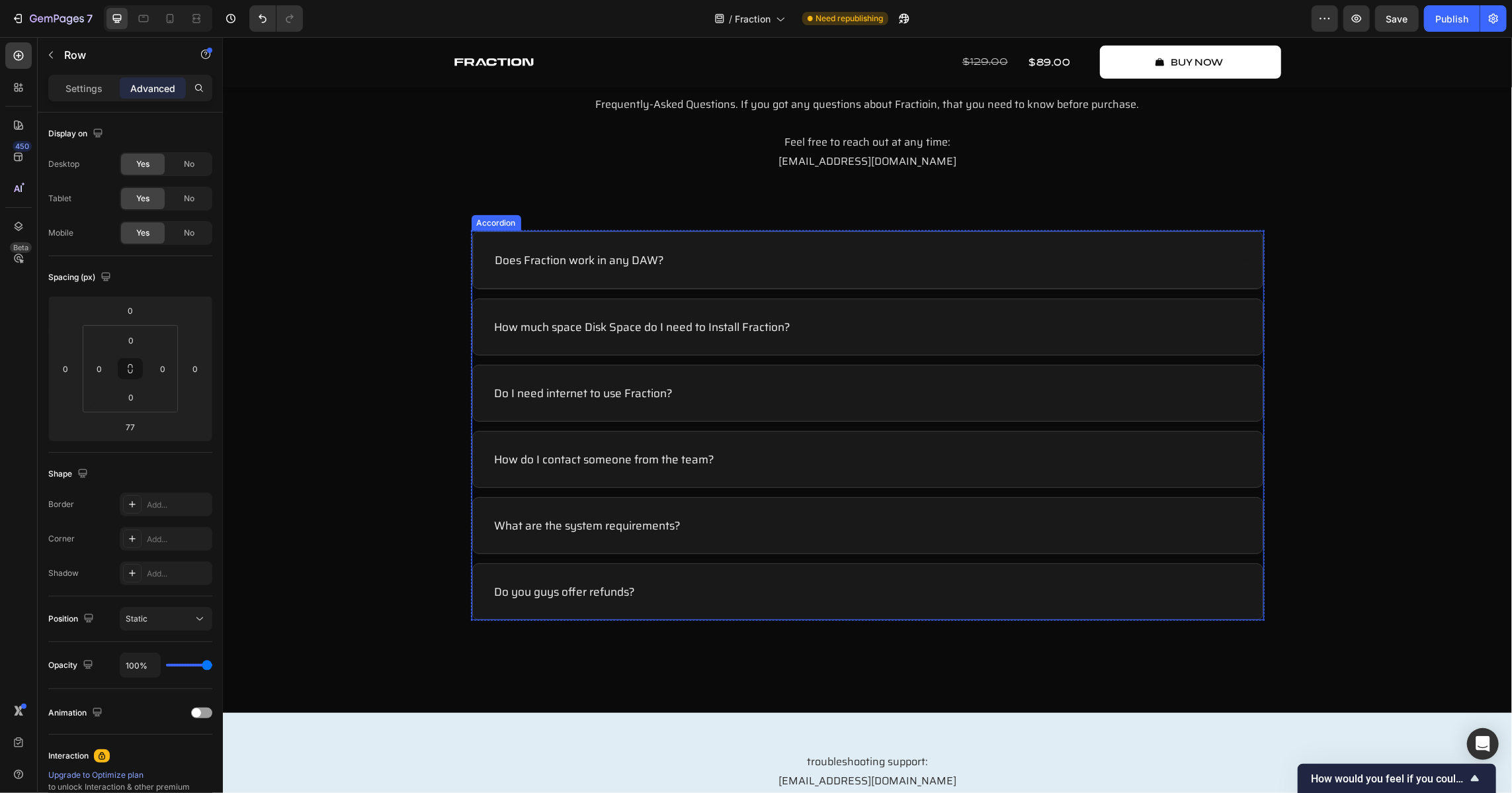
click at [744, 264] on div "Does Fraction work in any DAW?" at bounding box center [862, 259] width 739 height 19
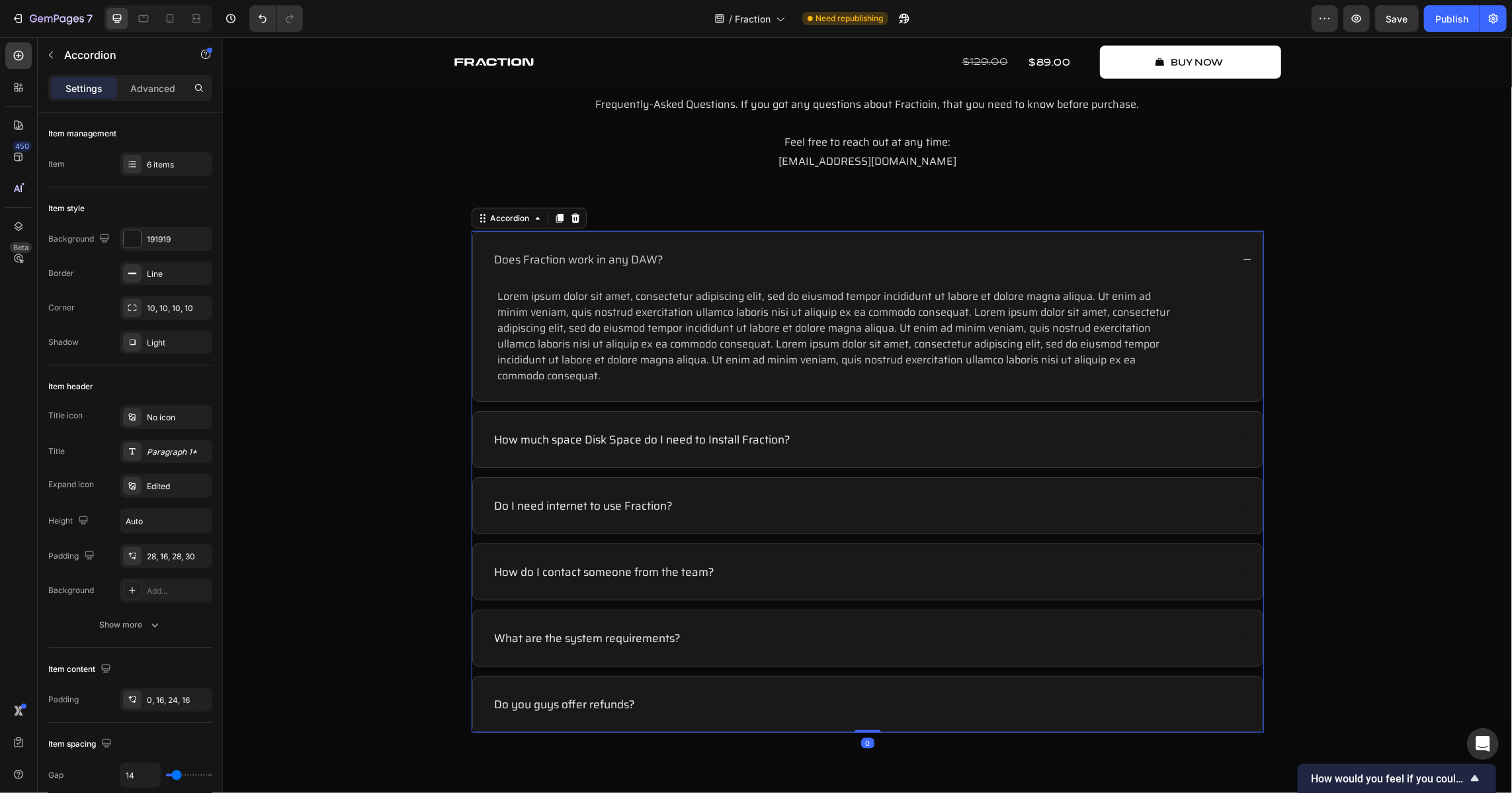
click at [744, 264] on div "Does Fraction work in any DAW?" at bounding box center [861, 259] width 739 height 19
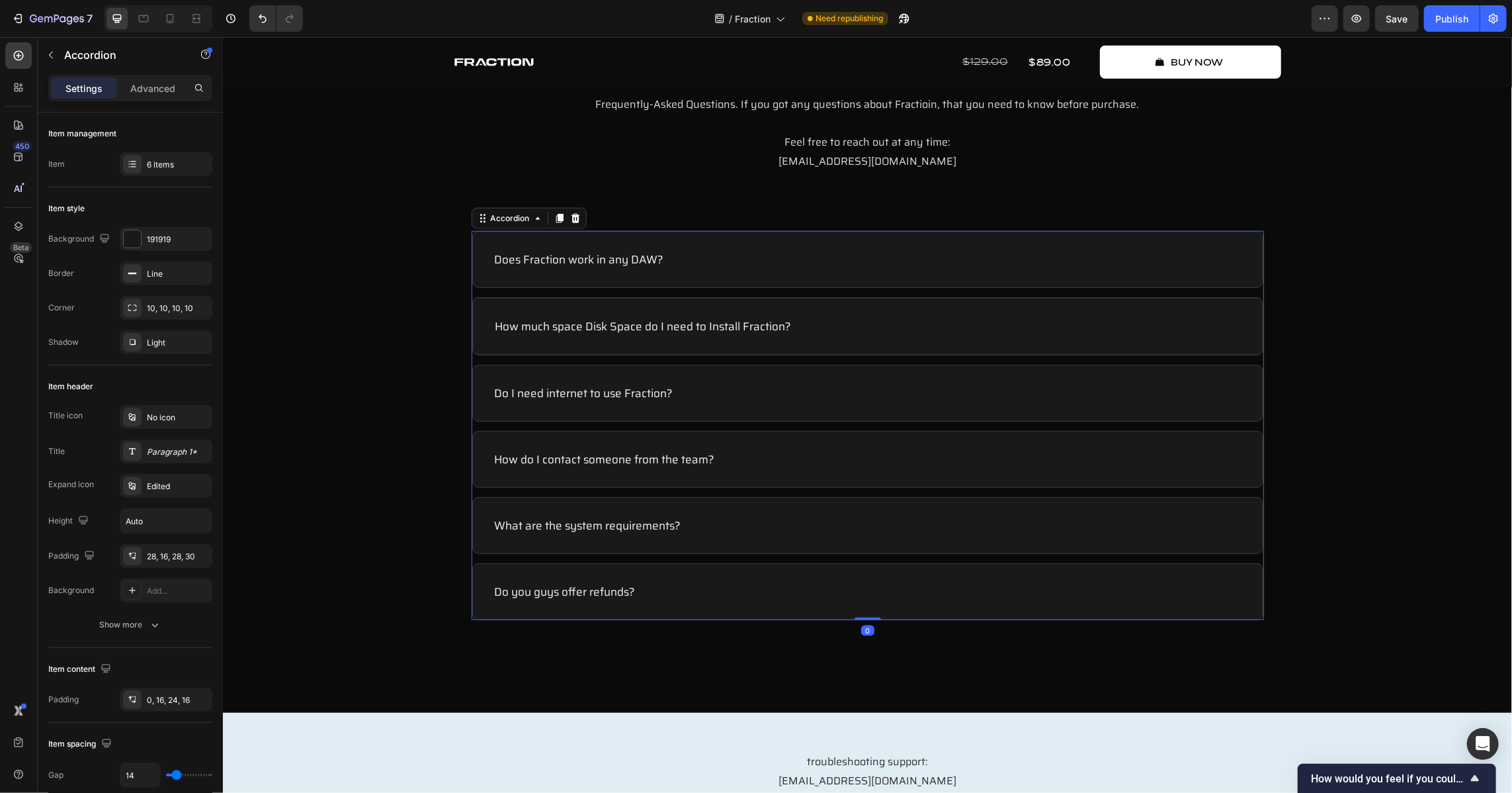
click at [838, 314] on div "How much space Disk Space do I need to Install Fraction?" at bounding box center [866, 326] width 790 height 57
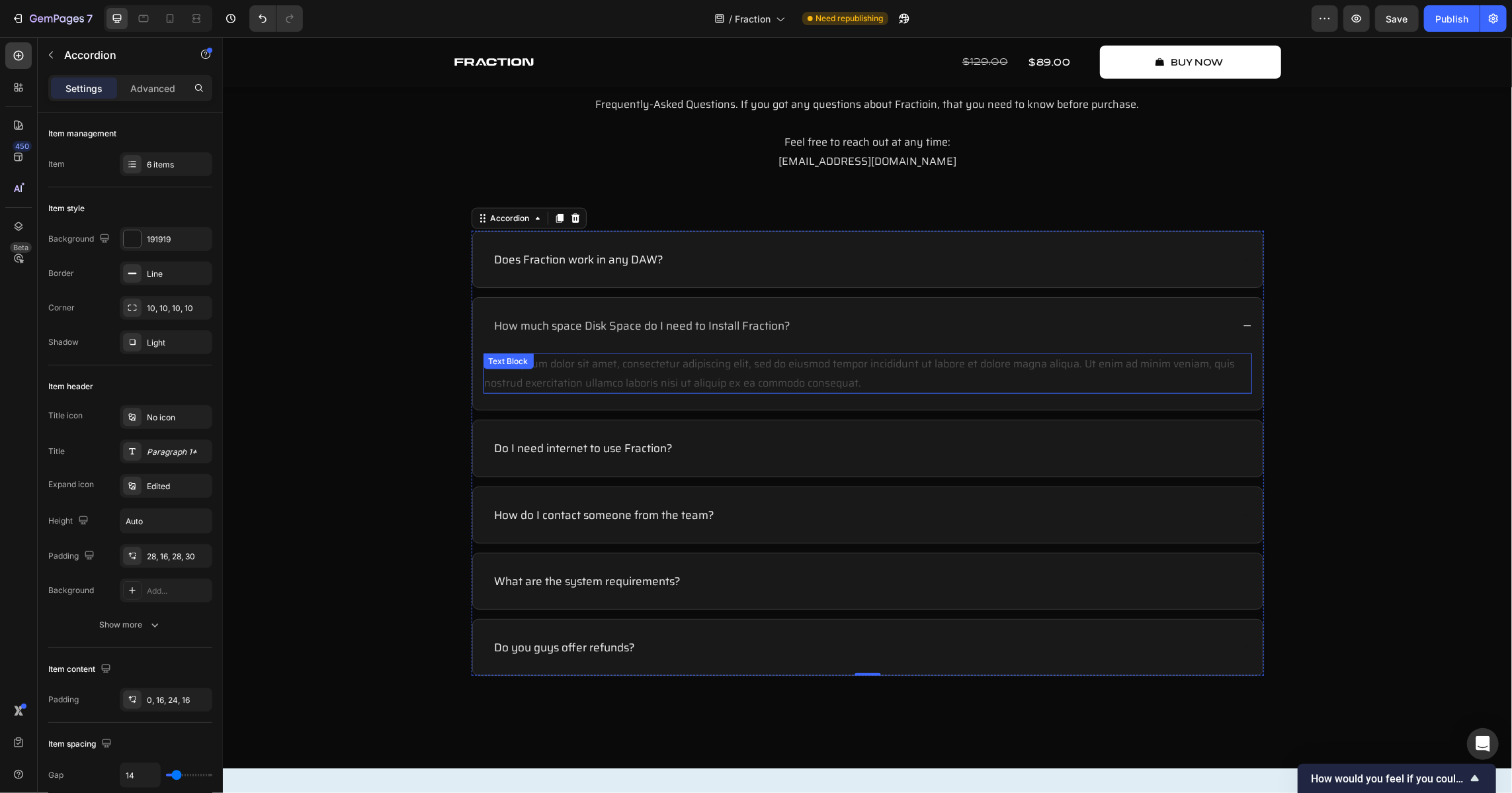
click at [755, 361] on div "Lorem ipsum dolor sit amet, consectetur adipiscing elit, sed do eiusmod tempor …" at bounding box center [867, 373] width 769 height 41
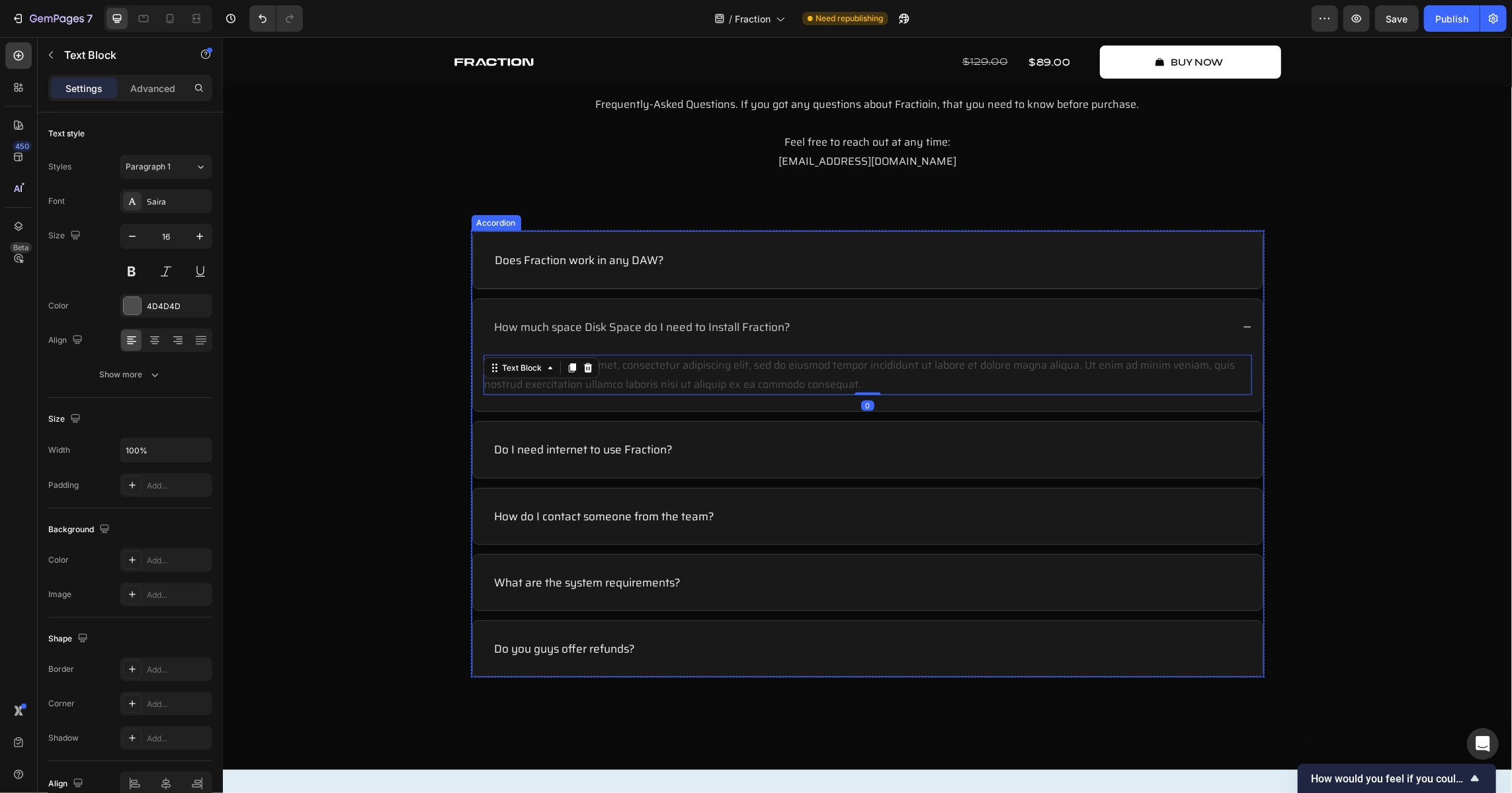
click at [727, 242] on div "Does Fraction work in any DAW?" at bounding box center [866, 259] width 790 height 57
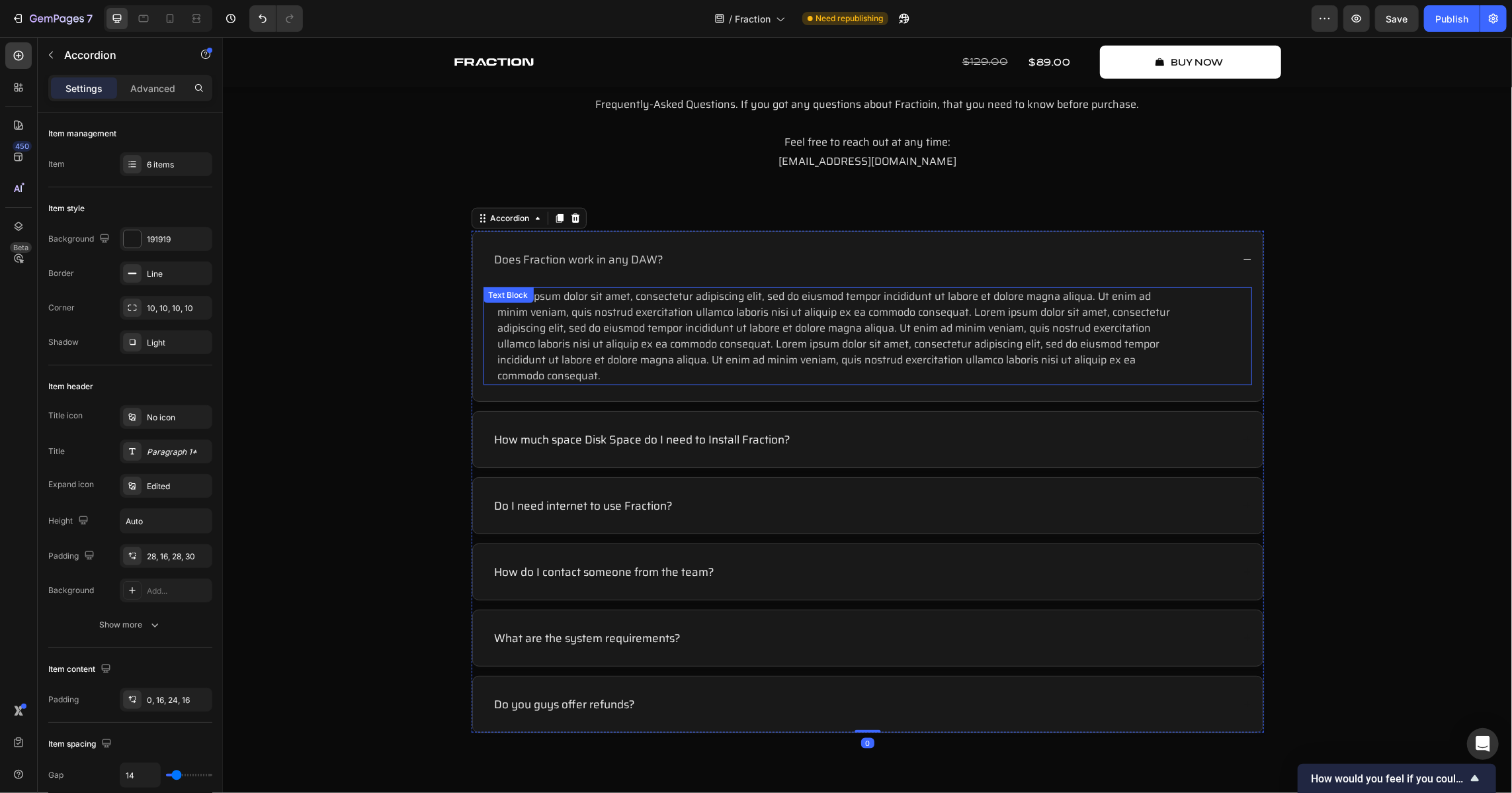
click at [666, 353] on p "Lorem ipsum dolor sit amet, consectetur adipiscing elit, sed do eiusmod tempor …" at bounding box center [836, 335] width 677 height 95
click at [746, 250] on div "Does Fraction work in any DAW?" at bounding box center [861, 259] width 739 height 19
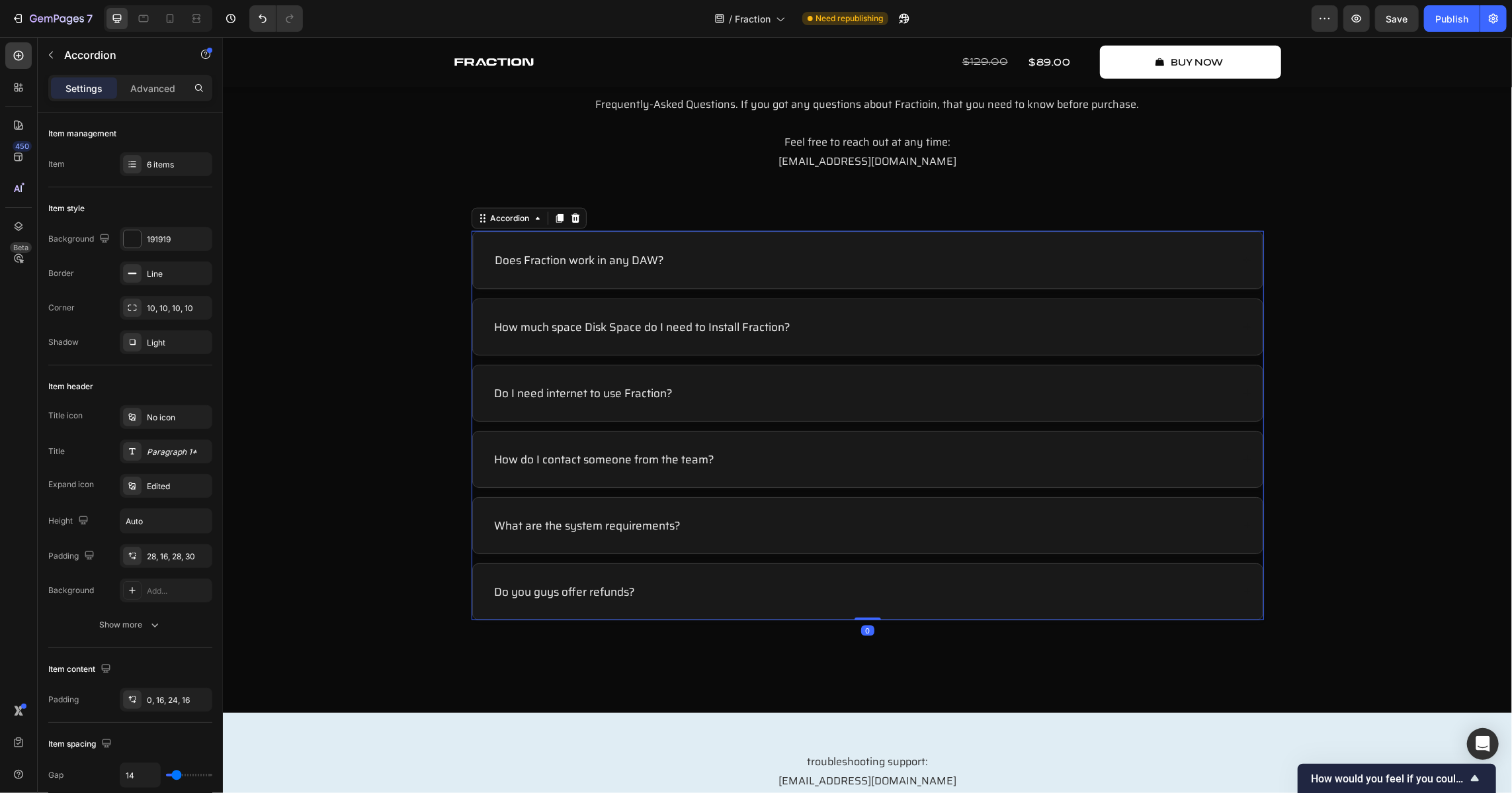
click at [633, 247] on div "Does Fraction work in any DAW?" at bounding box center [866, 259] width 790 height 57
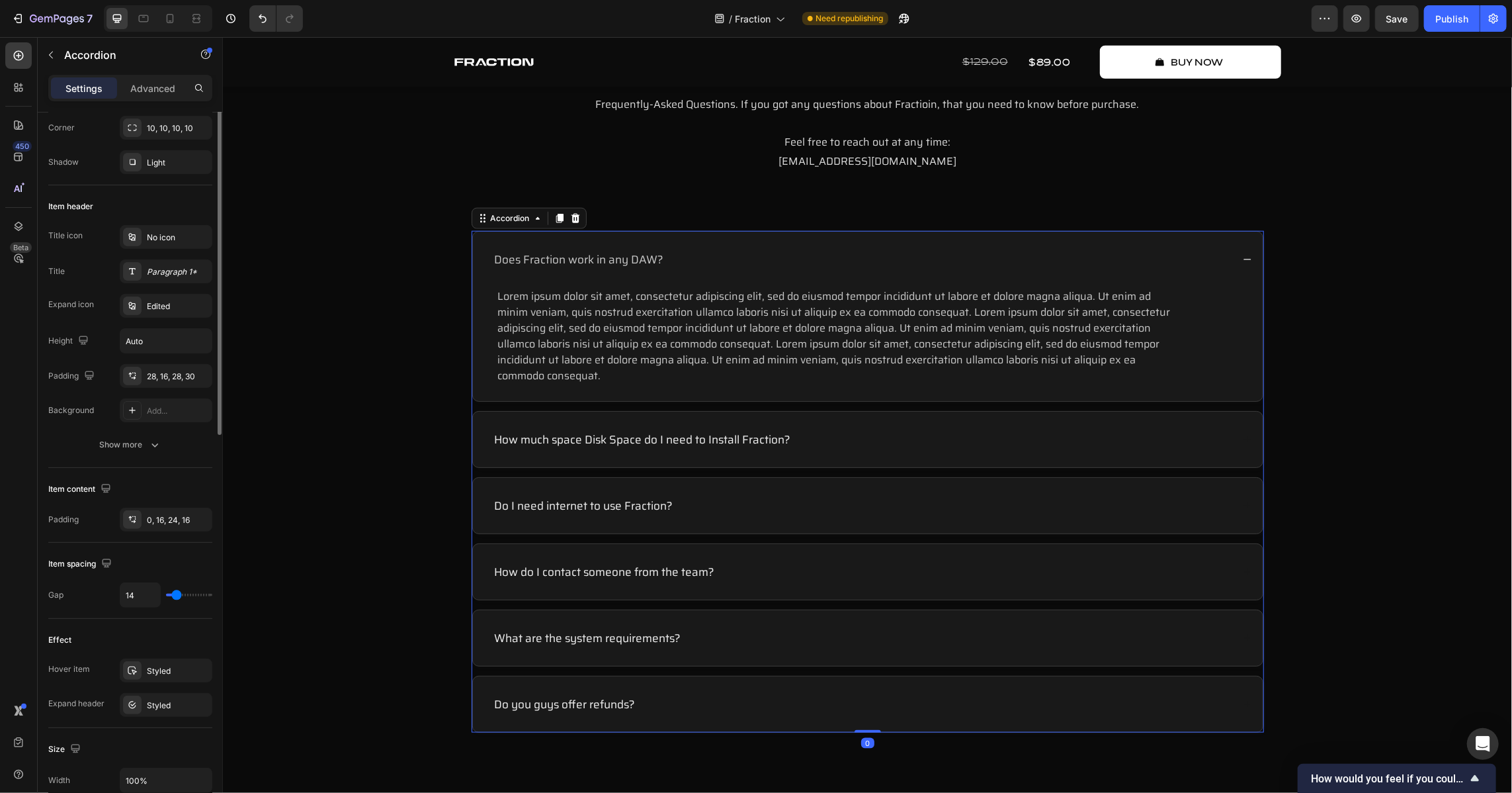
scroll to position [240, 0]
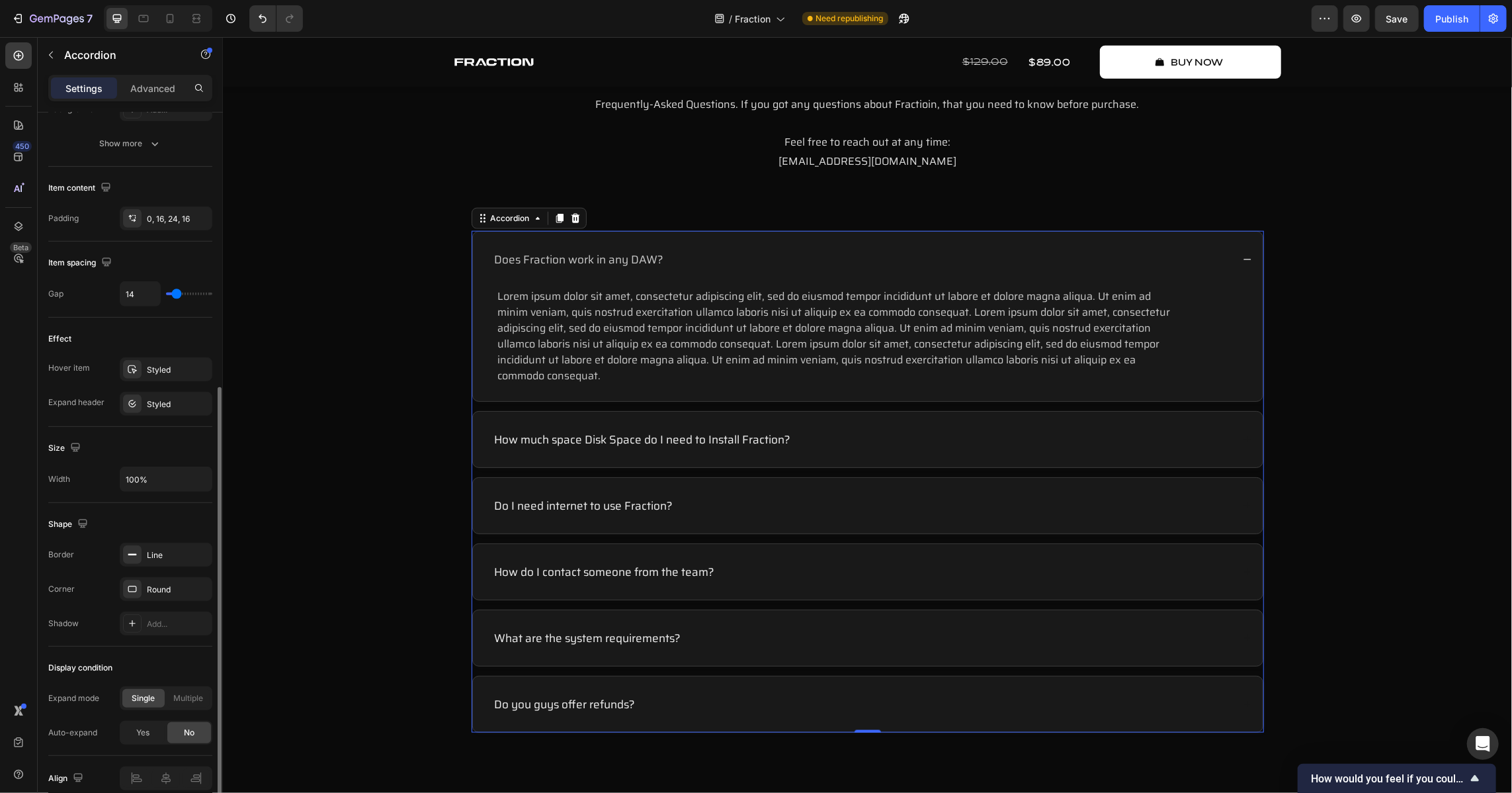
scroll to position [540, 0]
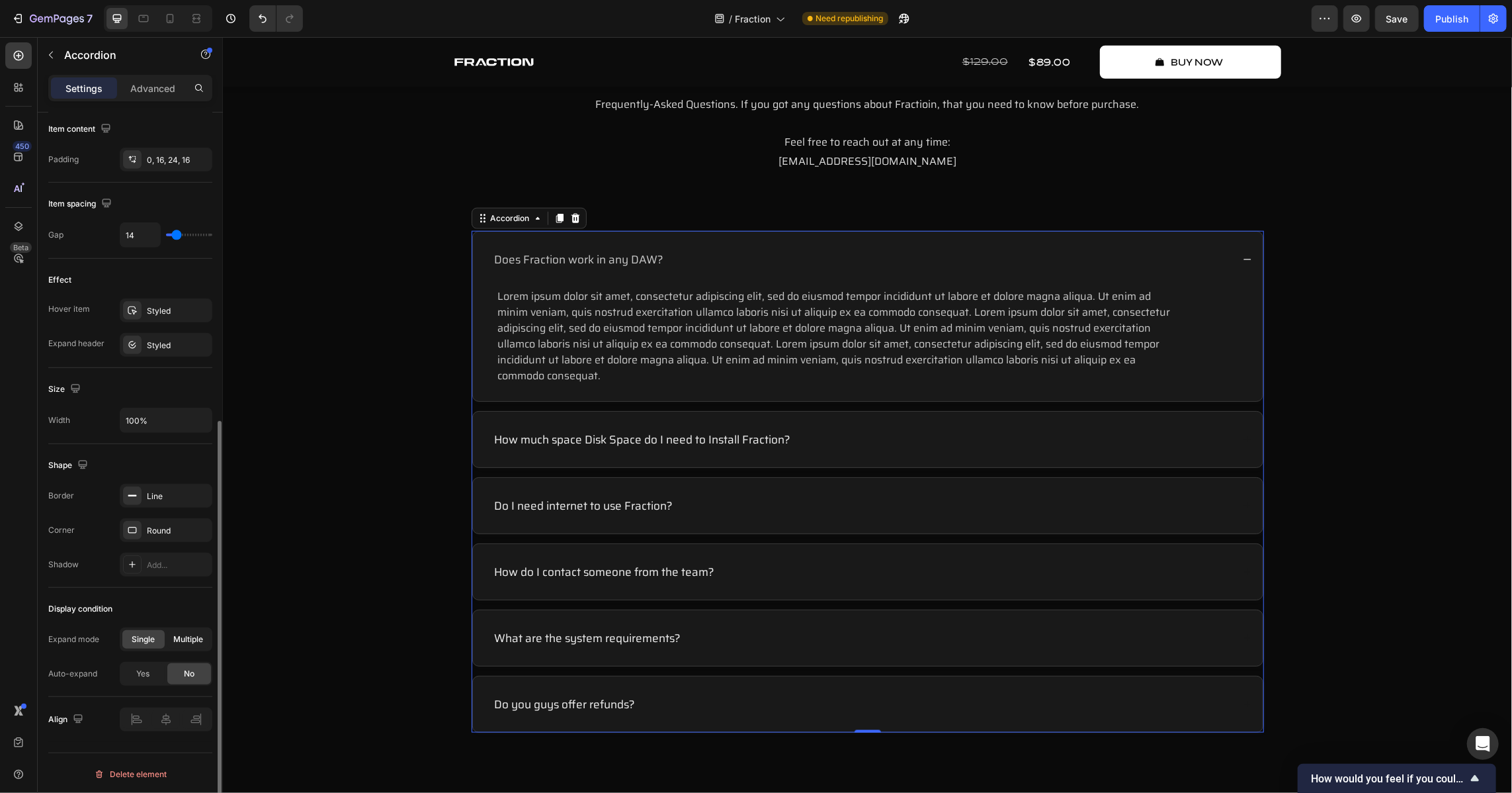
click at [187, 633] on span "Multiple" at bounding box center [188, 639] width 30 height 12
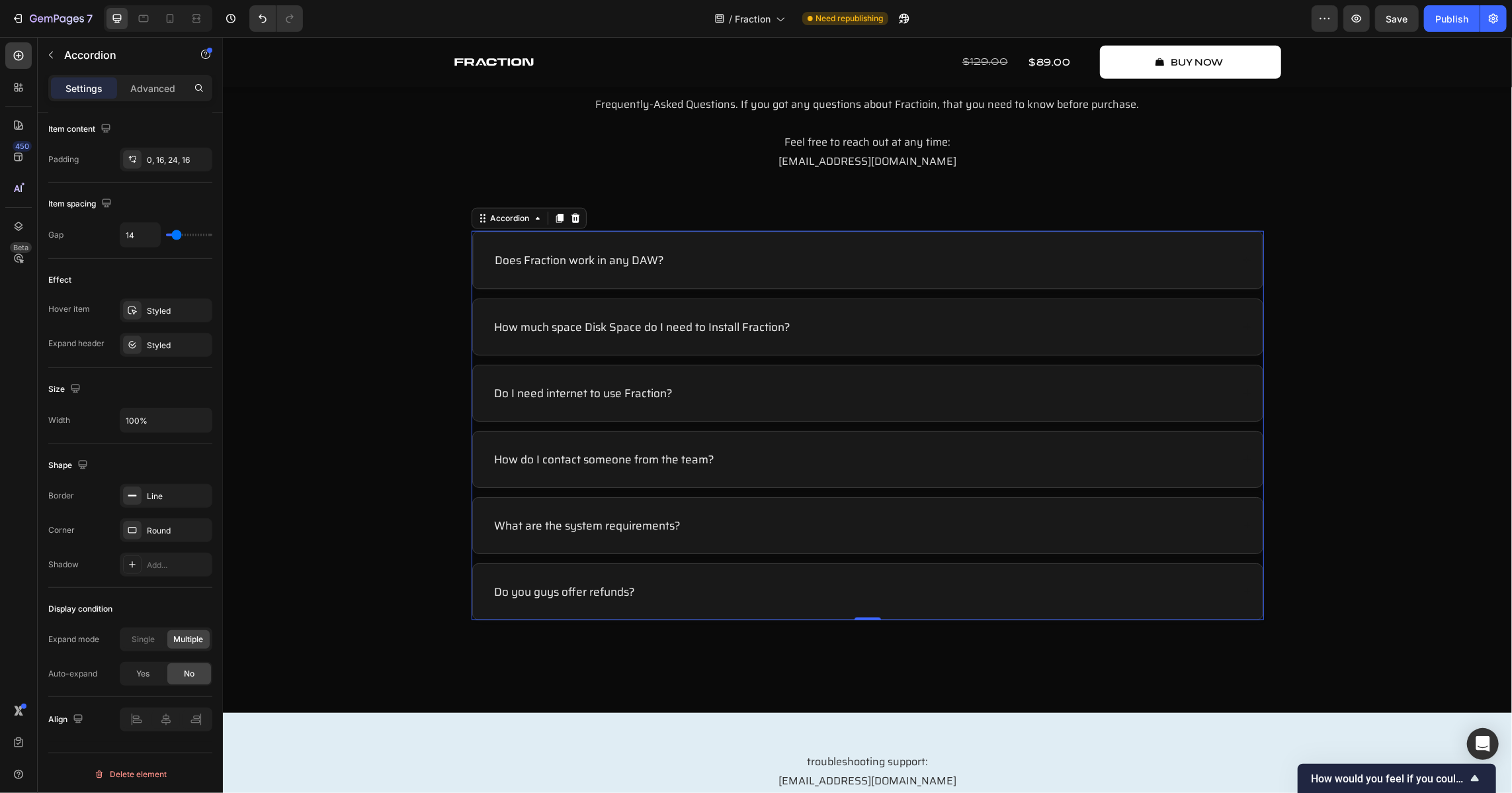
click at [815, 245] on div "Does Fraction work in any DAW?" at bounding box center [866, 259] width 790 height 57
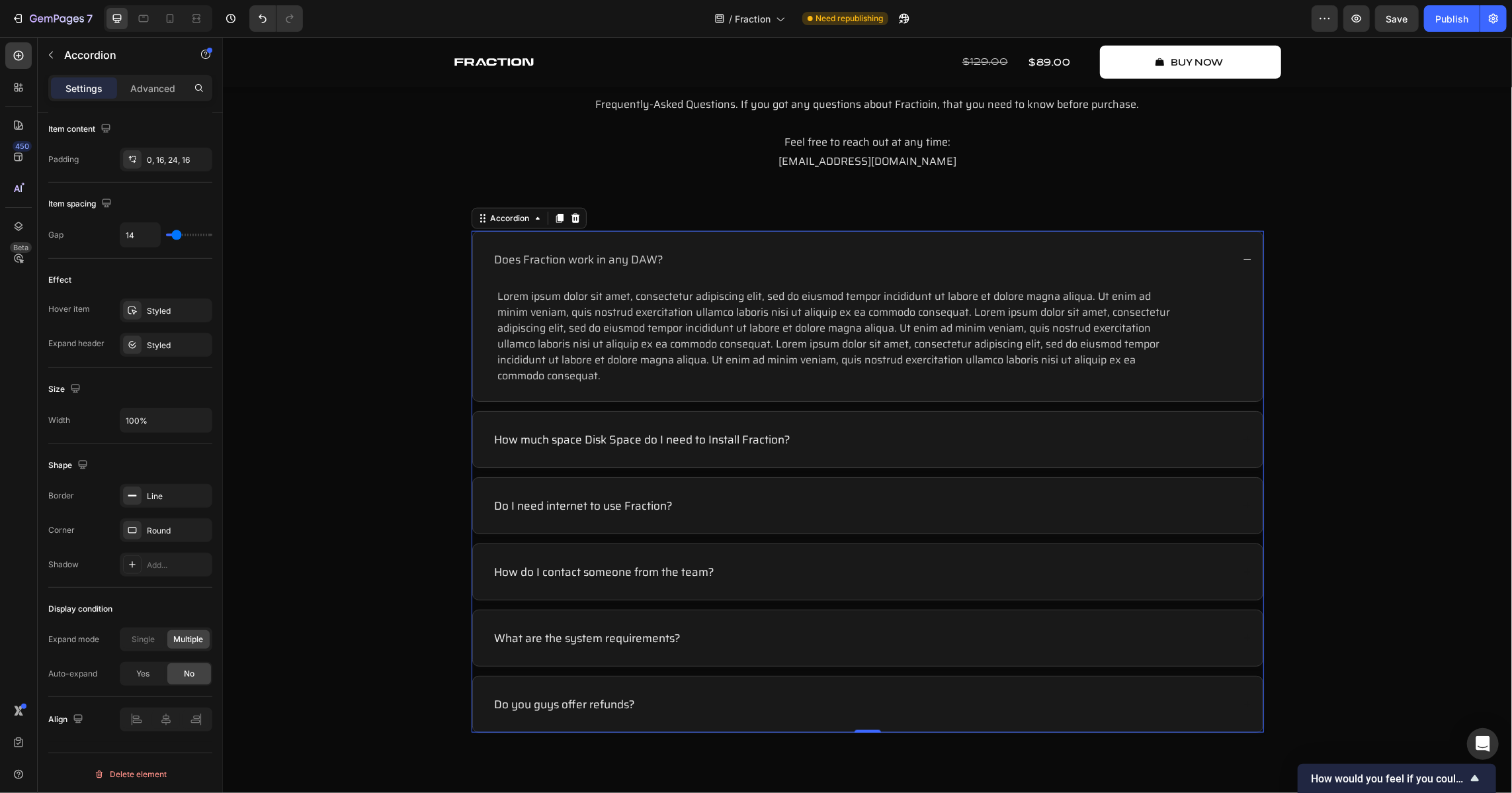
click at [866, 406] on div "Does Fraction work in any DAW? Lorem ipsum dolor sit amet, consectetur adipisci…" at bounding box center [867, 481] width 793 height 502
click at [866, 428] on div "How much space Disk Space do I need to Install Fraction?" at bounding box center [866, 439] width 790 height 57
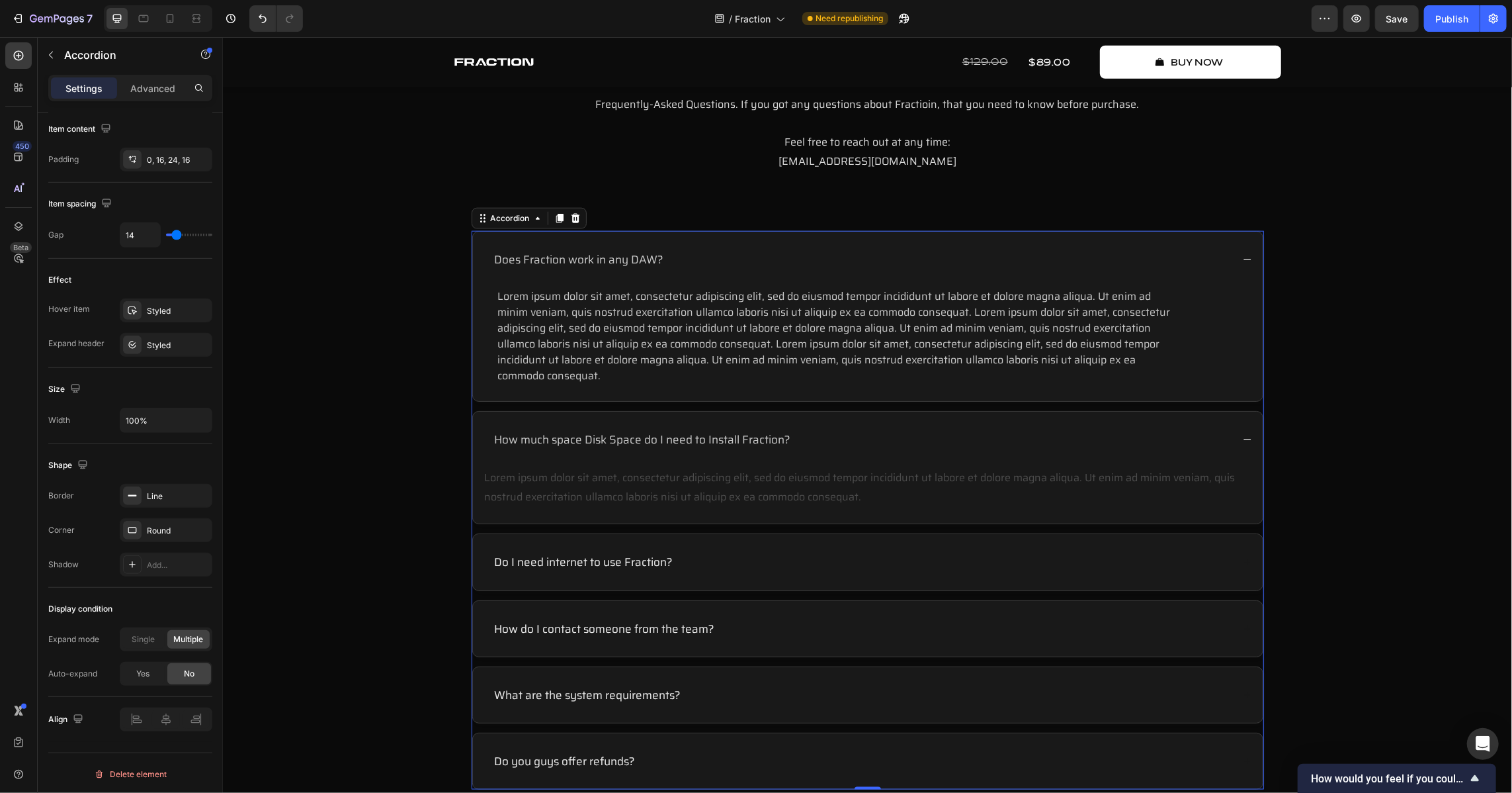
click at [742, 476] on div "Lorem ipsum dolor sit amet, consectetur adipiscing elit, sed do eiusmod tempor …" at bounding box center [867, 487] width 769 height 41
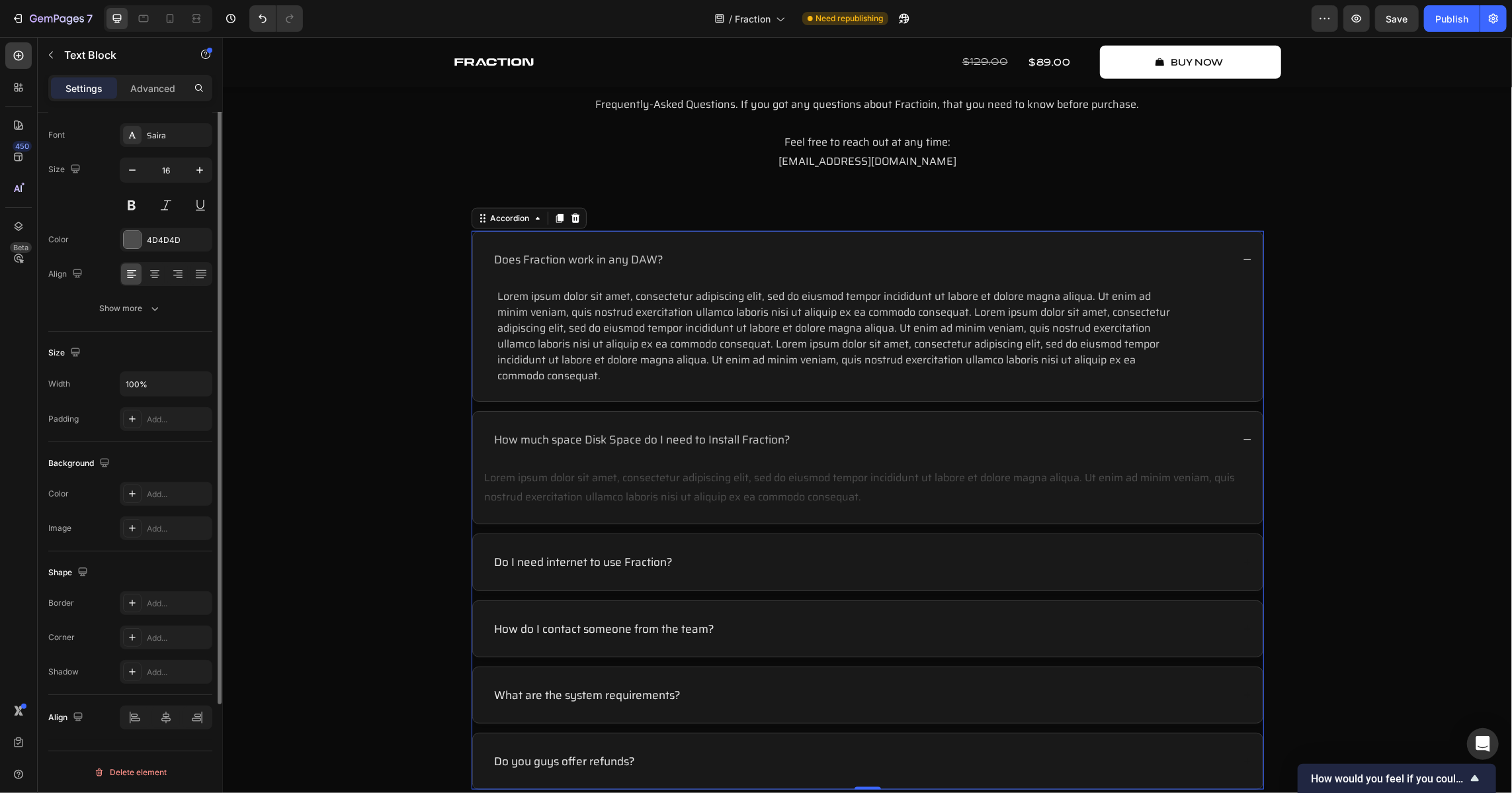
scroll to position [0, 0]
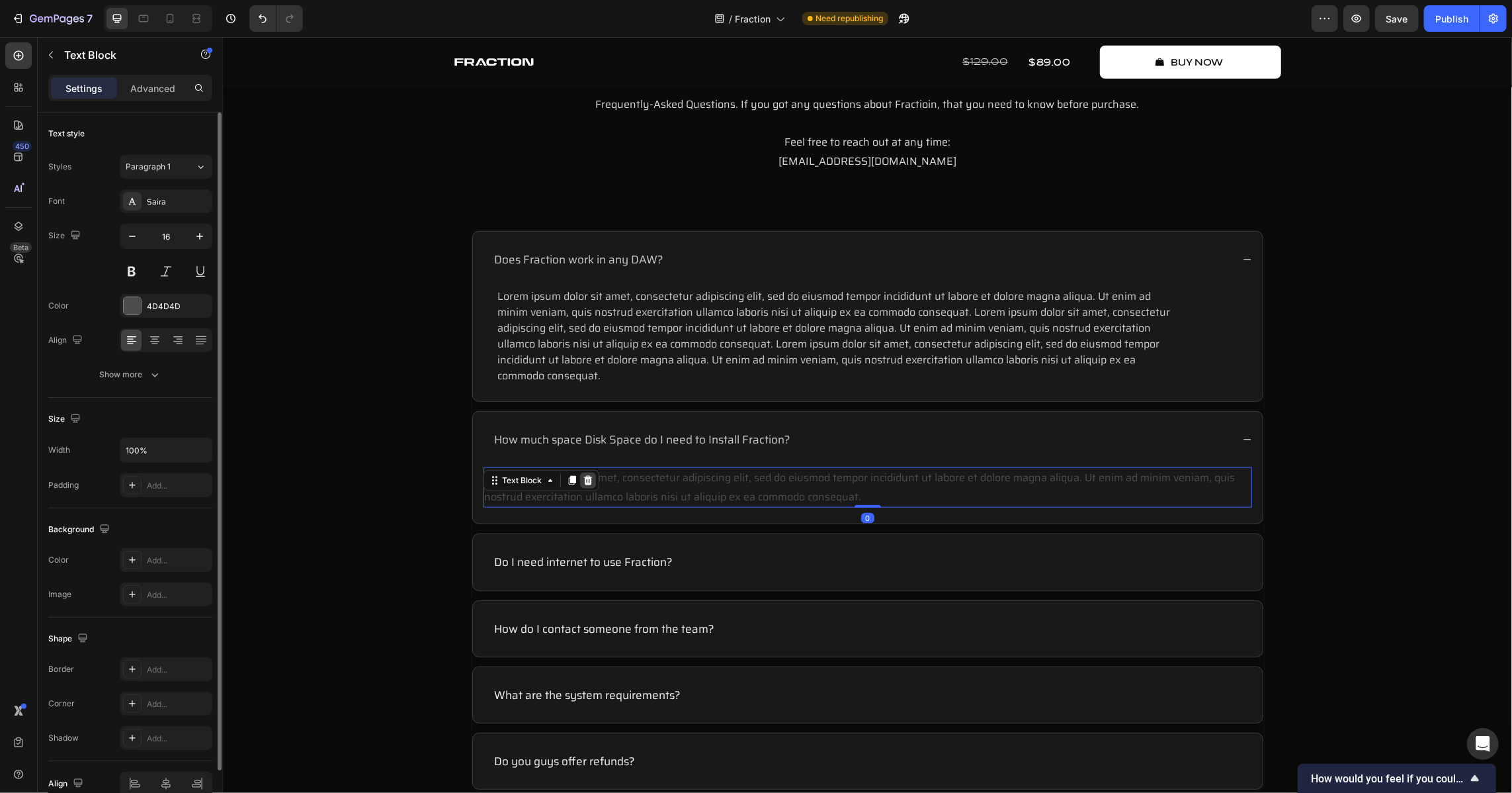
click at [585, 475] on icon at bounding box center [587, 479] width 11 height 11
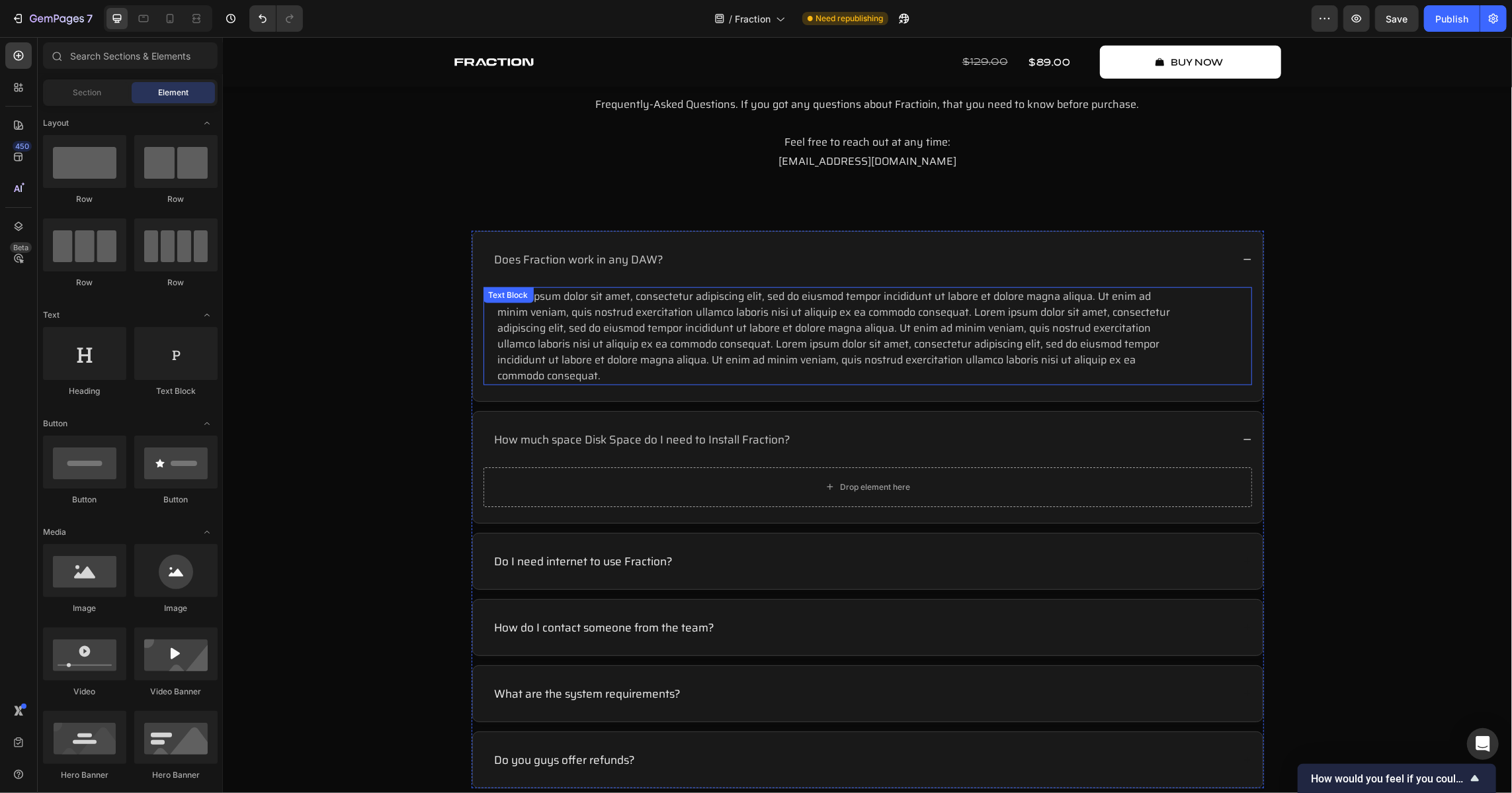
click at [629, 337] on p "Lorem ipsum dolor sit amet, consectetur adipiscing elit, sed do eiusmod tempor …" at bounding box center [836, 335] width 677 height 95
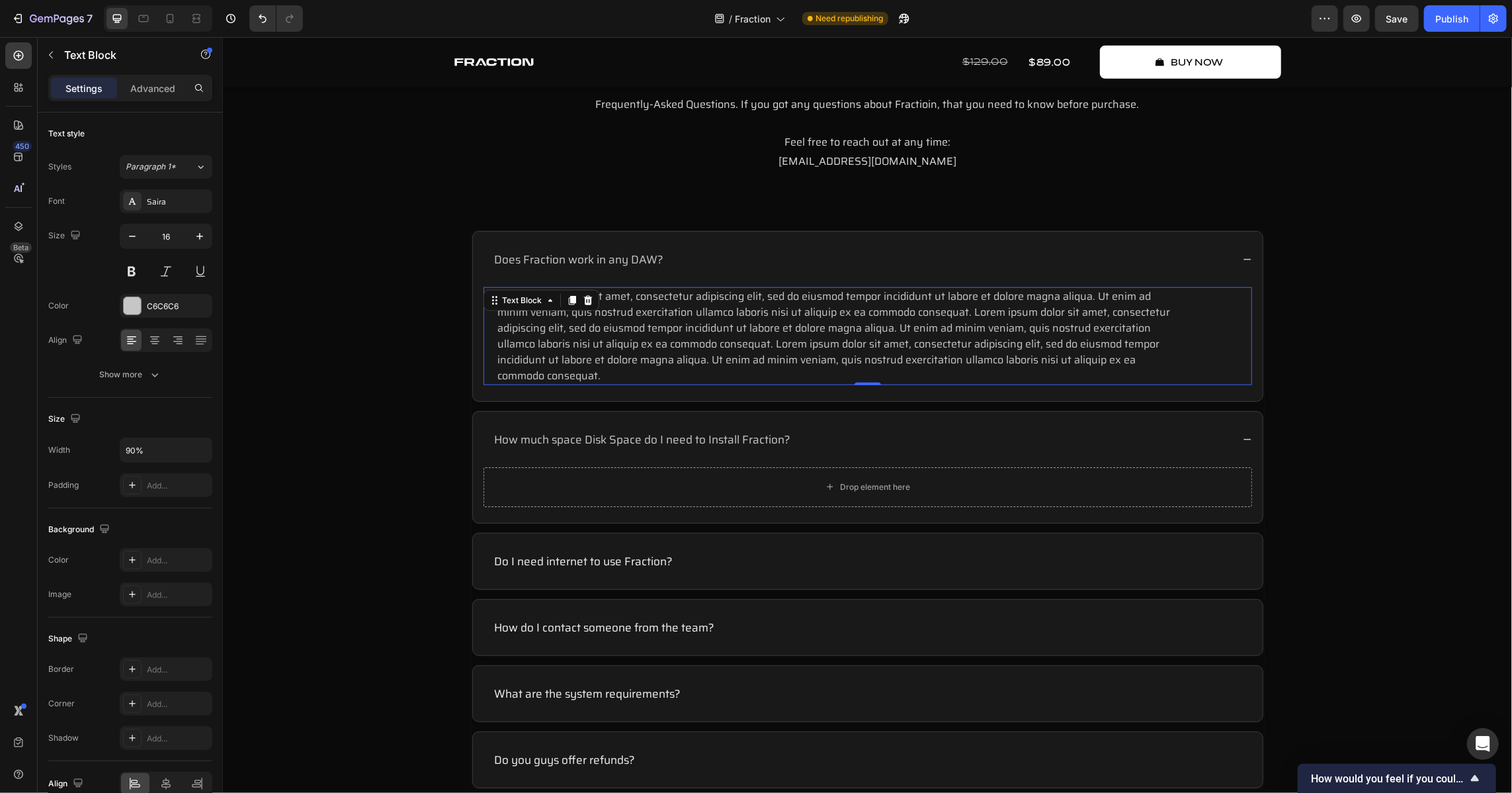
click at [567, 300] on icon at bounding box center [571, 299] width 7 height 9
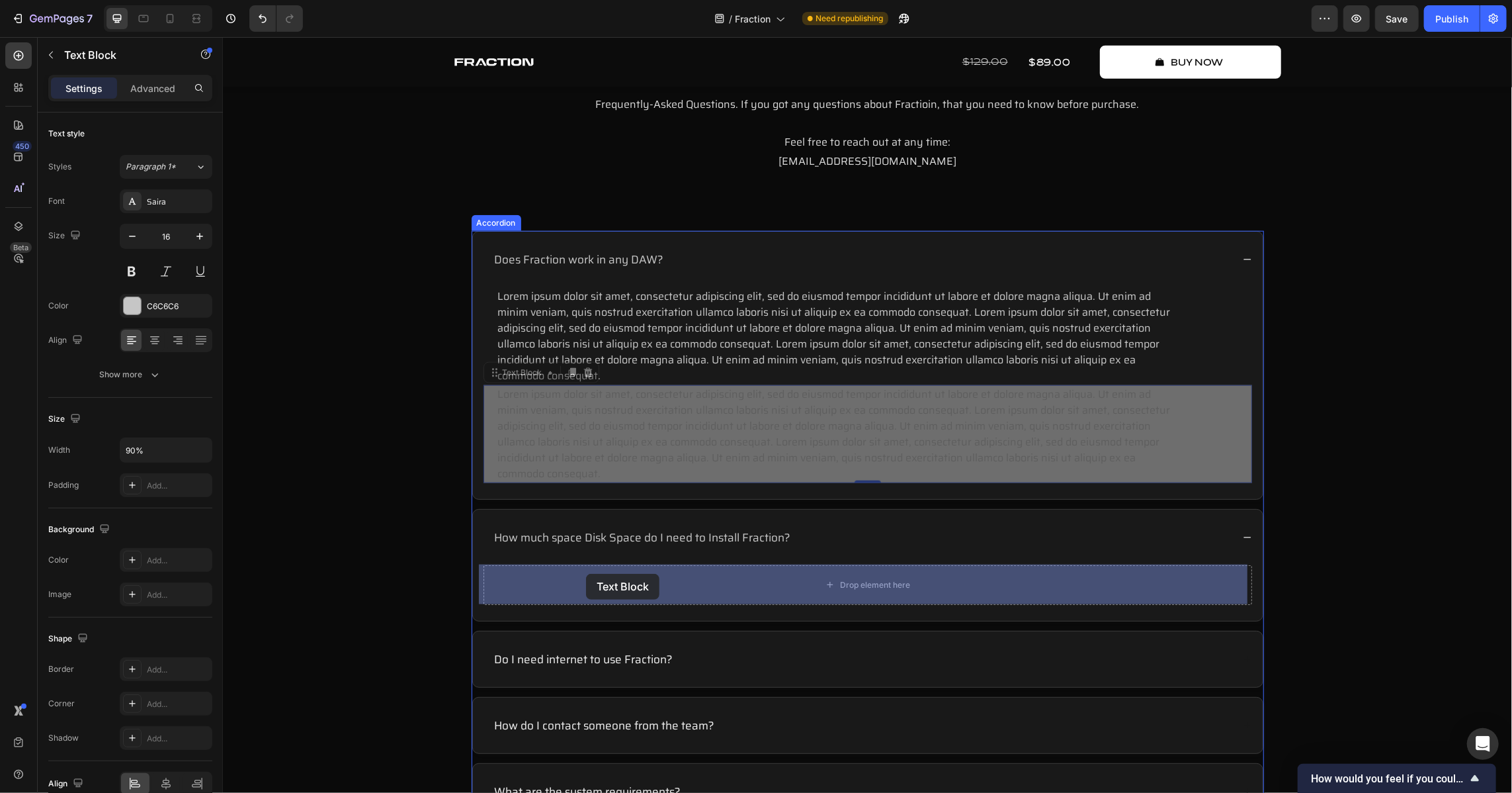
drag, startPoint x: 518, startPoint y: 366, endPoint x: 585, endPoint y: 573, distance: 217.6
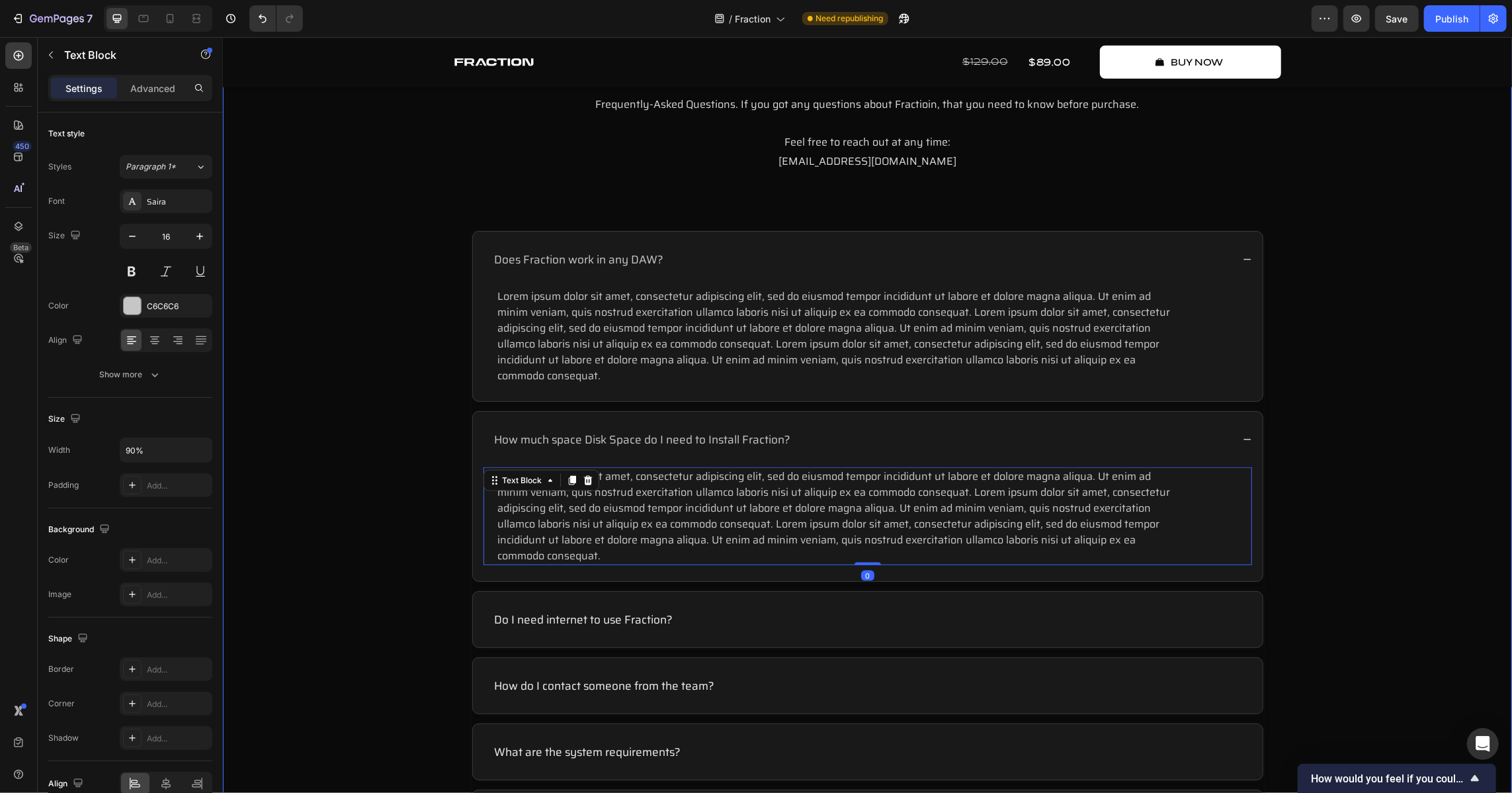
click at [380, 469] on div "FAQ Heading Frequently-Asked Questions. If you got any questions about Fractioi…" at bounding box center [866, 446] width 1263 height 810
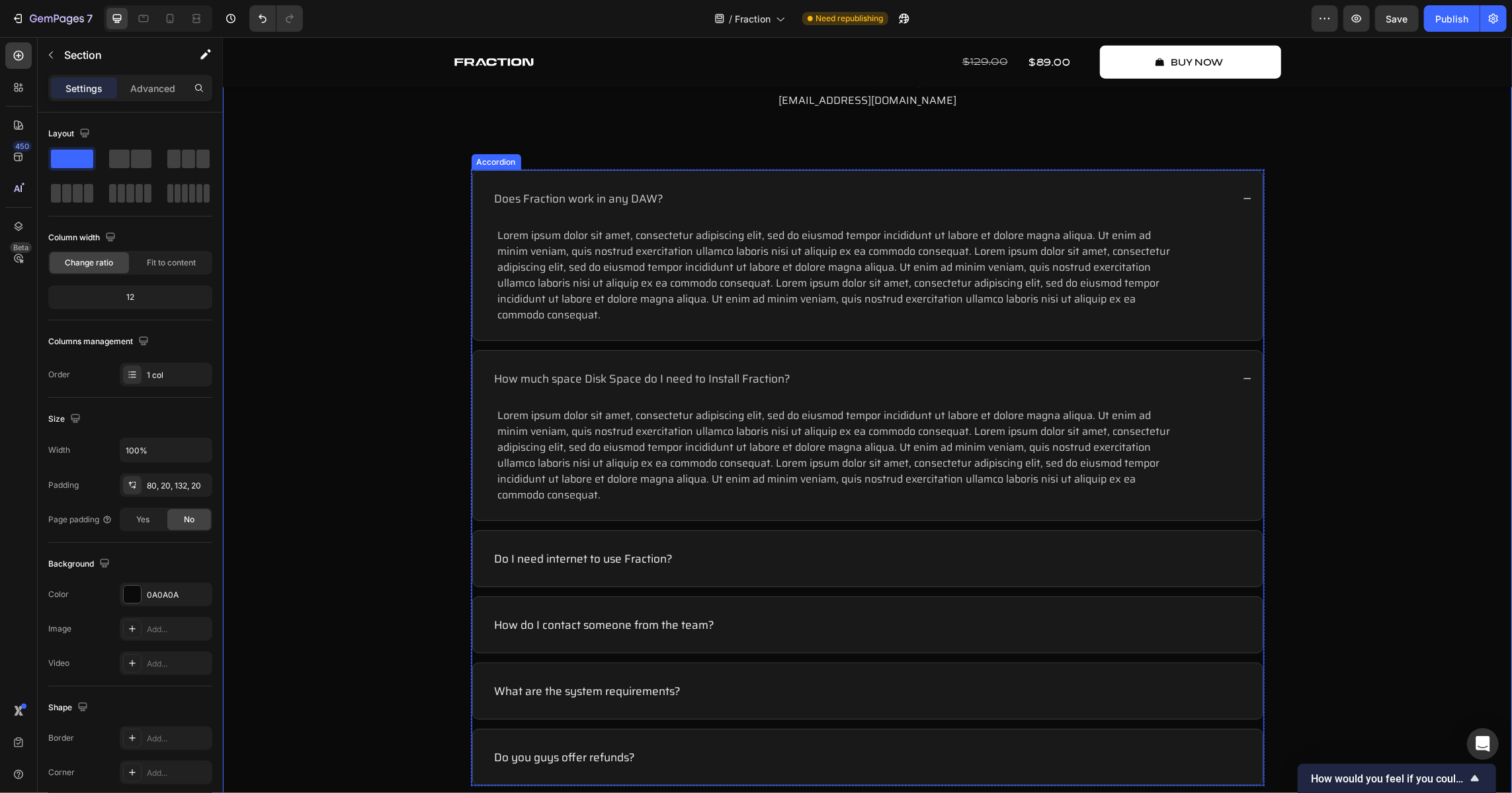
scroll to position [5297, 0]
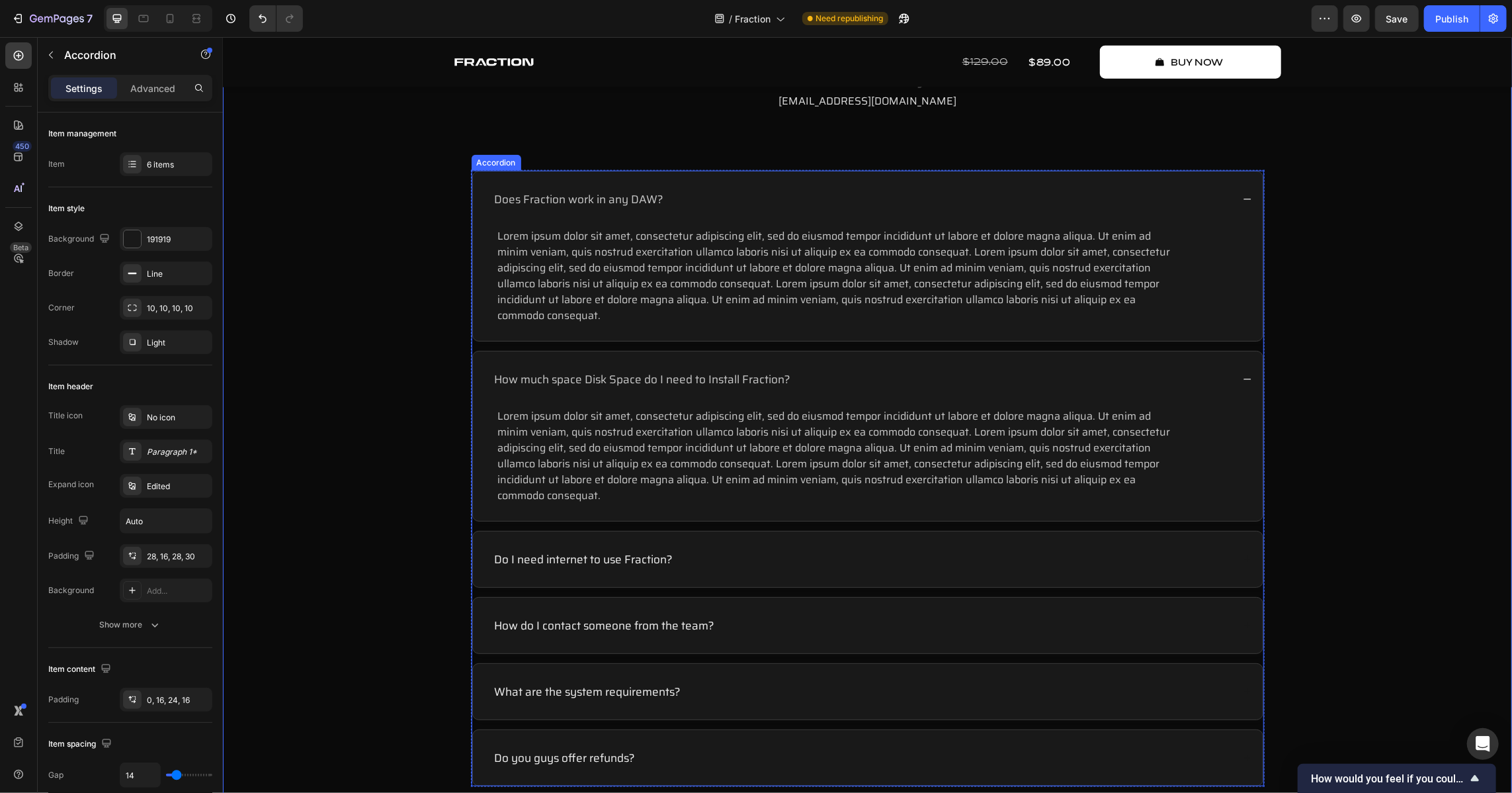
click at [843, 369] on div "How much space Disk Space do I need to Install Fraction?" at bounding box center [861, 378] width 739 height 19
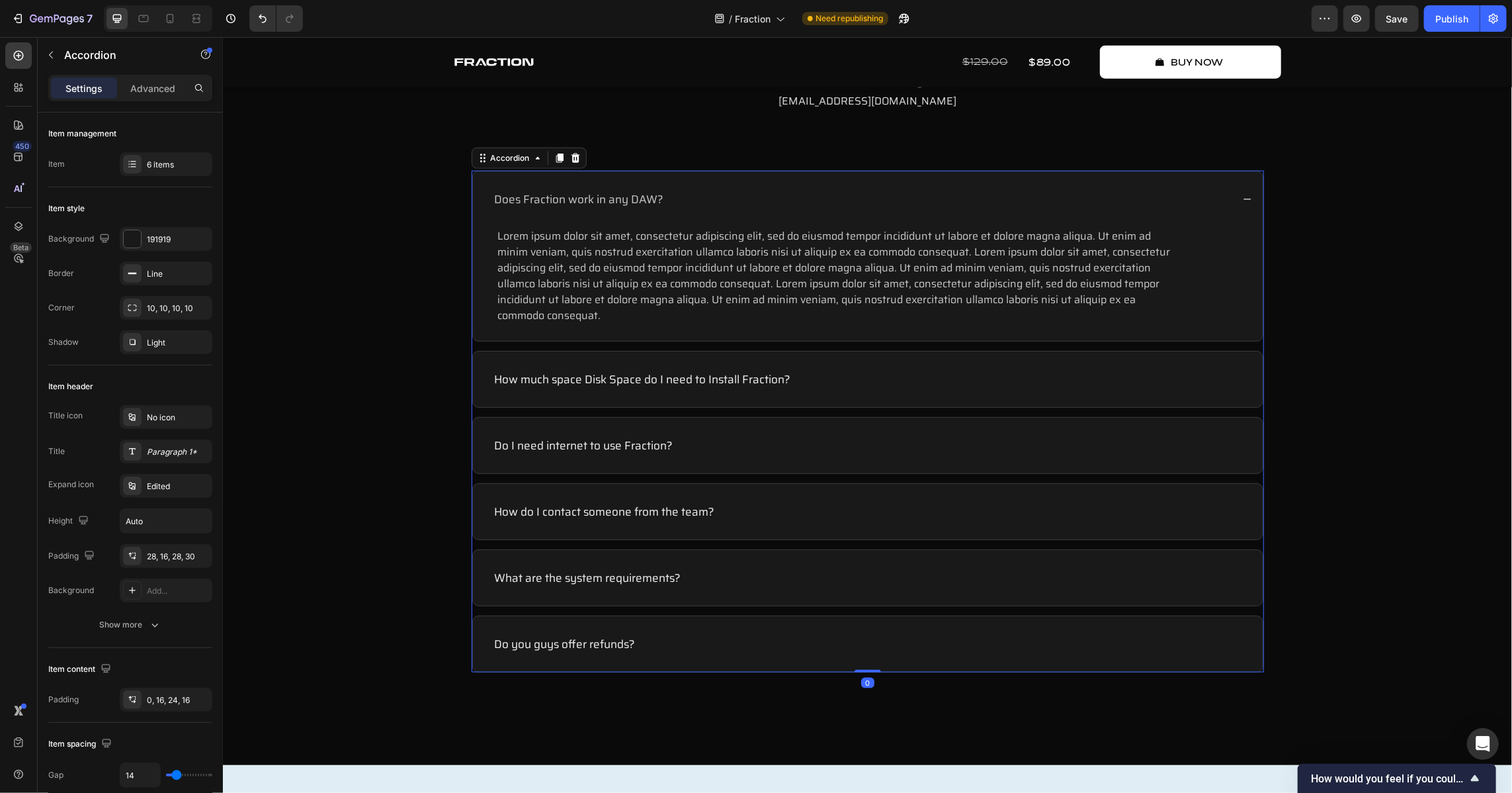
click at [738, 189] on div "Does Fraction work in any DAW?" at bounding box center [861, 198] width 739 height 19
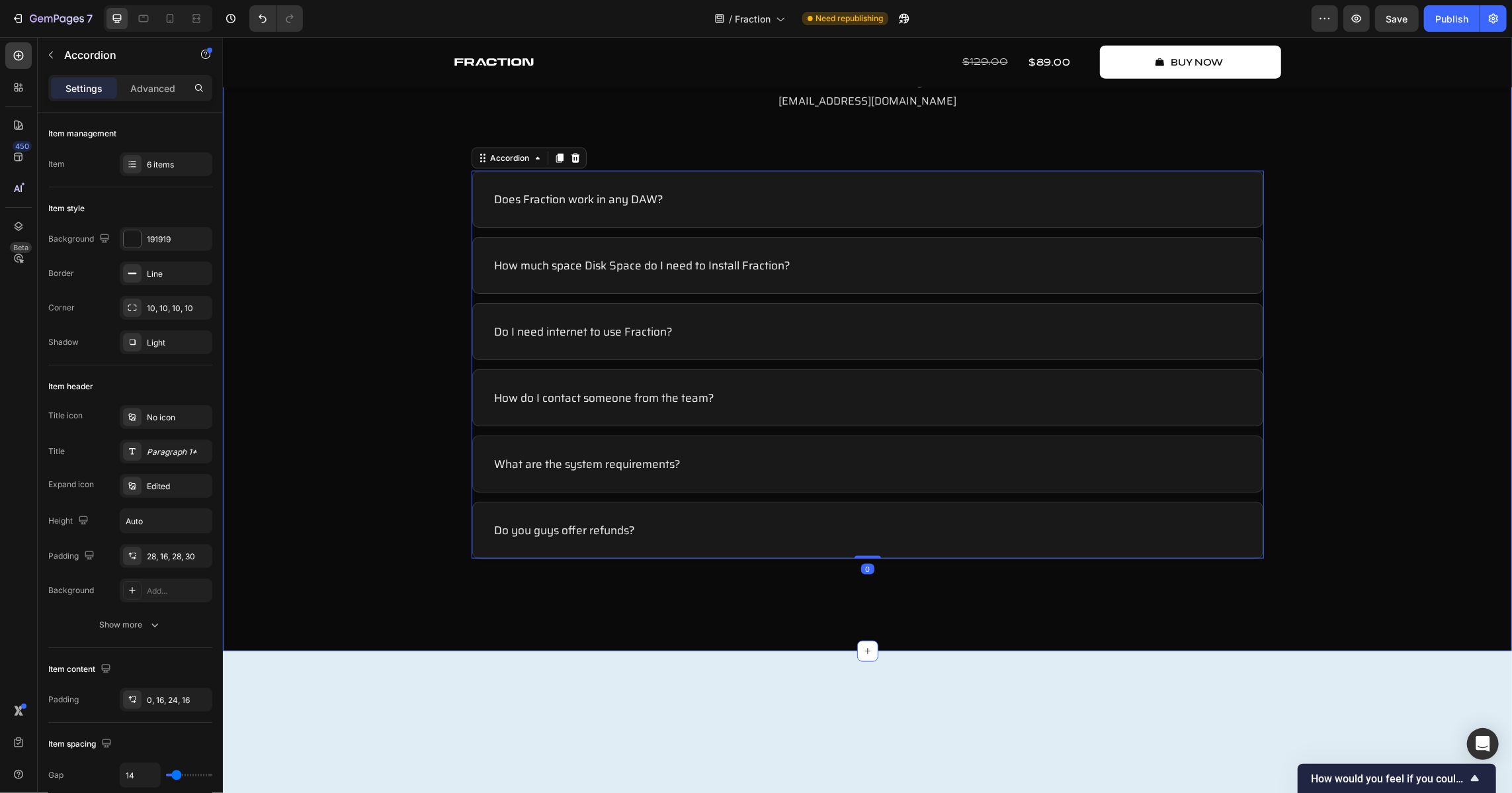
click at [1386, 403] on div "FAQ Heading Frequently-Asked Questions. If you got any questions about Fractioi…" at bounding box center [866, 272] width 1263 height 582
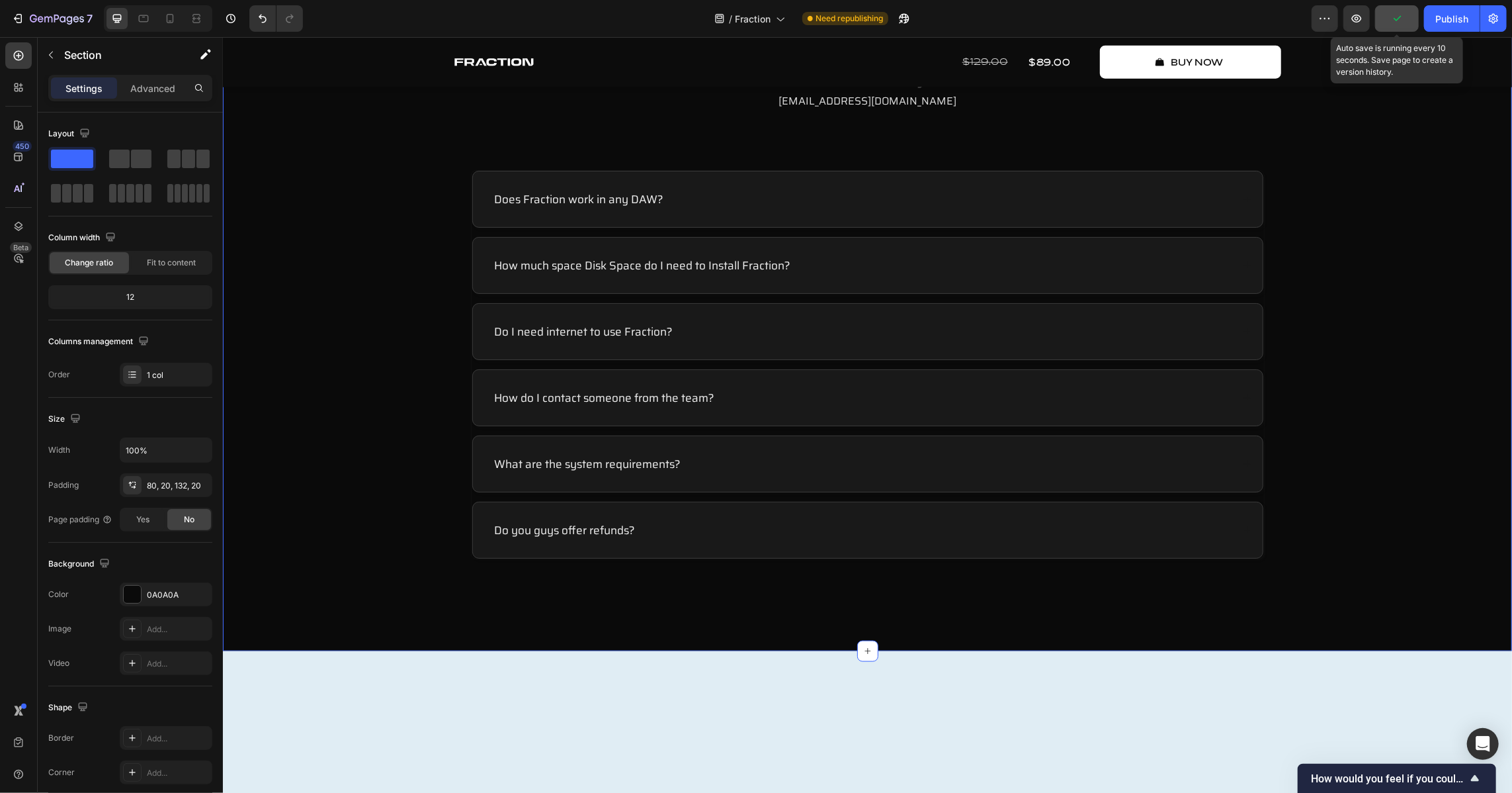
click at [1405, 18] on button "button" at bounding box center [1397, 19] width 44 height 27
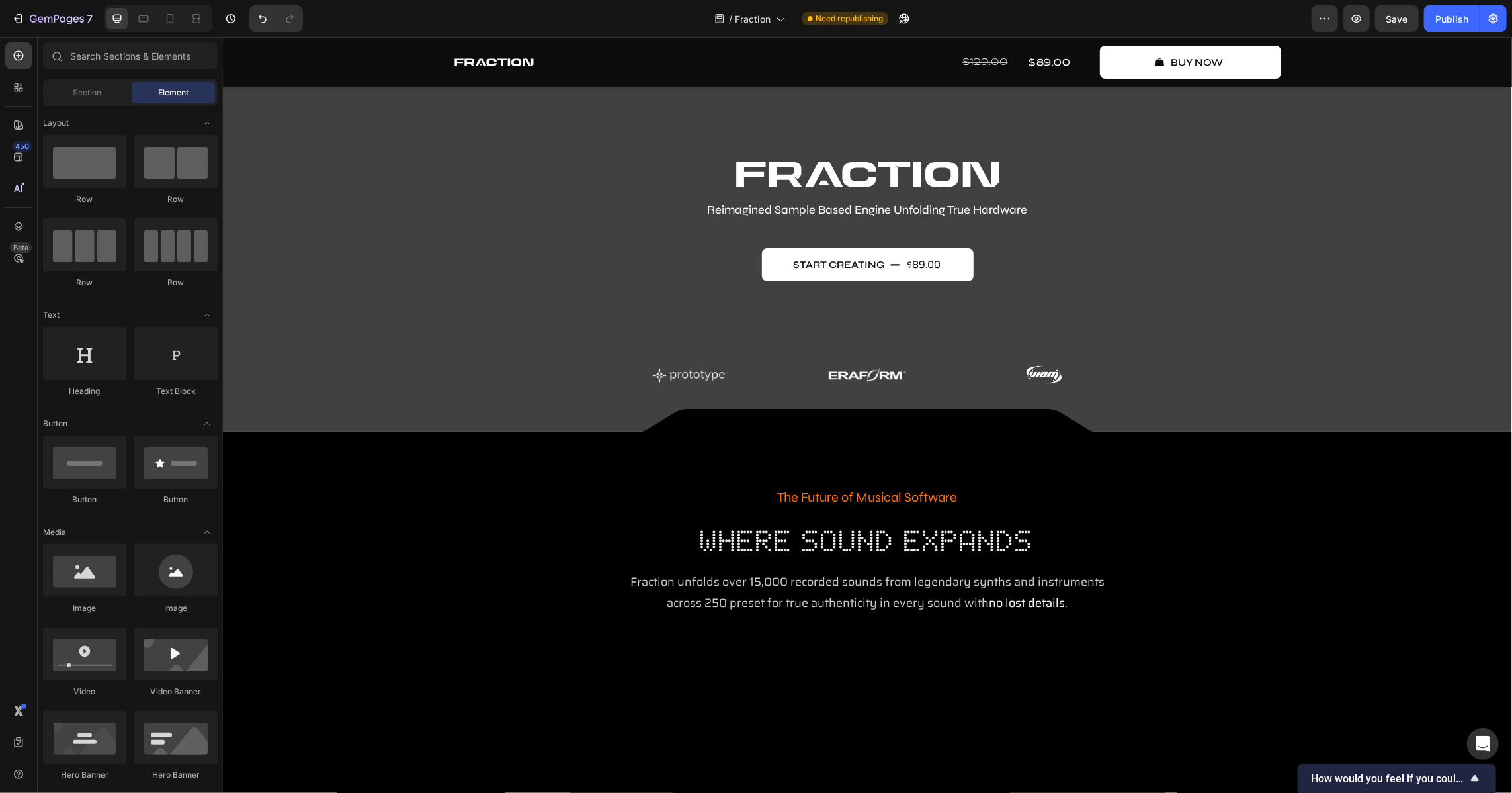
scroll to position [0, 0]
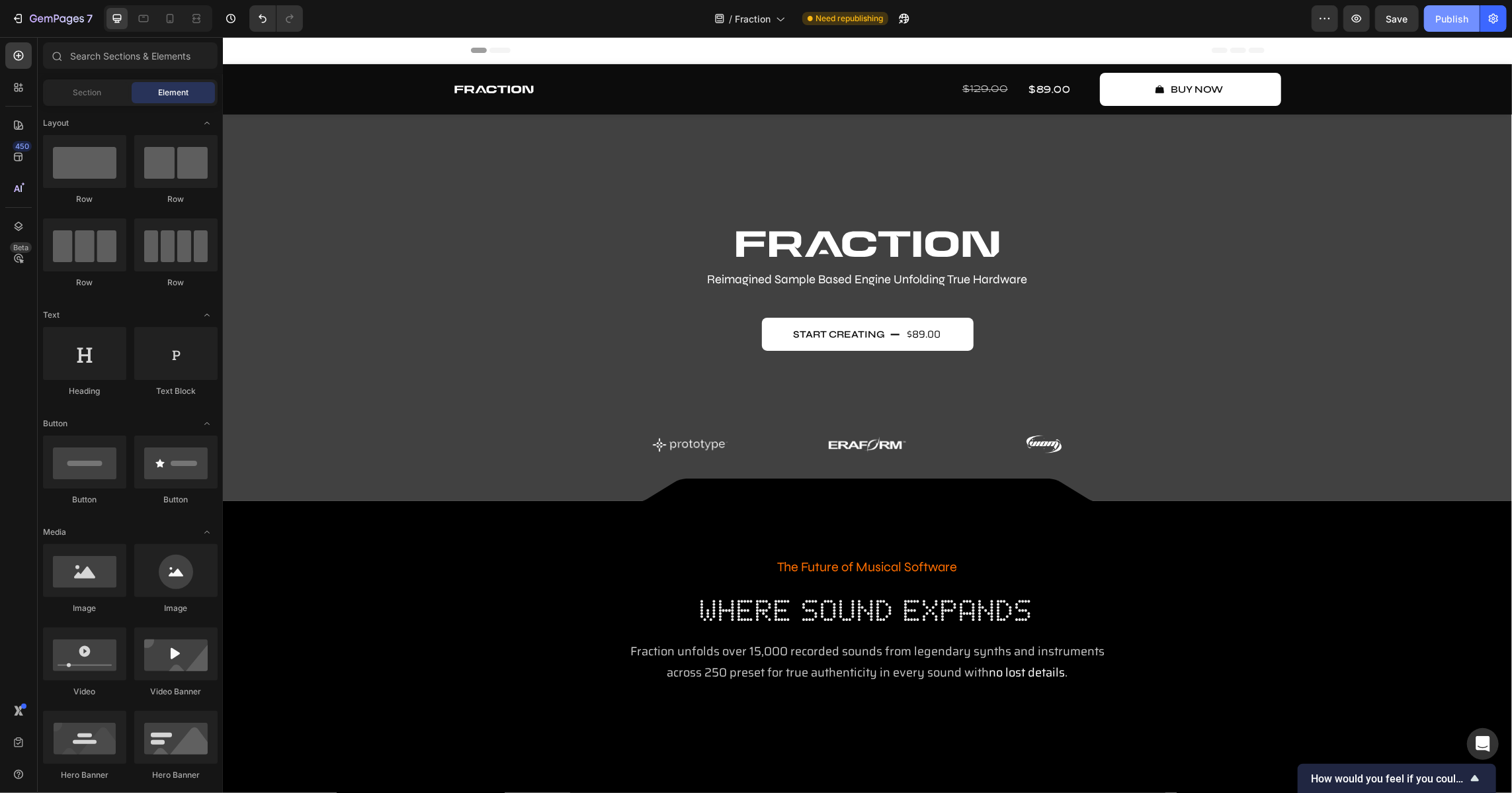
click at [1449, 16] on div "Publish" at bounding box center [1451, 19] width 33 height 14
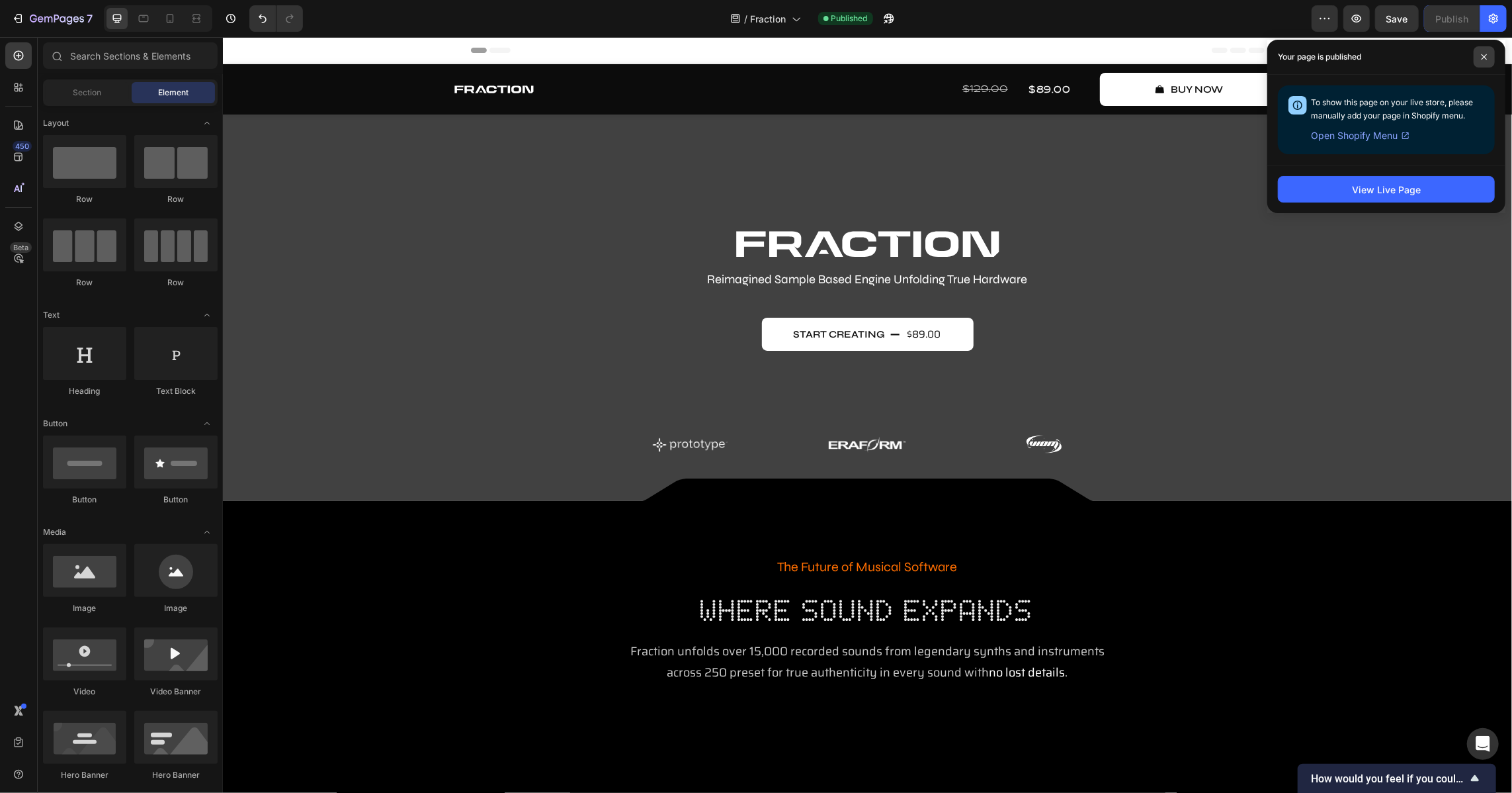
click at [1482, 57] on icon at bounding box center [1485, 57] width 6 height 6
